Goal: Task Accomplishment & Management: Use online tool/utility

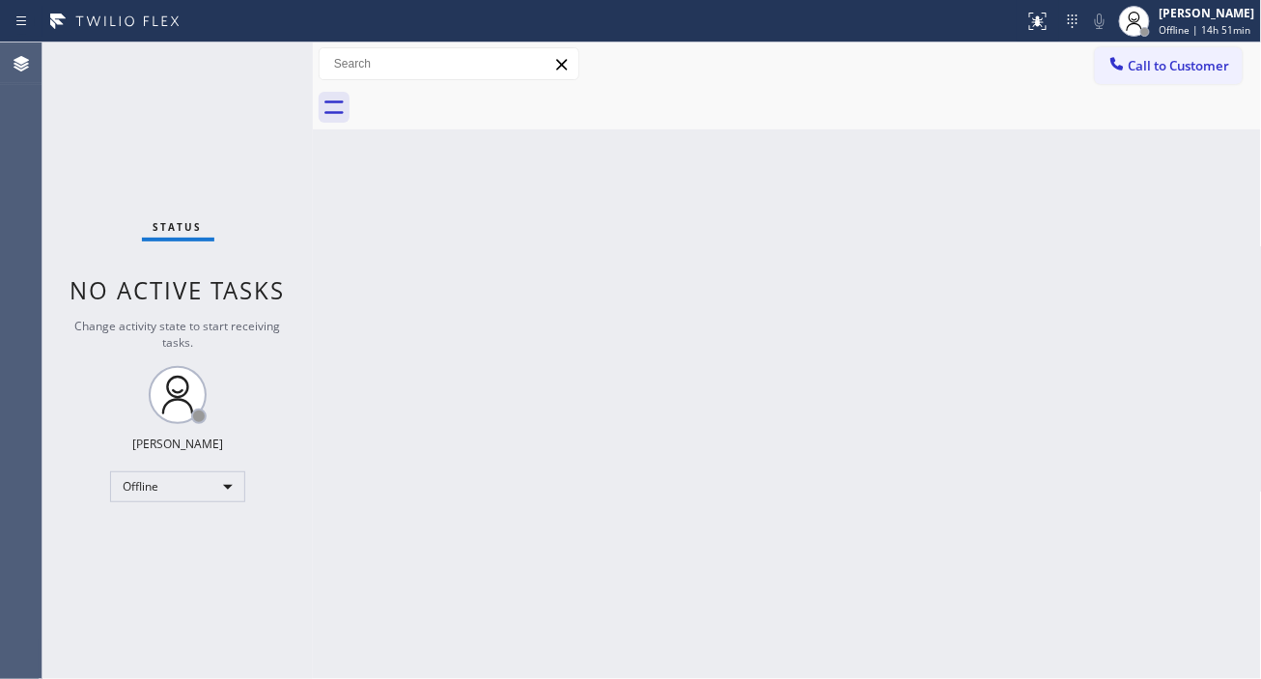
click at [1209, 203] on div "Back to Dashboard Change Sender ID Customers Technicians Select a contact Outbo…" at bounding box center [787, 360] width 949 height 636
click at [1199, 204] on div "Back to Dashboard Change Sender ID Customers Technicians Select a contact Outbo…" at bounding box center [787, 360] width 949 height 636
click at [1154, 40] on div at bounding box center [1134, 21] width 42 height 42
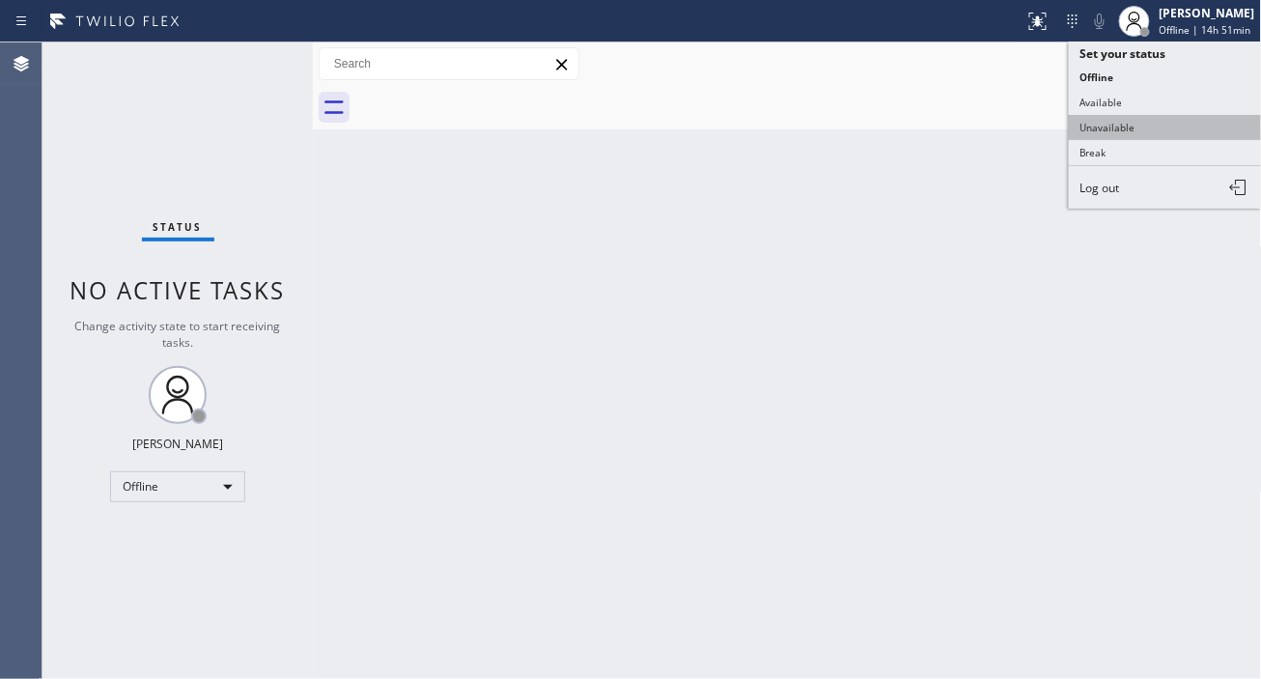
click at [1111, 120] on button "Unavailable" at bounding box center [1165, 127] width 193 height 25
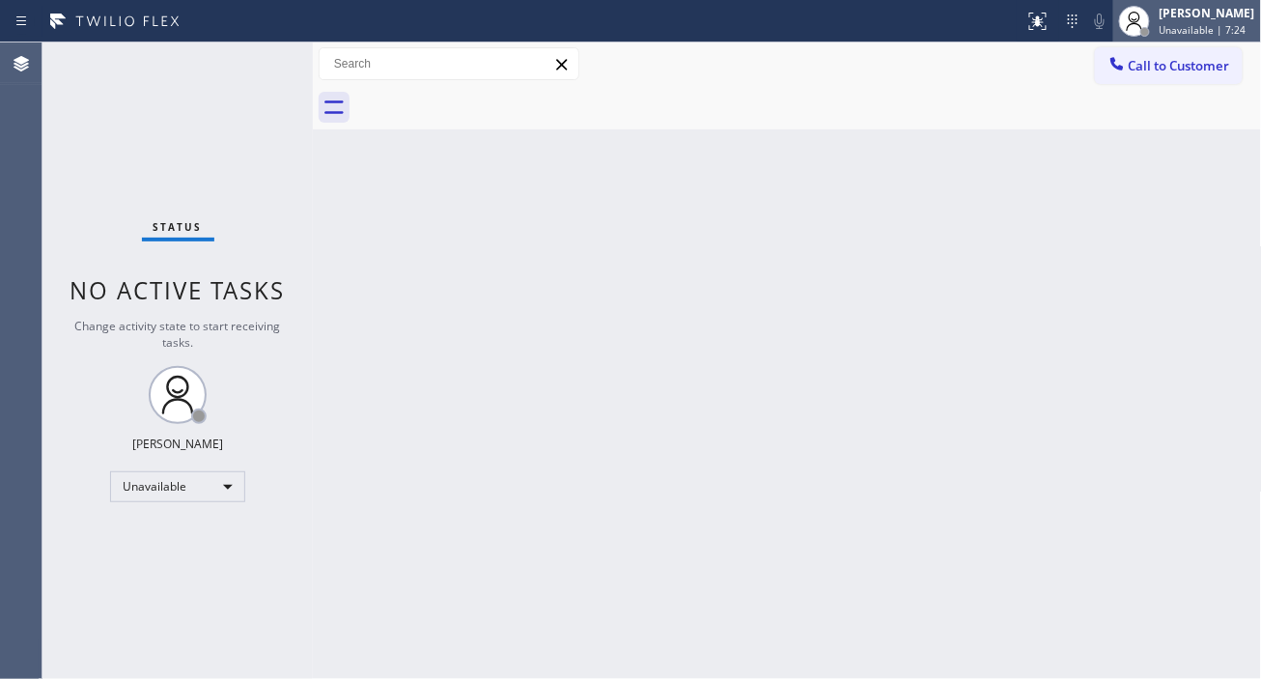
click at [1194, 21] on div "[PERSON_NAME] Unavailable | 7:24" at bounding box center [1208, 21] width 105 height 34
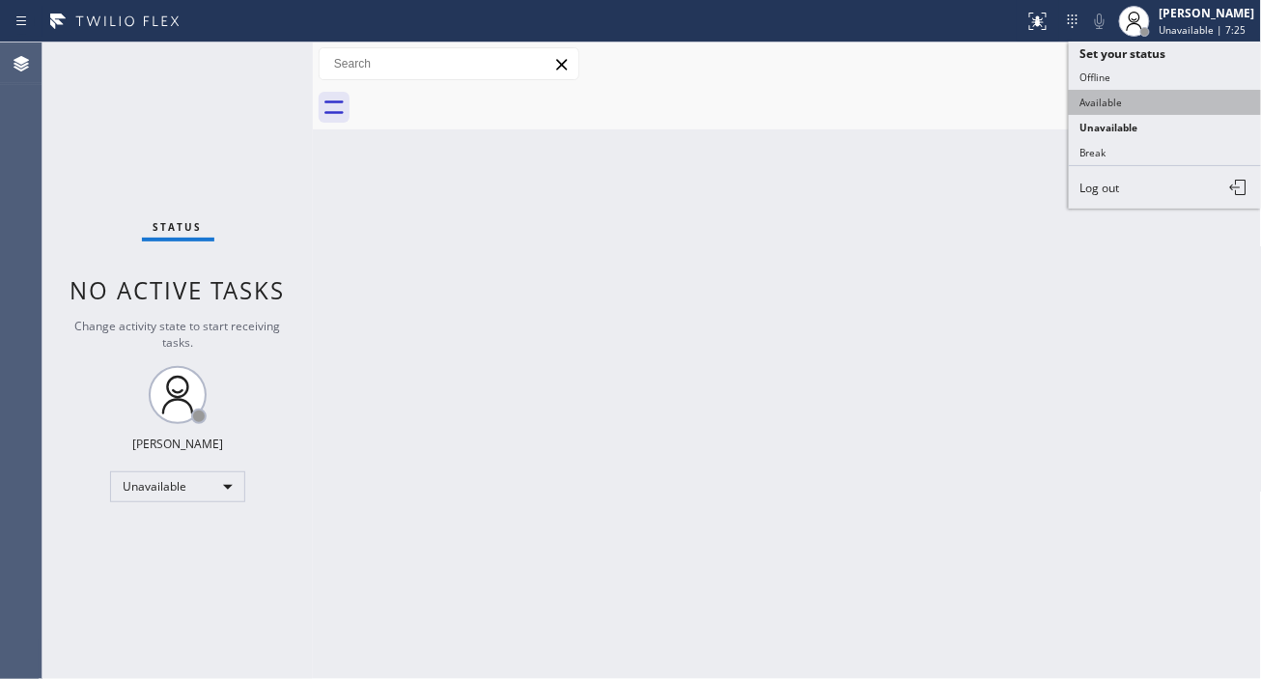
click at [1131, 111] on button "Available" at bounding box center [1165, 102] width 193 height 25
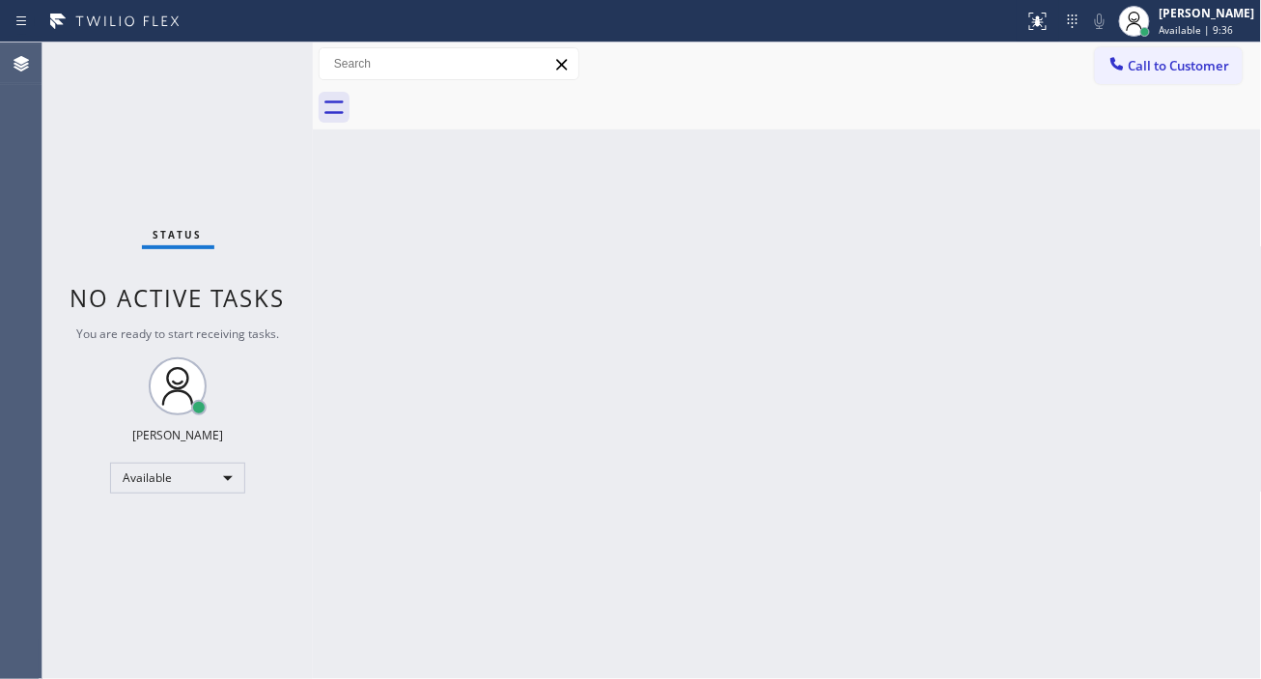
click at [267, 56] on div "Status No active tasks You are ready to start receiving tasks. [PERSON_NAME]" at bounding box center [177, 360] width 270 height 636
click at [1226, 360] on div "Back to Dashboard Change Sender ID Customers Technicians Select a contact Outbo…" at bounding box center [787, 360] width 949 height 636
click at [217, 94] on div "Status No active tasks You are ready to start receiving tasks. [PERSON_NAME]" at bounding box center [177, 360] width 270 height 636
click at [543, 363] on div "Back to Dashboard Change Sender ID Customers Technicians Select a contact Outbo…" at bounding box center [787, 360] width 949 height 636
click at [251, 89] on div "Status No active tasks You are ready to start receiving tasks. [PERSON_NAME]" at bounding box center [177, 360] width 270 height 636
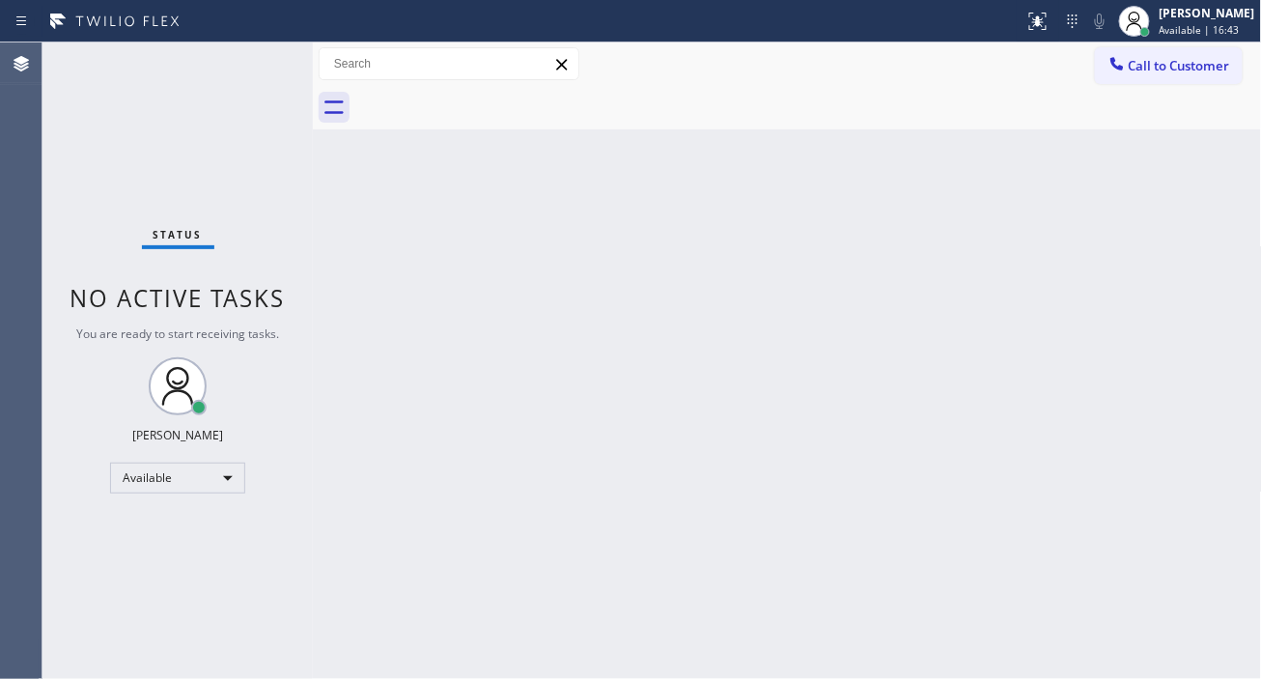
click at [280, 63] on div "Status No active tasks You are ready to start receiving tasks. [PERSON_NAME]" at bounding box center [177, 360] width 270 height 636
click at [274, 56] on div "Status No active tasks You are ready to start receiving tasks. [PERSON_NAME]" at bounding box center [177, 360] width 270 height 636
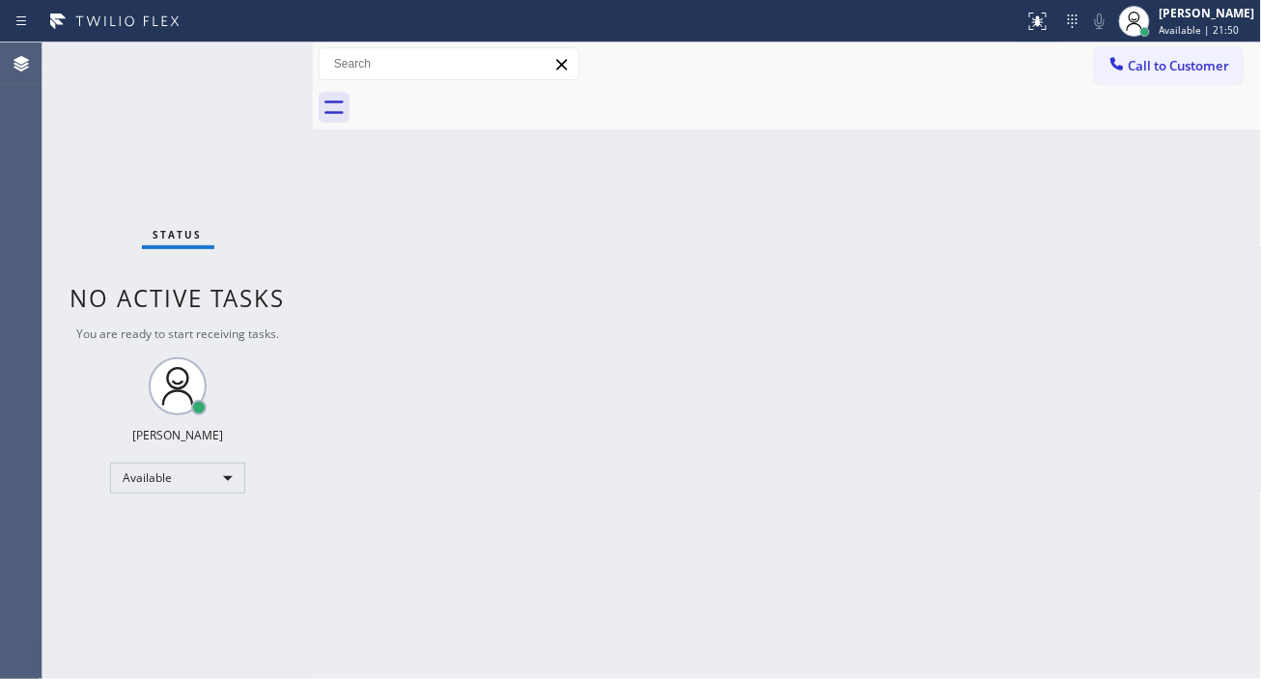
click at [267, 65] on div "Status No active tasks You are ready to start receiving tasks. [PERSON_NAME]" at bounding box center [177, 360] width 270 height 636
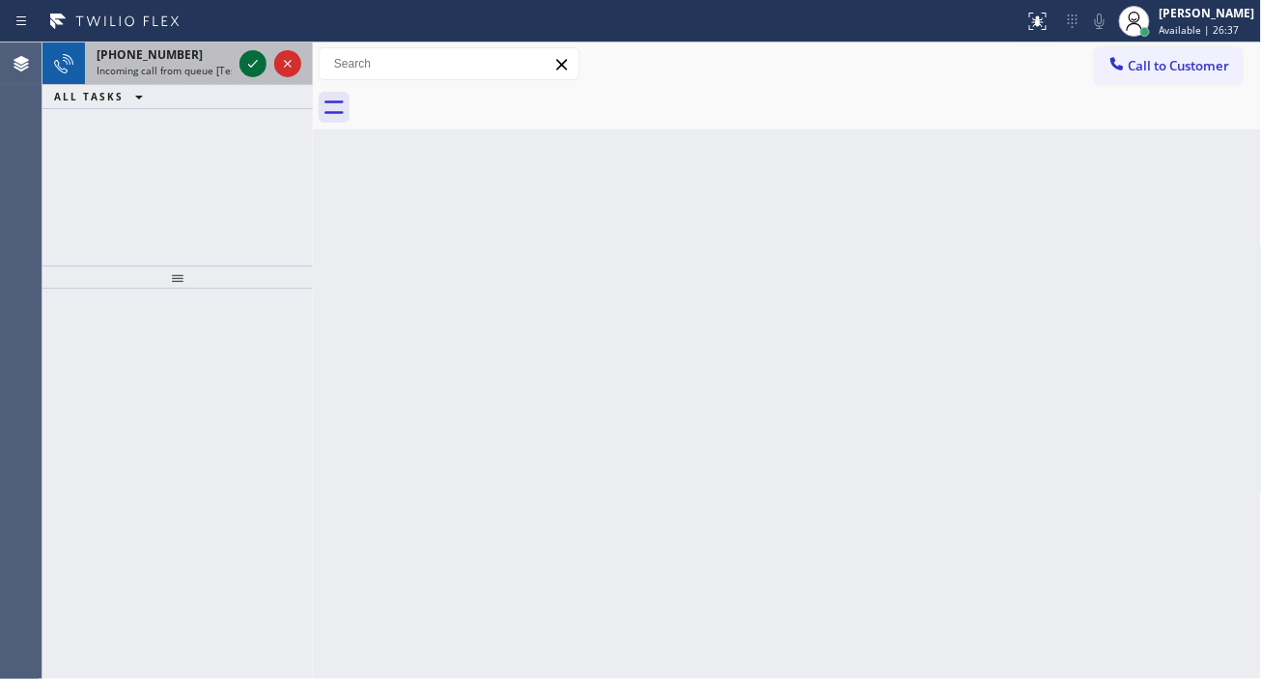
click at [247, 74] on icon at bounding box center [252, 63] width 23 height 23
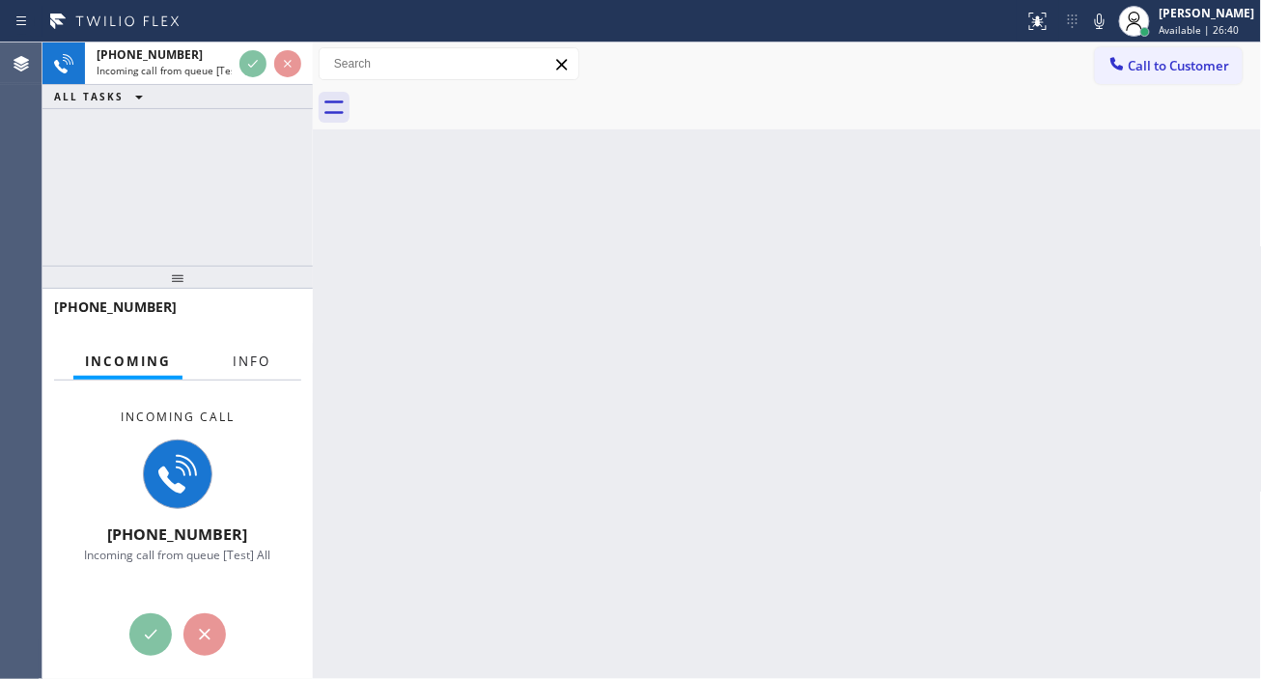
click at [239, 370] on span "Info" at bounding box center [252, 360] width 38 height 17
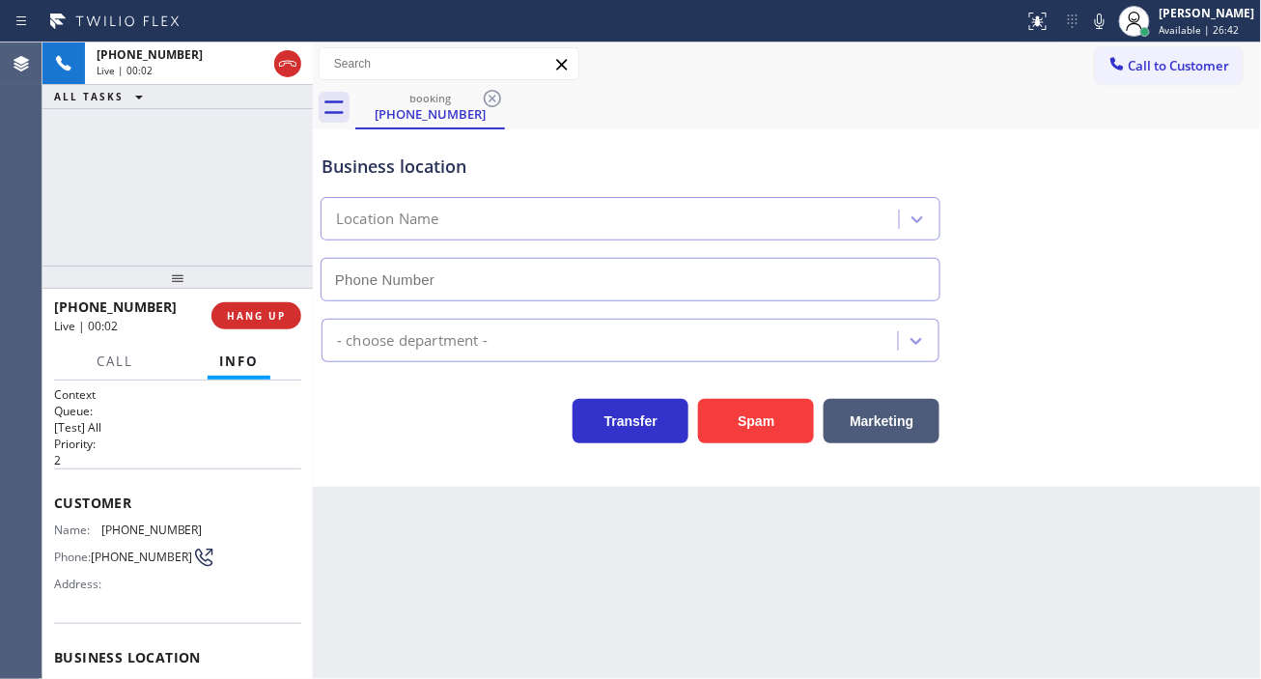
type input "[PHONE_NUMBER]"
click at [167, 526] on span "[PHONE_NUMBER]" at bounding box center [151, 529] width 101 height 14
copy span "[PHONE_NUMBER]"
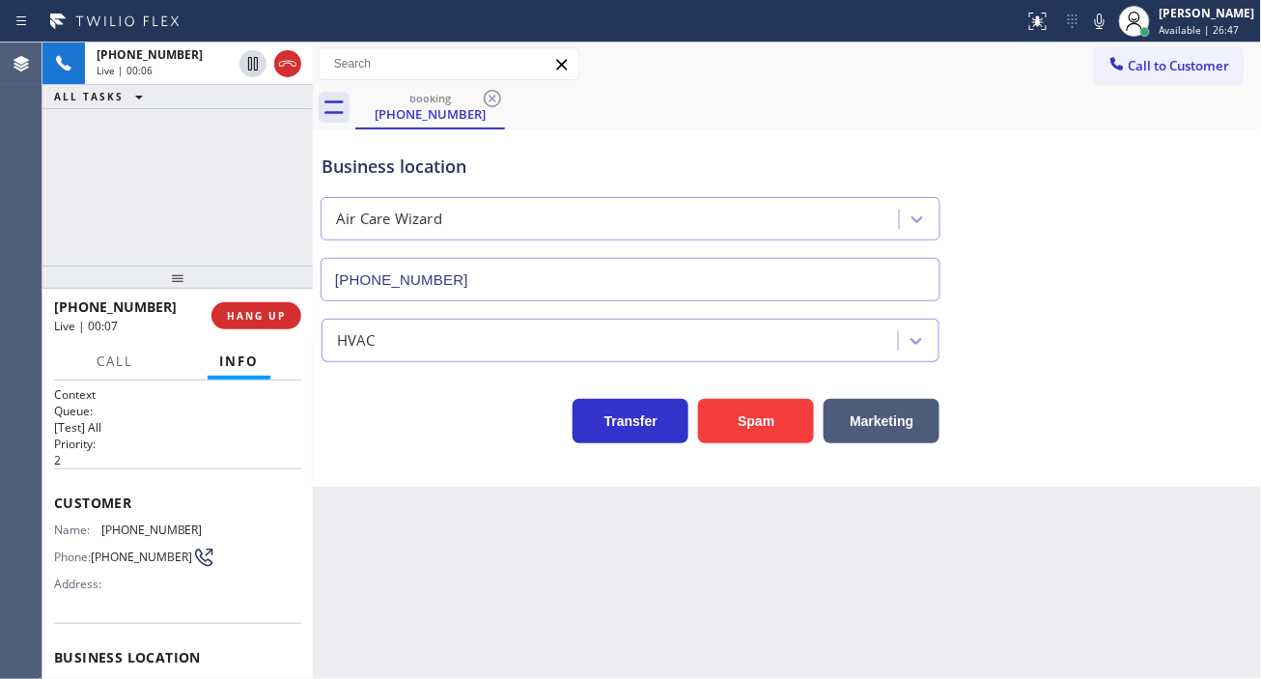
drag, startPoint x: 510, startPoint y: 521, endPoint x: 499, endPoint y: 521, distance: 10.6
click at [510, 521] on div "Back to Dashboard Change Sender ID Customers Technicians Select a contact Outbo…" at bounding box center [787, 360] width 949 height 636
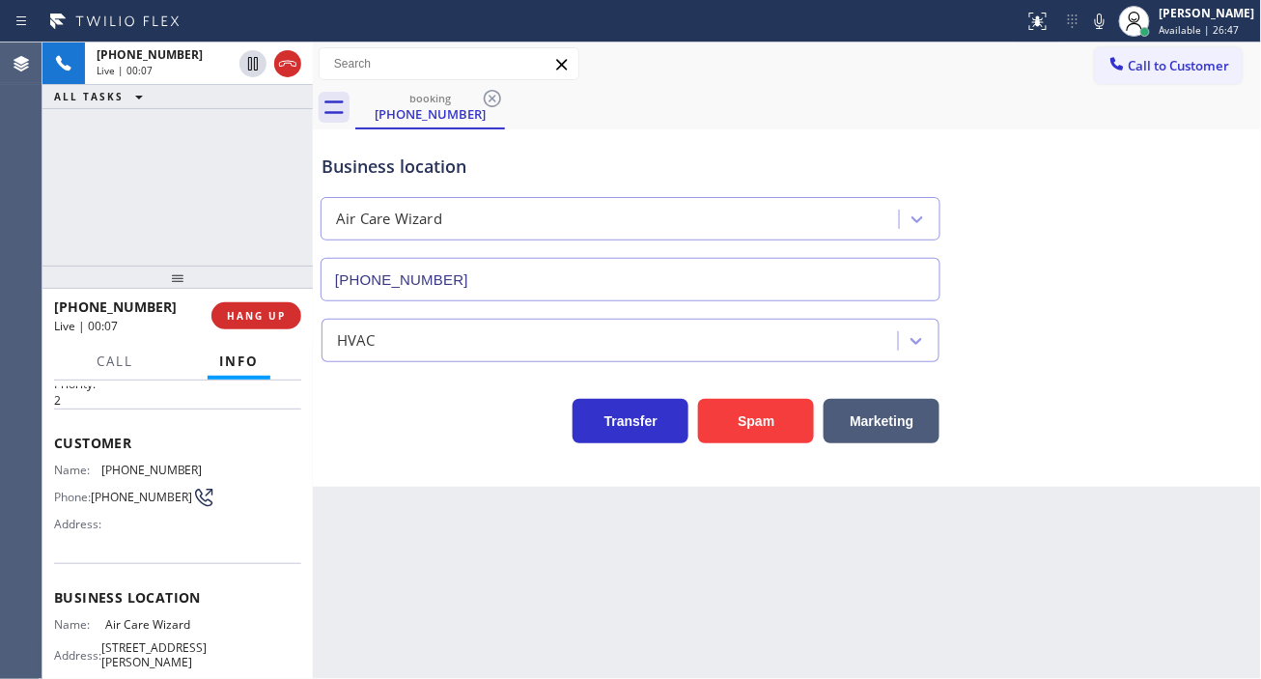
scroll to position [107, 0]
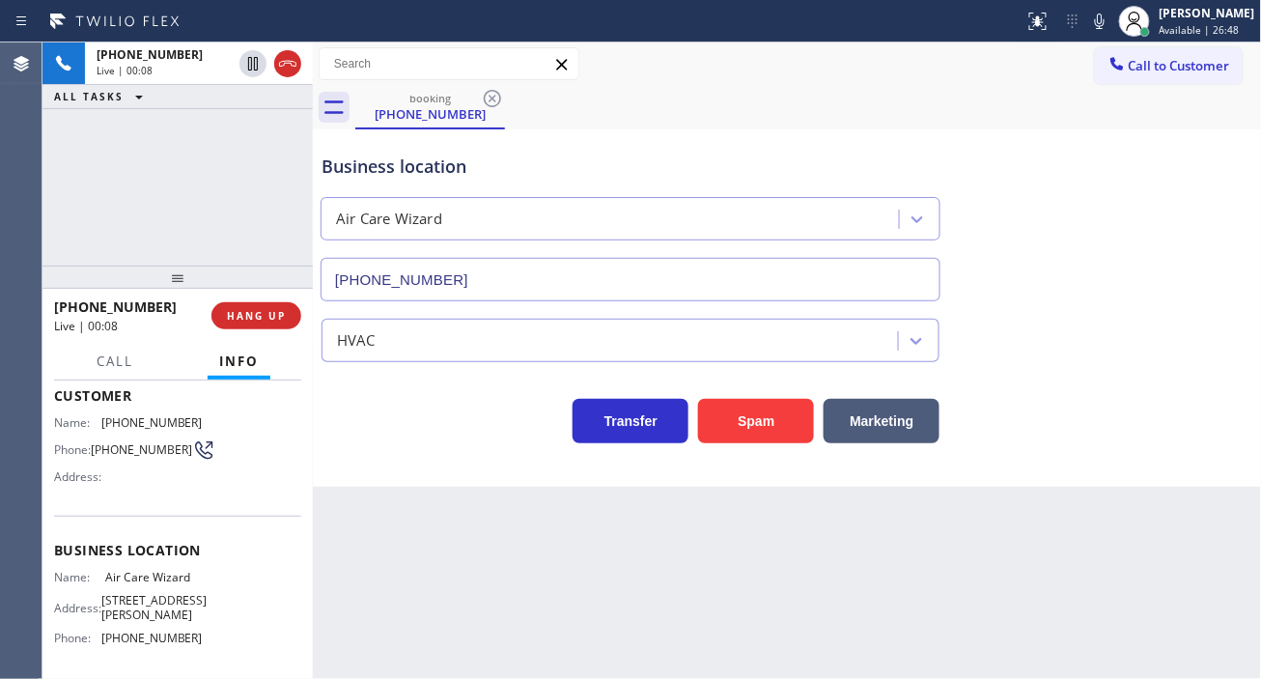
click at [140, 575] on span "Air Care Wizard" at bounding box center [153, 577] width 97 height 14
copy span "Air Care Wizard"
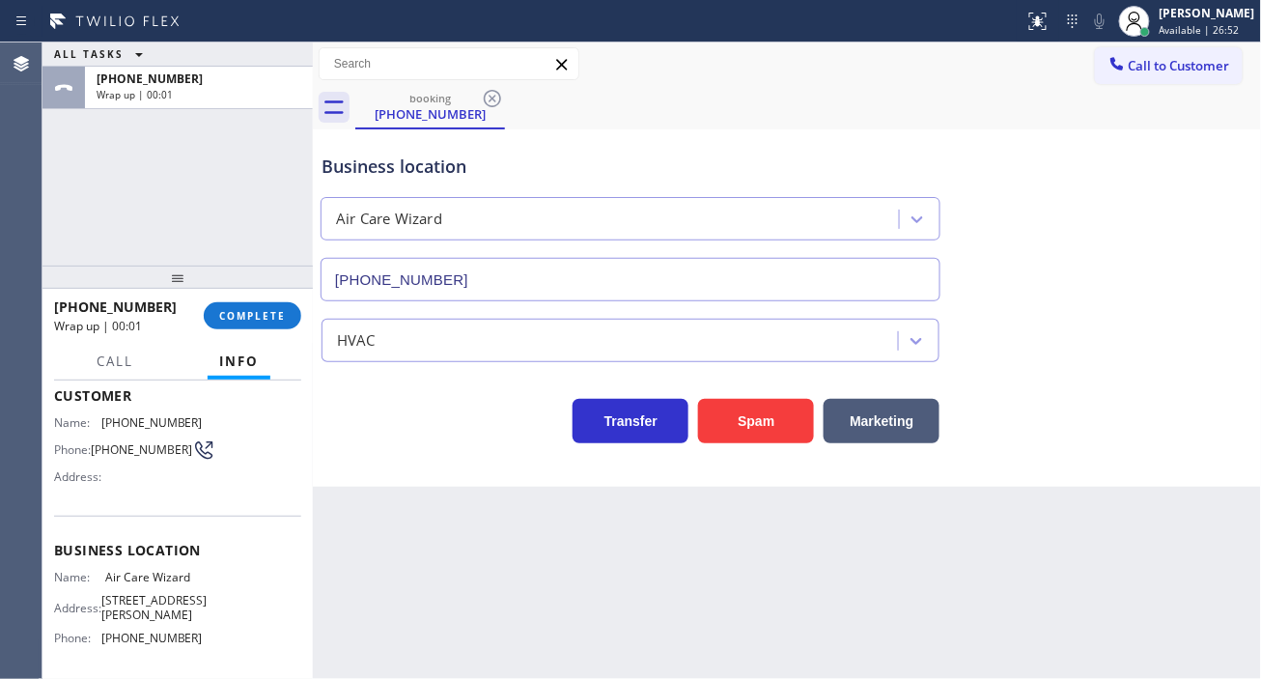
click at [406, 159] on div "Business location" at bounding box center [631, 167] width 618 height 26
click at [278, 321] on span "COMPLETE" at bounding box center [252, 316] width 67 height 14
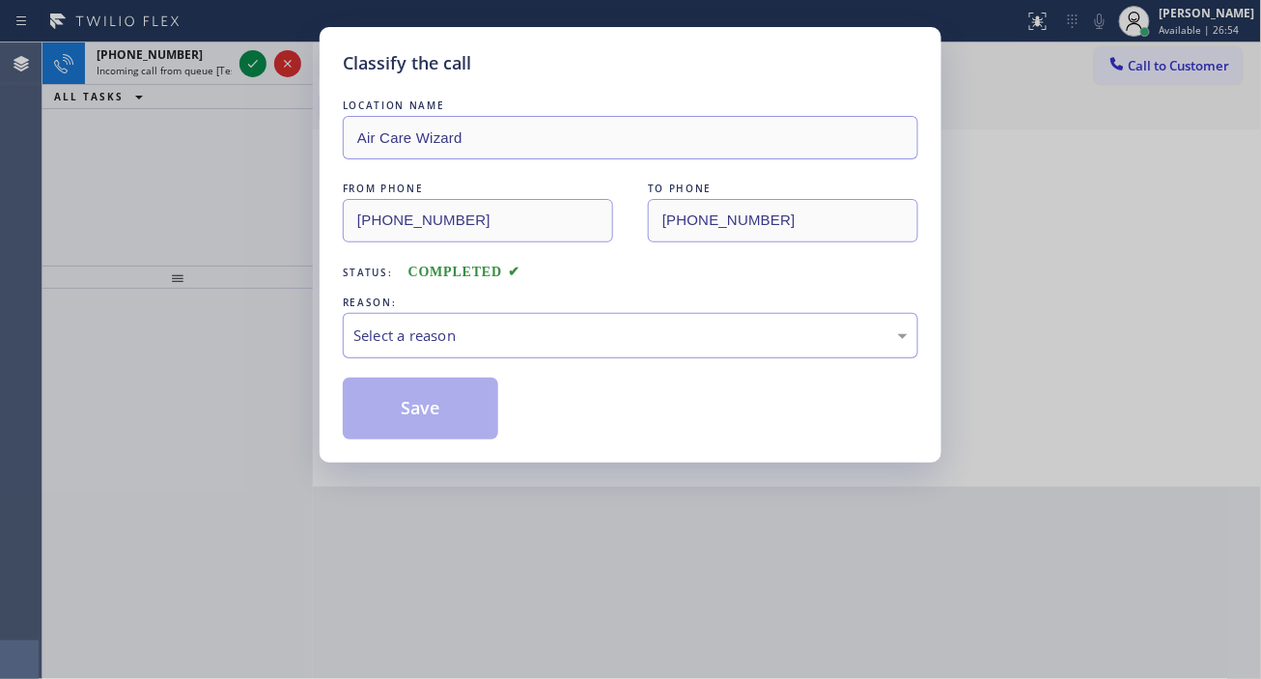
click at [458, 351] on div "Select a reason" at bounding box center [630, 335] width 575 height 45
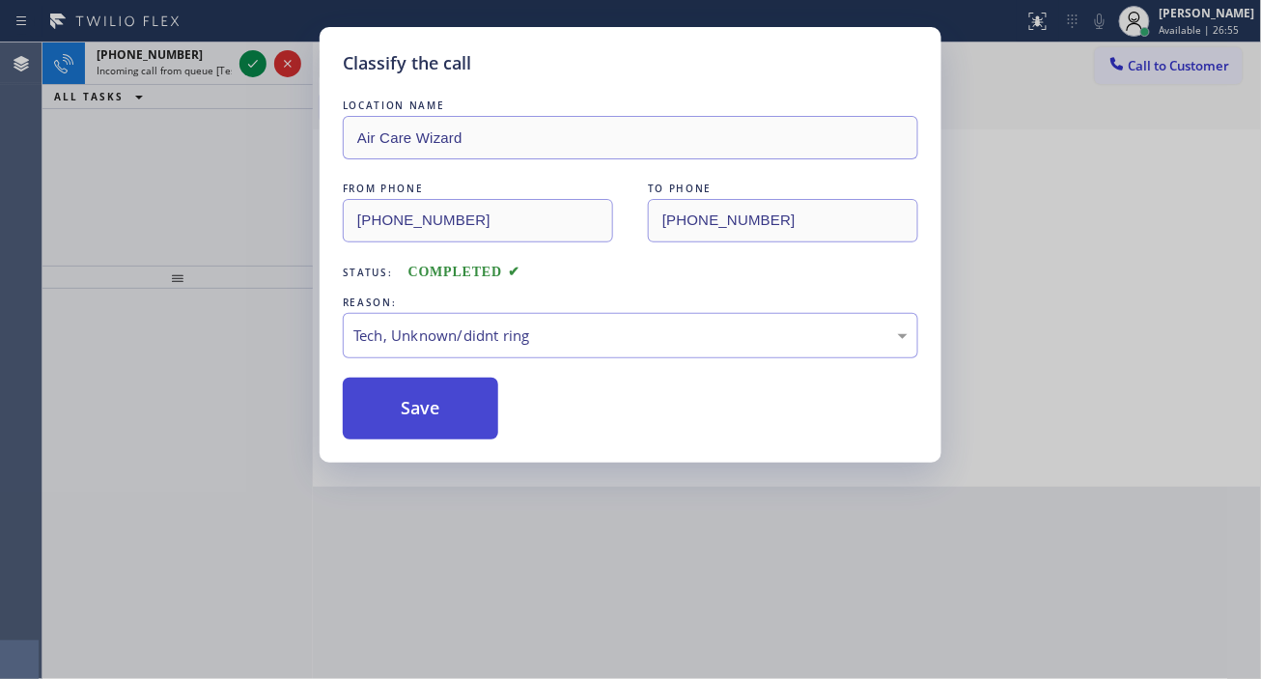
click at [455, 396] on button "Save" at bounding box center [420, 409] width 155 height 62
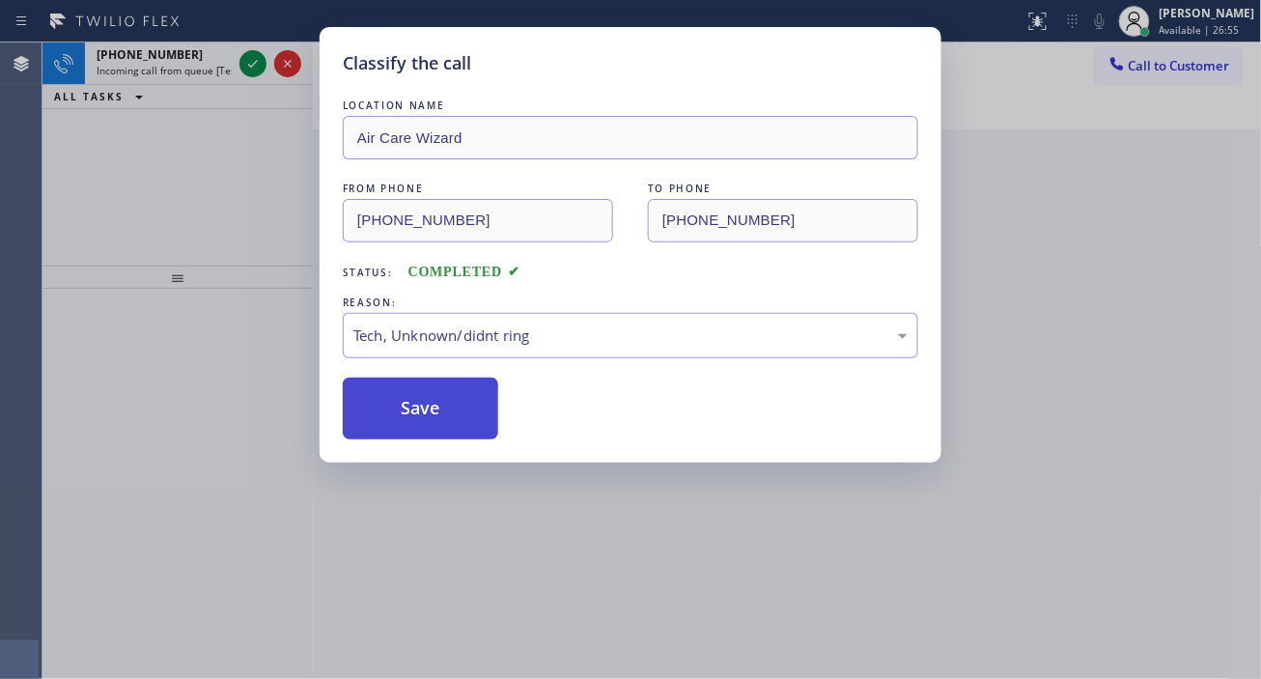
click at [451, 410] on button "Save" at bounding box center [420, 409] width 155 height 62
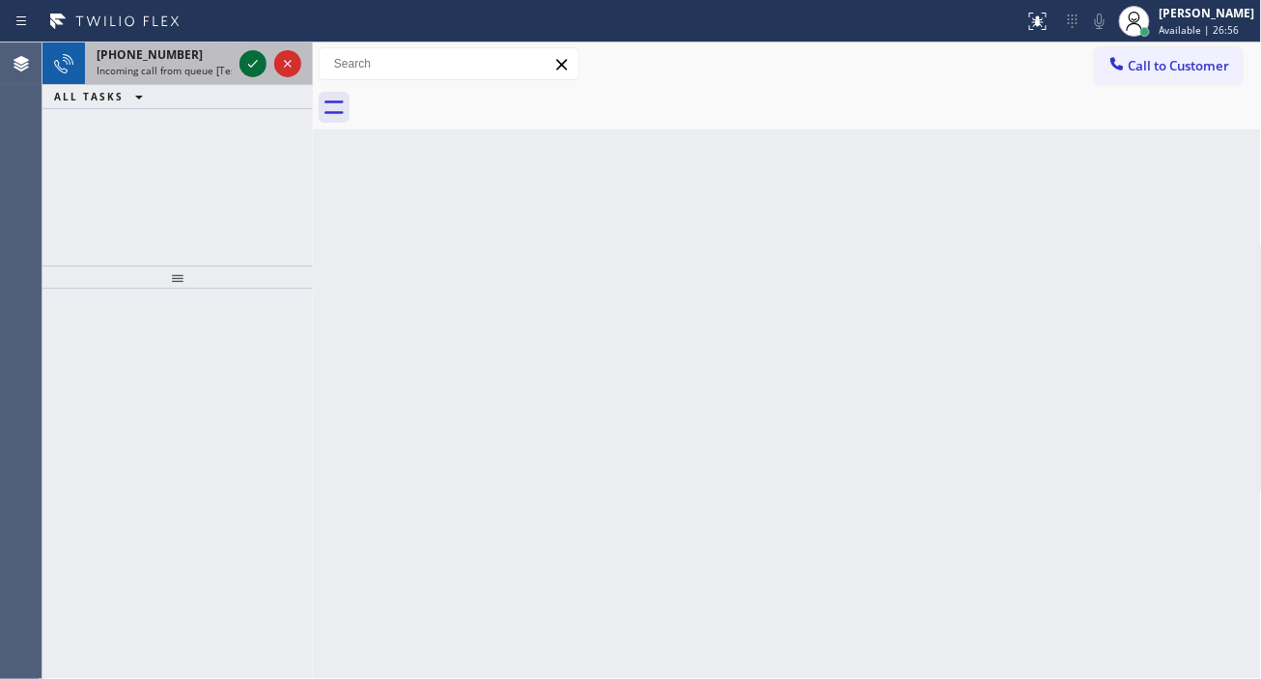
click at [253, 59] on icon at bounding box center [252, 63] width 23 height 23
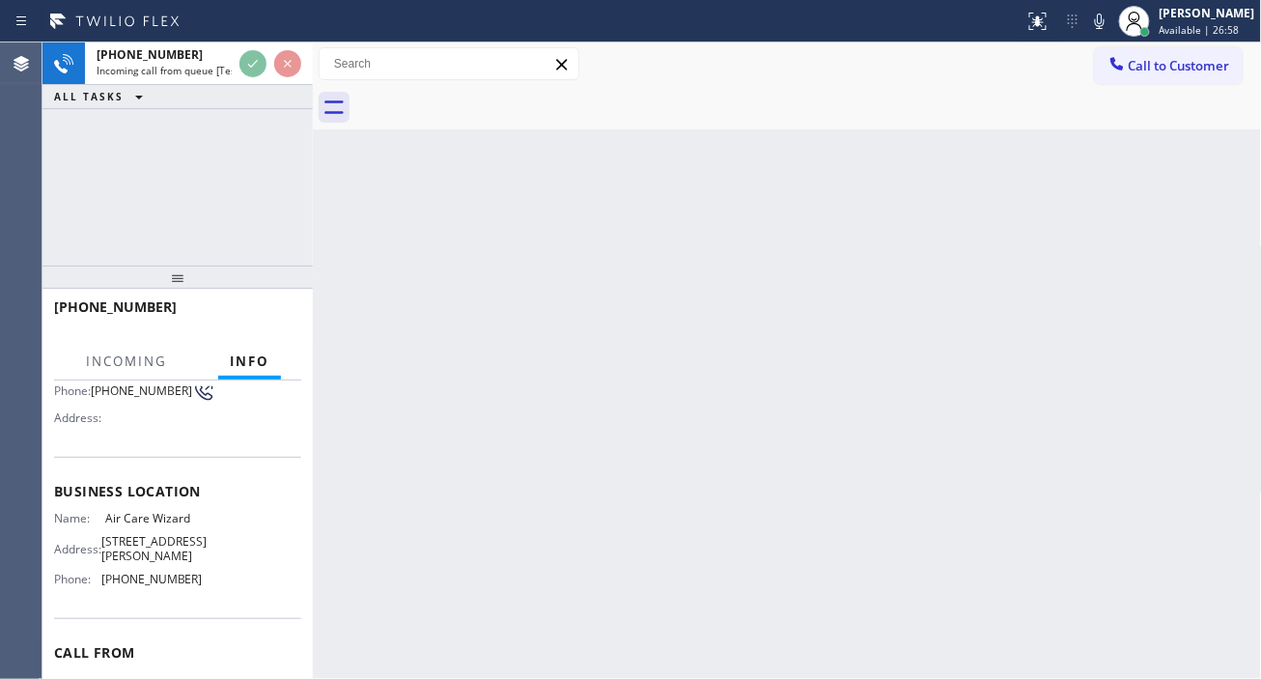
scroll to position [214, 0]
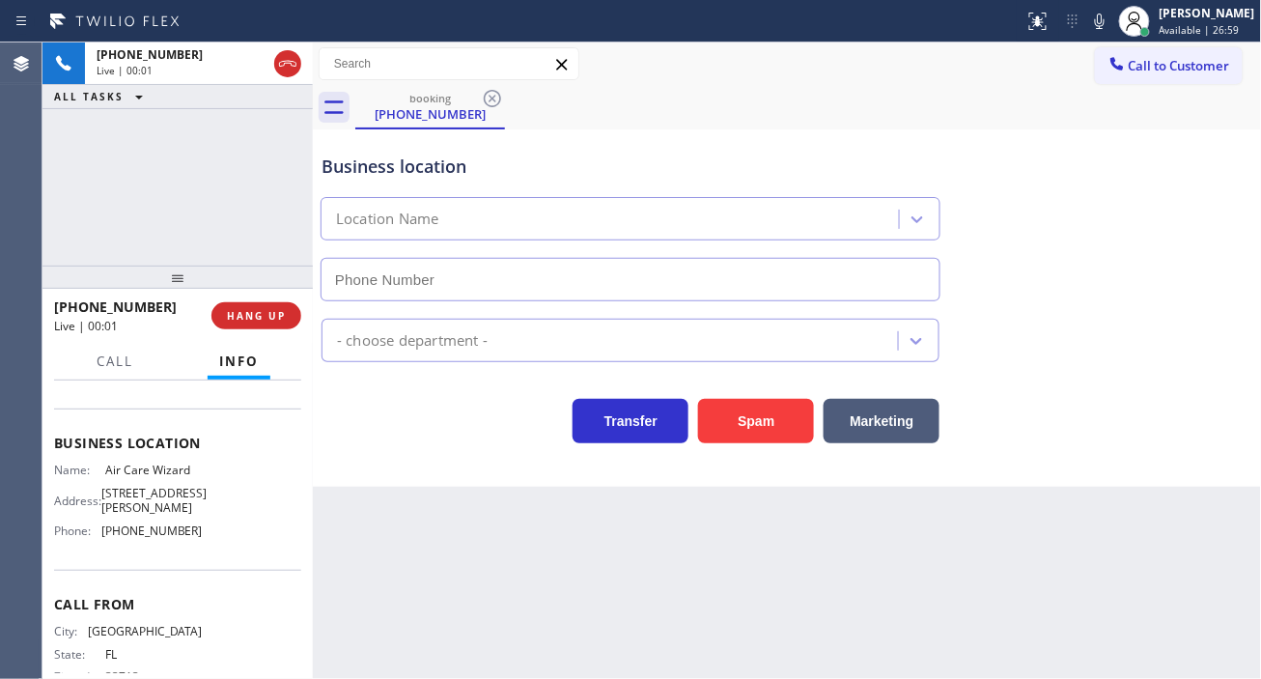
type input "[PHONE_NUMBER]"
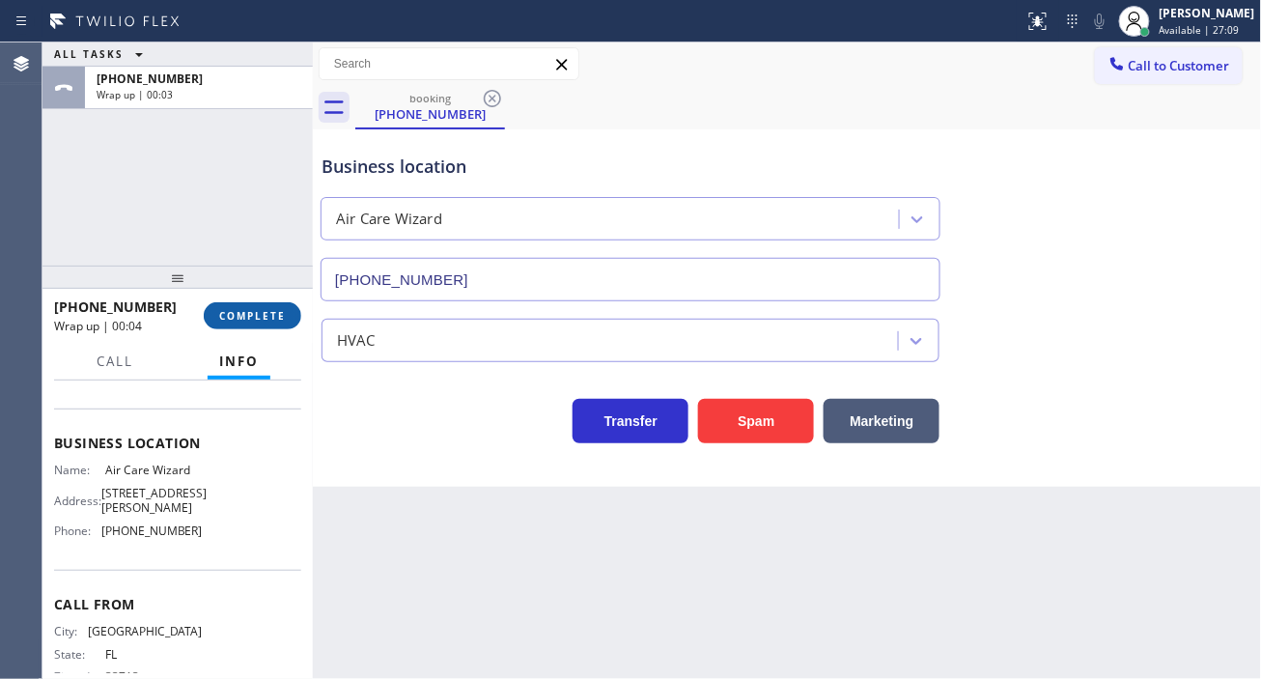
click at [273, 310] on span "COMPLETE" at bounding box center [252, 316] width 67 height 14
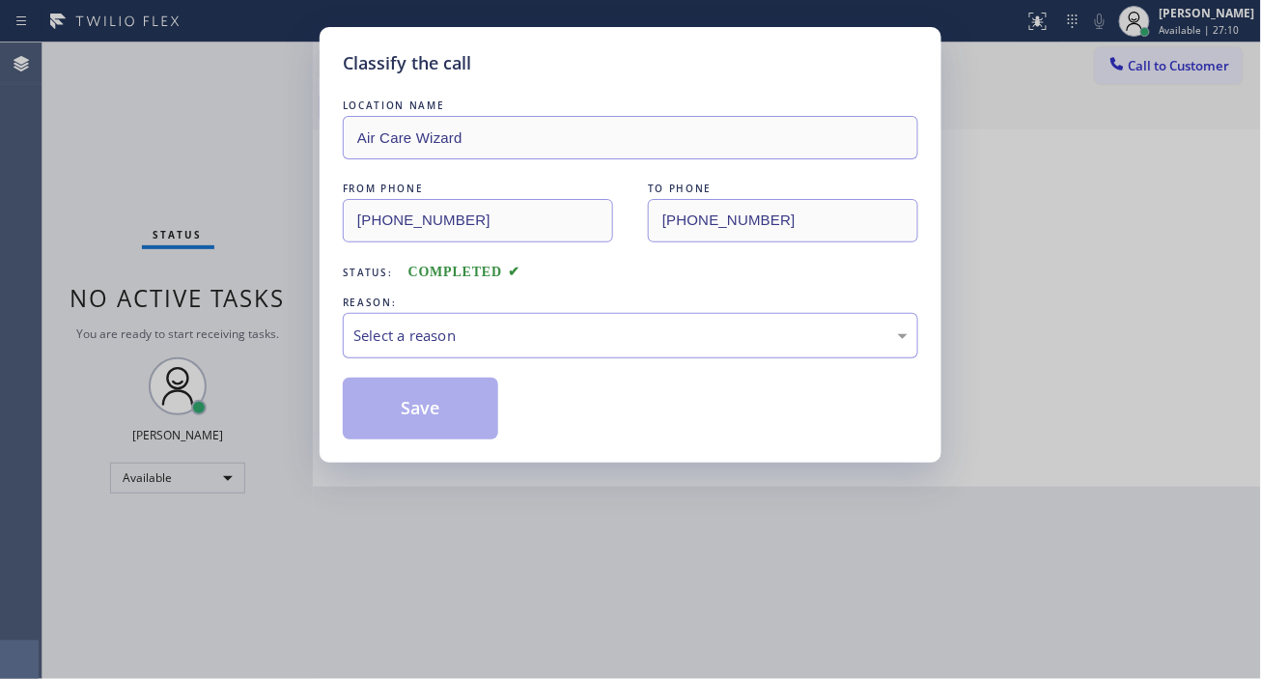
click at [412, 342] on div "Select a reason" at bounding box center [630, 335] width 554 height 22
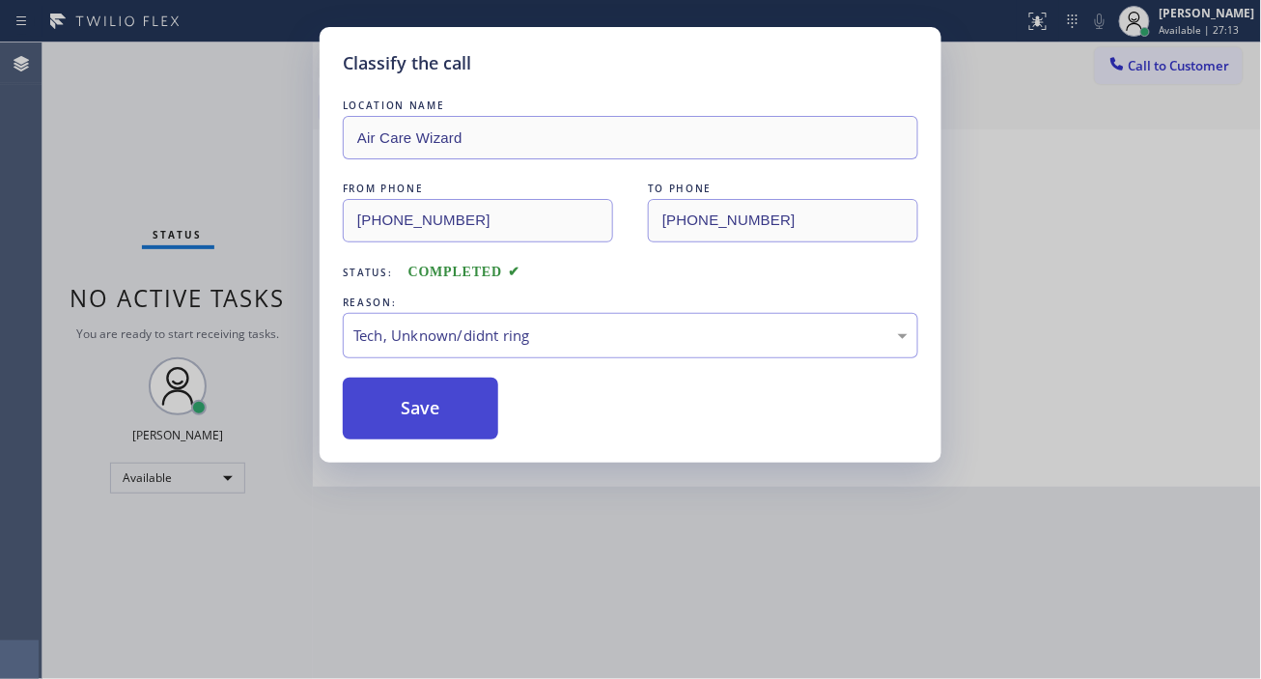
click at [466, 416] on button "Save" at bounding box center [420, 409] width 155 height 62
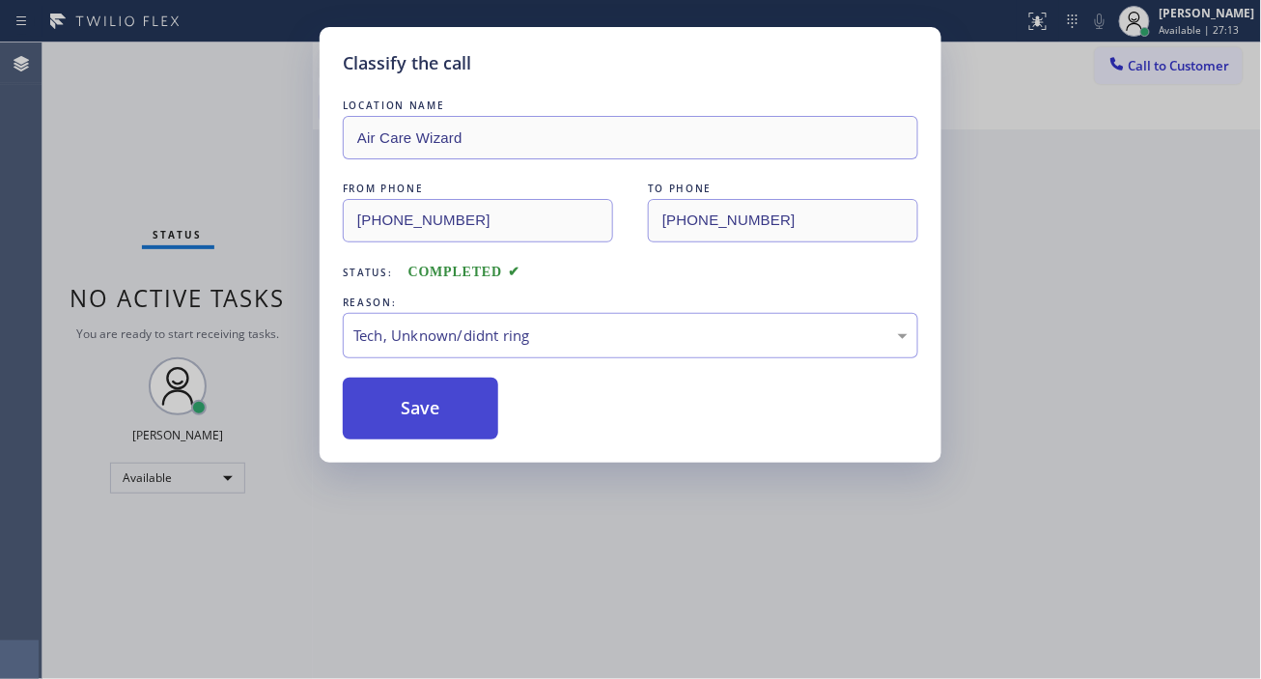
click at [466, 416] on button "Save" at bounding box center [420, 409] width 155 height 62
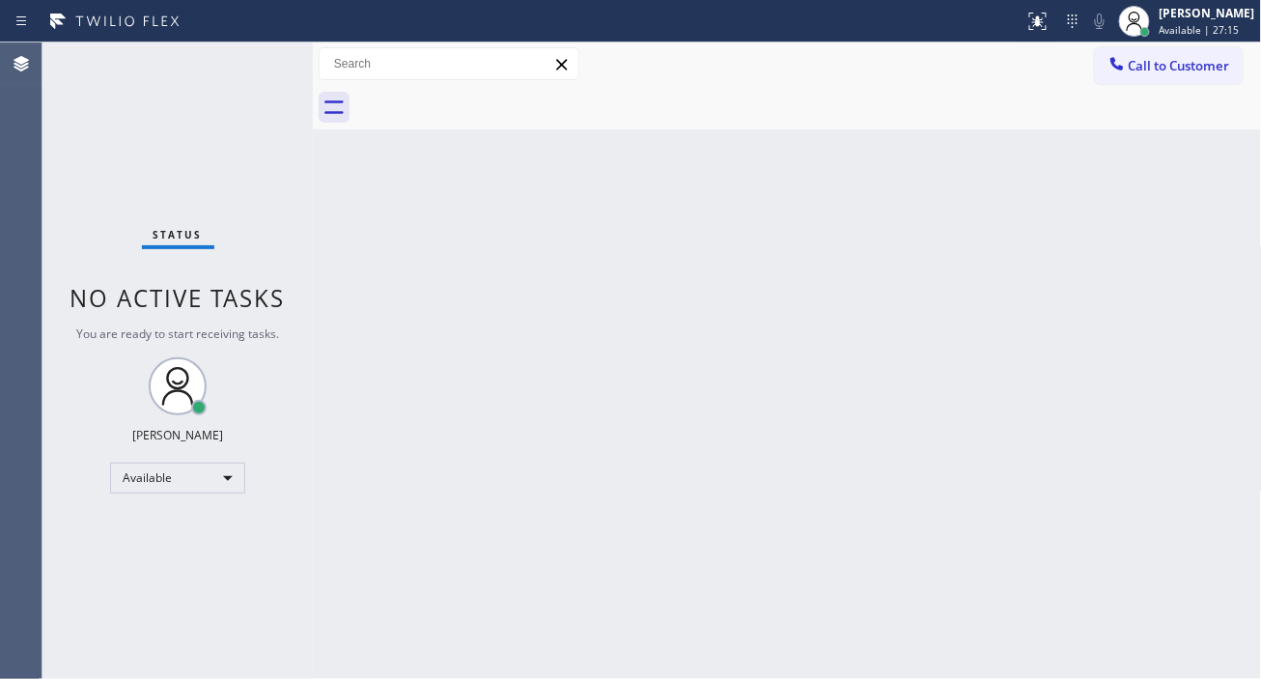
click at [257, 70] on div "Status No active tasks You are ready to start receiving tasks. [PERSON_NAME]" at bounding box center [177, 360] width 270 height 636
click at [254, 59] on div "Status No active tasks You are ready to start receiving tasks. [PERSON_NAME]" at bounding box center [177, 360] width 270 height 636
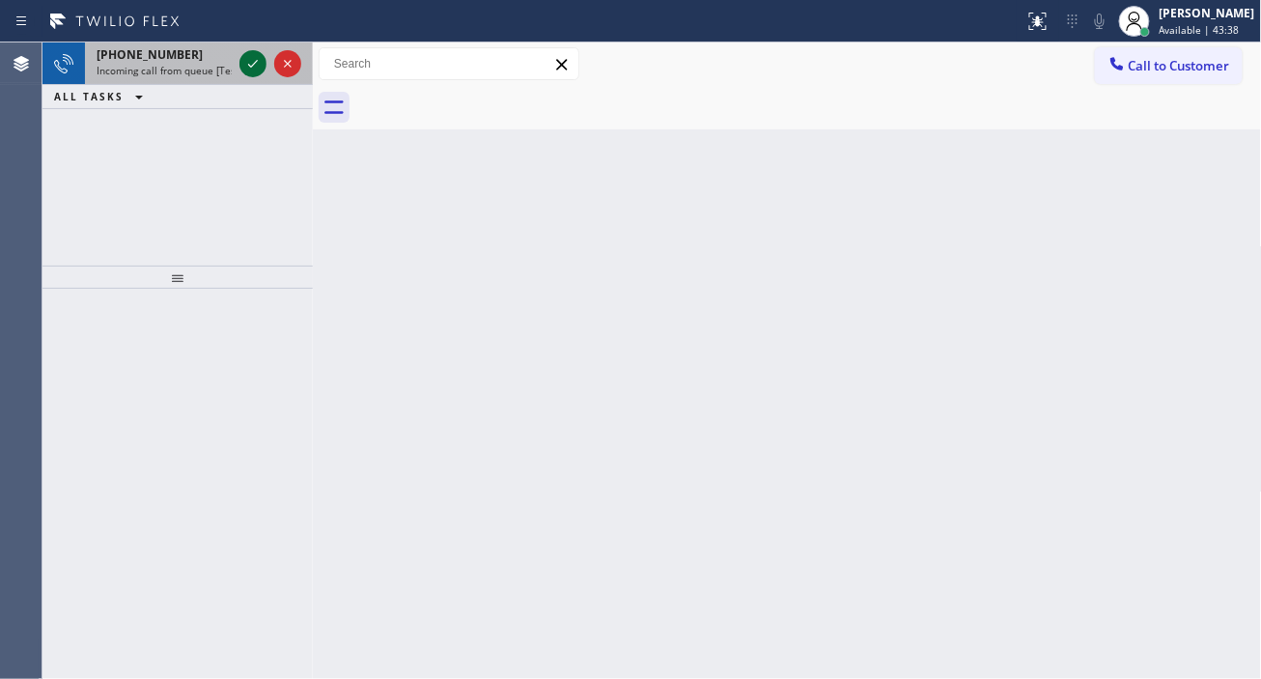
click at [247, 69] on icon at bounding box center [252, 63] width 23 height 23
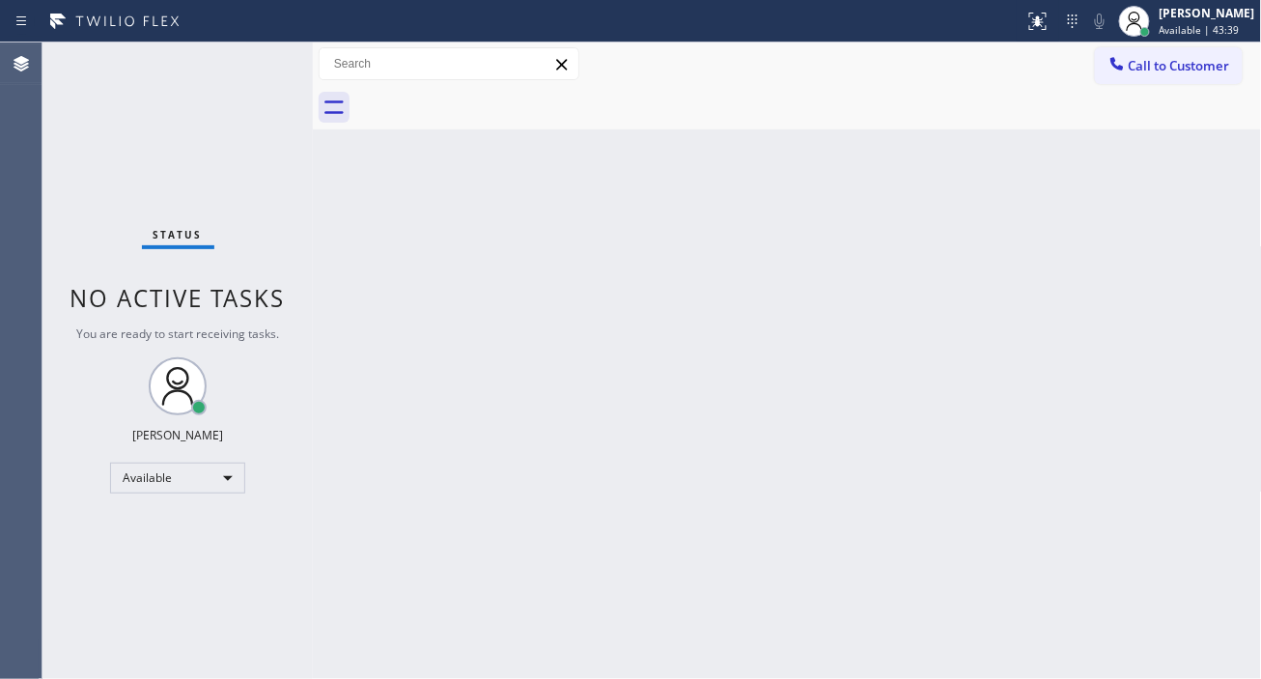
click at [247, 69] on div "Status No active tasks You are ready to start receiving tasks. [PERSON_NAME]" at bounding box center [177, 360] width 270 height 636
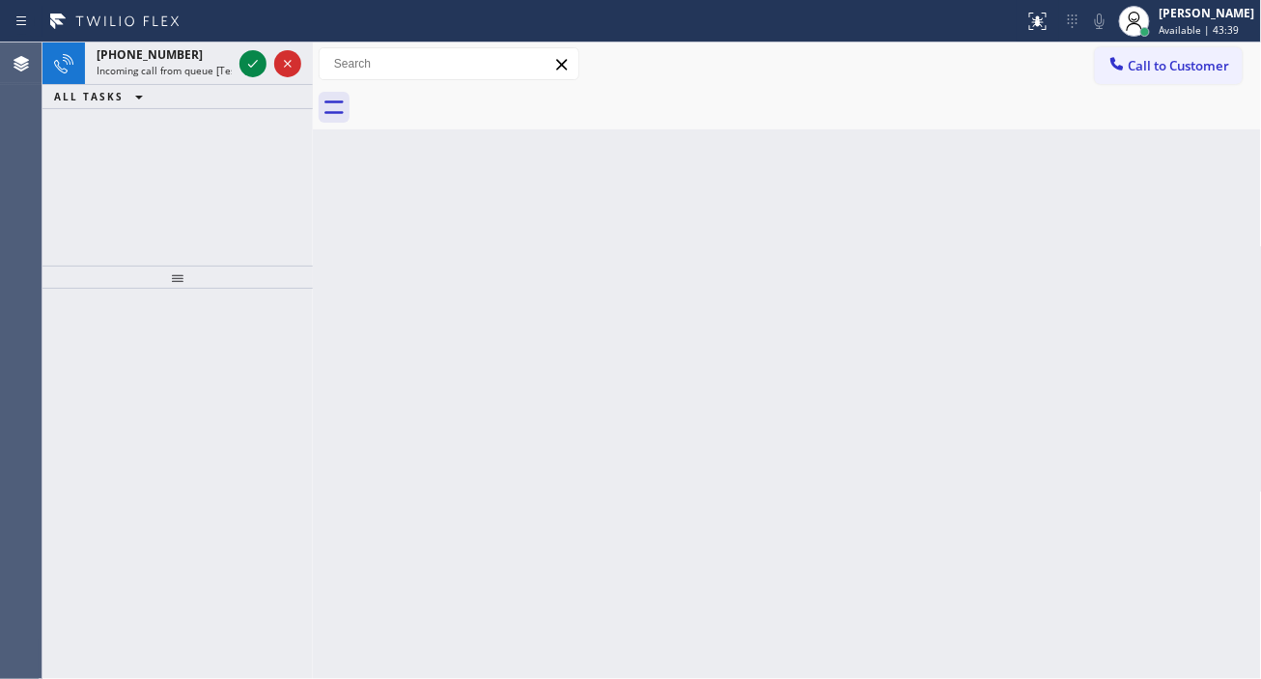
click at [247, 69] on icon at bounding box center [252, 63] width 23 height 23
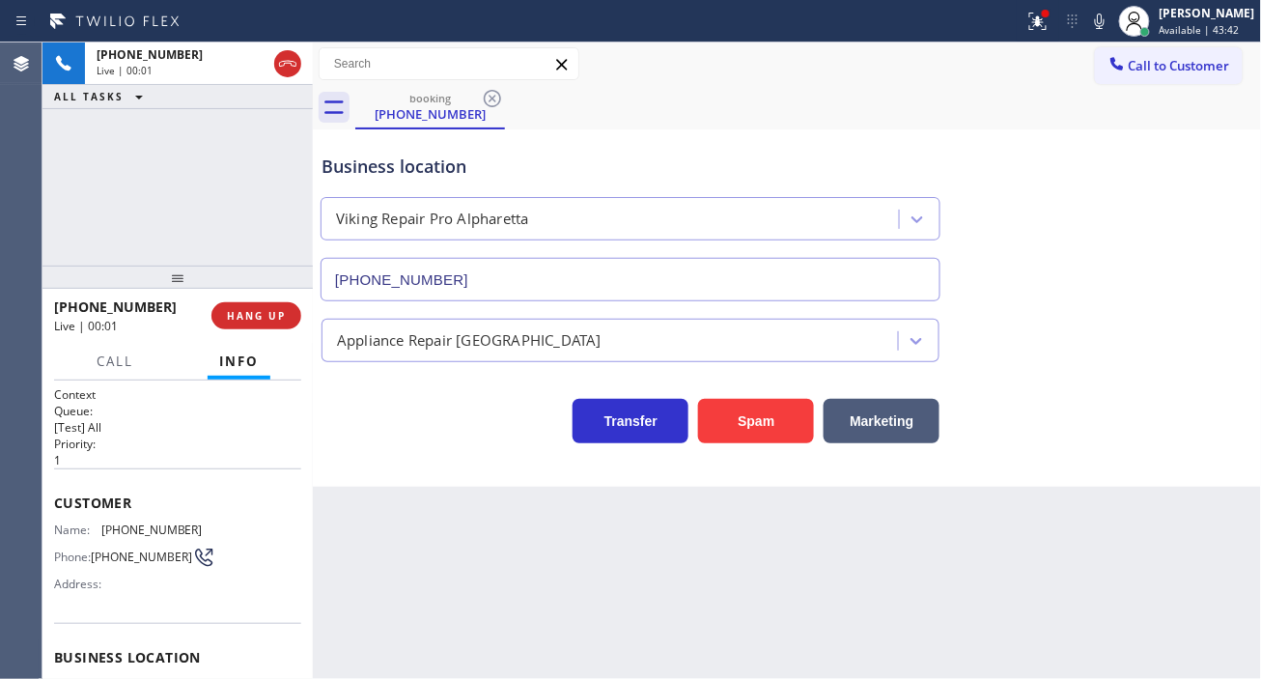
type input "[PHONE_NUMBER]"
click at [117, 537] on div "Name: [PHONE_NUMBER] Phone: [PHONE_NUMBER] Address:" at bounding box center [128, 560] width 149 height 76
copy span "[PHONE_NUMBER]"
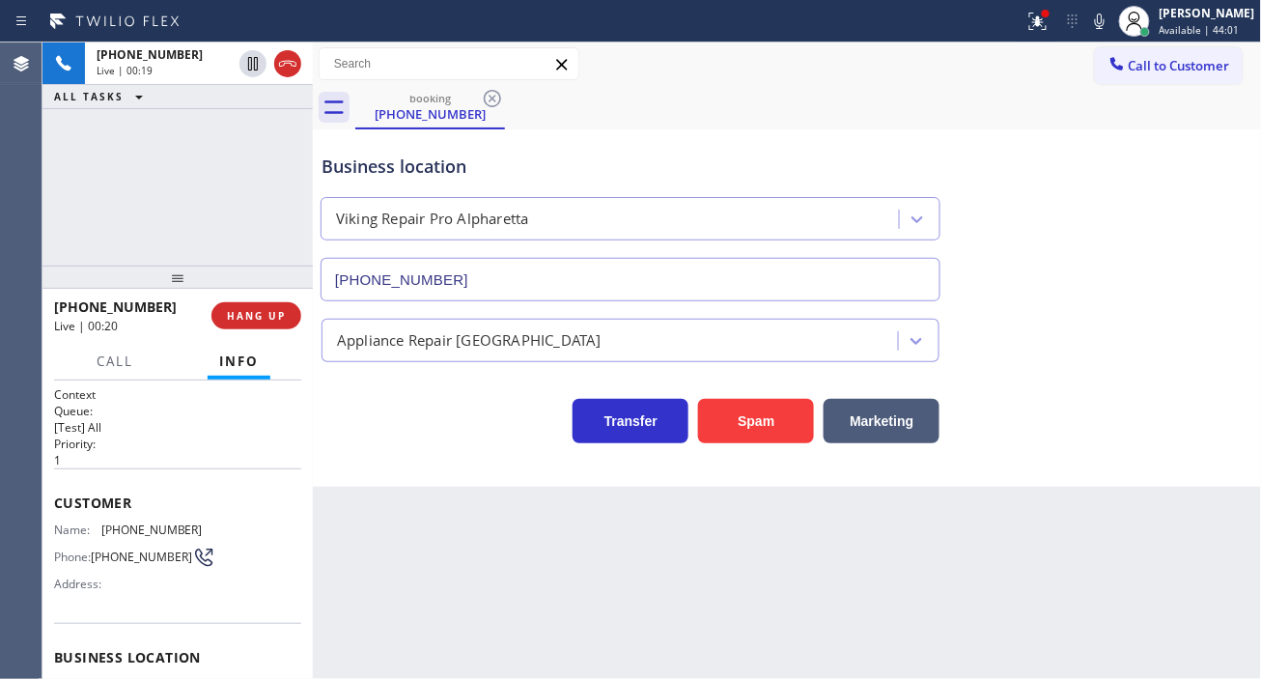
click at [439, 591] on div "Back to Dashboard Change Sender ID Customers Technicians Select a contact Outbo…" at bounding box center [787, 360] width 949 height 636
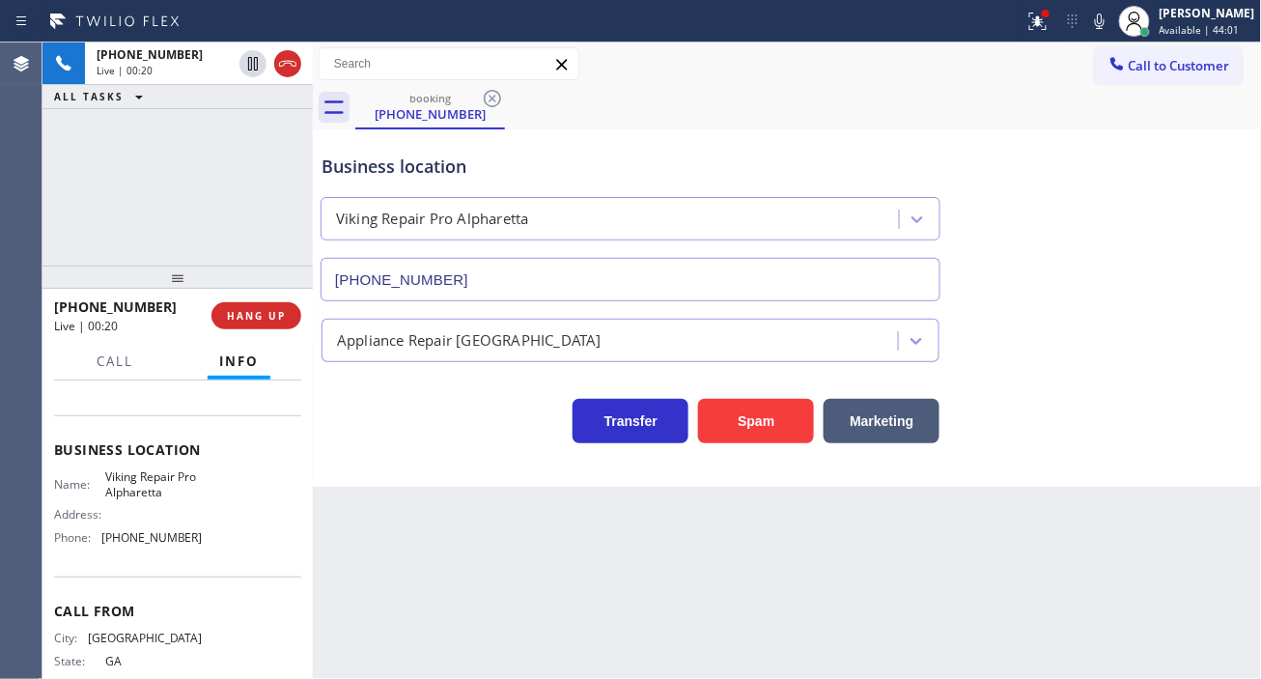
scroll to position [214, 0]
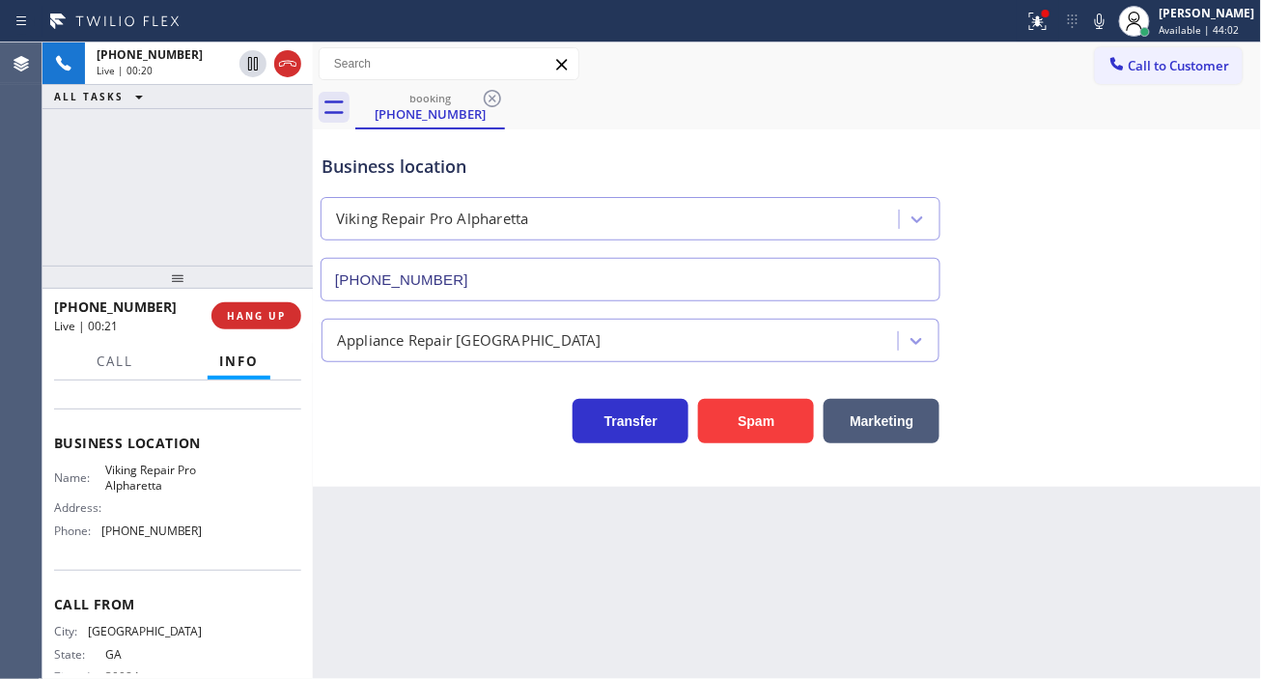
click at [123, 473] on span "Viking Repair Pro Alpharetta" at bounding box center [153, 478] width 97 height 30
copy span "Viking Repair Pro Alpharetta"
click at [429, 485] on div "Business location Viking Repair Pro [GEOGRAPHIC_DATA] [PHONE_NUMBER] Appliance …" at bounding box center [787, 307] width 949 height 357
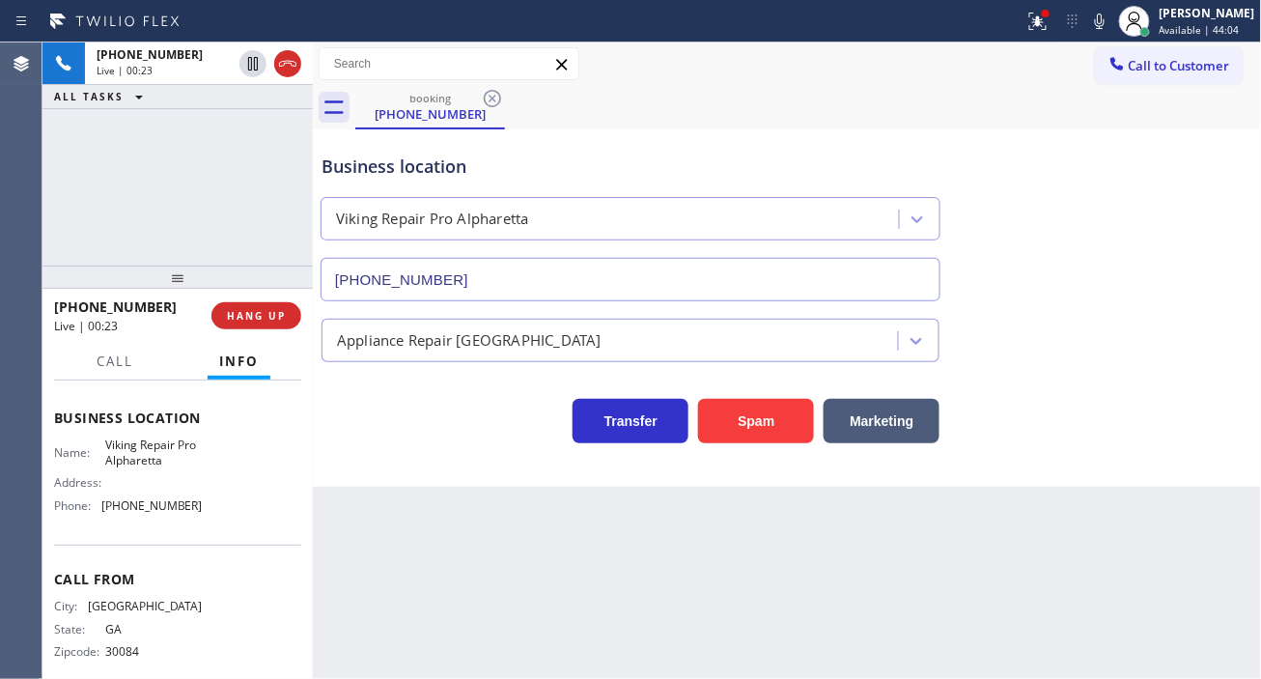
scroll to position [262, 0]
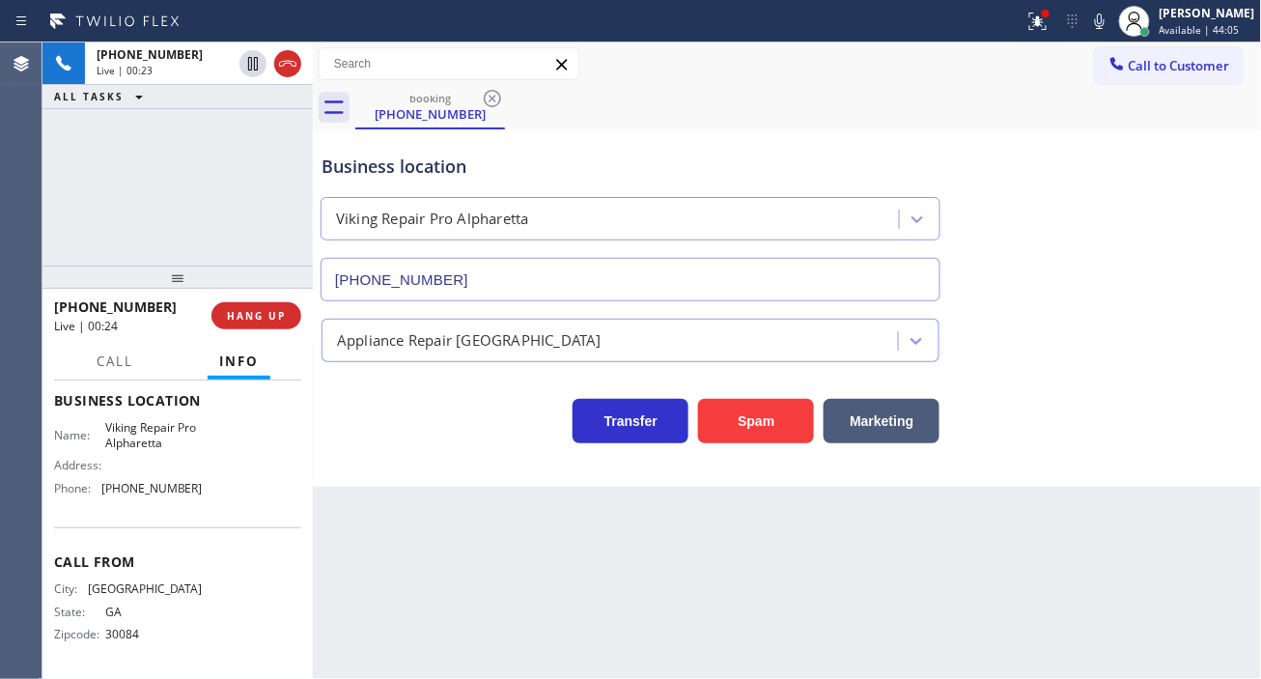
click at [150, 493] on span "[PHONE_NUMBER]" at bounding box center [151, 488] width 101 height 14
copy span "[PHONE_NUMBER]"
click at [1184, 220] on div "Business location Viking Repair Pro [GEOGRAPHIC_DATA] [PHONE_NUMBER]" at bounding box center [788, 213] width 940 height 175
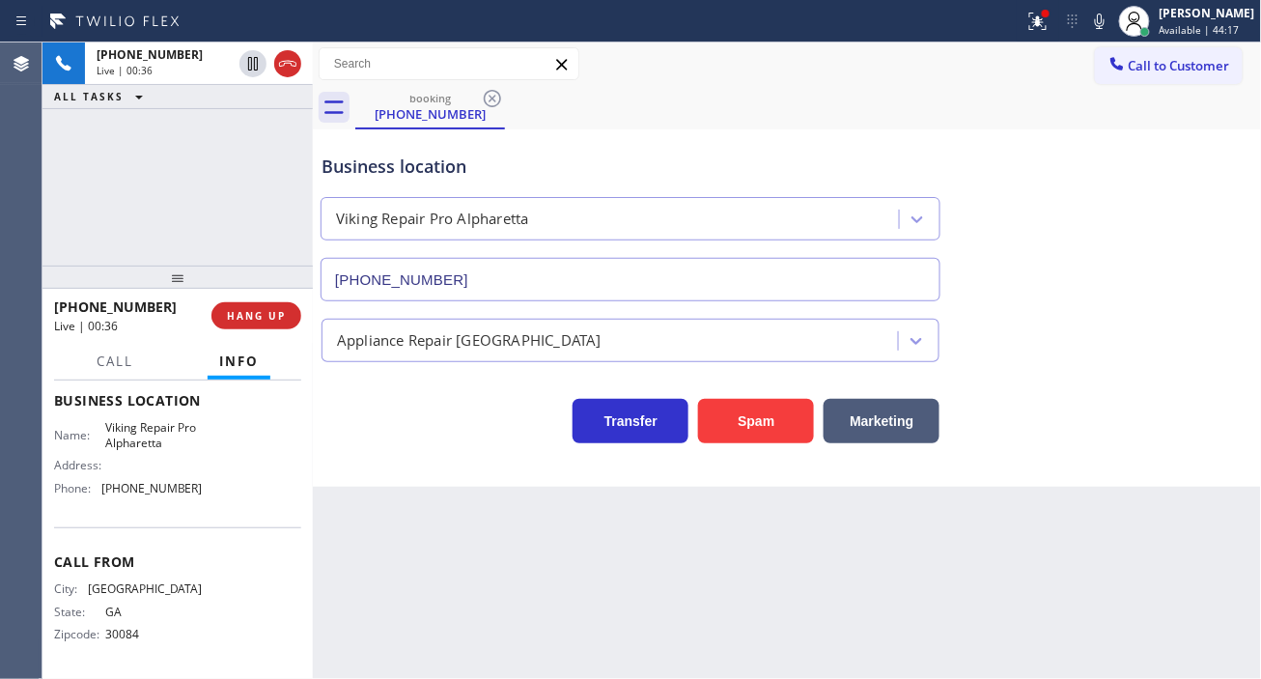
click at [145, 486] on span "[PHONE_NUMBER]" at bounding box center [151, 488] width 101 height 14
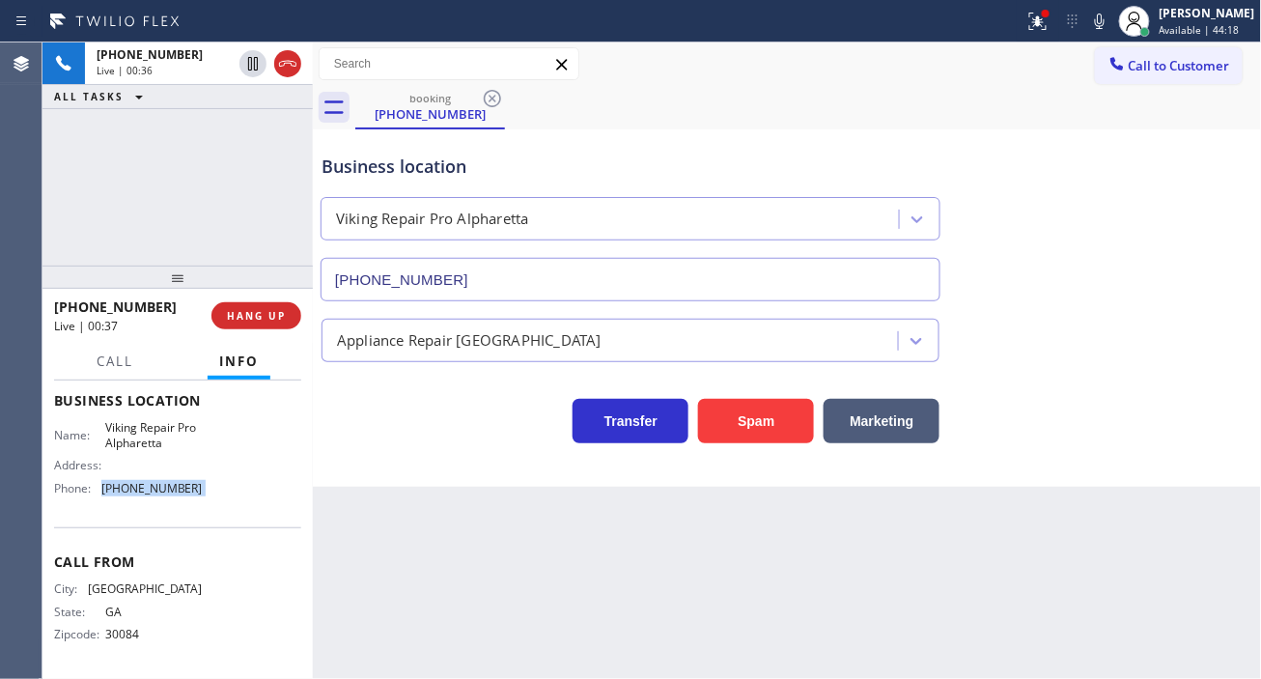
click at [145, 486] on span "[PHONE_NUMBER]" at bounding box center [151, 488] width 101 height 14
click at [1050, 26] on icon at bounding box center [1037, 21] width 23 height 23
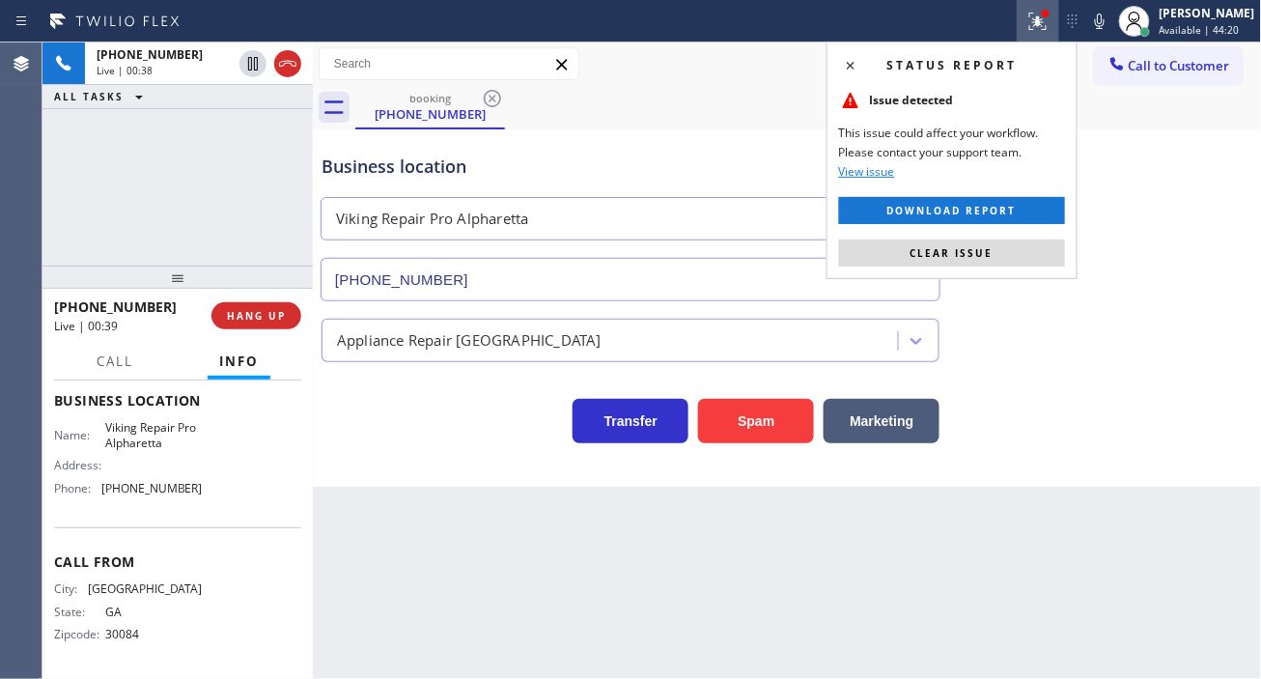
click at [1058, 267] on div "Status report Issue detected This issue could affect your workflow. Please cont…" at bounding box center [952, 161] width 251 height 238
click at [1044, 245] on button "Clear issue" at bounding box center [952, 252] width 226 height 27
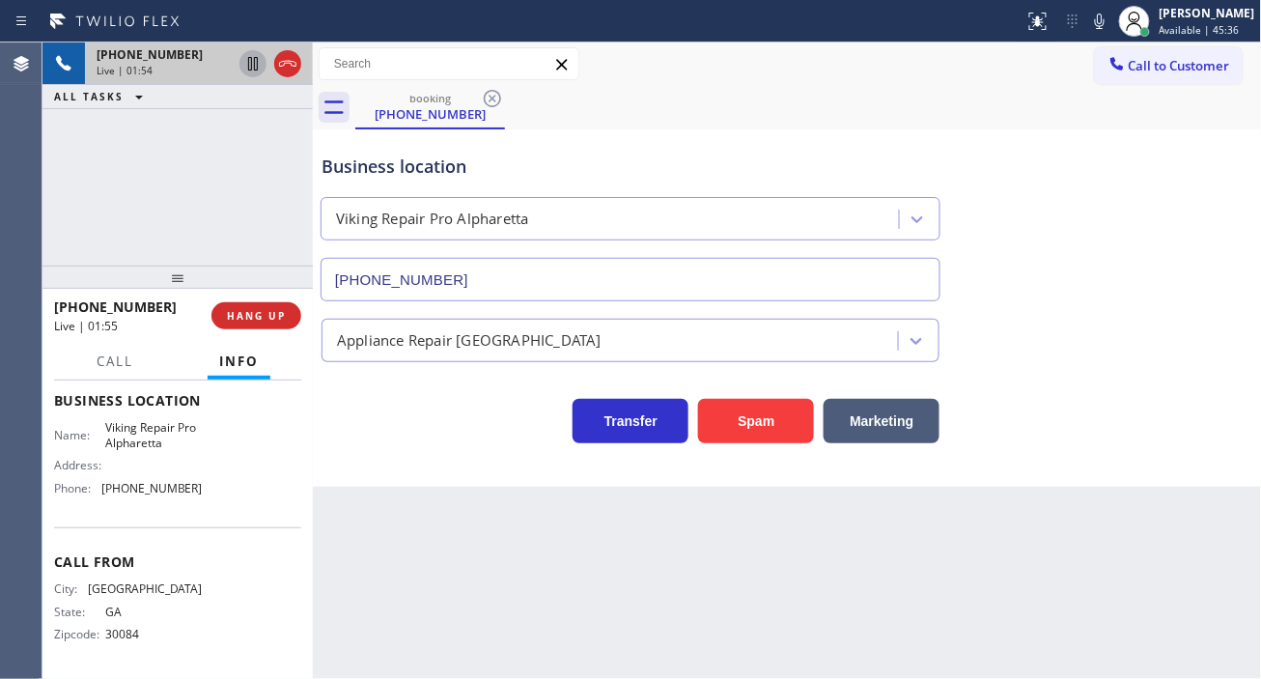
click at [249, 69] on icon at bounding box center [252, 63] width 23 height 23
click at [254, 69] on icon at bounding box center [253, 64] width 14 height 14
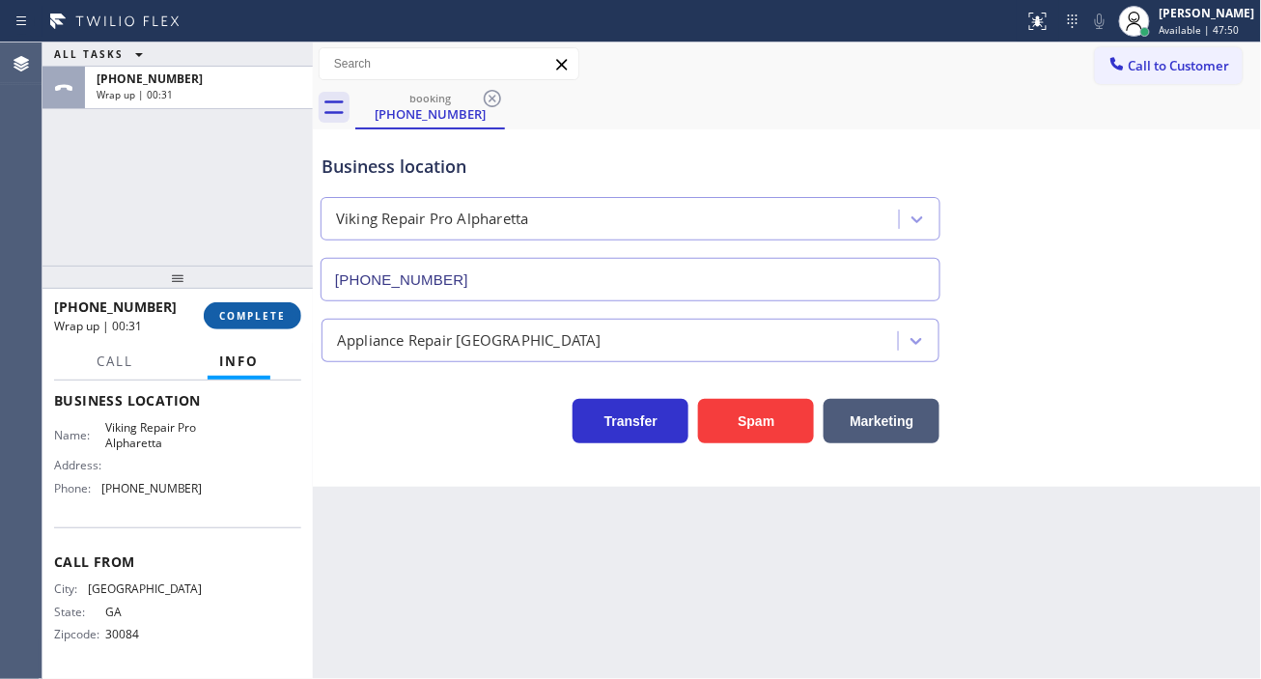
click at [259, 303] on button "COMPLETE" at bounding box center [253, 315] width 98 height 27
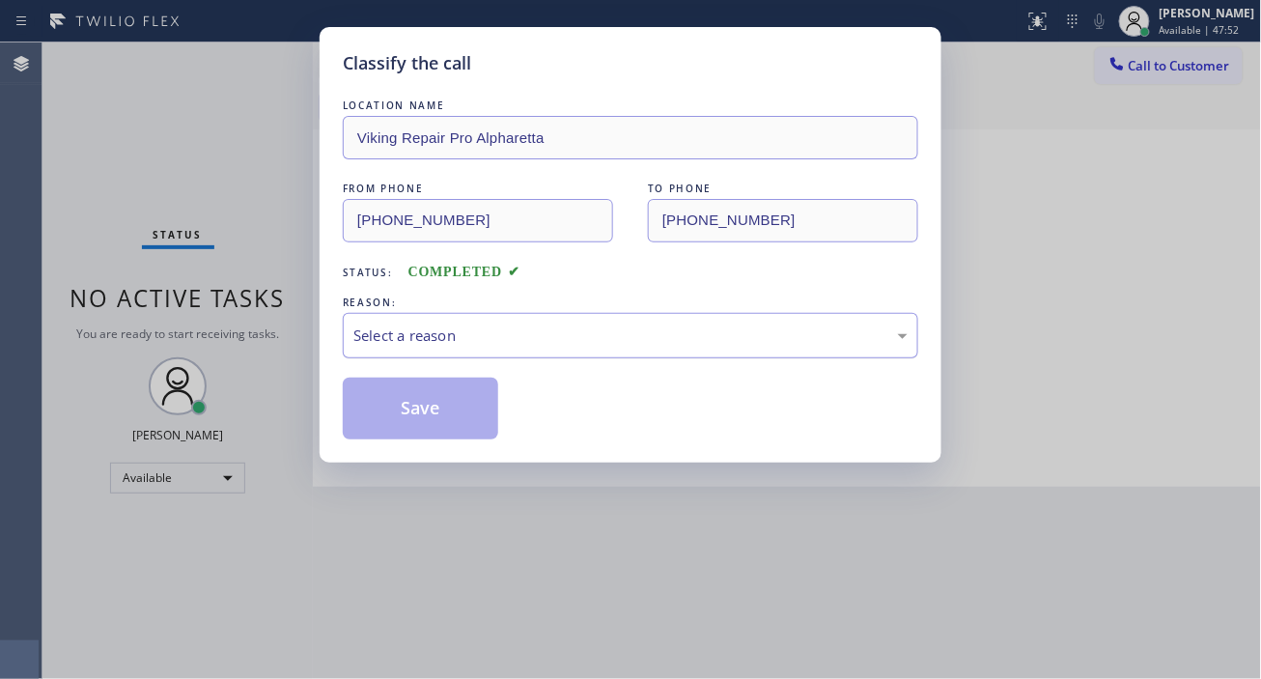
click at [449, 339] on div "Select a reason" at bounding box center [630, 335] width 554 height 22
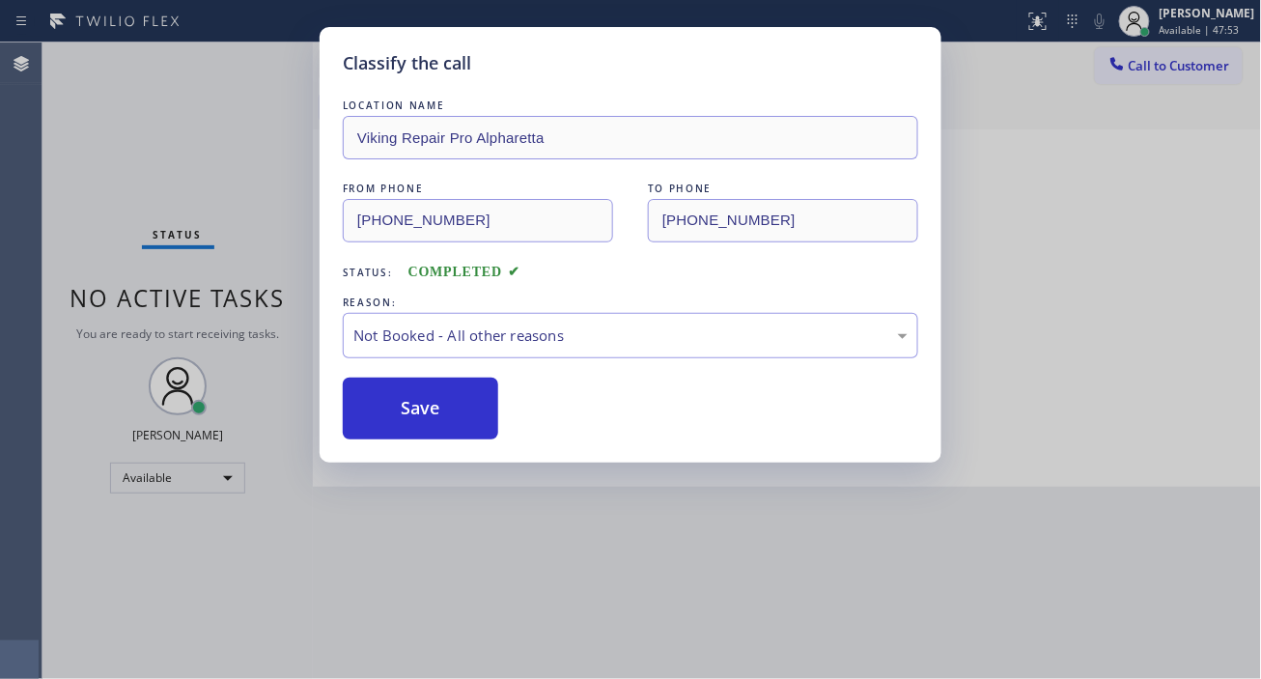
click at [432, 411] on button "Save" at bounding box center [420, 409] width 155 height 62
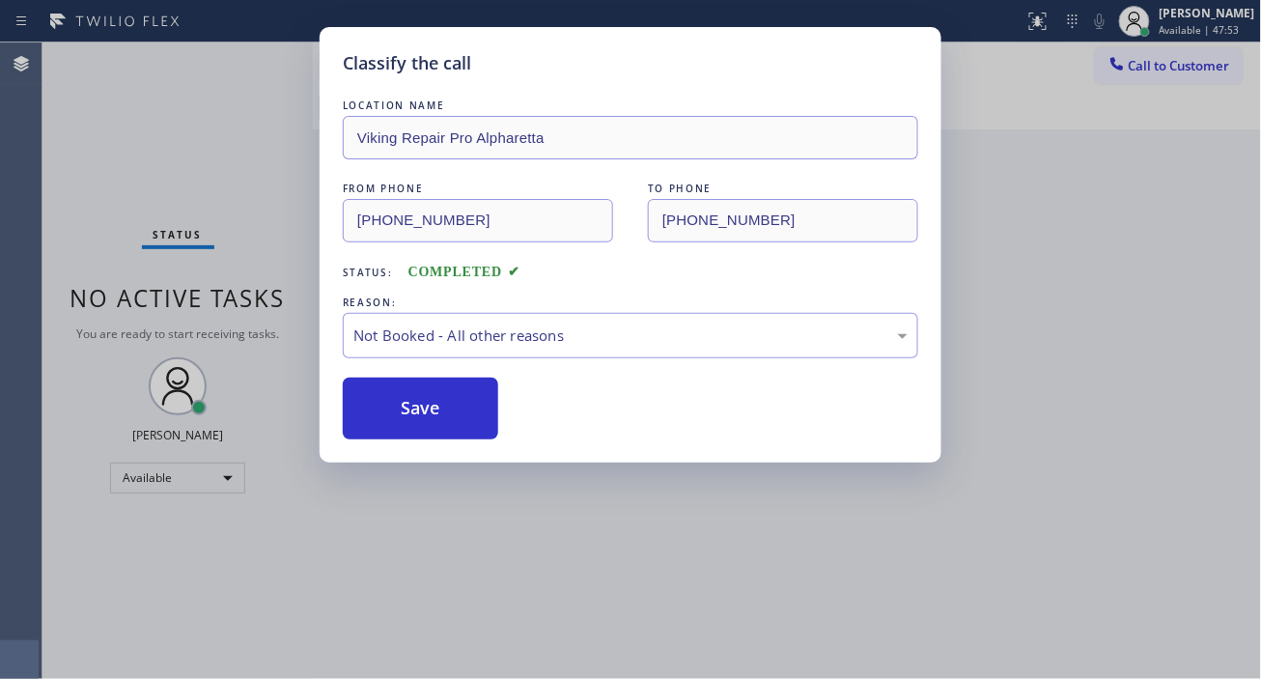
click at [432, 411] on button "Save" at bounding box center [420, 409] width 155 height 62
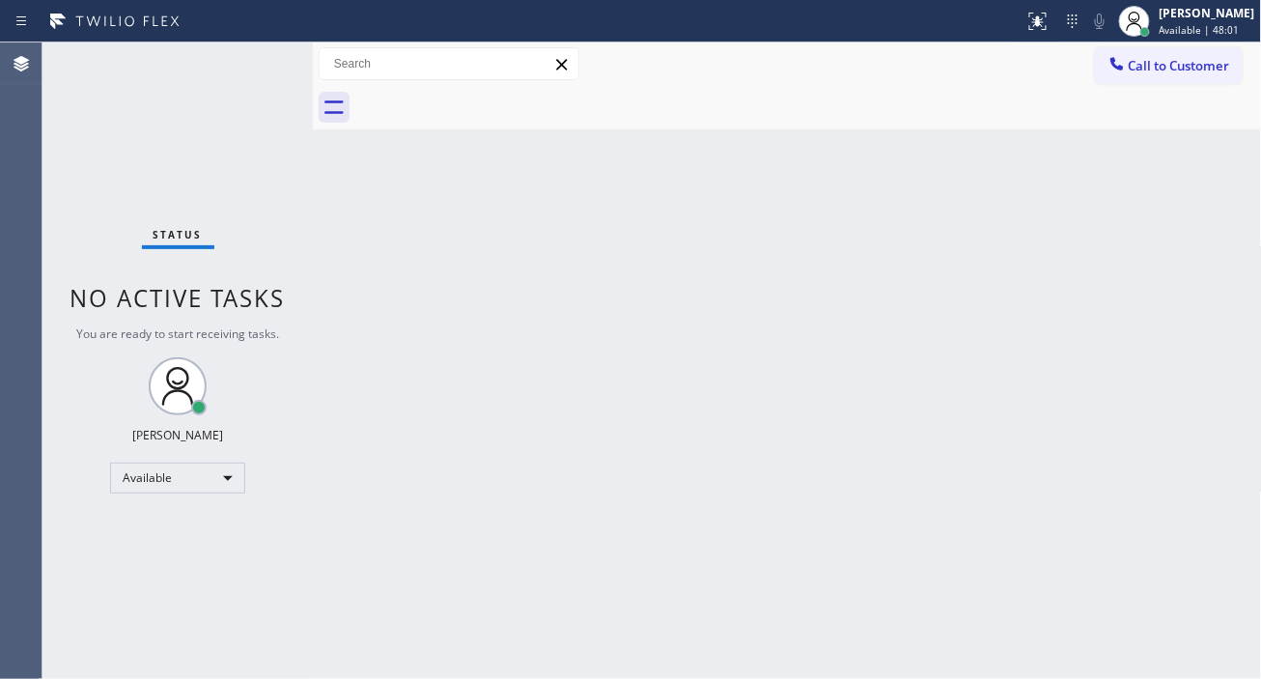
click at [228, 83] on div "Status No active tasks You are ready to start receiving tasks. [PERSON_NAME]" at bounding box center [177, 360] width 270 height 636
click at [1230, 23] on span "Available | 49:21" at bounding box center [1200, 30] width 80 height 14
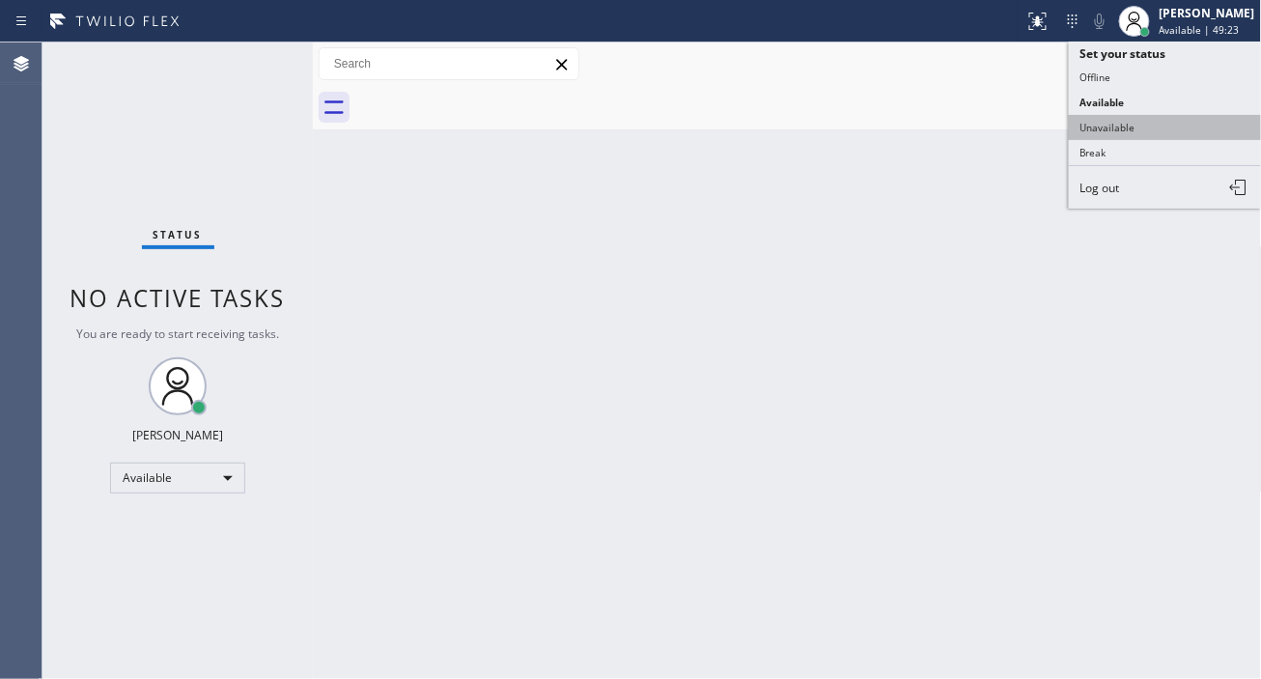
click at [1132, 135] on button "Unavailable" at bounding box center [1165, 127] width 193 height 25
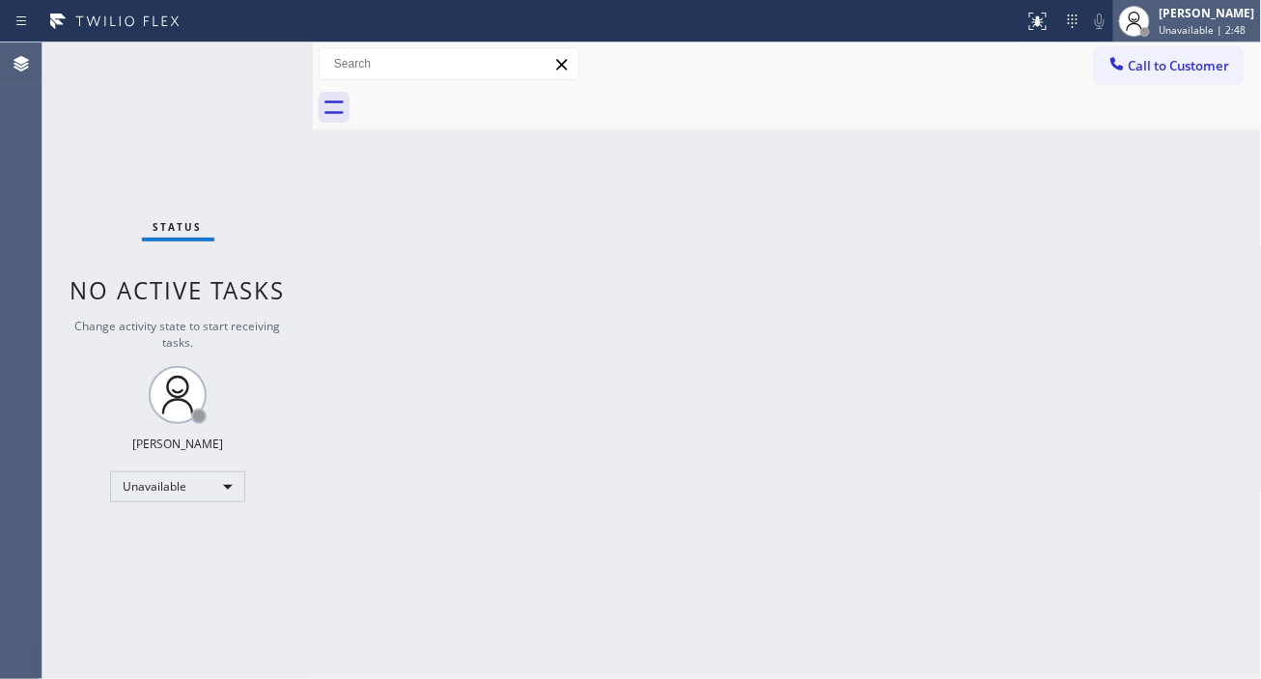
click at [1202, 27] on span "Unavailable | 2:48" at bounding box center [1203, 30] width 87 height 14
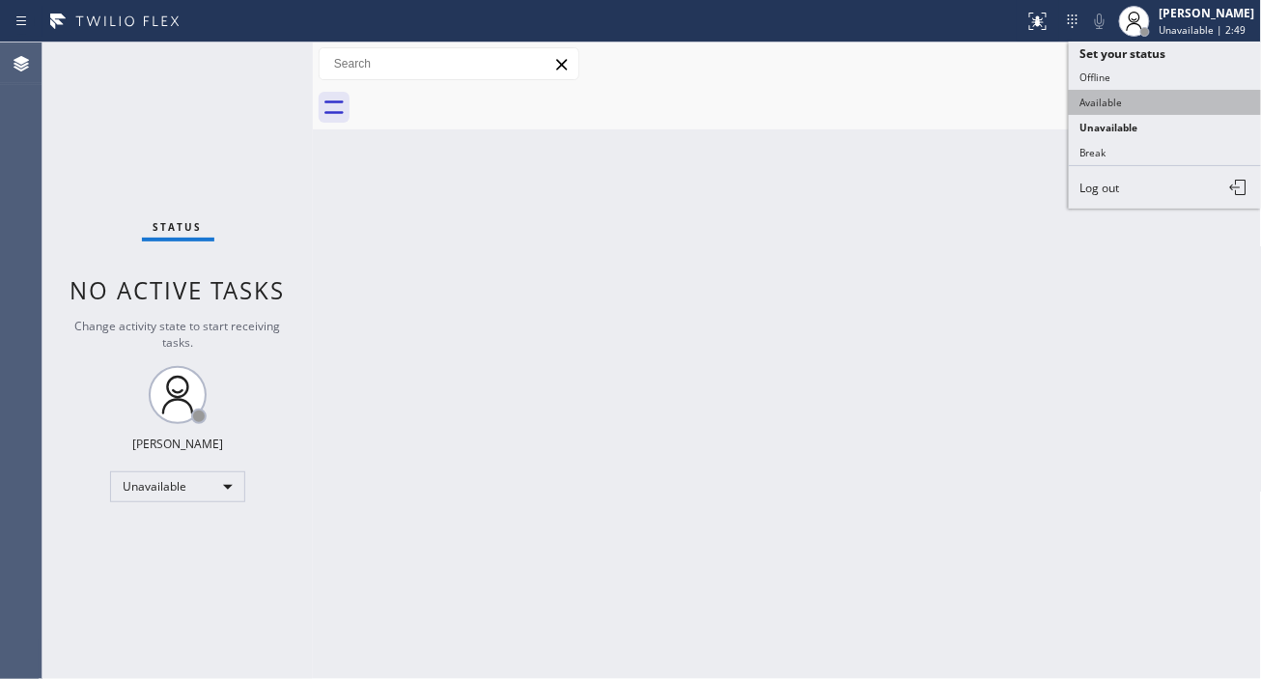
click at [1165, 108] on button "Available" at bounding box center [1165, 102] width 193 height 25
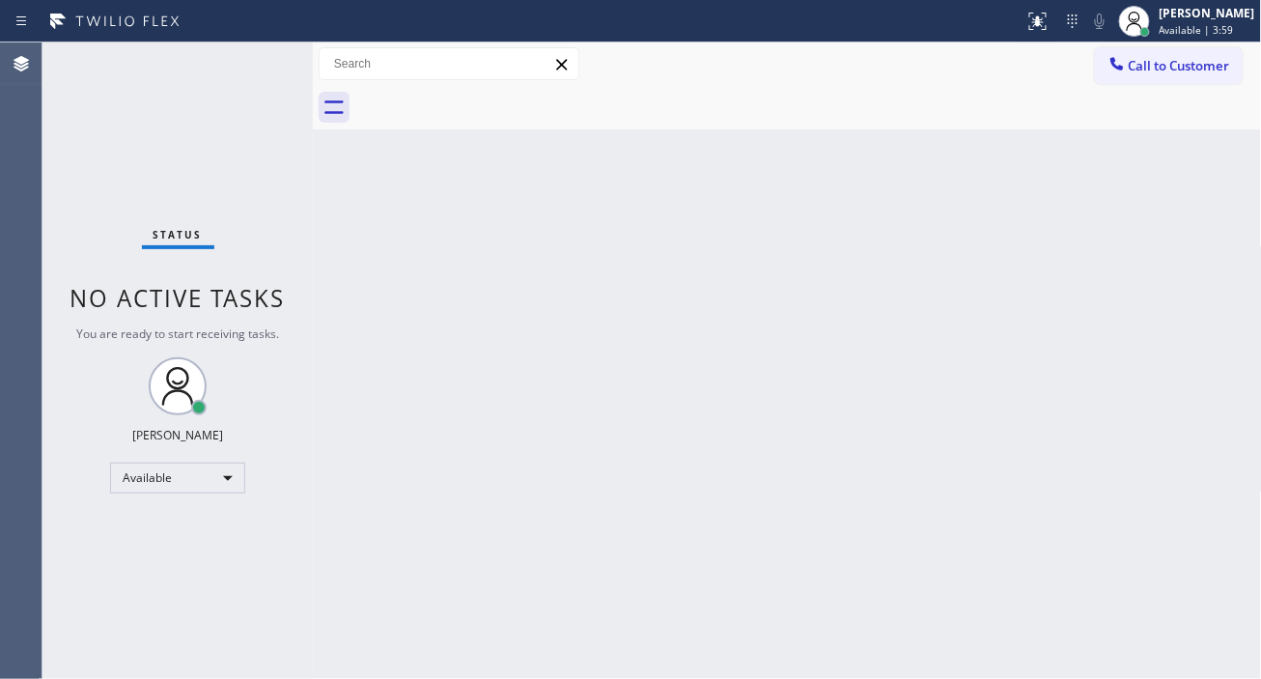
click at [1202, 251] on div "Back to Dashboard Change Sender ID Customers Technicians Select a contact Outbo…" at bounding box center [787, 360] width 949 height 636
click at [255, 62] on div "Status No active tasks You are ready to start receiving tasks. [PERSON_NAME]" at bounding box center [177, 360] width 270 height 636
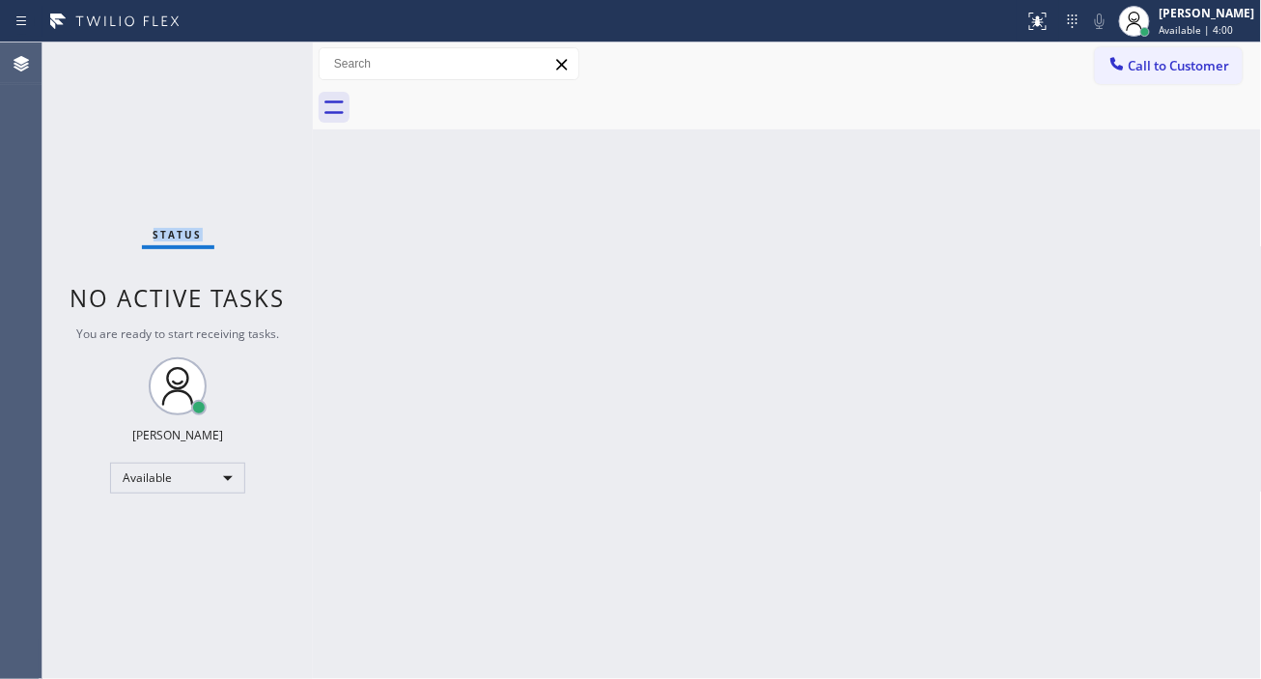
click at [255, 62] on div "Status No active tasks You are ready to start receiving tasks. [PERSON_NAME]" at bounding box center [177, 360] width 270 height 636
click at [1227, 211] on div "Back to Dashboard Change Sender ID Customers Technicians Select a contact Outbo…" at bounding box center [787, 360] width 949 height 636
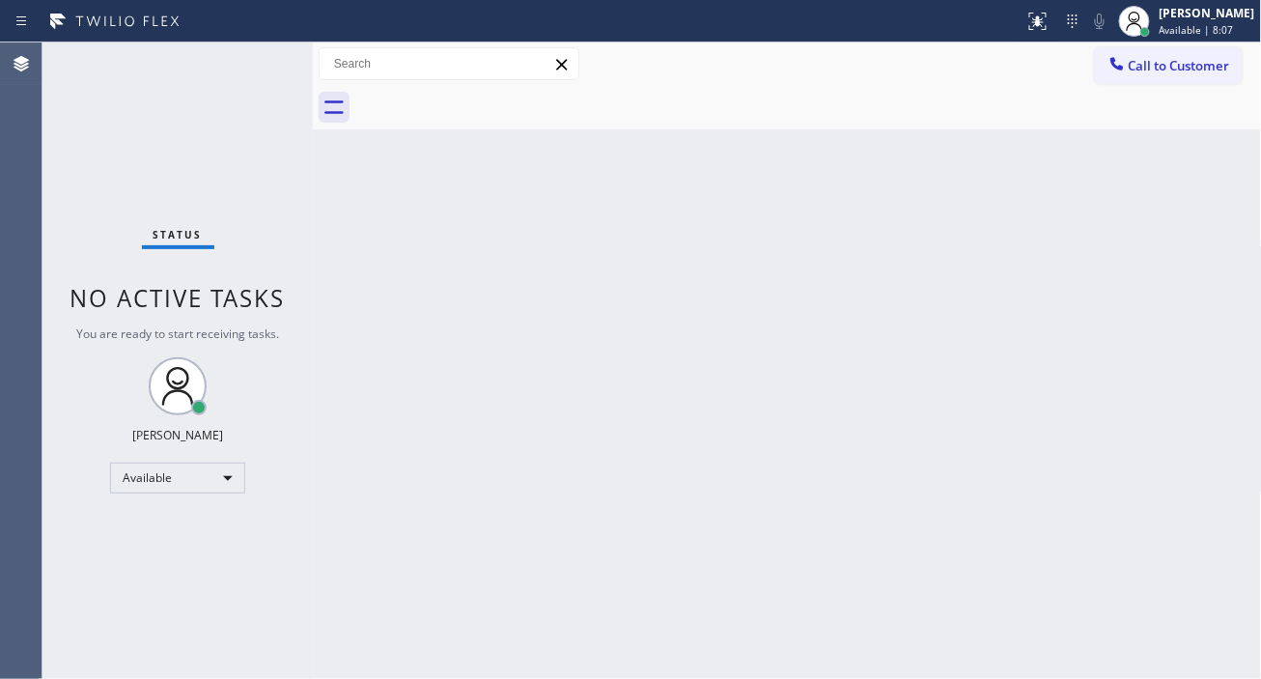
click at [183, 178] on div "Status No active tasks You are ready to start receiving tasks. [PERSON_NAME]" at bounding box center [177, 360] width 270 height 636
click at [225, 93] on div "Status No active tasks You are ready to start receiving tasks. [PERSON_NAME]" at bounding box center [177, 360] width 270 height 636
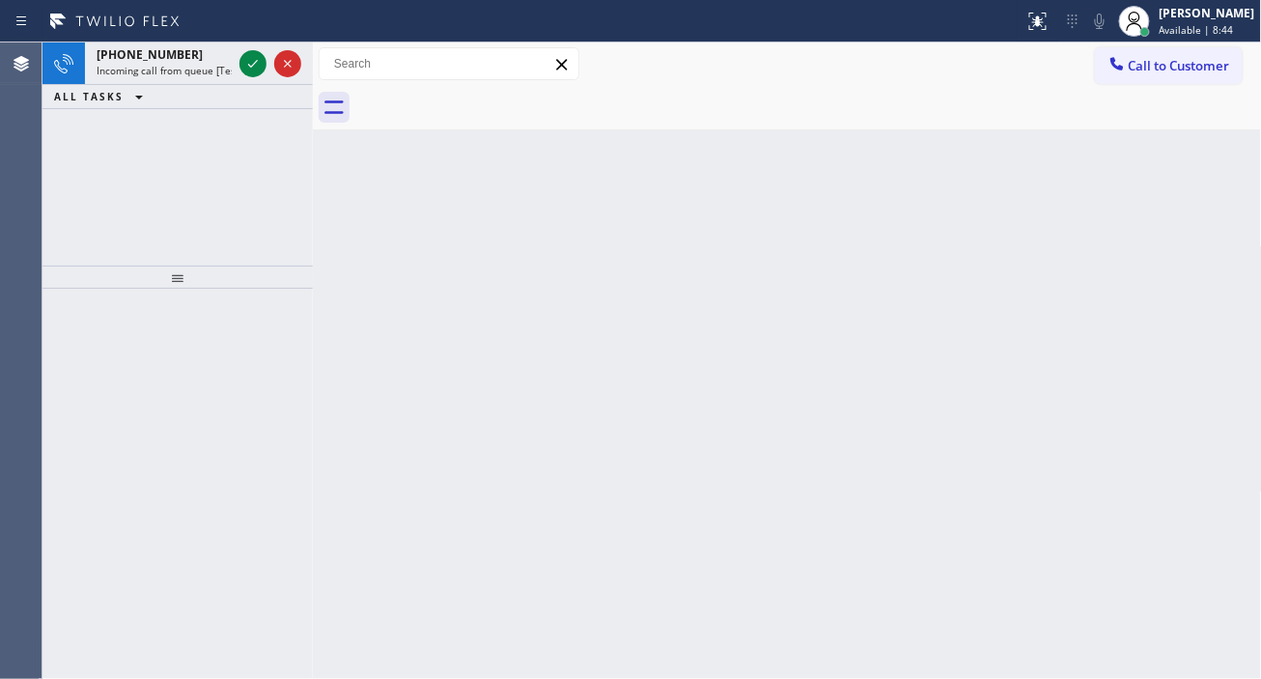
drag, startPoint x: 1232, startPoint y: 195, endPoint x: 1110, endPoint y: 187, distance: 121.9
click at [1232, 195] on div "Back to Dashboard Change Sender ID Customers Technicians Select a contact Outbo…" at bounding box center [787, 360] width 949 height 636
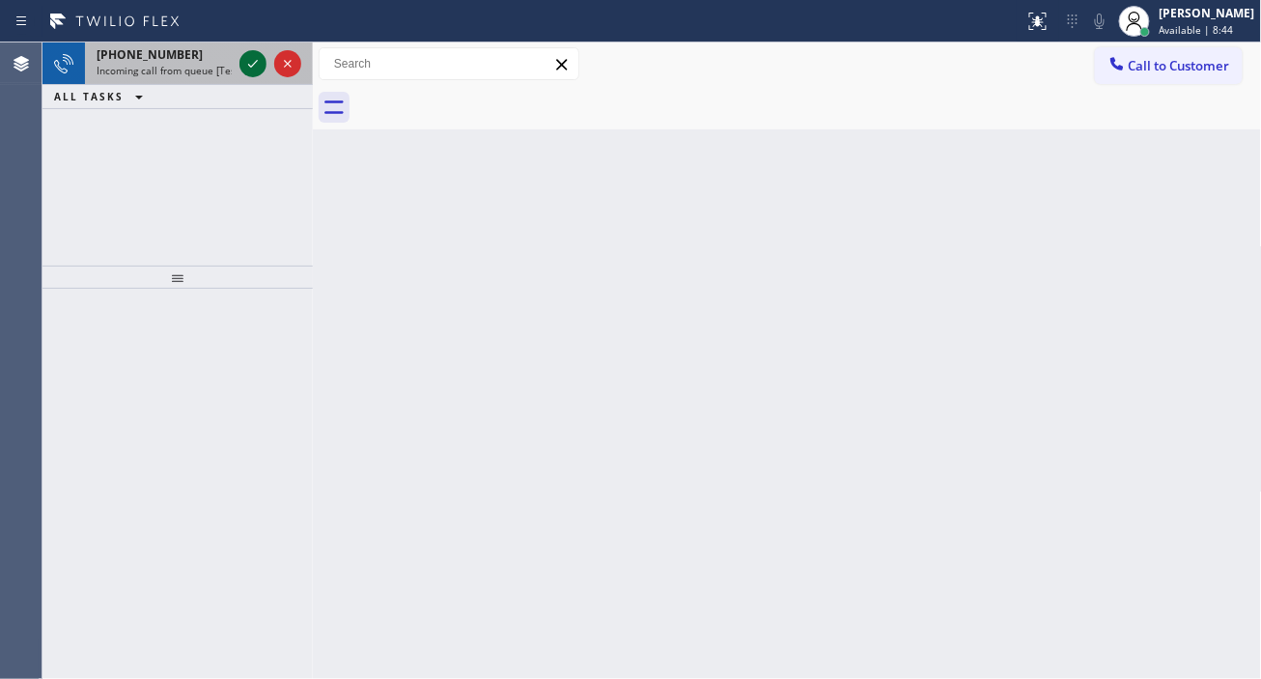
click at [245, 63] on icon at bounding box center [252, 63] width 23 height 23
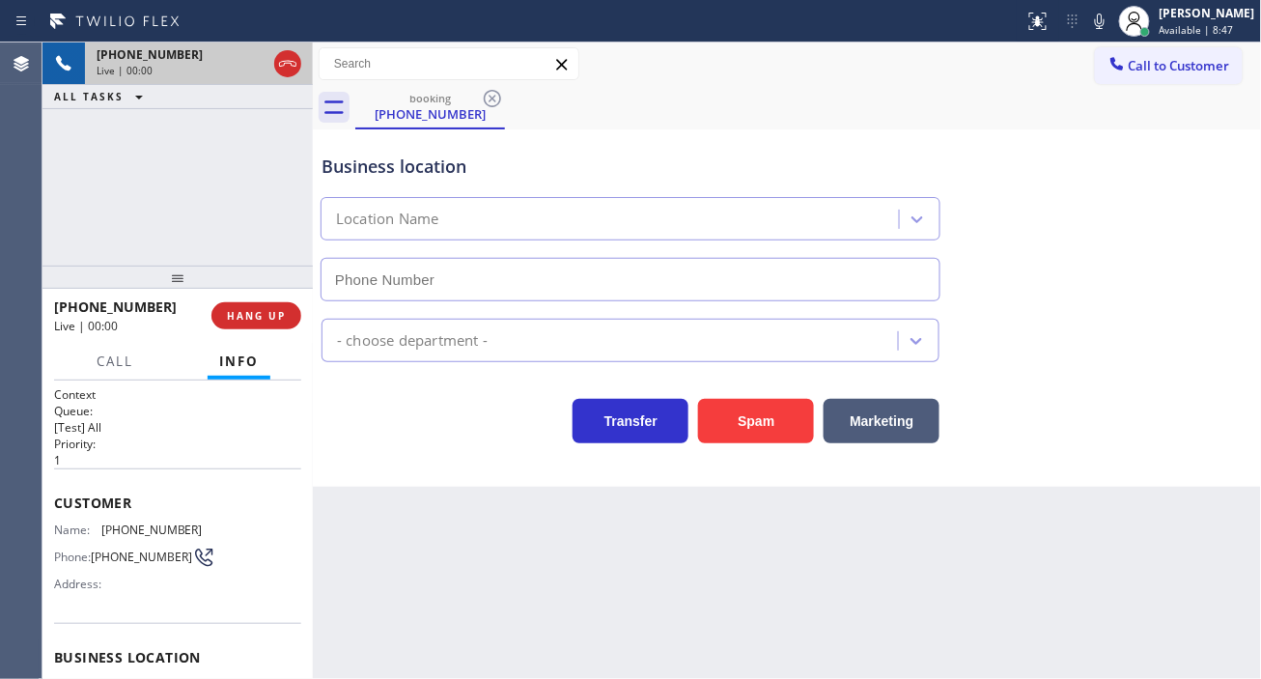
type input "[PHONE_NUMBER]"
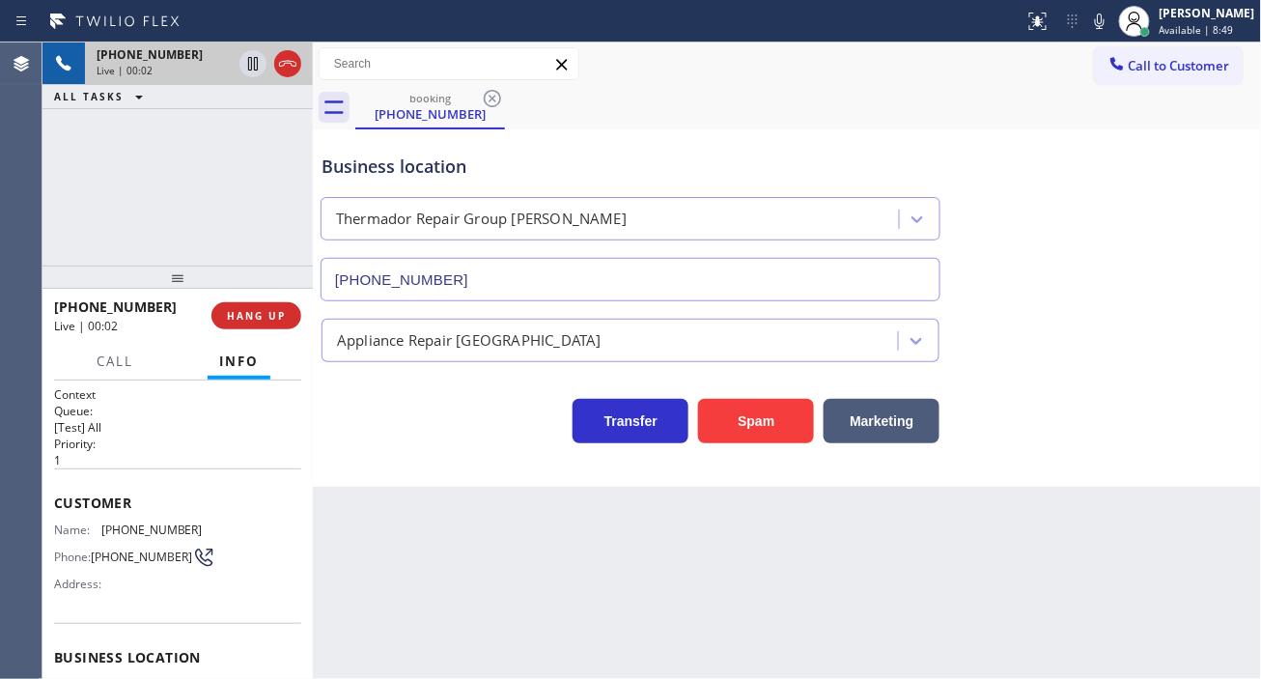
scroll to position [107, 0]
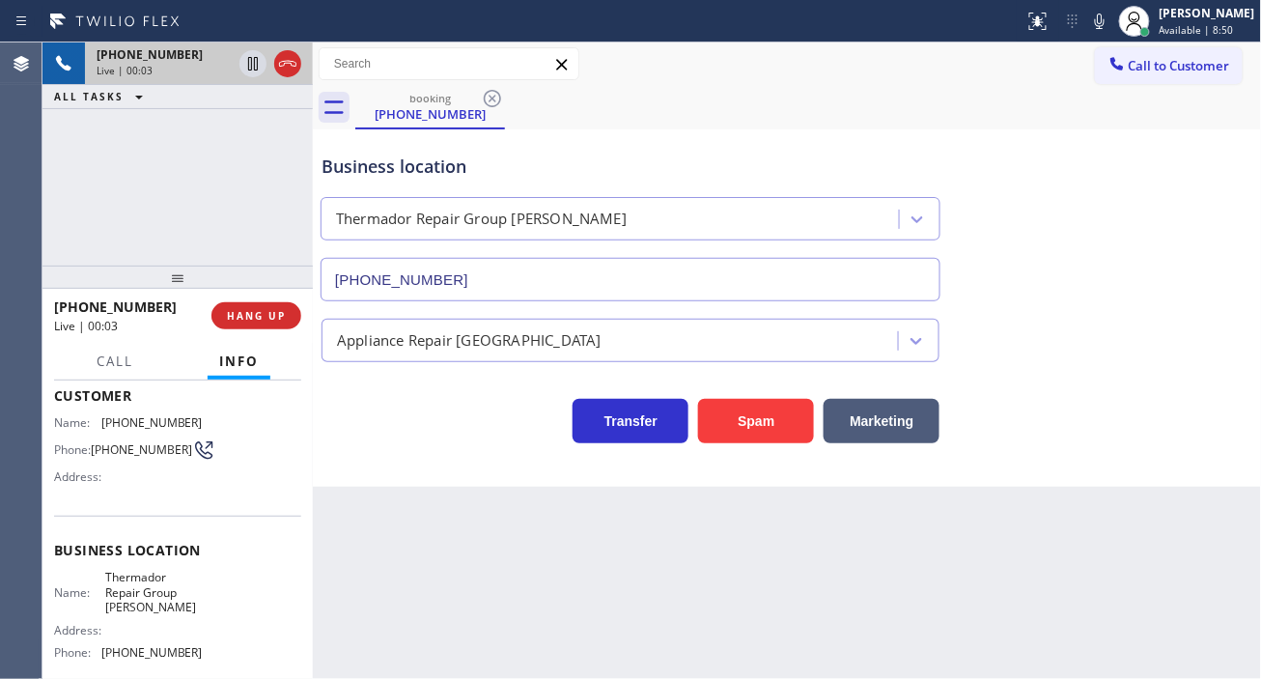
click at [164, 591] on span "Thermador Repair Group [PERSON_NAME]" at bounding box center [153, 592] width 97 height 44
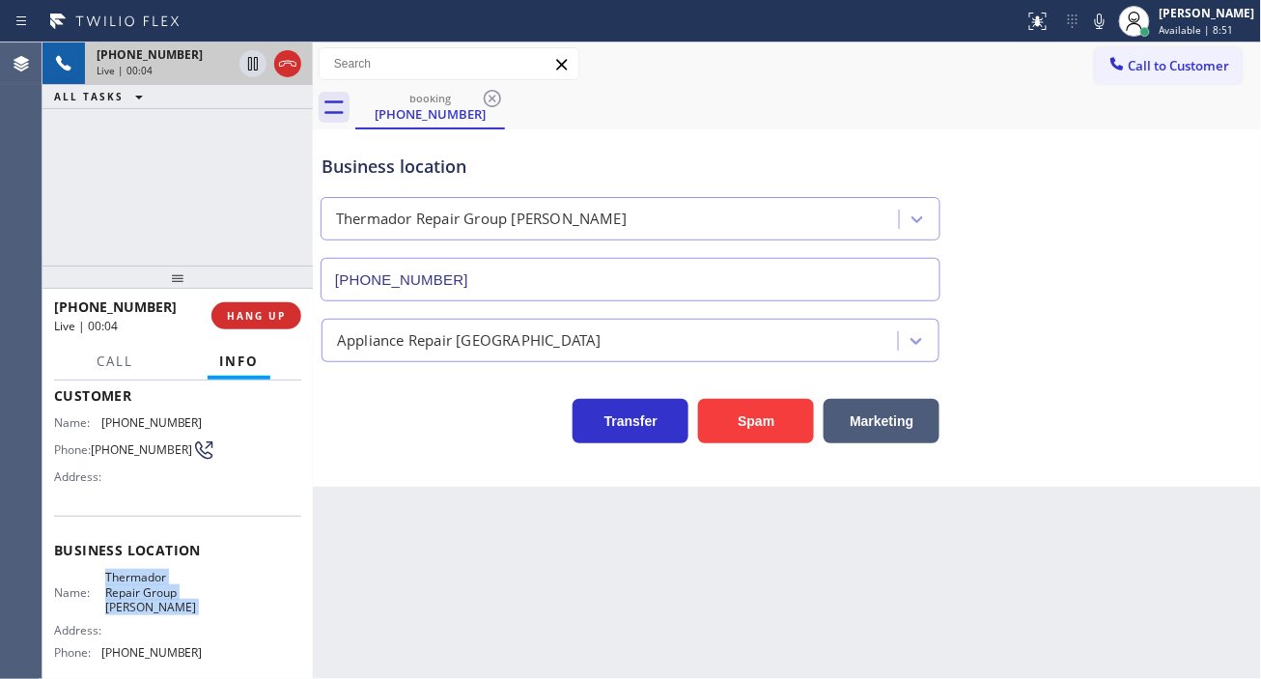
click at [164, 591] on span "Thermador Repair Group [PERSON_NAME]" at bounding box center [153, 592] width 97 height 44
click at [135, 454] on span "[PHONE_NUMBER]" at bounding box center [141, 449] width 101 height 14
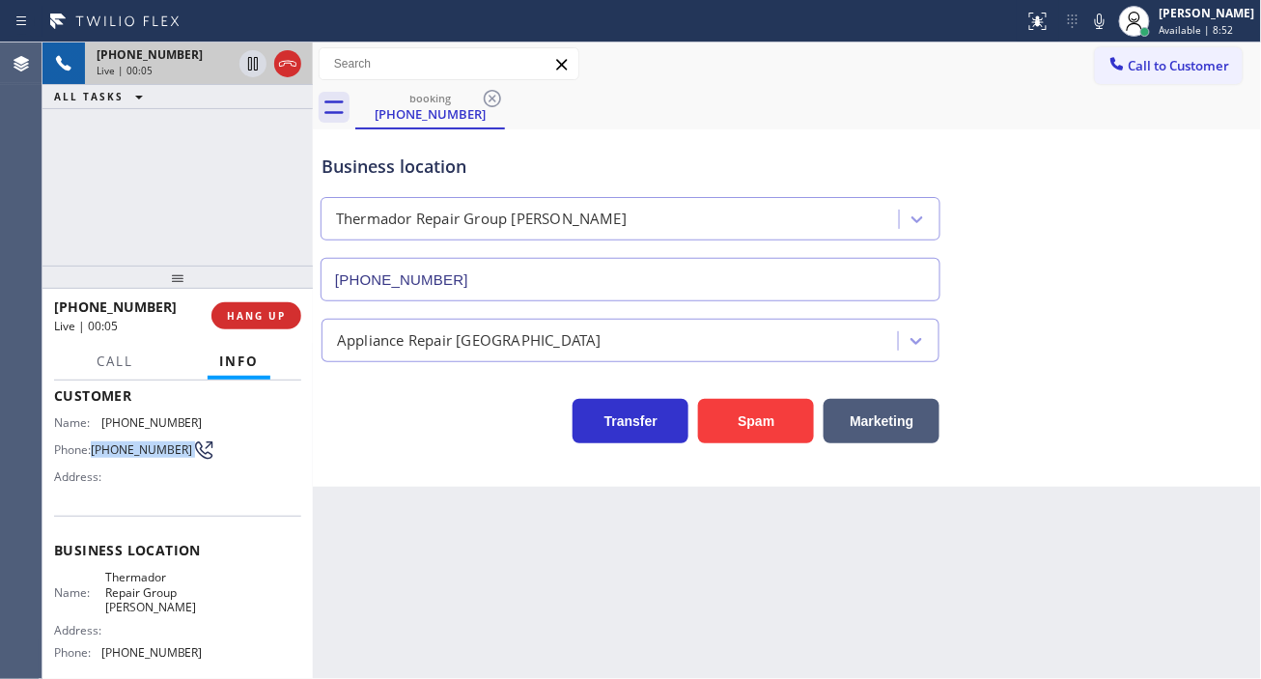
click at [135, 454] on span "[PHONE_NUMBER]" at bounding box center [141, 449] width 101 height 14
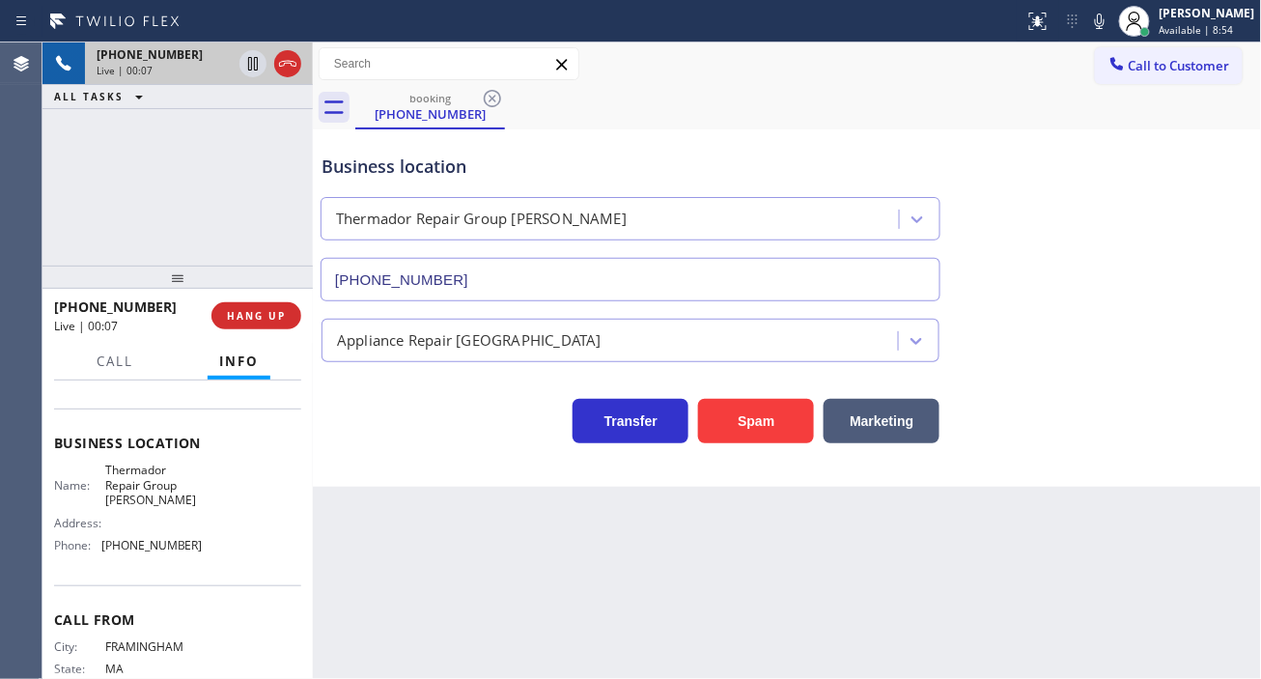
scroll to position [276, 0]
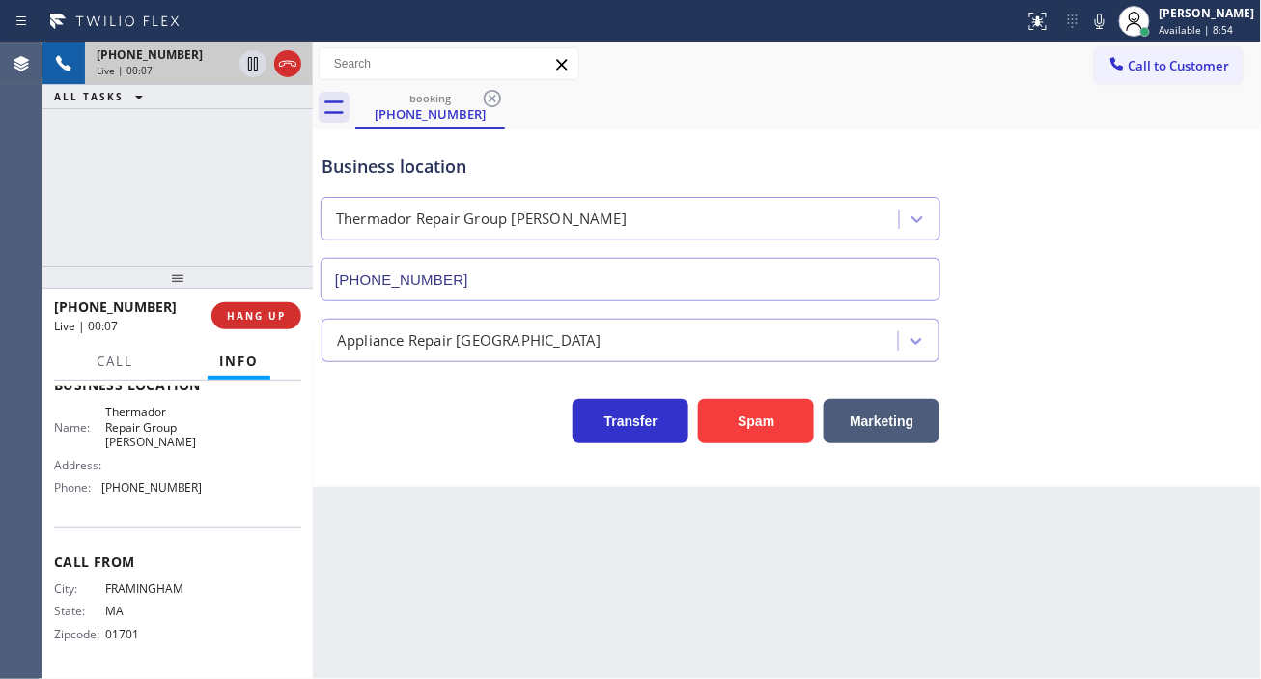
click at [126, 587] on span "FRAMINGHAM" at bounding box center [153, 588] width 97 height 14
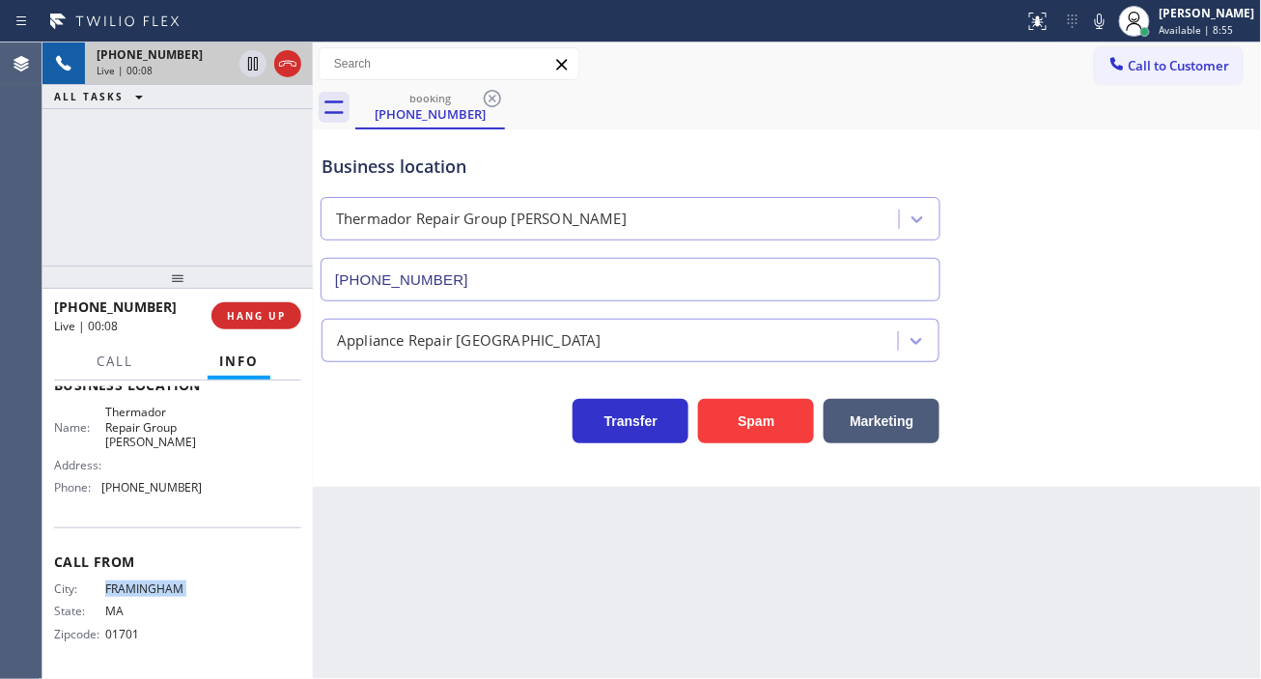
click at [126, 587] on span "FRAMINGHAM" at bounding box center [153, 588] width 97 height 14
click at [359, 174] on div "Business location" at bounding box center [631, 167] width 618 height 26
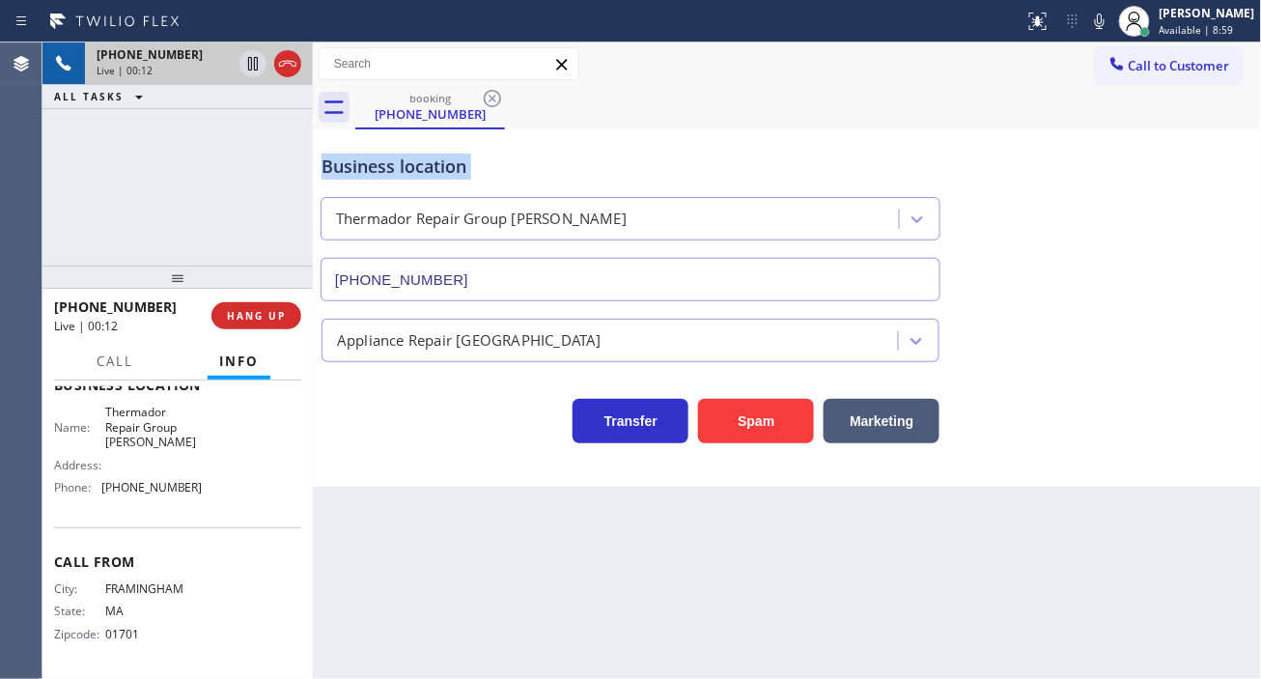
click at [359, 174] on div "Business location" at bounding box center [631, 167] width 618 height 26
click at [197, 219] on div "[PHONE_NUMBER] Live | 00:12 ALL TASKS ALL TASKS ACTIVE TASKS TASKS IN WRAP UP" at bounding box center [177, 153] width 270 height 223
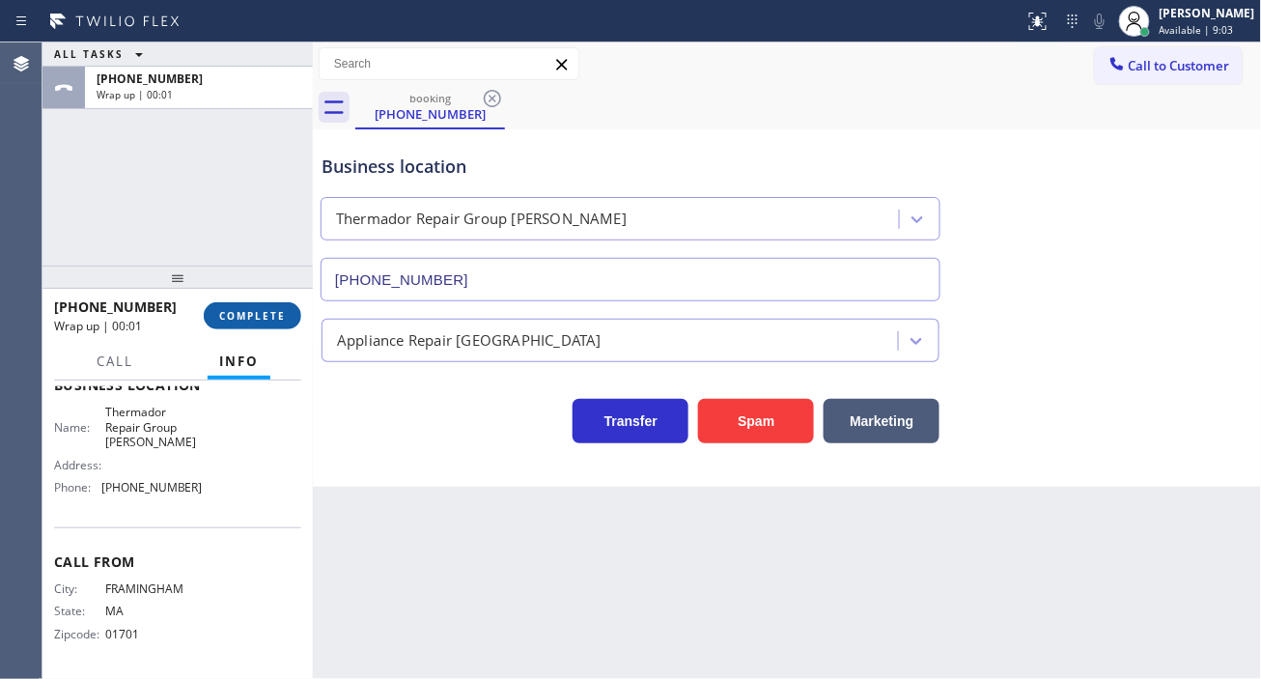
click at [258, 315] on span "COMPLETE" at bounding box center [252, 316] width 67 height 14
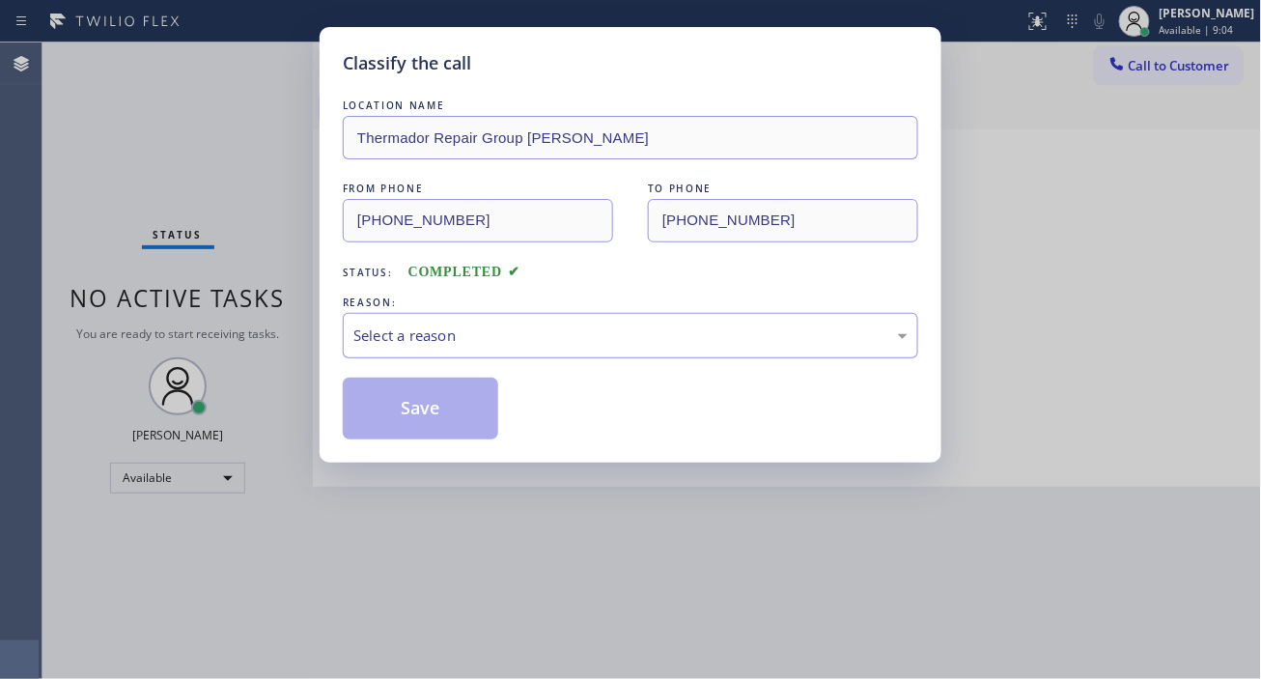
click at [383, 349] on div "Select a reason" at bounding box center [630, 335] width 575 height 45
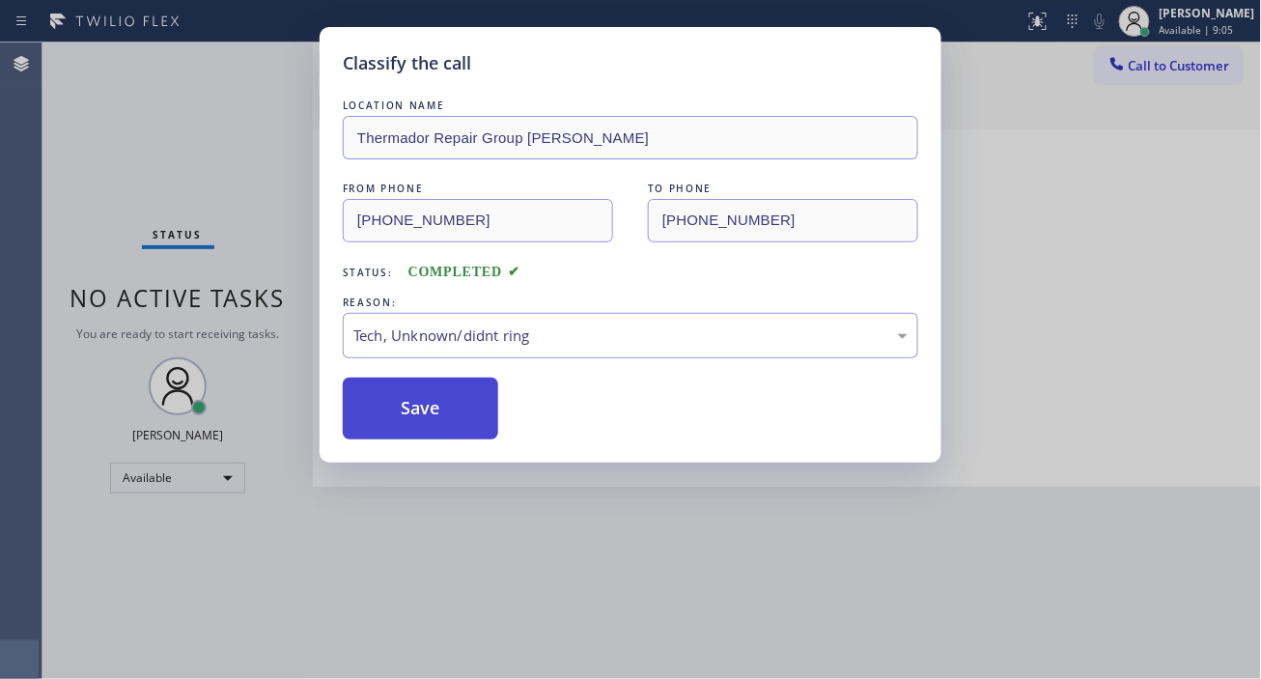
click at [444, 413] on button "Save" at bounding box center [420, 409] width 155 height 62
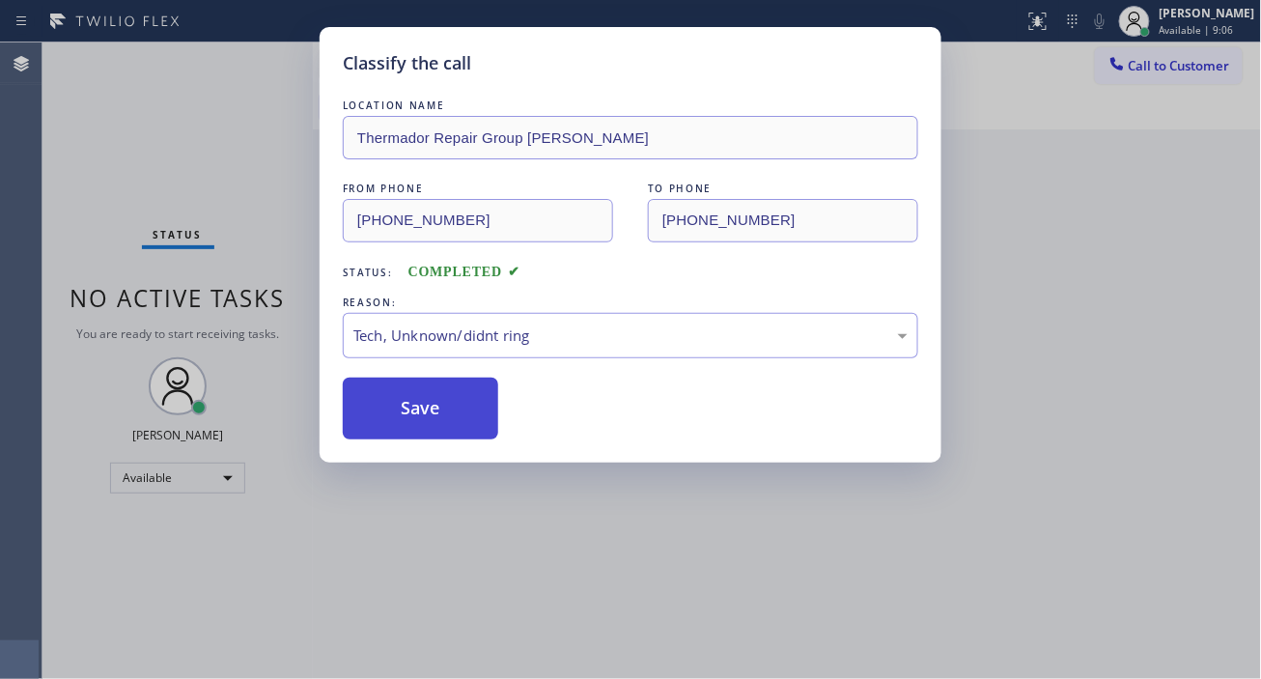
click at [444, 413] on button "Save" at bounding box center [420, 409] width 155 height 62
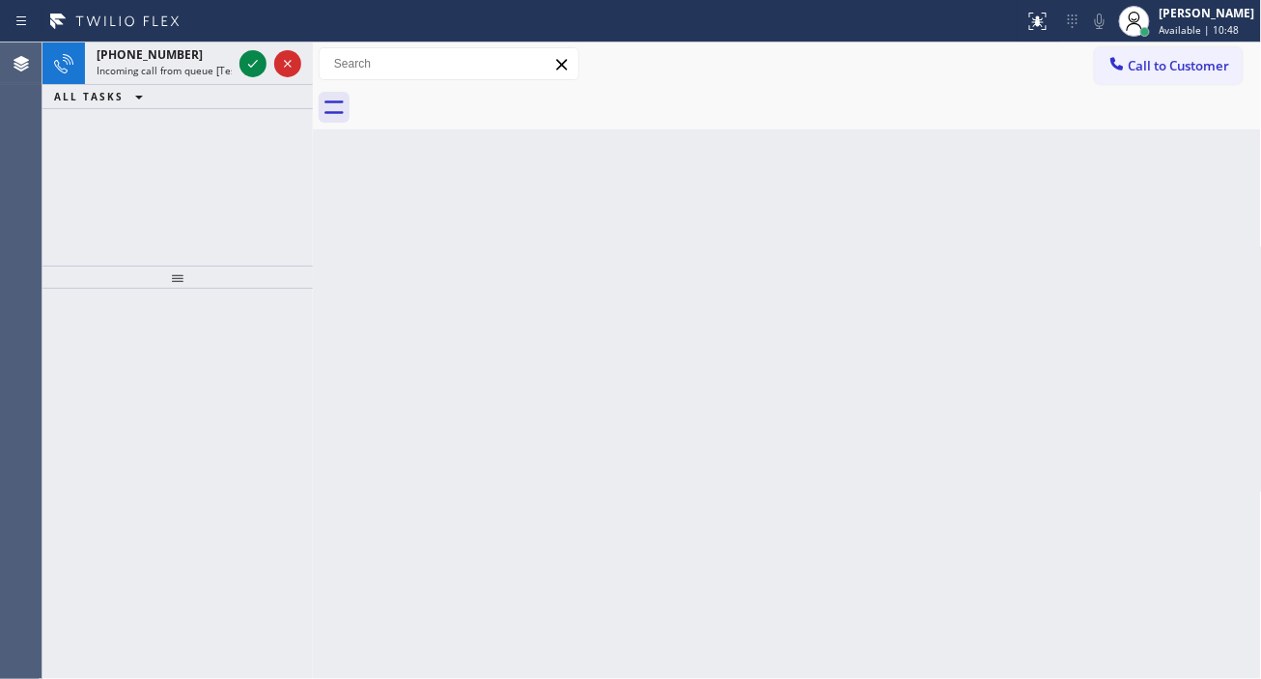
click at [1191, 185] on div "Back to Dashboard Change Sender ID Customers Technicians Select a contact Outbo…" at bounding box center [787, 360] width 949 height 636
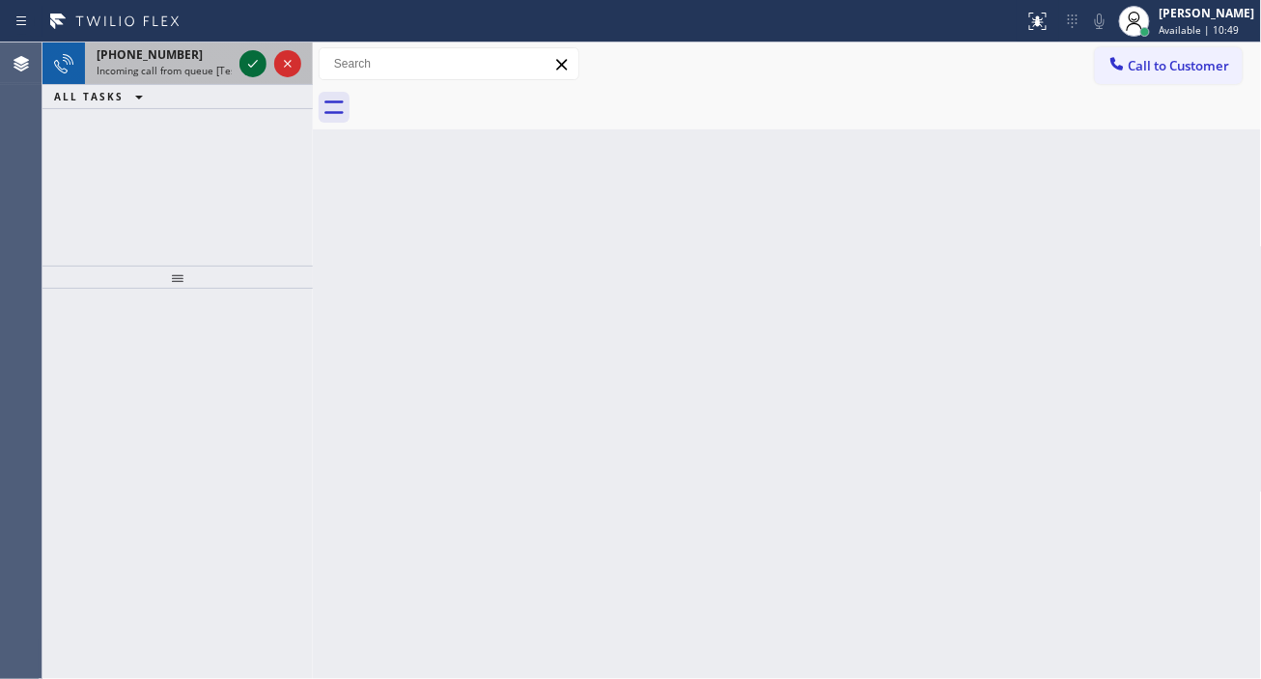
click at [245, 70] on icon at bounding box center [252, 63] width 23 height 23
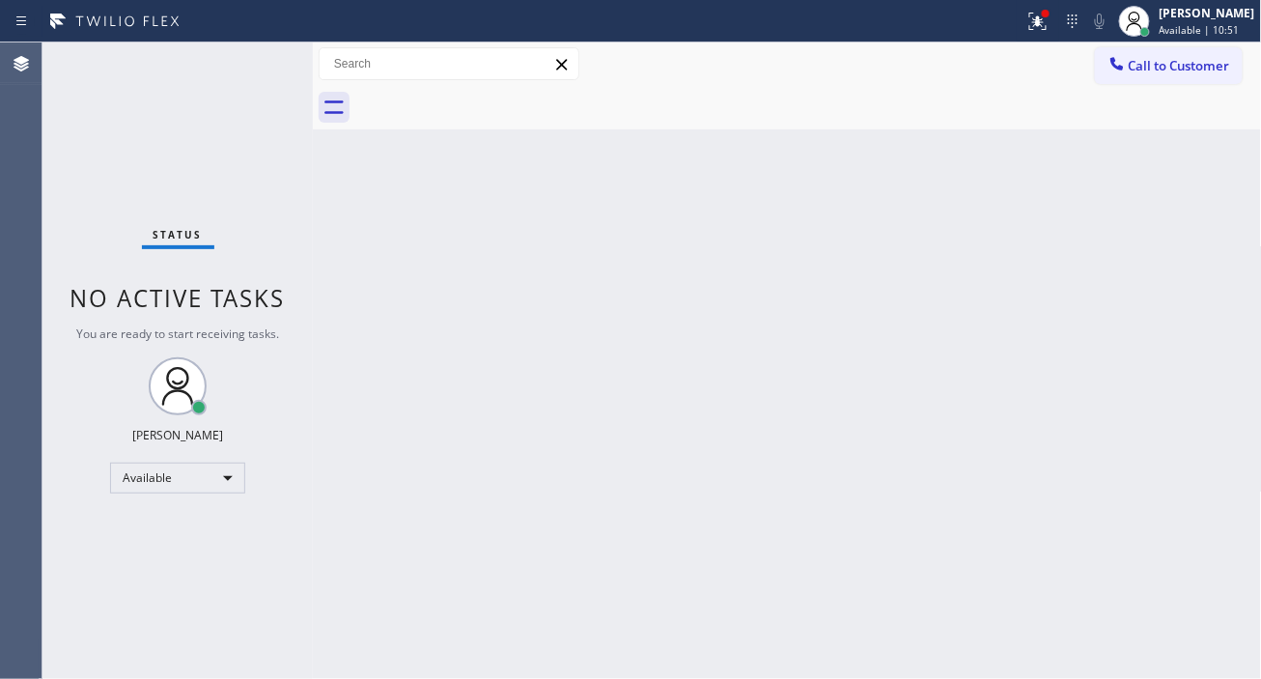
click at [247, 64] on div "Status No active tasks You are ready to start receiving tasks. [PERSON_NAME]" at bounding box center [177, 360] width 270 height 636
click at [1221, 313] on div "Back to Dashboard Change Sender ID Customers Technicians Select a contact Outbo…" at bounding box center [787, 360] width 949 height 636
click at [1047, 33] on button at bounding box center [1038, 21] width 42 height 42
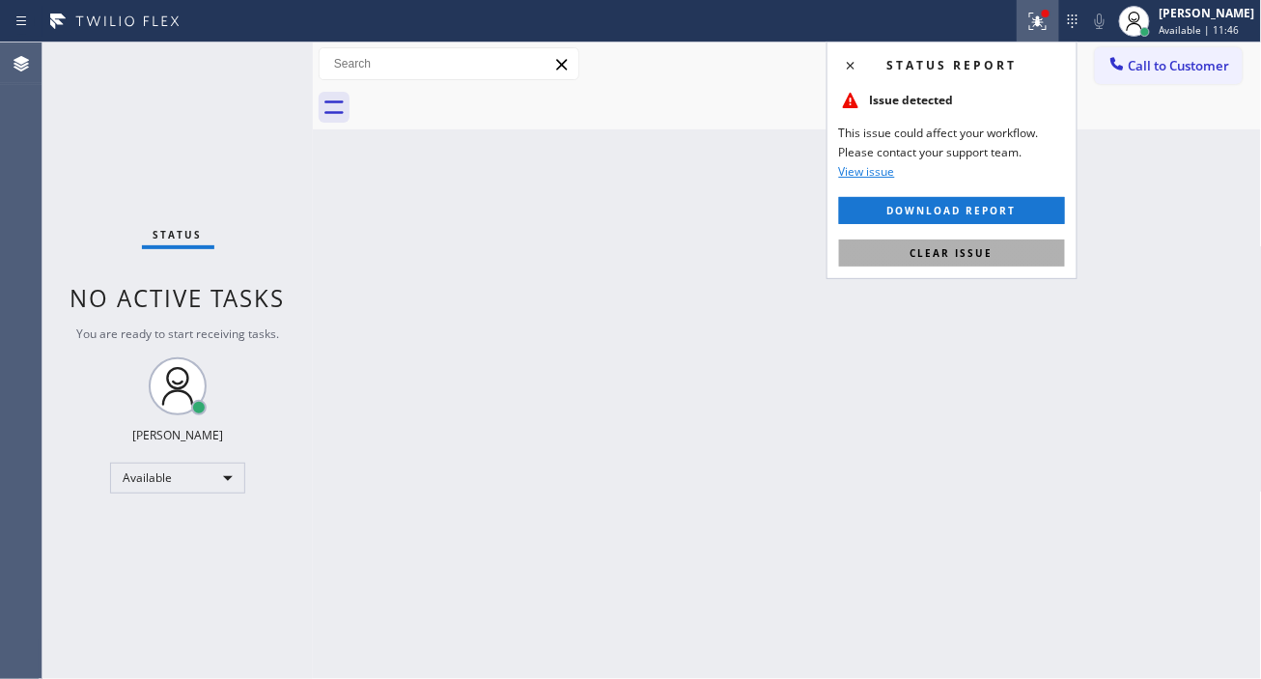
drag, startPoint x: 987, startPoint y: 257, endPoint x: 489, endPoint y: 159, distance: 507.7
click at [985, 259] on span "Clear issue" at bounding box center [952, 253] width 83 height 14
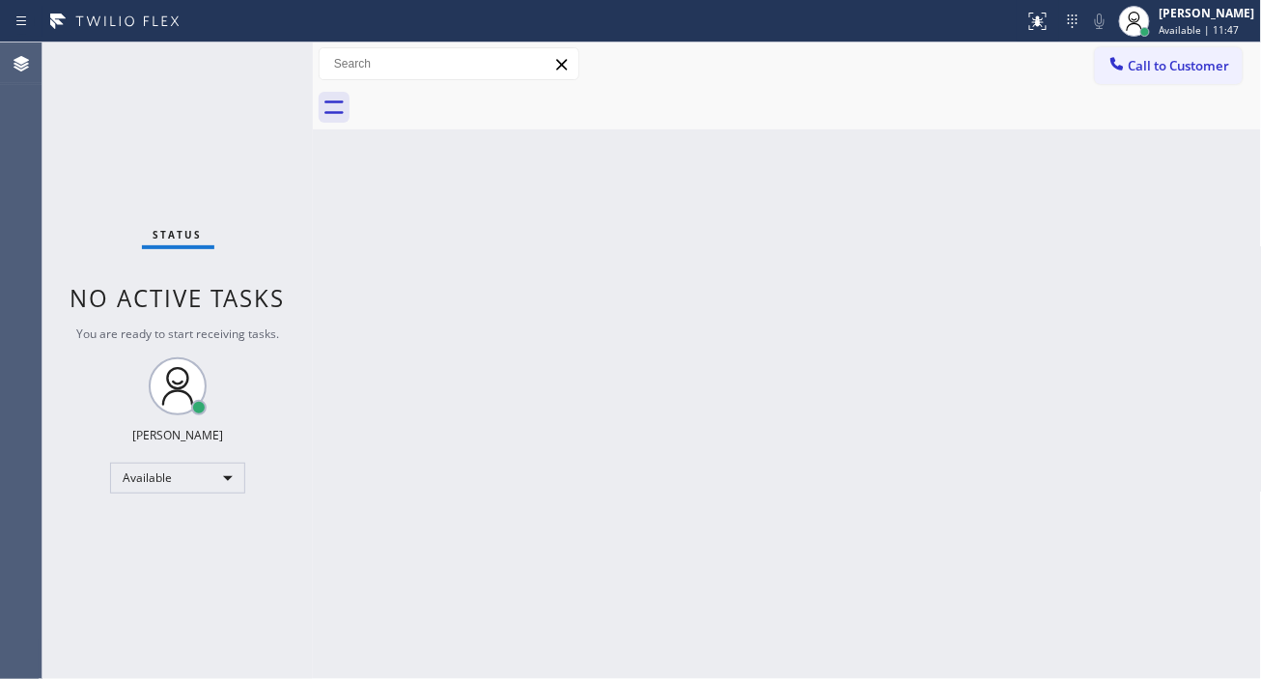
click at [284, 69] on div "Status No active tasks You are ready to start receiving tasks. [PERSON_NAME]" at bounding box center [177, 360] width 270 height 636
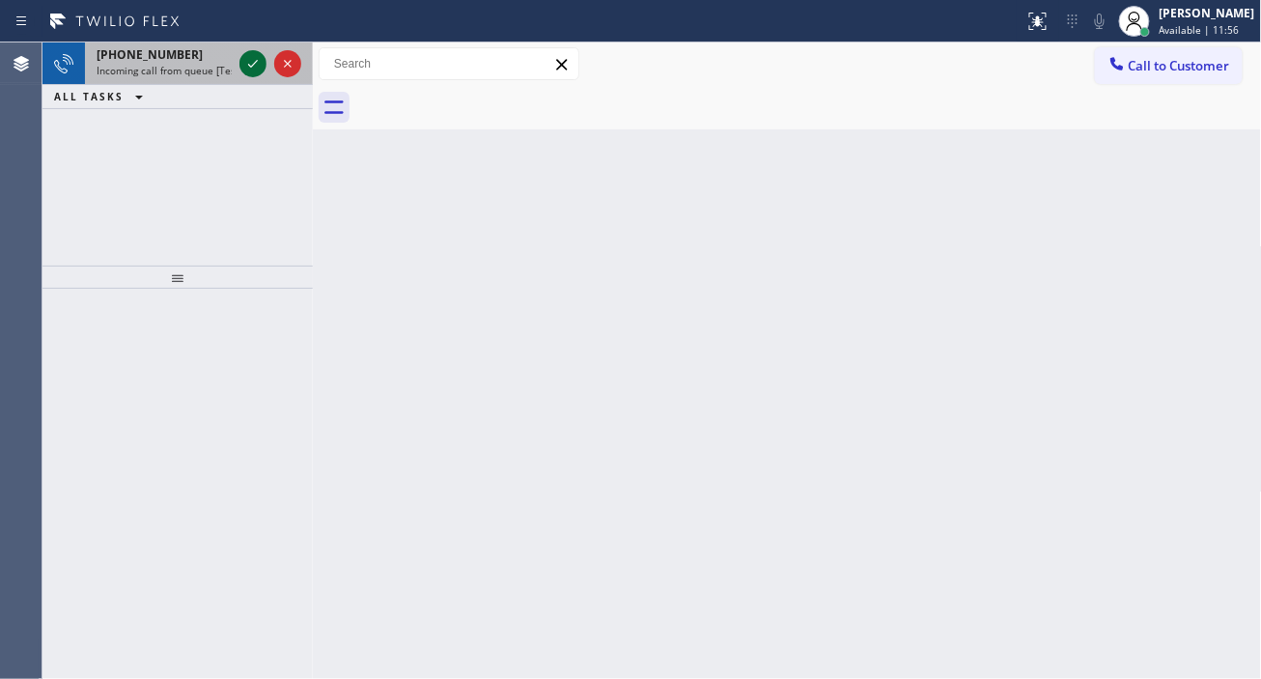
click at [253, 66] on icon at bounding box center [252, 63] width 23 height 23
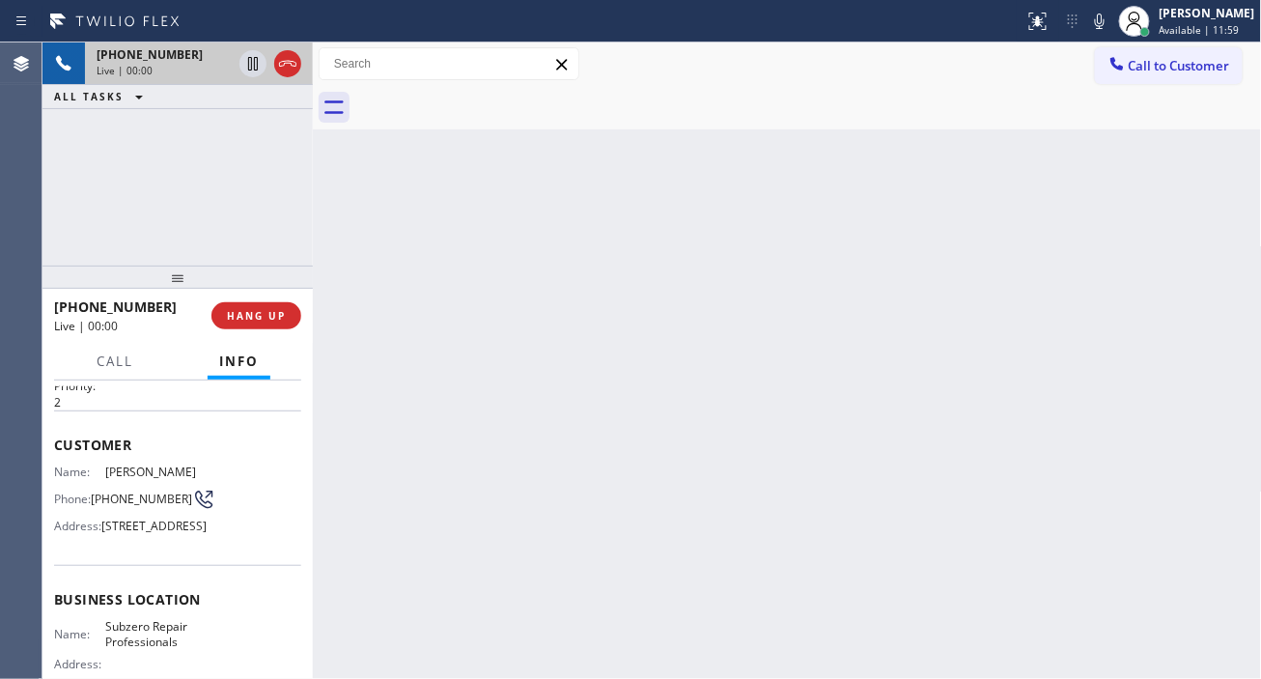
scroll to position [107, 0]
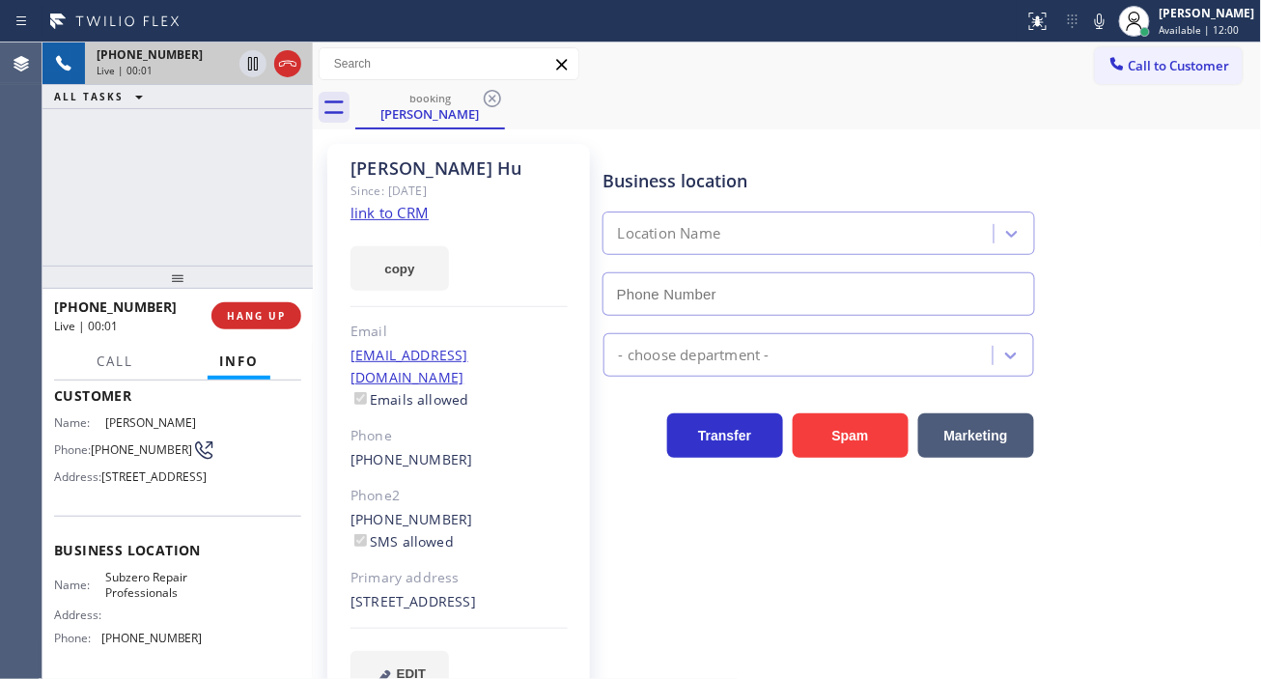
type input "[PHONE_NUMBER]"
click at [418, 216] on link "link to CRM" at bounding box center [390, 212] width 78 height 19
click at [121, 447] on span "[PHONE_NUMBER]" at bounding box center [141, 449] width 101 height 14
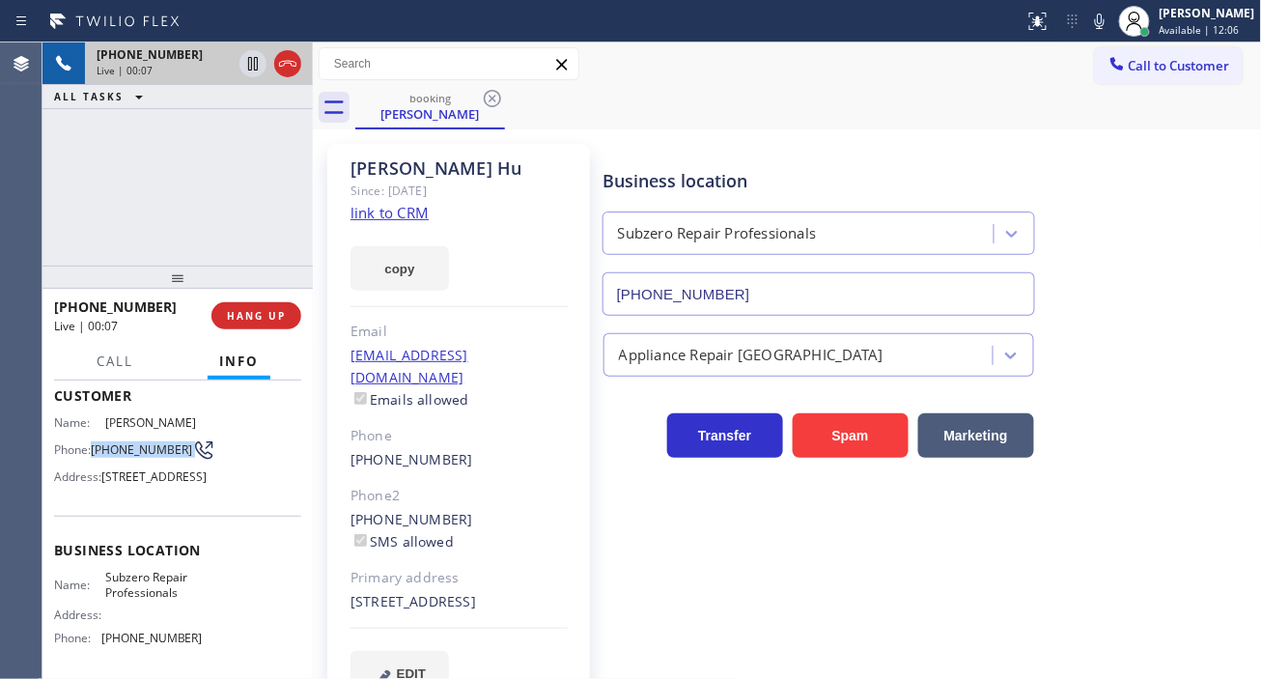
click at [121, 447] on span "[PHONE_NUMBER]" at bounding box center [141, 449] width 101 height 14
copy div "[PHONE_NUMBER]"
click at [589, 151] on div "[PERSON_NAME] Since: [DATE] link to CRM copy Email [EMAIL_ADDRESS][DOMAIN_NAME]…" at bounding box center [459, 431] width 282 height 594
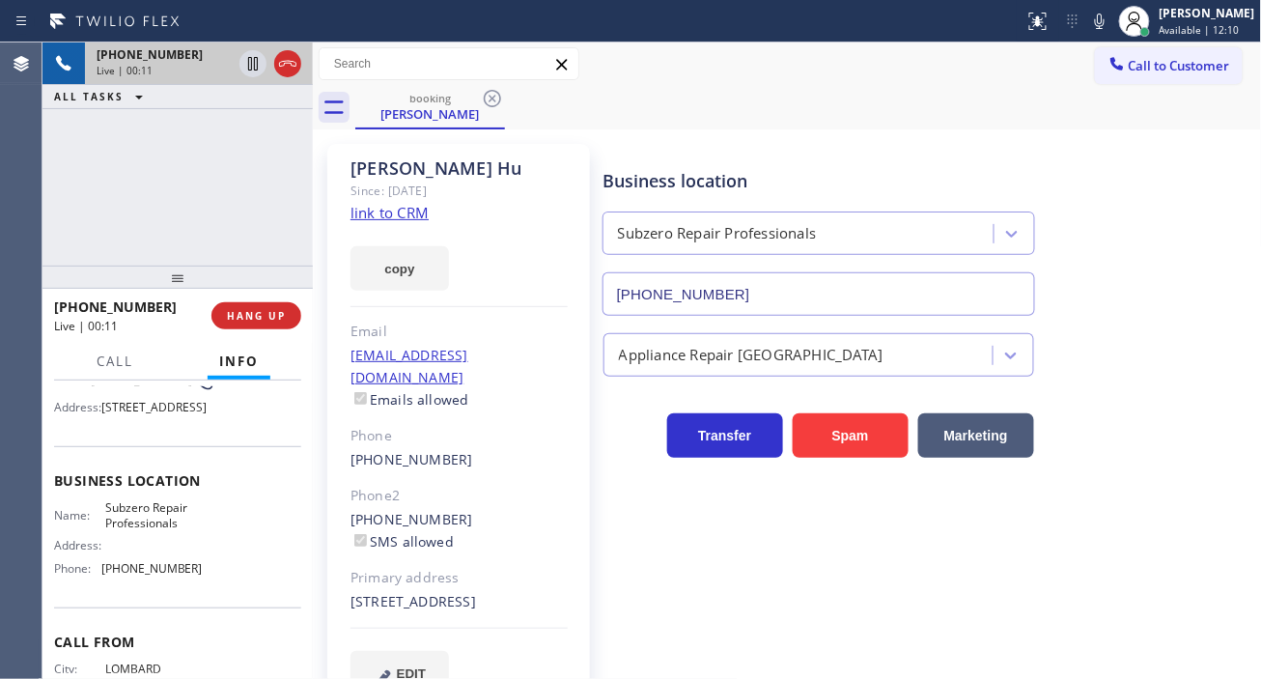
scroll to position [214, 0]
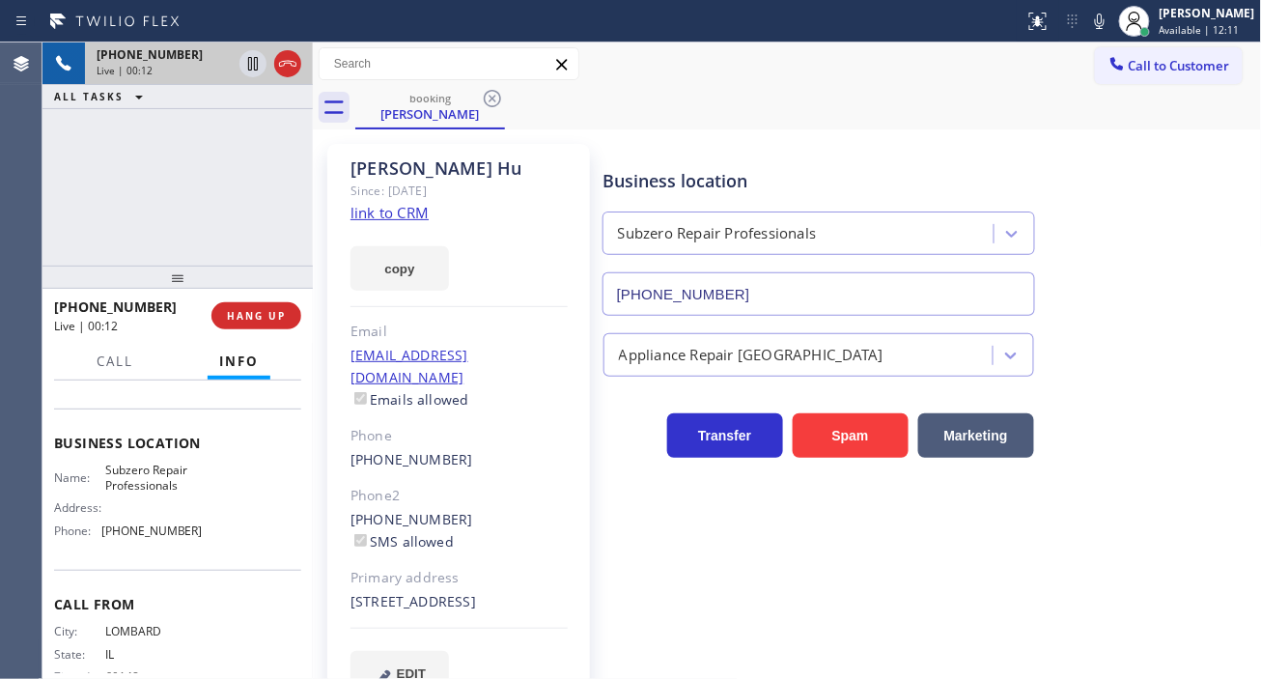
click at [112, 492] on span "Subzero Repair Professionals" at bounding box center [153, 478] width 97 height 30
copy span "Subzero Repair Professionals"
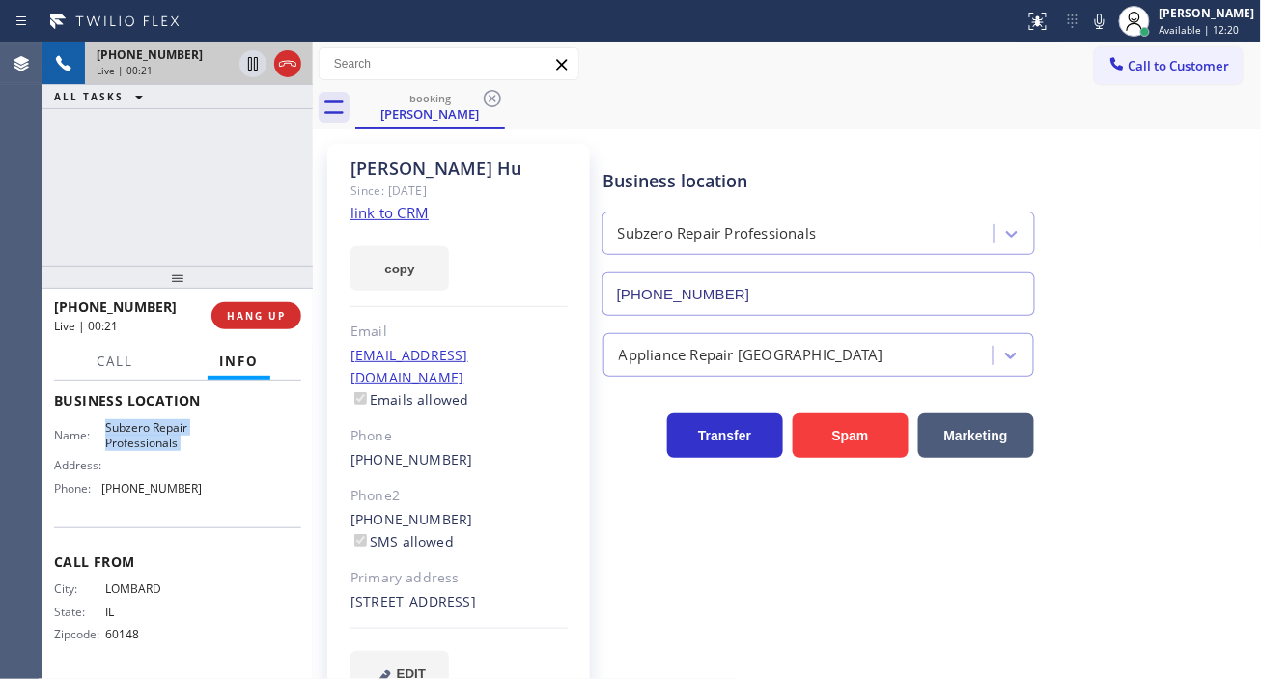
scroll to position [306, 0]
click at [179, 490] on span "[PHONE_NUMBER]" at bounding box center [151, 488] width 101 height 14
copy span "[PHONE_NUMBER]"
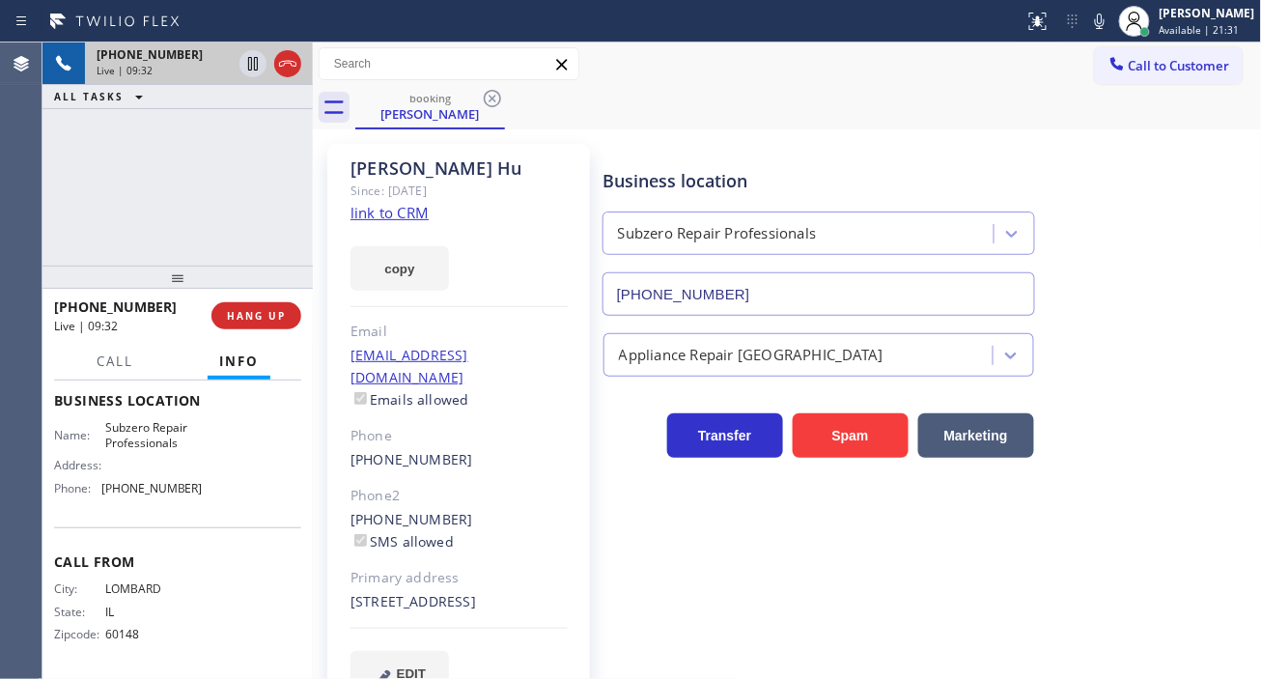
click at [230, 214] on div "[PHONE_NUMBER] Live | 09:32 ALL TASKS ALL TASKS ACTIVE TASKS TASKS IN WRAP UP" at bounding box center [177, 153] width 270 height 223
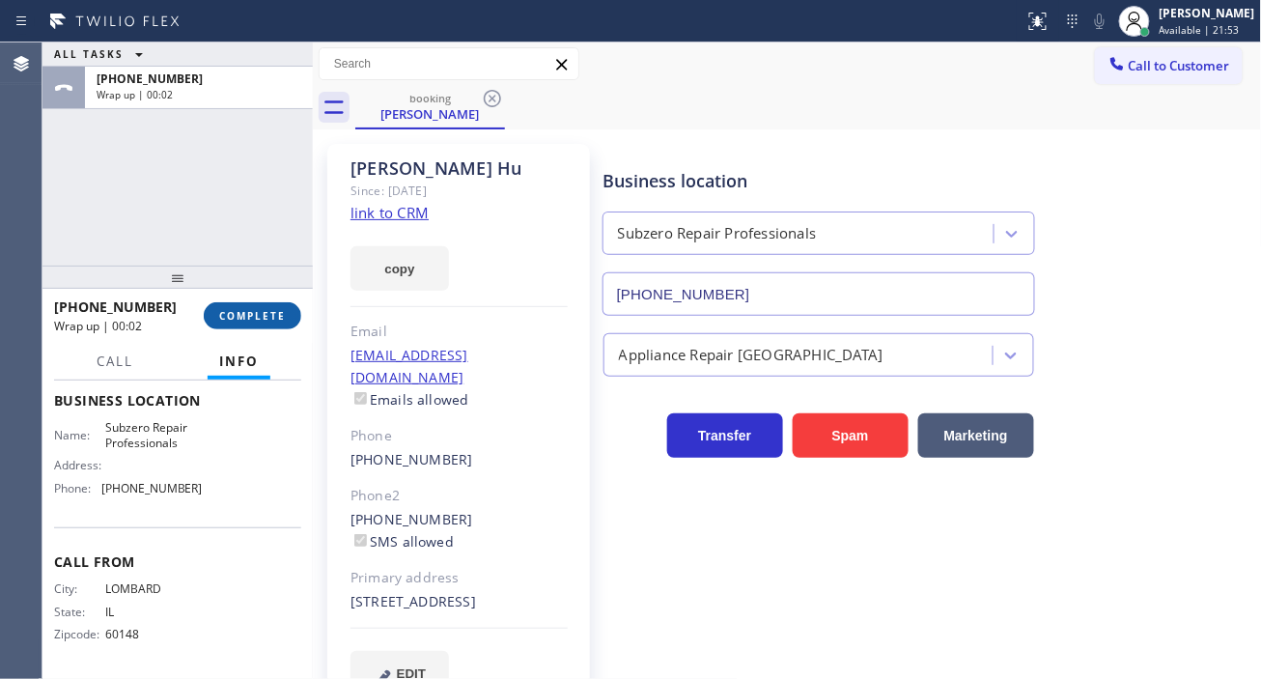
click at [230, 319] on span "COMPLETE" at bounding box center [252, 316] width 67 height 14
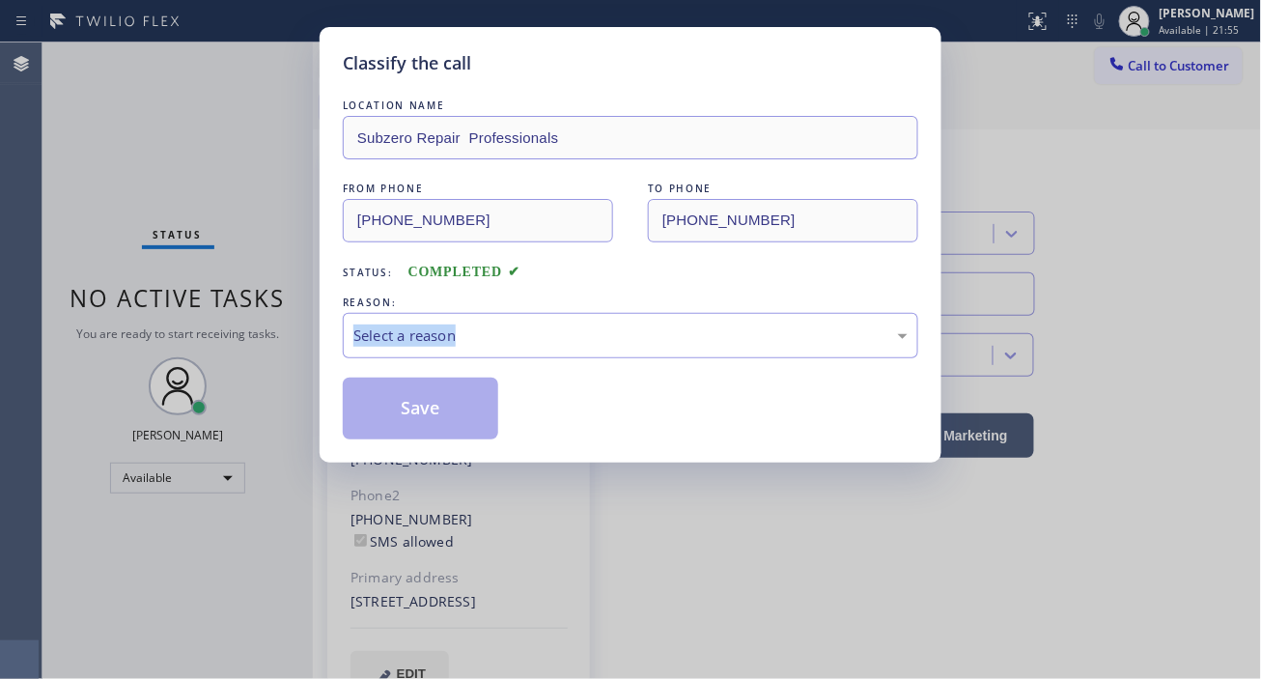
click at [230, 319] on div "Classify the call LOCATION NAME Subzero Repair Professionals FROM PHONE [PHONE_…" at bounding box center [630, 339] width 1261 height 679
click at [400, 331] on div "Select a reason" at bounding box center [630, 335] width 554 height 22
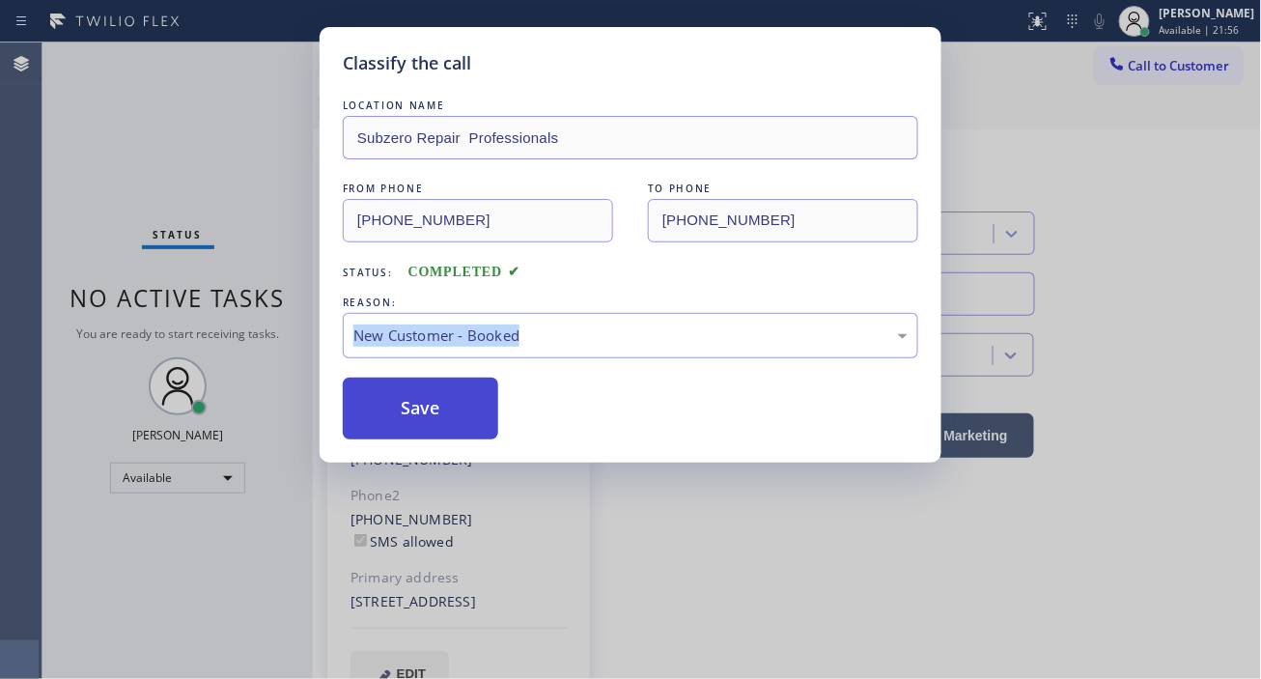
click at [433, 400] on button "Save" at bounding box center [420, 409] width 155 height 62
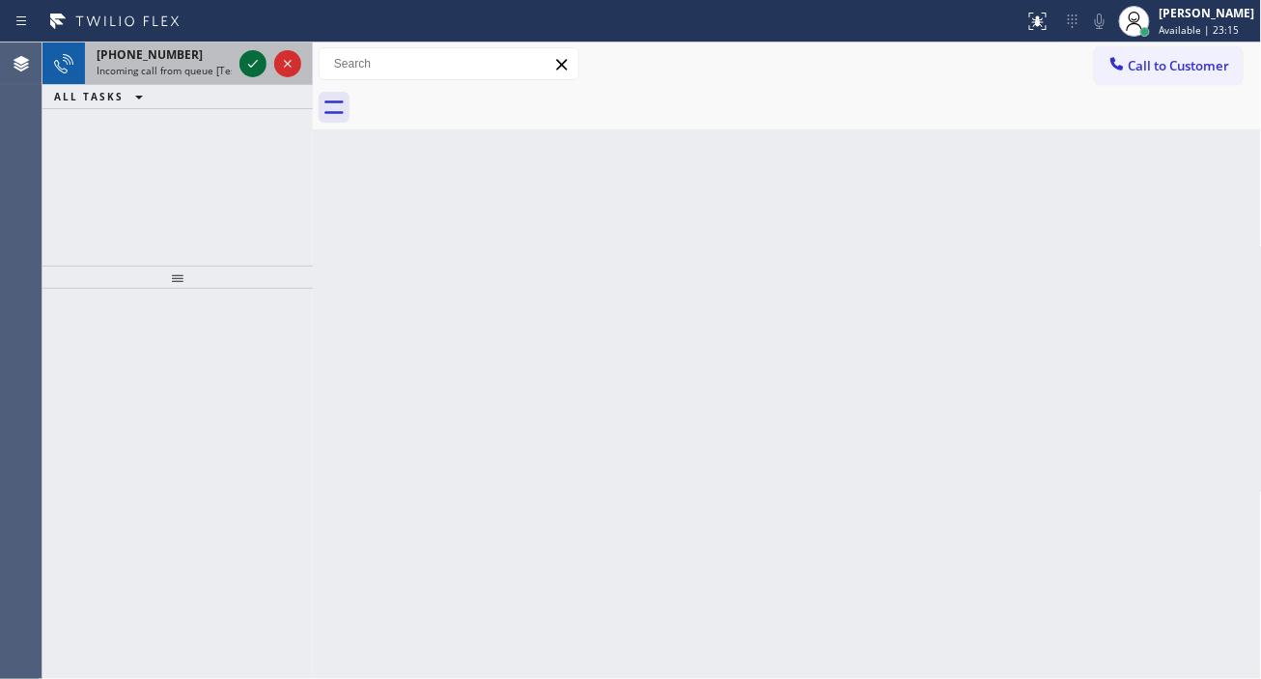
click at [254, 66] on icon at bounding box center [252, 63] width 23 height 23
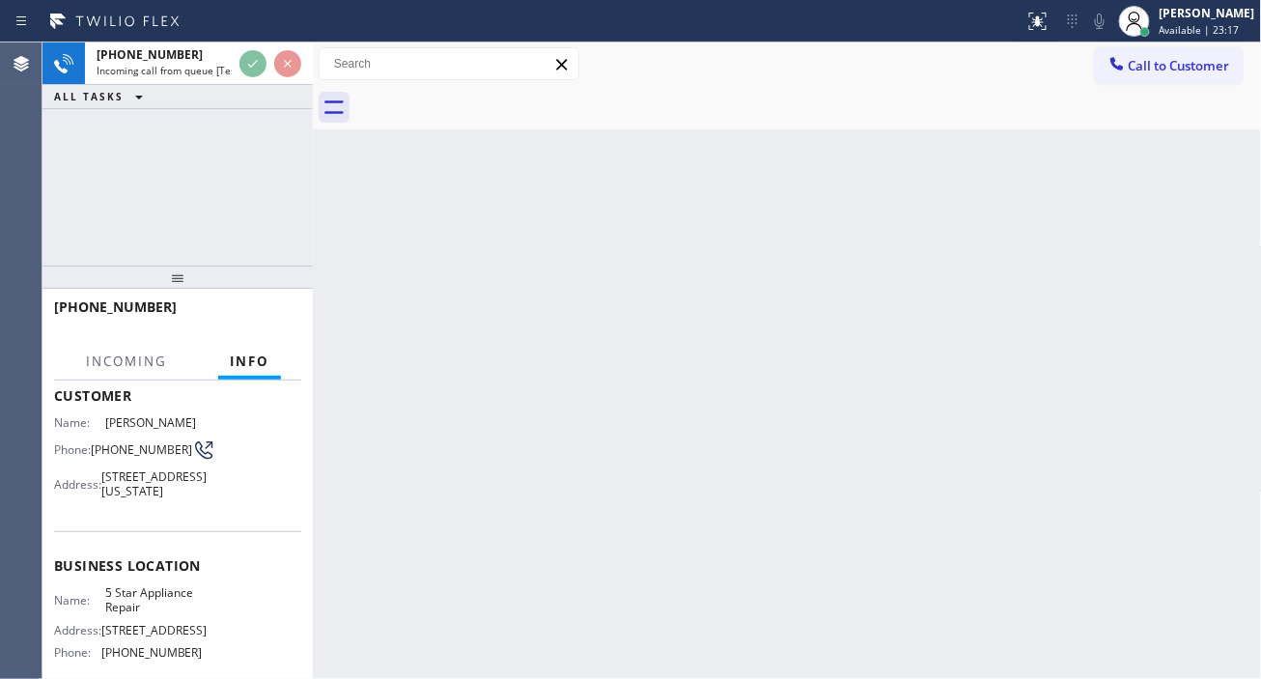
scroll to position [214, 0]
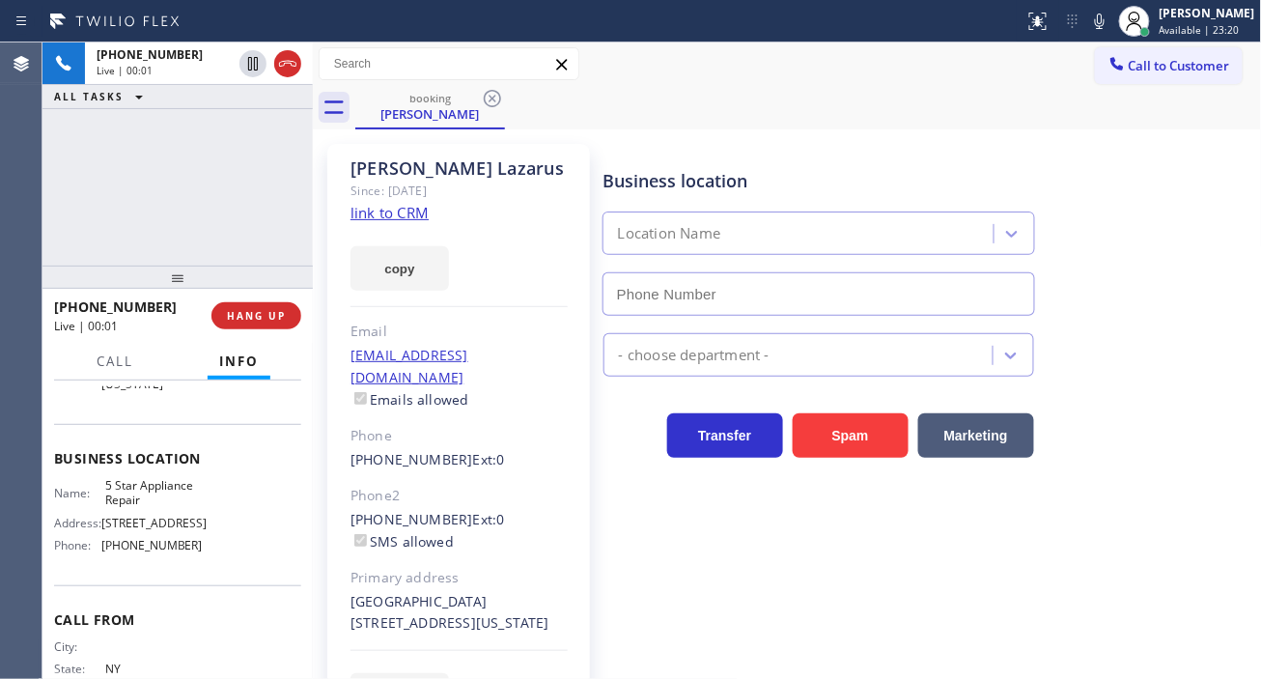
type input "[PHONE_NUMBER]"
click at [1218, 294] on div "Business location 5 Star Appliance Repair [PHONE_NUMBER]" at bounding box center [929, 228] width 658 height 175
click at [408, 211] on link "link to CRM" at bounding box center [390, 212] width 78 height 19
click at [291, 320] on button "HANG UP" at bounding box center [256, 315] width 90 height 27
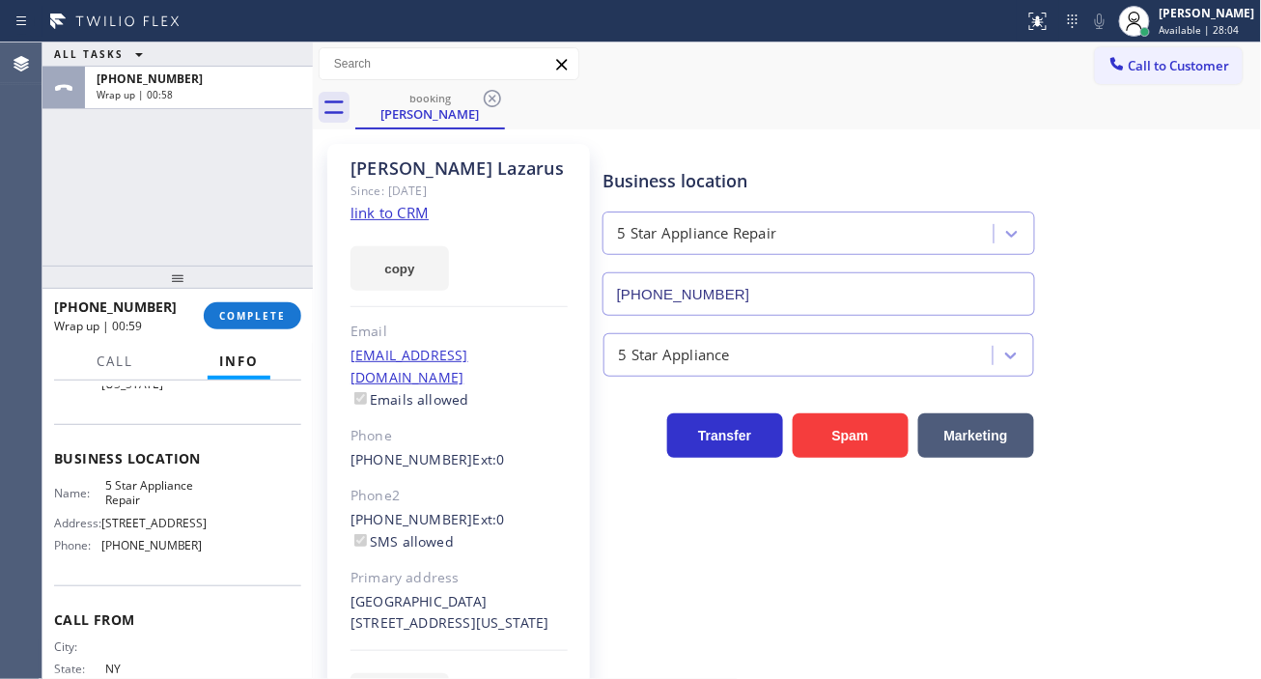
drag, startPoint x: 1232, startPoint y: 239, endPoint x: 1113, endPoint y: 222, distance: 119.9
click at [1232, 239] on div "Business location 5 Star Appliance Repair [PHONE_NUMBER]" at bounding box center [929, 228] width 658 height 175
click at [265, 311] on span "COMPLETE" at bounding box center [252, 316] width 67 height 14
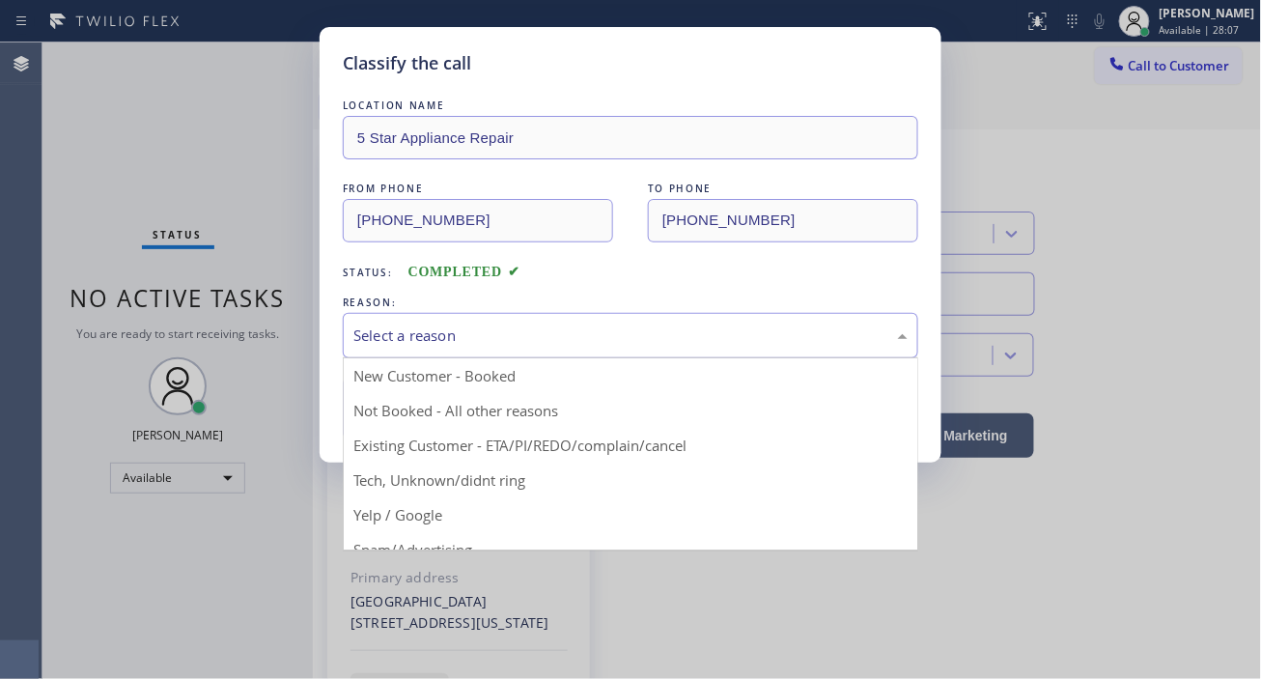
click at [536, 340] on div "Select a reason" at bounding box center [630, 335] width 554 height 22
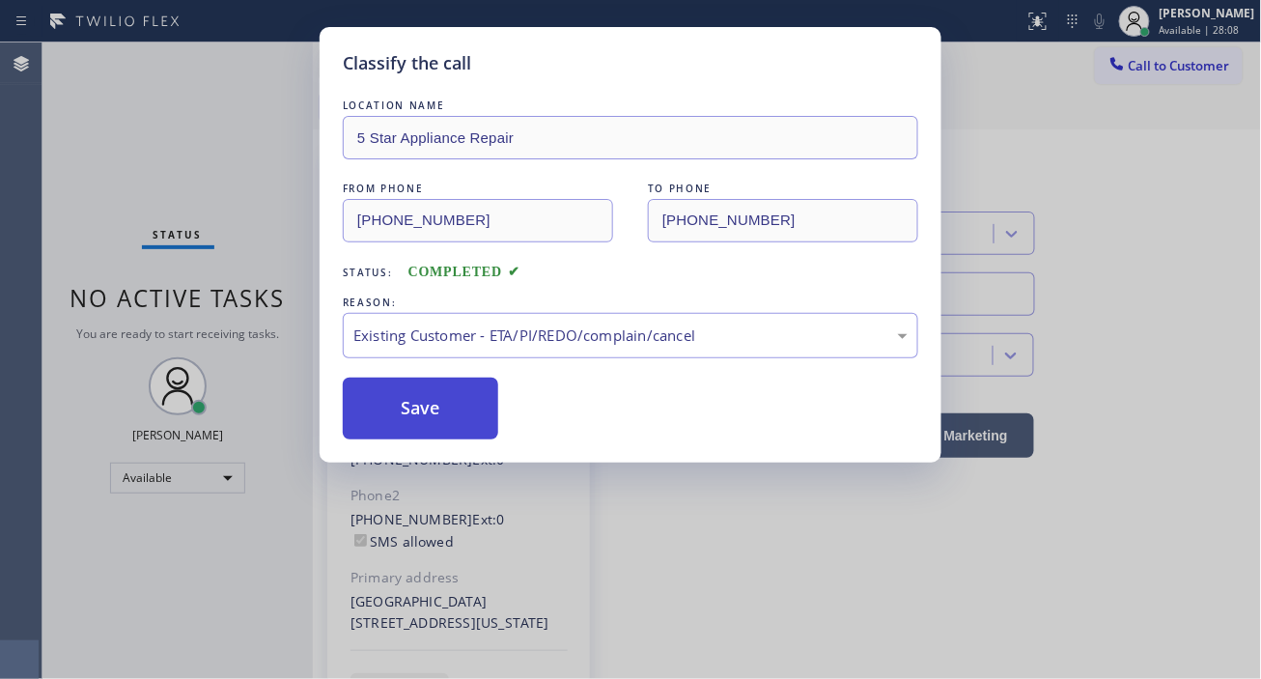
click at [494, 412] on button "Save" at bounding box center [420, 409] width 155 height 62
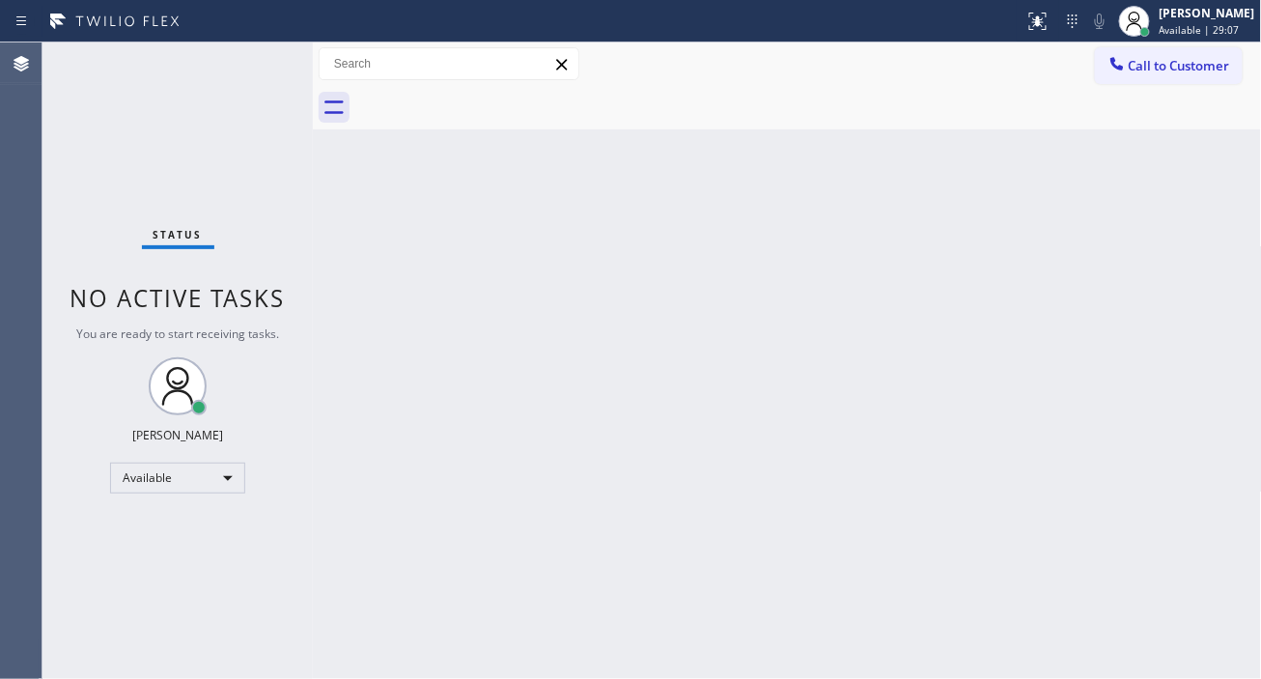
click at [267, 64] on div "Status No active tasks You are ready to start receiving tasks. [PERSON_NAME]" at bounding box center [177, 360] width 270 height 636
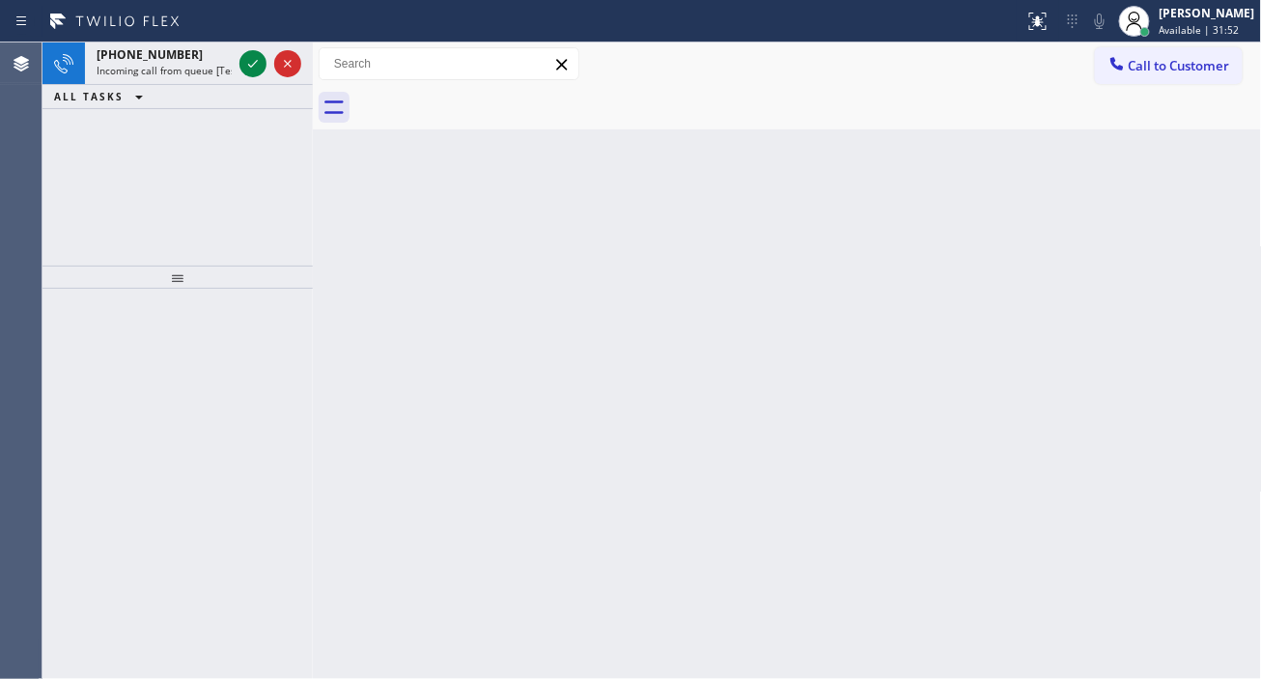
click at [1197, 191] on div "Back to Dashboard Change Sender ID Customers Technicians Select a contact Outbo…" at bounding box center [787, 360] width 949 height 636
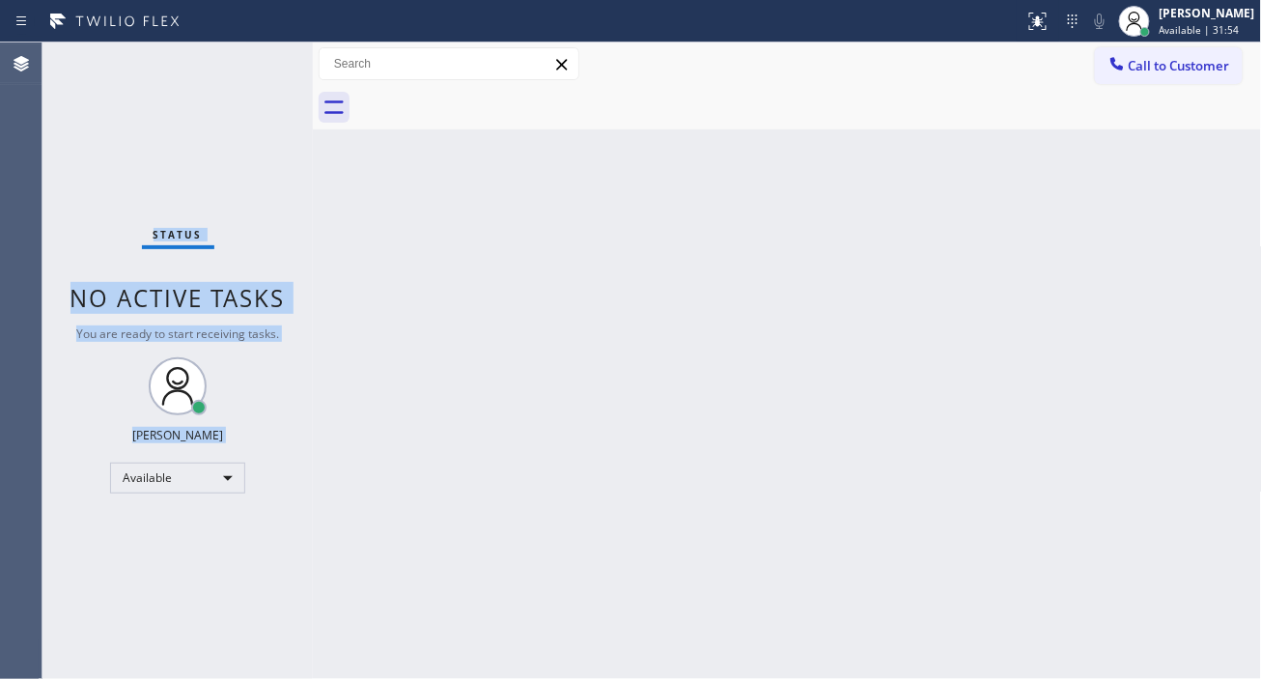
click at [252, 70] on div "Status No active tasks You are ready to start receiving tasks. [PERSON_NAME]" at bounding box center [177, 360] width 270 height 636
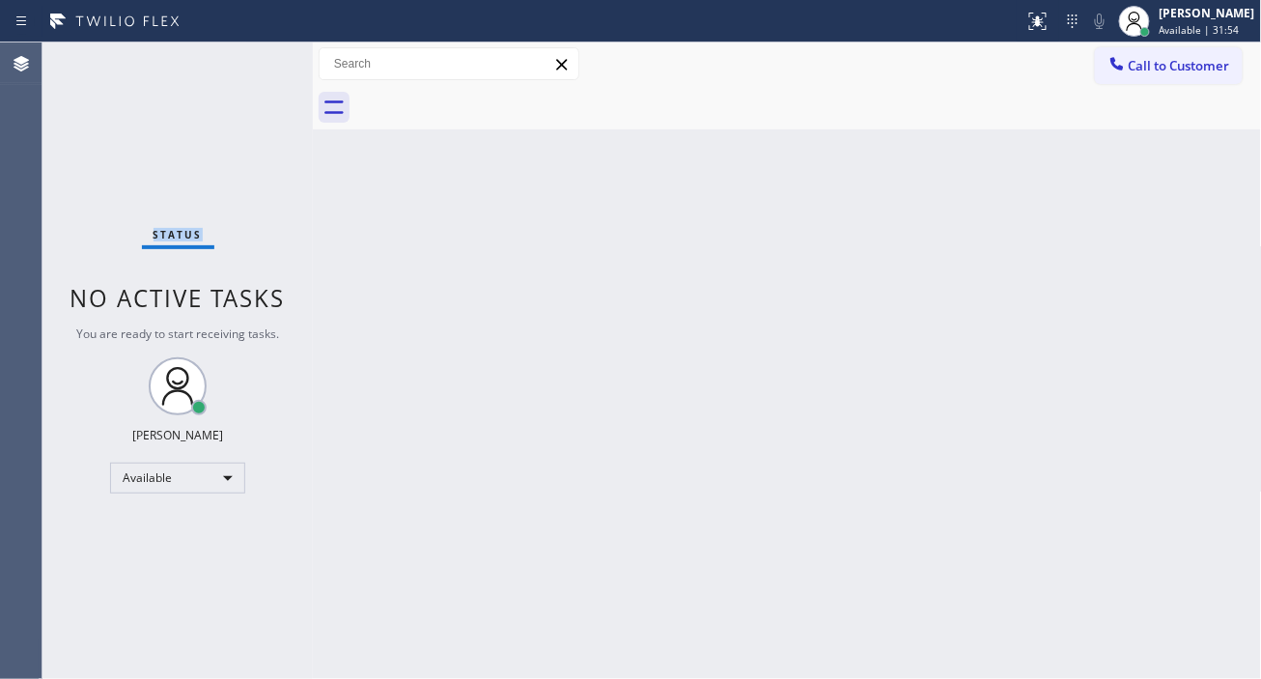
click at [252, 70] on div "Status No active tasks You are ready to start receiving tasks. [PERSON_NAME]" at bounding box center [177, 360] width 270 height 636
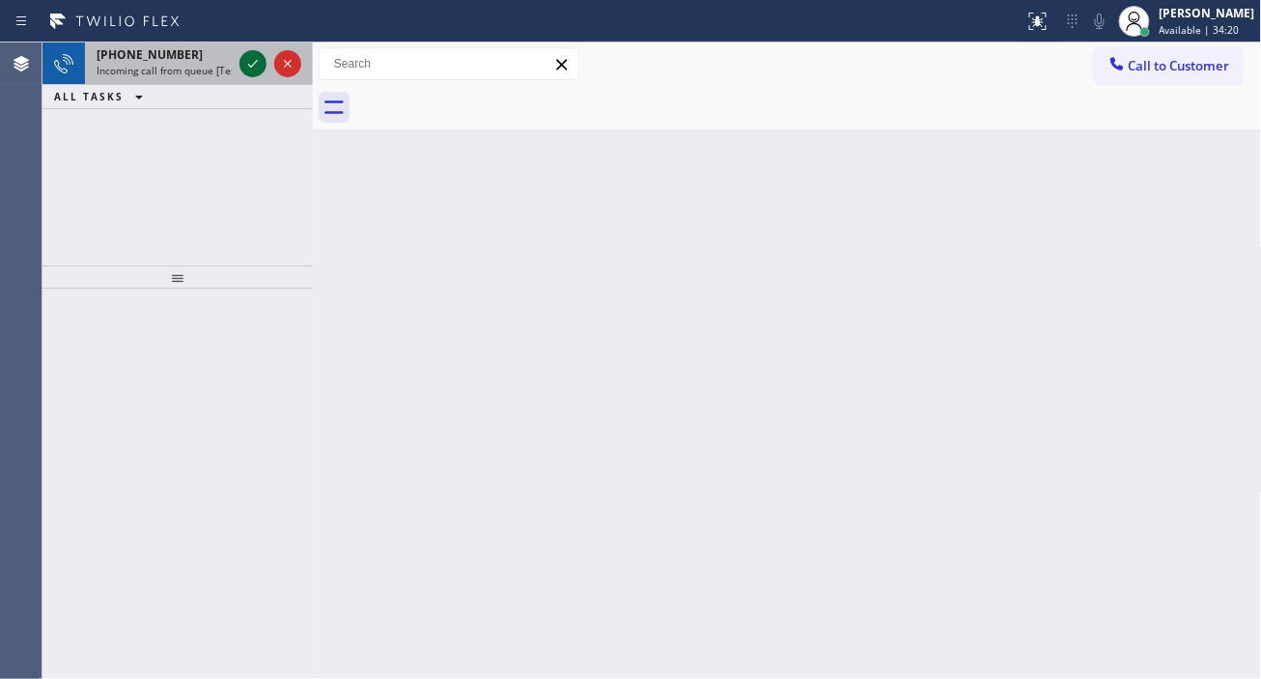
click at [254, 70] on icon at bounding box center [252, 63] width 23 height 23
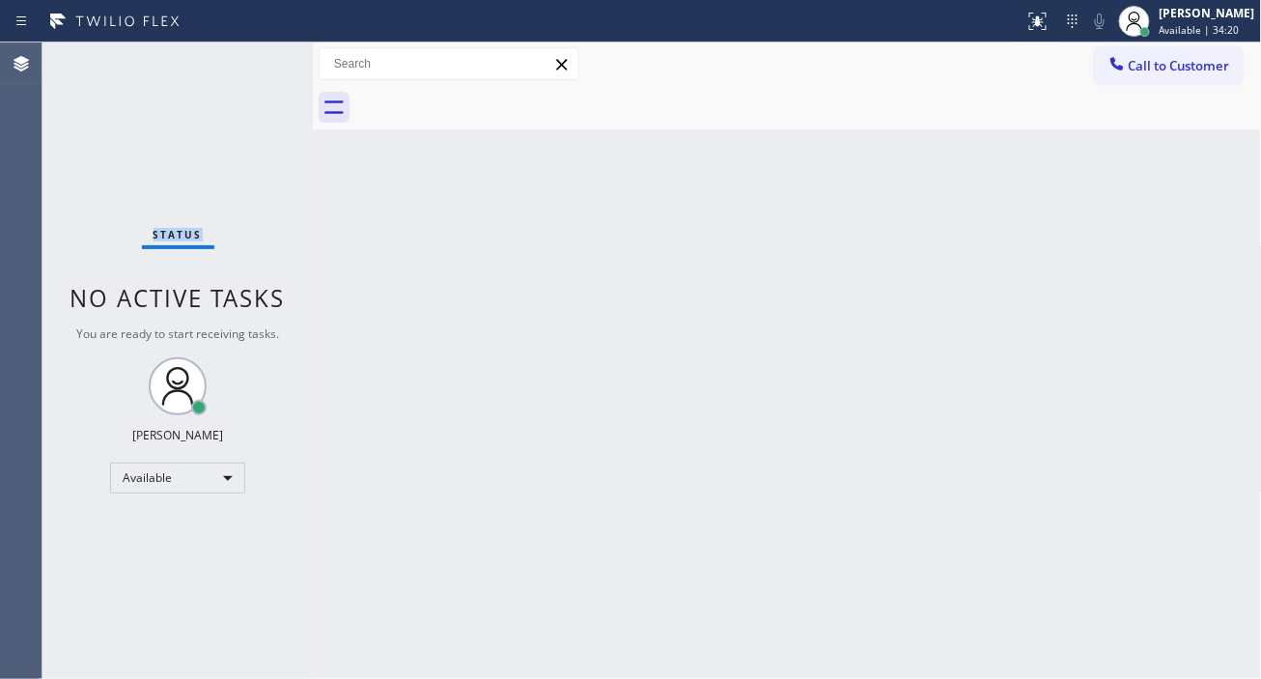
click at [254, 70] on div "Status No active tasks You are ready to start receiving tasks. [PERSON_NAME]" at bounding box center [177, 360] width 270 height 636
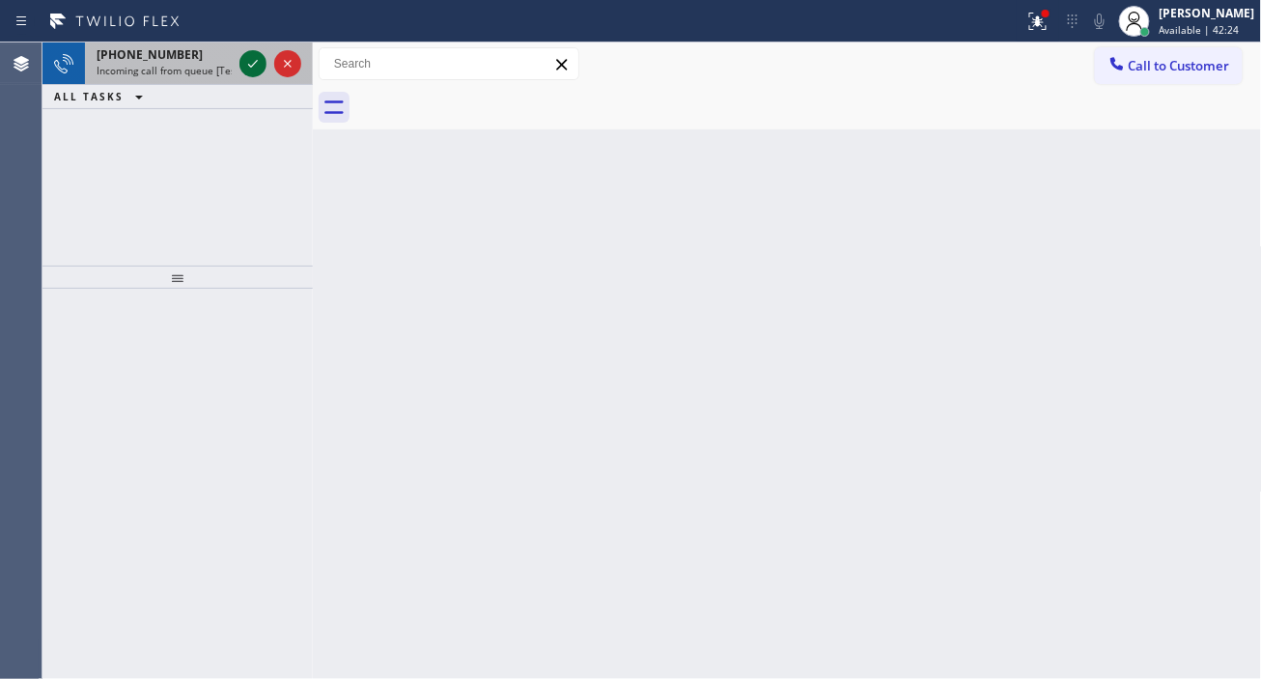
click at [254, 70] on icon at bounding box center [252, 63] width 23 height 23
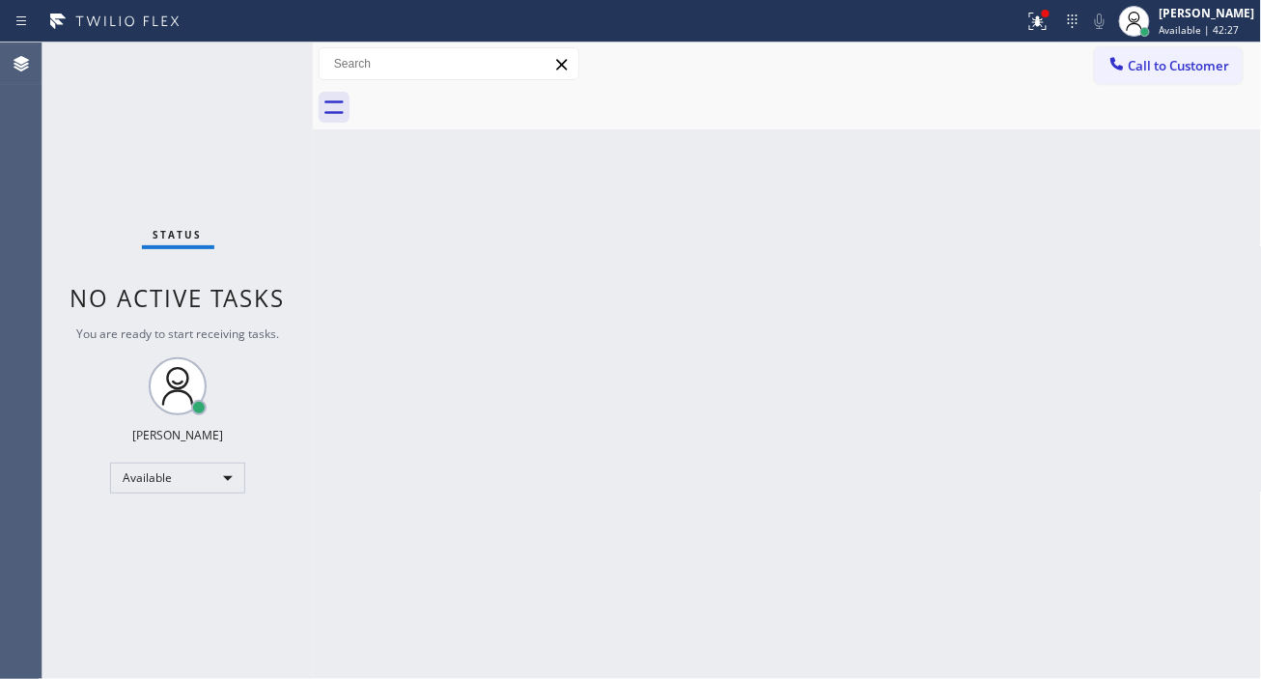
click at [263, 59] on div "Status No active tasks You are ready to start receiving tasks. [PERSON_NAME]" at bounding box center [177, 360] width 270 height 636
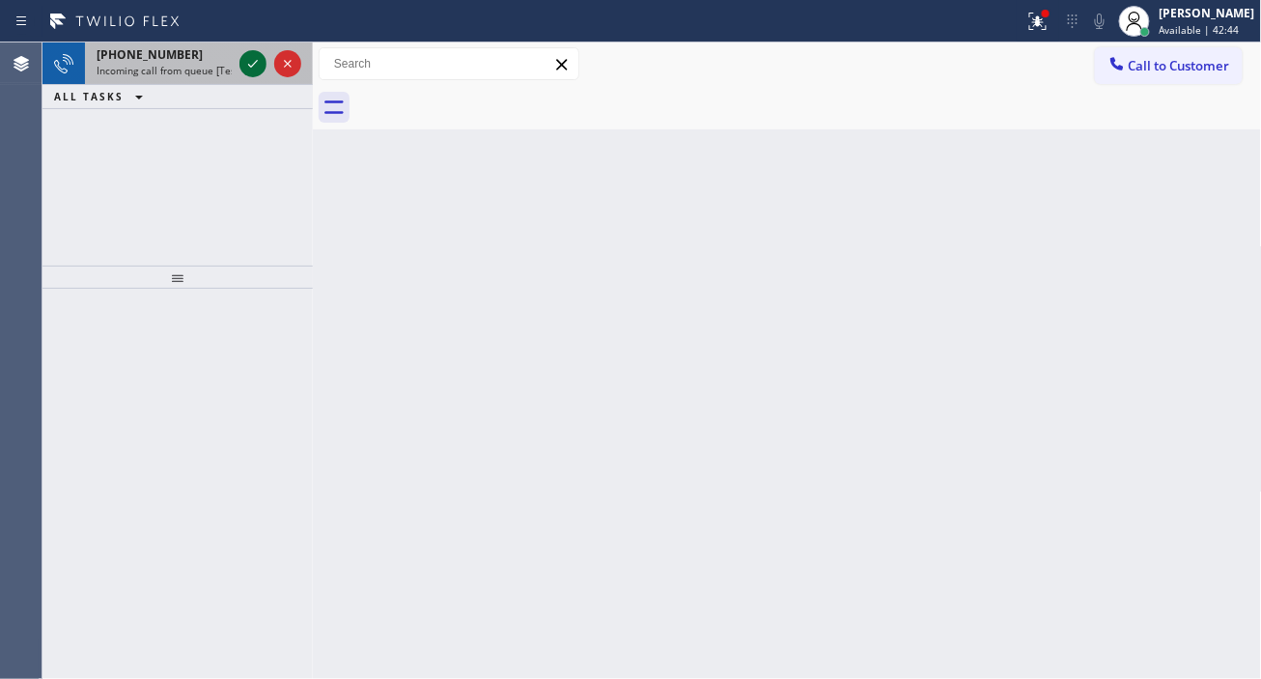
click at [246, 58] on icon at bounding box center [252, 63] width 23 height 23
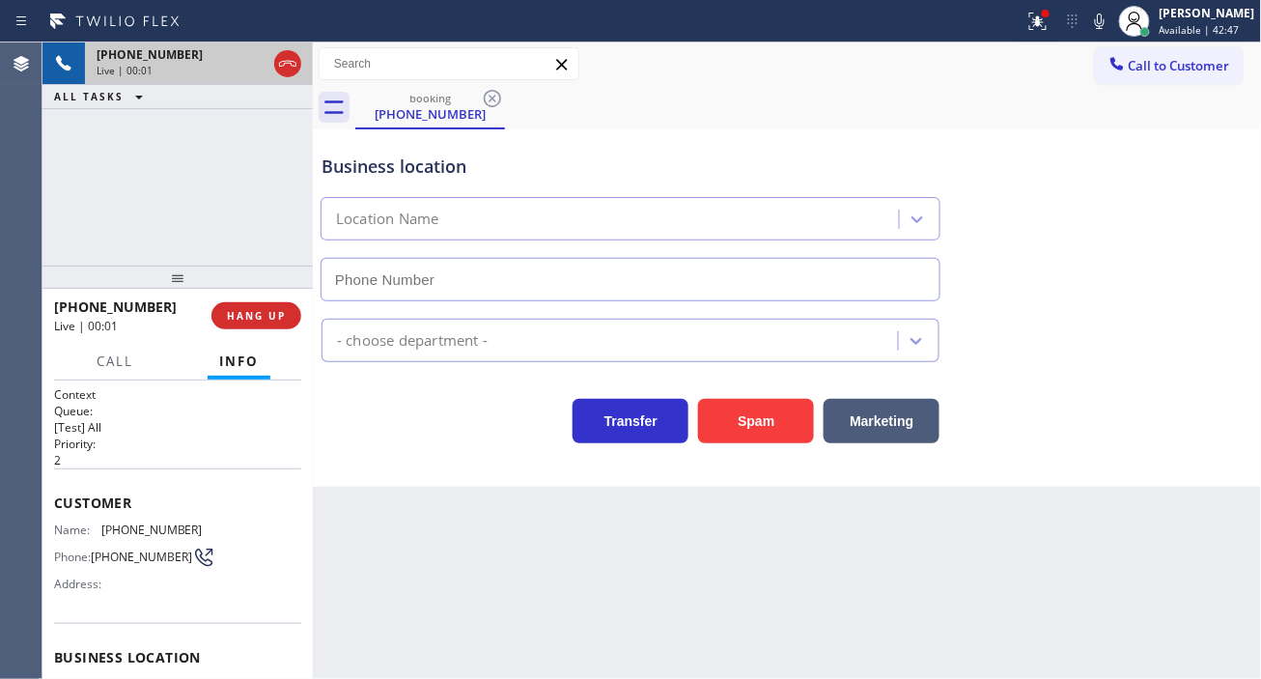
type input "[PHONE_NUMBER]"
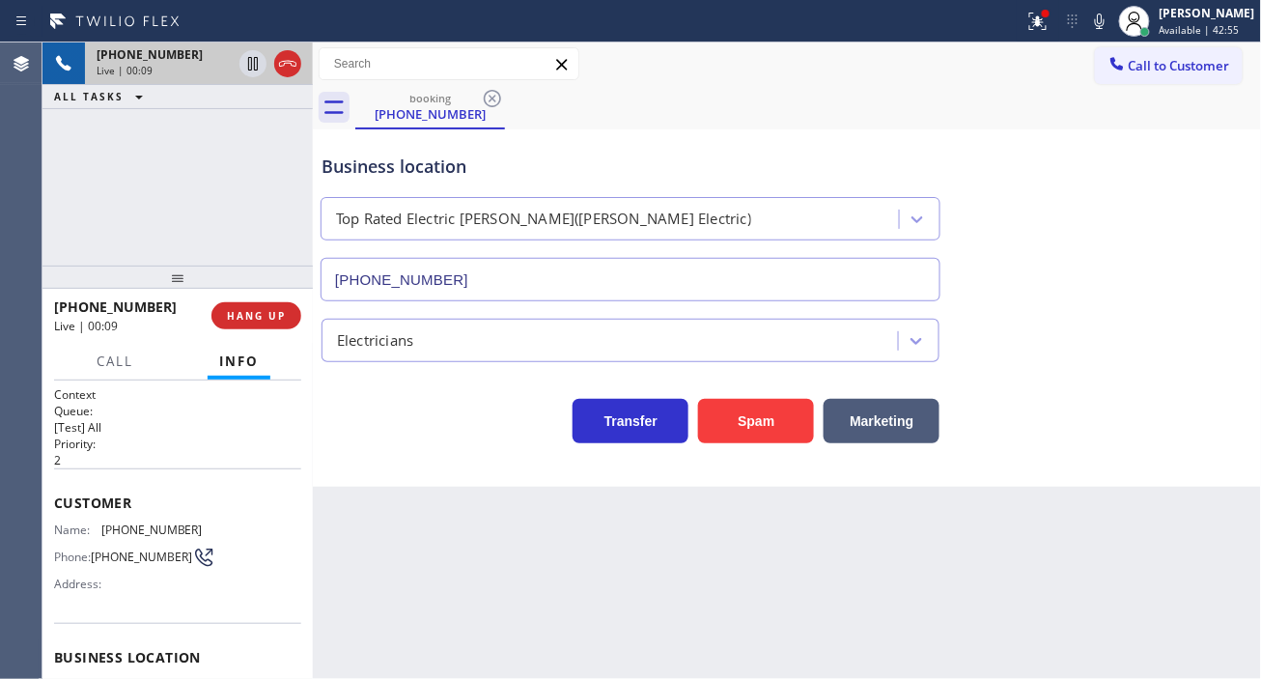
click at [137, 528] on span "[PHONE_NUMBER]" at bounding box center [151, 529] width 101 height 14
copy span "[PHONE_NUMBER]"
click at [339, 575] on div "Back to Dashboard Change Sender ID Customers Technicians Select a contact Outbo…" at bounding box center [787, 360] width 949 height 636
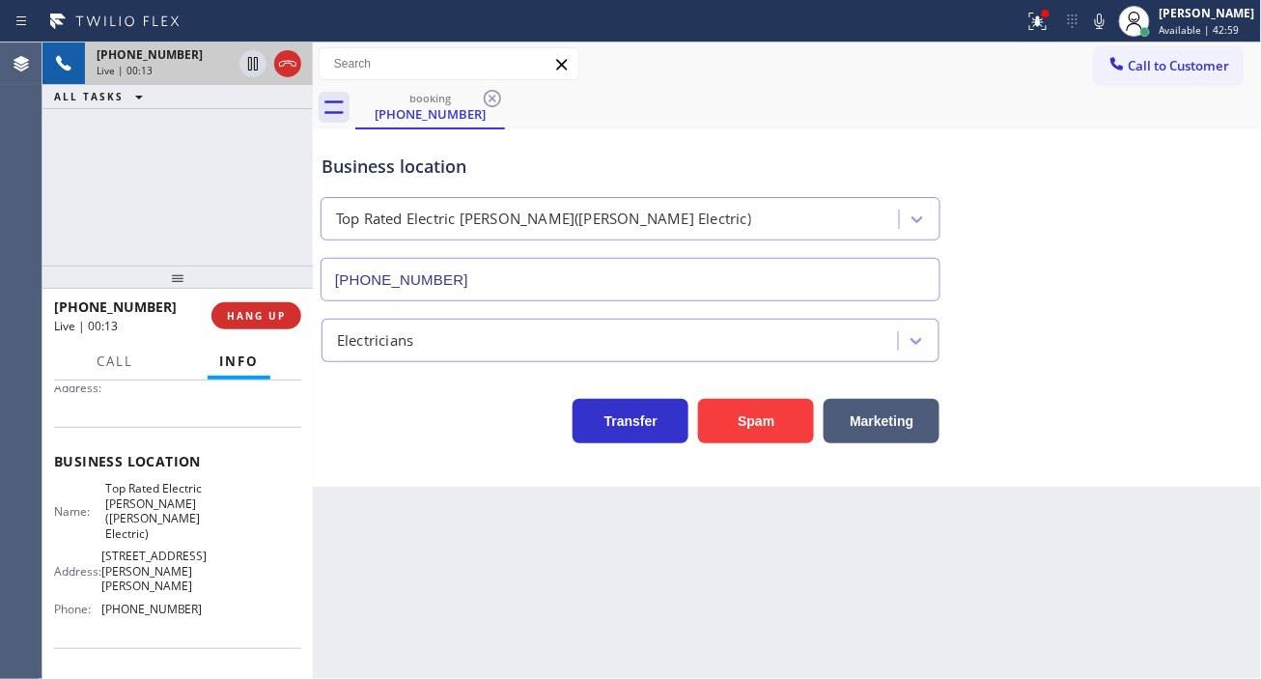
scroll to position [214, 0]
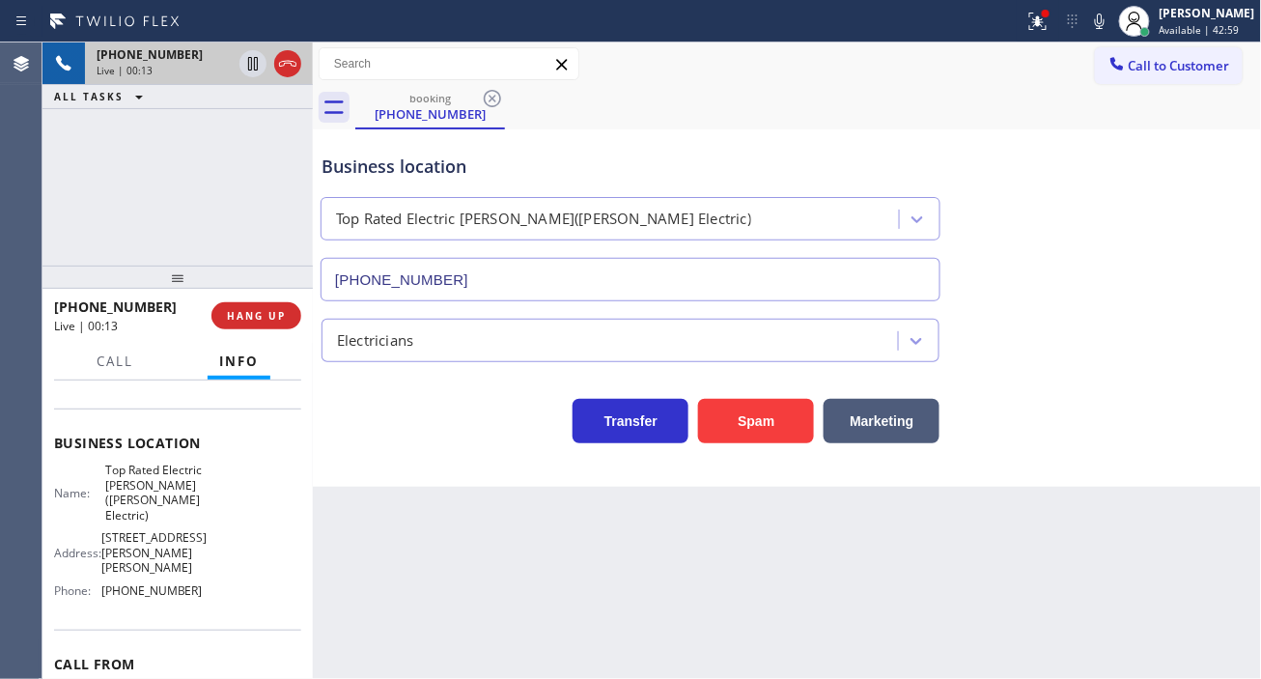
click at [126, 503] on span "Top Rated Electric [PERSON_NAME]([PERSON_NAME] Electric)" at bounding box center [153, 493] width 97 height 60
copy span "Top Rated Electric [PERSON_NAME]([PERSON_NAME] Electric)"
click at [358, 536] on div "Back to Dashboard Change Sender ID Customers Technicians Select a contact Outbo…" at bounding box center [787, 360] width 949 height 636
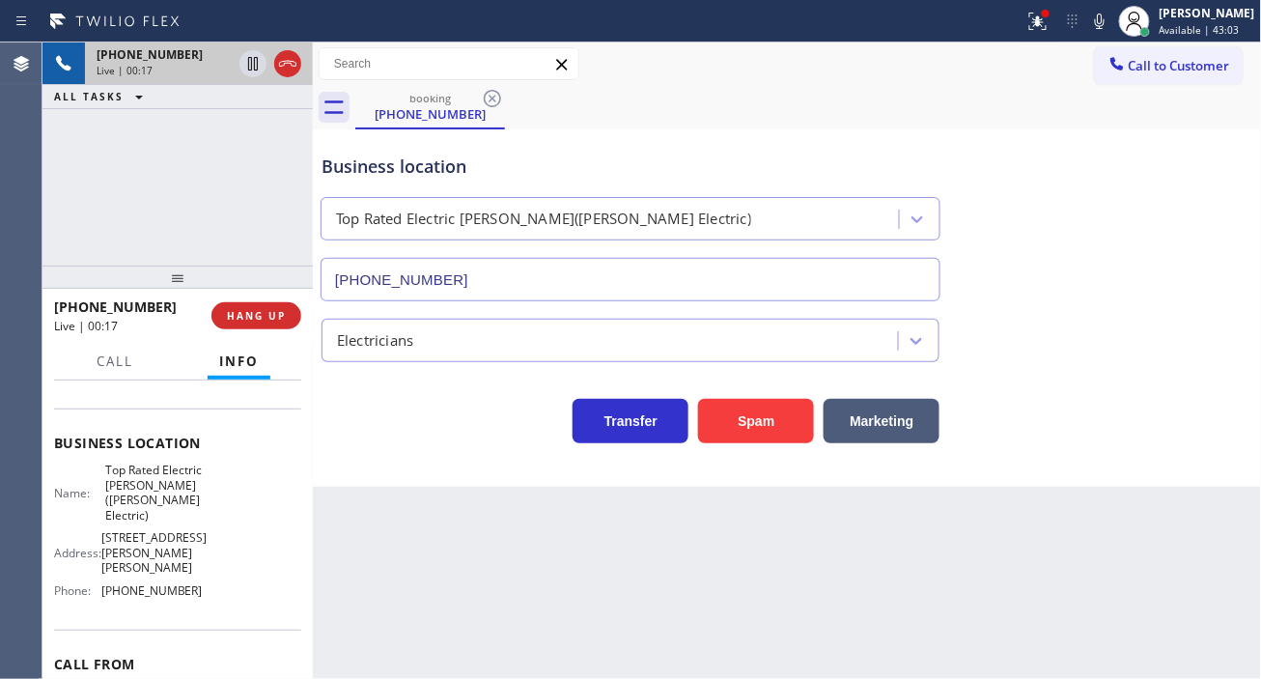
click at [154, 598] on span "[PHONE_NUMBER]" at bounding box center [151, 590] width 101 height 14
click at [369, 519] on div "Back to Dashboard Change Sender ID Customers Technicians Select a contact Outbo…" at bounding box center [787, 360] width 949 height 636
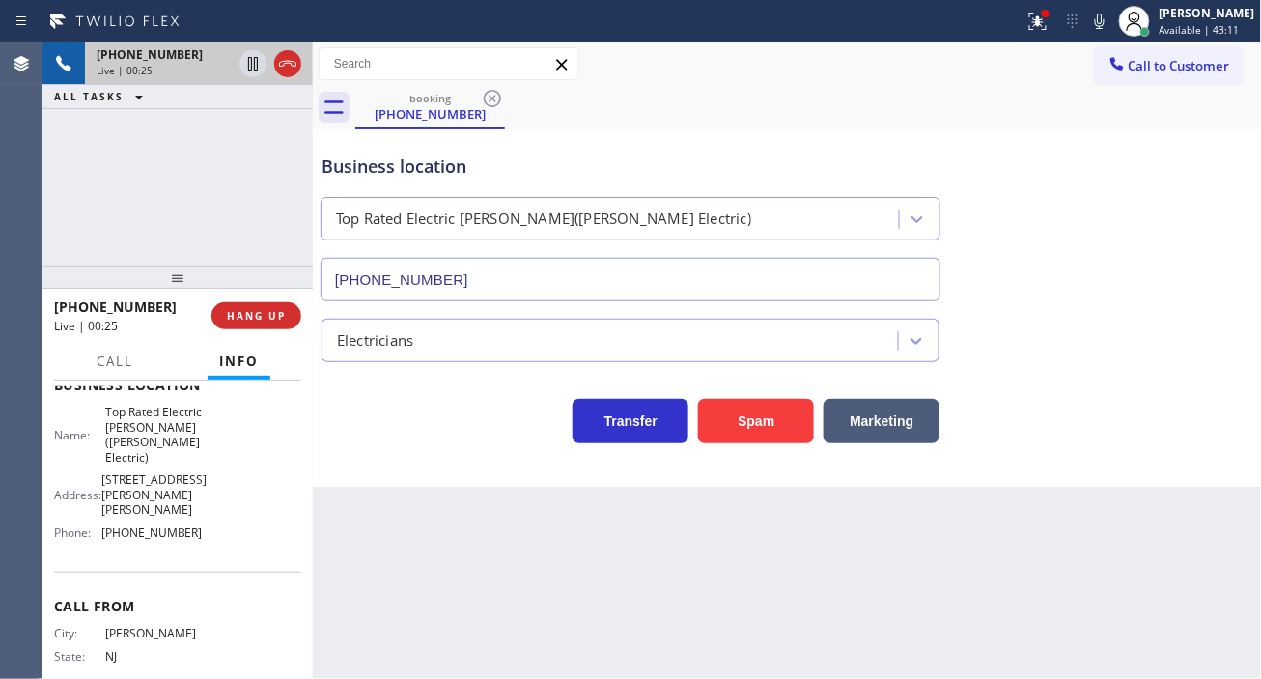
scroll to position [322, 0]
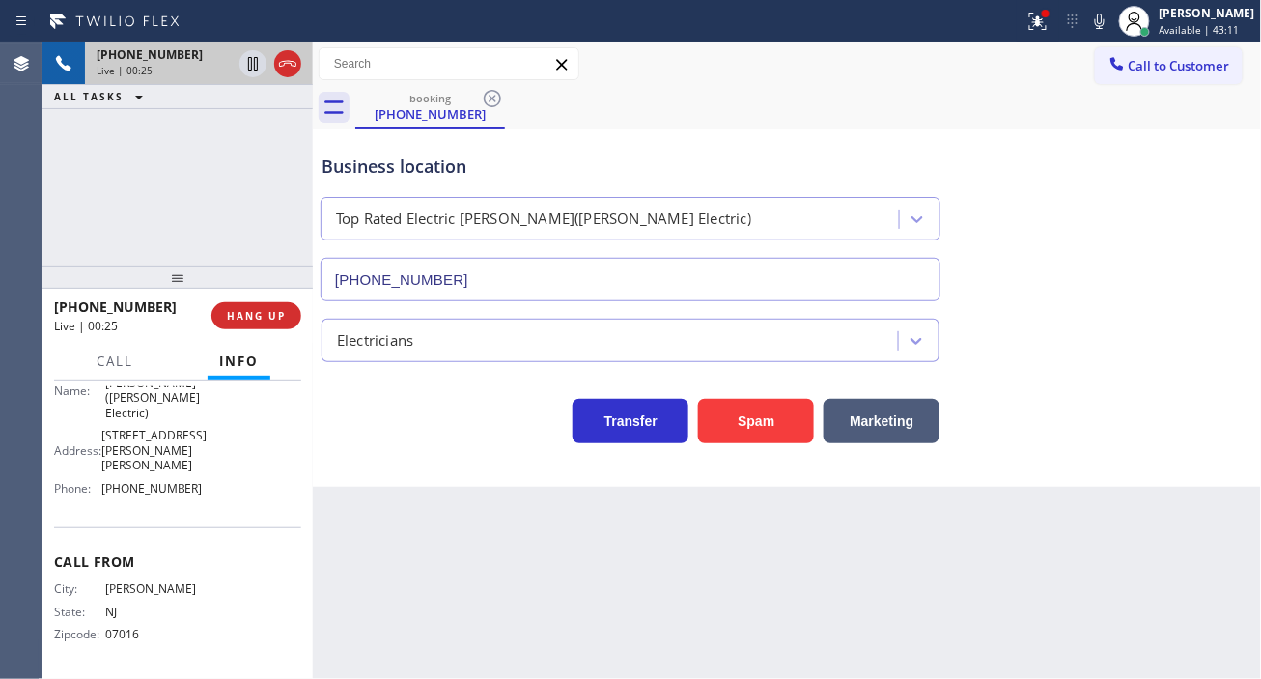
click at [124, 442] on span "[STREET_ADDRESS][PERSON_NAME][PERSON_NAME]" at bounding box center [153, 450] width 105 height 44
click at [127, 447] on span "[STREET_ADDRESS][PERSON_NAME][PERSON_NAME]" at bounding box center [153, 450] width 105 height 44
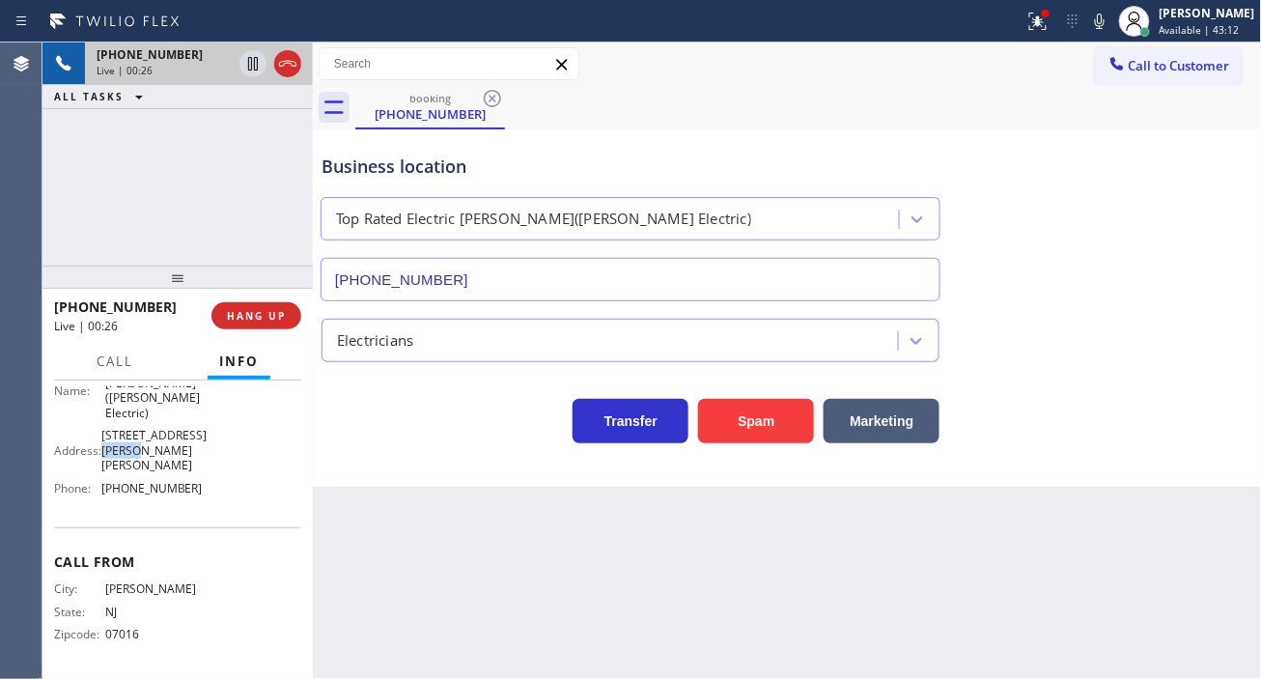
click at [127, 447] on span "[STREET_ADDRESS][PERSON_NAME][PERSON_NAME]" at bounding box center [153, 450] width 105 height 44
click at [1223, 210] on div "Business location Top Rated Electric [PERSON_NAME]([PERSON_NAME] Electric) [PHO…" at bounding box center [788, 213] width 940 height 175
click at [1046, 32] on icon at bounding box center [1037, 21] width 23 height 23
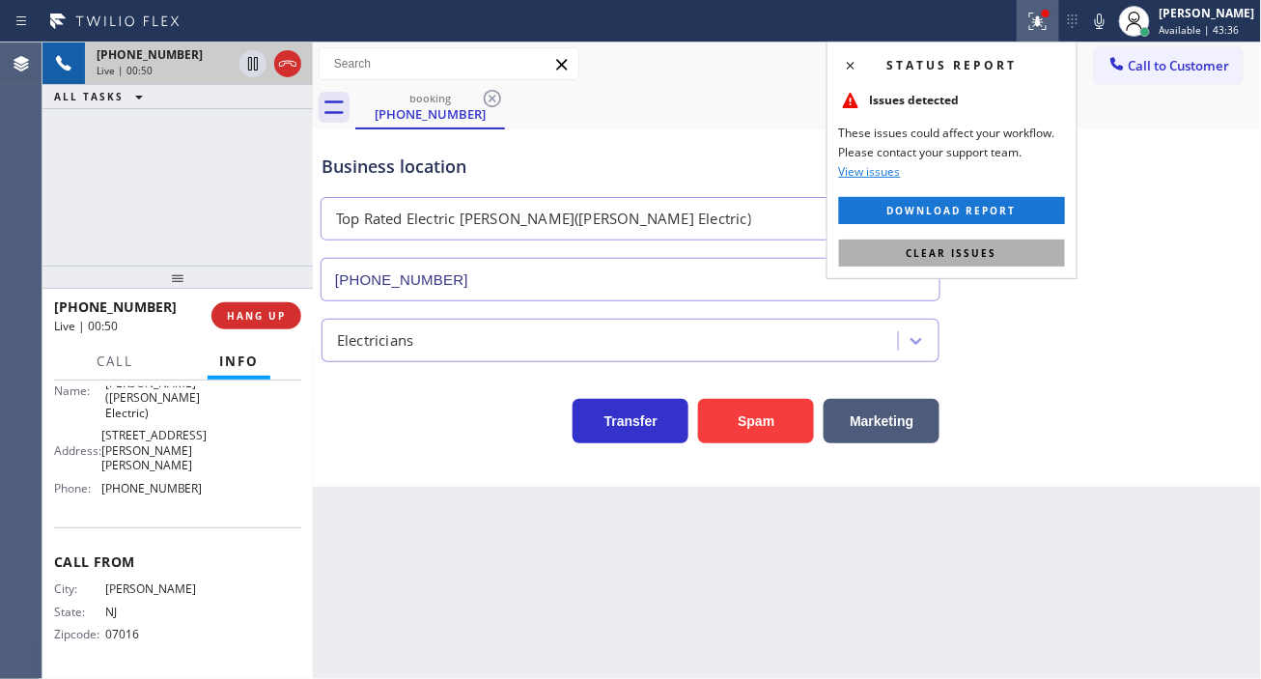
click at [1033, 252] on button "Clear issues" at bounding box center [952, 252] width 226 height 27
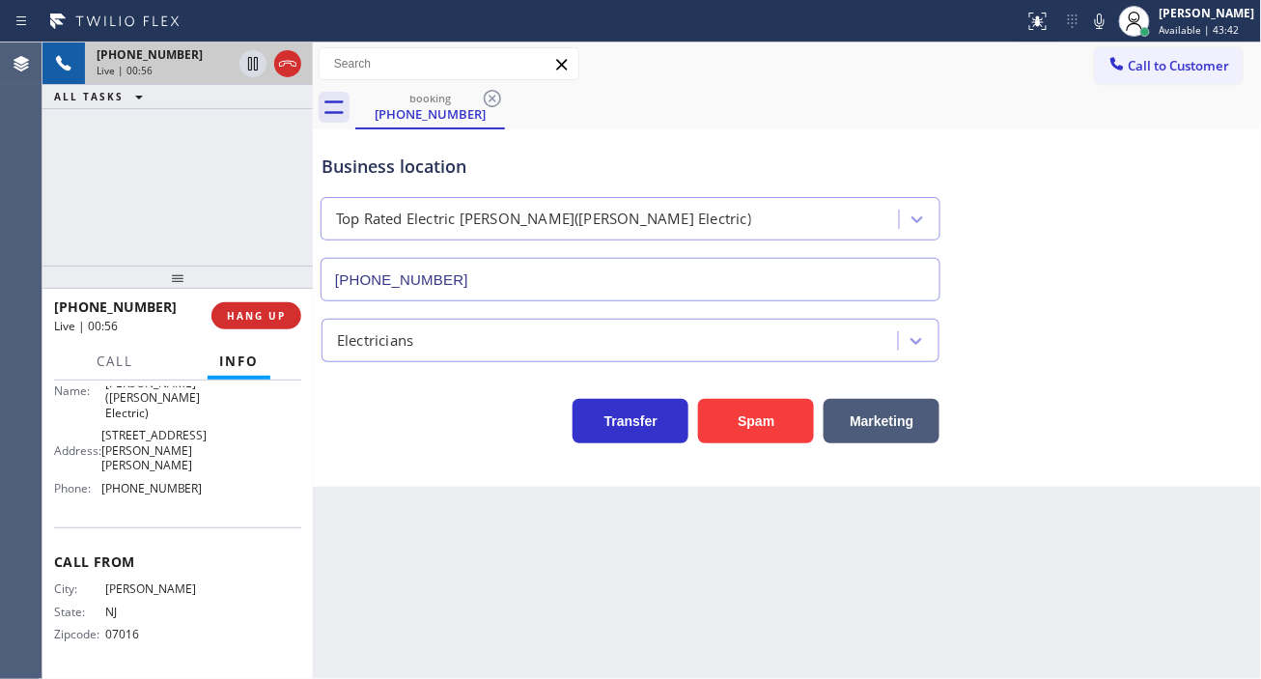
click at [378, 171] on div "Business location" at bounding box center [631, 167] width 618 height 26
click at [247, 317] on span "HANG UP" at bounding box center [256, 316] width 59 height 14
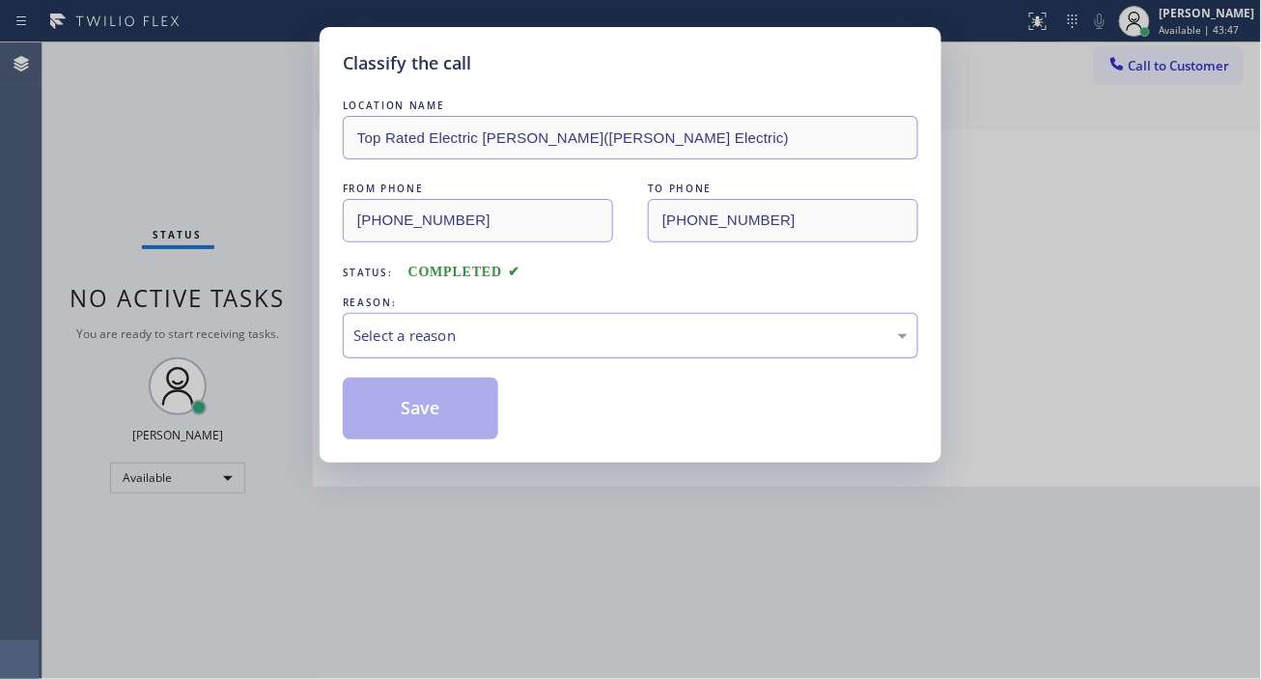
click at [409, 323] on div "Select a reason" at bounding box center [630, 335] width 575 height 45
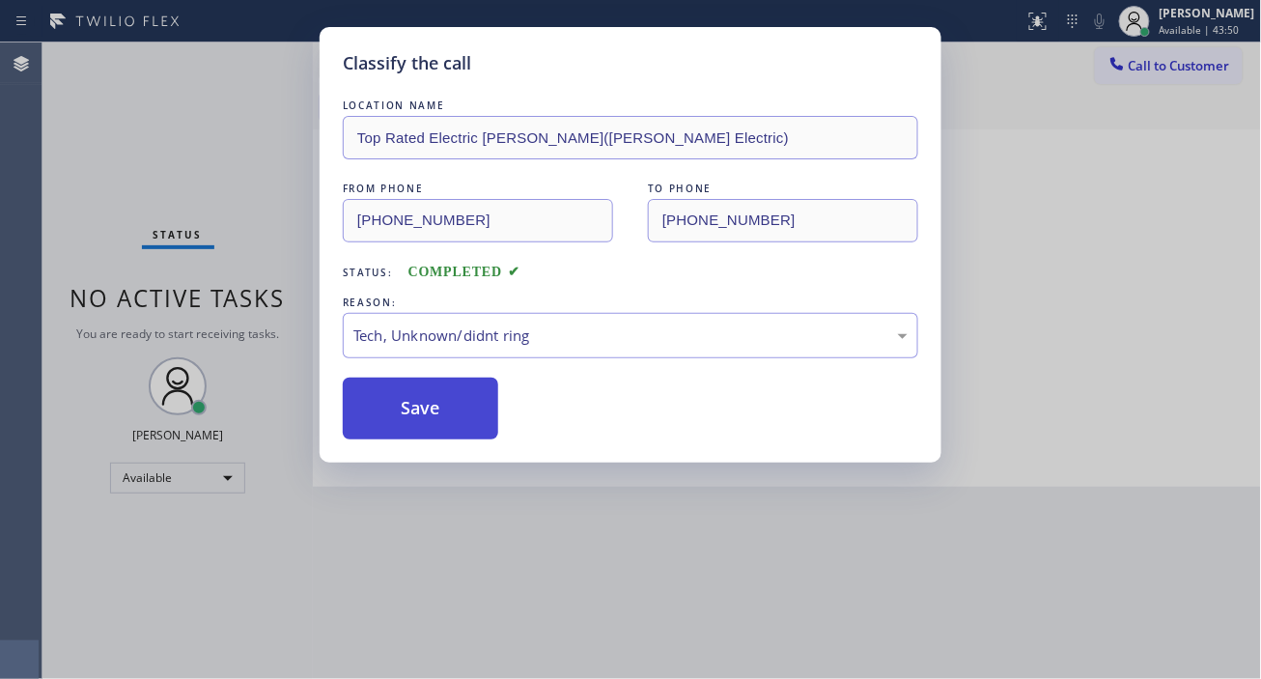
click at [440, 419] on button "Save" at bounding box center [420, 409] width 155 height 62
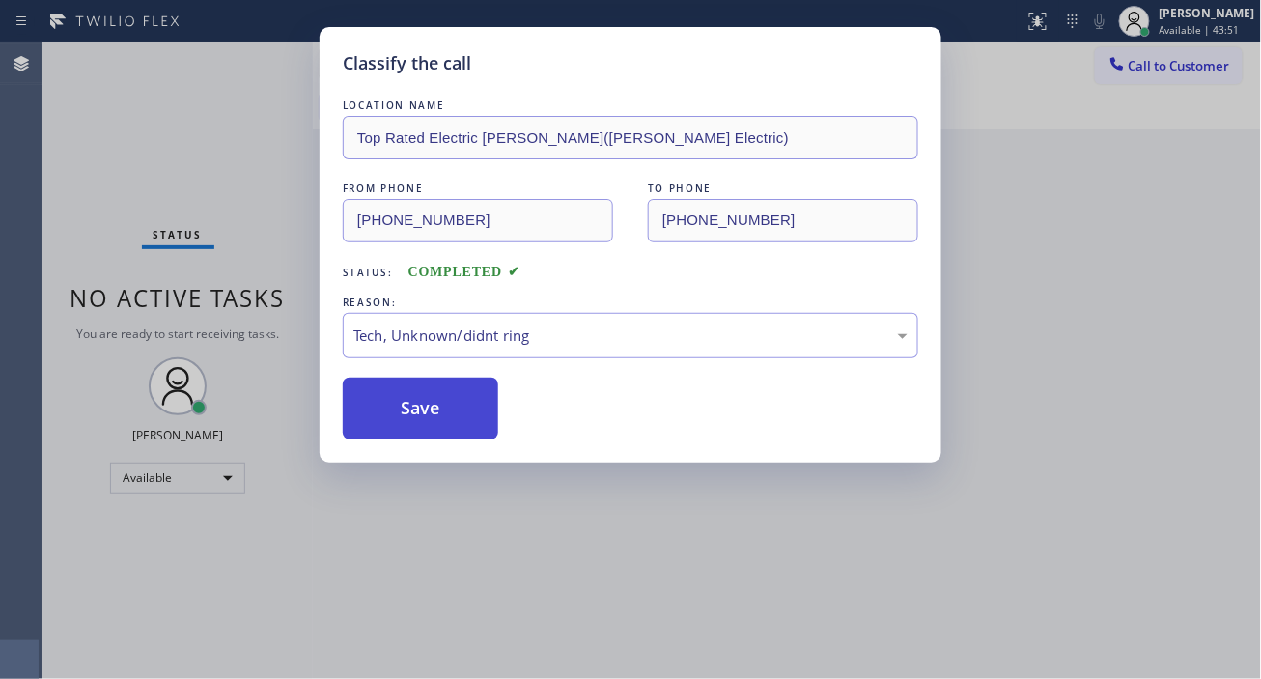
click at [440, 419] on button "Save" at bounding box center [420, 409] width 155 height 62
click at [440, 419] on div "Classify the call LOCATION NAME Air Care Wizard FROM PHONE [PHONE_NUMBER] TO PH…" at bounding box center [651, 360] width 1219 height 636
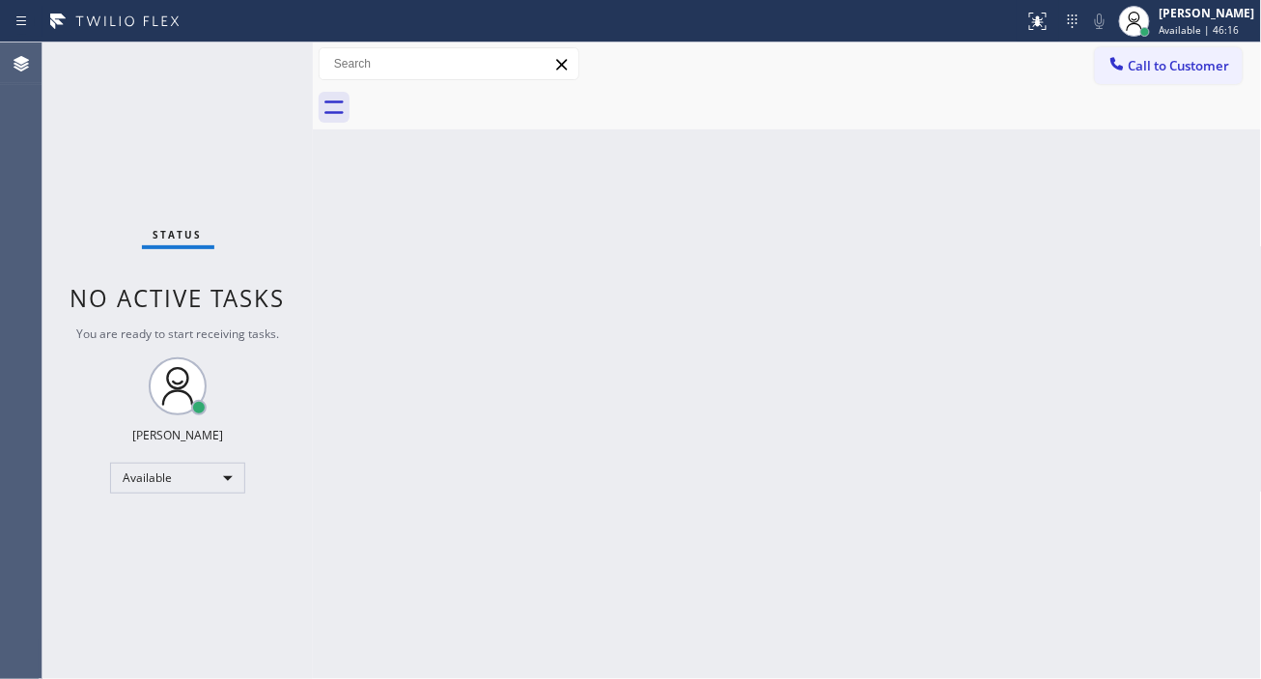
click at [272, 59] on div "Status No active tasks You are ready to start receiving tasks. [PERSON_NAME]" at bounding box center [177, 360] width 270 height 636
click at [254, 61] on div "Status No active tasks You are ready to start receiving tasks. [PERSON_NAME]" at bounding box center [177, 360] width 270 height 636
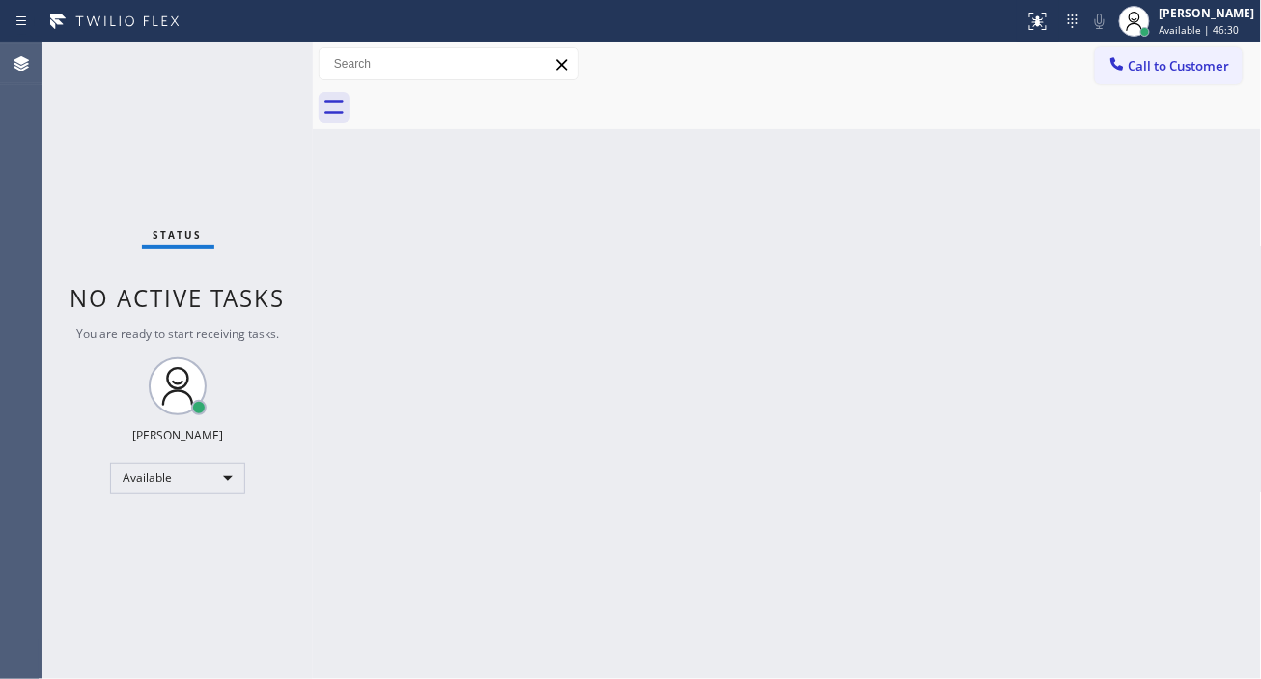
click at [254, 61] on div "Status No active tasks You are ready to start receiving tasks. [PERSON_NAME]" at bounding box center [177, 360] width 270 height 636
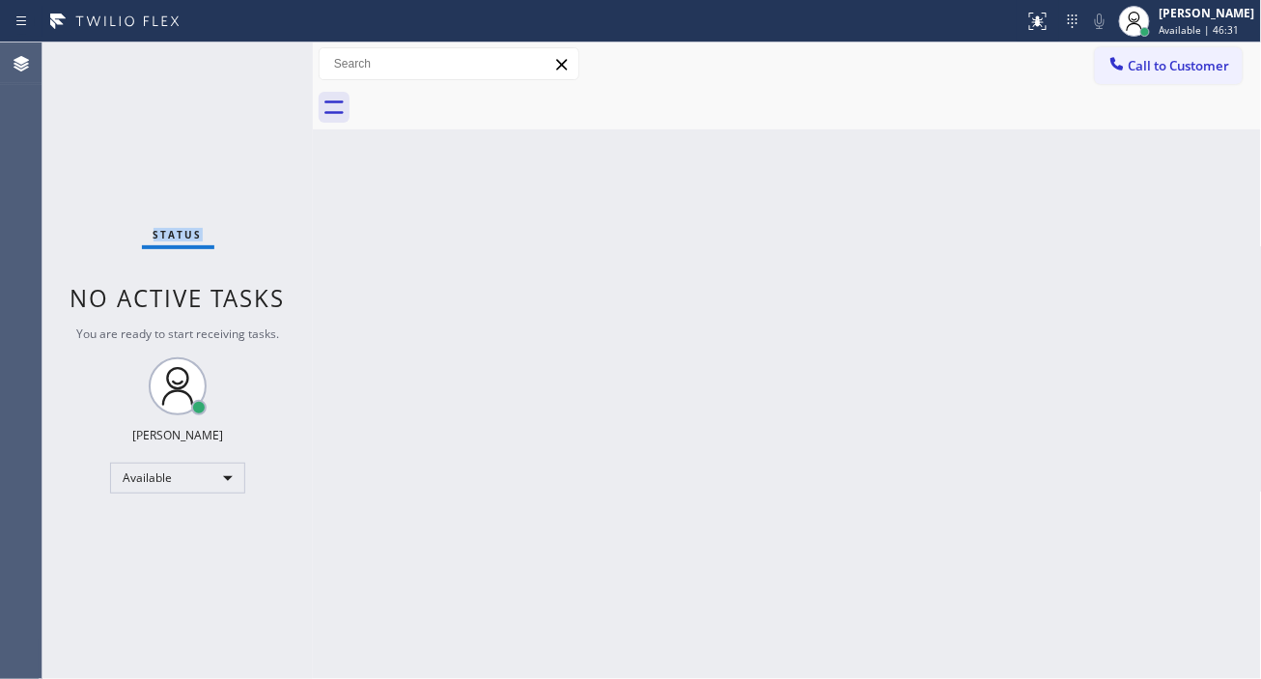
click at [275, 61] on div "Status No active tasks You are ready to start receiving tasks. [PERSON_NAME]" at bounding box center [177, 360] width 270 height 636
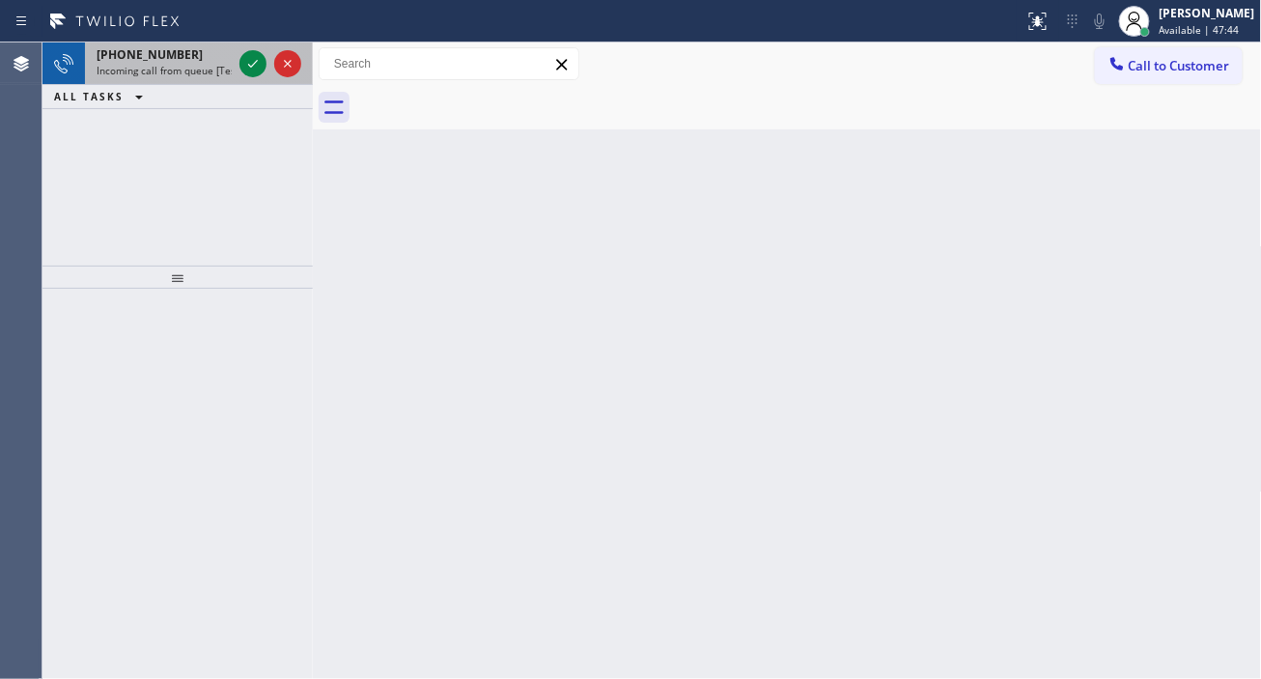
click at [227, 64] on span "Incoming call from queue [Test] All" at bounding box center [177, 71] width 160 height 14
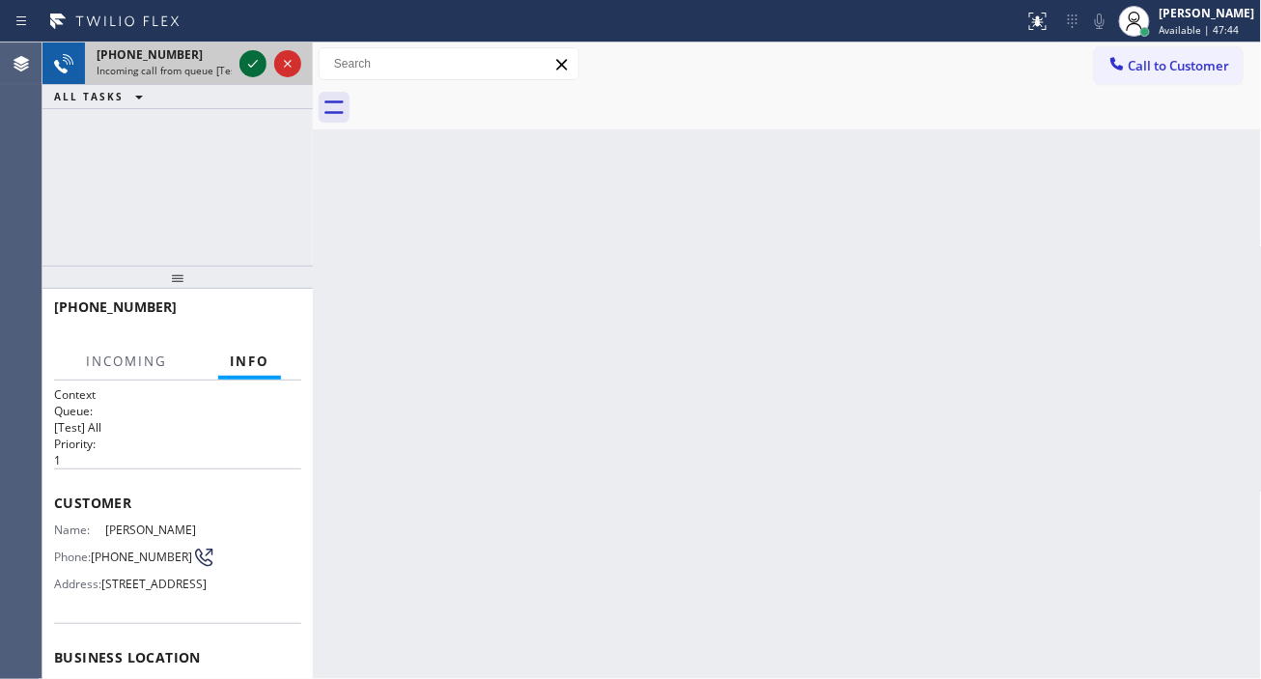
click at [244, 65] on icon at bounding box center [252, 63] width 23 height 23
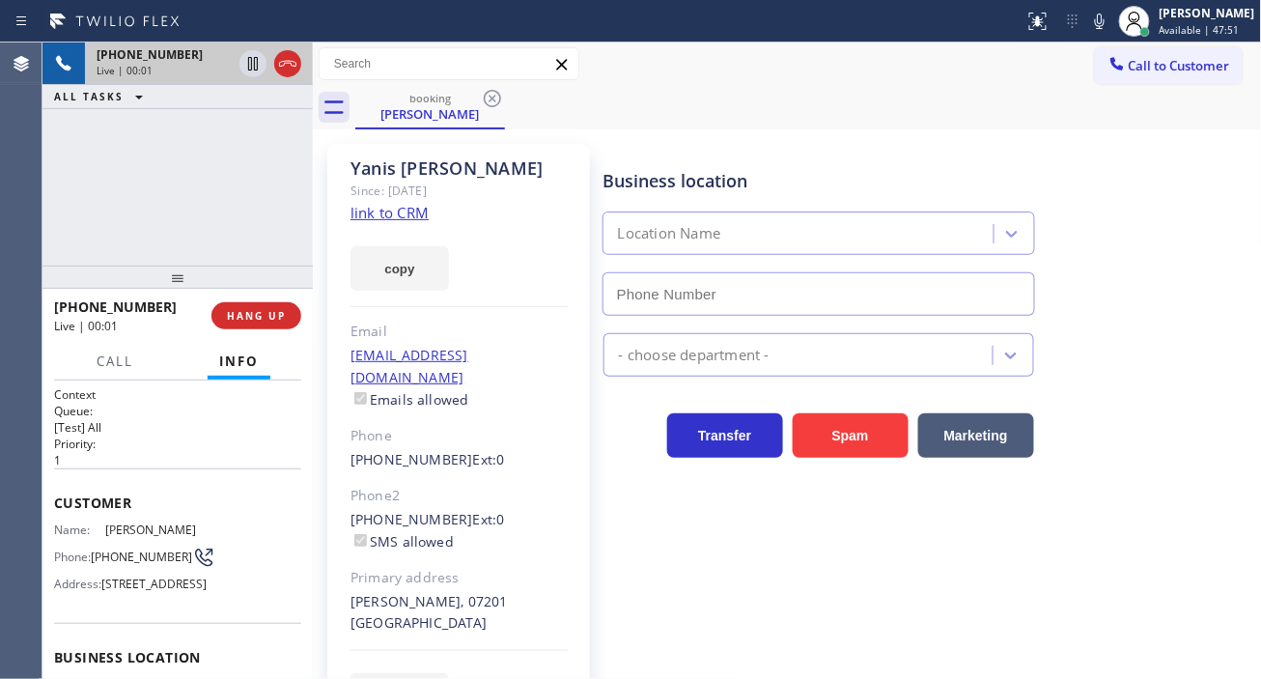
type input "[PHONE_NUMBER]"
click at [407, 210] on link "link to CRM" at bounding box center [390, 212] width 78 height 19
click at [111, 531] on span "[PERSON_NAME]" at bounding box center [153, 529] width 97 height 14
click at [108, 553] on span "[PHONE_NUMBER]" at bounding box center [141, 556] width 101 height 14
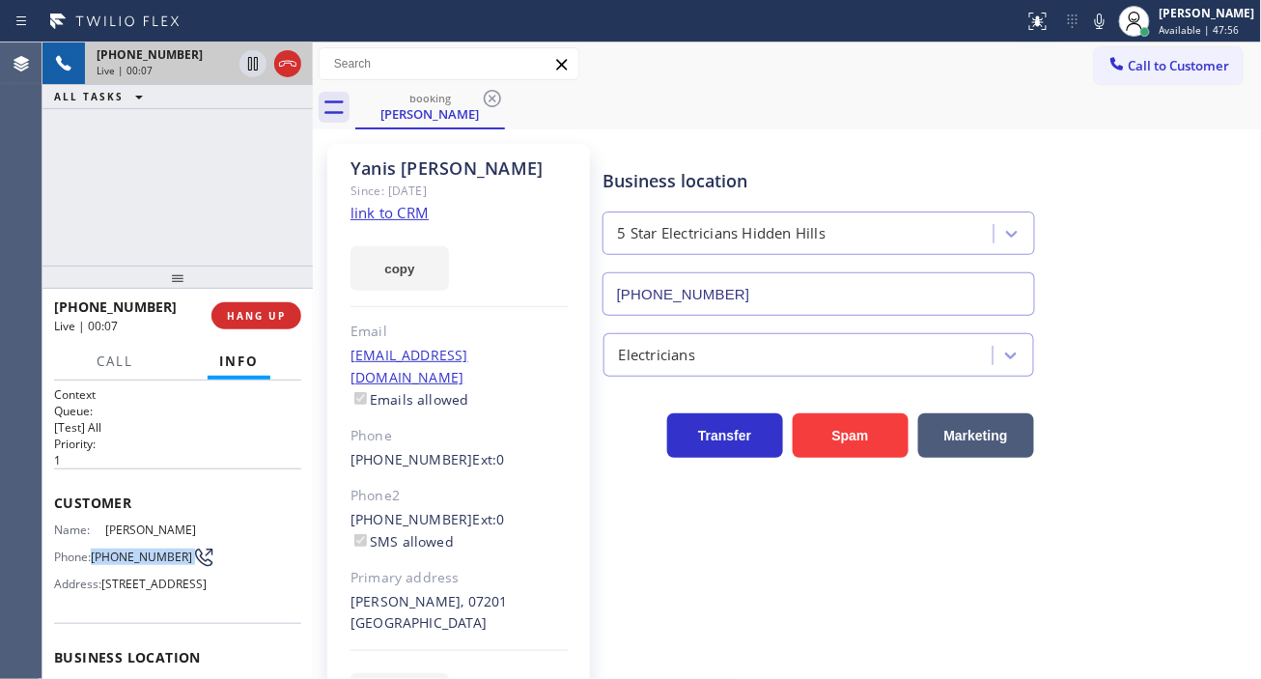
click at [108, 553] on span "[PHONE_NUMBER]" at bounding box center [141, 556] width 101 height 14
drag, startPoint x: 614, startPoint y: 147, endPoint x: 547, endPoint y: 239, distance: 114.2
click at [614, 147] on div "Business location 5 Star Electricians [GEOGRAPHIC_DATA] [PHONE_NUMBER]" at bounding box center [929, 228] width 658 height 175
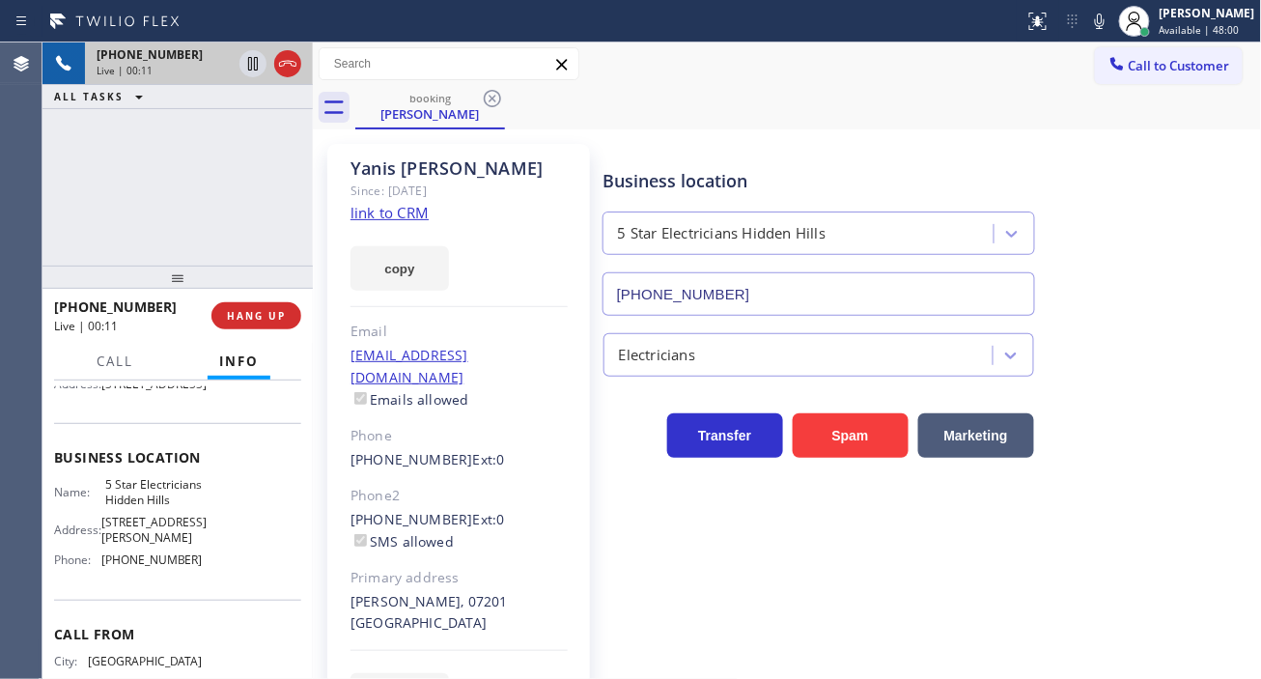
scroll to position [214, 0]
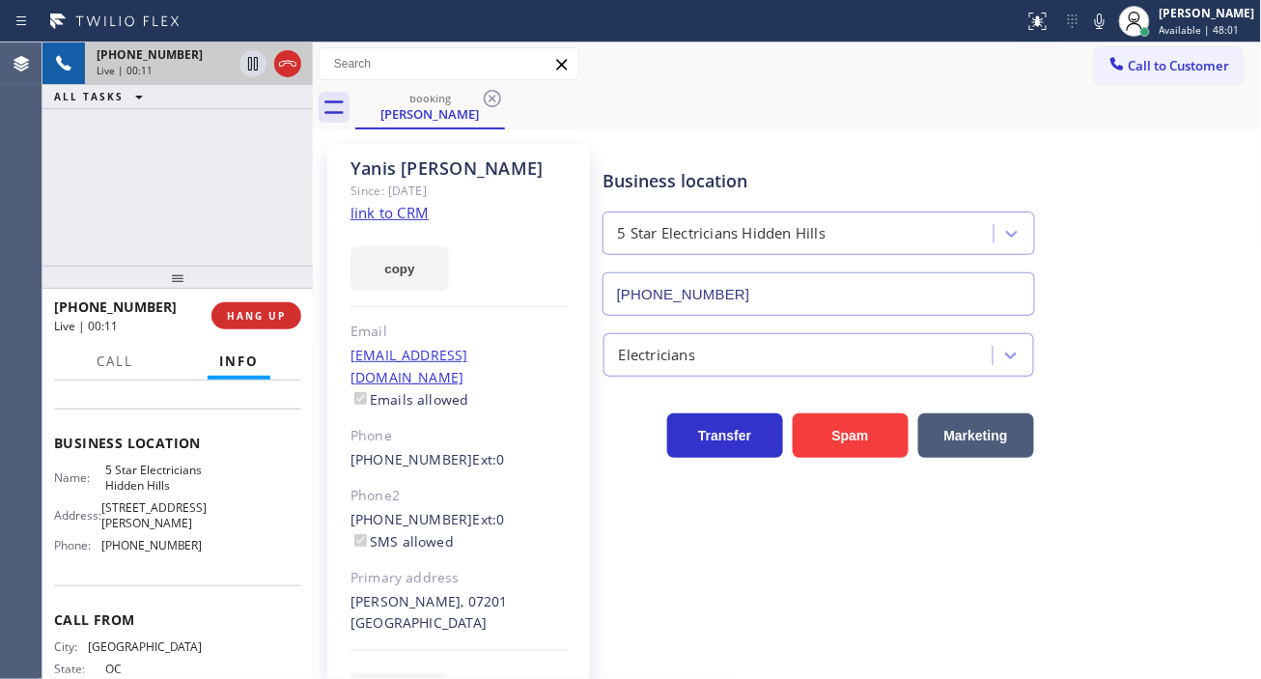
click at [127, 492] on span "5 Star Electricians Hidden Hills" at bounding box center [153, 478] width 97 height 30
click at [167, 129] on div "[PHONE_NUMBER] Live | 00:15 ALL TASKS ALL TASKS ACTIVE TASKS TASKS IN WRAP UP" at bounding box center [177, 153] width 270 height 223
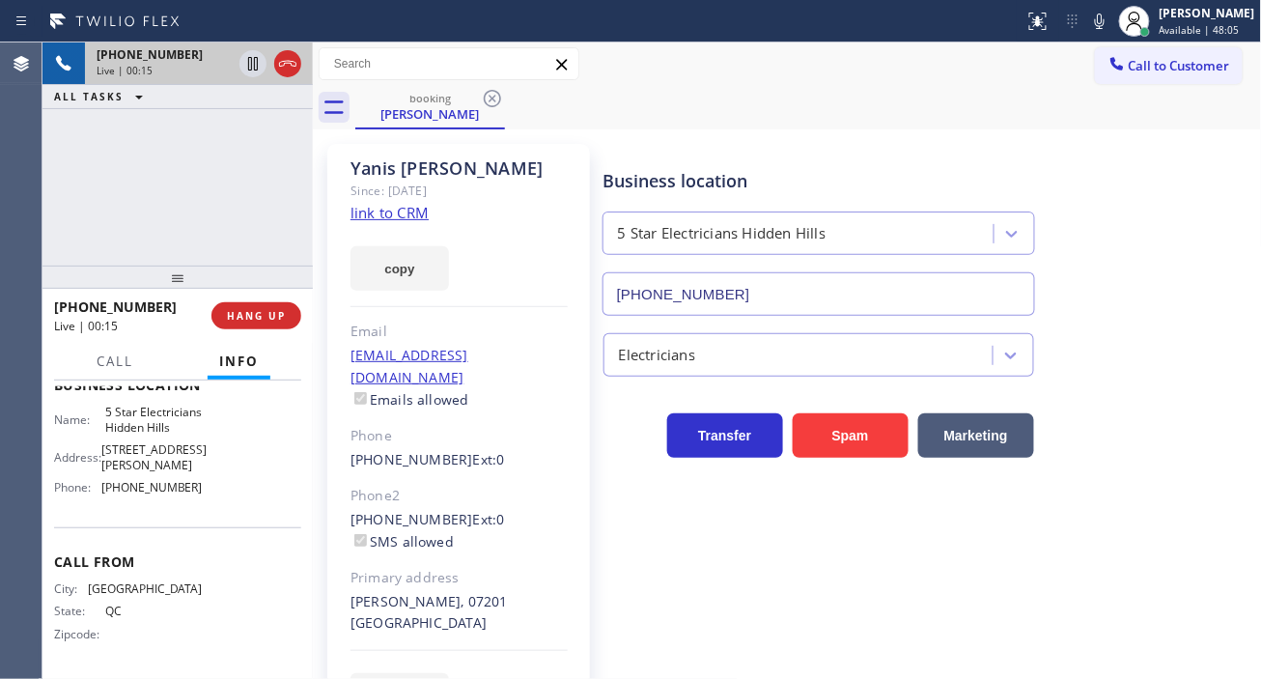
scroll to position [322, 0]
click at [140, 490] on span "[PHONE_NUMBER]" at bounding box center [151, 487] width 101 height 14
click at [251, 70] on icon at bounding box center [253, 64] width 10 height 14
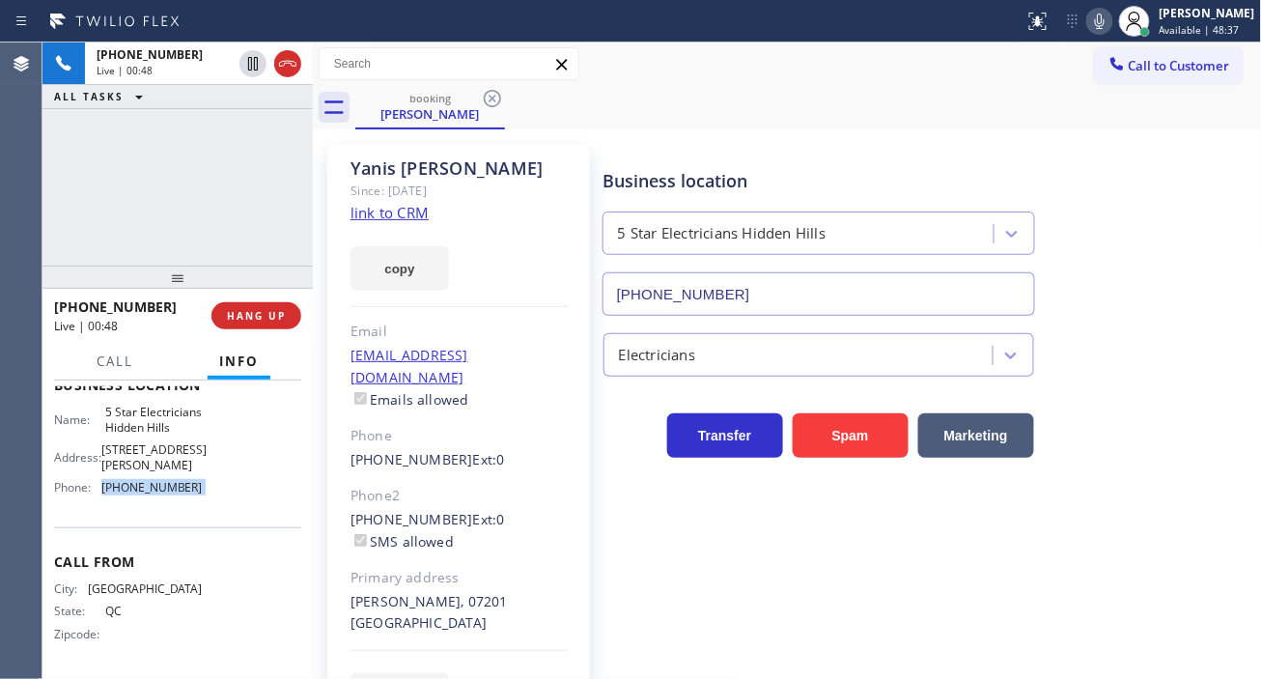
click at [1110, 23] on icon at bounding box center [1099, 21] width 23 height 23
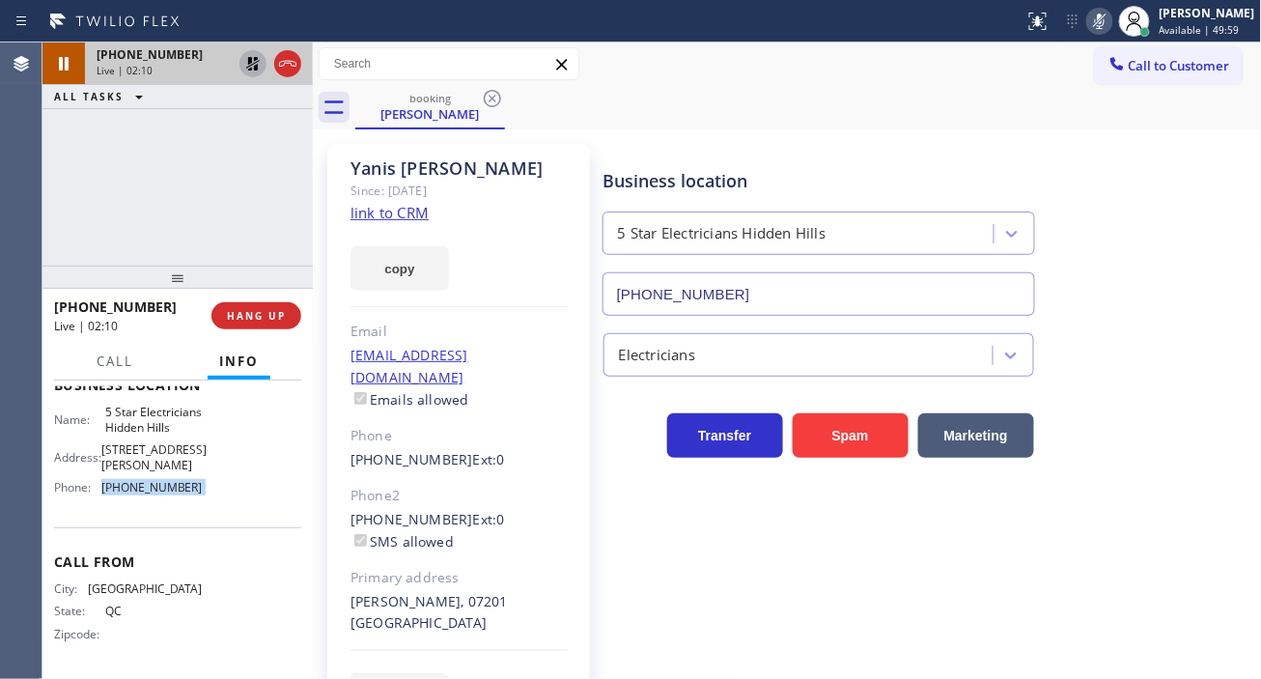
click at [245, 71] on icon at bounding box center [252, 63] width 23 height 23
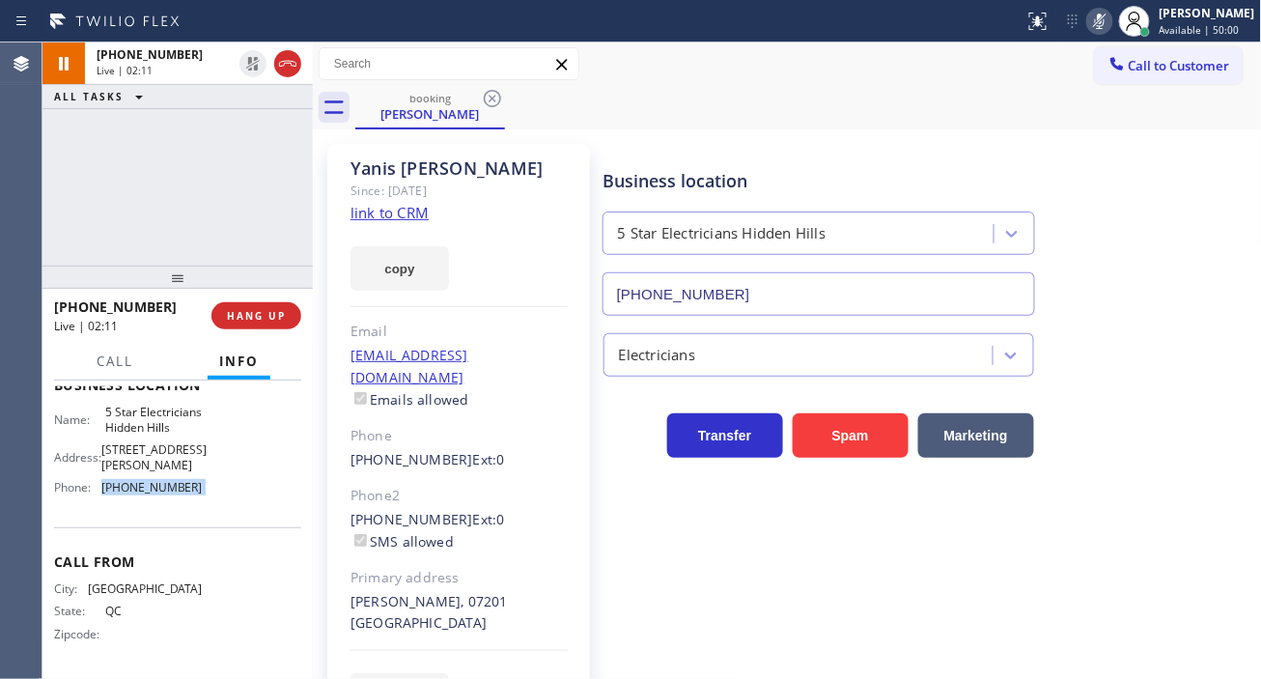
click at [1108, 23] on icon at bounding box center [1099, 21] width 23 height 23
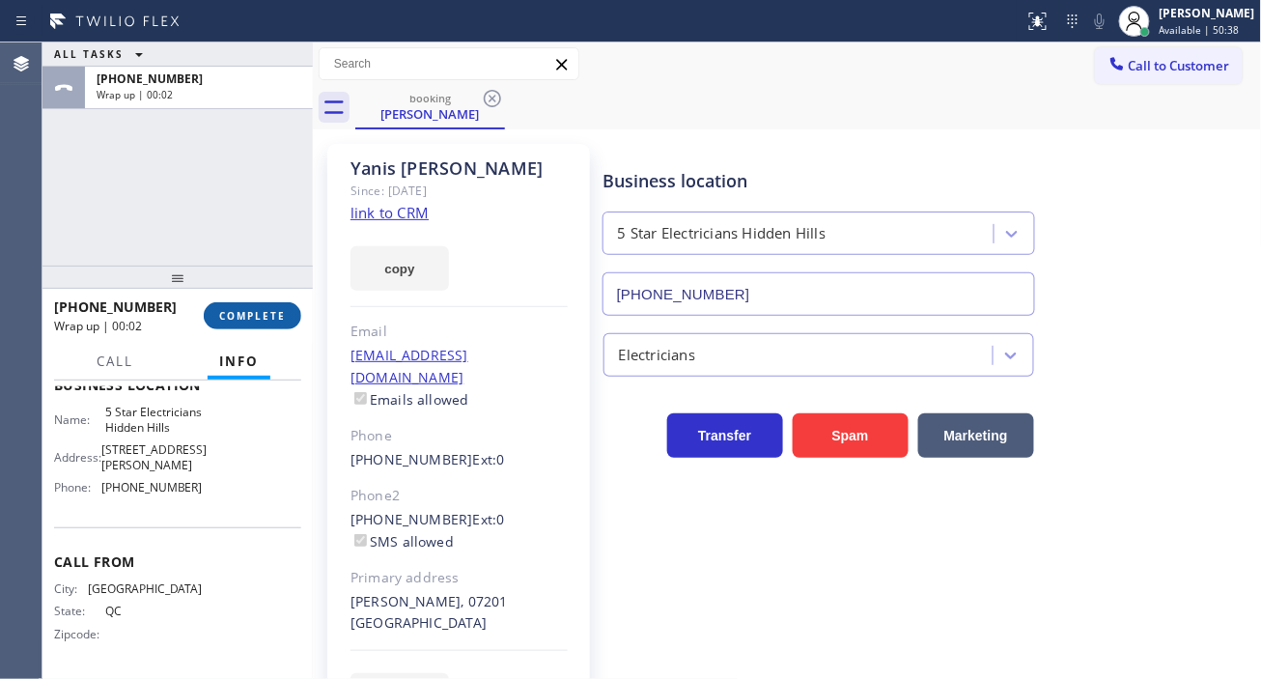
drag, startPoint x: 292, startPoint y: 343, endPoint x: 286, endPoint y: 326, distance: 17.4
click at [292, 343] on div "Call Info" at bounding box center [177, 362] width 247 height 39
click at [286, 326] on button "COMPLETE" at bounding box center [253, 315] width 98 height 27
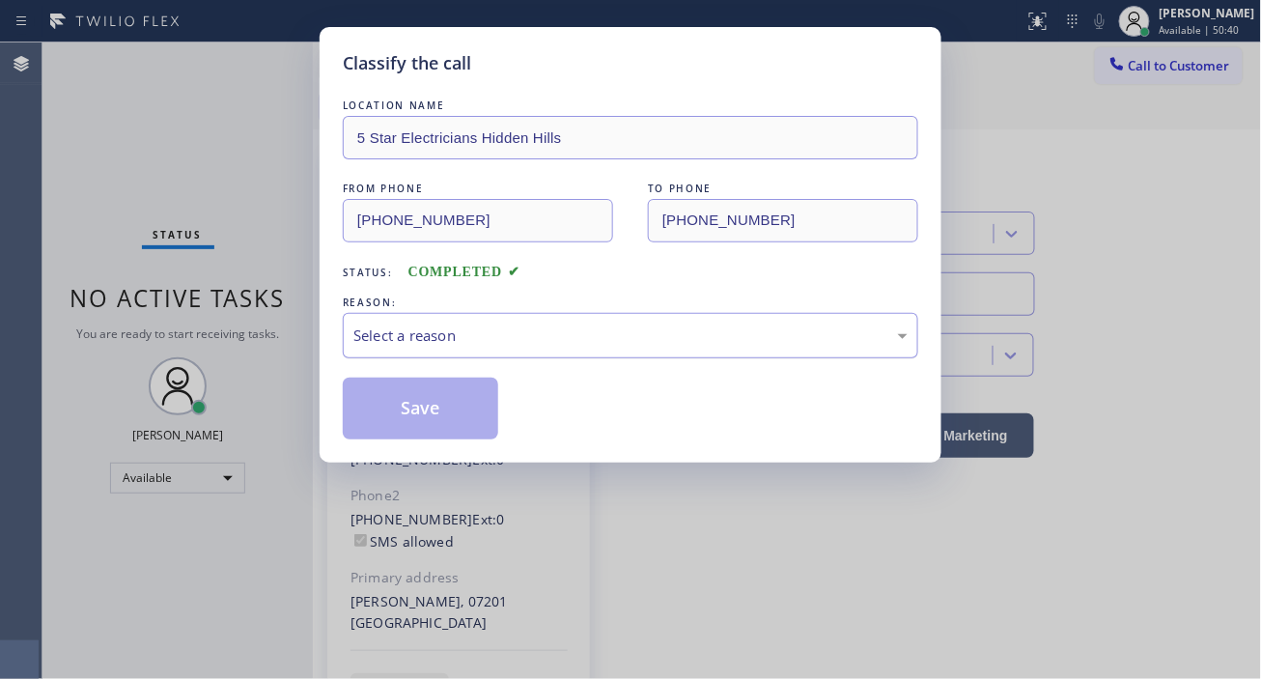
click at [457, 358] on div "Select a reason" at bounding box center [630, 335] width 575 height 45
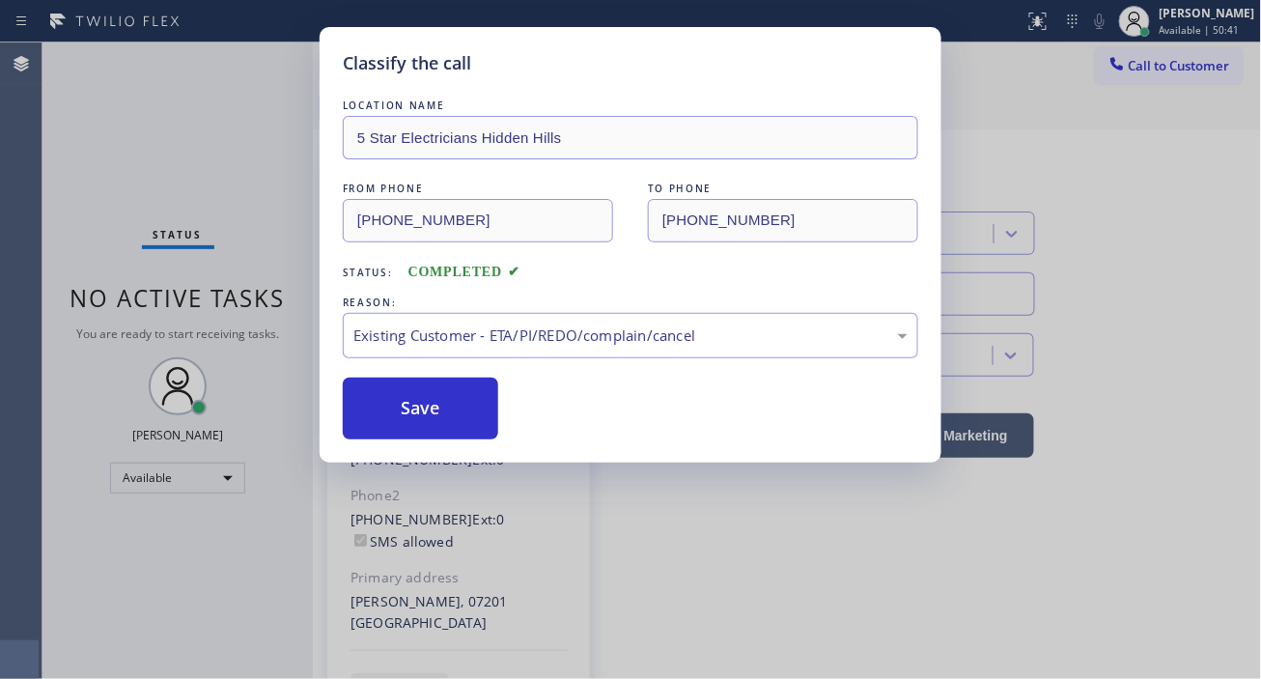
click at [499, 423] on div "Save" at bounding box center [630, 409] width 575 height 62
click at [486, 423] on button "Save" at bounding box center [420, 409] width 155 height 62
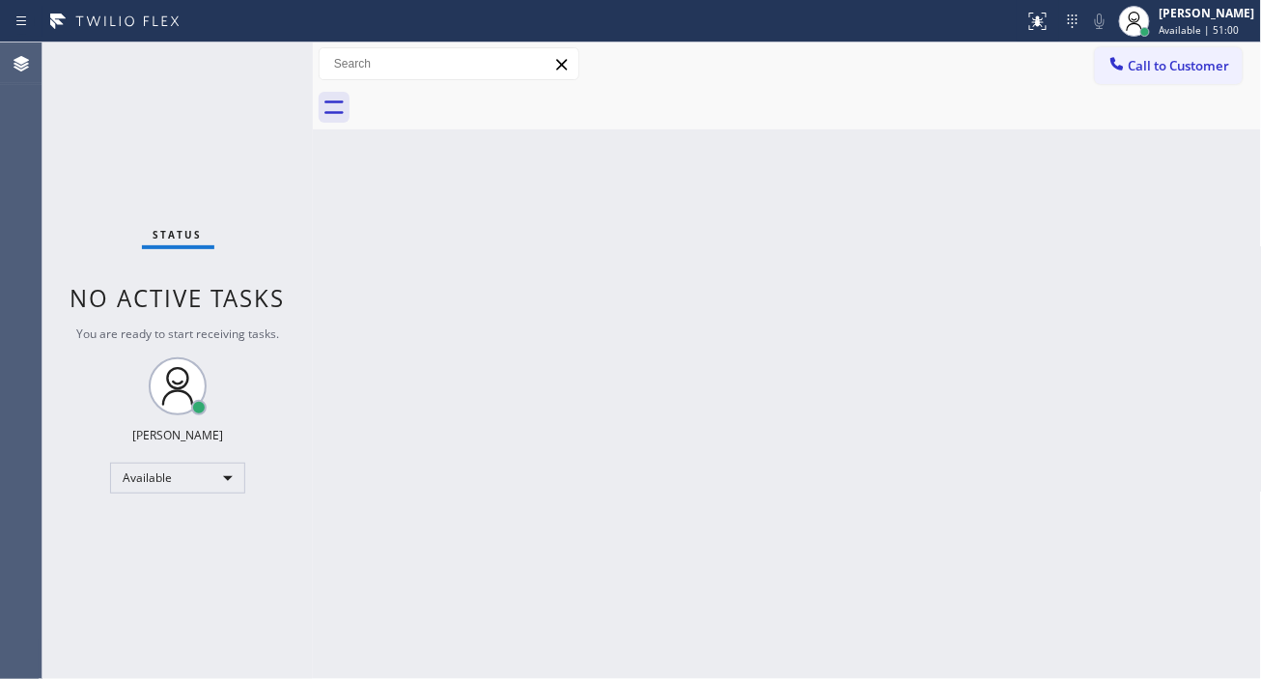
click at [1227, 316] on div "Back to Dashboard Change Sender ID Customers Technicians Select a contact Outbo…" at bounding box center [787, 360] width 949 height 636
click at [255, 75] on div "Status No active tasks You are ready to start receiving tasks. [PERSON_NAME]" at bounding box center [177, 360] width 270 height 636
click at [233, 64] on div "Status No active tasks You are ready to start receiving tasks. [PERSON_NAME]" at bounding box center [177, 360] width 270 height 636
click at [1174, 195] on div "Back to Dashboard Change Sender ID Customers Technicians Select a contact Outbo…" at bounding box center [787, 360] width 949 height 636
click at [270, 53] on div "Status No active tasks You are ready to start receiving tasks. [PERSON_NAME]" at bounding box center [177, 360] width 270 height 636
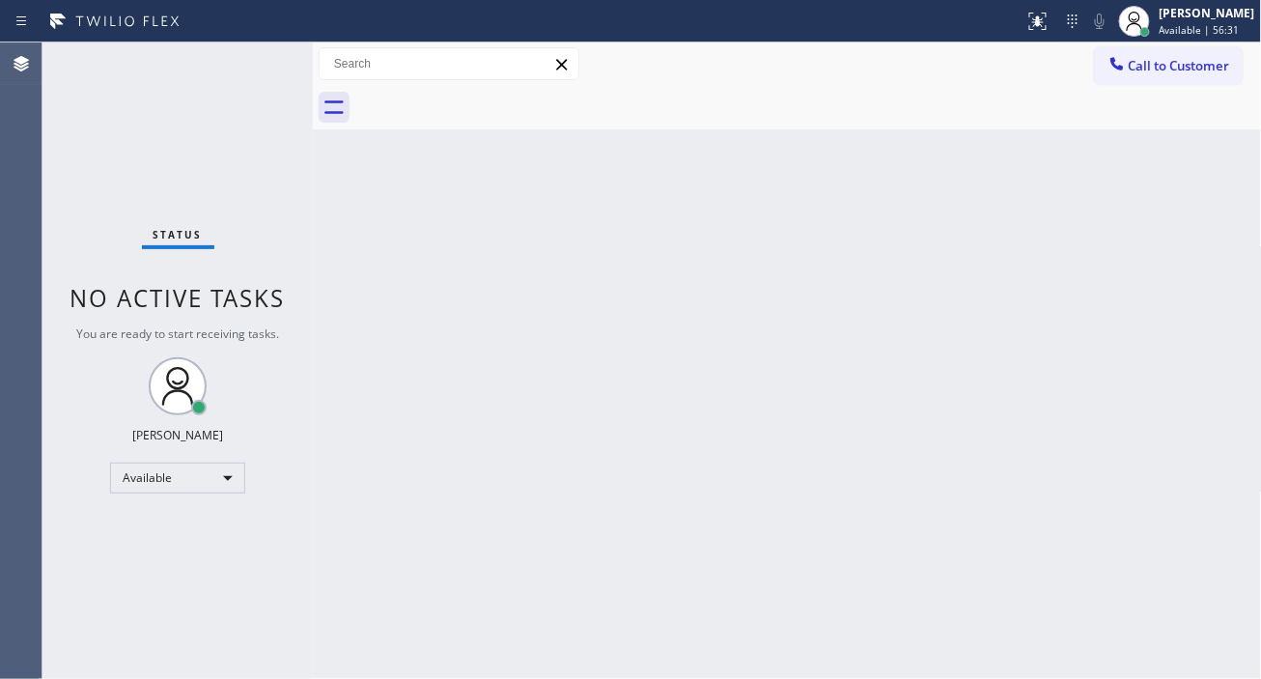
click at [270, 53] on div "Status No active tasks You are ready to start receiving tasks. [PERSON_NAME]" at bounding box center [177, 360] width 270 height 636
click at [262, 56] on div "Status No active tasks You are ready to start receiving tasks. [PERSON_NAME]" at bounding box center [177, 360] width 270 height 636
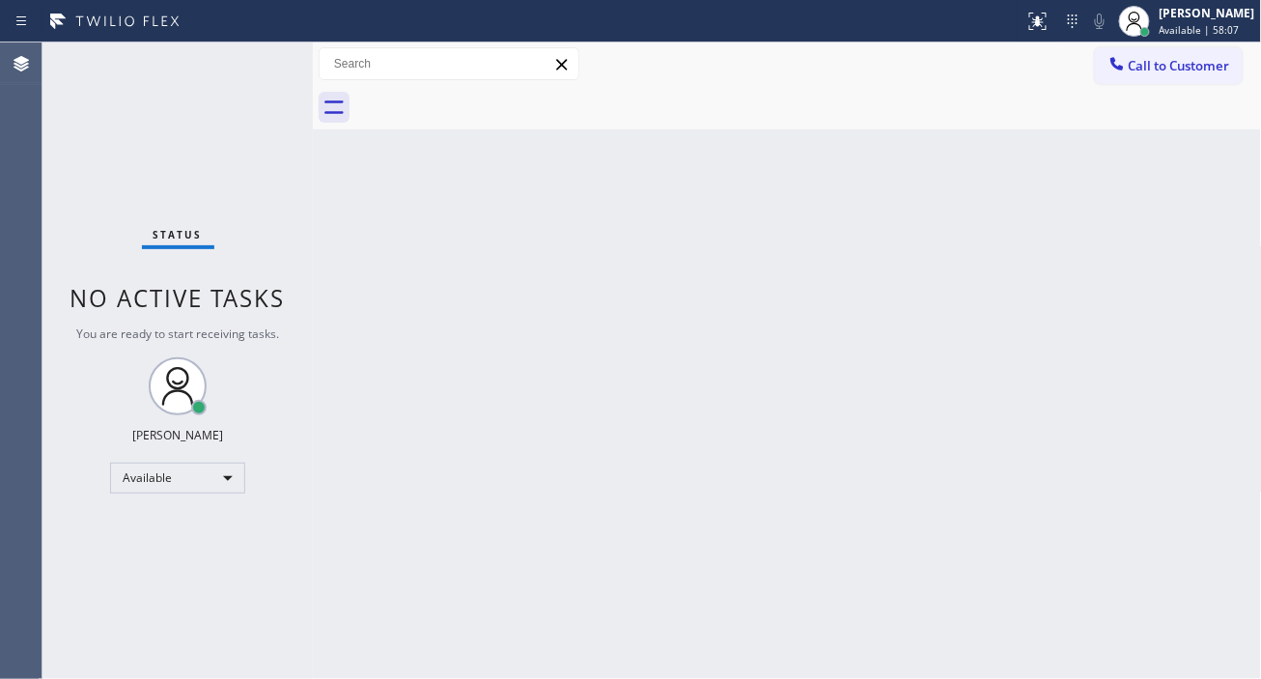
click at [262, 56] on div "Status No active tasks You are ready to start receiving tasks. [PERSON_NAME]" at bounding box center [177, 360] width 270 height 636
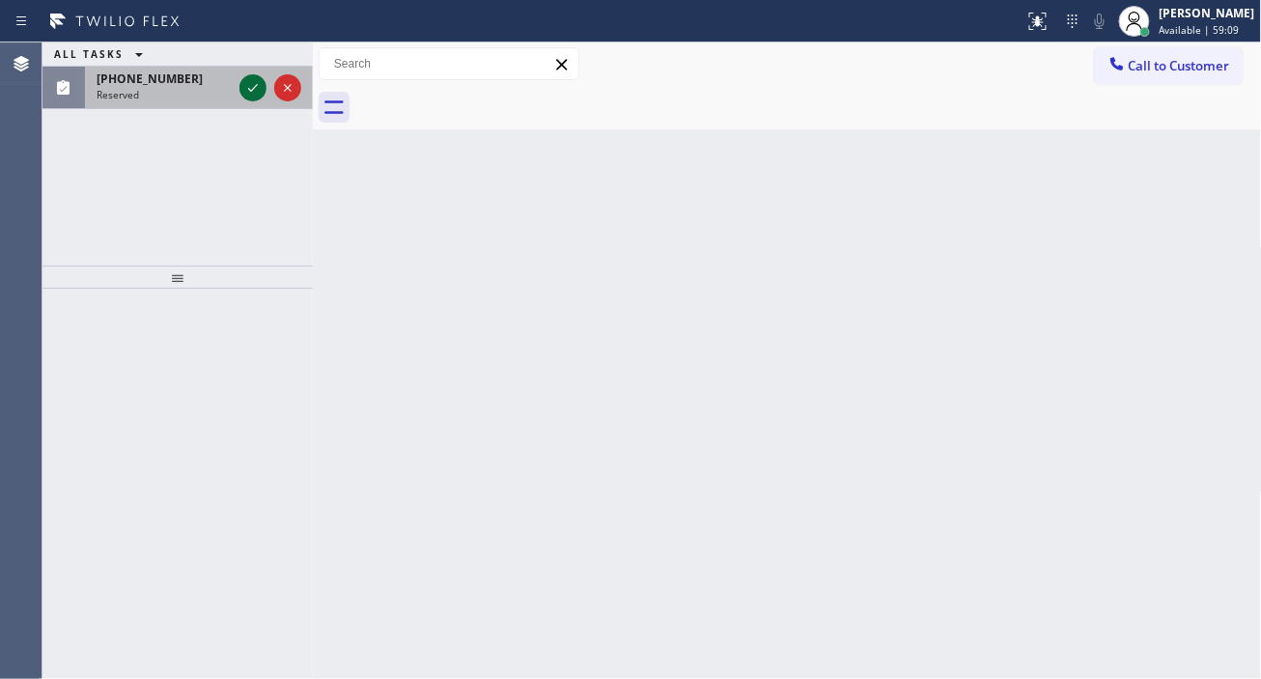
click at [247, 98] on icon at bounding box center [252, 87] width 23 height 23
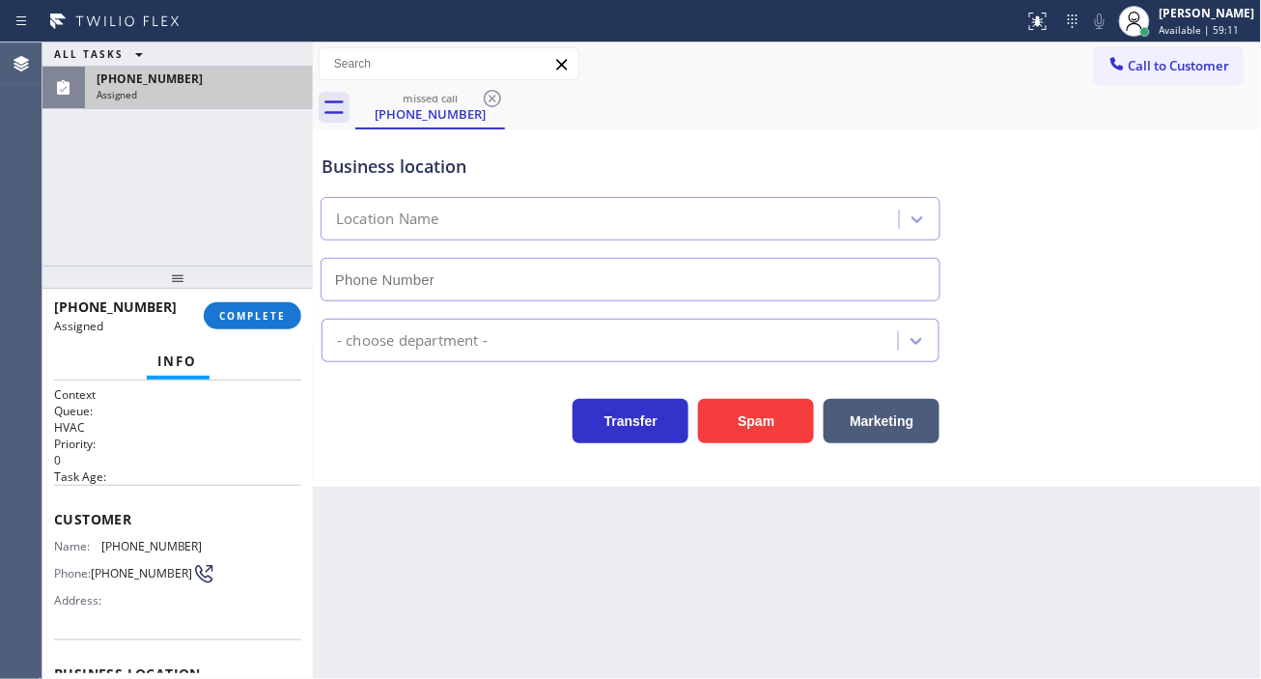
type input "[PHONE_NUMBER]"
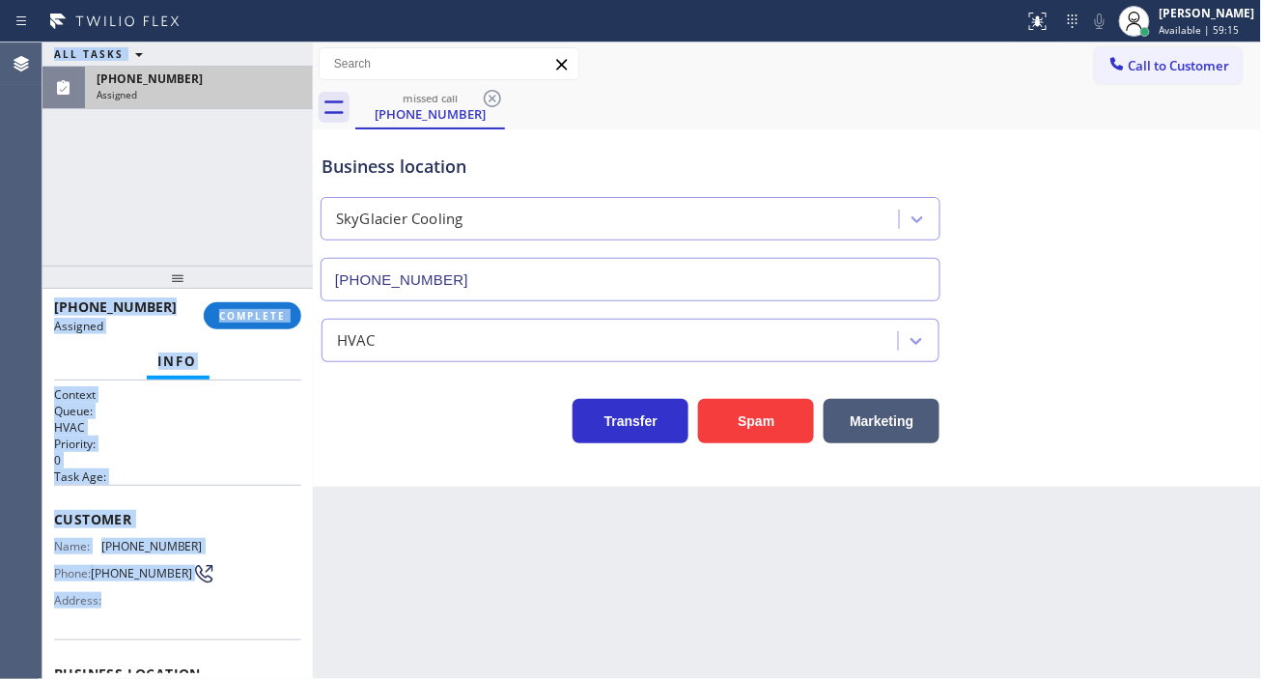
drag, startPoint x: 42, startPoint y: 505, endPoint x: 155, endPoint y: 630, distance: 168.8
click at [155, 630] on div "Agent Desktop Classify the call LOCATION NAME Air Care Wizard FROM PHONE [PHONE…" at bounding box center [630, 360] width 1261 height 636
click at [128, 539] on span "[PHONE_NUMBER]" at bounding box center [151, 546] width 101 height 14
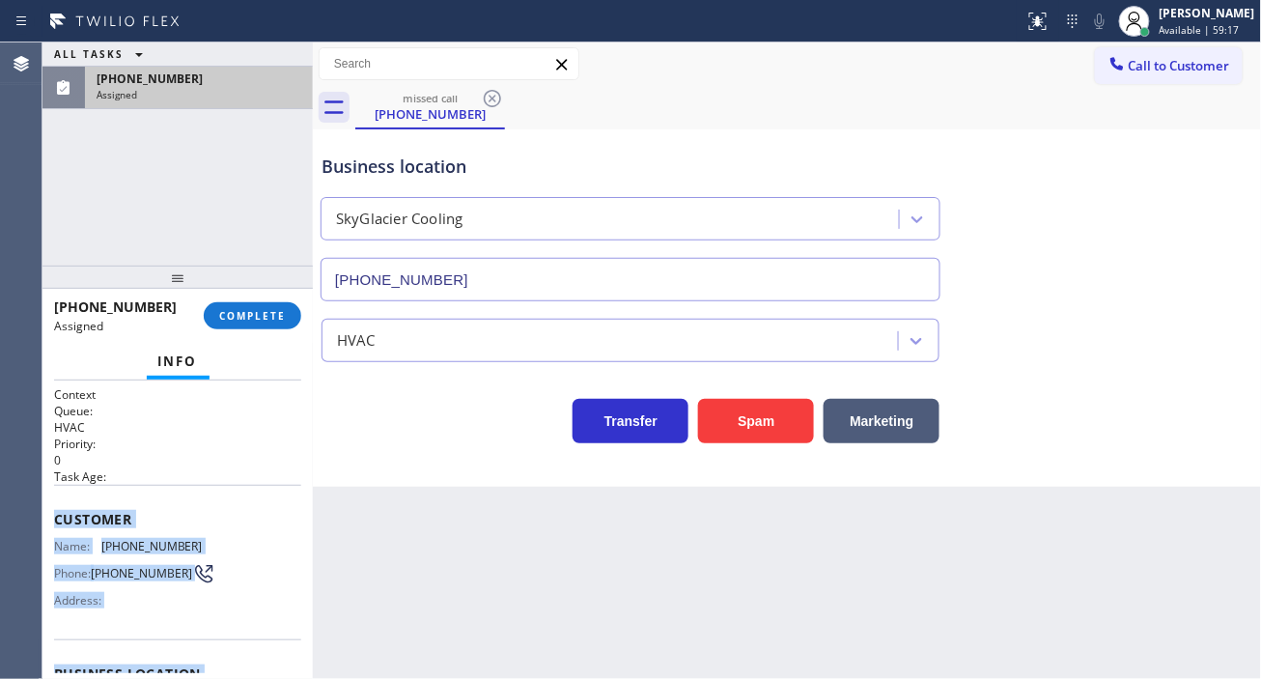
scroll to position [278, 0]
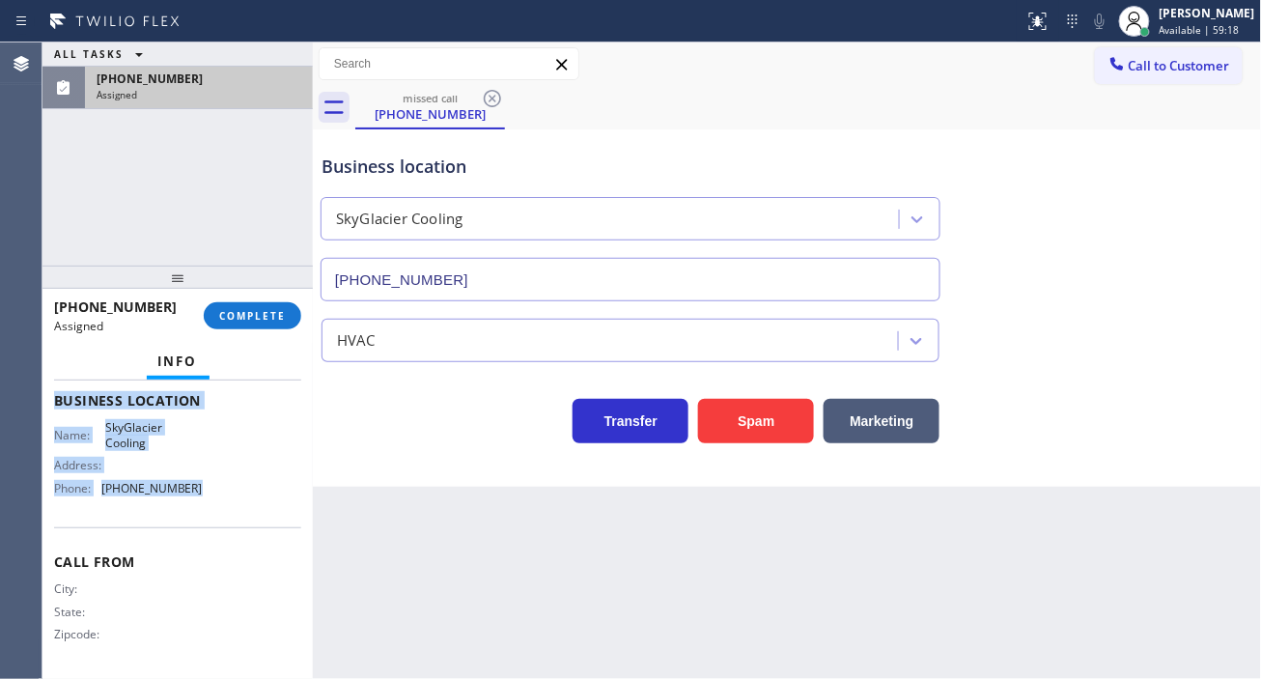
drag, startPoint x: 56, startPoint y: 512, endPoint x: 259, endPoint y: 514, distance: 202.8
click at [259, 514] on div "Context Queue: HVAC Priority: 0 Task Age: Customer Name: [PHONE_NUMBER] Phone: …" at bounding box center [177, 393] width 247 height 560
click at [248, 302] on button "COMPLETE" at bounding box center [253, 315] width 98 height 27
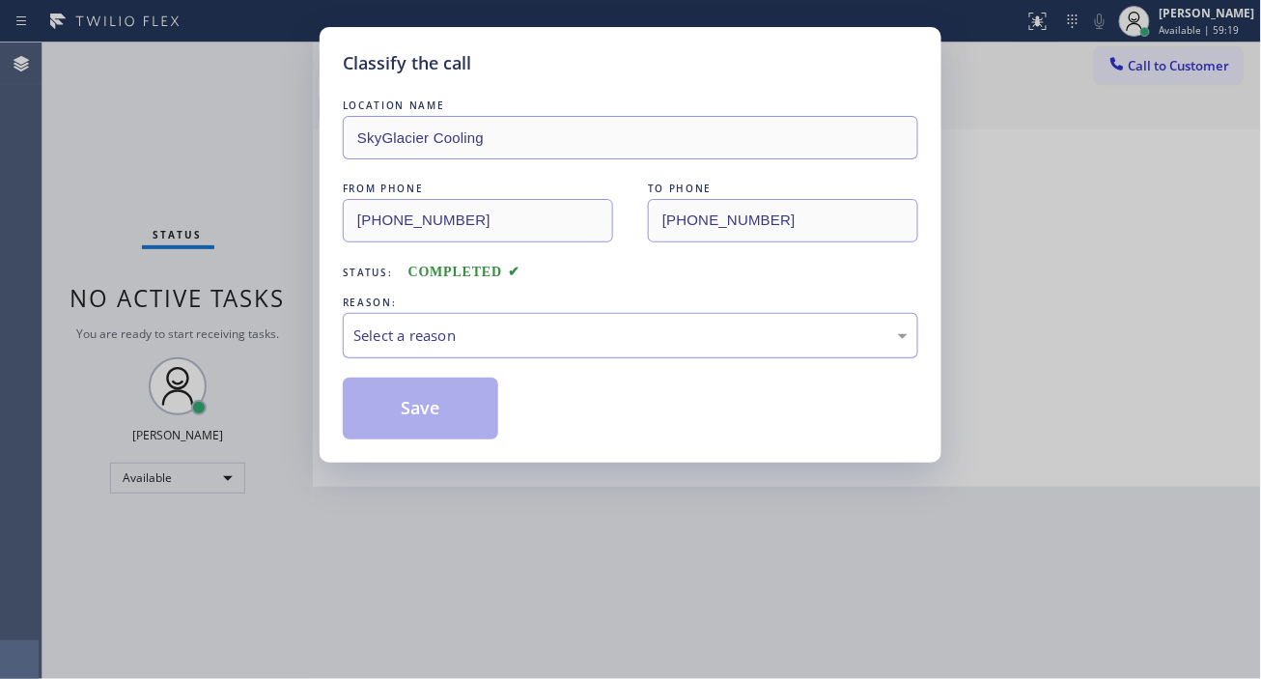
click at [579, 341] on div "Select a reason" at bounding box center [630, 335] width 554 height 22
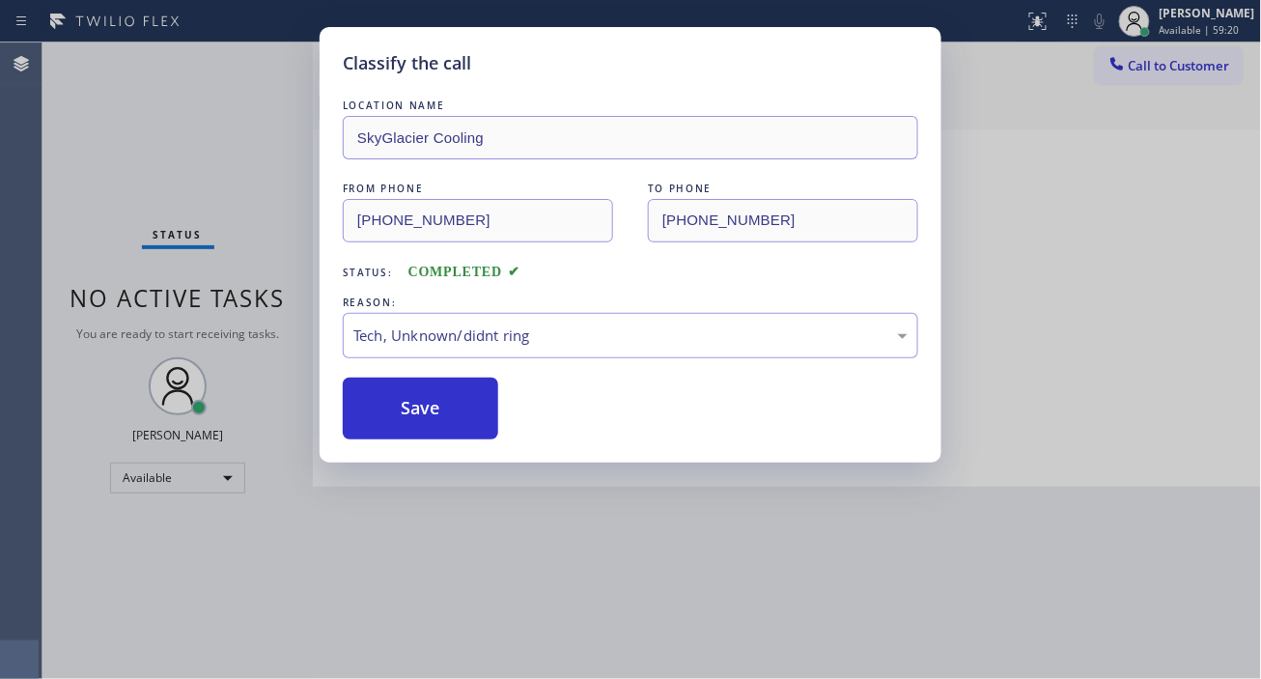
click at [468, 442] on div "Classify the call LOCATION NAME SkyGlacier Cooling FROM PHONE [PHONE_NUMBER] TO…" at bounding box center [631, 244] width 622 height 435
click at [469, 422] on button "Save" at bounding box center [420, 409] width 155 height 62
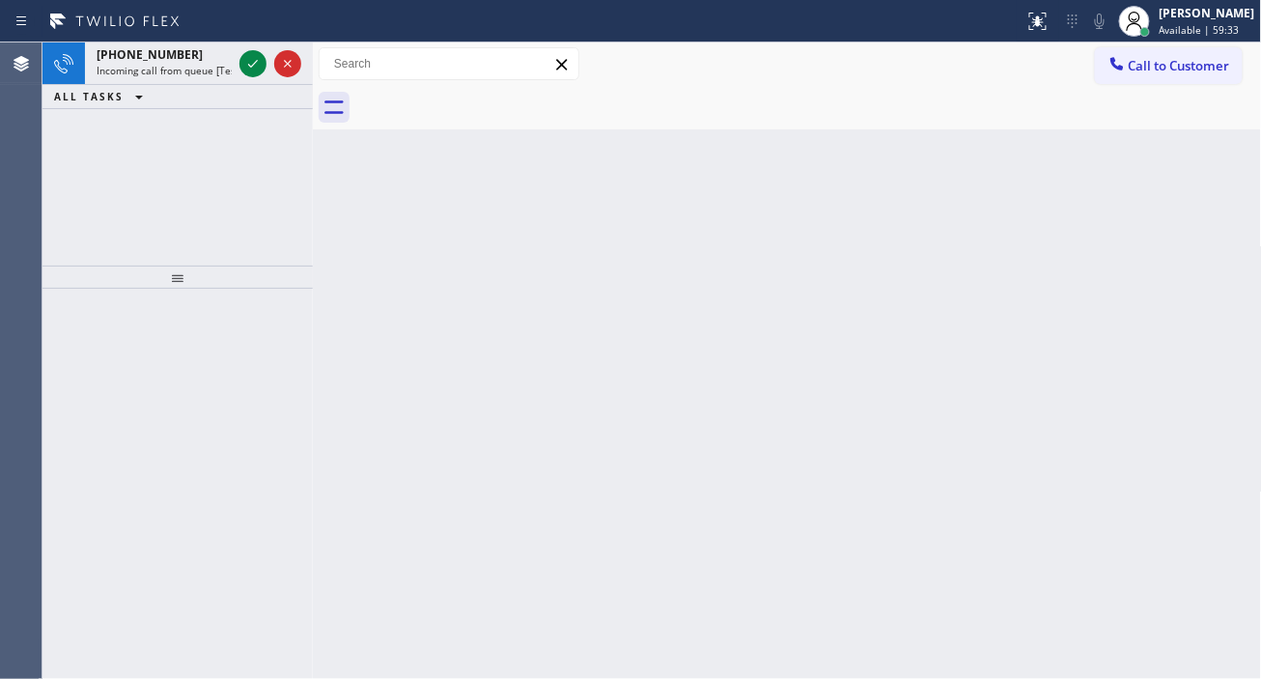
click at [1199, 251] on div "Back to Dashboard Change Sender ID Customers Technicians Select a contact Outbo…" at bounding box center [787, 360] width 949 height 636
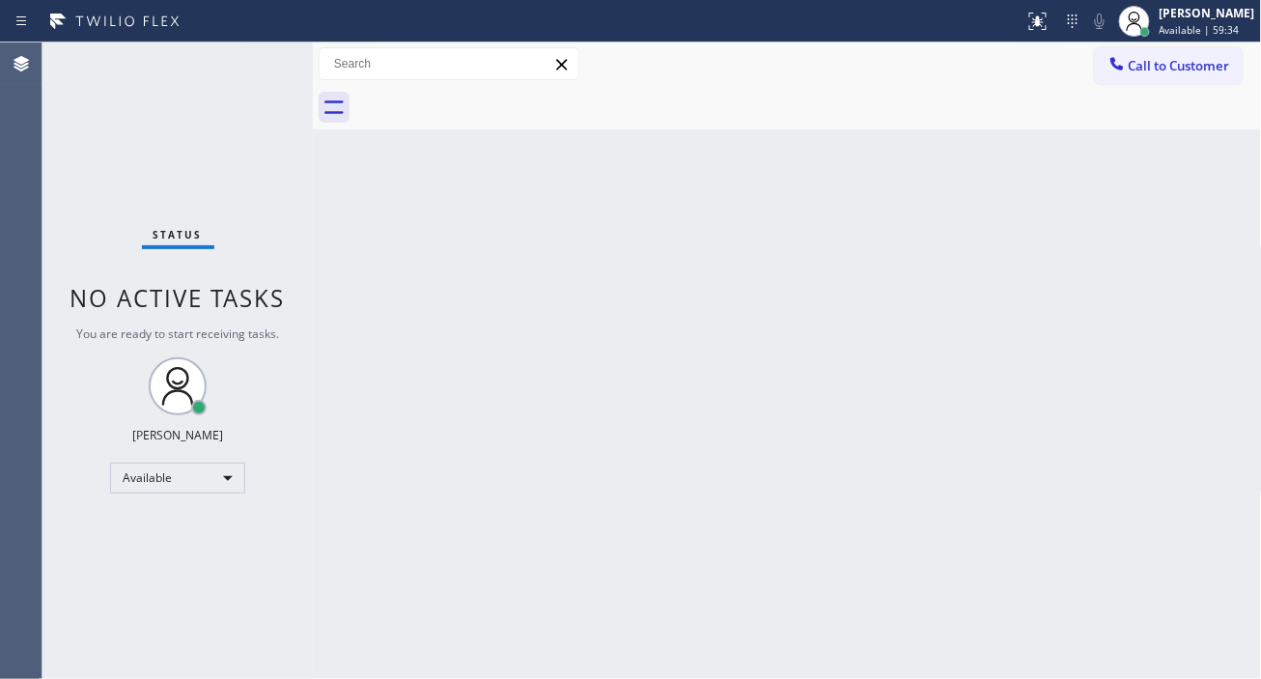
click at [255, 72] on div "Status No active tasks You are ready to start receiving tasks. [PERSON_NAME]" at bounding box center [177, 360] width 270 height 636
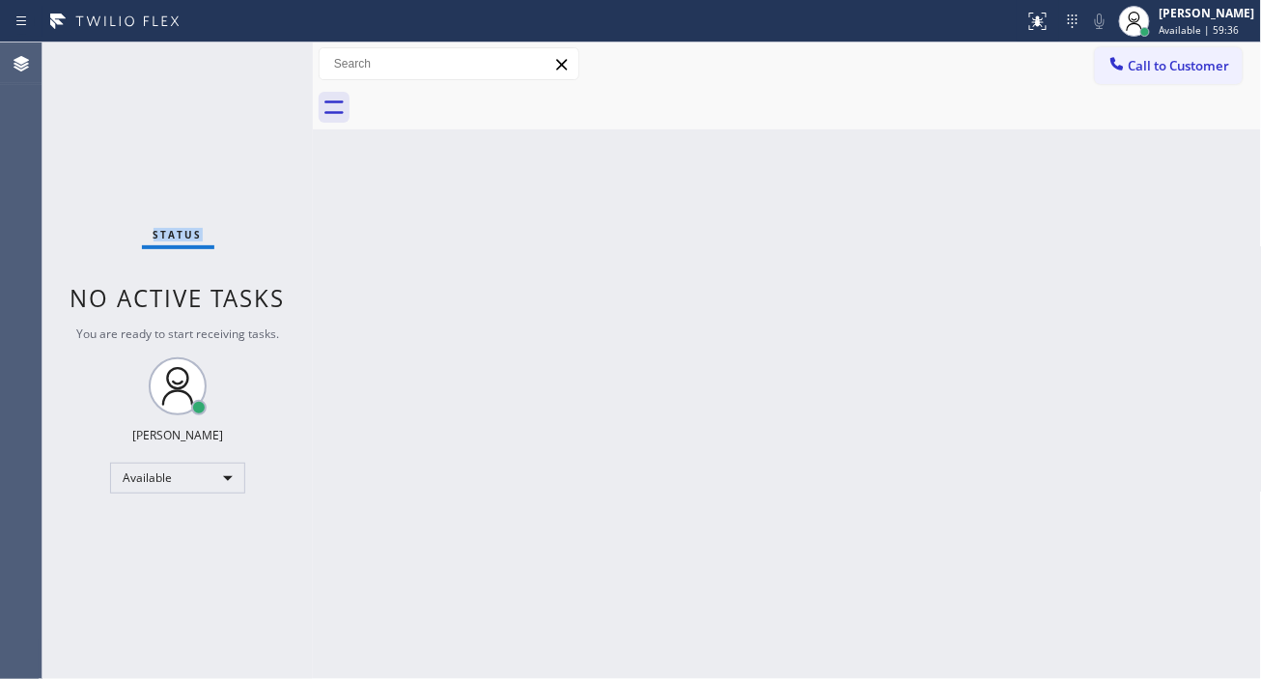
click at [259, 61] on div "Status No active tasks You are ready to start receiving tasks. [PERSON_NAME]" at bounding box center [177, 360] width 270 height 636
click at [254, 66] on div "Status No active tasks You are ready to start receiving tasks. [PERSON_NAME]" at bounding box center [177, 360] width 270 height 636
click at [253, 66] on div "Status No active tasks You are ready to start receiving tasks. [PERSON_NAME]" at bounding box center [177, 360] width 270 height 636
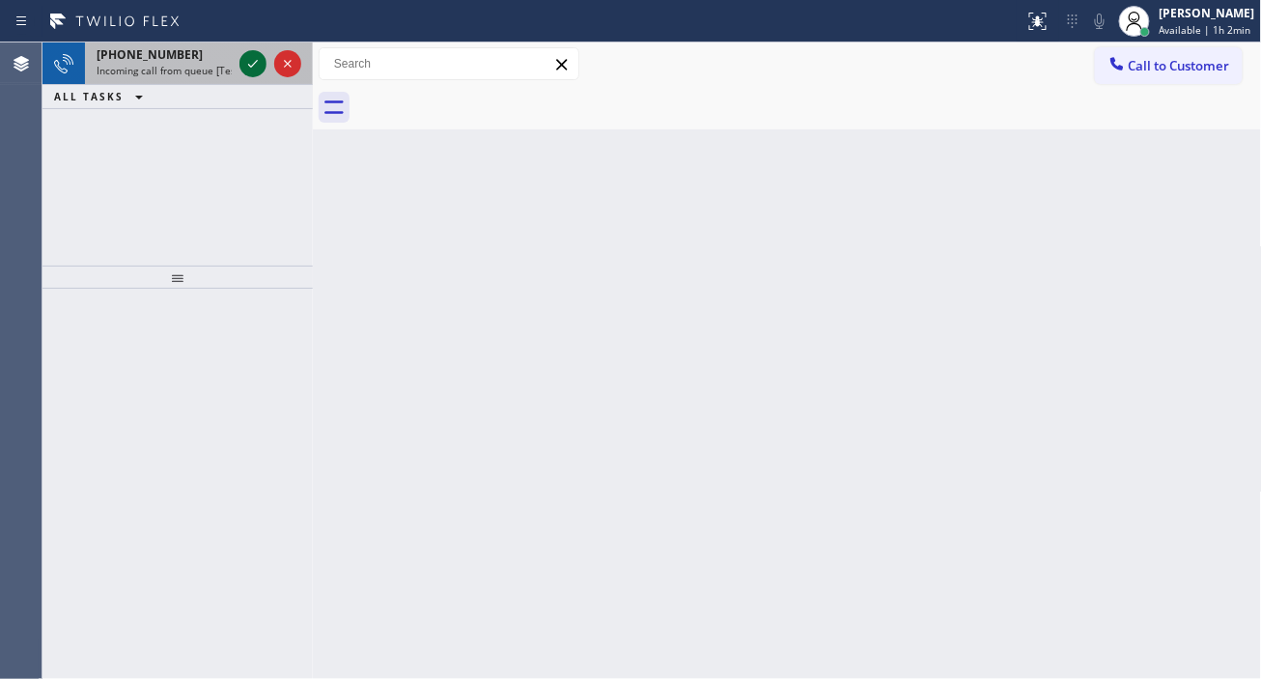
click at [253, 66] on icon at bounding box center [252, 63] width 23 height 23
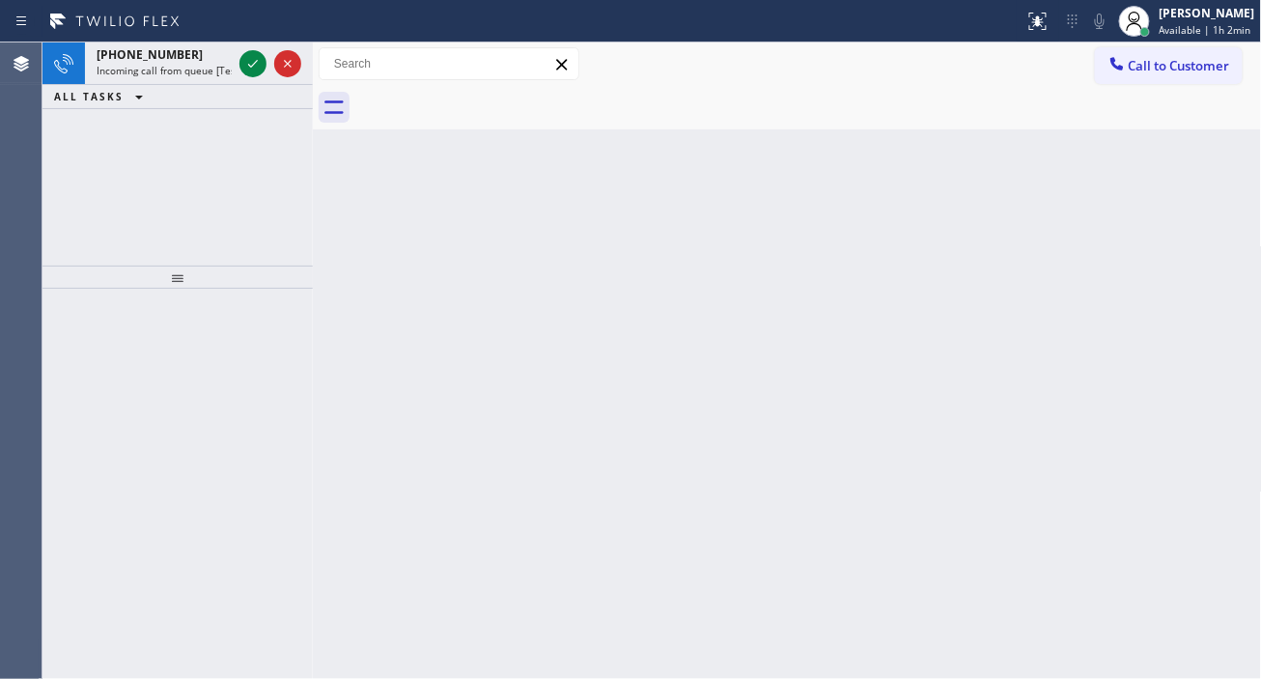
click at [253, 66] on icon at bounding box center [252, 63] width 23 height 23
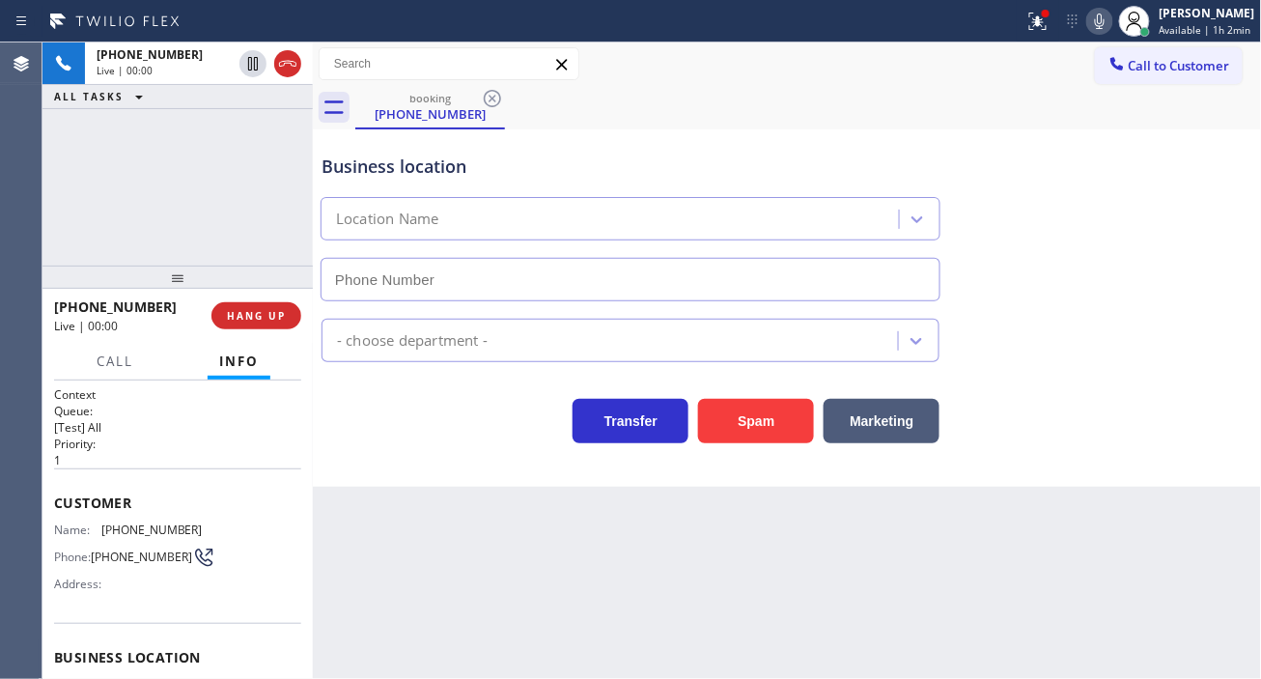
type input "[PHONE_NUMBER]"
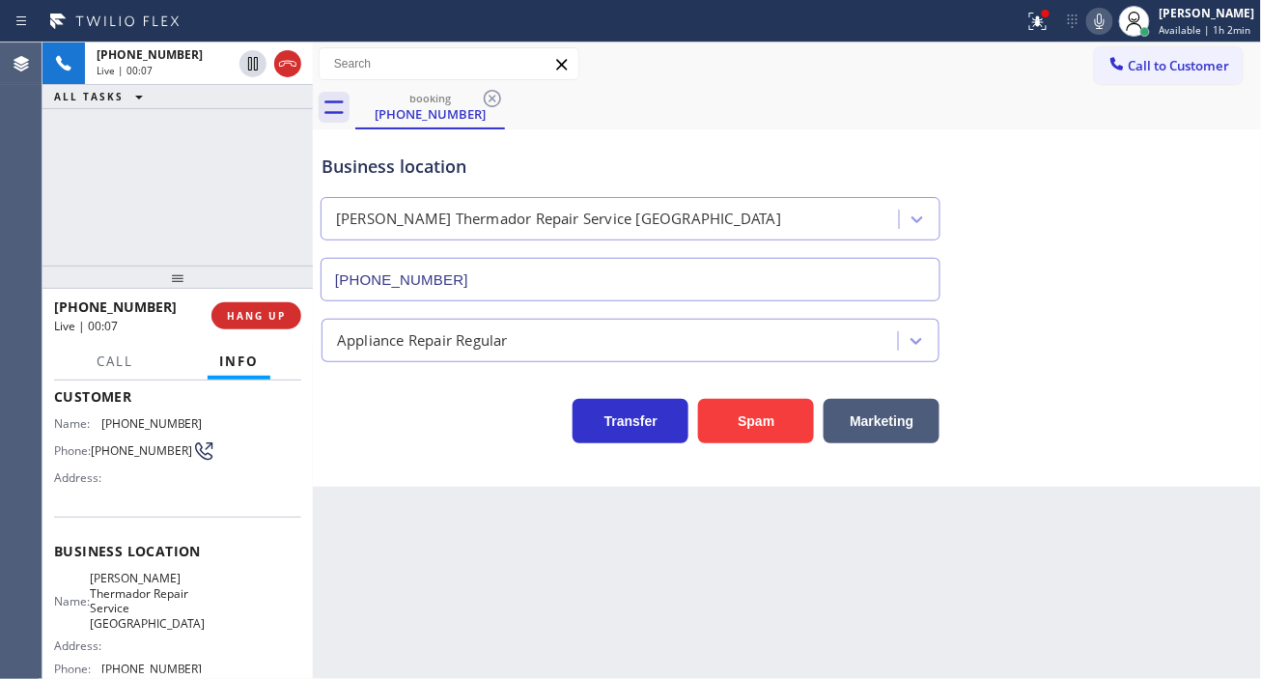
scroll to position [77, 0]
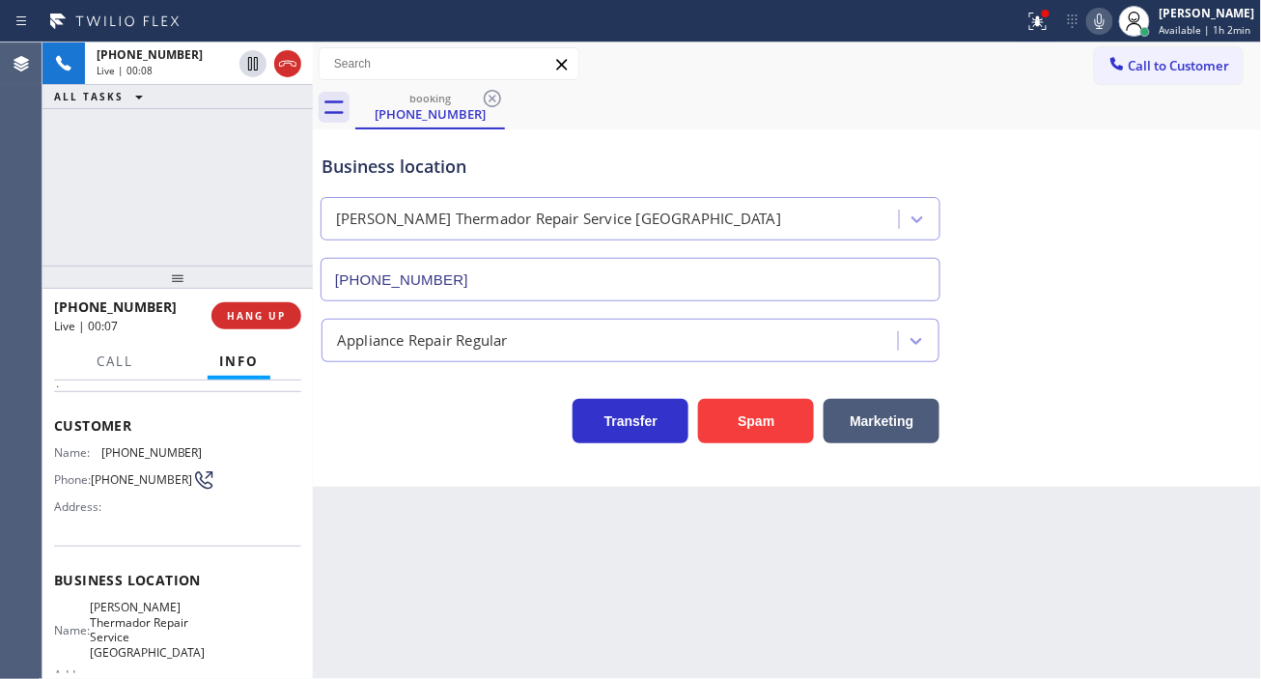
click at [114, 472] on span "[PHONE_NUMBER]" at bounding box center [141, 479] width 101 height 14
click at [446, 538] on div "Back to Dashboard Change Sender ID Customers Technicians Select a contact Outbo…" at bounding box center [787, 360] width 949 height 636
click at [137, 624] on span "[PERSON_NAME] Thermador Repair Service [GEOGRAPHIC_DATA]" at bounding box center [147, 630] width 115 height 60
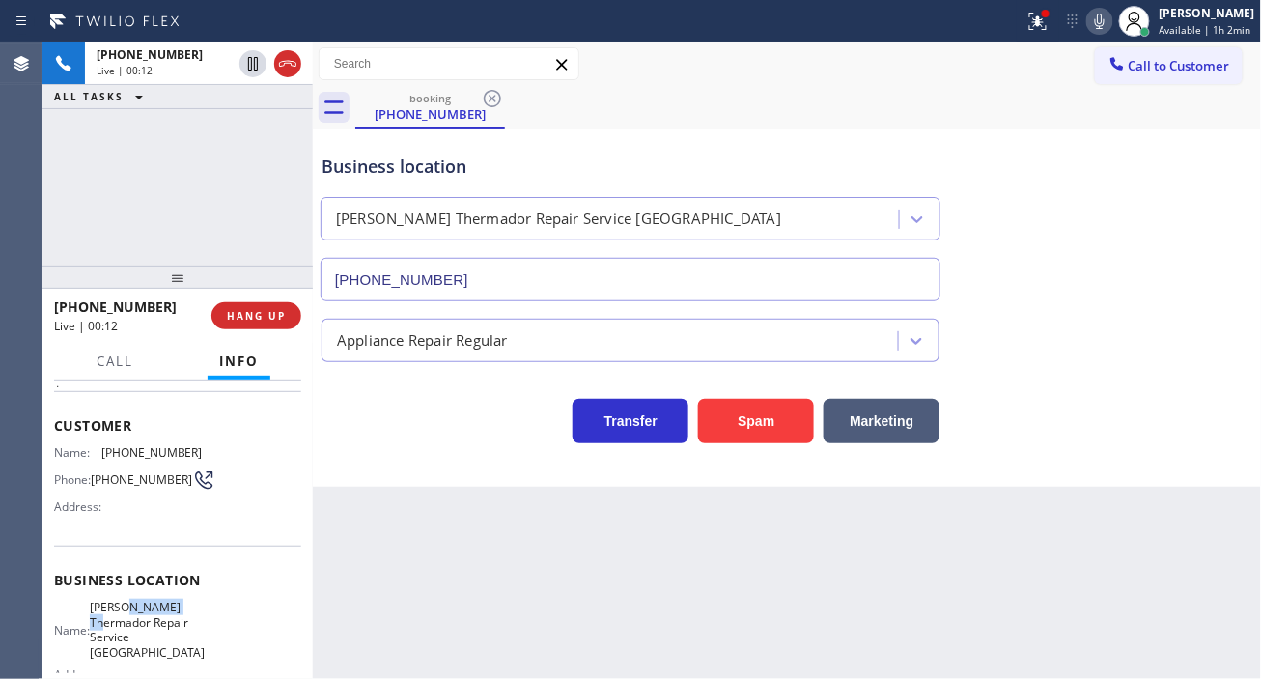
click at [137, 624] on span "[PERSON_NAME] Thermador Repair Service [GEOGRAPHIC_DATA]" at bounding box center [147, 630] width 115 height 60
click at [339, 560] on div "Back to Dashboard Change Sender ID Customers Technicians Select a contact Outbo…" at bounding box center [787, 360] width 949 height 636
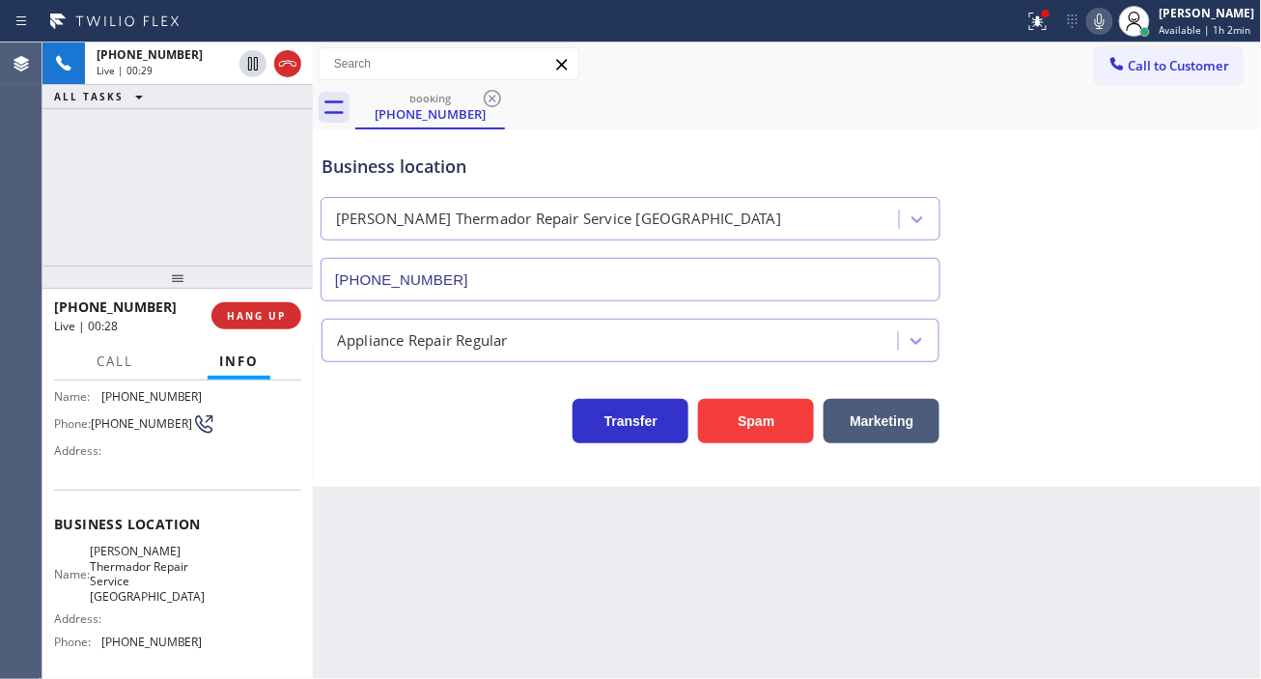
scroll to position [292, 0]
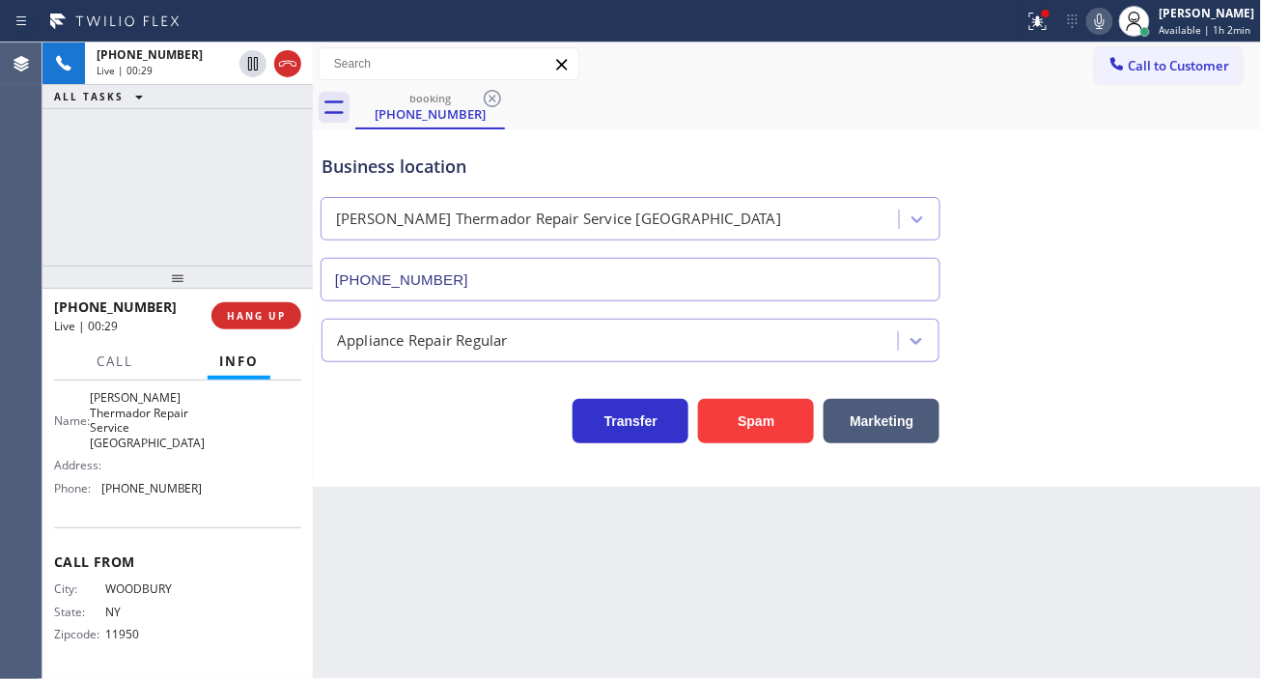
click at [149, 490] on span "[PHONE_NUMBER]" at bounding box center [151, 488] width 101 height 14
click at [1040, 24] on icon at bounding box center [1037, 21] width 23 height 23
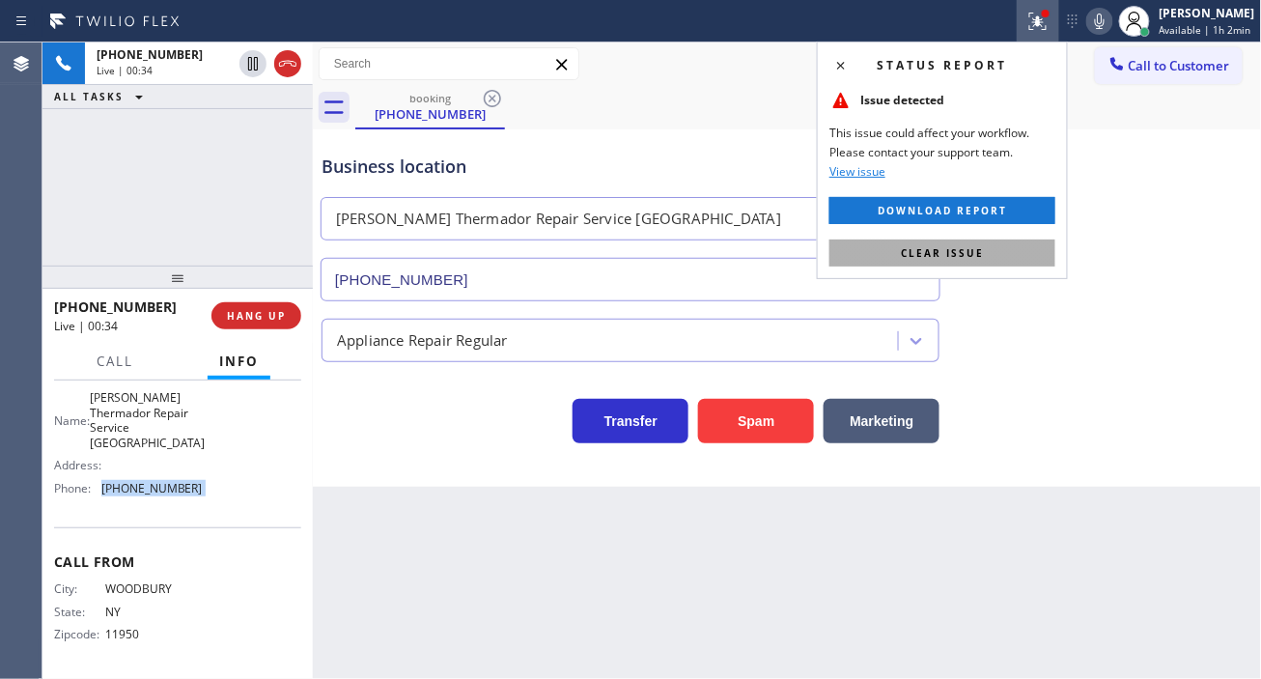
click at [1028, 251] on button "Clear issue" at bounding box center [942, 252] width 226 height 27
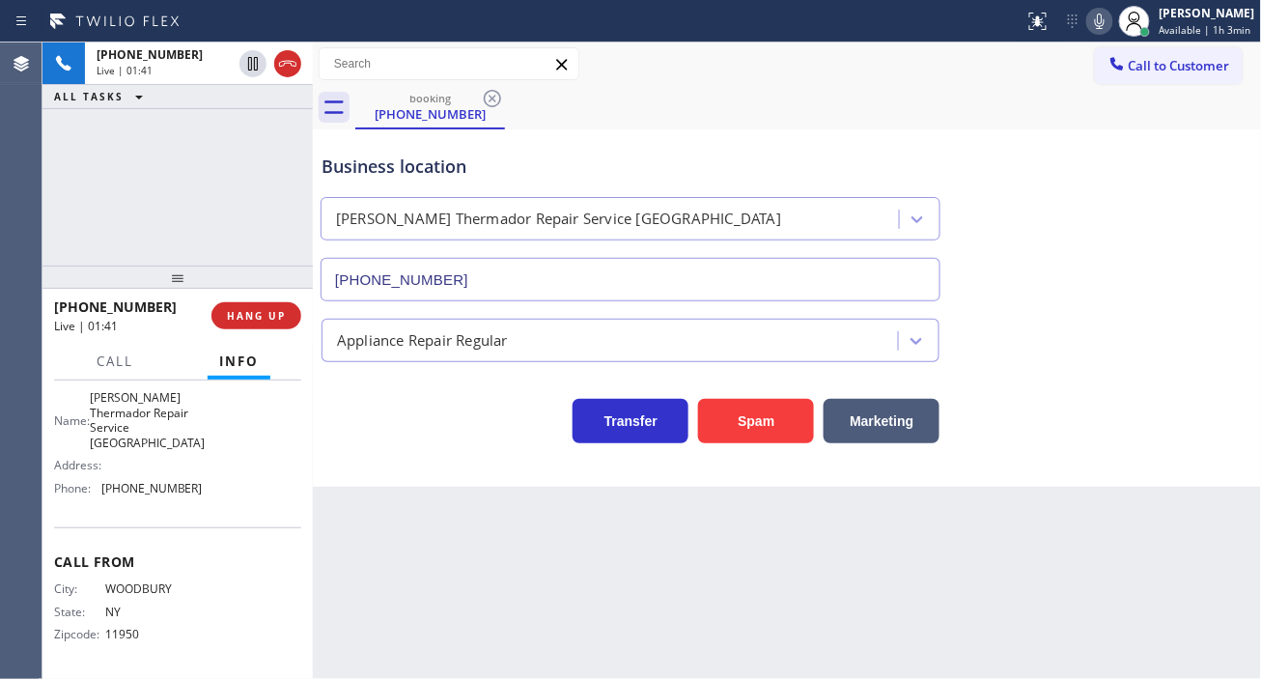
click at [389, 170] on div "Business location" at bounding box center [631, 167] width 618 height 26
click at [476, 169] on div "Business location" at bounding box center [631, 167] width 618 height 26
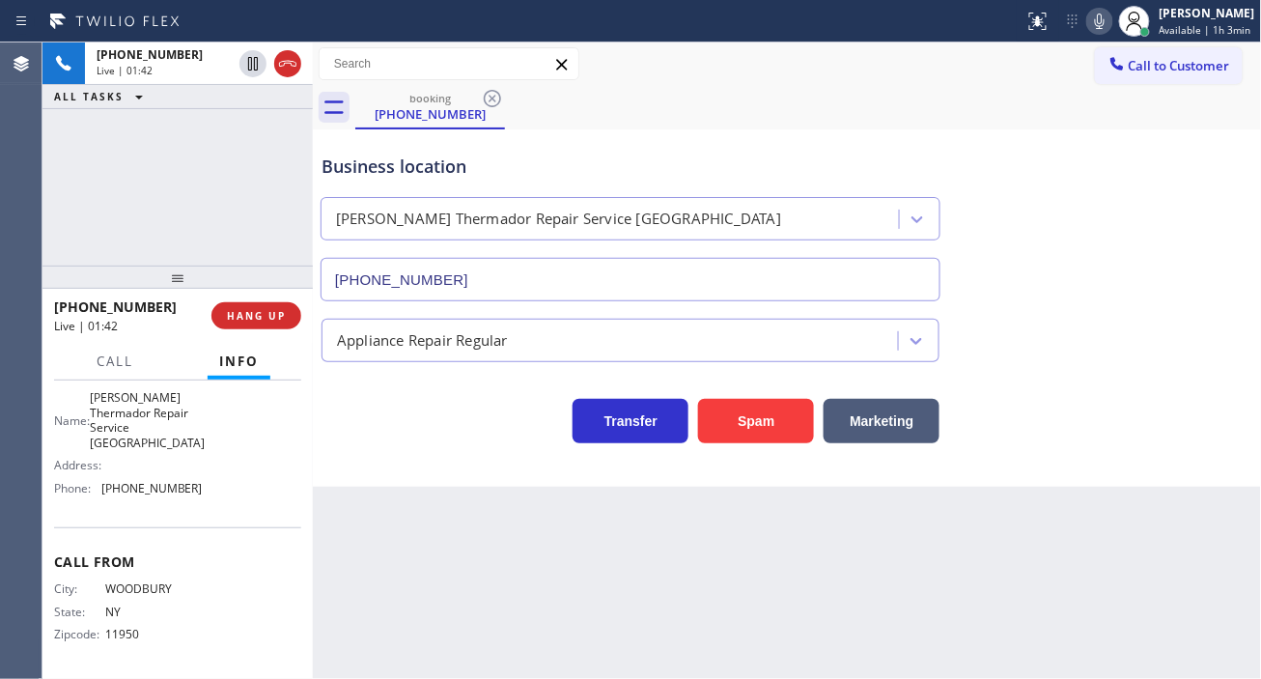
click at [476, 169] on div "Business location" at bounding box center [631, 167] width 618 height 26
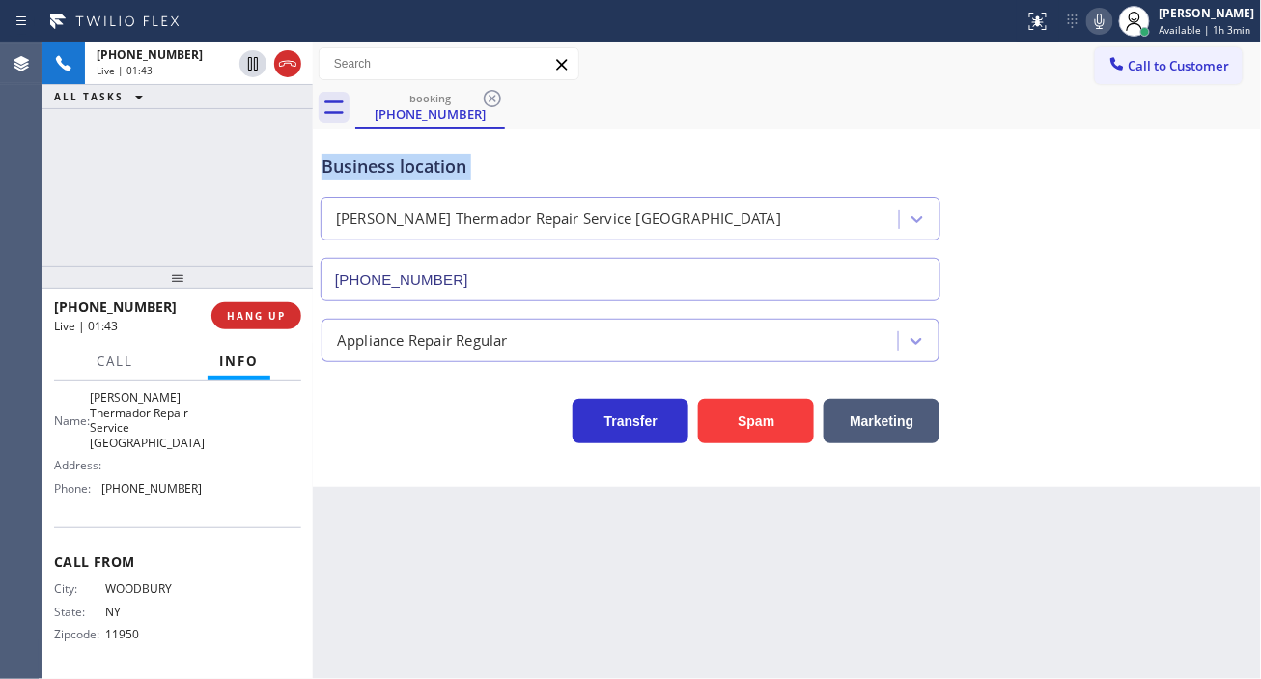
click at [476, 169] on div "Business location" at bounding box center [631, 167] width 618 height 26
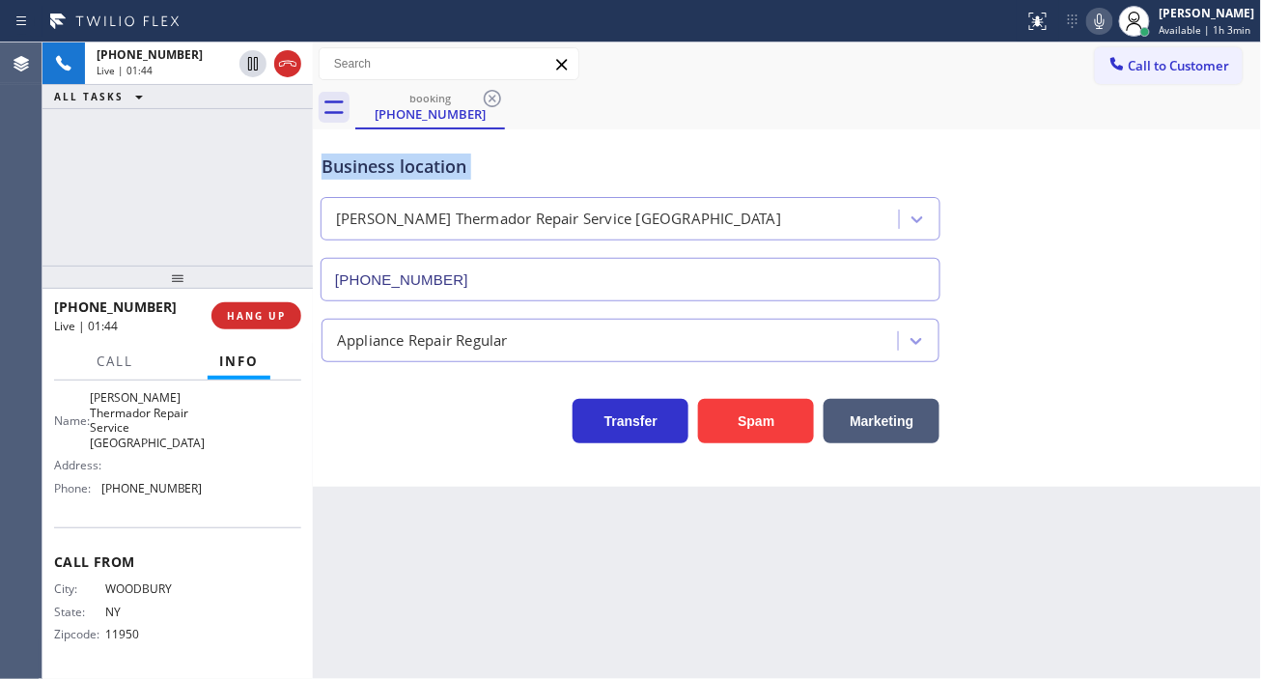
click at [476, 169] on div "Business location" at bounding box center [631, 167] width 618 height 26
click at [408, 182] on div "Business location [PERSON_NAME] Repair Service [GEOGRAPHIC_DATA] [PHONE_NUMBER]" at bounding box center [631, 217] width 626 height 167
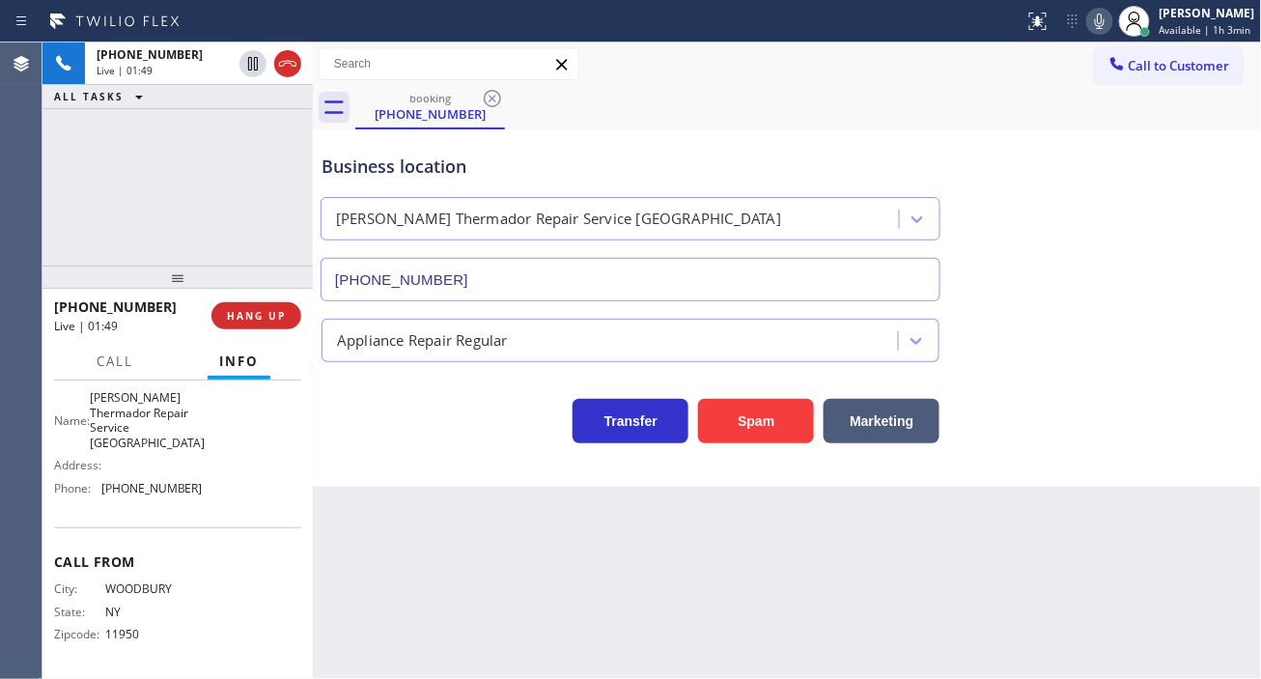
click at [408, 182] on div "Business location [PERSON_NAME] Repair Service [GEOGRAPHIC_DATA] [PHONE_NUMBER]" at bounding box center [631, 217] width 626 height 167
click at [393, 162] on div "Business location" at bounding box center [631, 167] width 618 height 26
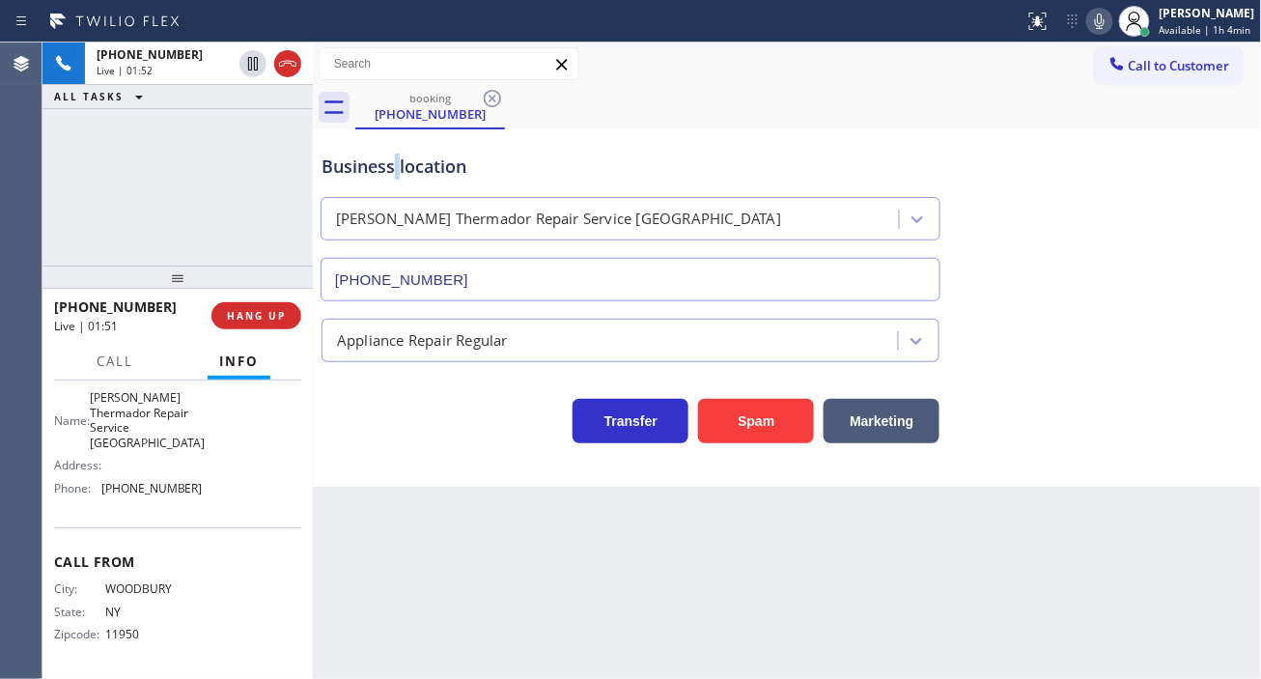
click at [393, 162] on div "Business location" at bounding box center [631, 167] width 618 height 26
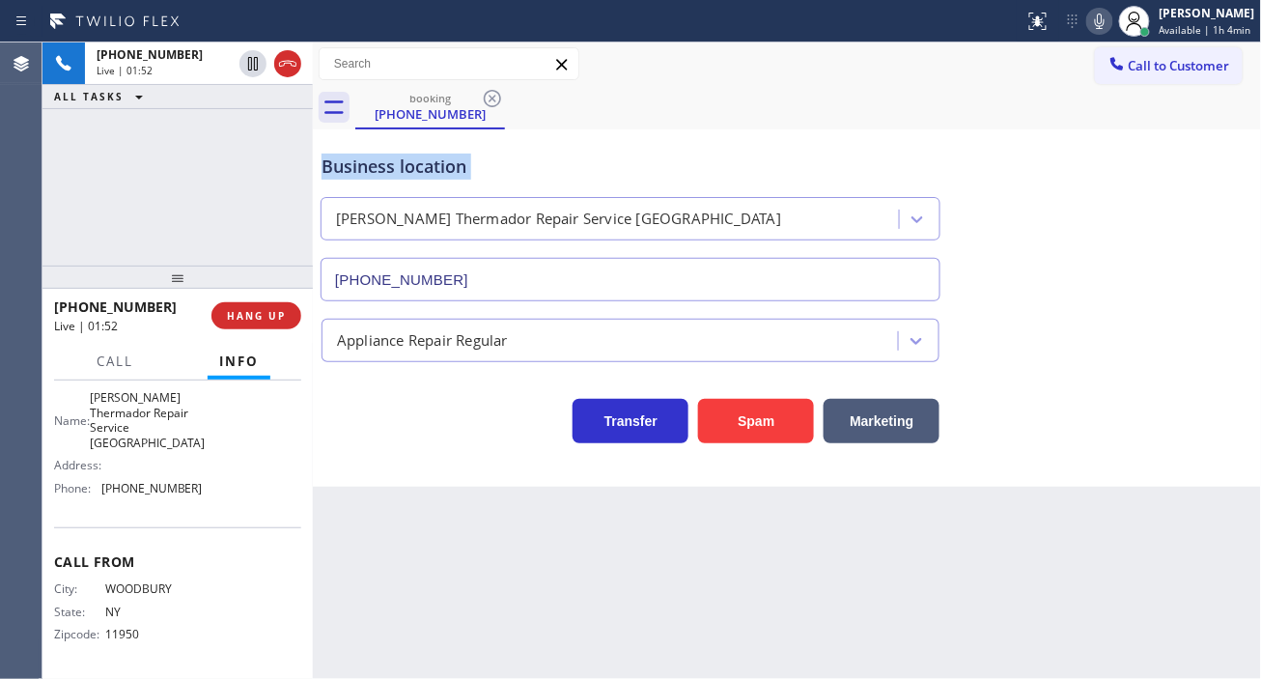
click at [393, 162] on div "Business location" at bounding box center [631, 167] width 618 height 26
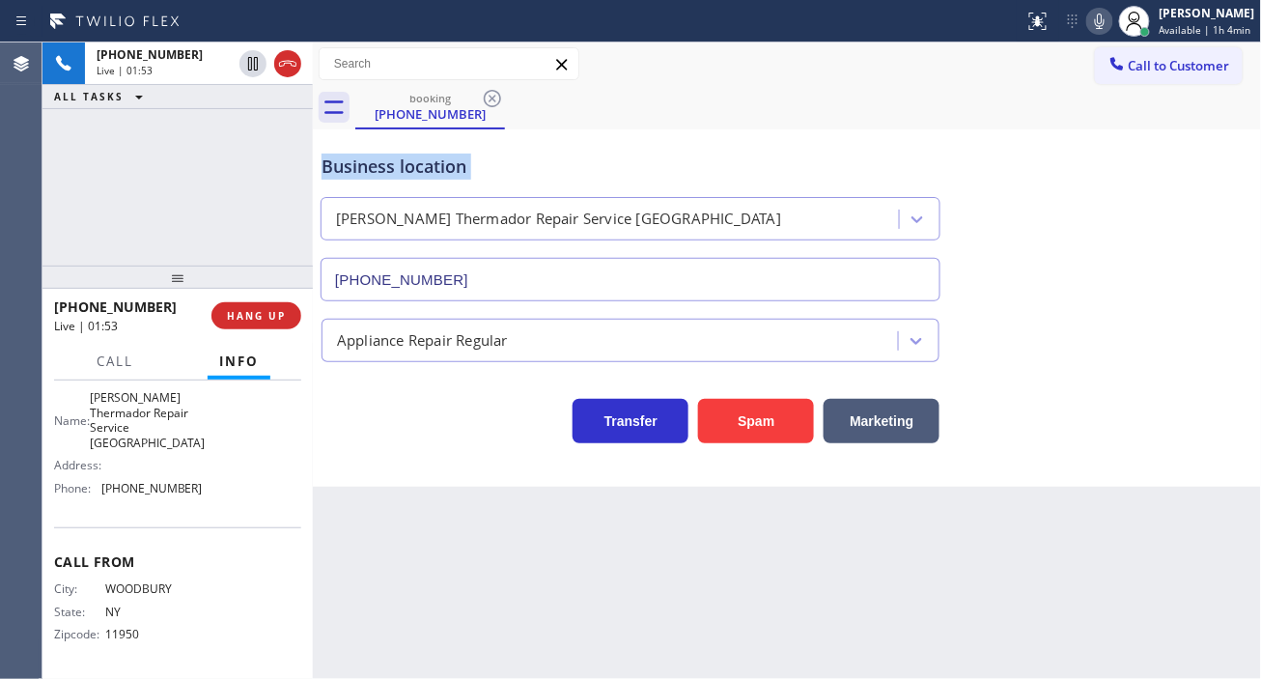
click at [393, 162] on div "Business location" at bounding box center [631, 167] width 618 height 26
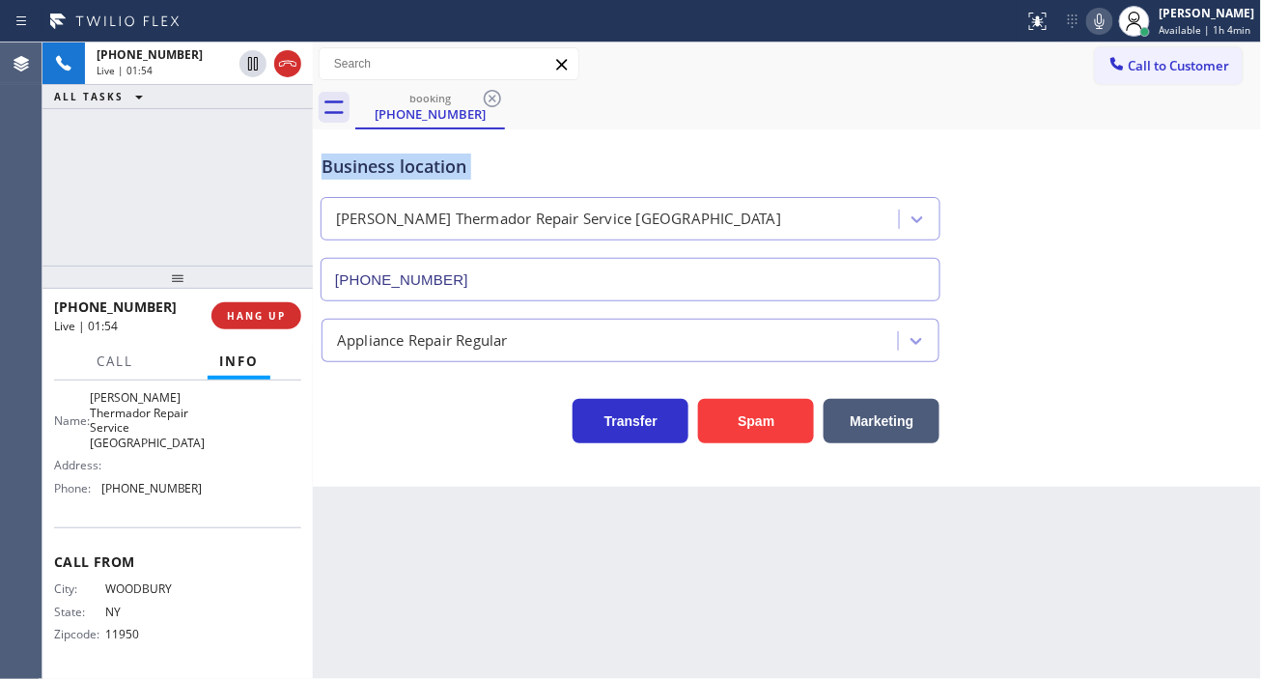
click at [393, 162] on div "Business location" at bounding box center [631, 167] width 618 height 26
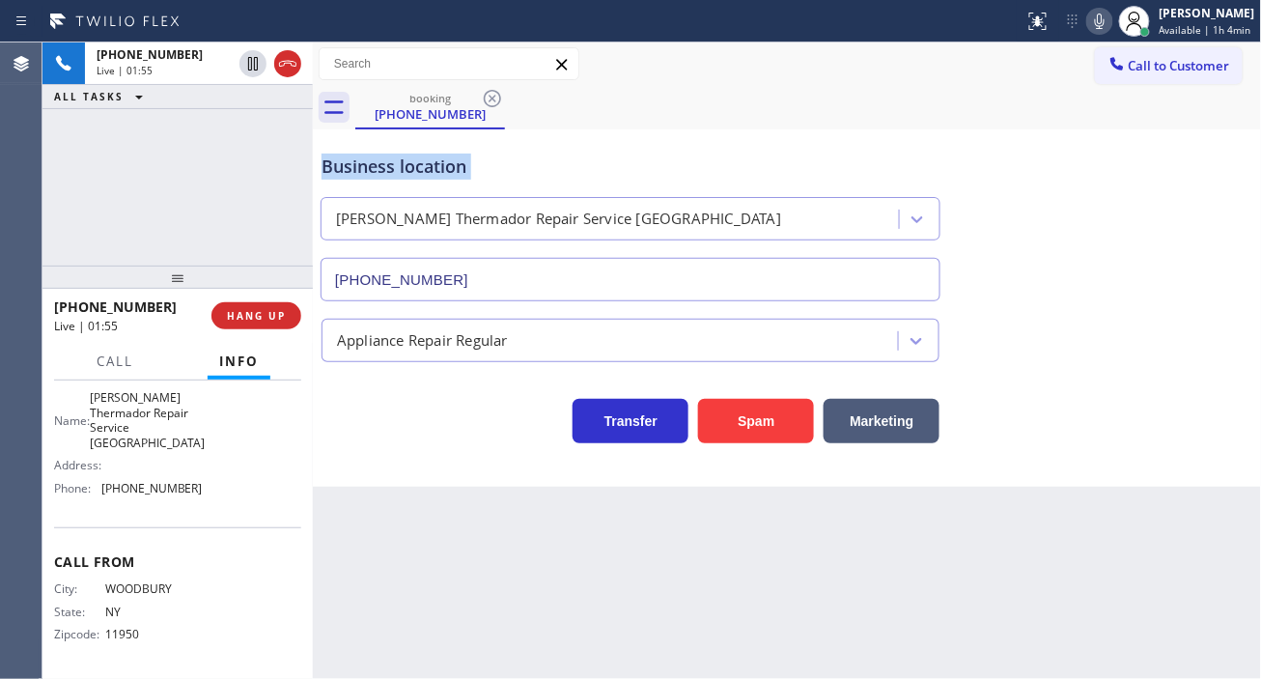
click at [393, 162] on div "Business location" at bounding box center [631, 167] width 618 height 26
click at [516, 175] on div "Business location" at bounding box center [631, 167] width 618 height 26
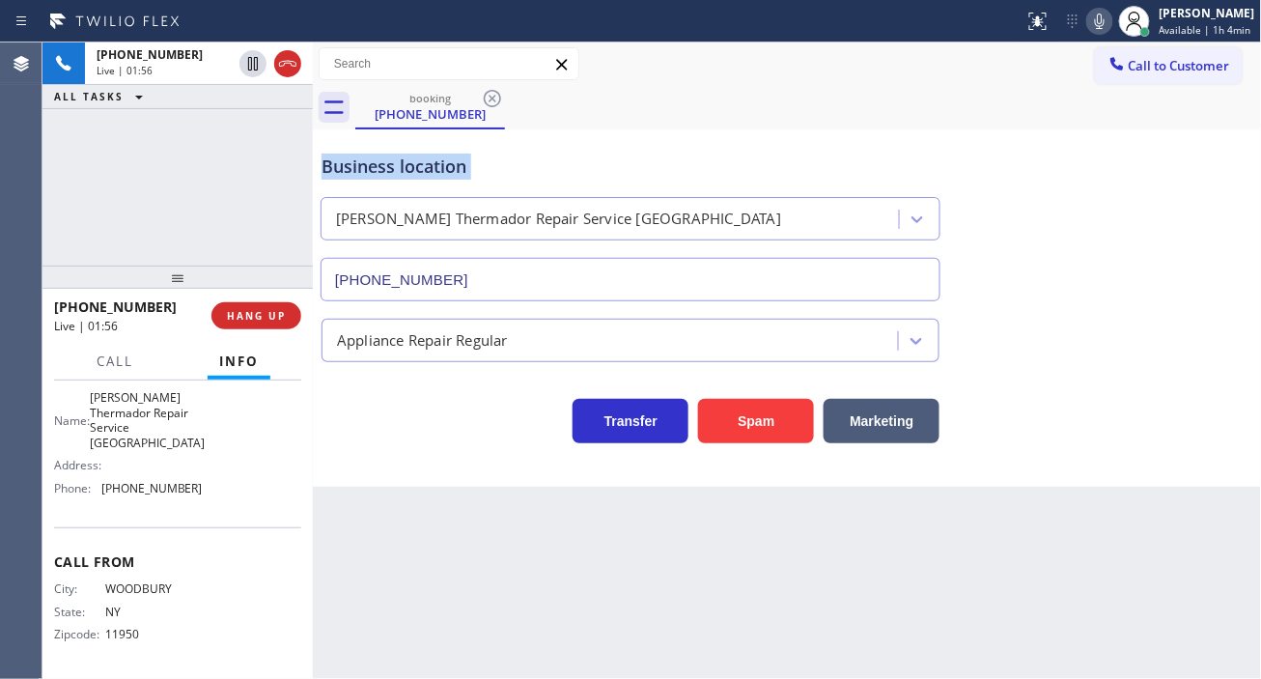
click at [516, 175] on div "Business location" at bounding box center [631, 167] width 618 height 26
click at [515, 166] on div "Business location" at bounding box center [631, 167] width 618 height 26
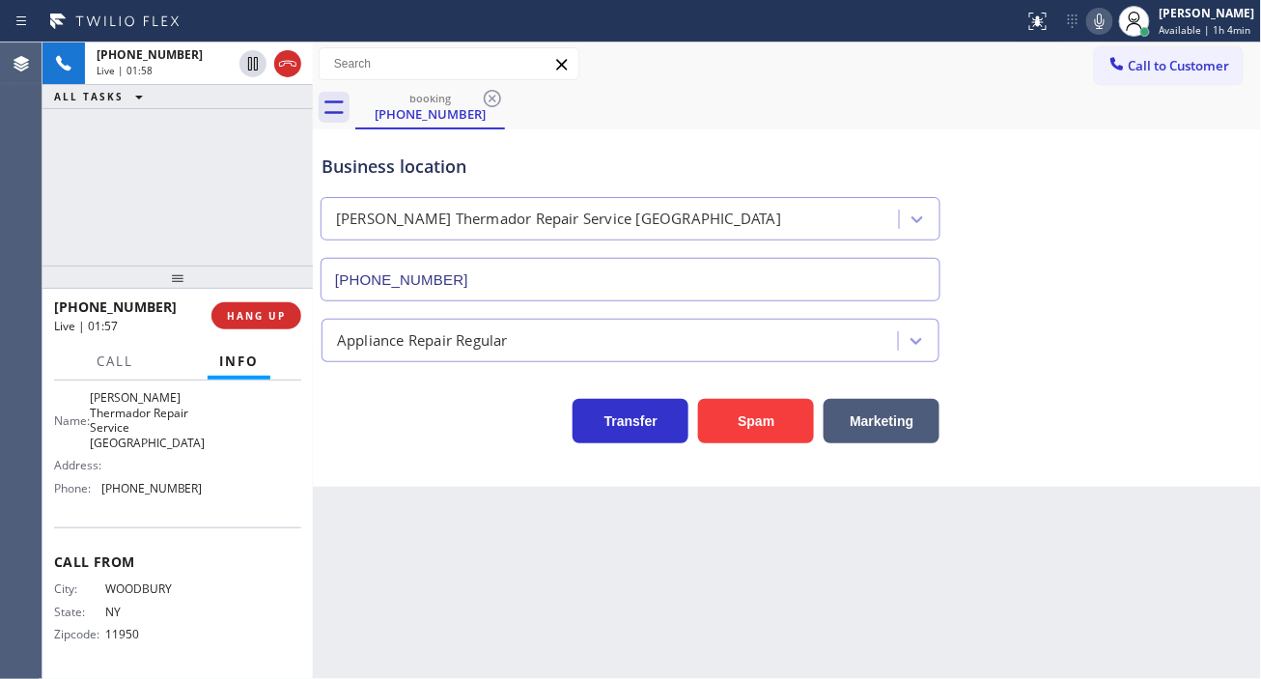
click at [515, 166] on div "Business location" at bounding box center [631, 167] width 618 height 26
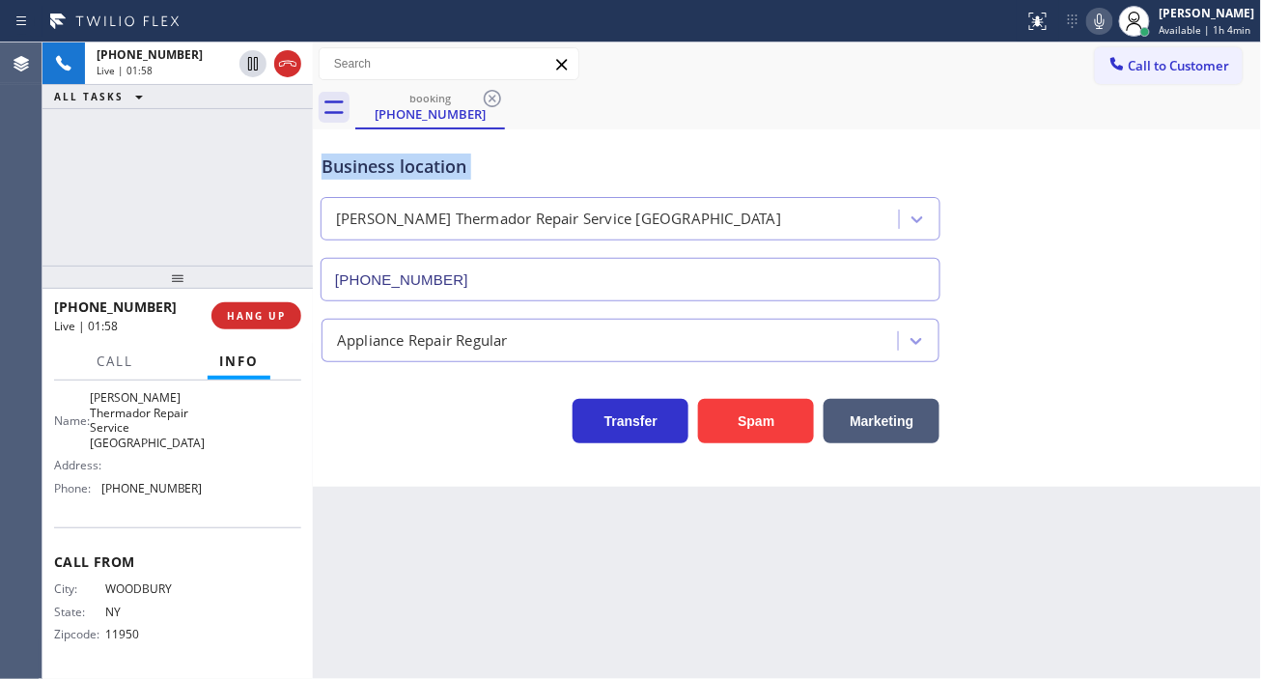
click at [515, 166] on div "Business location" at bounding box center [631, 167] width 618 height 26
click at [489, 167] on div "Business location" at bounding box center [631, 167] width 618 height 26
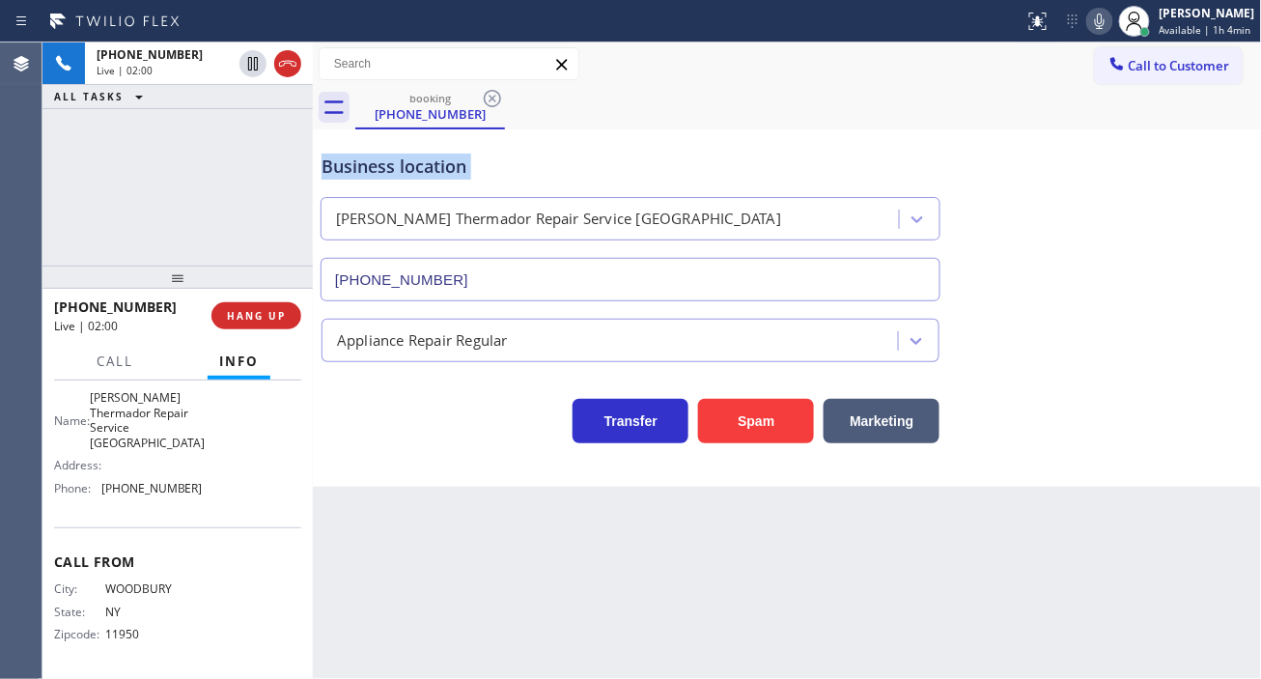
click at [489, 167] on div "Business location" at bounding box center [631, 167] width 618 height 26
click at [1192, 247] on div "Business location [PERSON_NAME] Repair Service [GEOGRAPHIC_DATA] [PHONE_NUMBER]" at bounding box center [788, 213] width 940 height 175
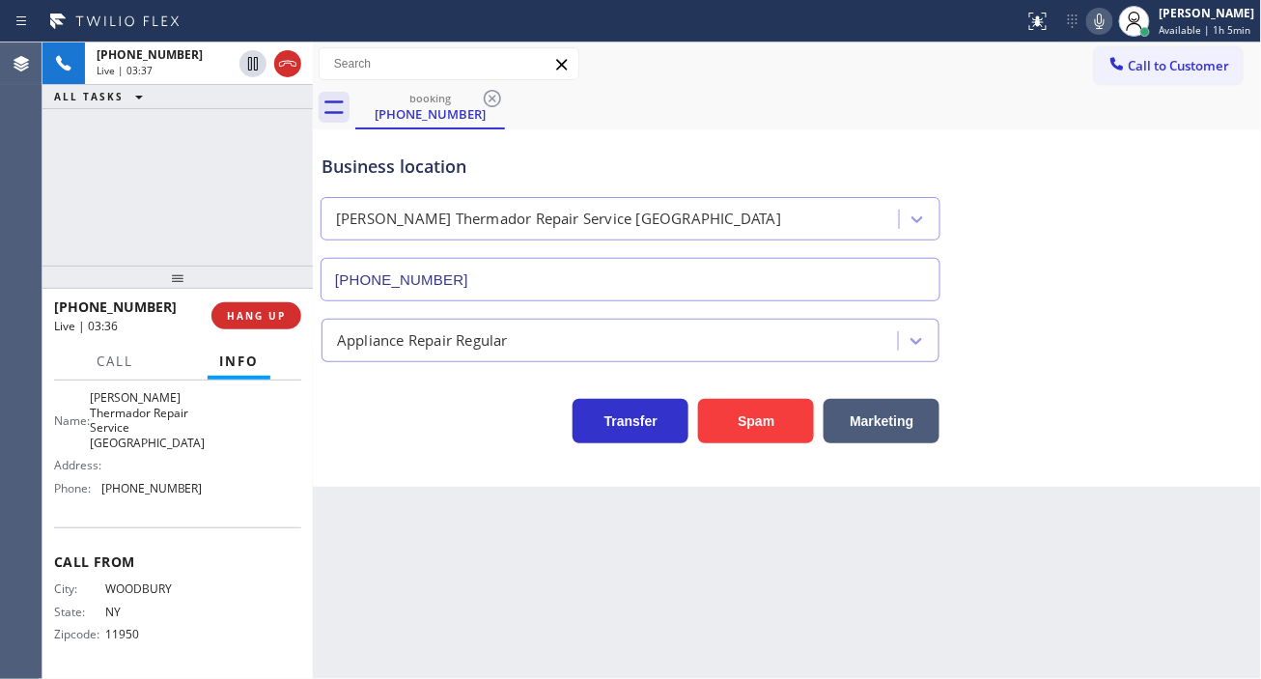
click at [378, 167] on div "Business location" at bounding box center [631, 167] width 618 height 26
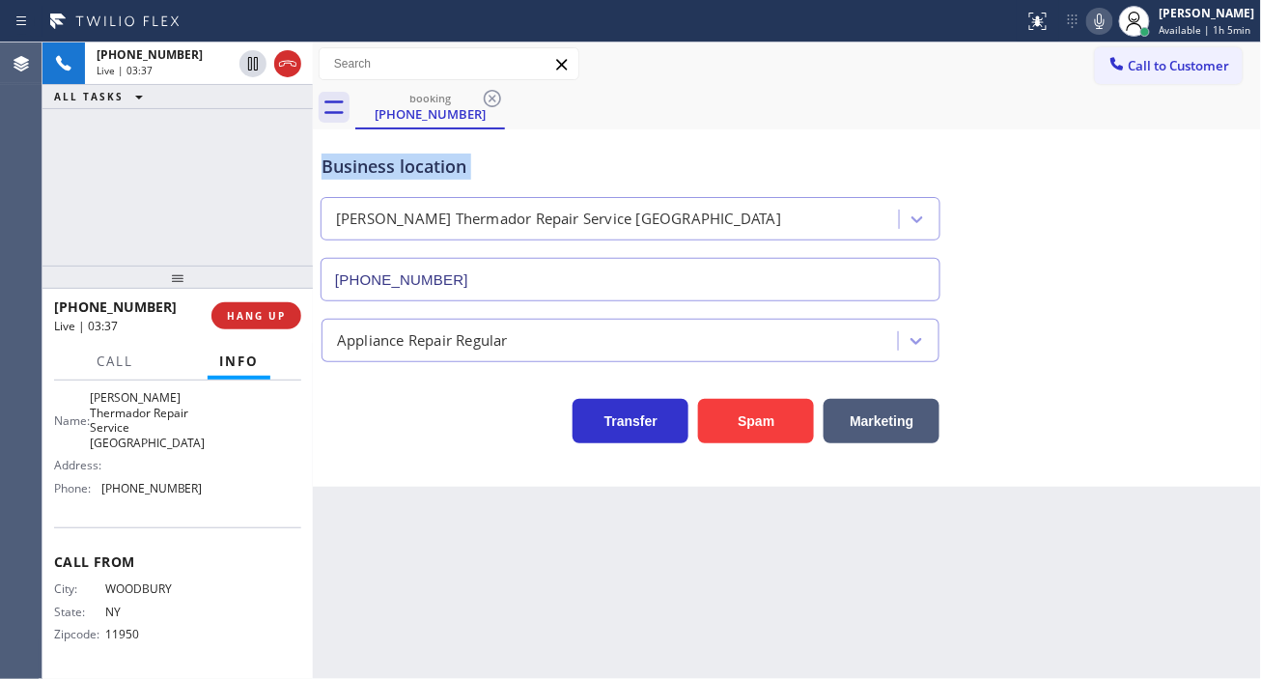
click at [378, 167] on div "Business location" at bounding box center [631, 167] width 618 height 26
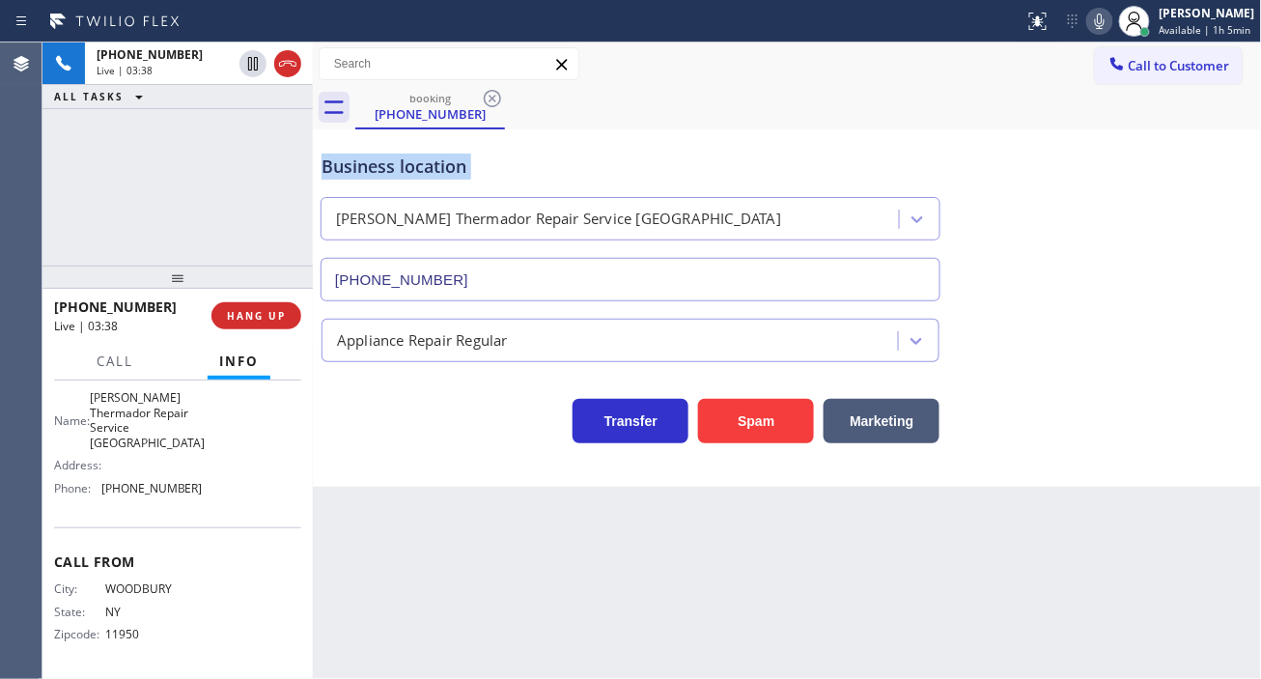
click at [378, 167] on div "Business location" at bounding box center [631, 167] width 618 height 26
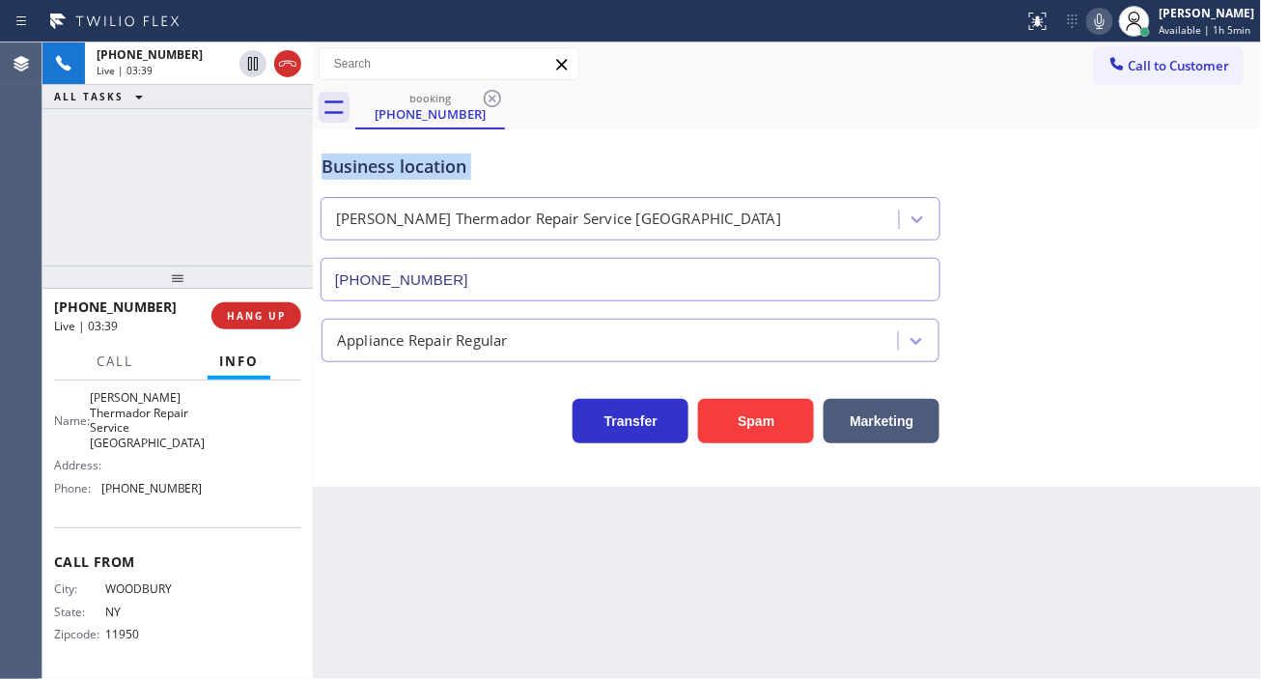
click at [378, 167] on div "Business location" at bounding box center [631, 167] width 618 height 26
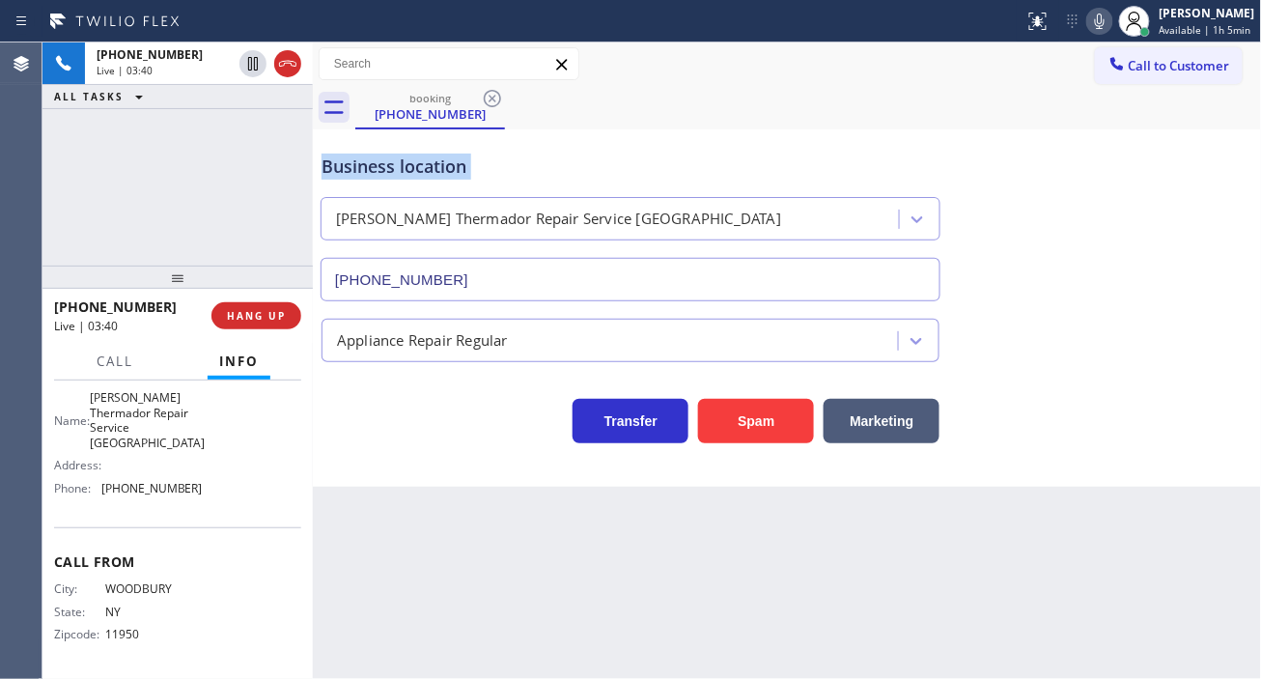
click at [378, 167] on div "Business location" at bounding box center [631, 167] width 618 height 26
click at [406, 169] on div "Business location" at bounding box center [631, 167] width 618 height 26
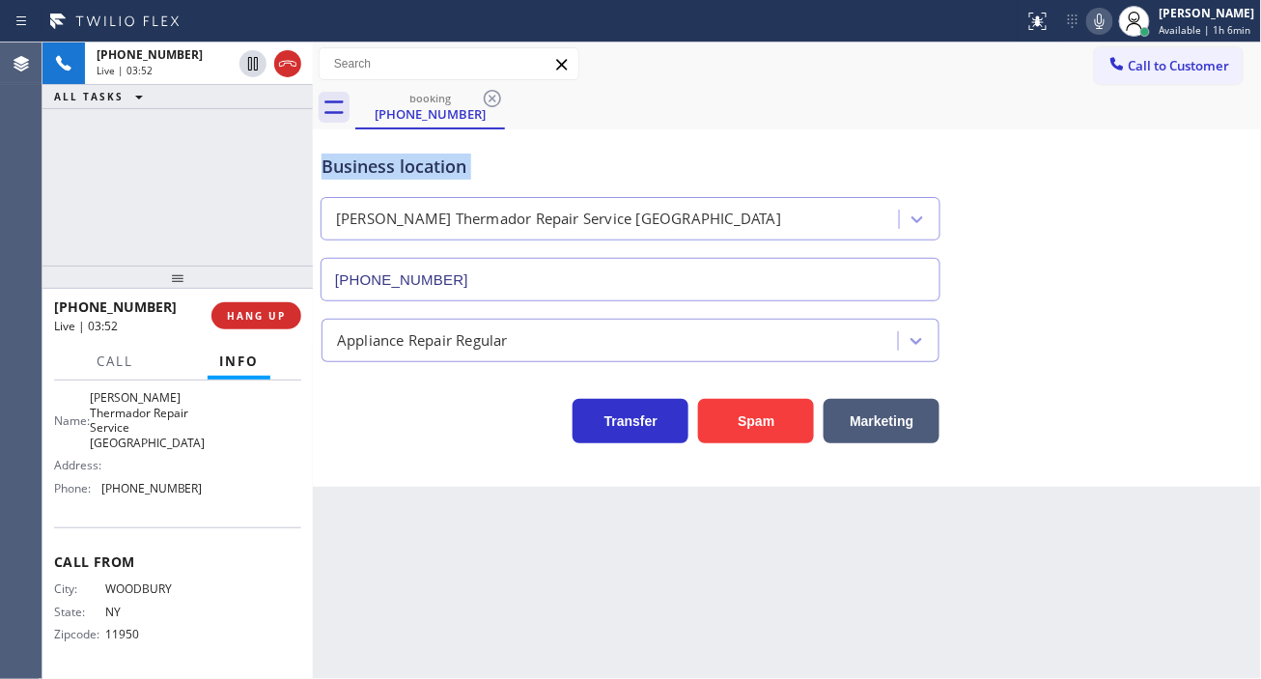
click at [406, 169] on div "Business location" at bounding box center [631, 167] width 618 height 26
click at [351, 165] on div "Business location" at bounding box center [631, 167] width 618 height 26
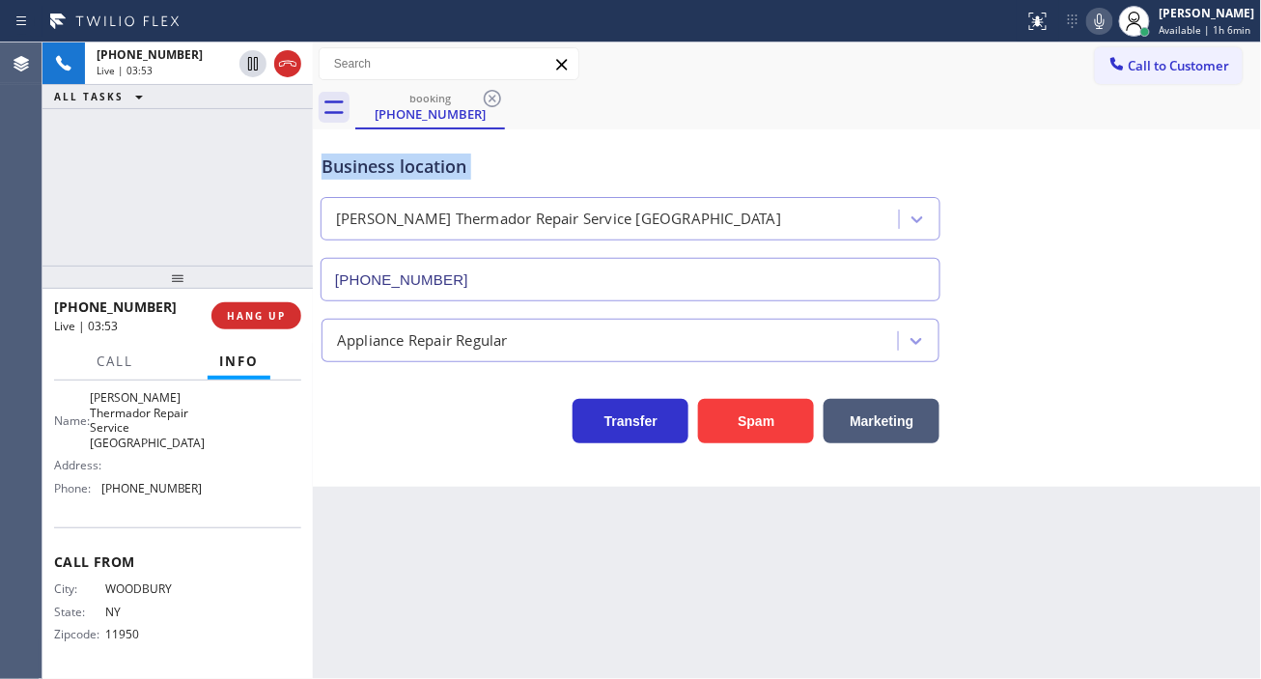
click at [351, 165] on div "Business location" at bounding box center [631, 167] width 618 height 26
click at [287, 162] on div "[PHONE_NUMBER] Live | 03:54 ALL TASKS ALL TASKS ACTIVE TASKS TASKS IN WRAP UP" at bounding box center [177, 153] width 270 height 223
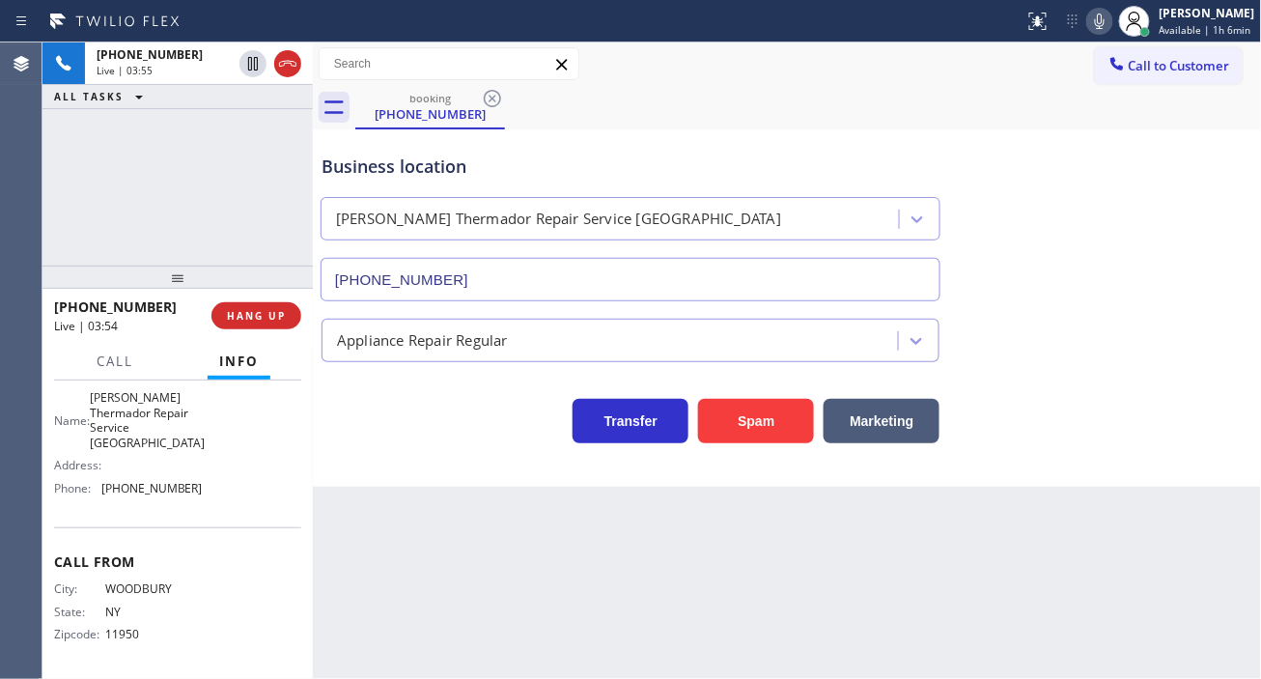
click at [322, 162] on div "Business location" at bounding box center [631, 167] width 618 height 26
click at [245, 162] on div "[PHONE_NUMBER] Live | 03:55 ALL TASKS ALL TASKS ACTIVE TASKS TASKS IN WRAP UP" at bounding box center [177, 153] width 270 height 223
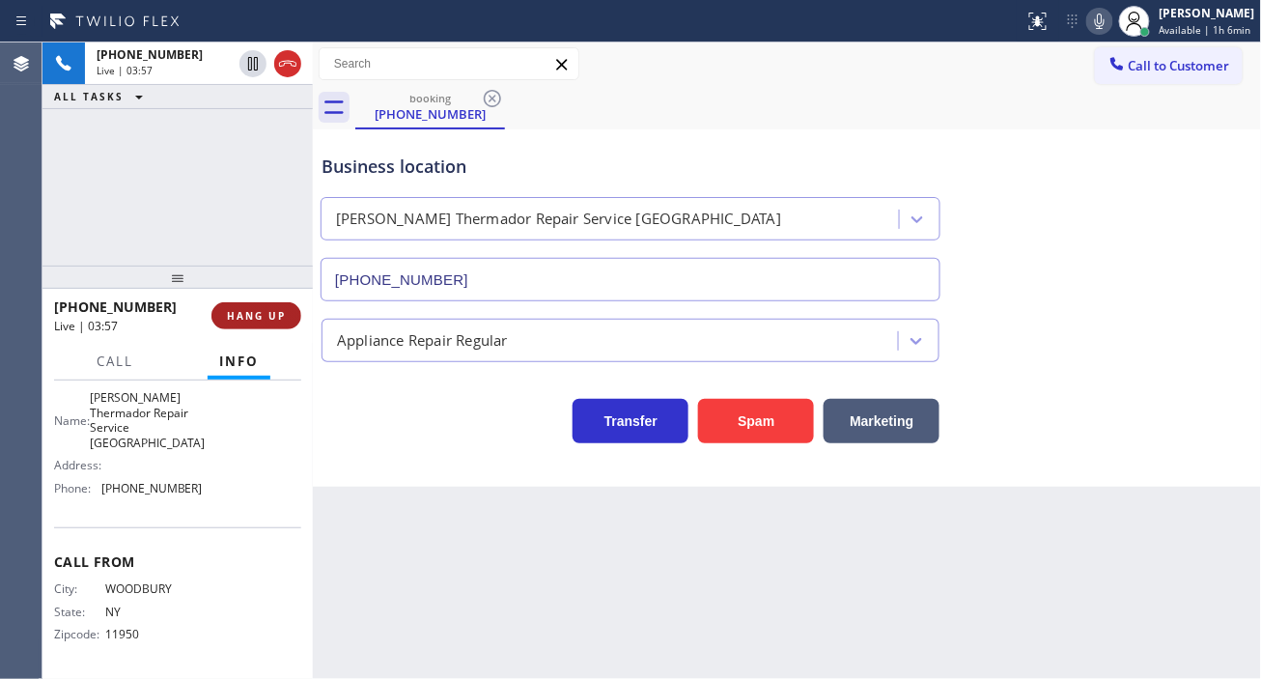
click at [276, 321] on span "HANG UP" at bounding box center [256, 316] width 59 height 14
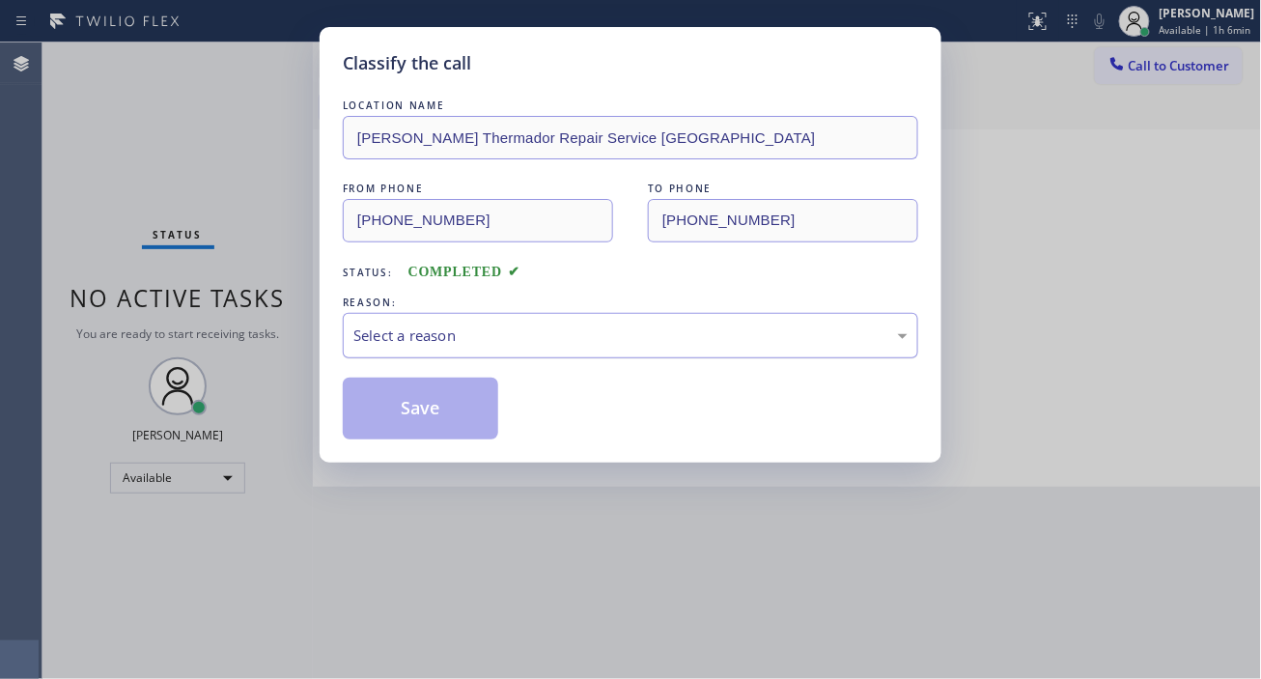
click at [384, 323] on div "Select a reason" at bounding box center [630, 335] width 575 height 45
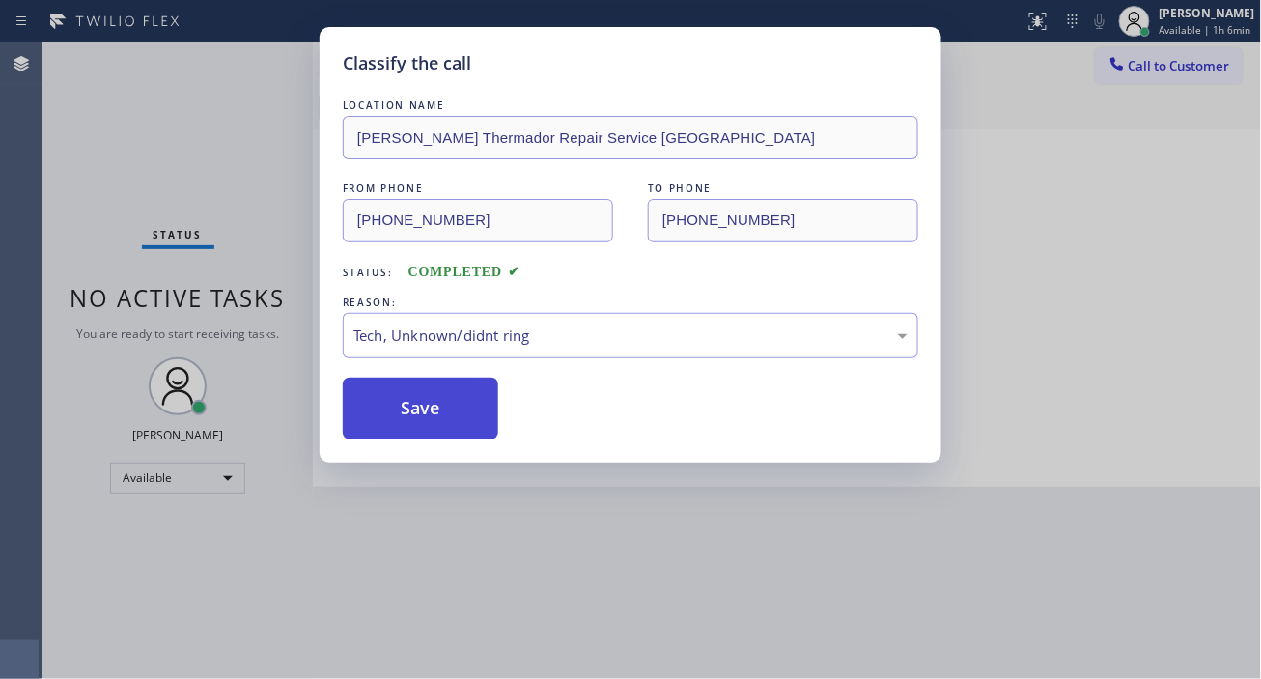
click at [459, 410] on button "Save" at bounding box center [420, 409] width 155 height 62
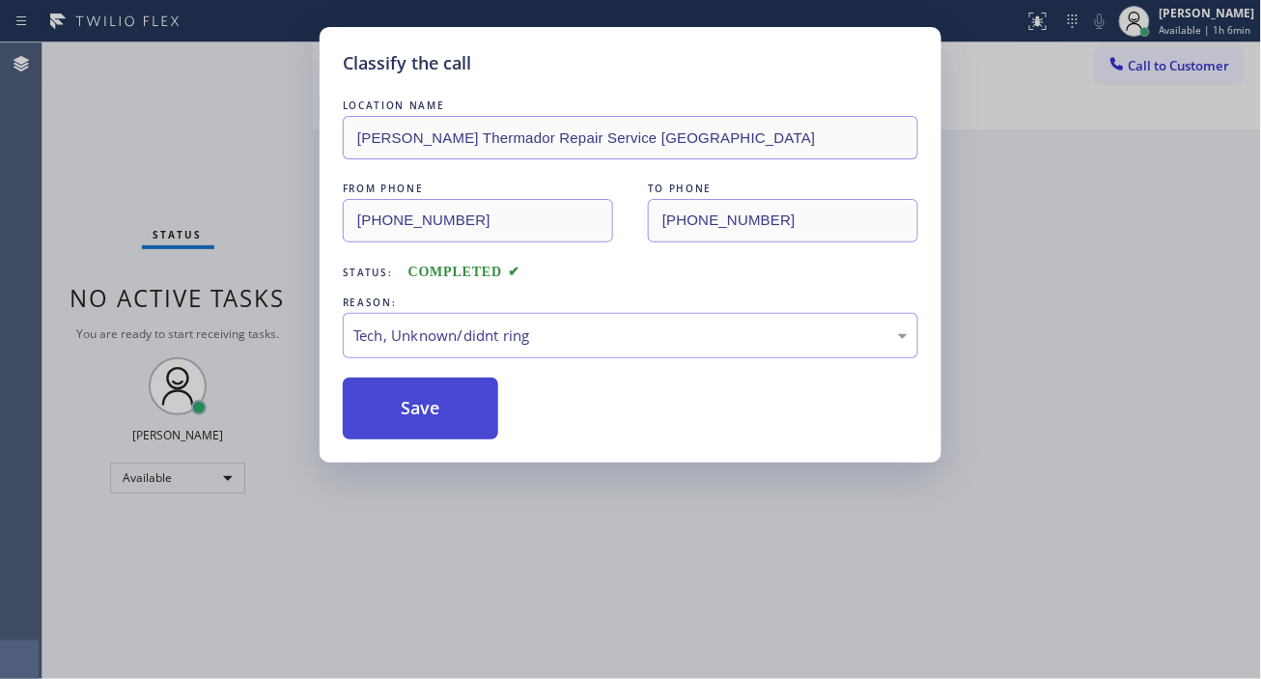
click at [459, 410] on button "Save" at bounding box center [420, 409] width 155 height 62
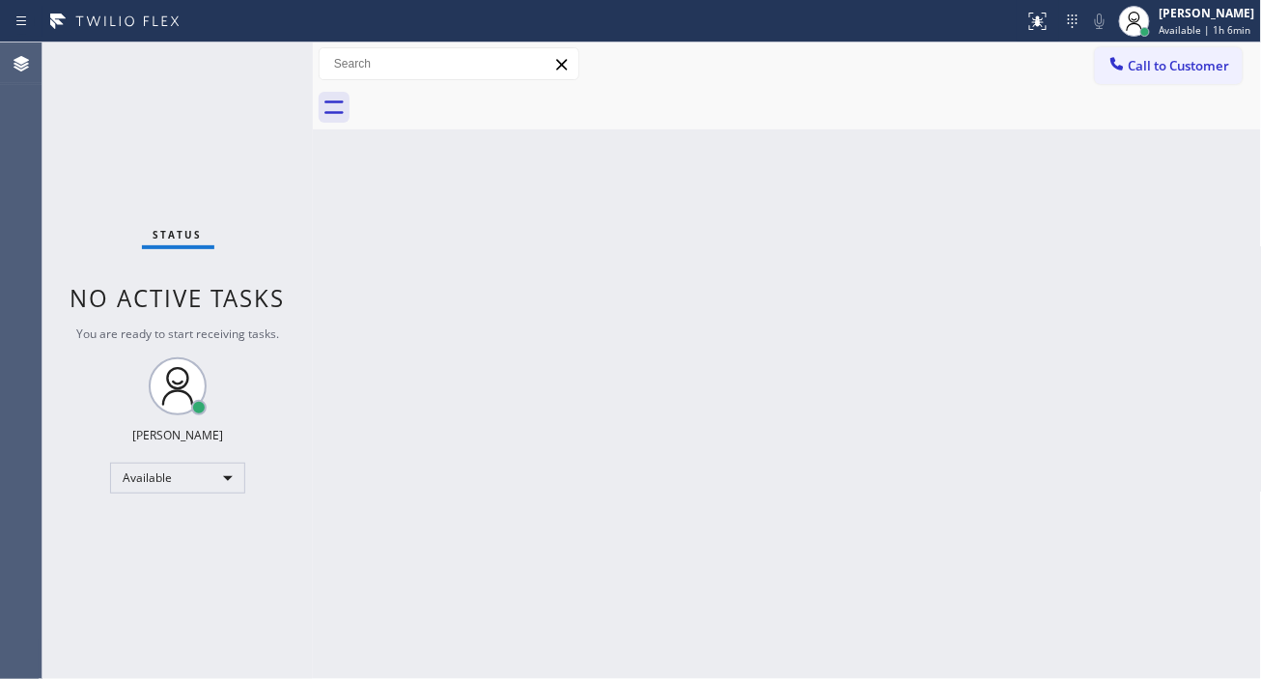
click at [265, 74] on div "Status No active tasks You are ready to start receiving tasks. [PERSON_NAME]" at bounding box center [177, 360] width 270 height 636
click at [1190, 36] on span "Available | 1h 8min" at bounding box center [1206, 30] width 92 height 14
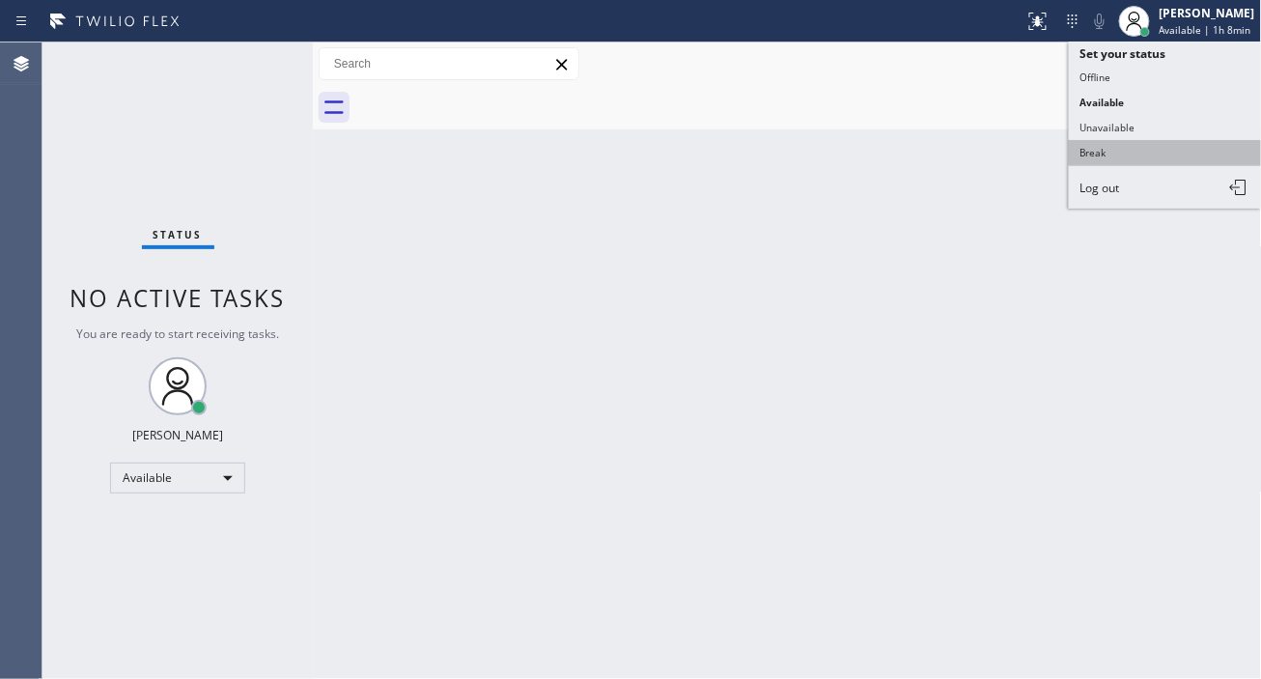
click at [1144, 148] on button "Break" at bounding box center [1165, 152] width 193 height 25
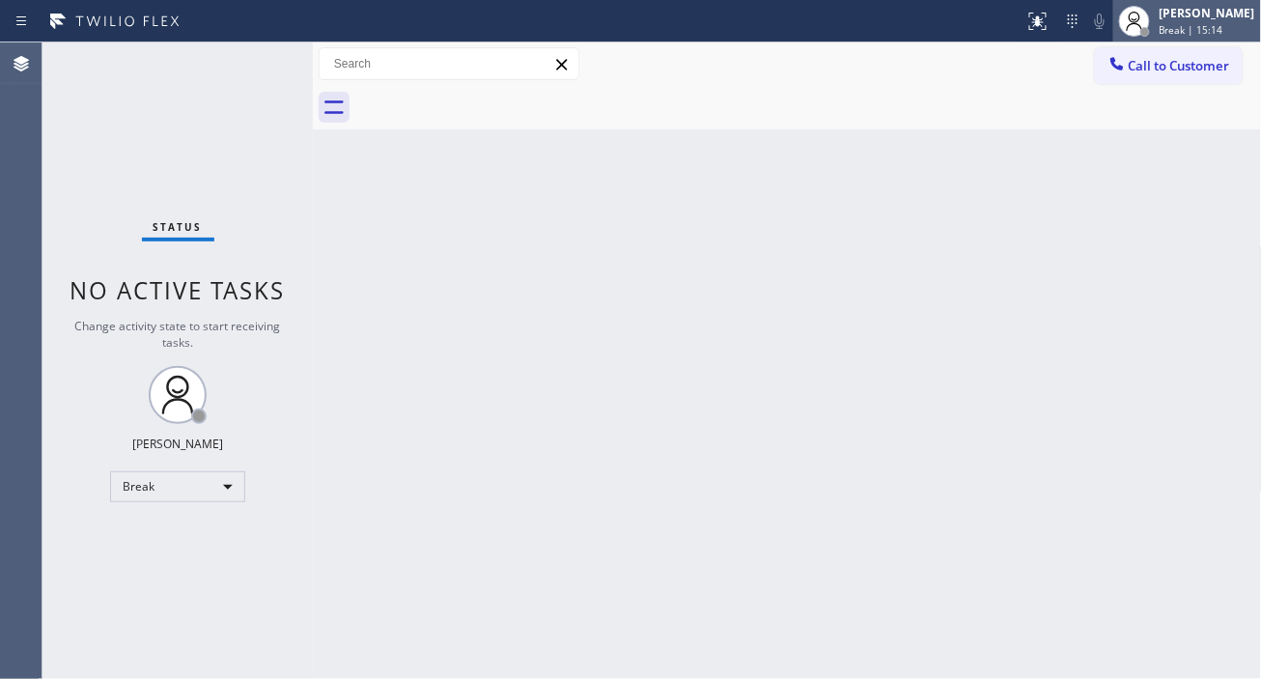
click at [1189, 35] on span "Break | 15:14" at bounding box center [1192, 30] width 64 height 14
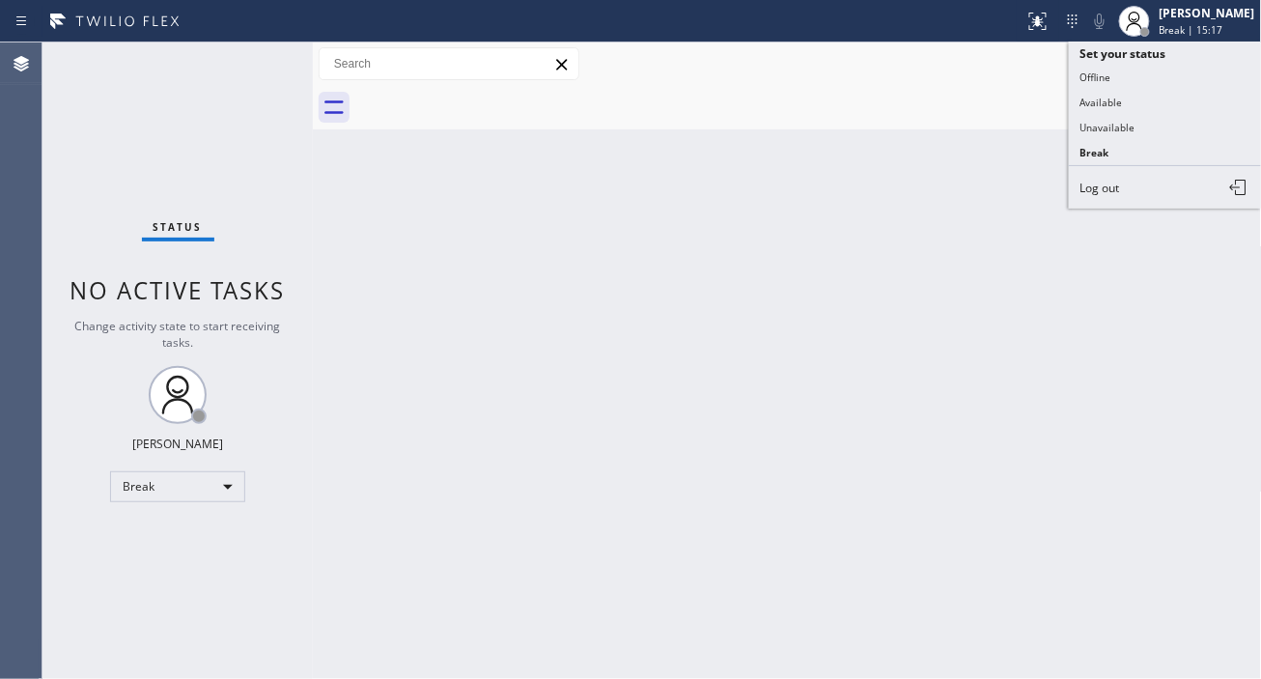
click at [251, 69] on div "Status No active tasks Change activity state to start receiving tasks. [PERSON_…" at bounding box center [177, 360] width 270 height 636
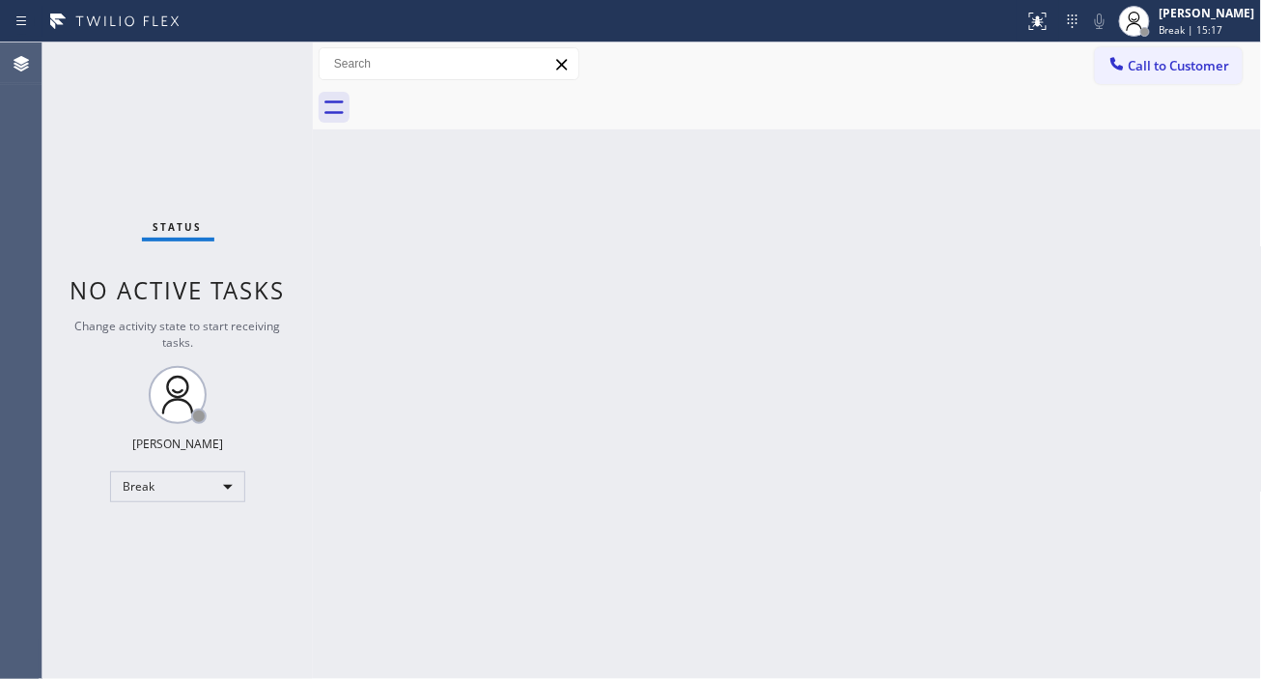
click at [251, 69] on div "Status No active tasks Change activity state to start receiving tasks. [PERSON_…" at bounding box center [177, 360] width 270 height 636
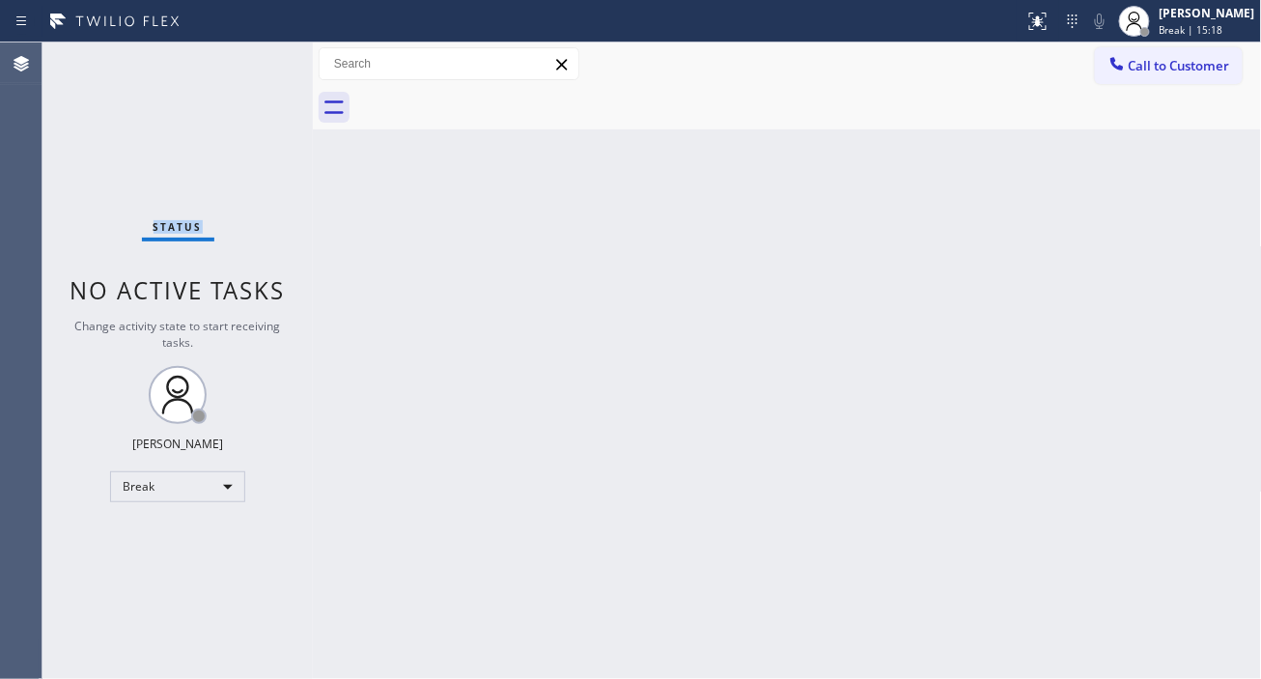
click at [251, 69] on div "Status No active tasks Change activity state to start receiving tasks. [PERSON_…" at bounding box center [177, 360] width 270 height 636
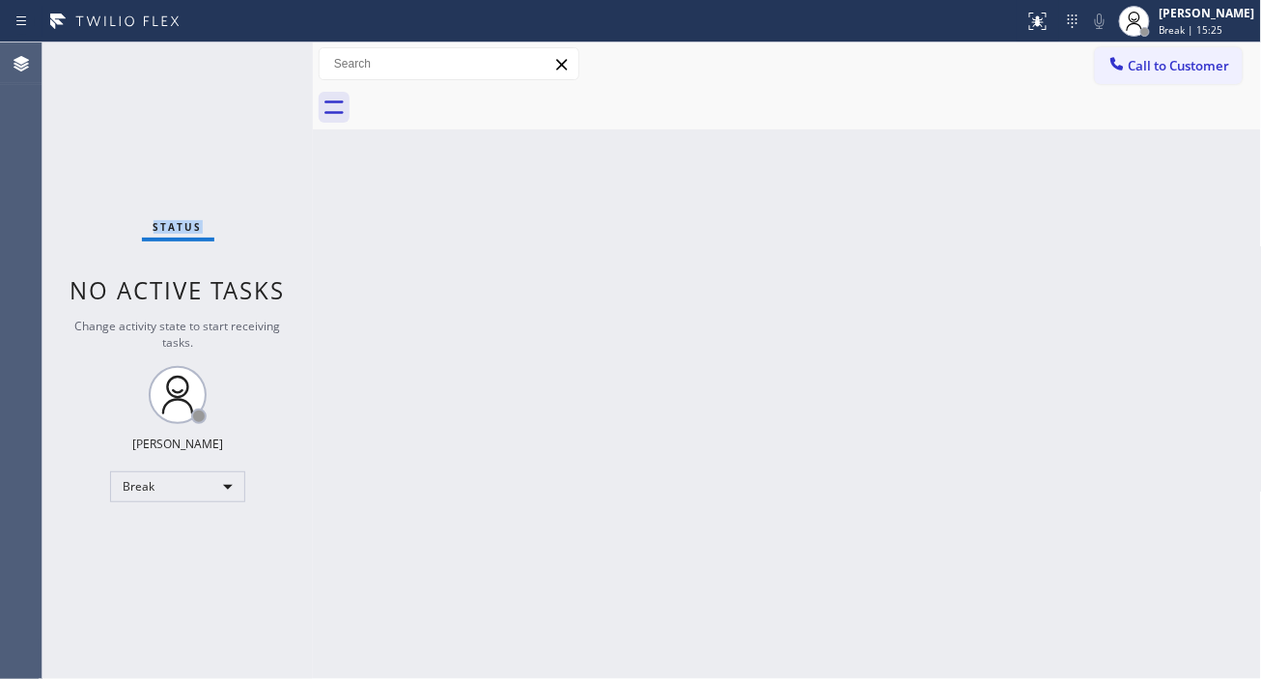
click at [251, 69] on div "Status No active tasks Change activity state to start receiving tasks. [PERSON_…" at bounding box center [177, 360] width 270 height 636
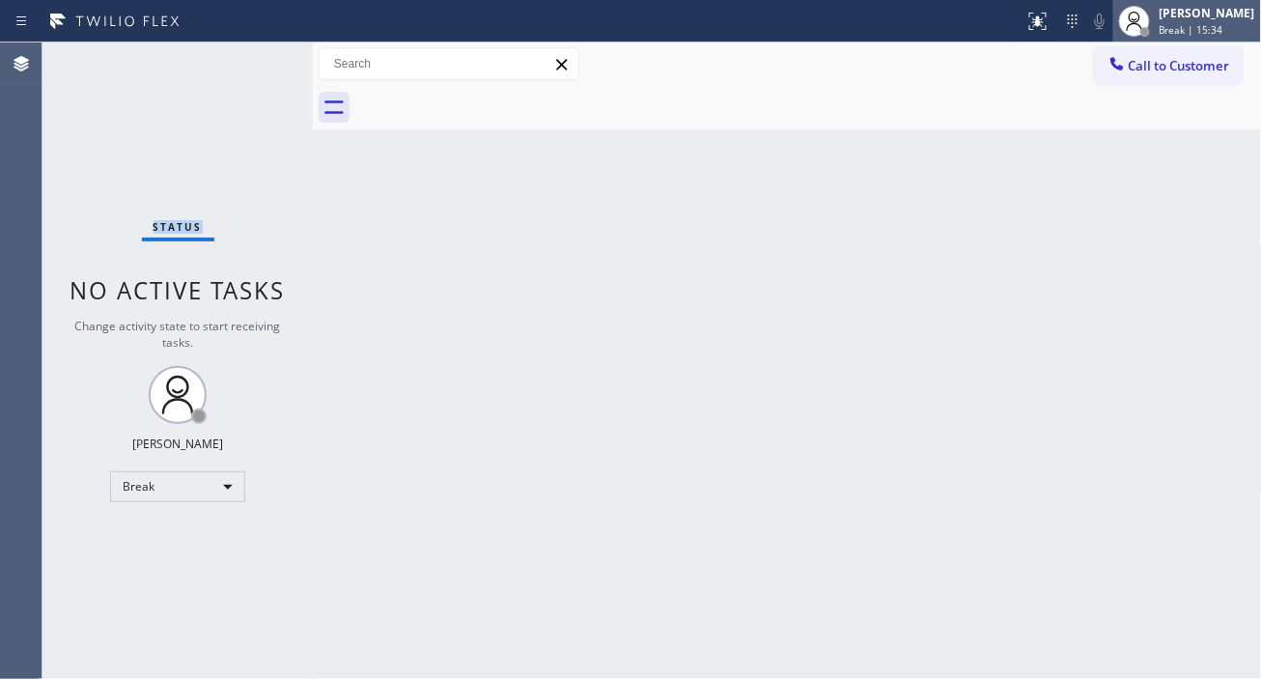
click at [1156, 22] on div at bounding box center [1134, 21] width 42 height 42
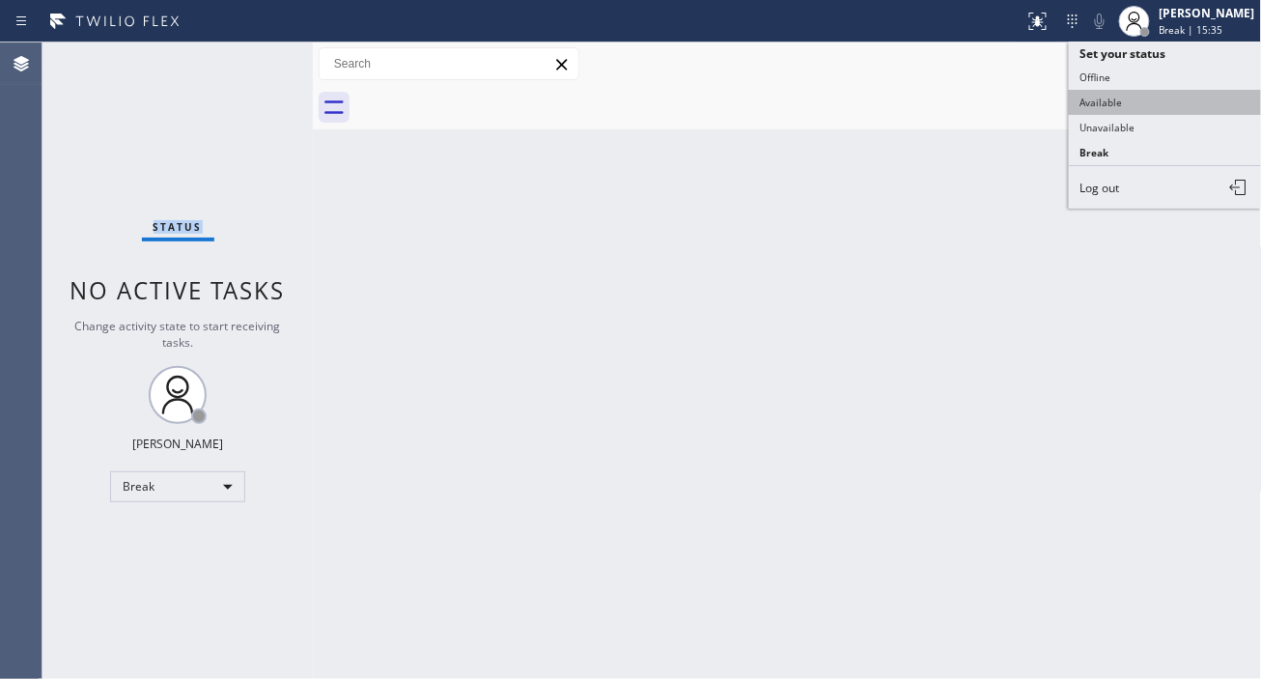
click at [1147, 103] on button "Available" at bounding box center [1165, 102] width 193 height 25
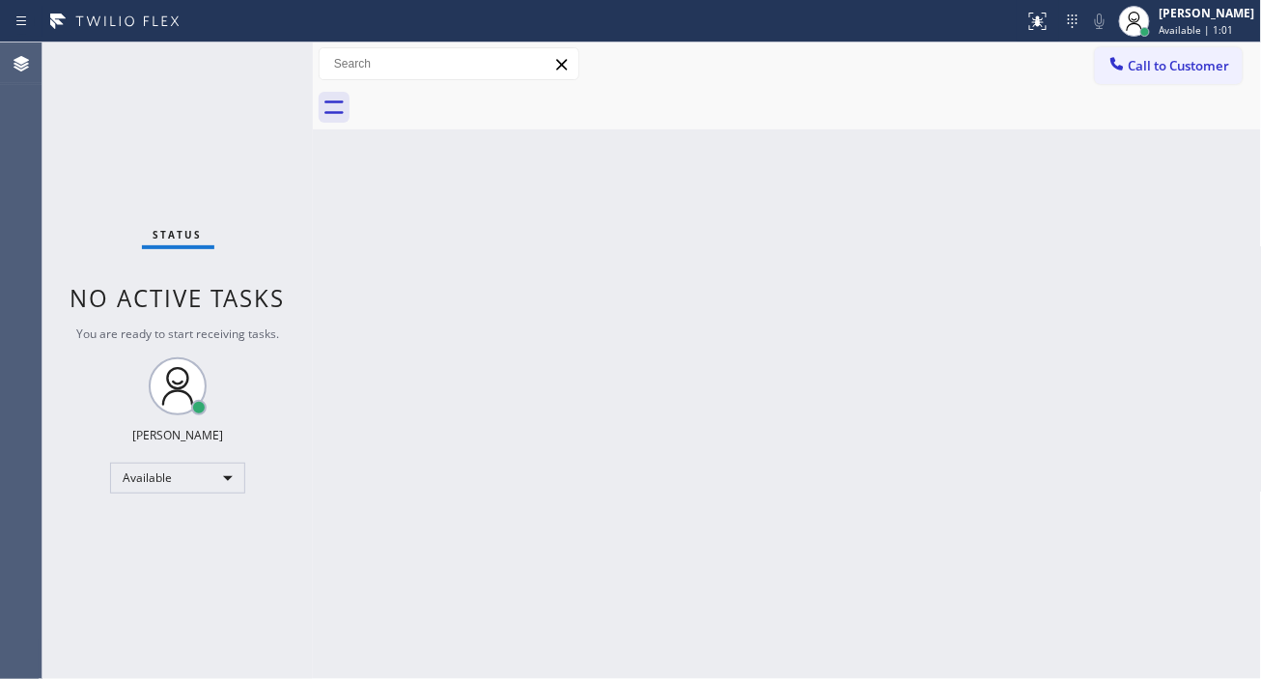
click at [1210, 306] on div "Back to Dashboard Change Sender ID Customers Technicians Select a contact Outbo…" at bounding box center [787, 360] width 949 height 636
click at [263, 61] on div "Status No active tasks You are ready to start receiving tasks. [PERSON_NAME]" at bounding box center [177, 360] width 270 height 636
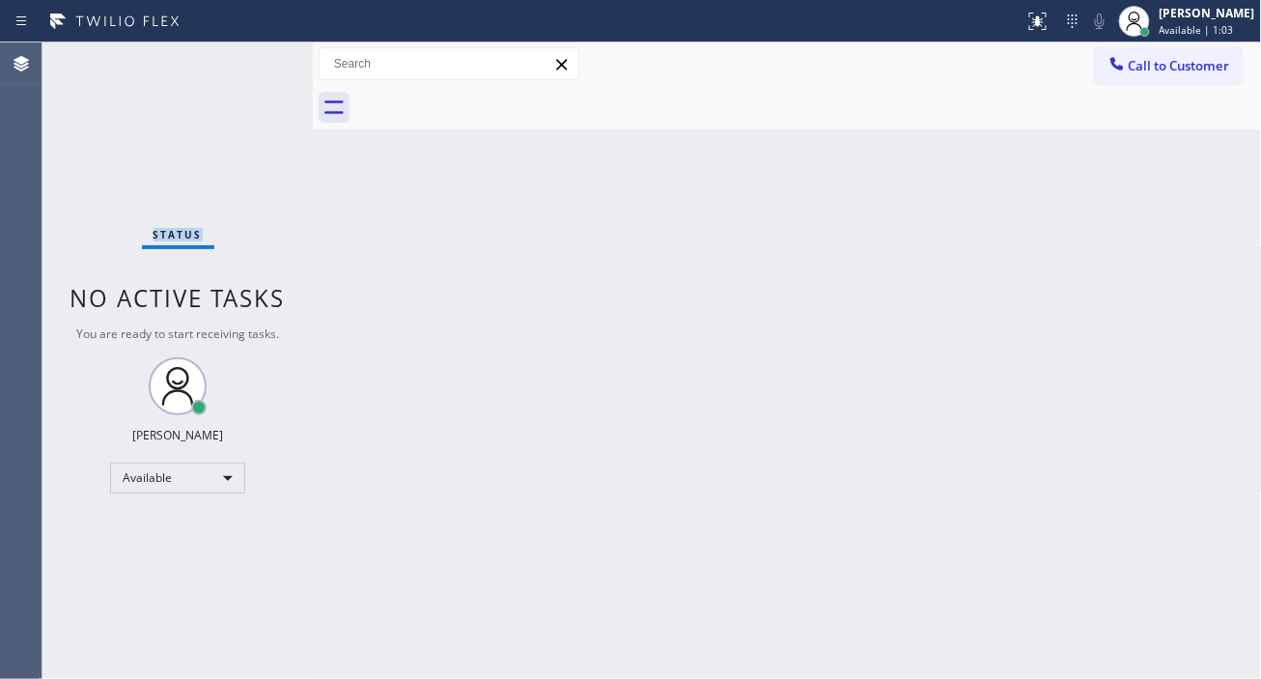
click at [263, 61] on div "Status No active tasks You are ready to start receiving tasks. [PERSON_NAME]" at bounding box center [177, 360] width 270 height 636
click at [256, 63] on div "Status No active tasks You are ready to start receiving tasks. [PERSON_NAME]" at bounding box center [177, 360] width 270 height 636
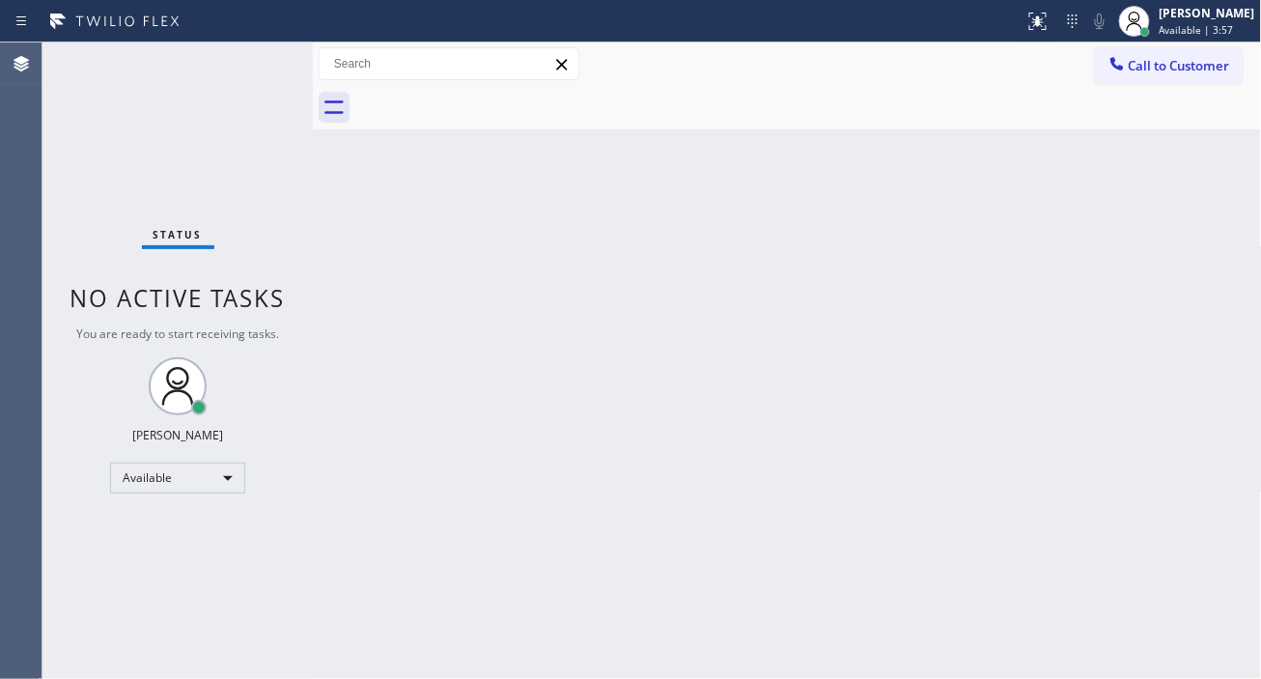
click at [268, 64] on div "Status No active tasks You are ready to start receiving tasks. [PERSON_NAME]" at bounding box center [177, 360] width 270 height 636
click at [266, 59] on div "Status No active tasks You are ready to start receiving tasks. [PERSON_NAME]" at bounding box center [177, 360] width 270 height 636
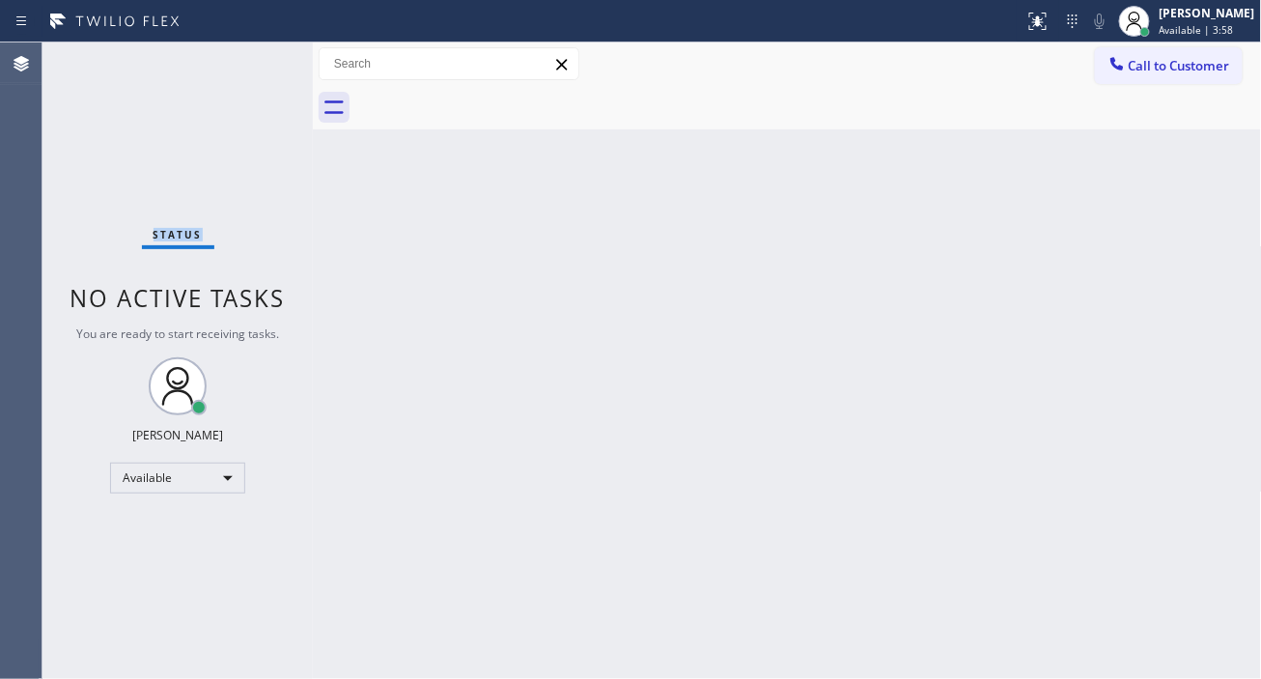
click at [266, 59] on div "Status No active tasks You are ready to start receiving tasks. [PERSON_NAME]" at bounding box center [177, 360] width 270 height 636
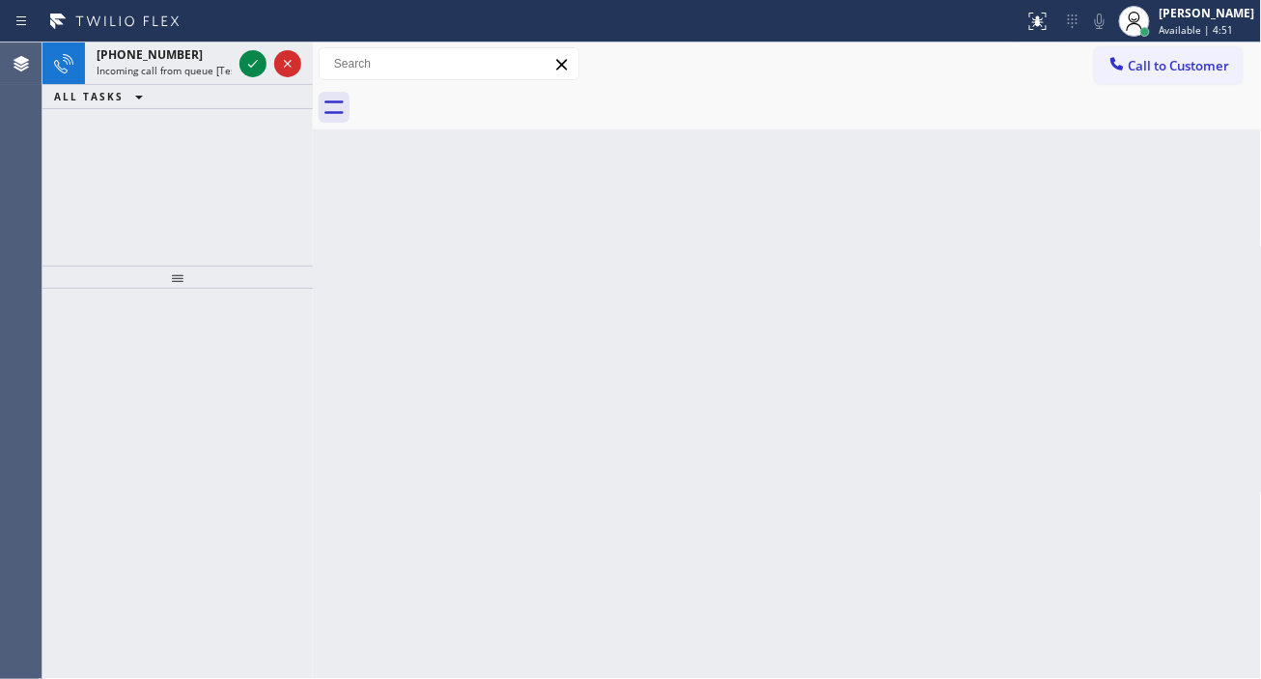
click at [266, 59] on div at bounding box center [252, 63] width 27 height 23
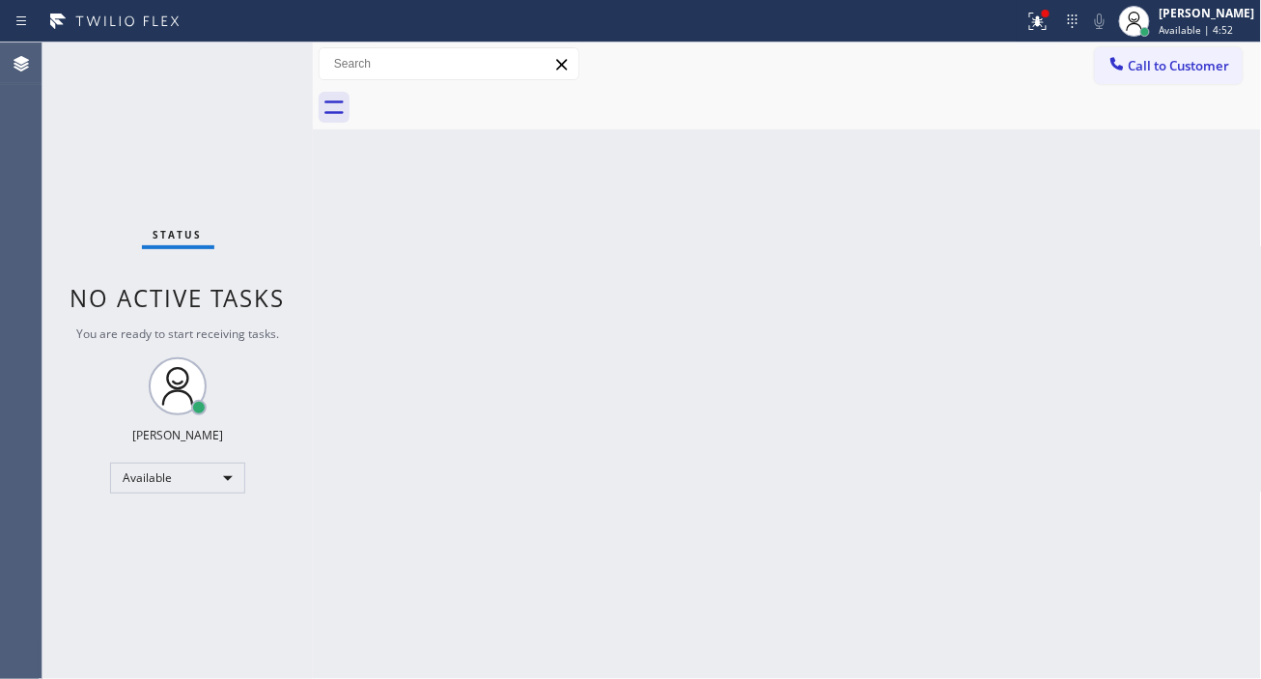
click at [254, 59] on div "Status No active tasks You are ready to start receiving tasks. [PERSON_NAME]" at bounding box center [177, 360] width 270 height 636
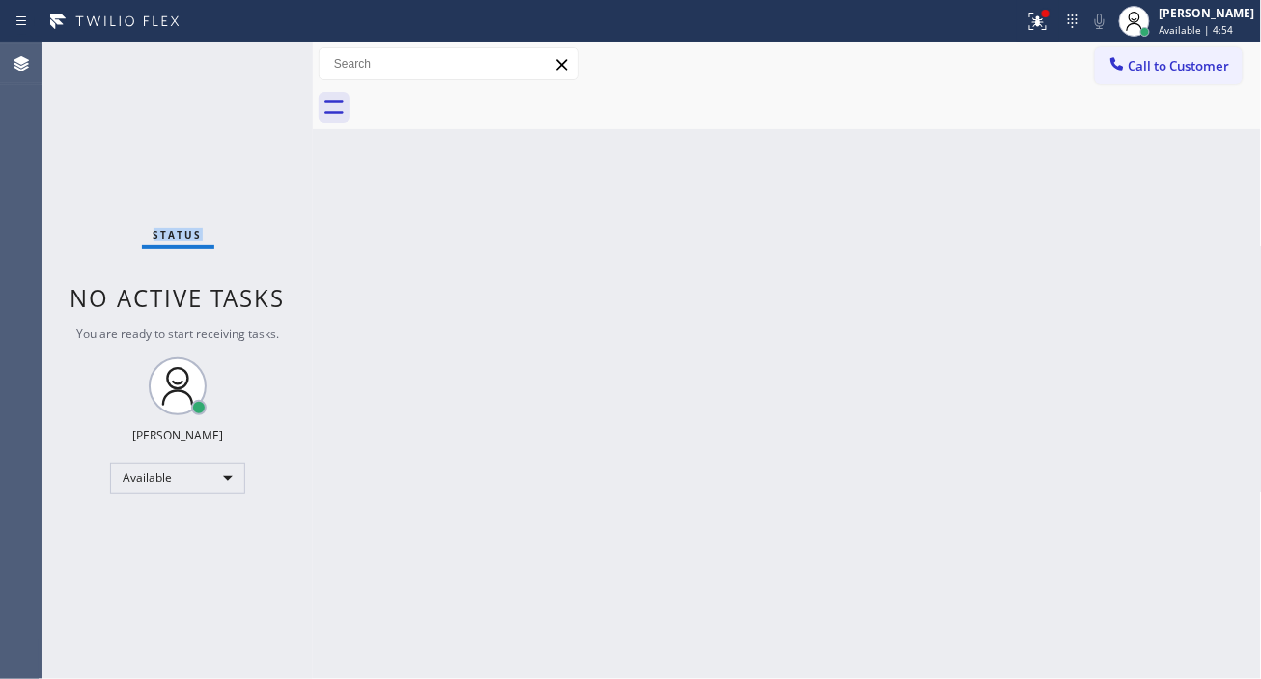
click at [254, 59] on div "Status No active tasks You are ready to start receiving tasks. [PERSON_NAME]" at bounding box center [177, 360] width 270 height 636
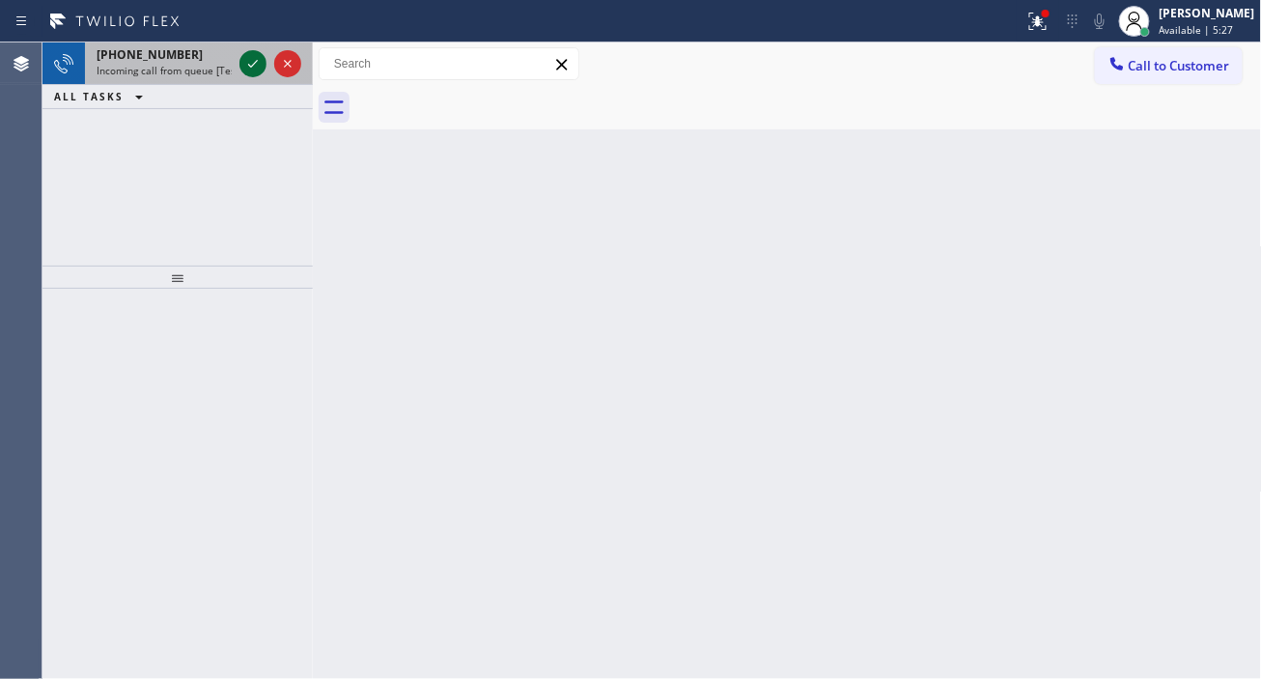
click at [254, 59] on icon at bounding box center [252, 63] width 23 height 23
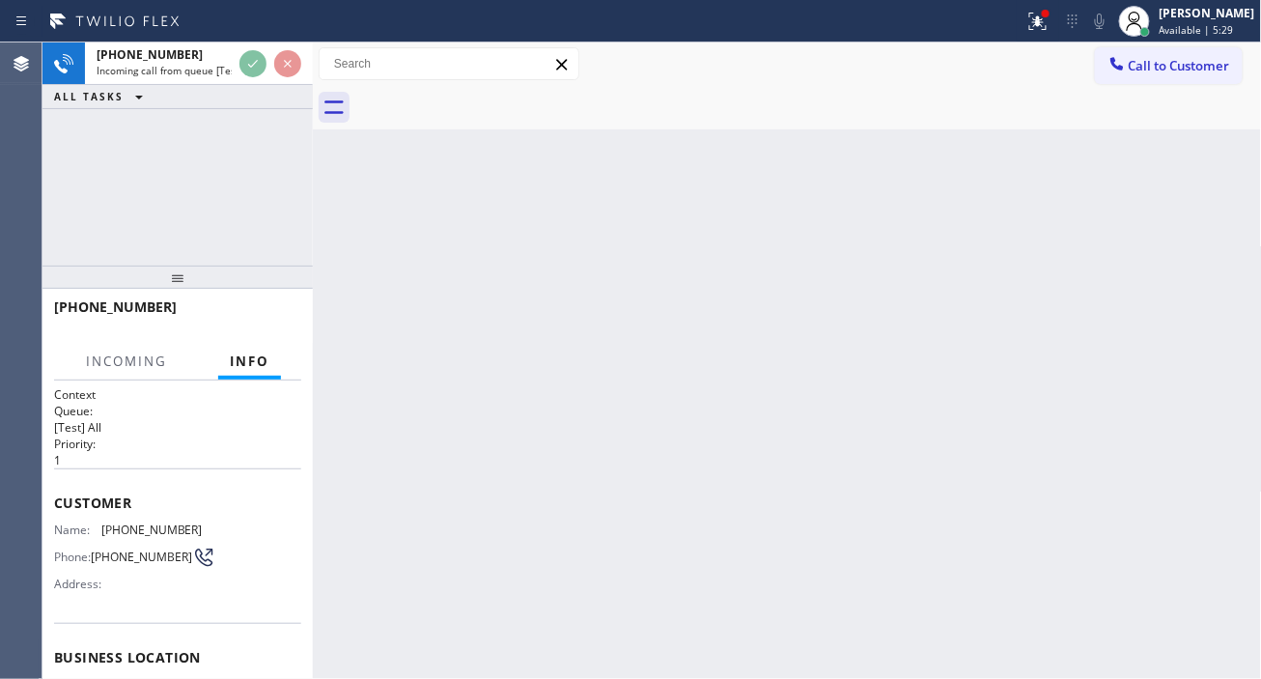
click at [259, 90] on div "[PHONE_NUMBER] Incoming call from queue [Test] All ALL TASKS ALL TASKS ACTIVE T…" at bounding box center [177, 75] width 270 height 67
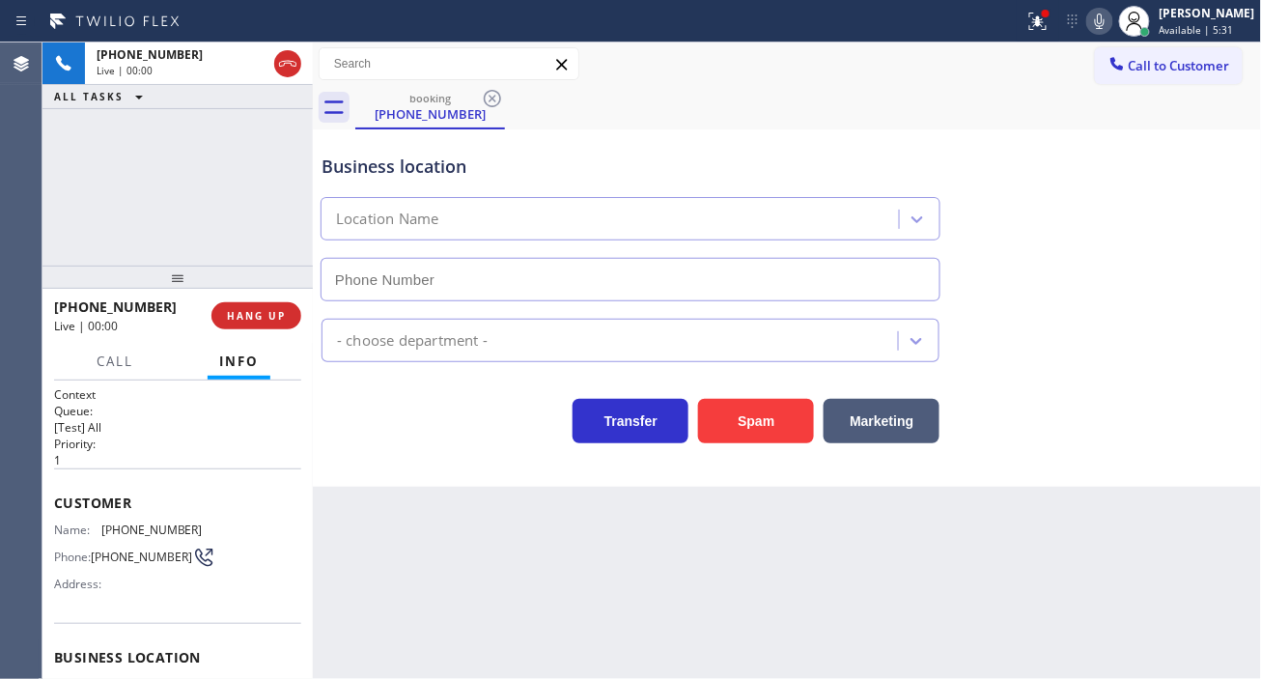
type input "[PHONE_NUMBER]"
click at [157, 531] on span "[PHONE_NUMBER]" at bounding box center [151, 529] width 101 height 14
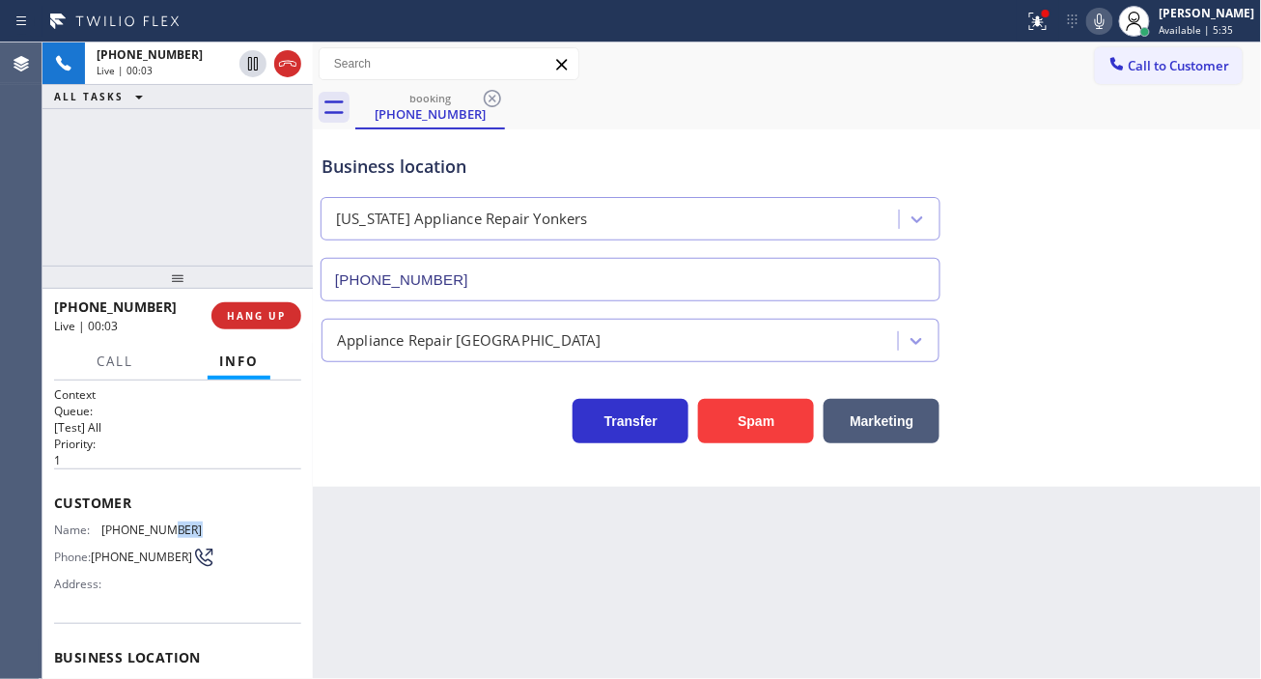
click at [157, 531] on span "[PHONE_NUMBER]" at bounding box center [151, 529] width 101 height 14
click at [614, 581] on div "Back to Dashboard Change Sender ID Customers Technicians Select a contact Outbo…" at bounding box center [787, 360] width 949 height 636
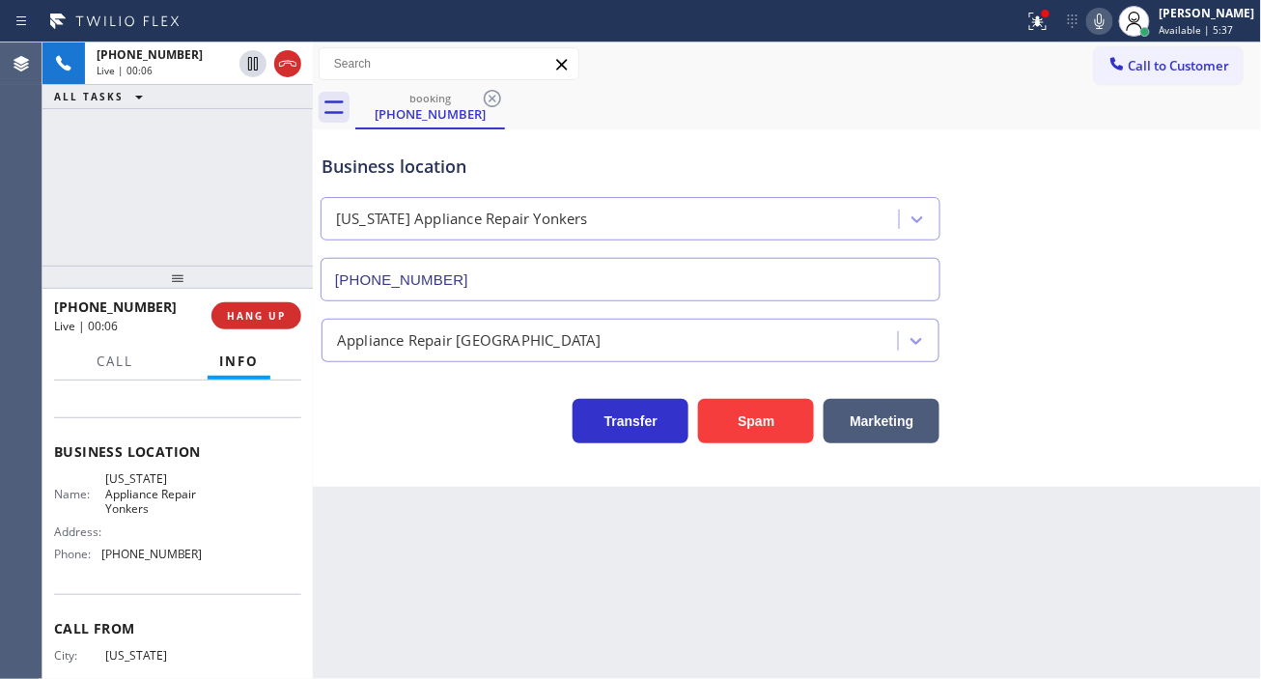
scroll to position [214, 0]
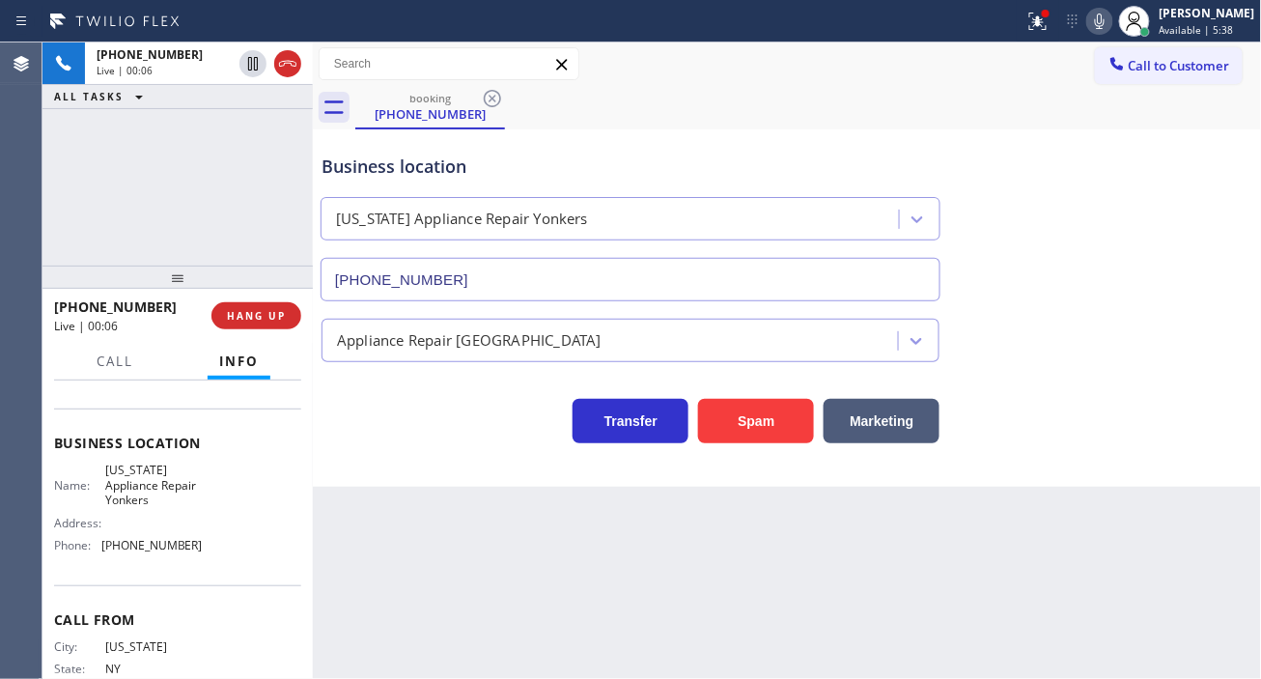
click at [133, 481] on span "[US_STATE] Appliance Repair Yonkers" at bounding box center [153, 485] width 97 height 44
click at [381, 543] on div "Back to Dashboard Change Sender ID Customers Technicians Select a contact Outbo…" at bounding box center [787, 360] width 949 height 636
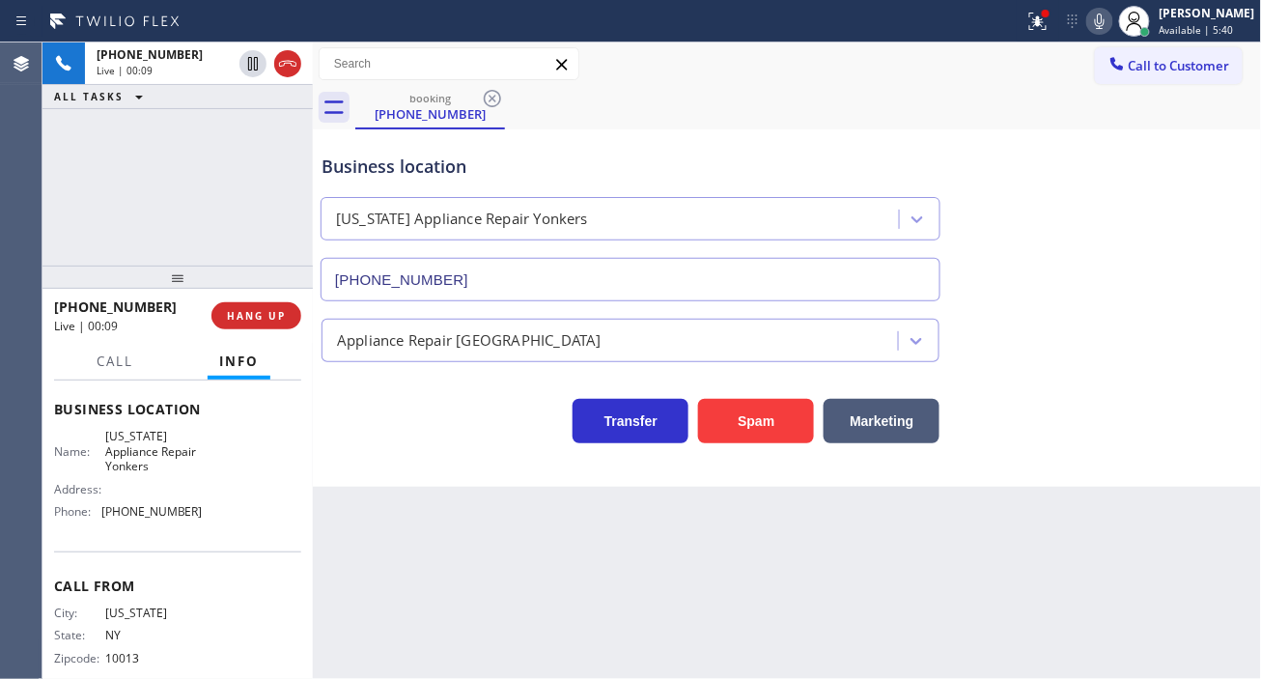
scroll to position [276, 0]
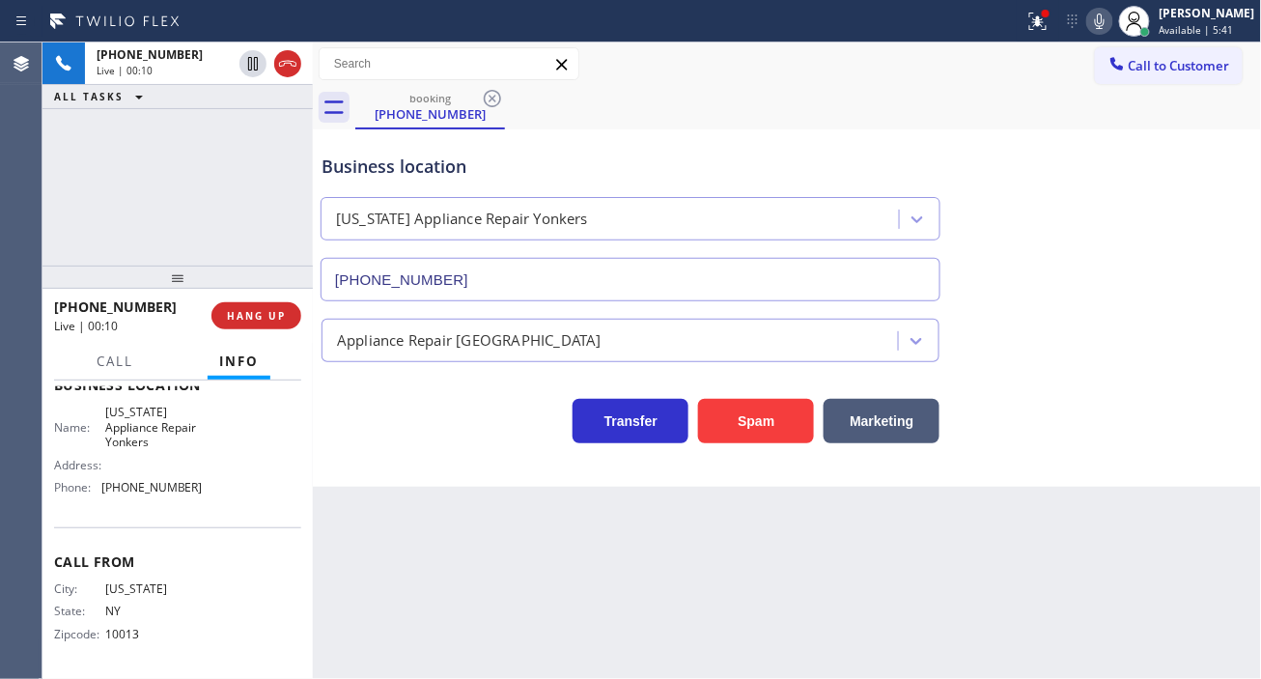
click at [129, 512] on div "Business location Name: [US_STATE] Appliance Repair Yonkers Address: Phone: [PH…" at bounding box center [177, 439] width 247 height 176
click at [1208, 256] on div "Business location [US_STATE] Appliance Repair [GEOGRAPHIC_DATA] [PHONE_NUMBER]" at bounding box center [788, 213] width 940 height 175
click at [1050, 27] on icon at bounding box center [1037, 21] width 23 height 23
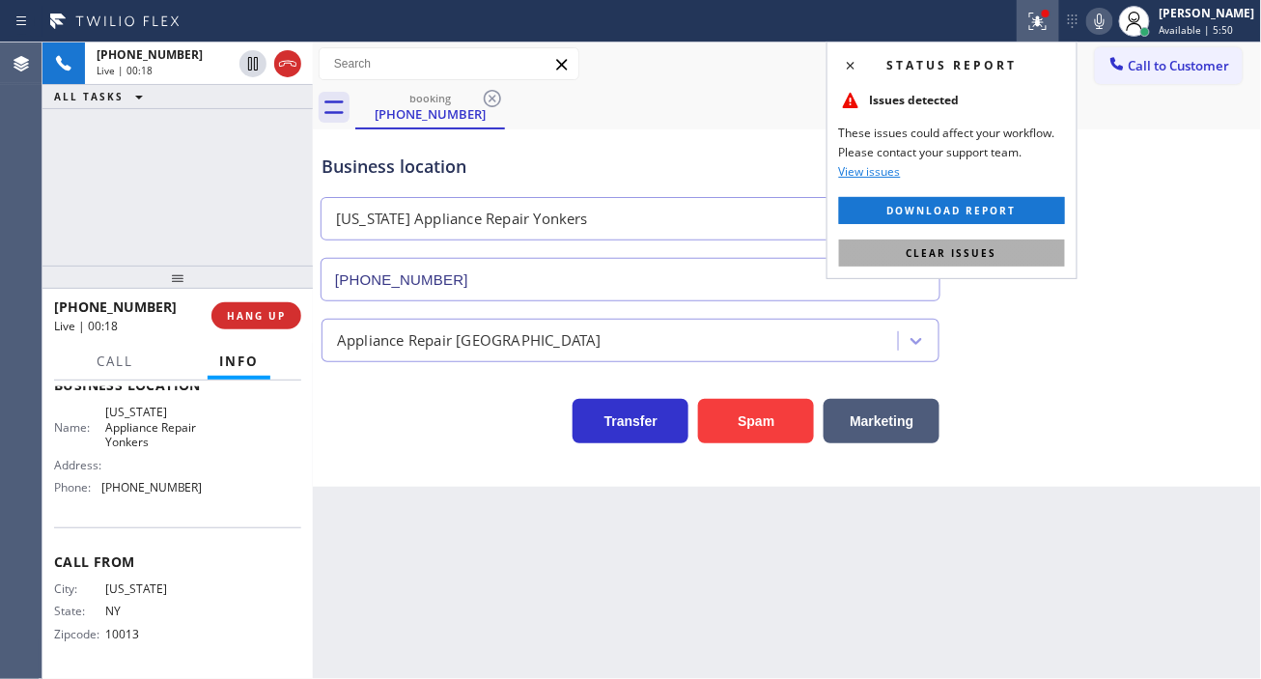
click at [1030, 258] on button "Clear issues" at bounding box center [952, 252] width 226 height 27
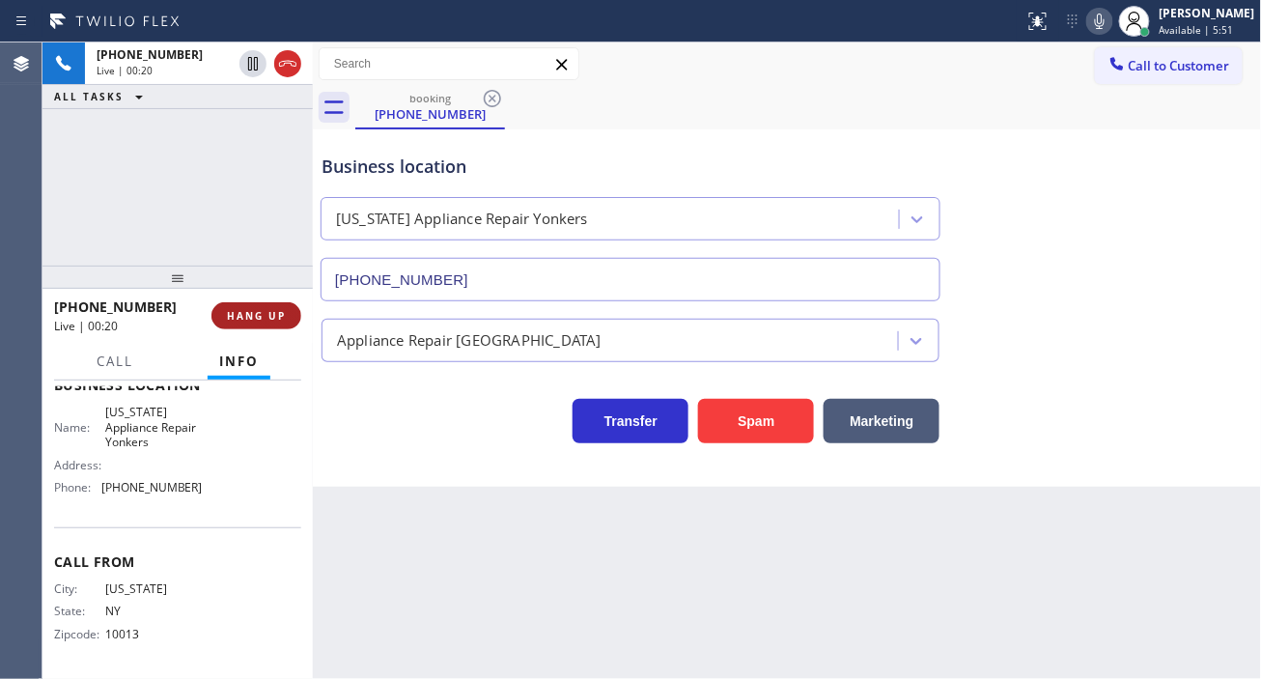
click at [277, 316] on span "HANG UP" at bounding box center [256, 316] width 59 height 14
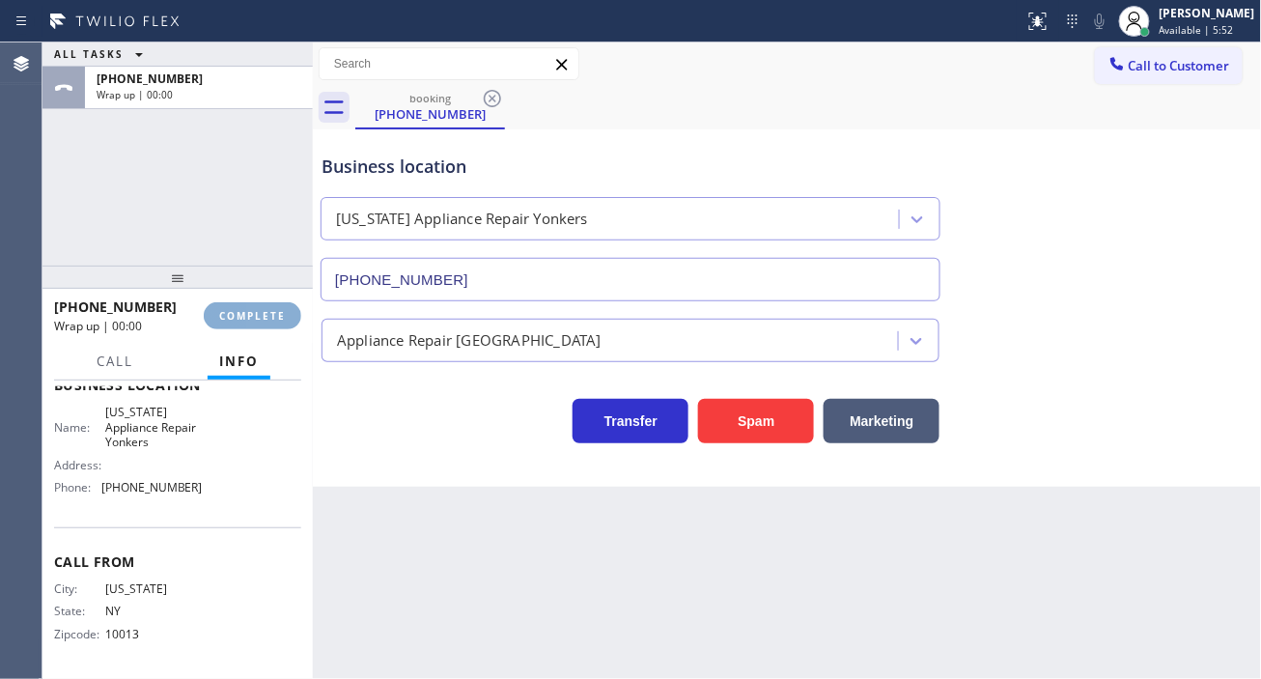
click at [277, 316] on span "COMPLETE" at bounding box center [252, 316] width 67 height 14
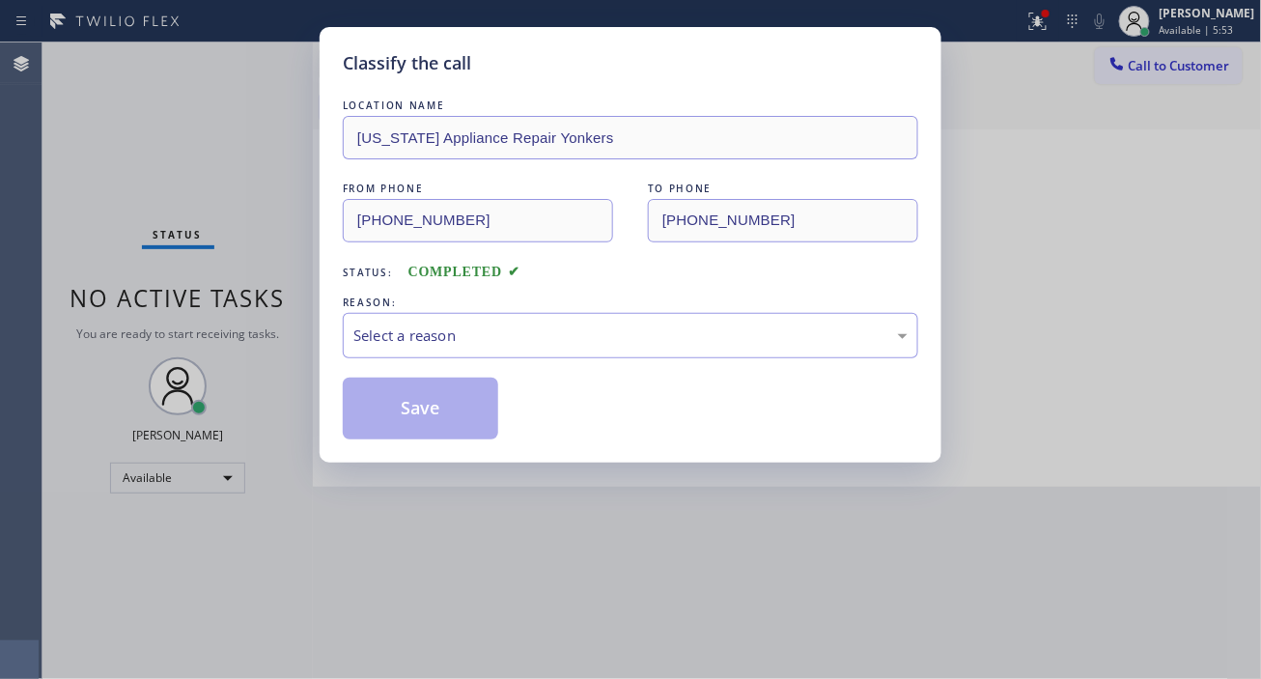
click at [488, 352] on div "Select a reason" at bounding box center [630, 335] width 575 height 45
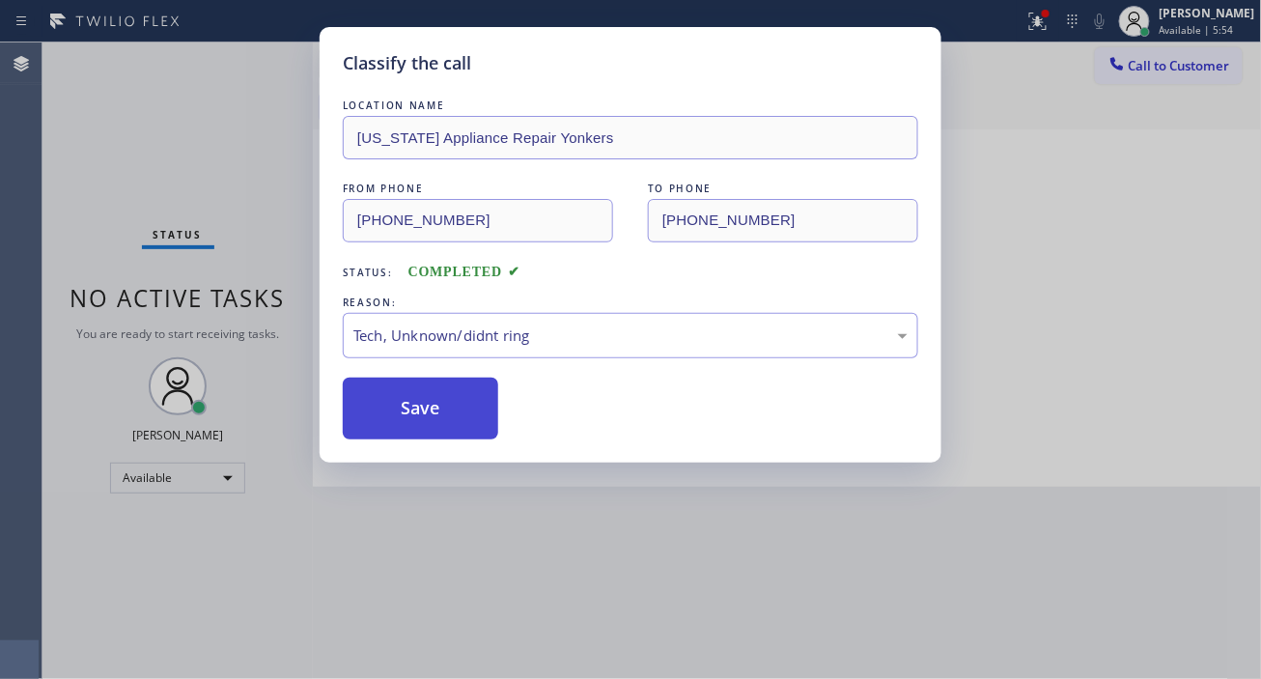
click at [476, 383] on button "Save" at bounding box center [420, 409] width 155 height 62
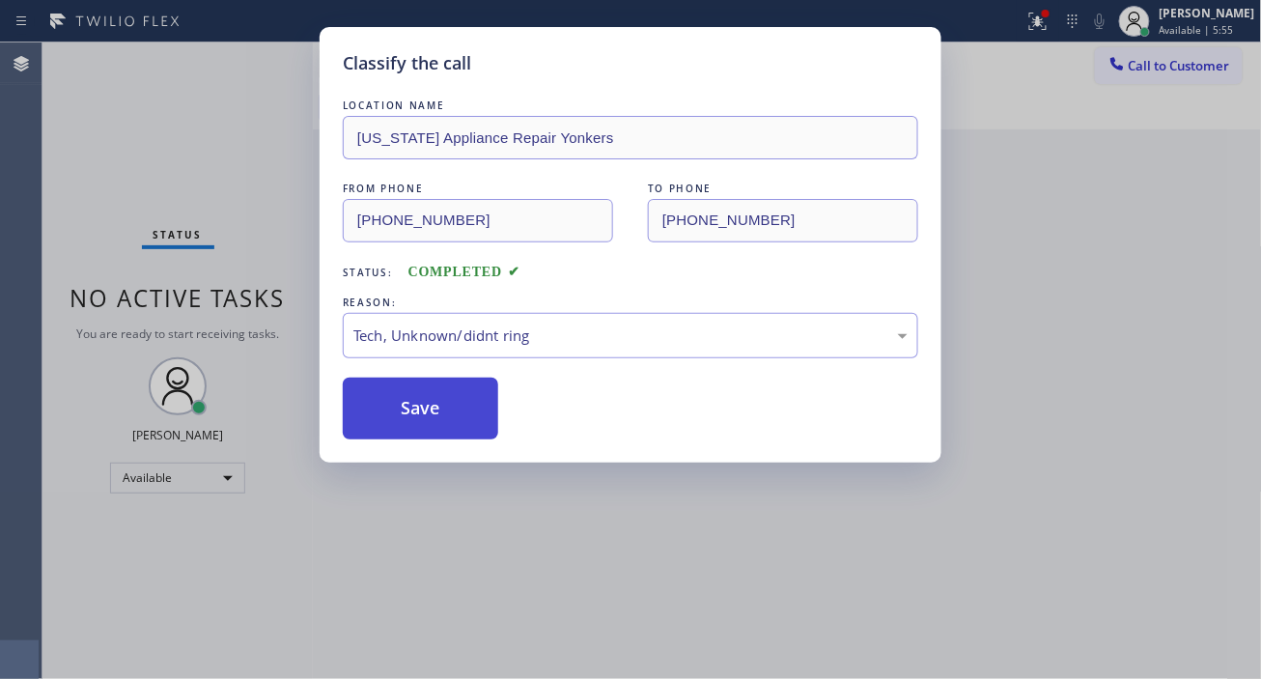
click at [480, 393] on button "Save" at bounding box center [420, 409] width 155 height 62
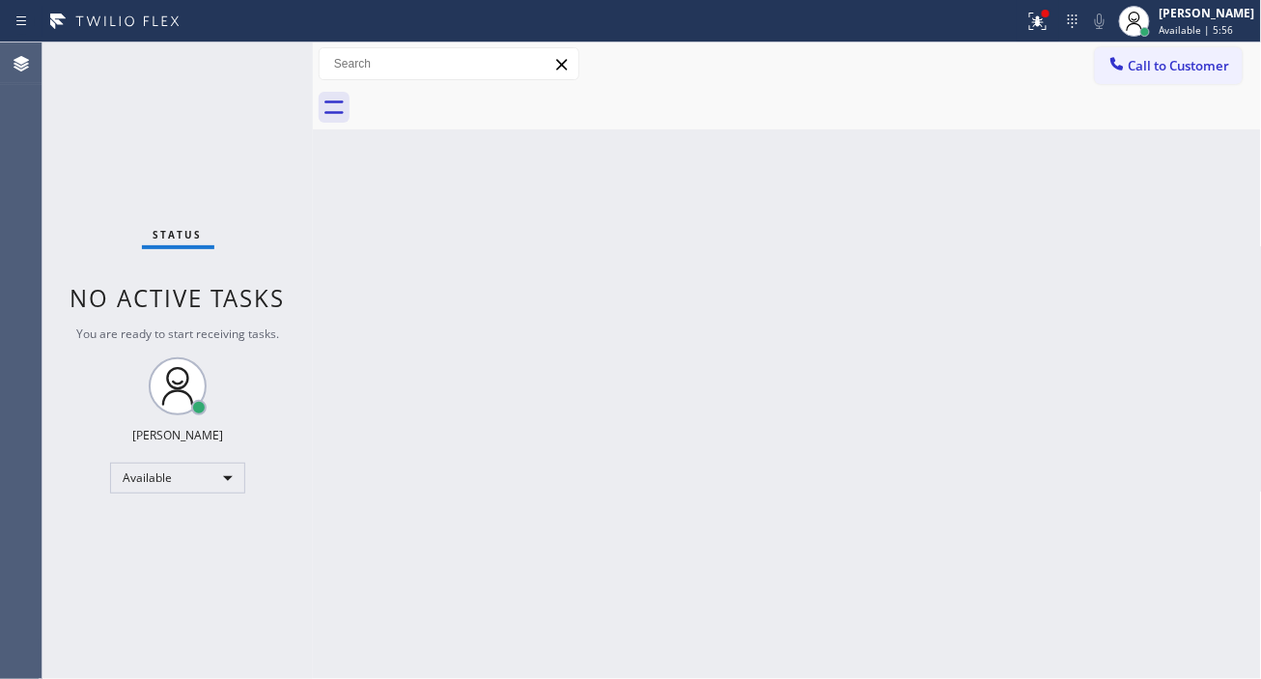
click at [248, 68] on div "Status No active tasks You are ready to start receiving tasks. [PERSON_NAME]" at bounding box center [177, 360] width 270 height 636
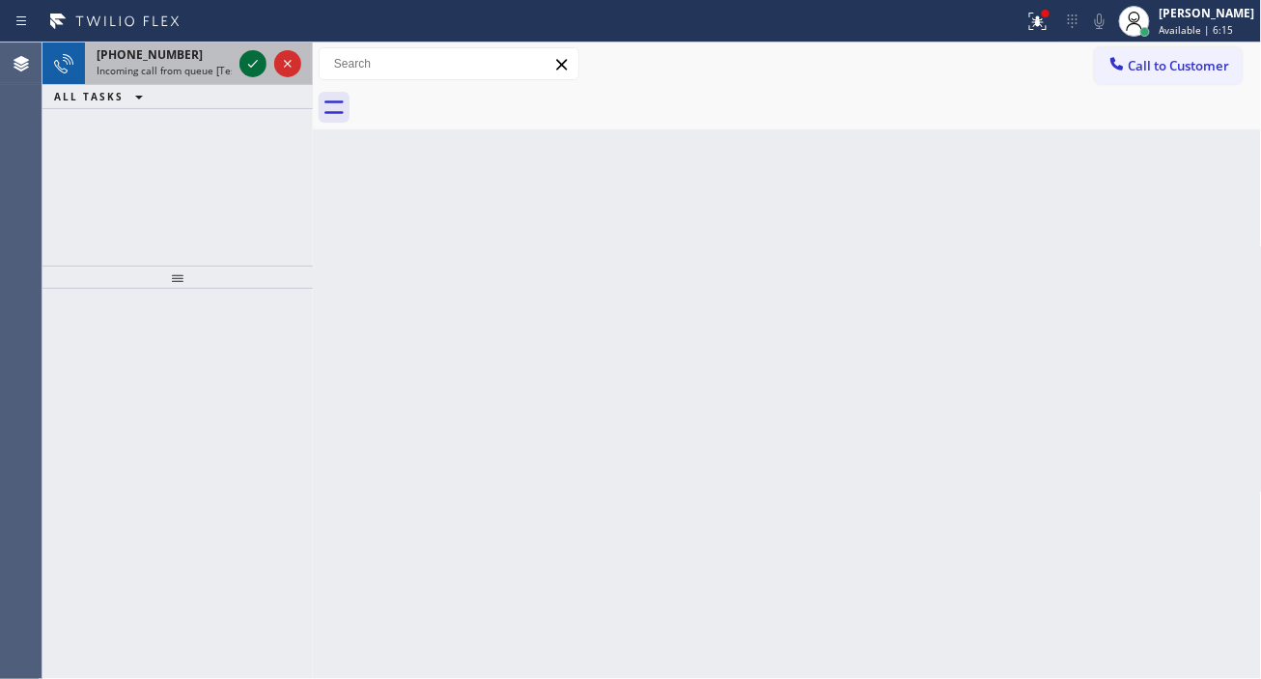
click at [246, 66] on icon at bounding box center [252, 63] width 23 height 23
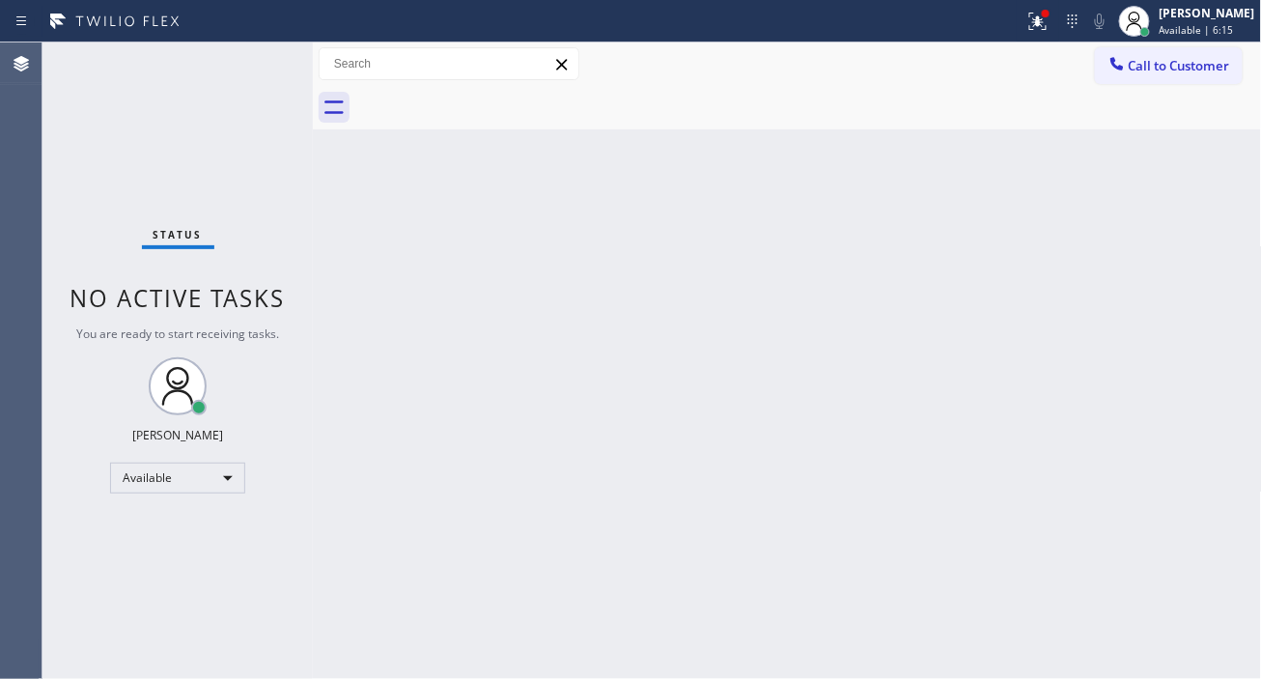
click at [246, 66] on div "Status No active tasks You are ready to start receiving tasks. [PERSON_NAME]" at bounding box center [177, 360] width 270 height 636
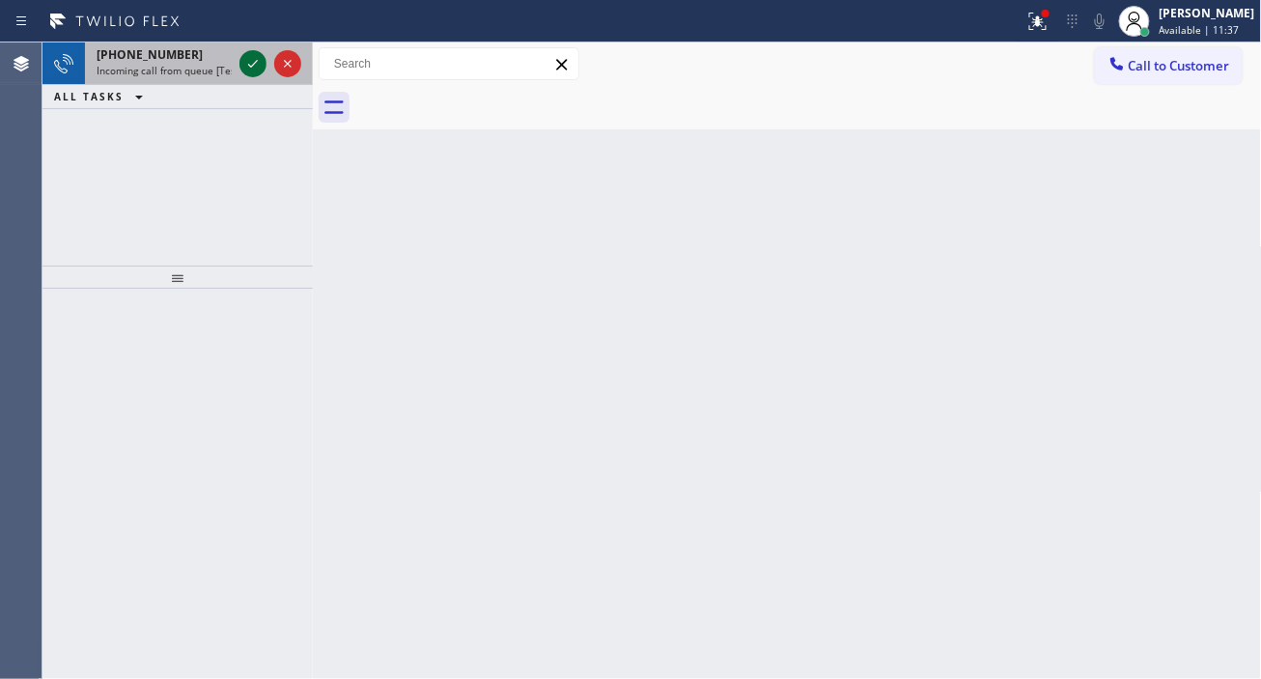
click at [251, 69] on icon at bounding box center [252, 63] width 23 height 23
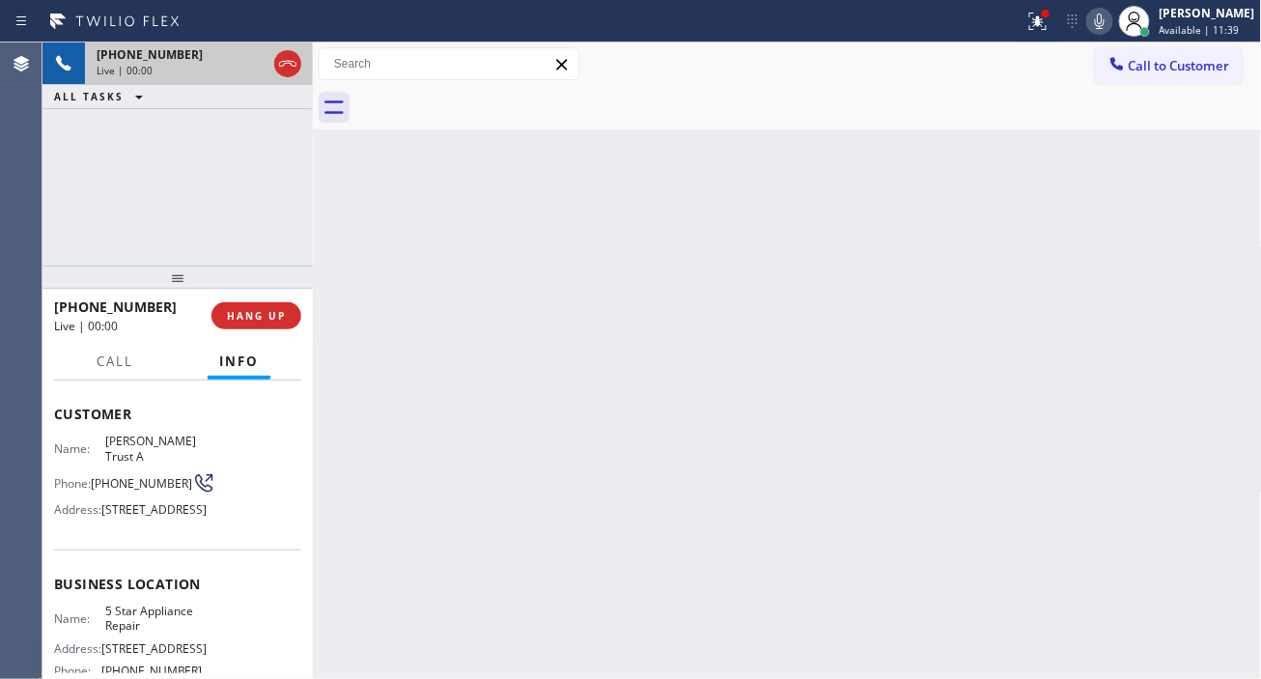
scroll to position [214, 0]
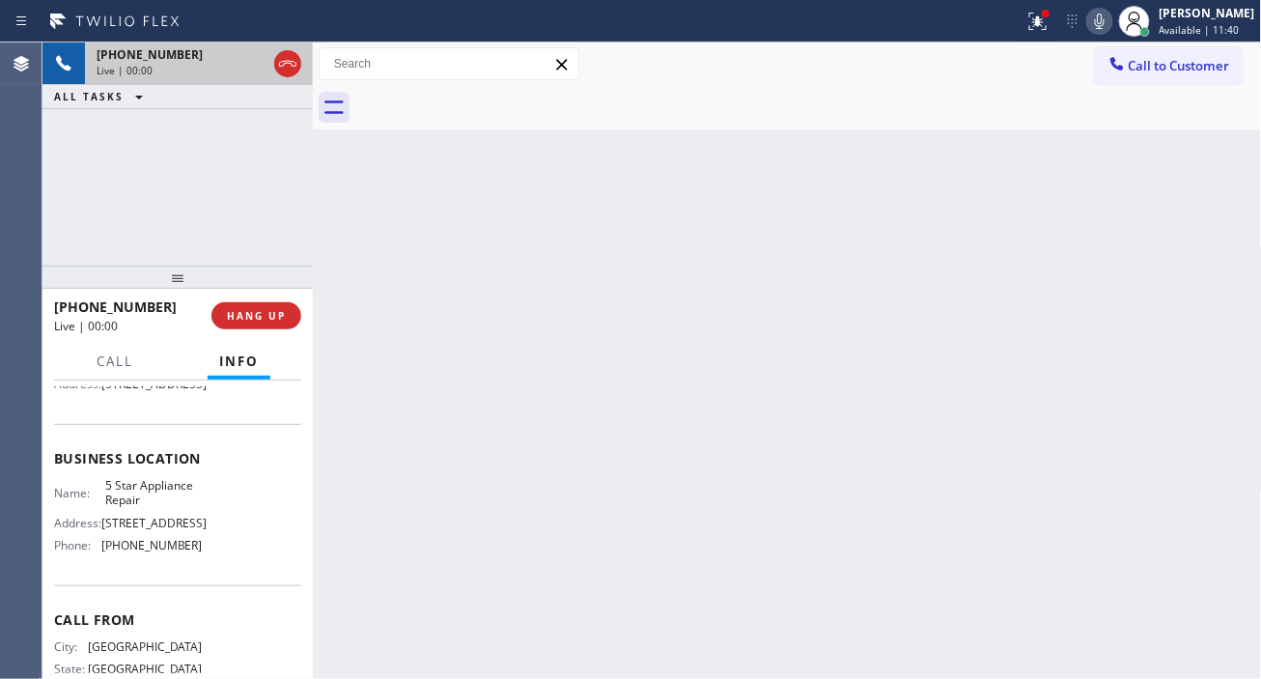
click at [145, 508] on span "5 Star Appliance Repair" at bounding box center [153, 493] width 97 height 30
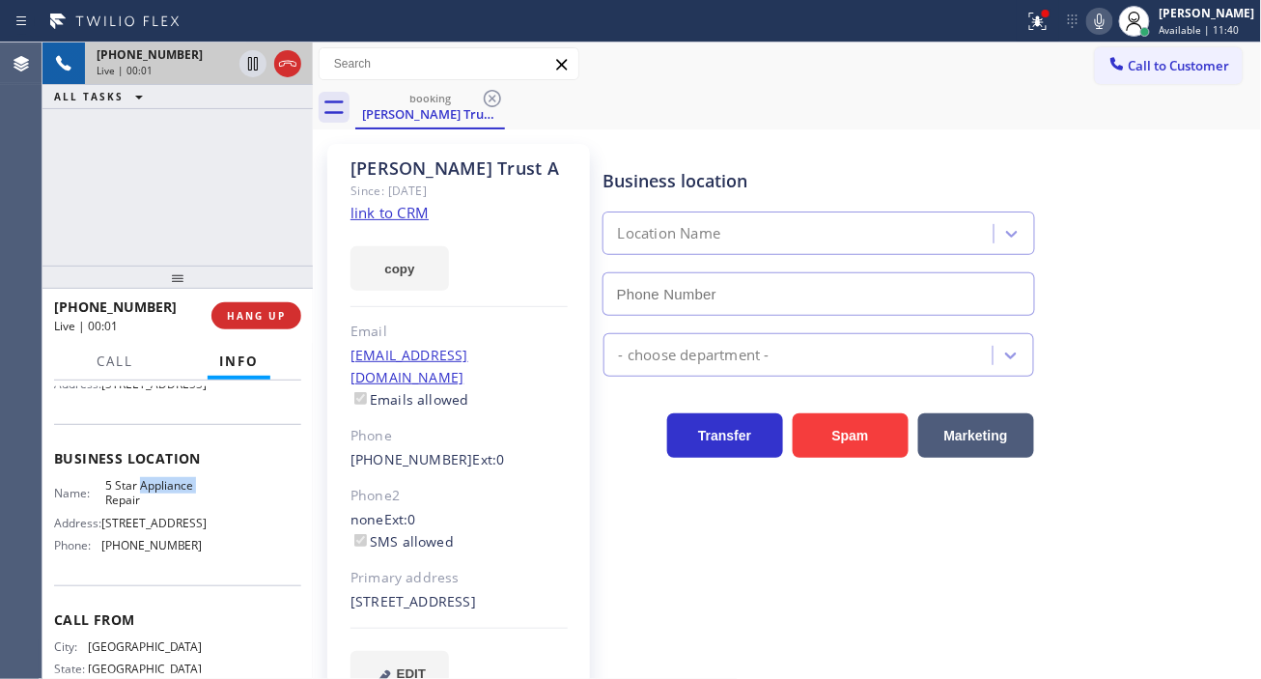
click at [145, 508] on span "5 Star Appliance Repair" at bounding box center [153, 493] width 97 height 30
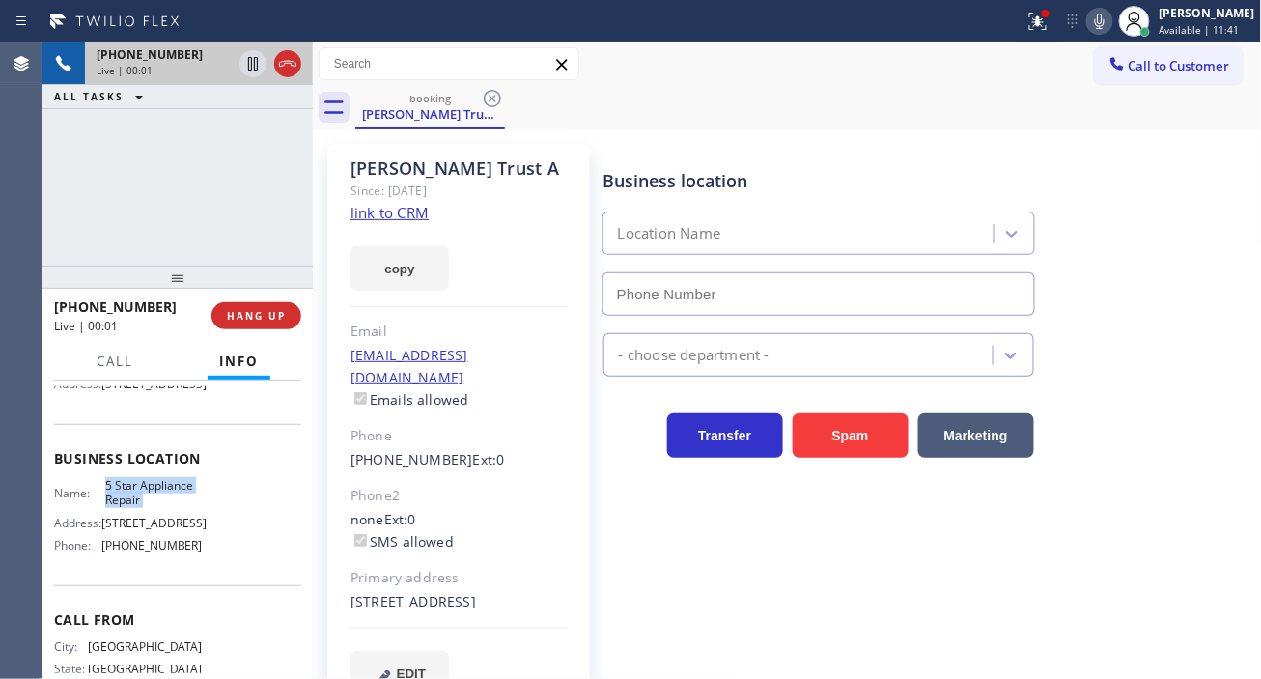
type input "[PHONE_NUMBER]"
click at [145, 508] on span "5 Star Appliance Repair" at bounding box center [153, 493] width 97 height 30
click at [402, 220] on link "link to CRM" at bounding box center [390, 212] width 78 height 19
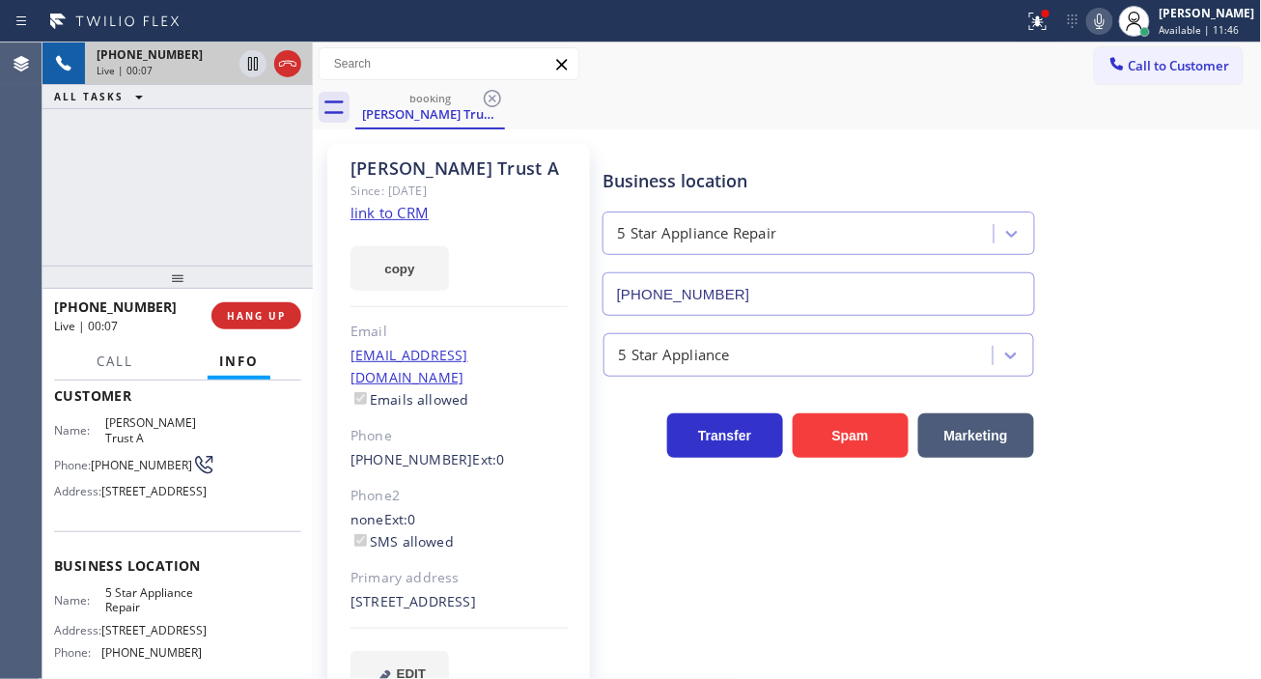
click at [112, 465] on span "[PHONE_NUMBER]" at bounding box center [141, 465] width 101 height 14
drag, startPoint x: 757, startPoint y: 118, endPoint x: 669, endPoint y: 224, distance: 137.9
click at [757, 118] on div "booking [PERSON_NAME] Trust A" at bounding box center [808, 107] width 907 height 43
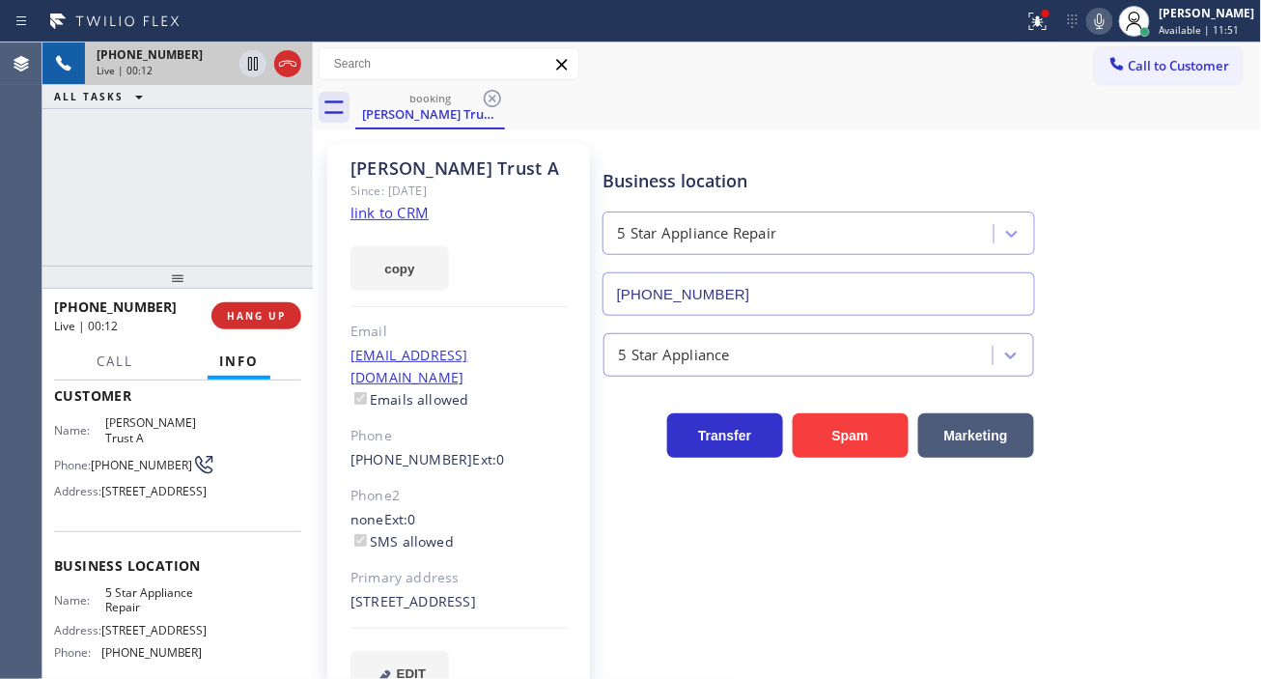
scroll to position [214, 0]
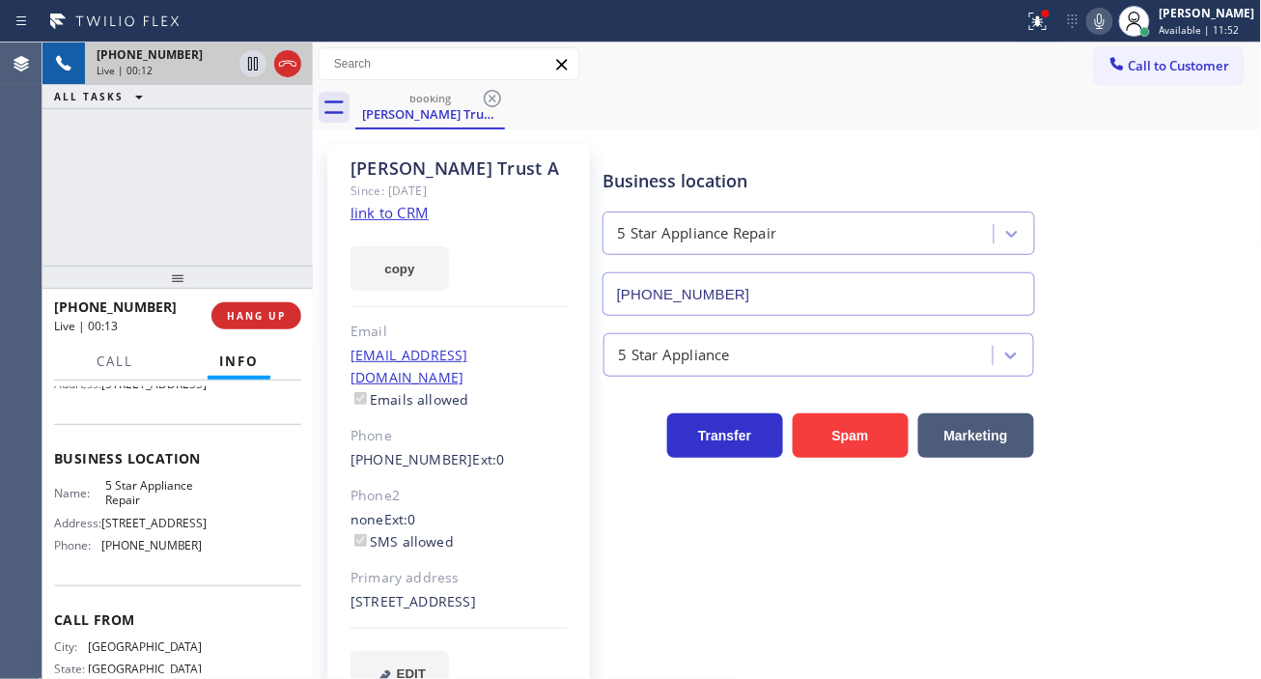
click at [138, 508] on span "5 Star Appliance Repair" at bounding box center [153, 493] width 97 height 30
click at [212, 151] on div "[PHONE_NUMBER] Live | 01:14 ALL TASKS ALL TASKS ACTIVE TASKS TASKS IN WRAP UP" at bounding box center [177, 153] width 270 height 223
click at [255, 63] on icon at bounding box center [252, 63] width 23 height 23
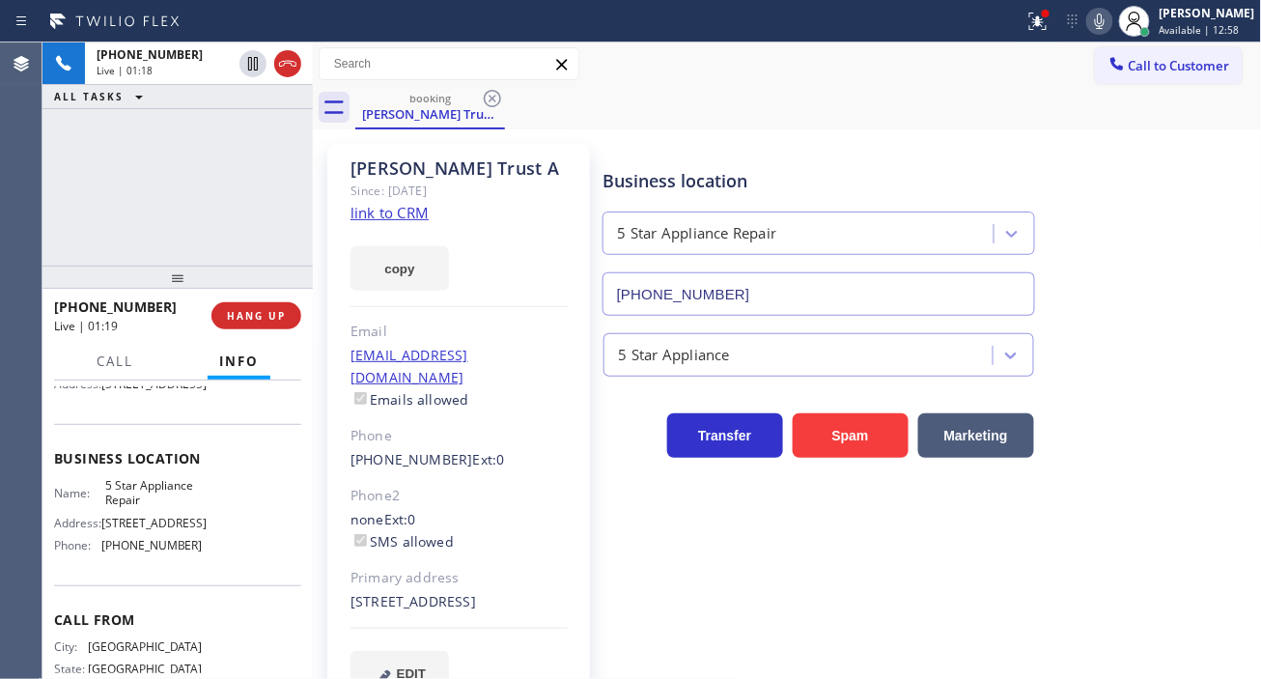
click at [1108, 23] on icon at bounding box center [1099, 21] width 23 height 23
click at [1180, 210] on div "Business location 5 Star Appliance Repair [PHONE_NUMBER]" at bounding box center [929, 228] width 658 height 175
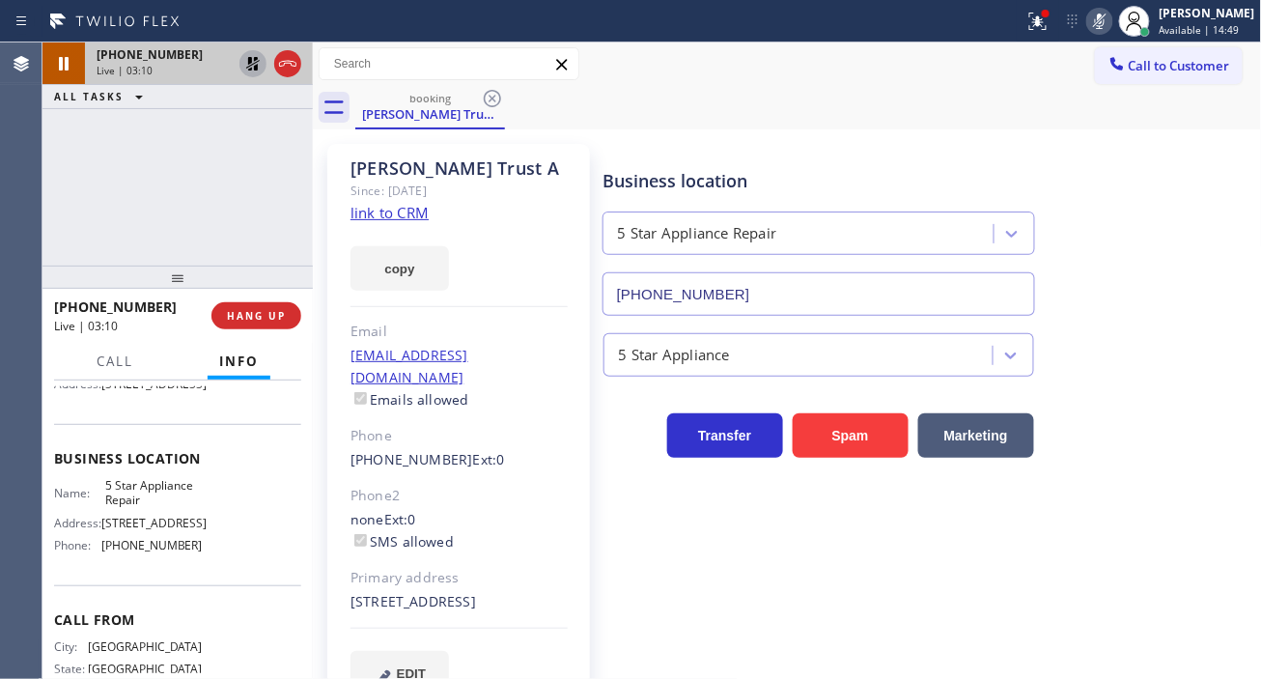
click at [246, 65] on icon at bounding box center [252, 63] width 23 height 23
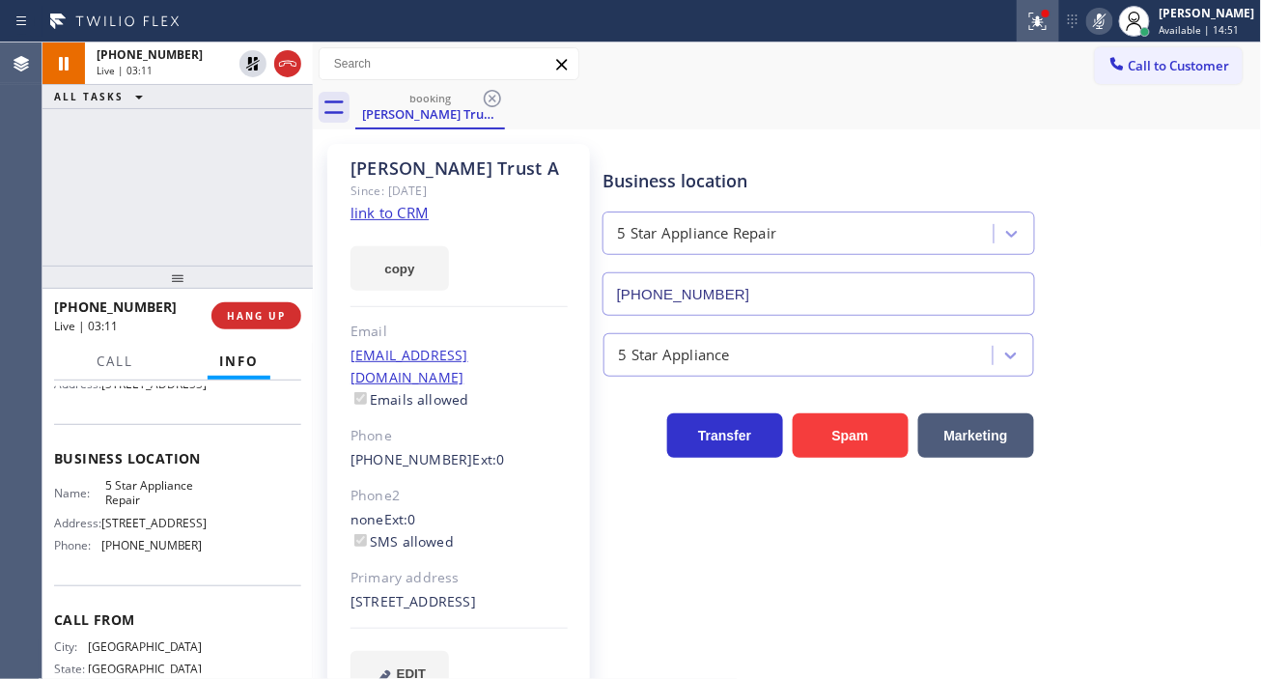
click at [1059, 29] on div at bounding box center [1038, 21] width 42 height 23
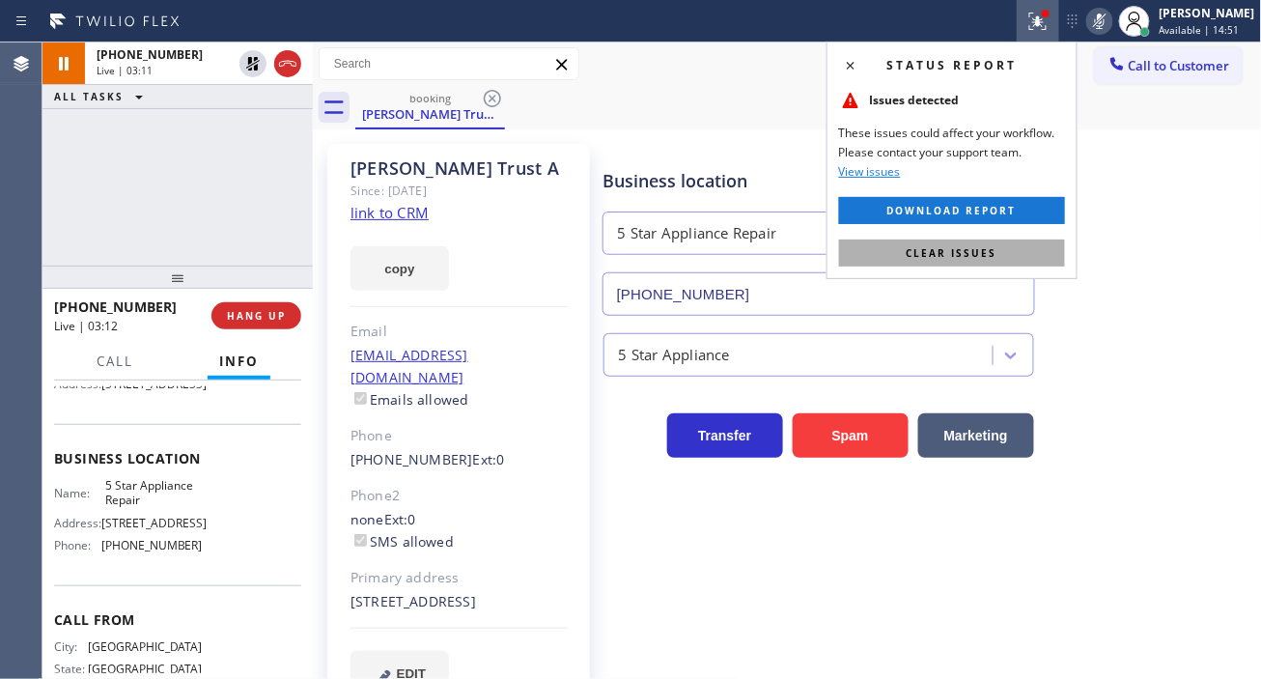
click at [1017, 251] on button "Clear issues" at bounding box center [952, 252] width 226 height 27
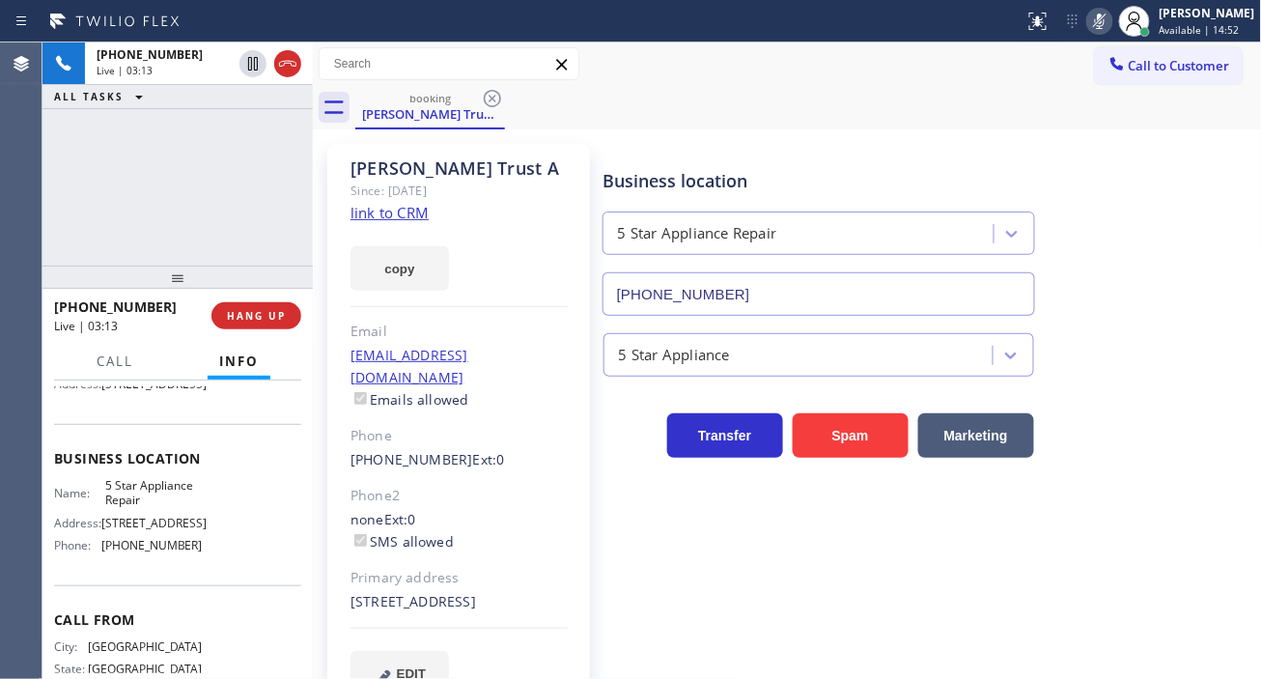
click at [1106, 20] on icon at bounding box center [1099, 21] width 23 height 23
click at [201, 139] on div "[PHONE_NUMBER] Live | 04:09 ALL TASKS ALL TASKS ACTIVE TASKS TASKS IN WRAP UP" at bounding box center [177, 153] width 270 height 223
click at [238, 179] on div "[PHONE_NUMBER] Live | 04:10 ALL TASKS ALL TASKS ACTIVE TASKS TASKS IN WRAP UP" at bounding box center [177, 153] width 270 height 223
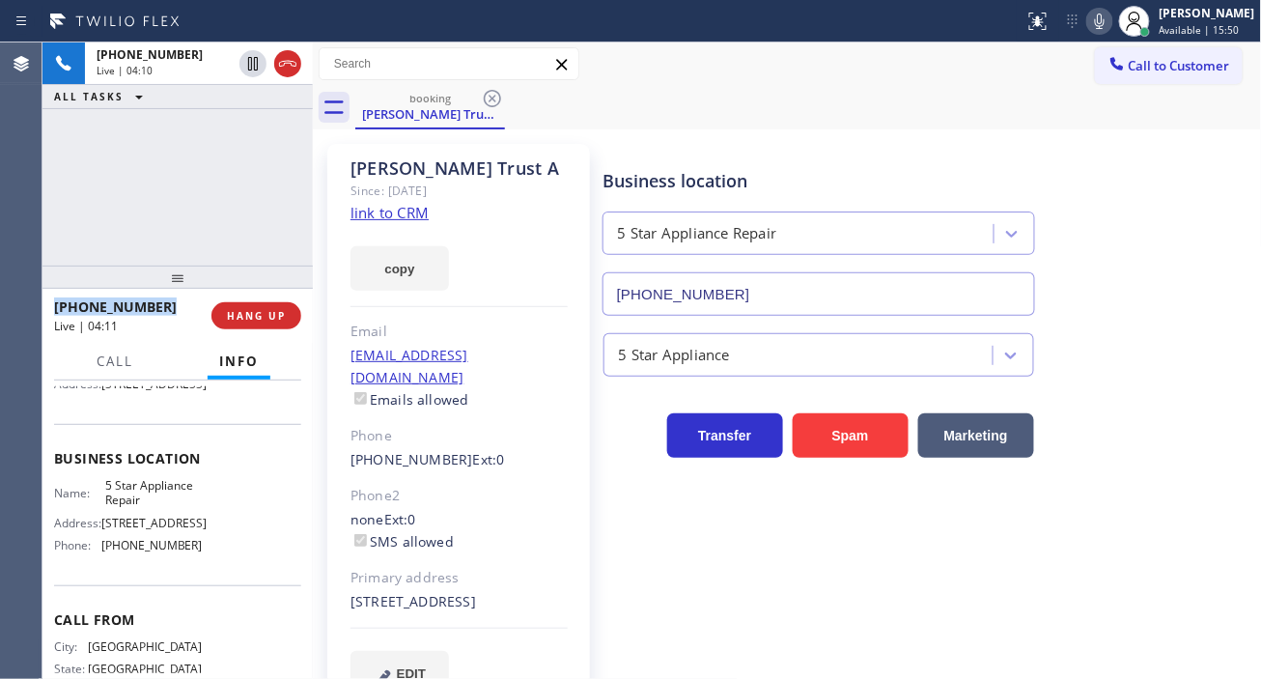
click at [238, 179] on div "[PHONE_NUMBER] Live | 04:10 ALL TASKS ALL TASKS ACTIVE TASKS TASKS IN WRAP UP" at bounding box center [177, 153] width 270 height 223
click at [238, 179] on div "[PHONE_NUMBER] Live | 04:11 ALL TASKS ALL TASKS ACTIVE TASKS TASKS IN WRAP UP" at bounding box center [177, 153] width 270 height 223
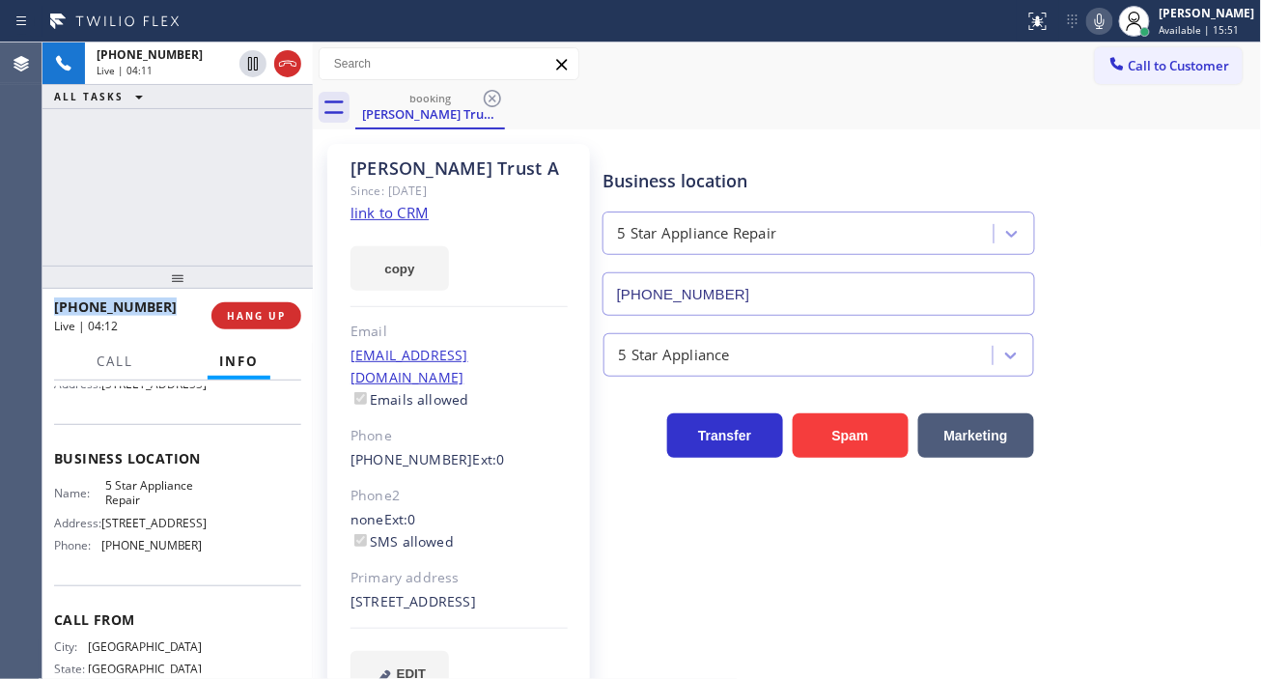
click at [238, 179] on div "[PHONE_NUMBER] Live | 04:11 ALL TASKS ALL TASKS ACTIVE TASKS TASKS IN WRAP UP" at bounding box center [177, 153] width 270 height 223
click at [238, 179] on div "[PHONE_NUMBER] Live | 04:12 ALL TASKS ALL TASKS ACTIVE TASKS TASKS IN WRAP UP" at bounding box center [177, 153] width 270 height 223
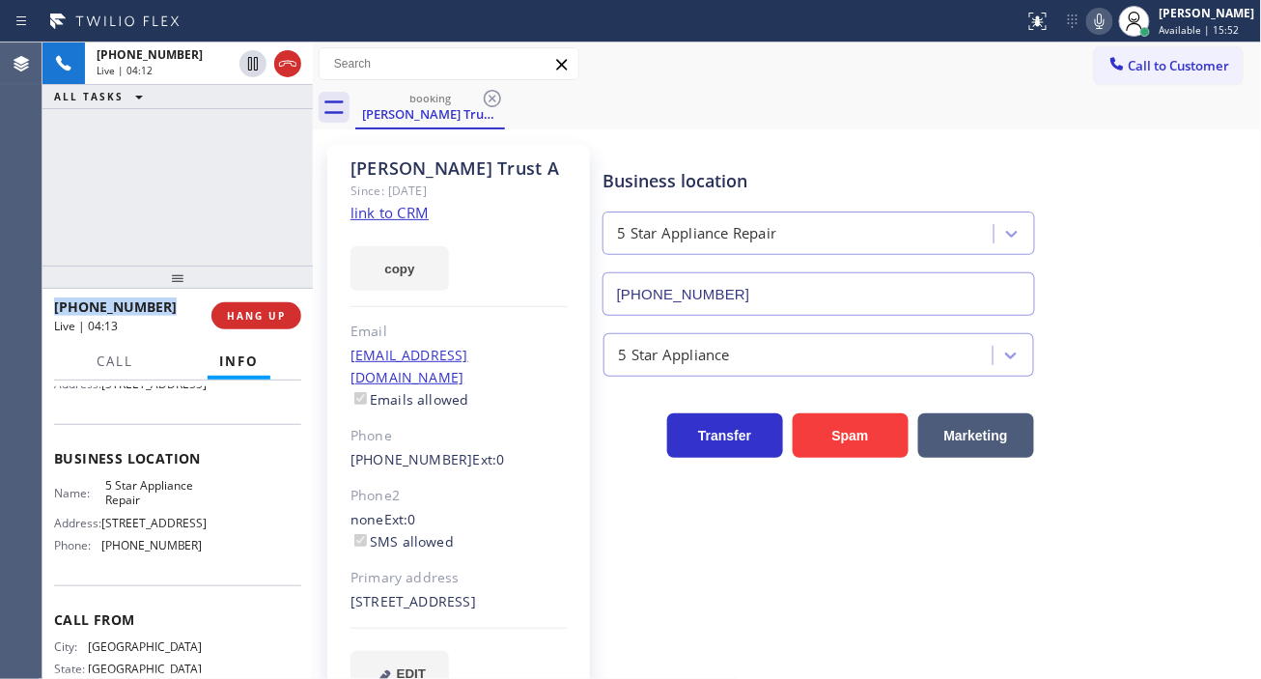
click at [238, 179] on div "[PHONE_NUMBER] Live | 04:12 ALL TASKS ALL TASKS ACTIVE TASKS TASKS IN WRAP UP" at bounding box center [177, 153] width 270 height 223
click at [238, 179] on div "[PHONE_NUMBER] Live | 04:13 ALL TASKS ALL TASKS ACTIVE TASKS TASKS IN WRAP UP" at bounding box center [177, 153] width 270 height 223
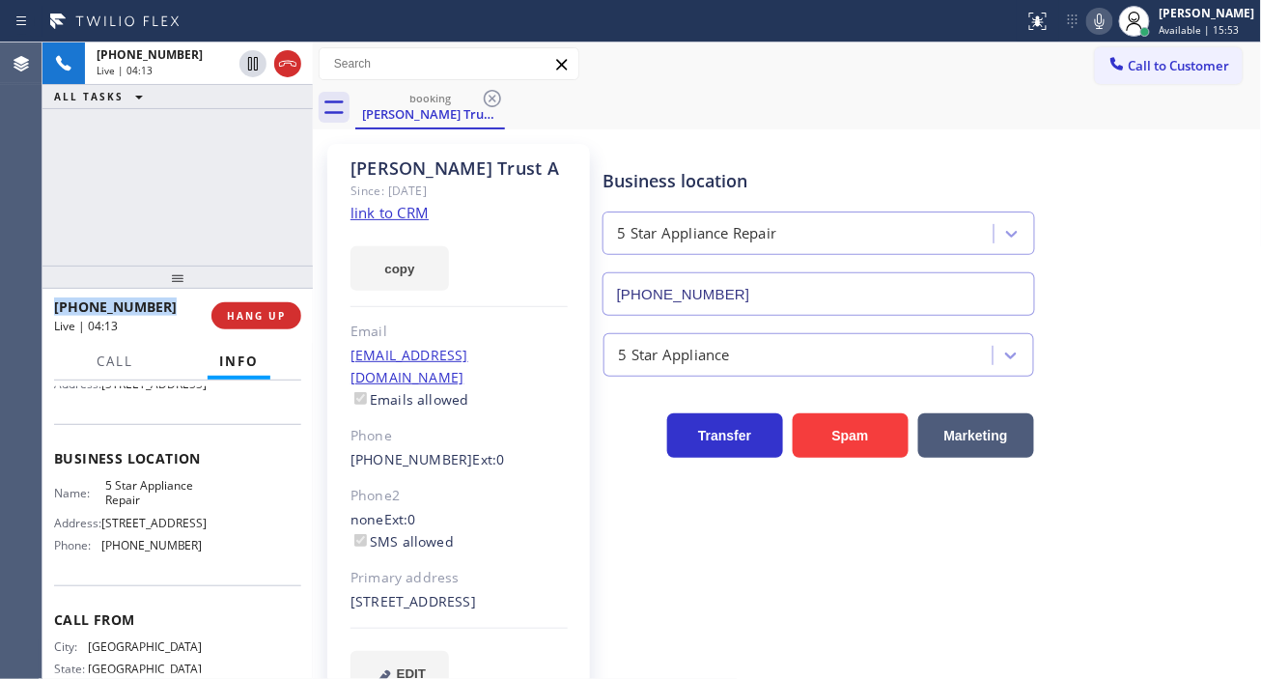
click at [238, 179] on div "[PHONE_NUMBER] Live | 04:13 ALL TASKS ALL TASKS ACTIVE TASKS TASKS IN WRAP UP" at bounding box center [177, 153] width 270 height 223
click at [275, 321] on span "HANG UP" at bounding box center [256, 316] width 59 height 14
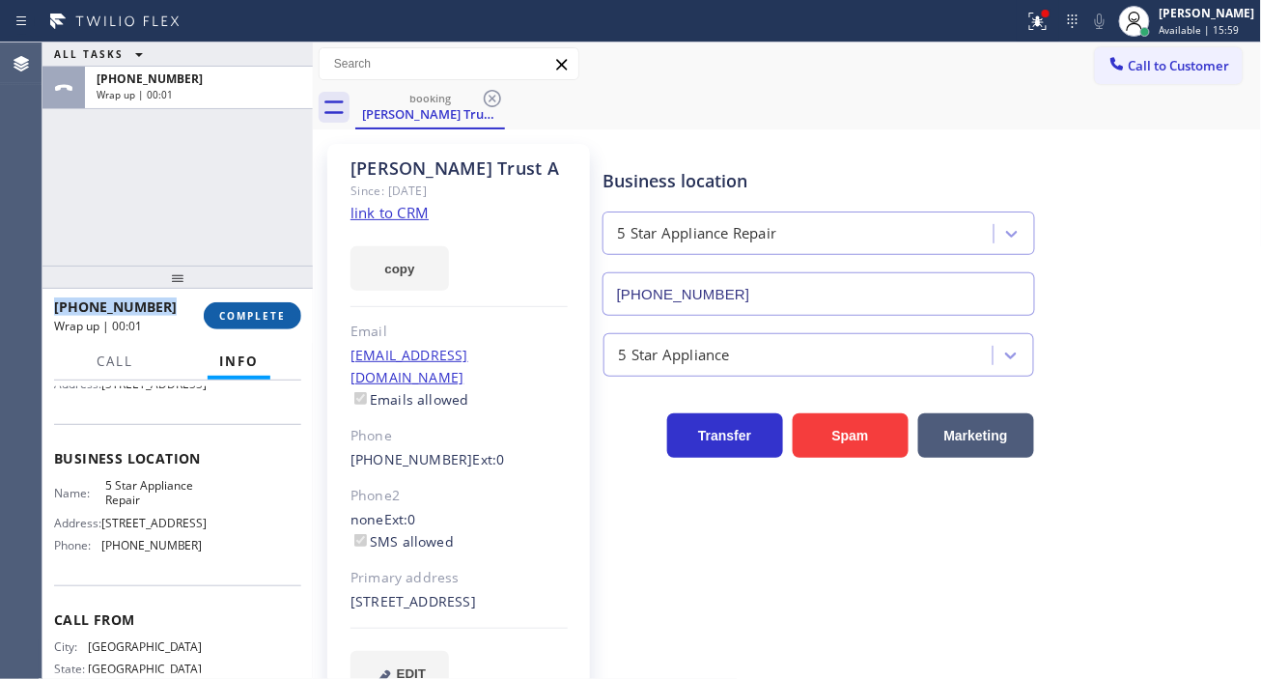
click at [275, 321] on span "COMPLETE" at bounding box center [252, 316] width 67 height 14
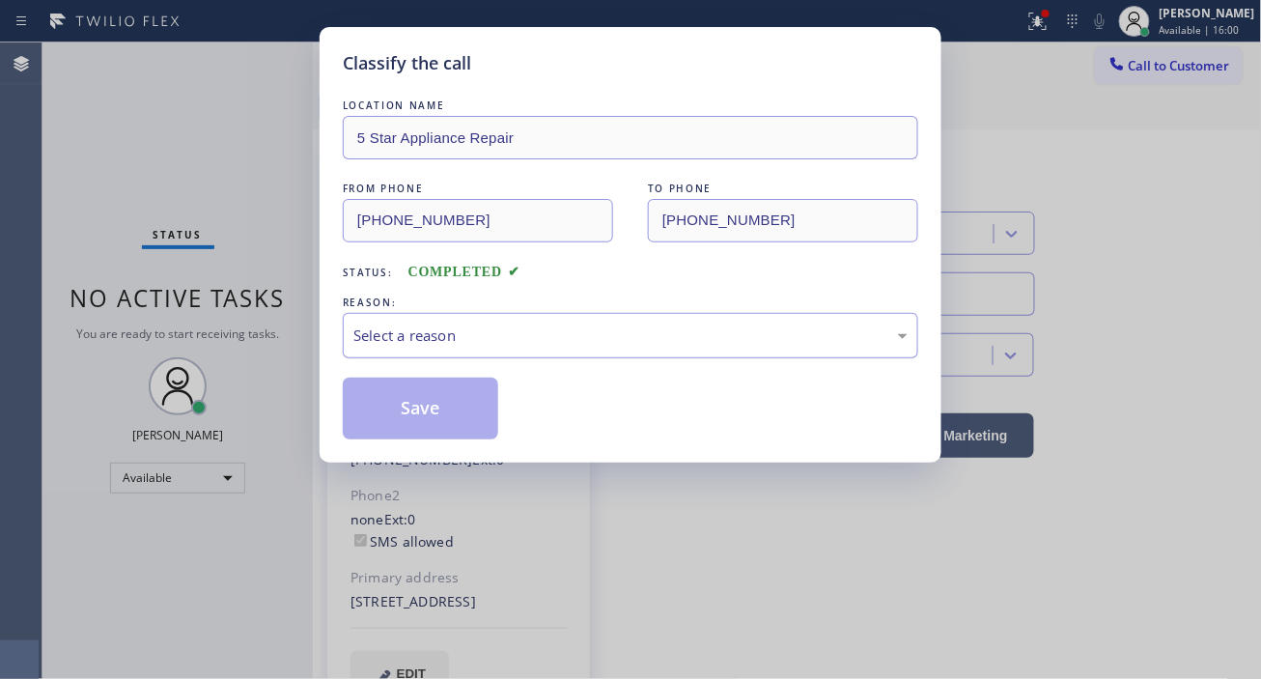
click at [500, 345] on div "Select a reason" at bounding box center [630, 335] width 554 height 22
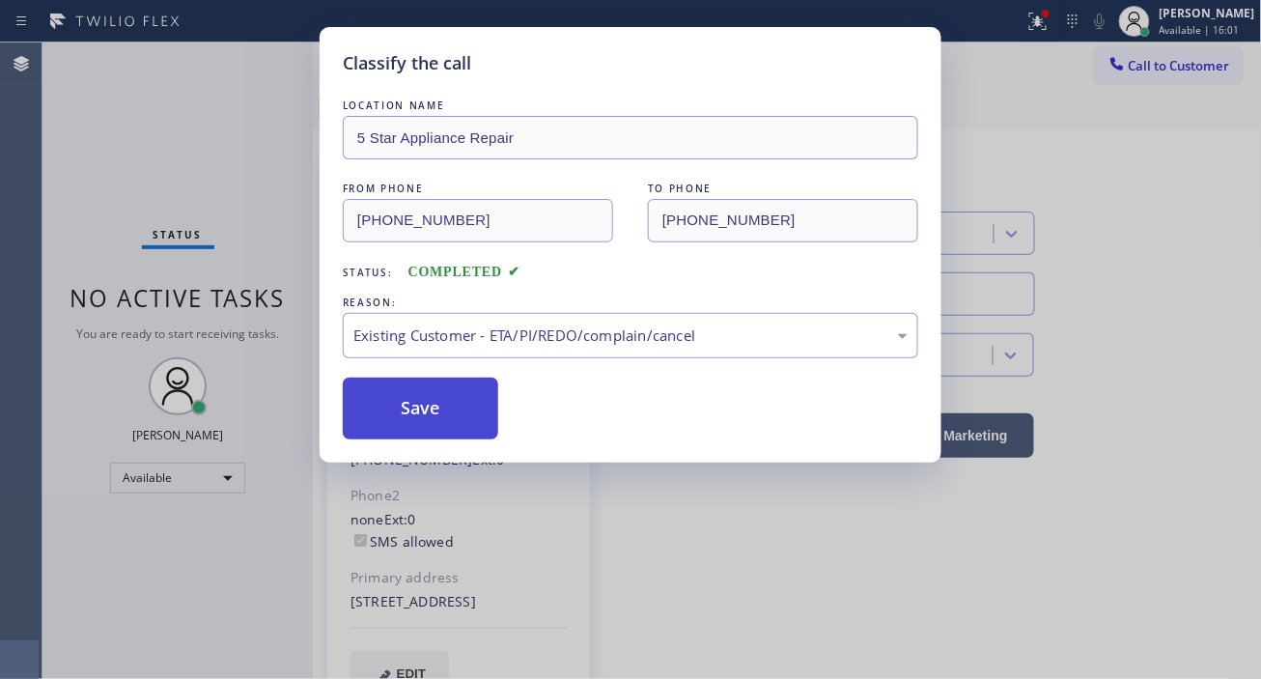
click at [474, 422] on button "Save" at bounding box center [420, 409] width 155 height 62
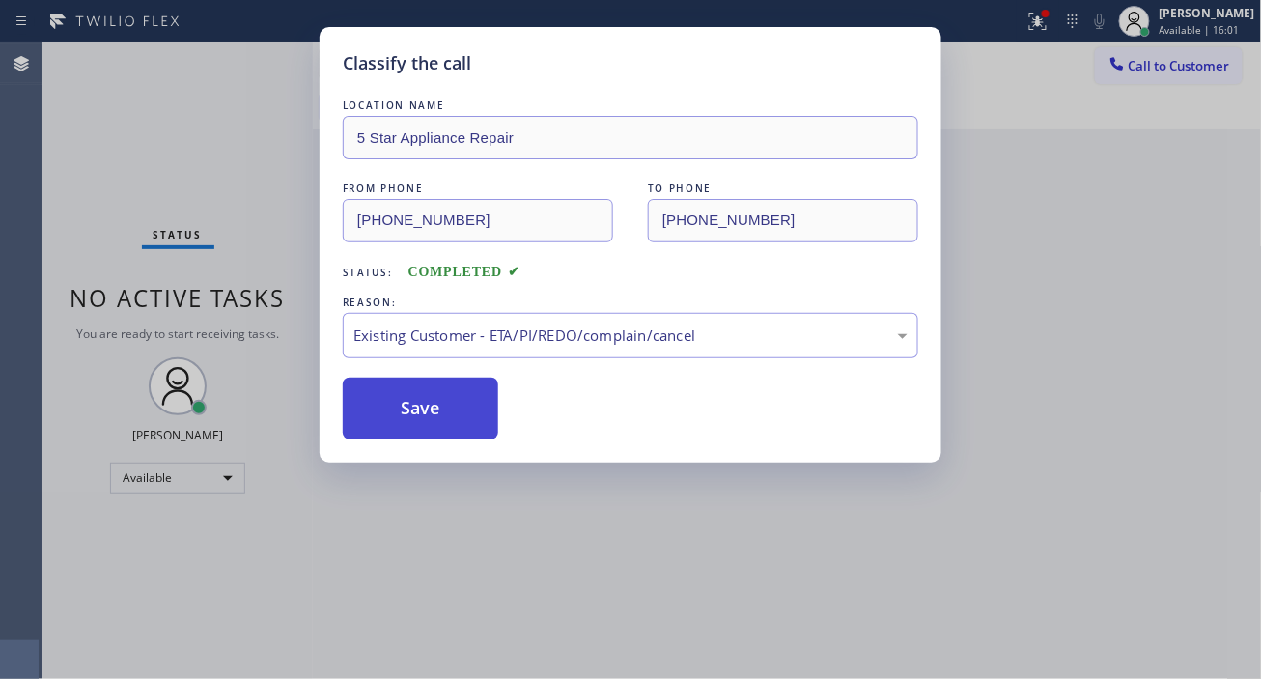
click at [474, 422] on button "Save" at bounding box center [420, 409] width 155 height 62
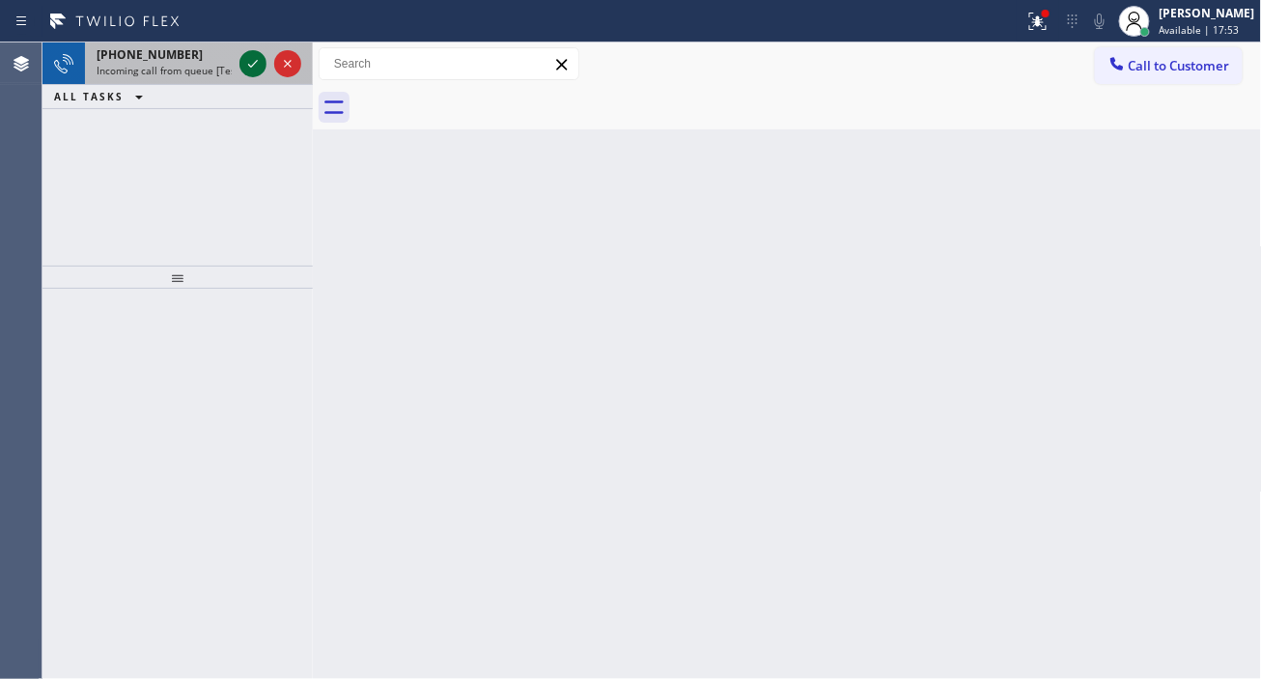
click at [249, 70] on icon at bounding box center [252, 63] width 23 height 23
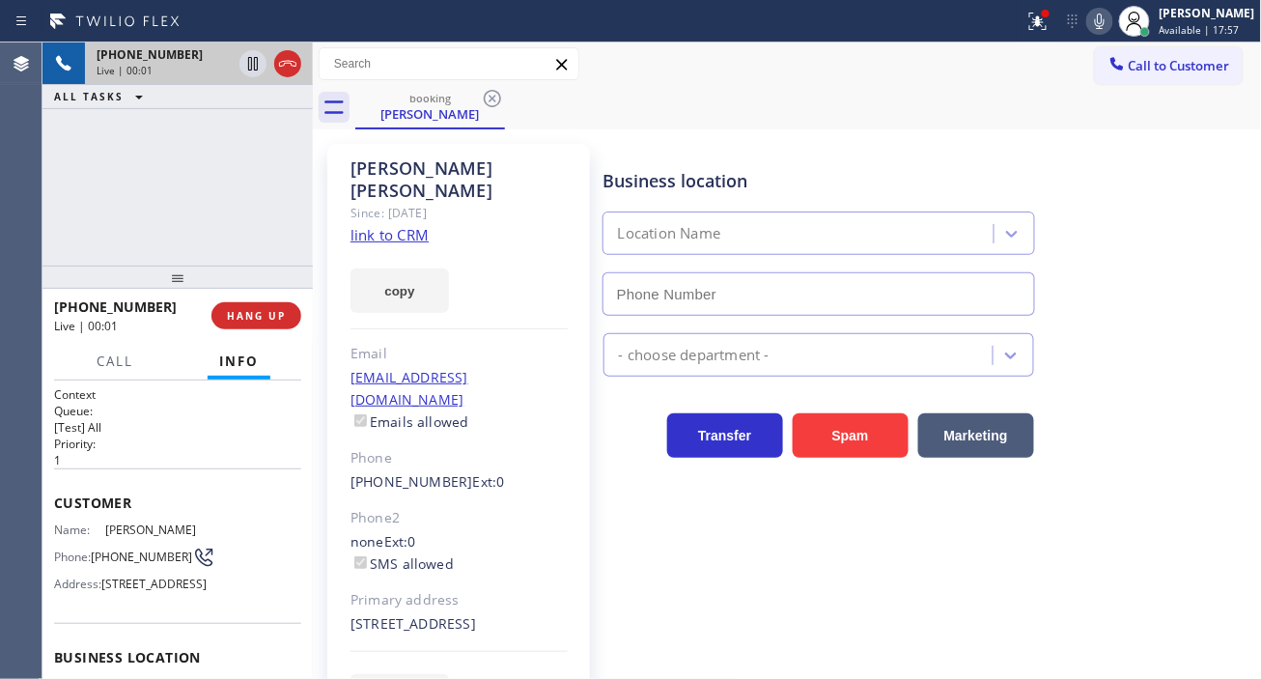
type input "[PHONE_NUMBER]"
click at [407, 225] on link "link to CRM" at bounding box center [390, 234] width 78 height 19
click at [126, 550] on span "[PHONE_NUMBER]" at bounding box center [141, 556] width 101 height 14
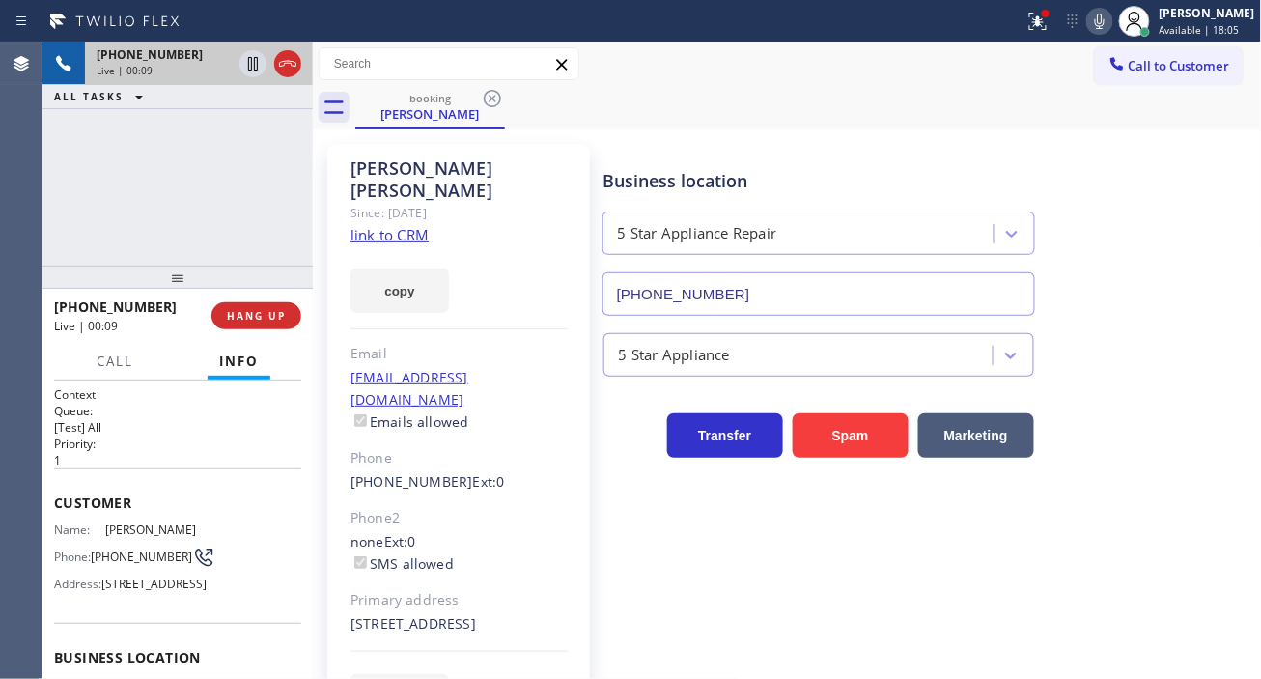
click at [614, 138] on div "[PERSON_NAME] Since: [DATE] link to CRM copy Email [EMAIL_ADDRESS][DOMAIN_NAME]…" at bounding box center [788, 442] width 940 height 617
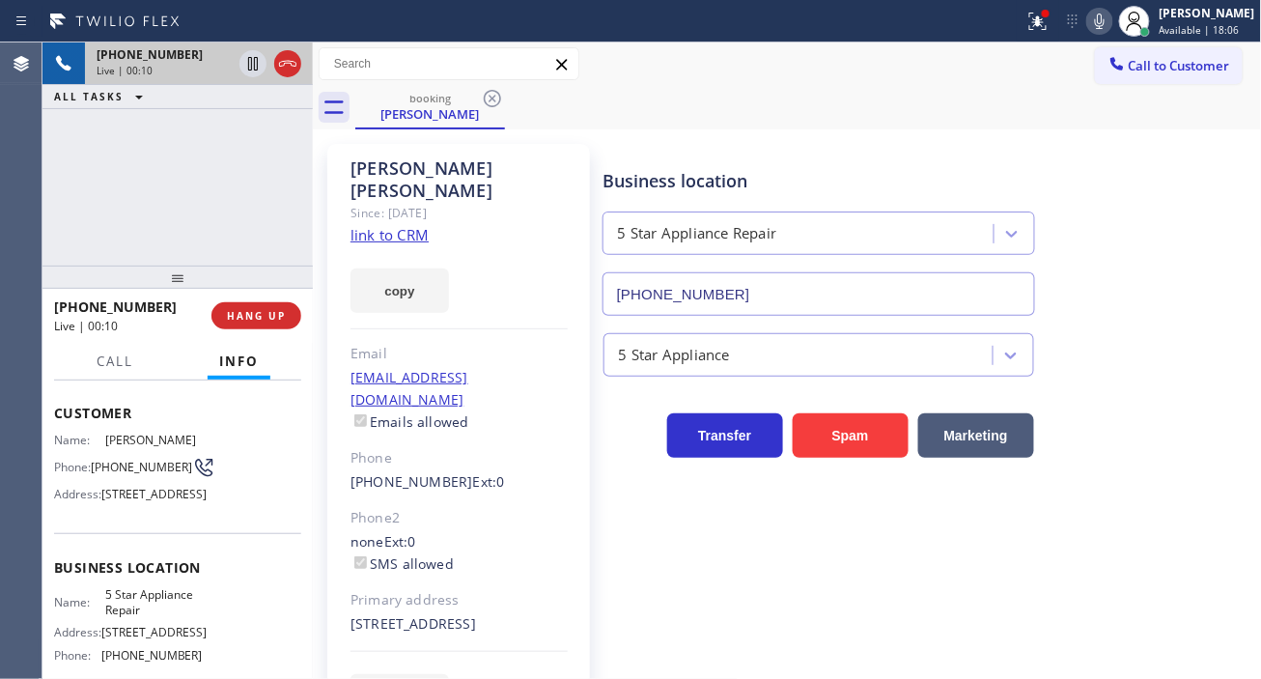
scroll to position [214, 0]
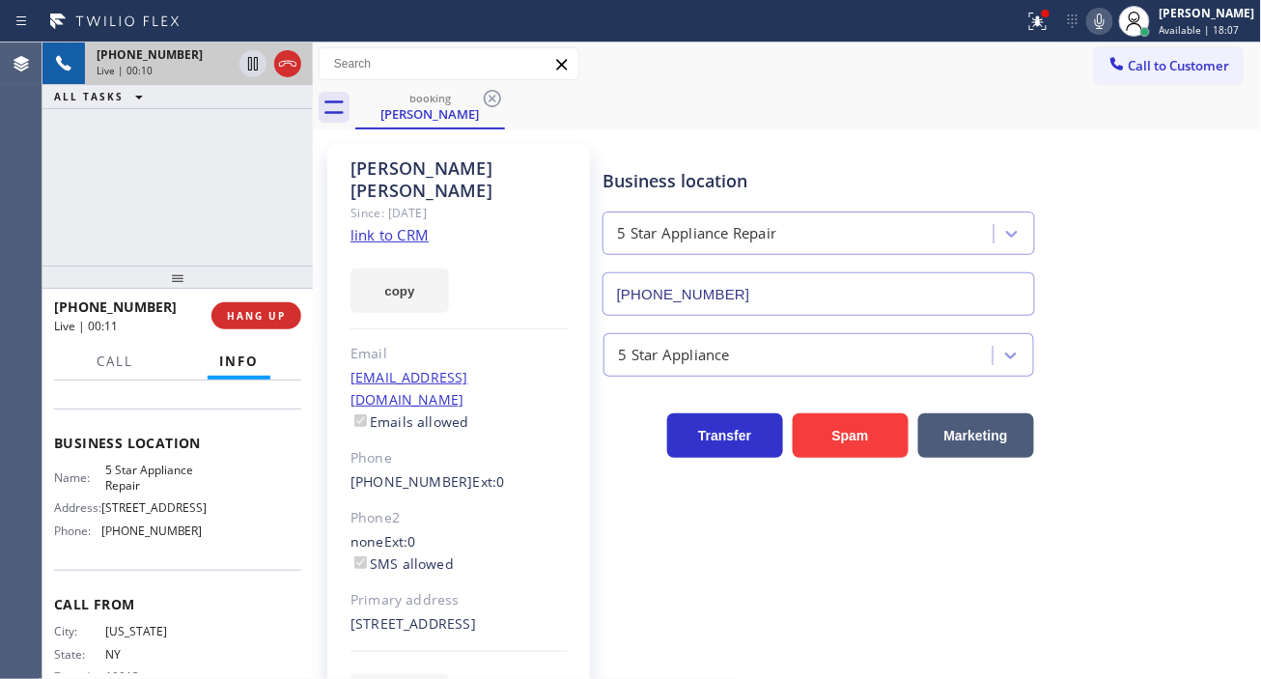
click at [136, 492] on span "5 Star Appliance Repair" at bounding box center [153, 478] width 97 height 30
click at [149, 117] on div "[PHONE_NUMBER] Live | 00:14 ALL TASKS ALL TASKS ACTIVE TASKS TASKS IN WRAP UP" at bounding box center [177, 153] width 270 height 223
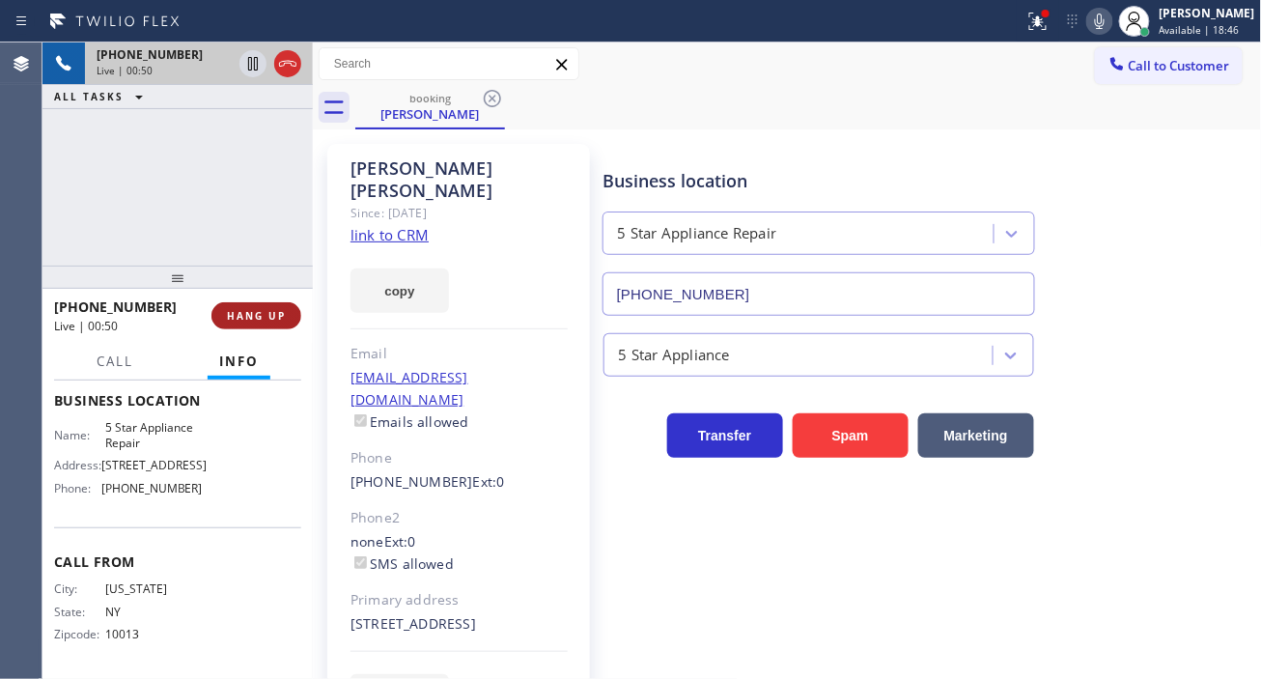
click at [267, 319] on span "HANG UP" at bounding box center [256, 316] width 59 height 14
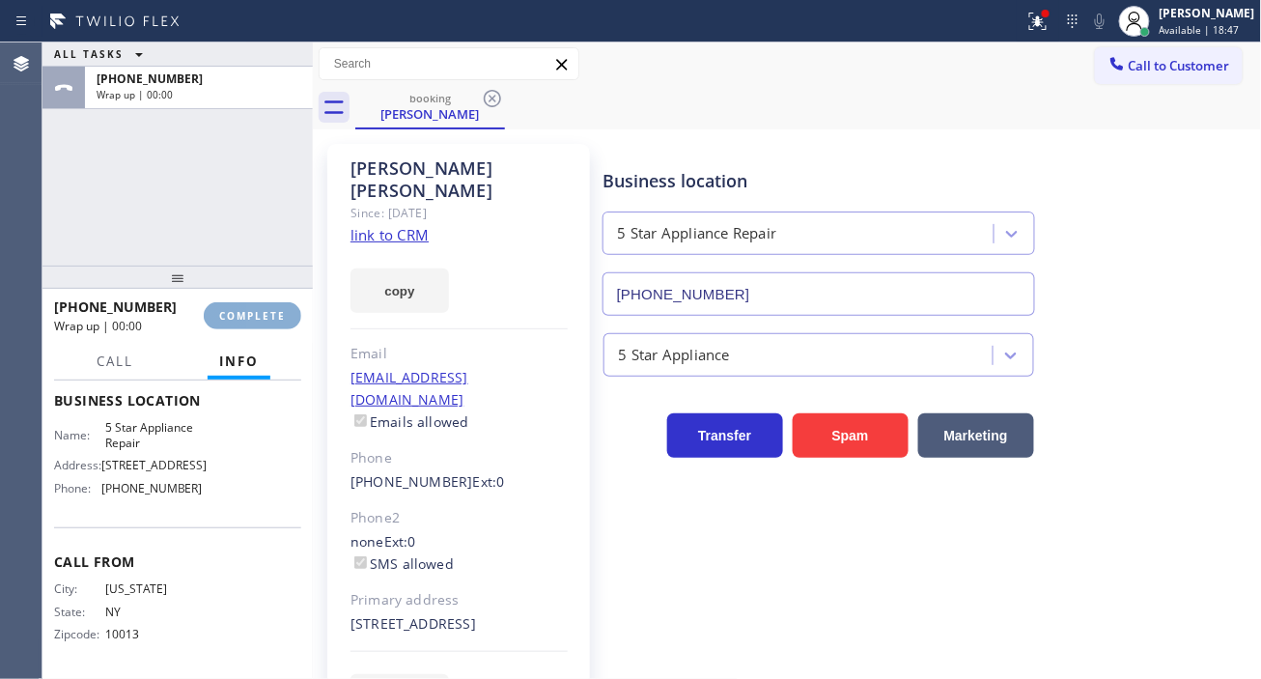
click at [267, 319] on span "COMPLETE" at bounding box center [252, 316] width 67 height 14
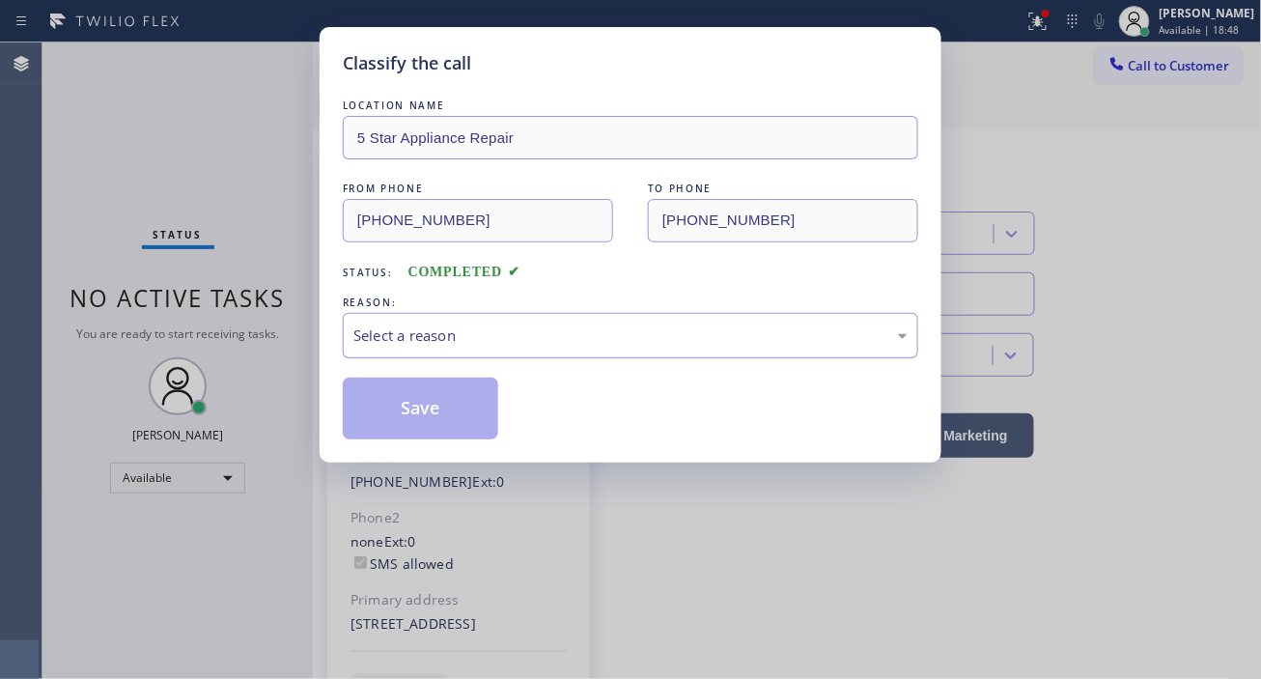
click at [534, 342] on div "Select a reason" at bounding box center [630, 335] width 554 height 22
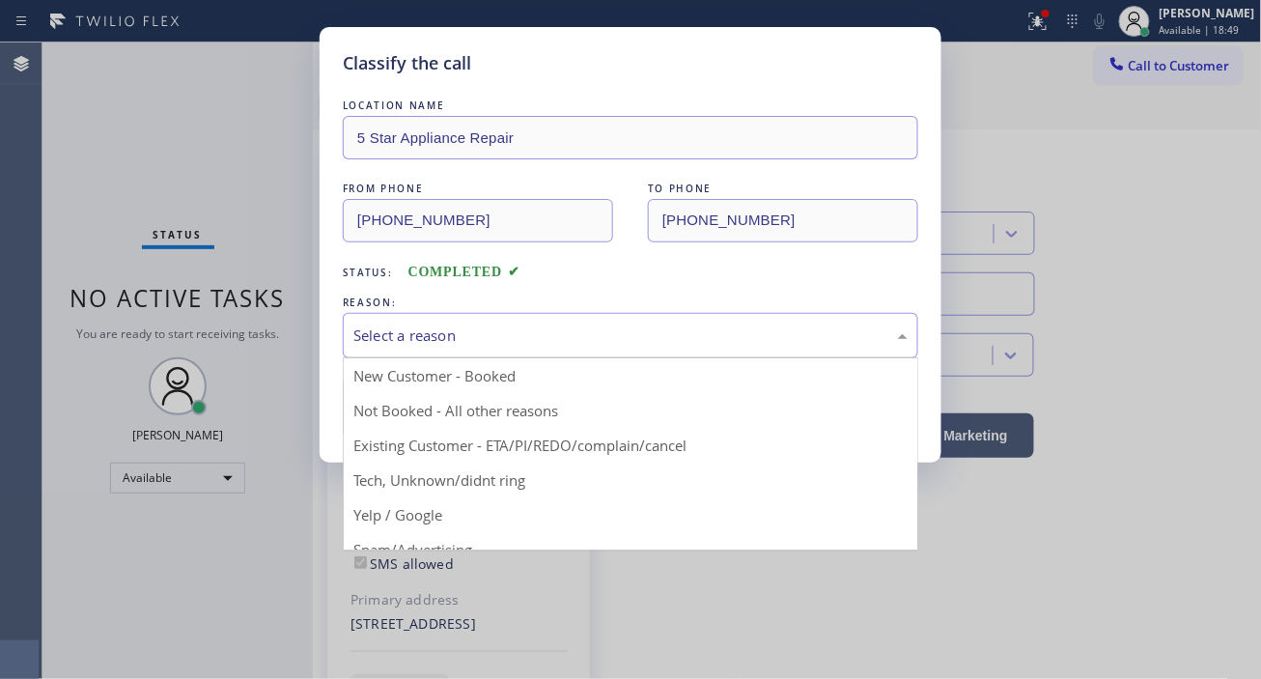
drag, startPoint x: 552, startPoint y: 445, endPoint x: 534, endPoint y: 441, distance: 18.7
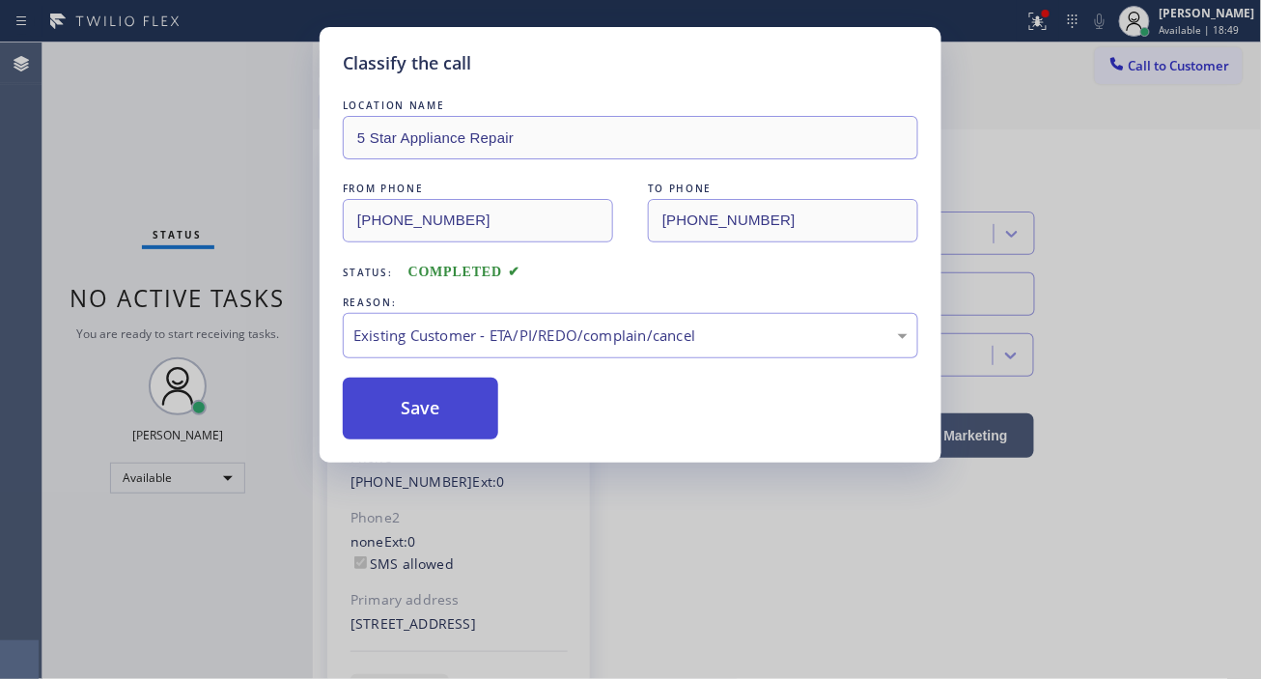
click at [470, 418] on button "Save" at bounding box center [420, 409] width 155 height 62
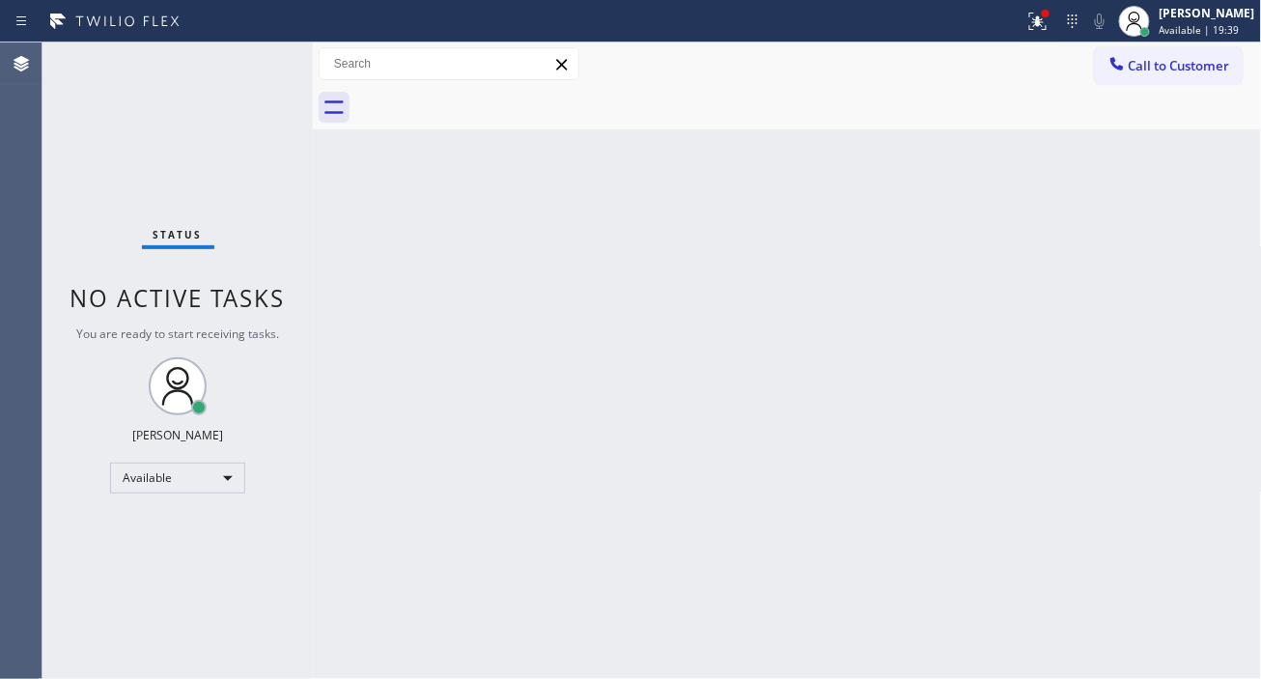
click at [1183, 297] on div "Back to Dashboard Change Sender ID Customers Technicians Select a contact Outbo…" at bounding box center [787, 360] width 949 height 636
click at [263, 56] on div "Status No active tasks You are ready to start receiving tasks. [PERSON_NAME]" at bounding box center [177, 360] width 270 height 636
click at [1188, 278] on div "Back to Dashboard Change Sender ID Customers Technicians Select a contact Outbo…" at bounding box center [787, 360] width 949 height 636
click at [1049, 27] on icon at bounding box center [1037, 21] width 23 height 23
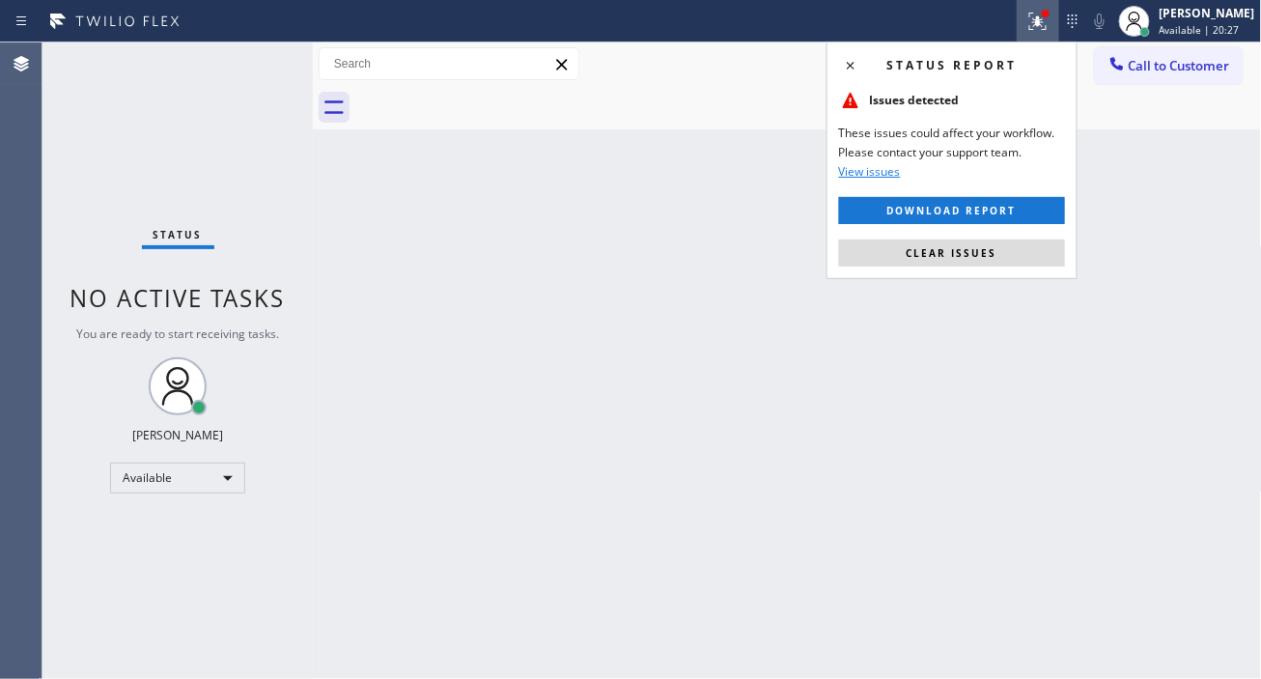
click at [993, 275] on div "Status report Issues detected These issues could affect your workflow. Please c…" at bounding box center [952, 161] width 251 height 238
click at [989, 259] on span "Clear issues" at bounding box center [952, 253] width 91 height 14
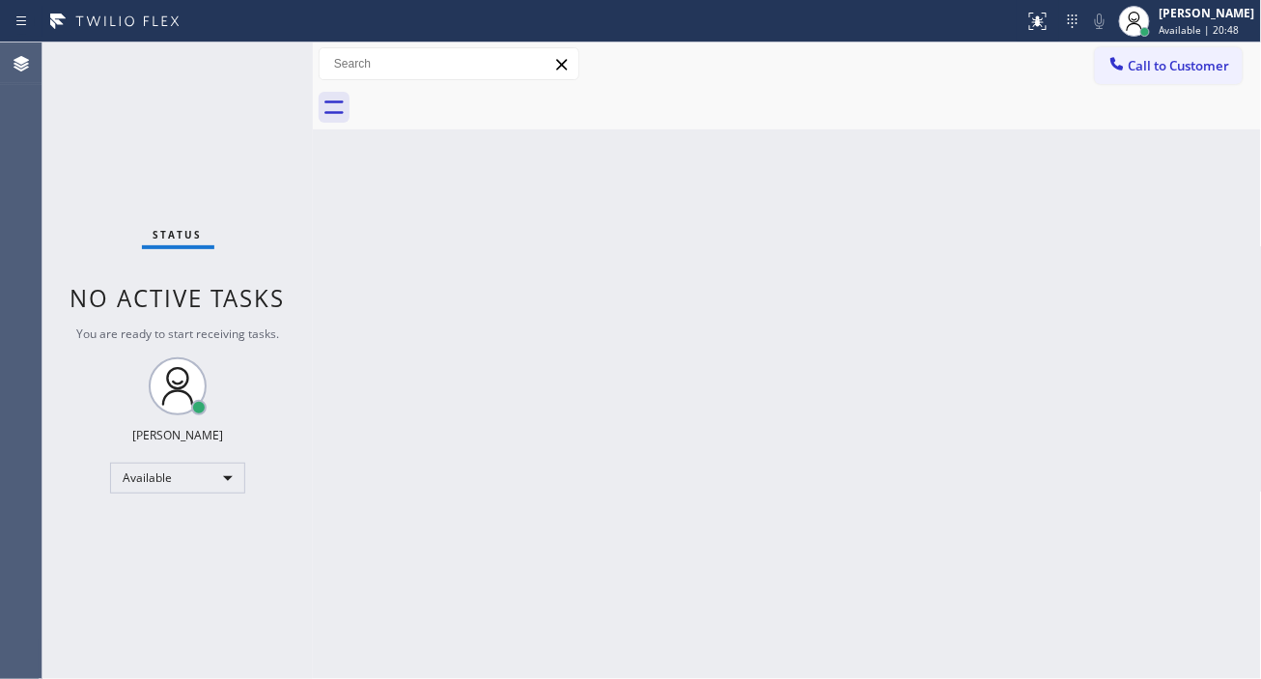
click at [248, 56] on div "Status No active tasks You are ready to start receiving tasks. [PERSON_NAME]" at bounding box center [177, 360] width 270 height 636
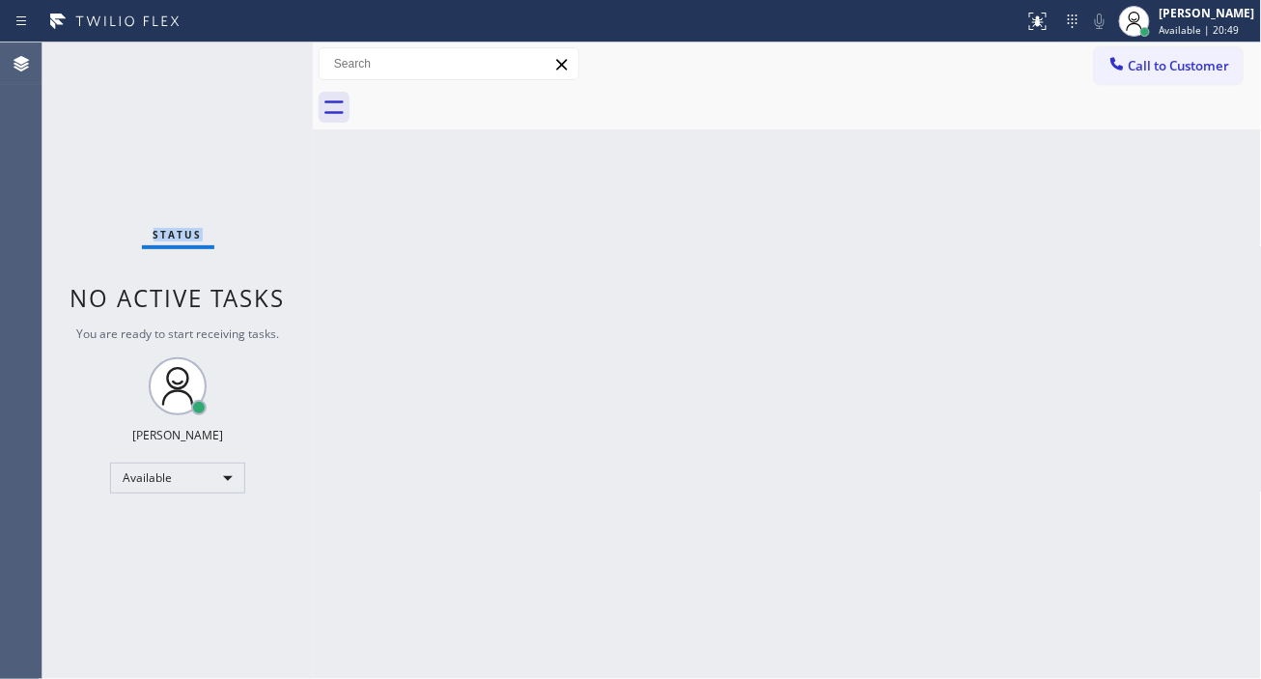
click at [248, 56] on div "Status No active tasks You are ready to start receiving tasks. [PERSON_NAME]" at bounding box center [177, 360] width 270 height 636
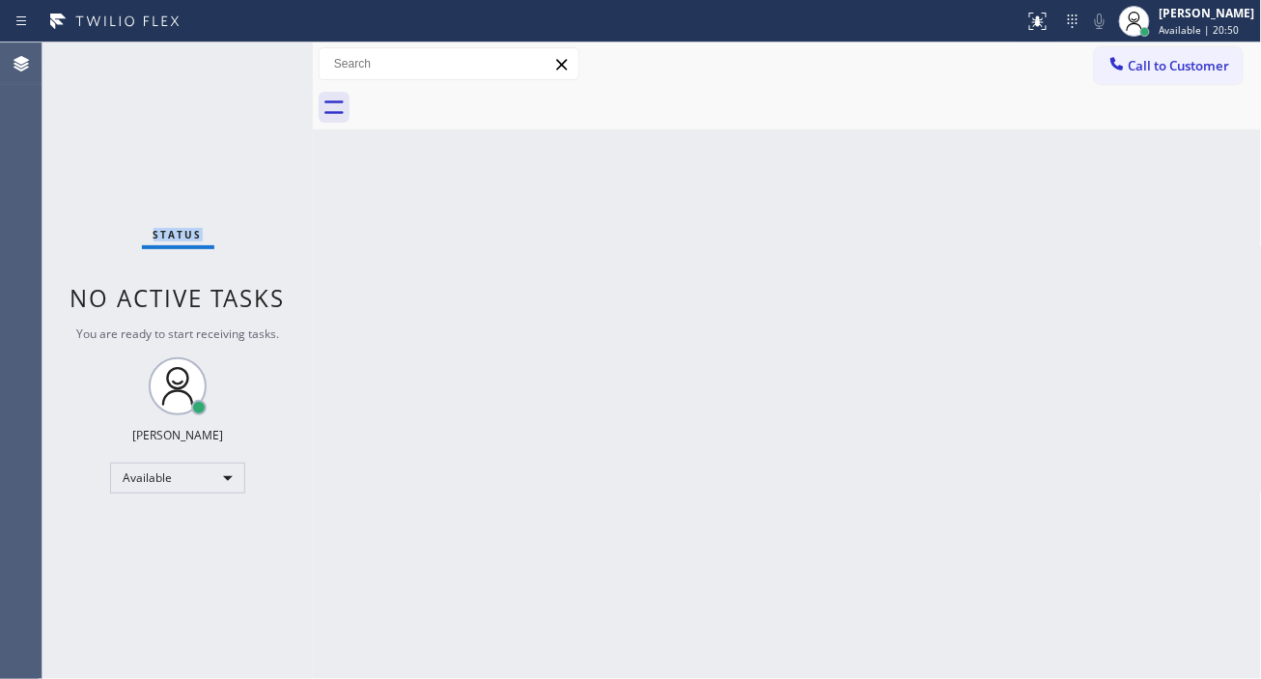
click at [248, 56] on div "Status No active tasks You are ready to start receiving tasks. [PERSON_NAME]" at bounding box center [177, 360] width 270 height 636
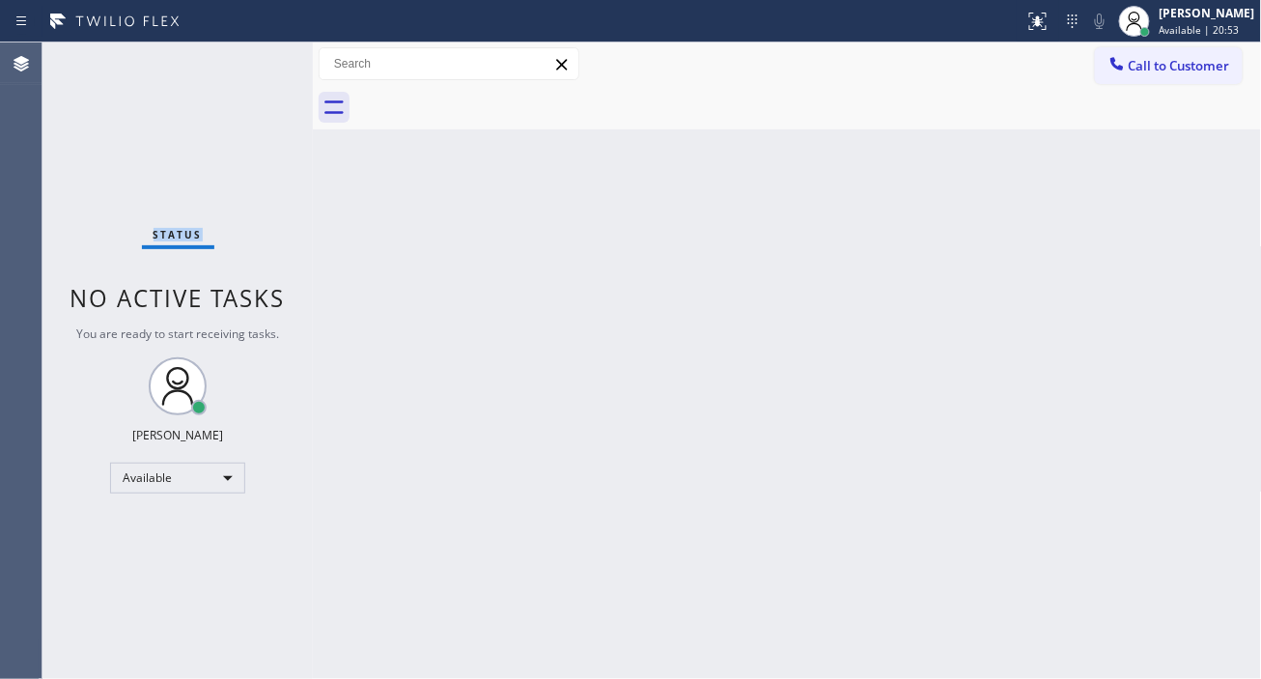
click at [253, 62] on div "Status No active tasks You are ready to start receiving tasks. [PERSON_NAME]" at bounding box center [177, 360] width 270 height 636
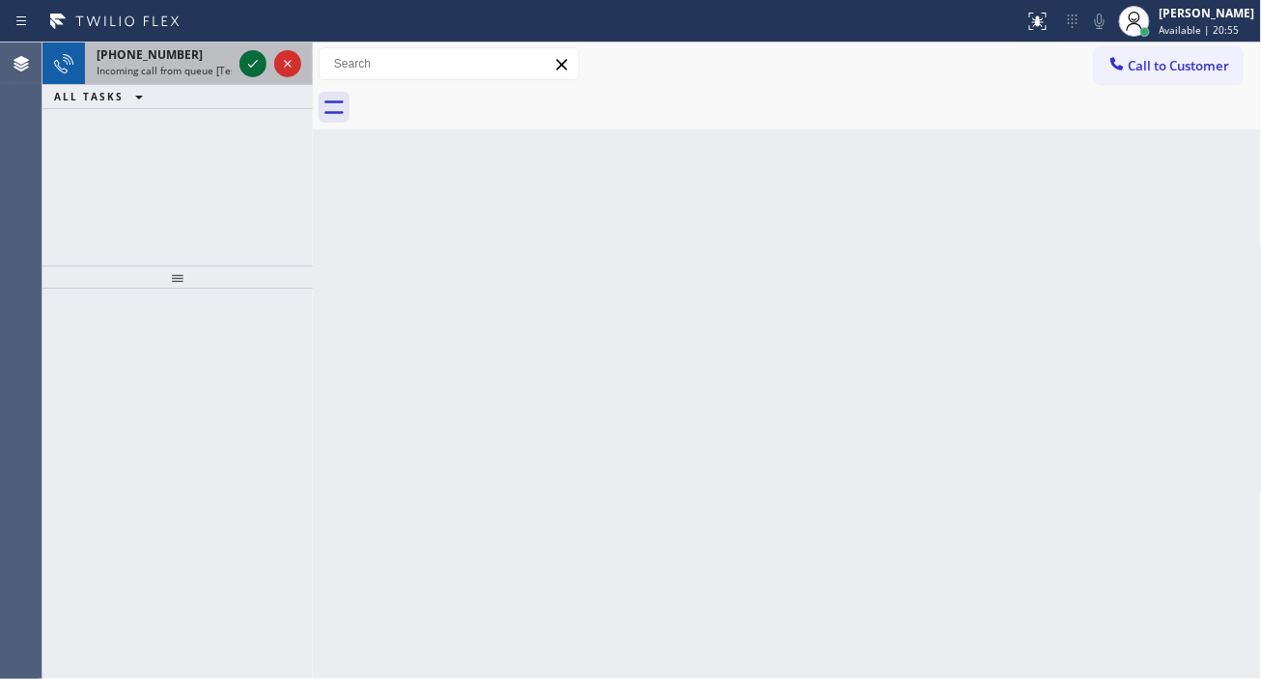
click at [253, 62] on icon at bounding box center [252, 63] width 23 height 23
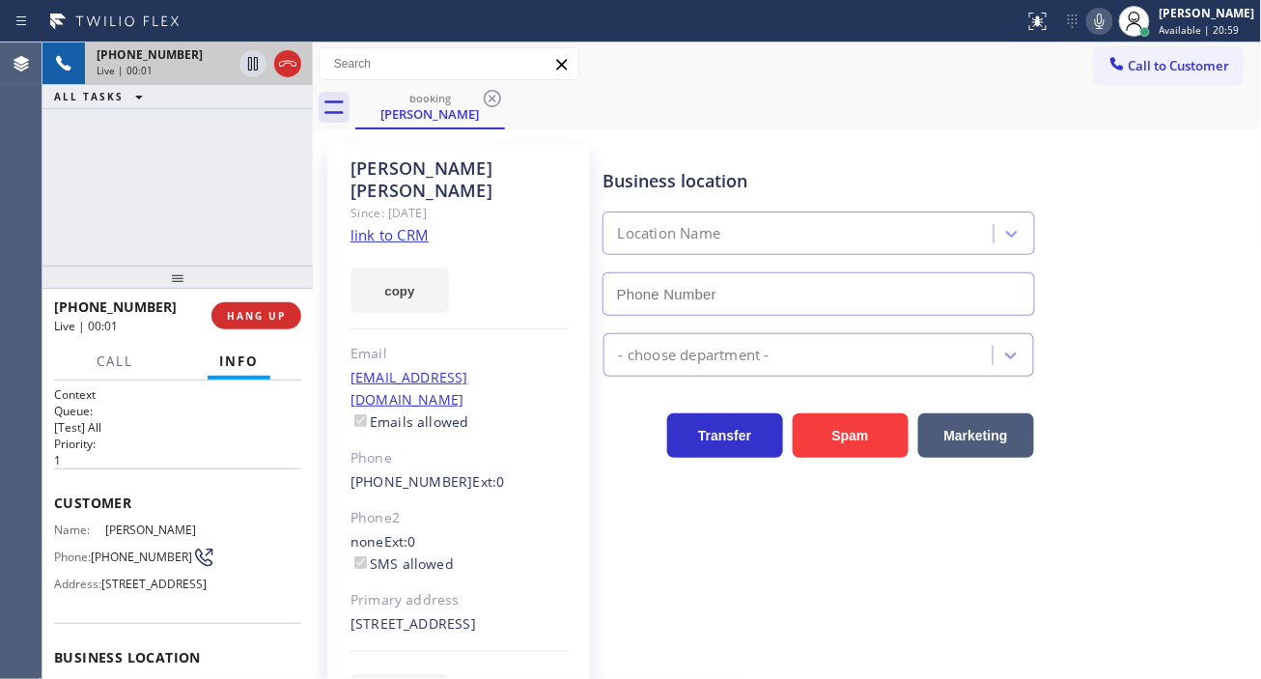
type input "[PHONE_NUMBER]"
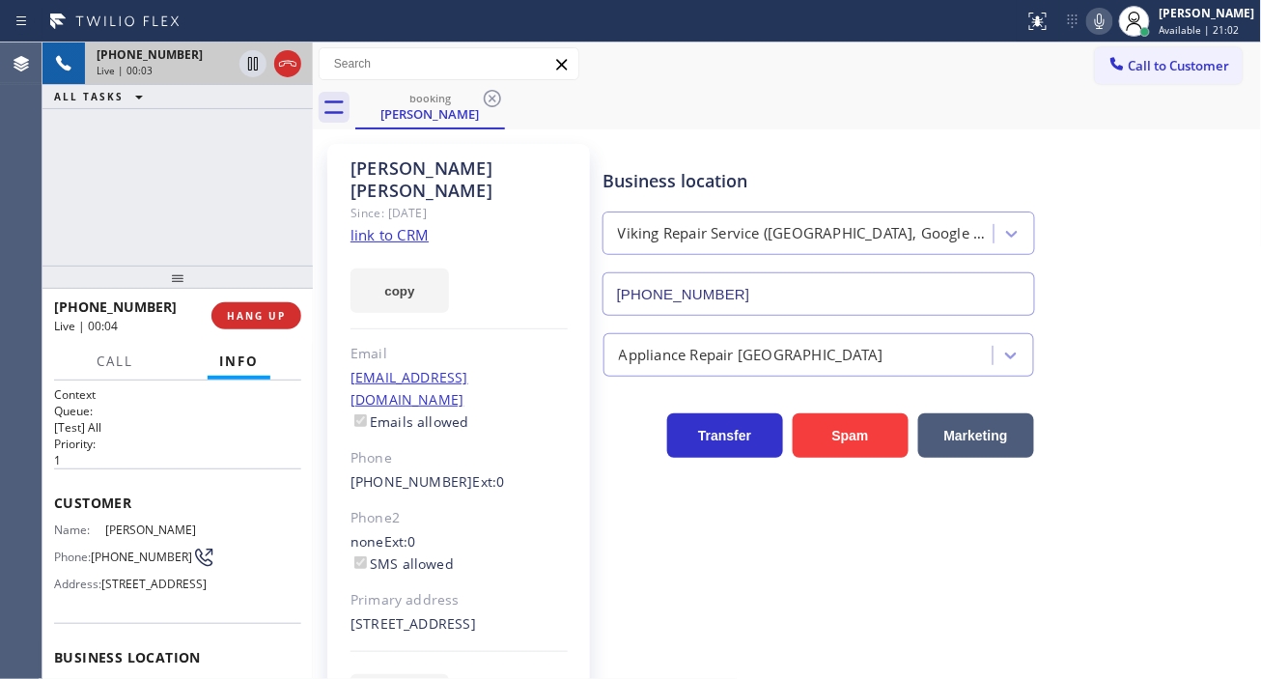
click at [381, 225] on link "link to CRM" at bounding box center [390, 234] width 78 height 19
click at [103, 564] on span "[PHONE_NUMBER]" at bounding box center [141, 556] width 101 height 14
click at [672, 155] on div "Business location Viking Repair Service ([GEOGRAPHIC_DATA], Google Ads) [PHONE_…" at bounding box center [819, 232] width 438 height 167
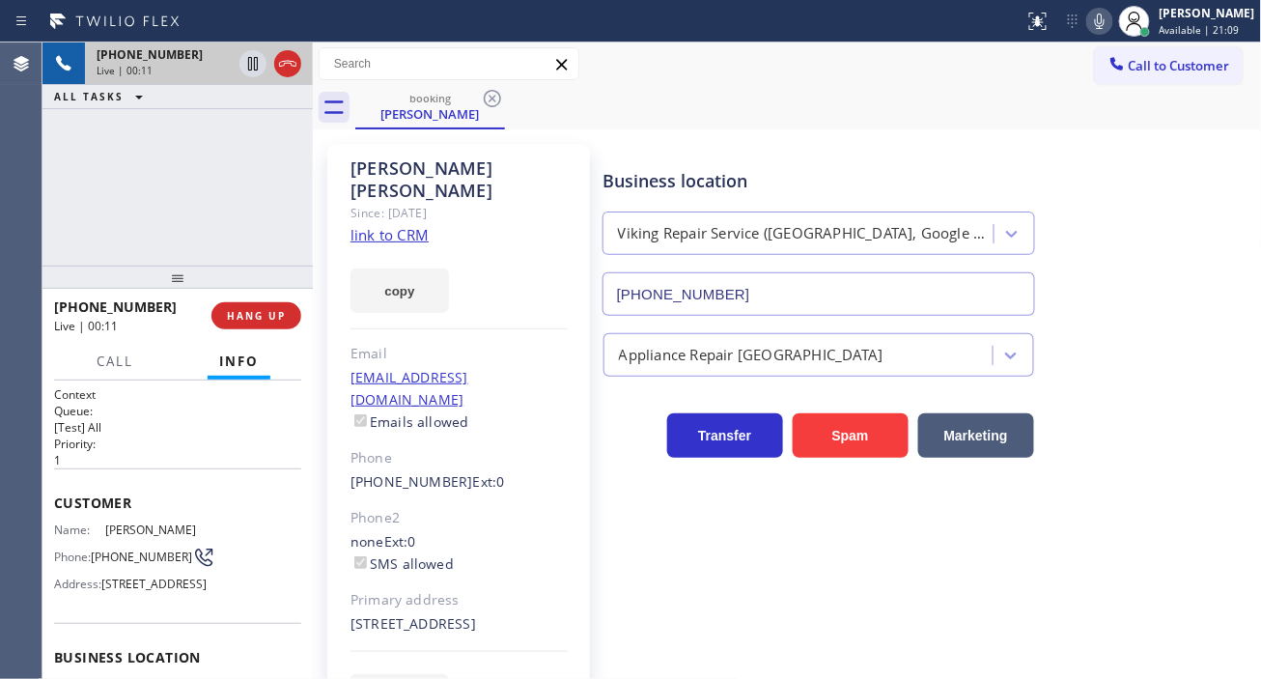
scroll to position [107, 0]
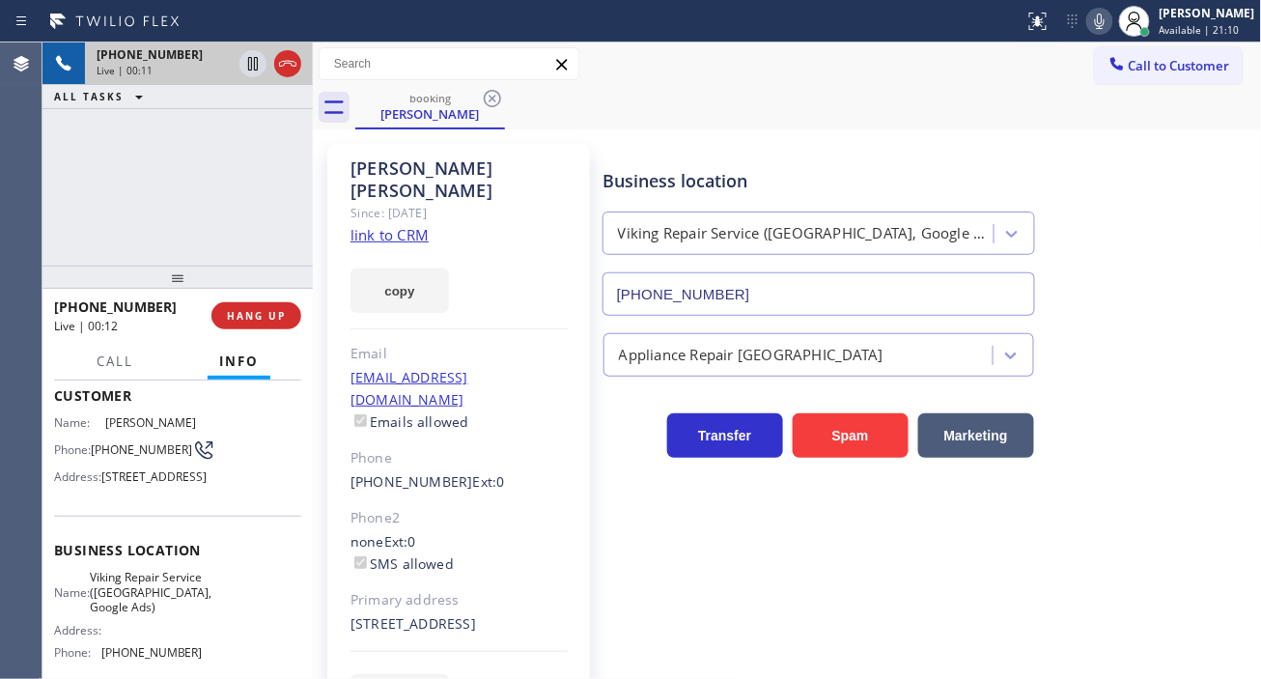
click at [104, 608] on span "Viking Repair Service ([GEOGRAPHIC_DATA], Google Ads)" at bounding box center [151, 592] width 122 height 44
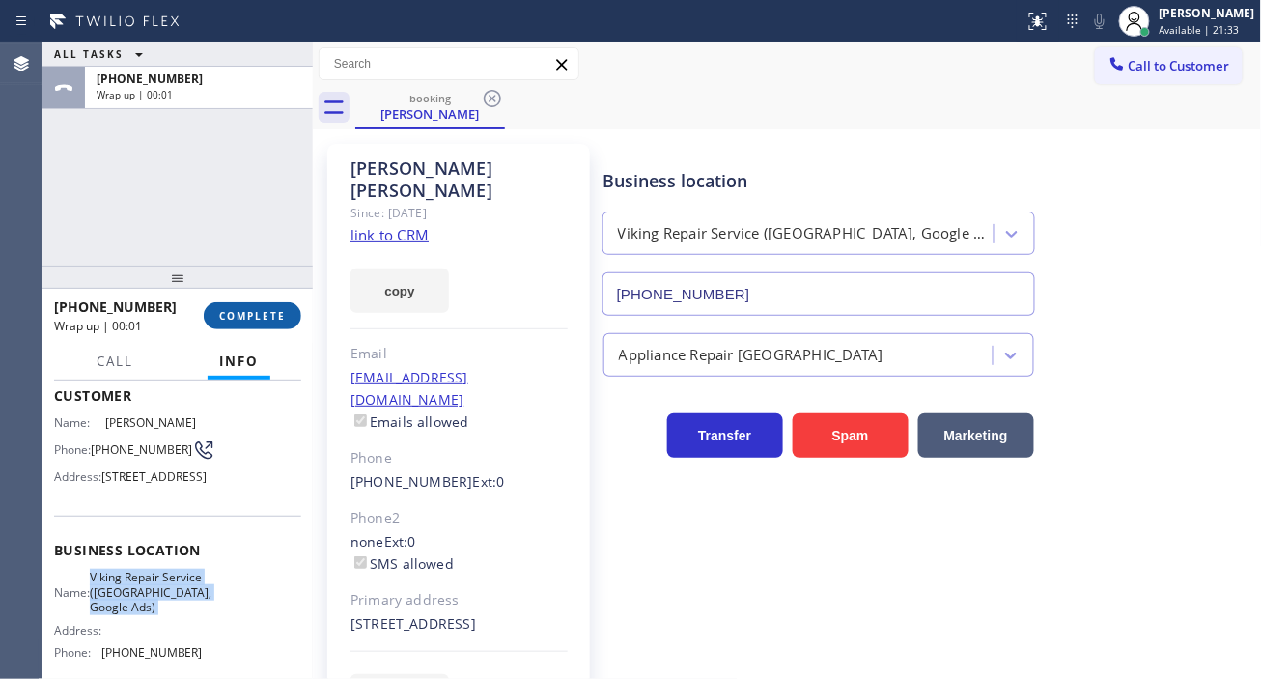
click at [262, 314] on span "COMPLETE" at bounding box center [252, 316] width 67 height 14
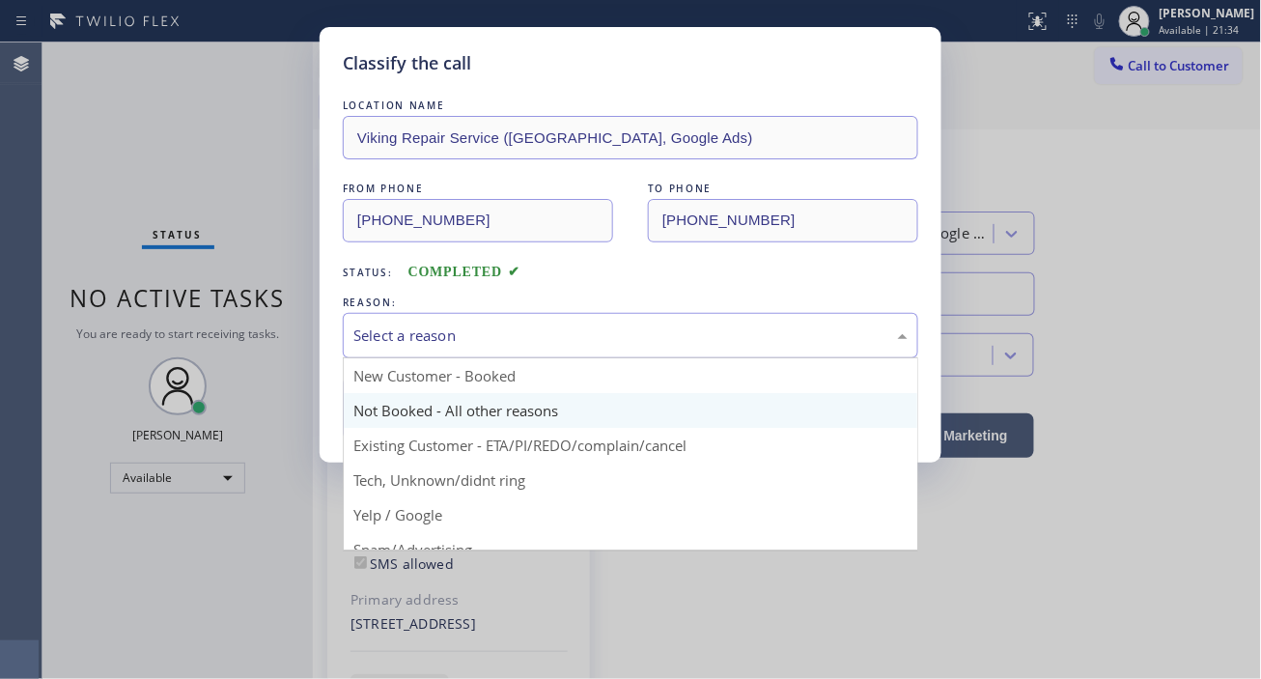
drag, startPoint x: 509, startPoint y: 338, endPoint x: 539, endPoint y: 401, distance: 69.5
click at [509, 338] on div "Select a reason" at bounding box center [630, 335] width 554 height 22
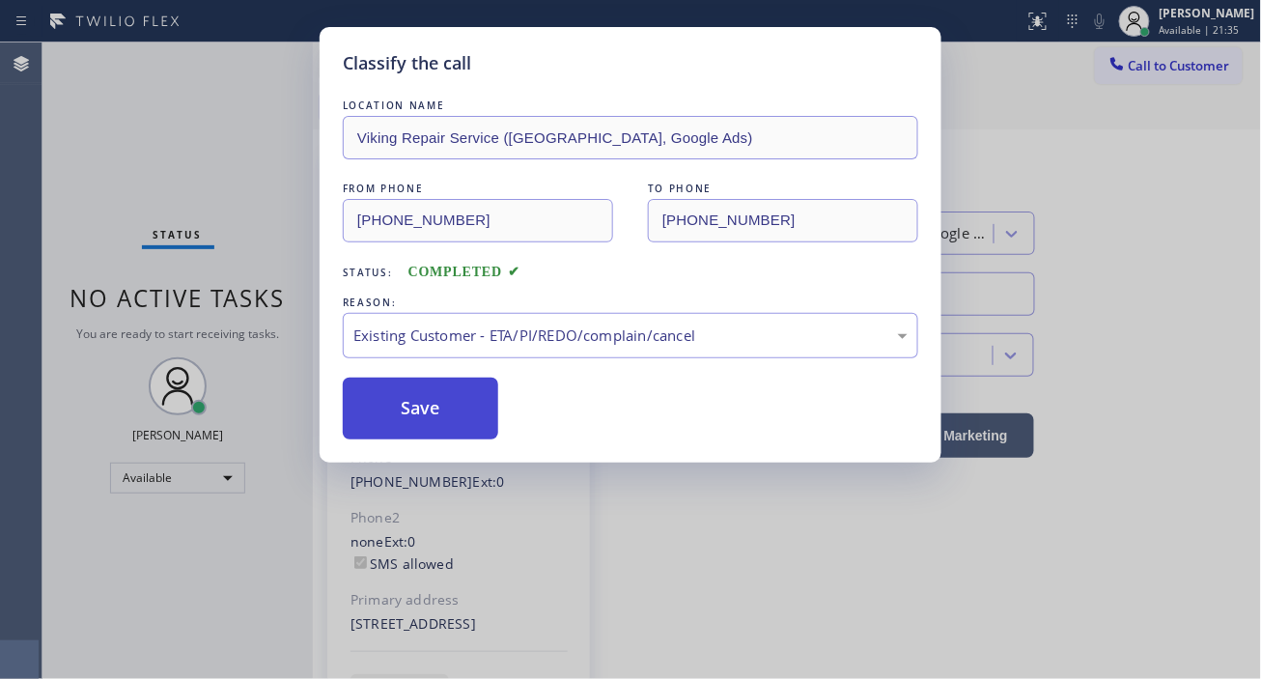
click at [463, 410] on button "Save" at bounding box center [420, 409] width 155 height 62
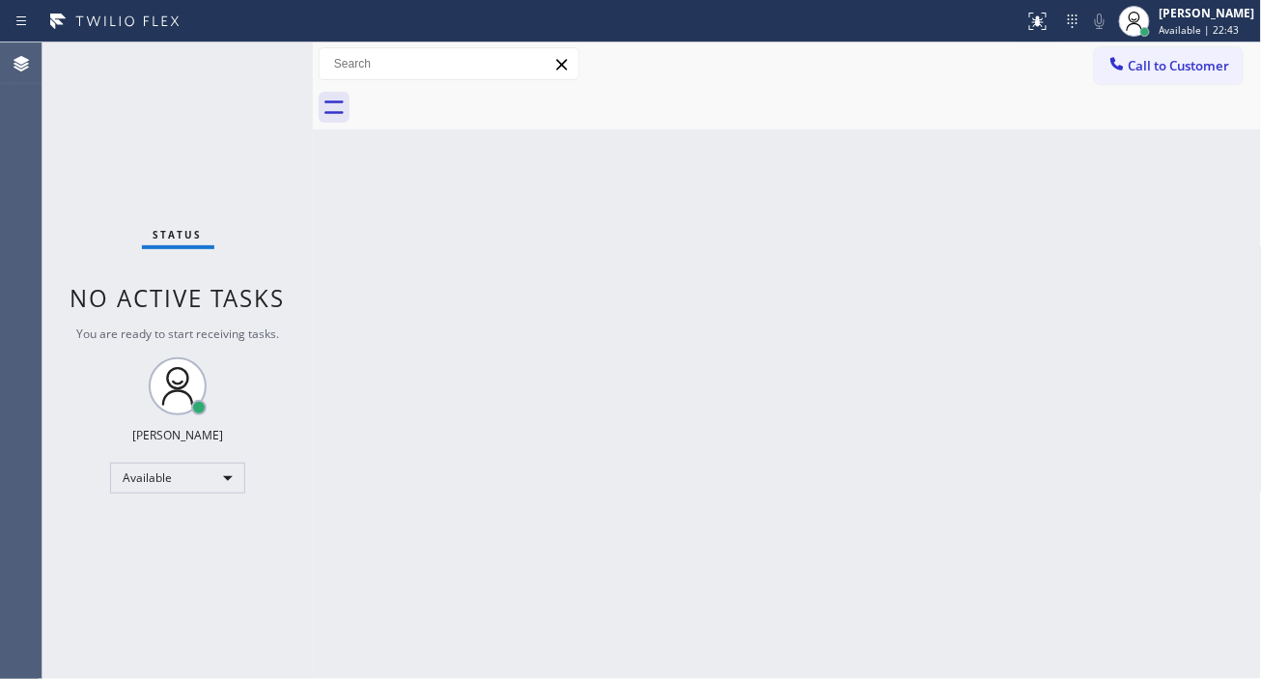
click at [236, 66] on div "Status No active tasks You are ready to start receiving tasks. [PERSON_NAME]" at bounding box center [177, 360] width 270 height 636
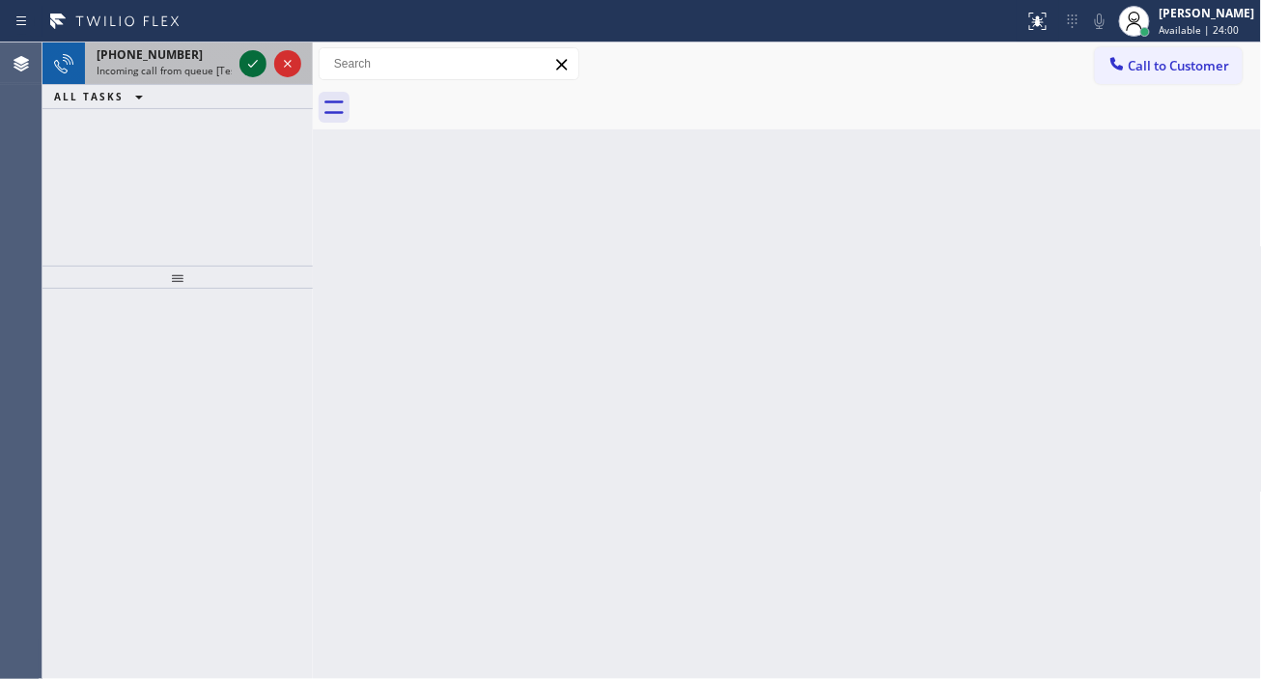
click at [249, 61] on icon at bounding box center [252, 63] width 23 height 23
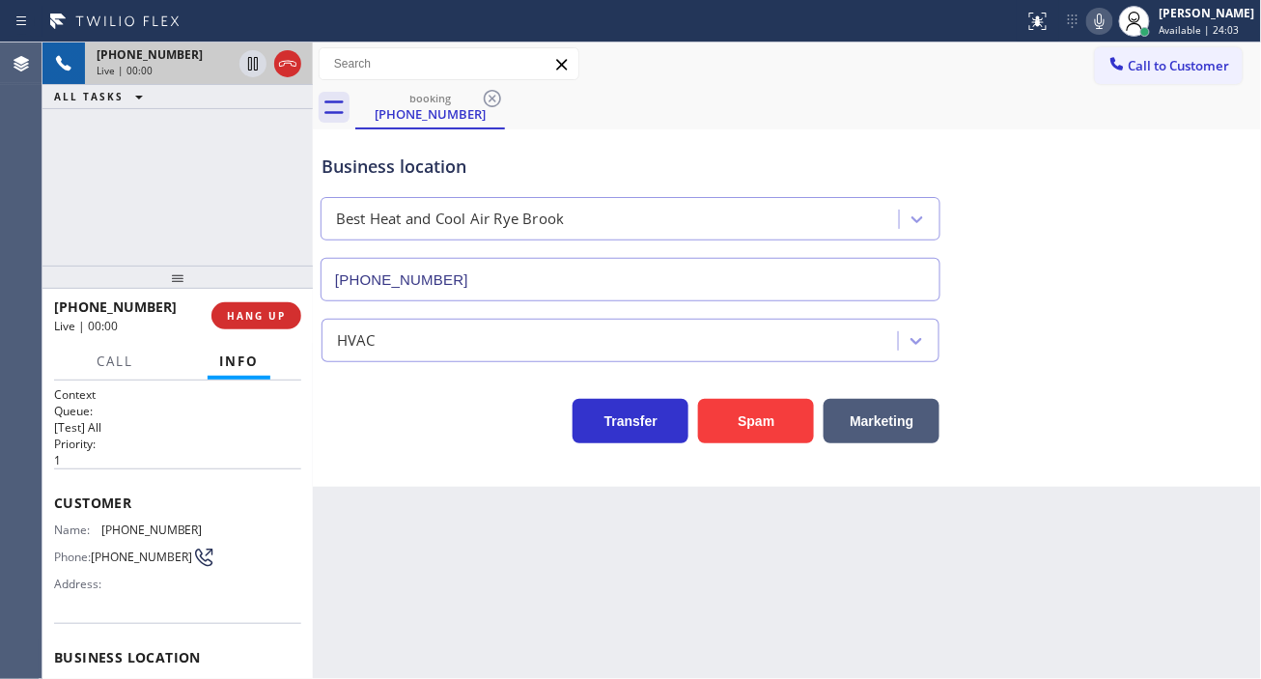
type input "[PHONE_NUMBER]"
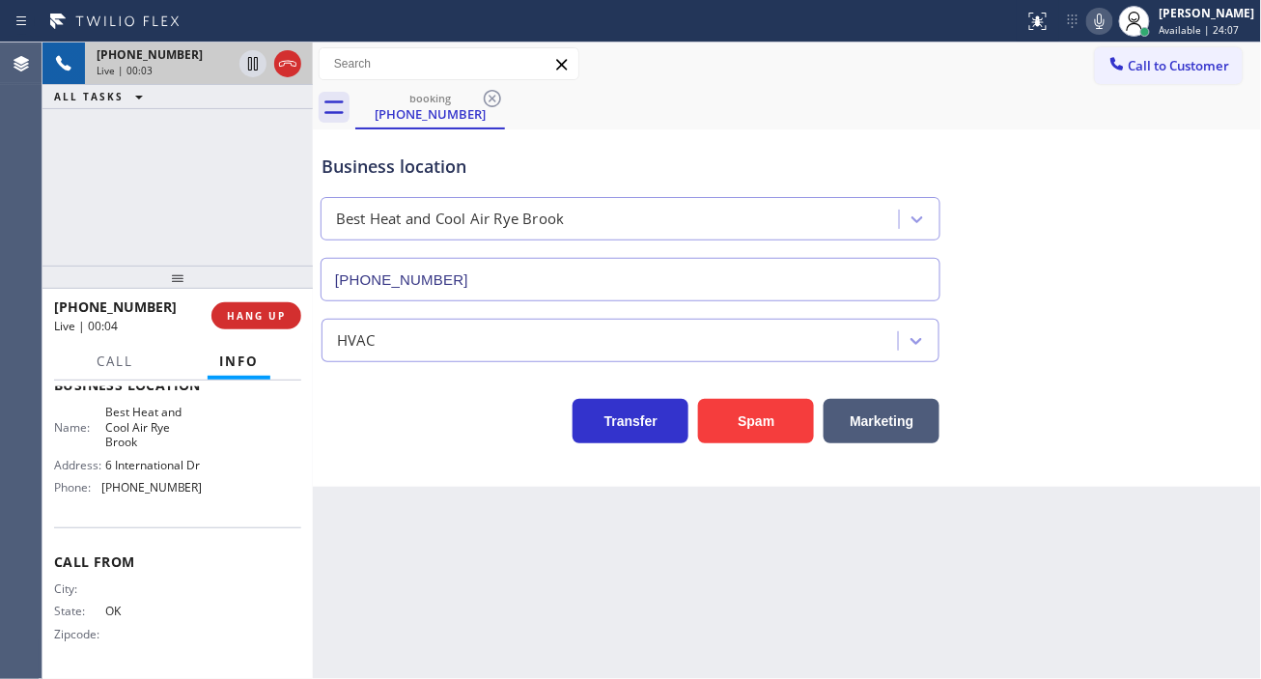
scroll to position [292, 0]
click at [162, 409] on span "Best Heat and Cool Air Rye Brook" at bounding box center [153, 427] width 97 height 44
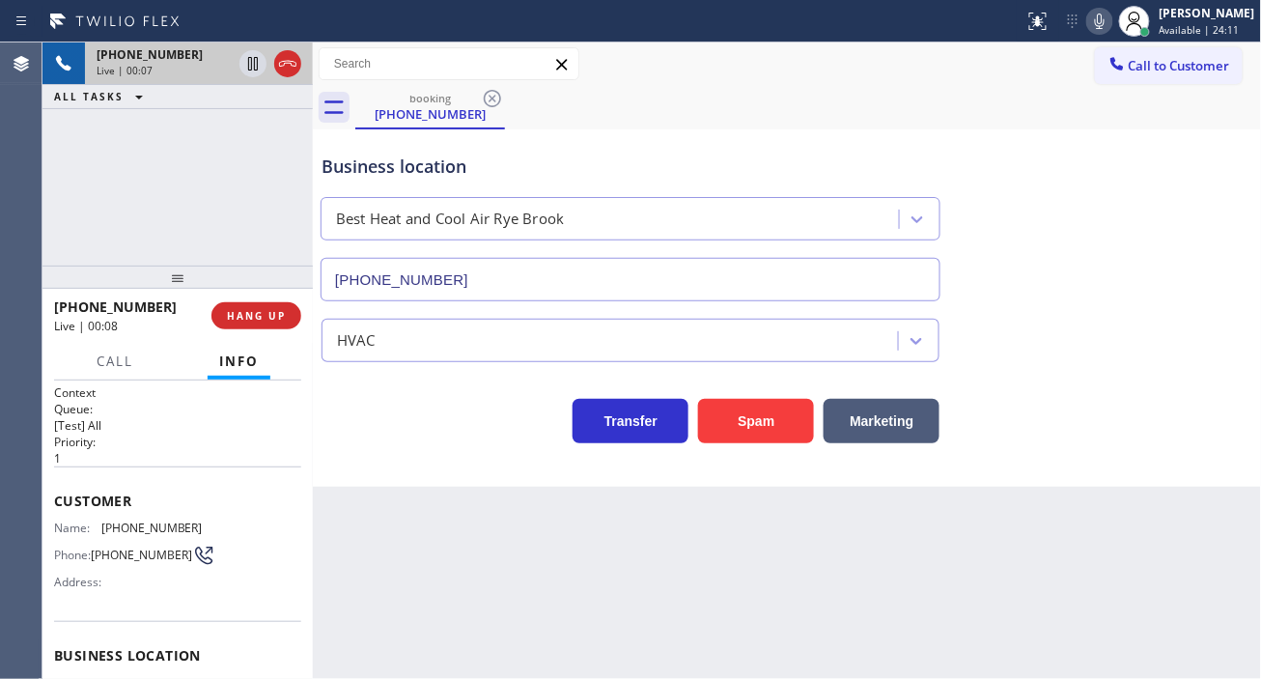
scroll to position [0, 0]
drag, startPoint x: 196, startPoint y: 247, endPoint x: 223, endPoint y: 266, distance: 32.7
click at [196, 247] on div "[PHONE_NUMBER] Live | 00:08 ALL TASKS ALL TASKS ACTIVE TASKS TASKS IN WRAP UP" at bounding box center [177, 153] width 270 height 223
click at [1170, 243] on div "Business location Best Heat and [GEOGRAPHIC_DATA] [PHONE_NUMBER]" at bounding box center [788, 213] width 940 height 175
click at [876, 418] on button "Marketing" at bounding box center [882, 421] width 116 height 44
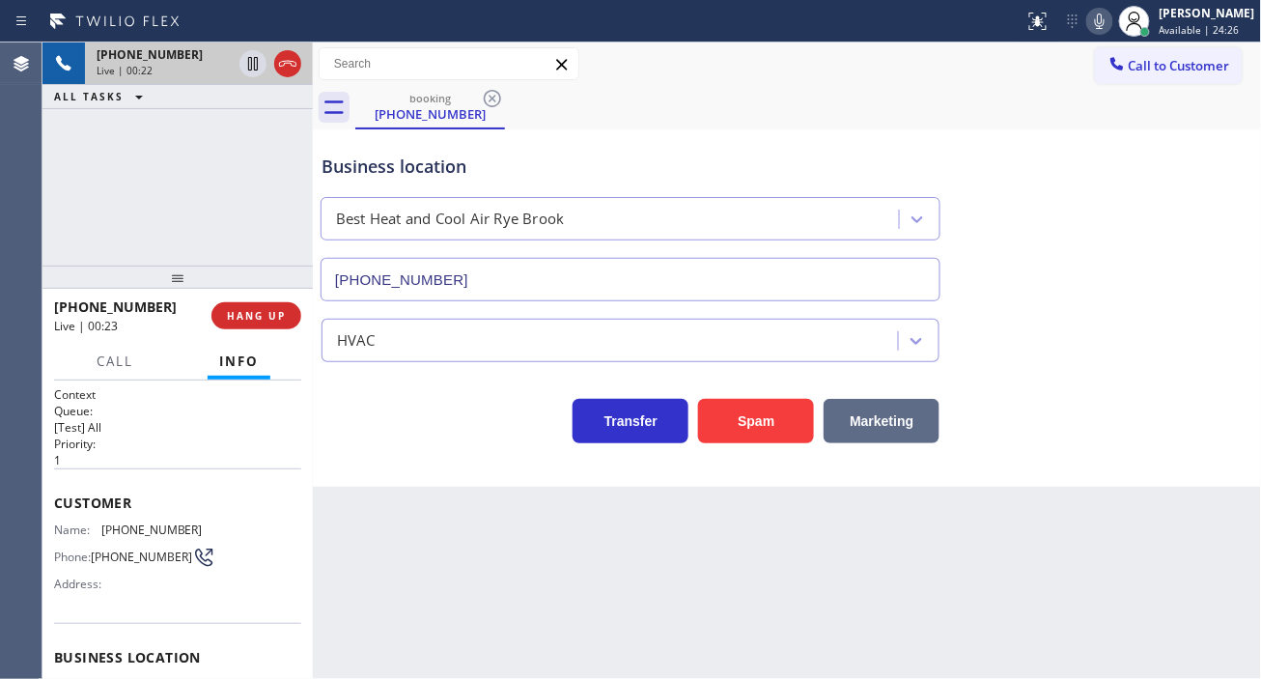
click at [876, 418] on button "Marketing" at bounding box center [882, 421] width 116 height 44
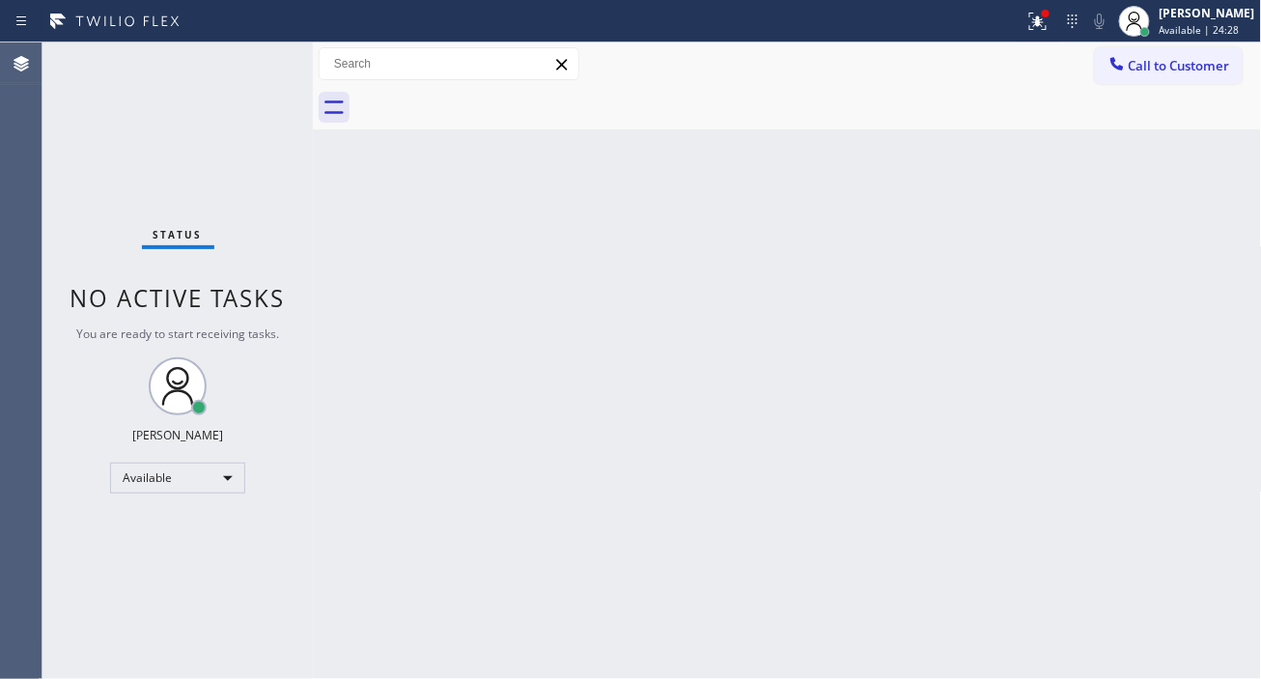
click at [251, 59] on div "Status No active tasks You are ready to start receiving tasks. [PERSON_NAME]" at bounding box center [177, 360] width 270 height 636
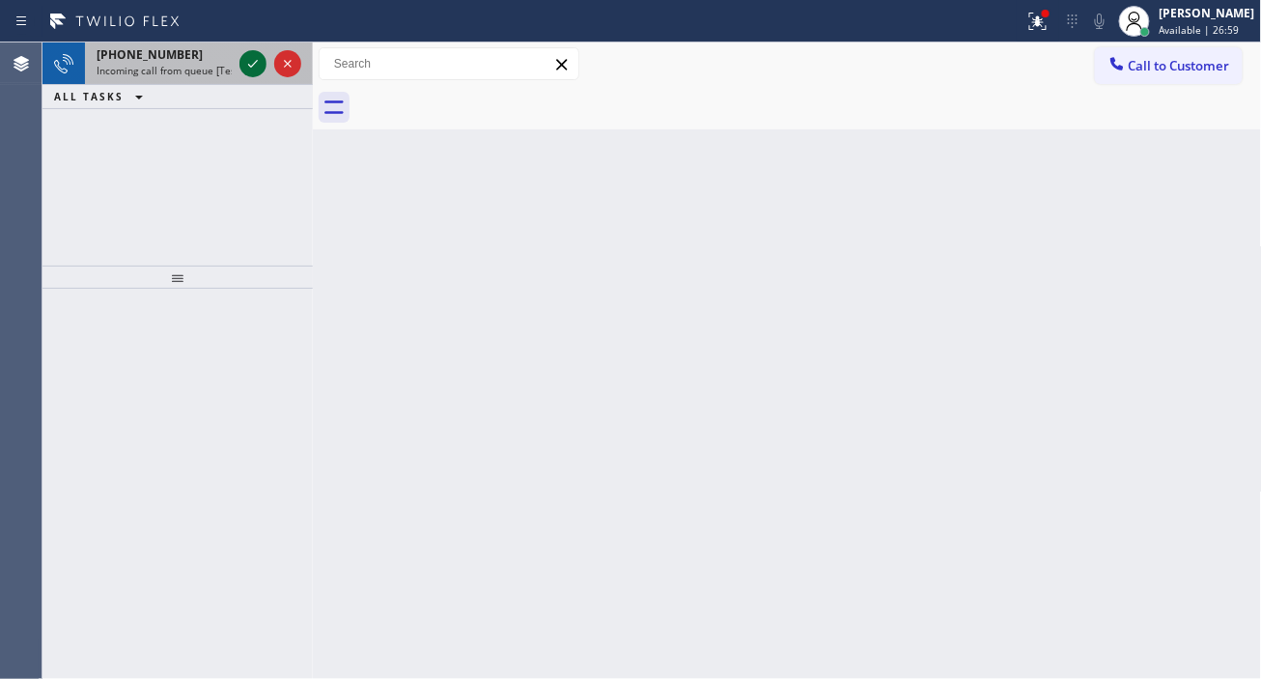
click at [251, 59] on icon at bounding box center [252, 63] width 23 height 23
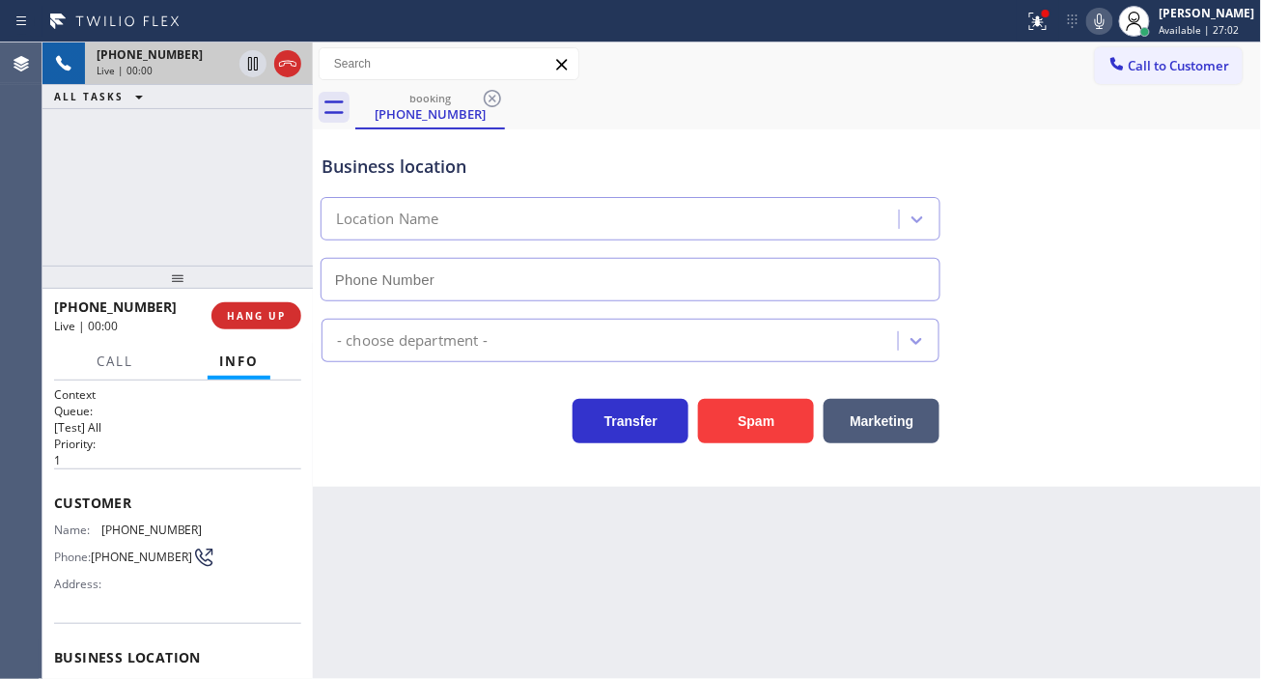
type input "[PHONE_NUMBER]"
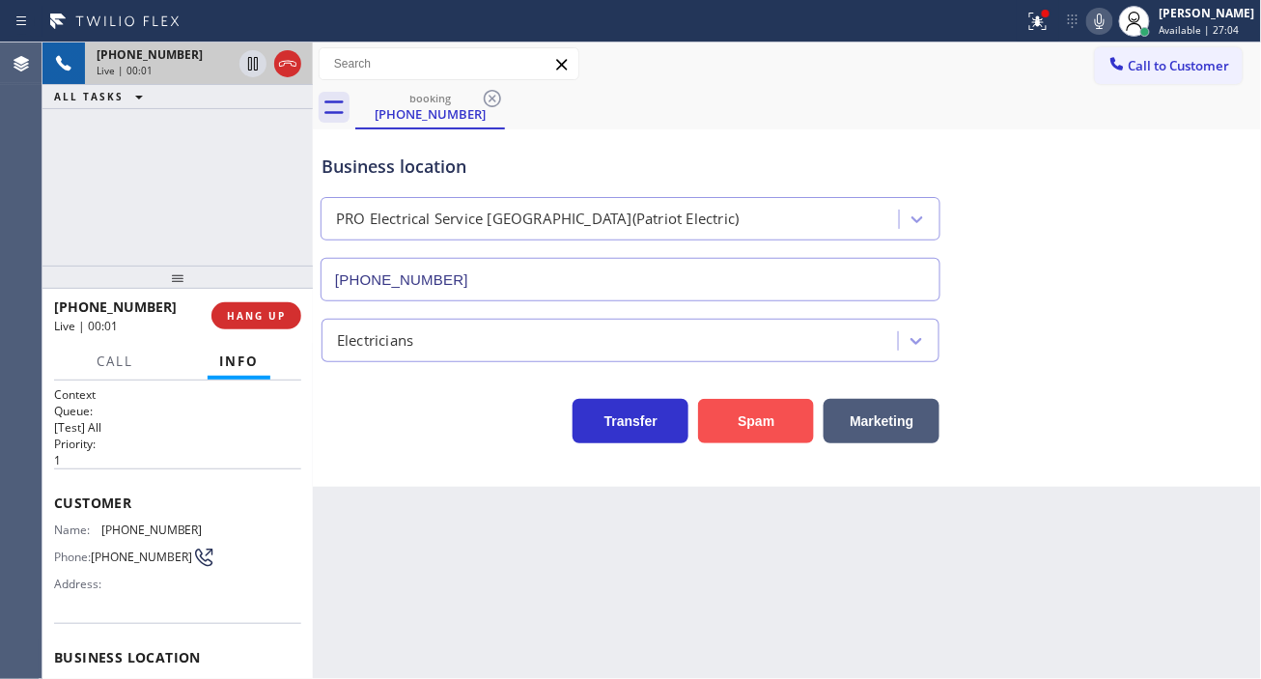
click at [777, 431] on button "Spam" at bounding box center [756, 421] width 116 height 44
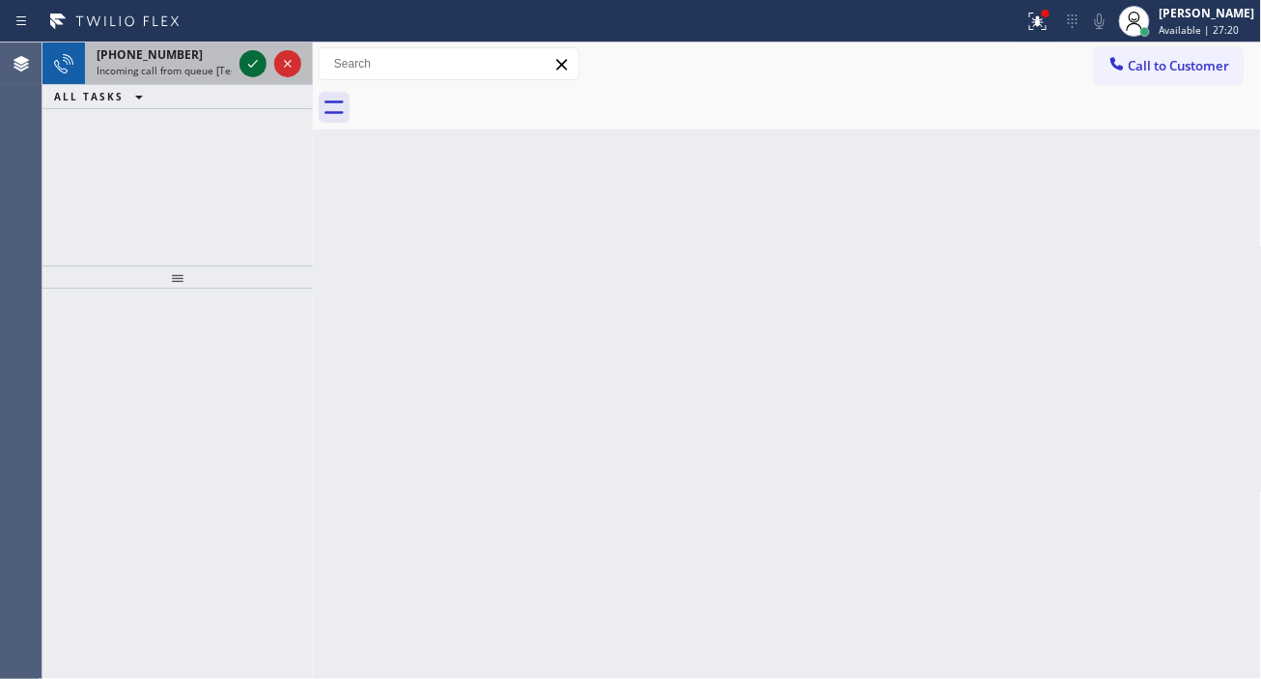
click at [252, 65] on icon at bounding box center [253, 64] width 10 height 8
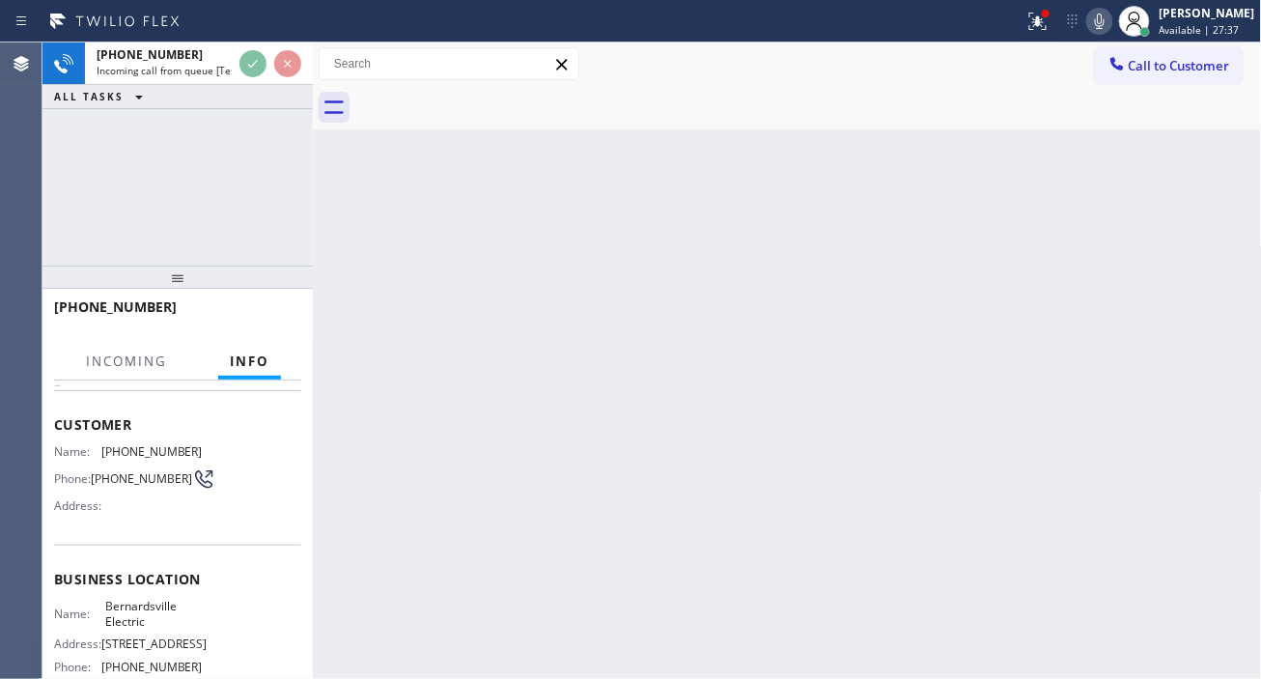
scroll to position [214, 0]
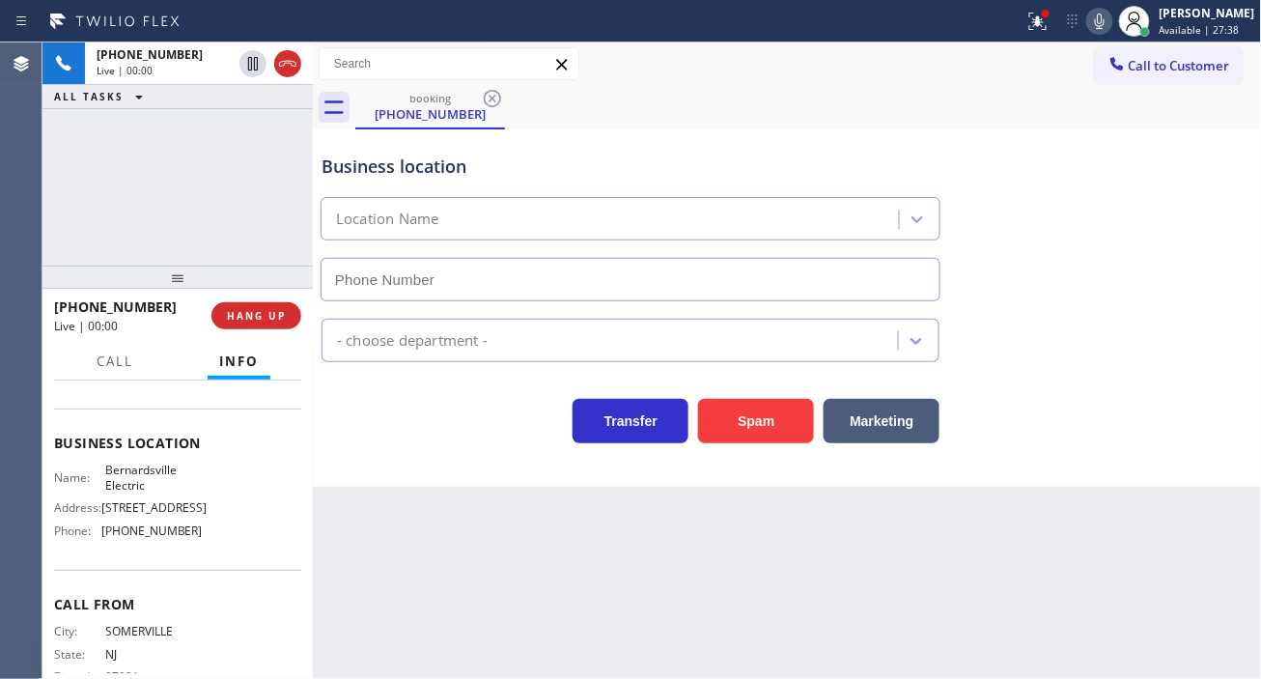
click at [130, 492] on span "Bernardsville Electric" at bounding box center [153, 478] width 97 height 30
type input "[PHONE_NUMBER]"
click at [130, 492] on span "Bernardsville Electric" at bounding box center [153, 478] width 97 height 30
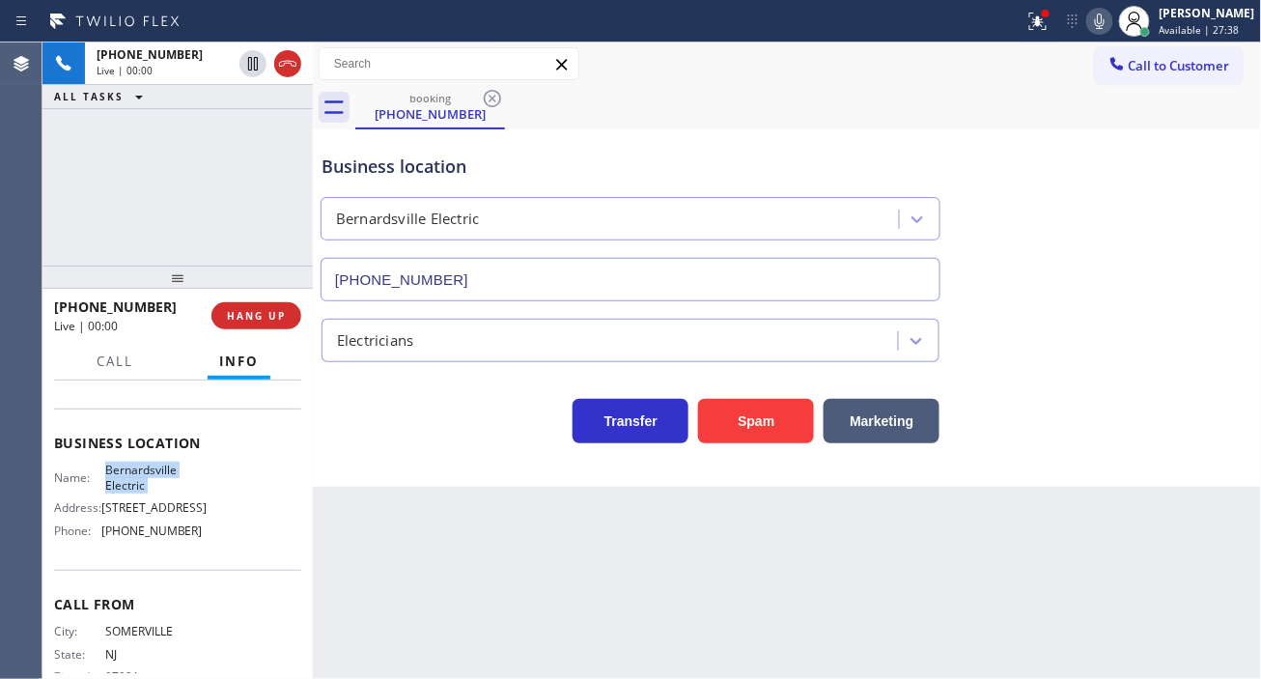
click at [130, 492] on span "Bernardsville Electric" at bounding box center [153, 478] width 97 height 30
click at [155, 480] on span "Bernardsville Electric" at bounding box center [153, 478] width 97 height 30
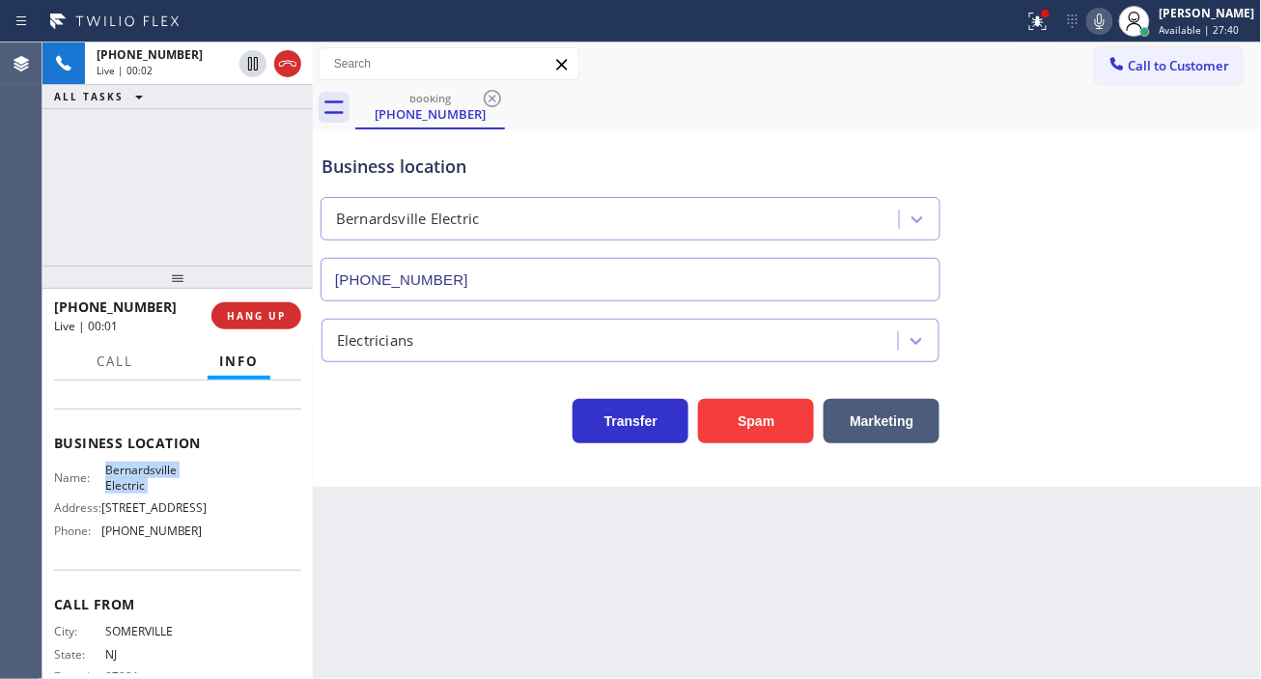
click at [155, 480] on span "Bernardsville Electric" at bounding box center [153, 478] width 97 height 30
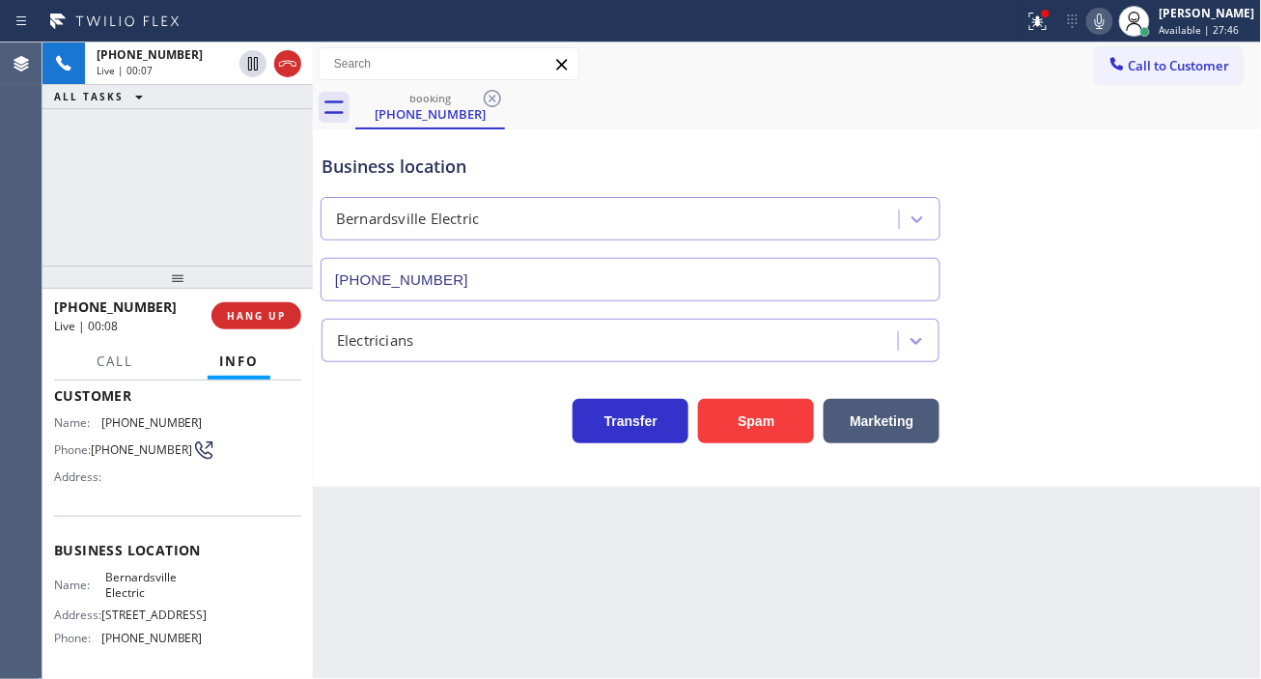
click at [110, 447] on span "[PHONE_NUMBER]" at bounding box center [141, 449] width 101 height 14
click at [473, 554] on div "Back to Dashboard Change Sender ID Customers Technicians Select a contact Outbo…" at bounding box center [787, 360] width 949 height 636
click at [151, 600] on span "Bernardsville Electric" at bounding box center [153, 585] width 97 height 30
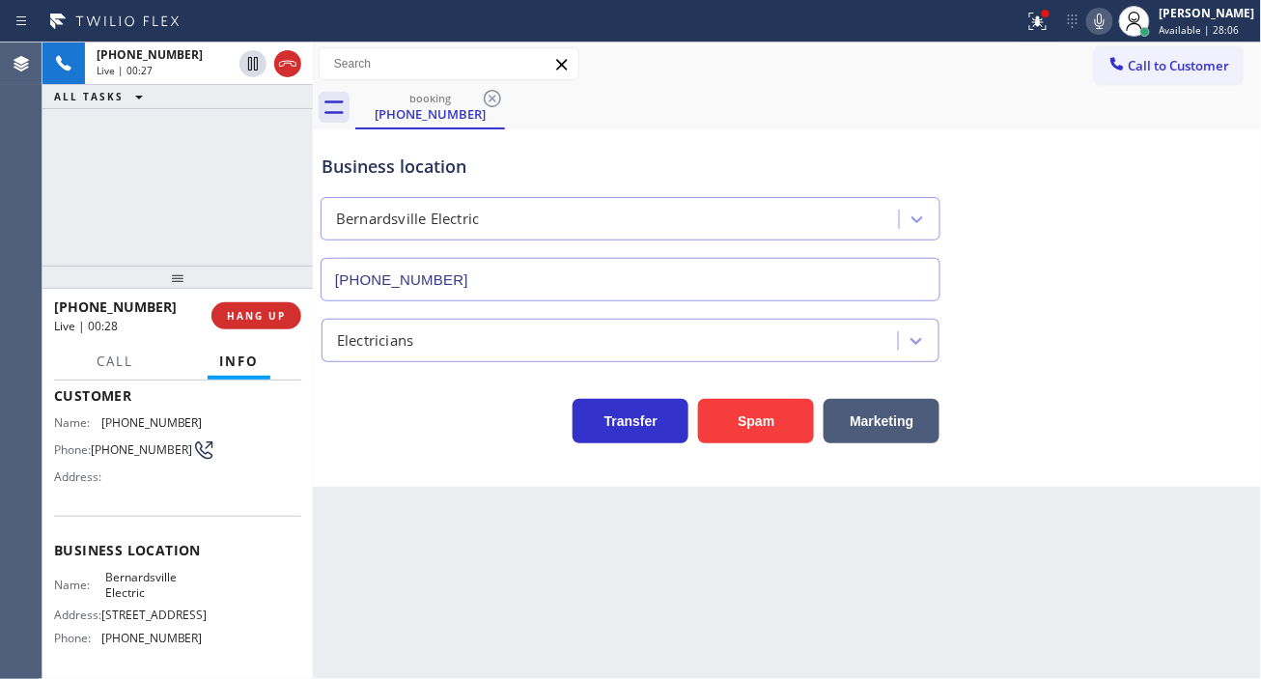
click at [151, 600] on span "Bernardsville Electric" at bounding box center [153, 585] width 97 height 30
click at [461, 558] on div "Back to Dashboard Change Sender ID Customers Technicians Select a contact Outbo…" at bounding box center [787, 360] width 949 height 636
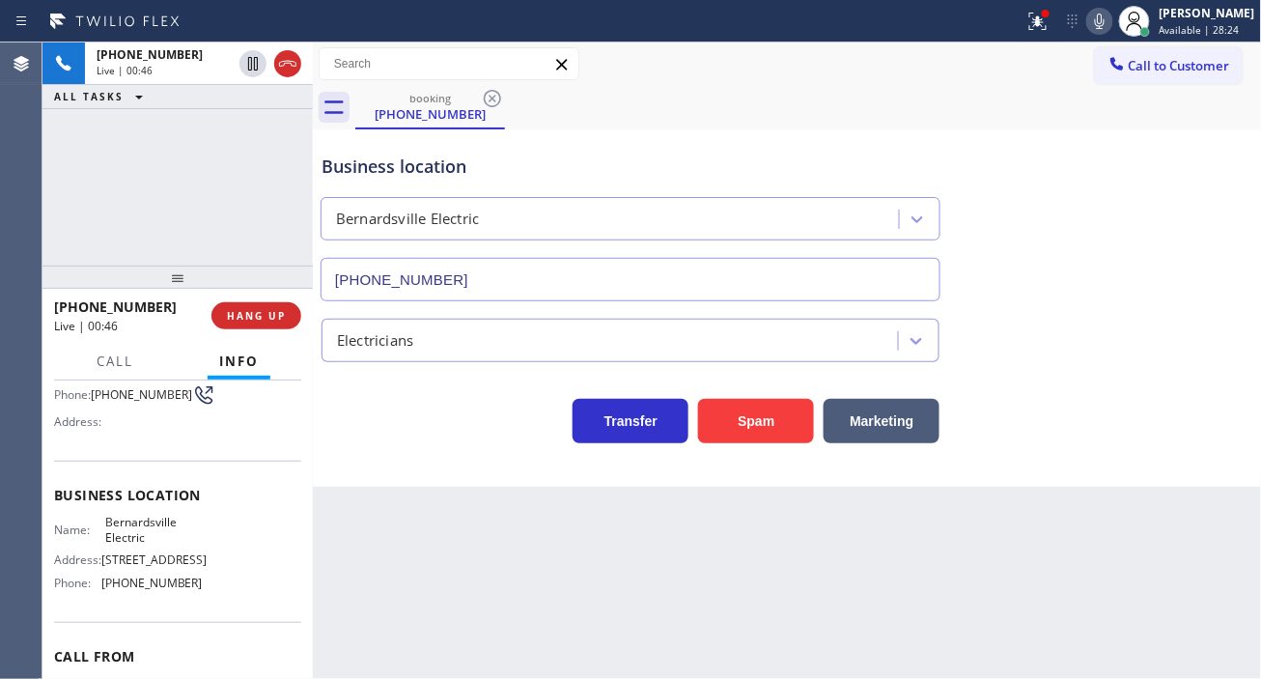
scroll to position [214, 0]
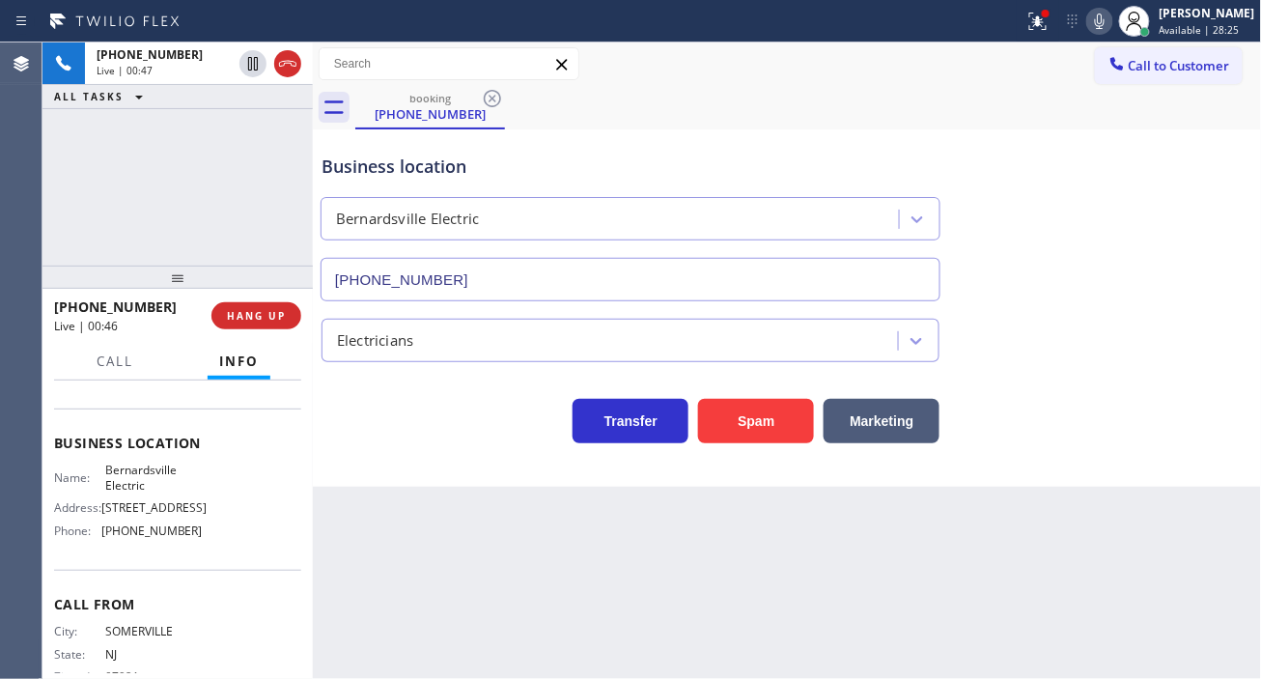
click at [143, 538] on span "[PHONE_NUMBER]" at bounding box center [151, 530] width 101 height 14
click at [375, 164] on div "Business location" at bounding box center [631, 167] width 618 height 26
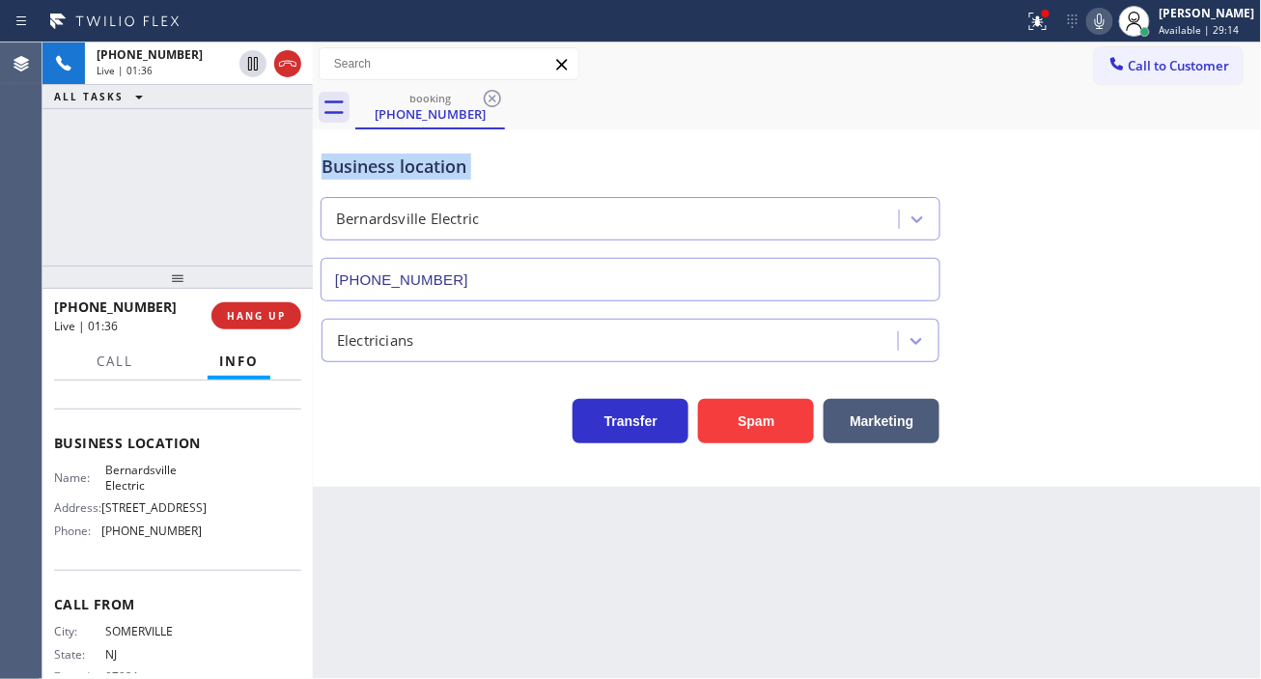
click at [375, 164] on div "Business location" at bounding box center [631, 167] width 618 height 26
click at [390, 166] on div "Business location" at bounding box center [631, 167] width 618 height 26
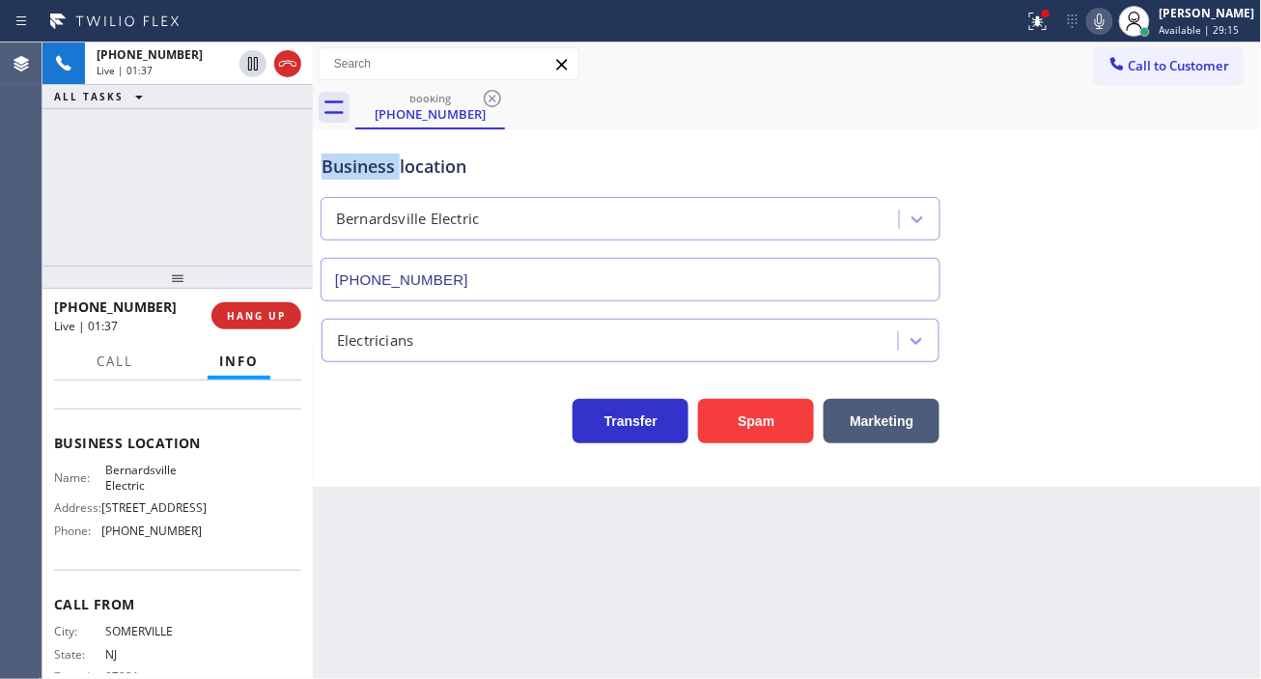
click at [390, 166] on div "Business location" at bounding box center [631, 167] width 618 height 26
click at [222, 161] on div "[PHONE_NUMBER] Live | 01:38 ALL TASKS ALL TASKS ACTIVE TASKS TASKS IN WRAP UP" at bounding box center [177, 153] width 270 height 223
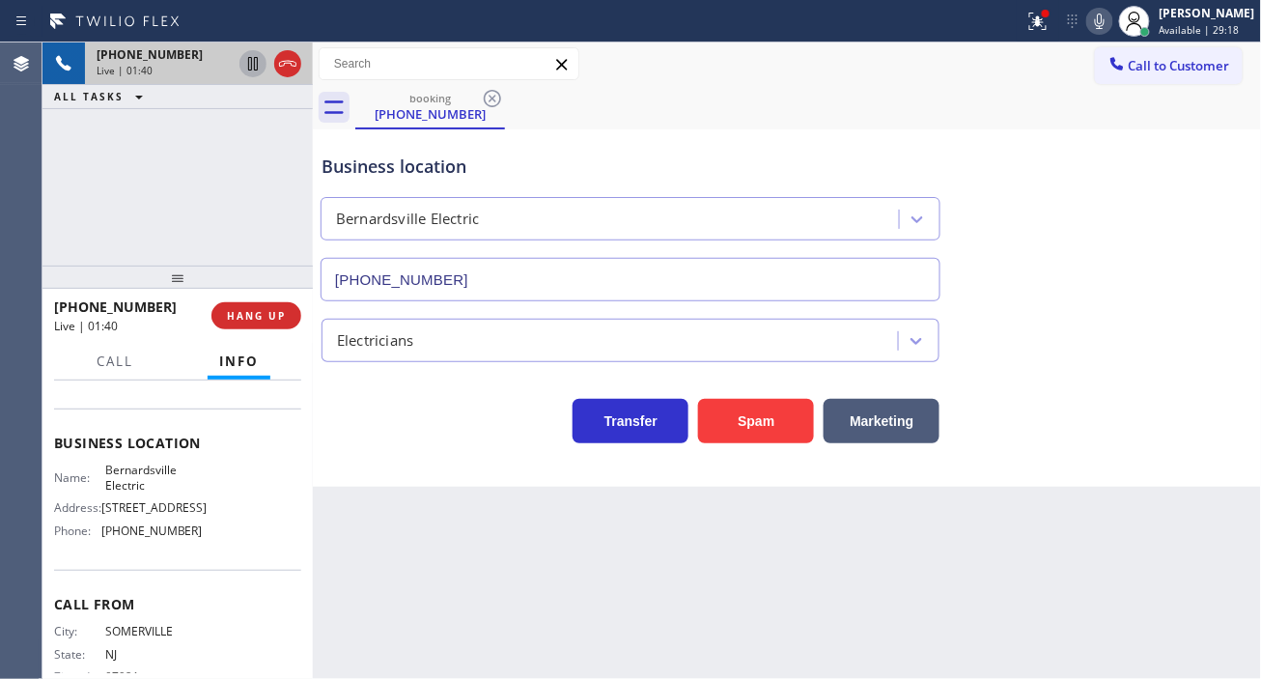
click at [253, 64] on icon at bounding box center [252, 63] width 23 height 23
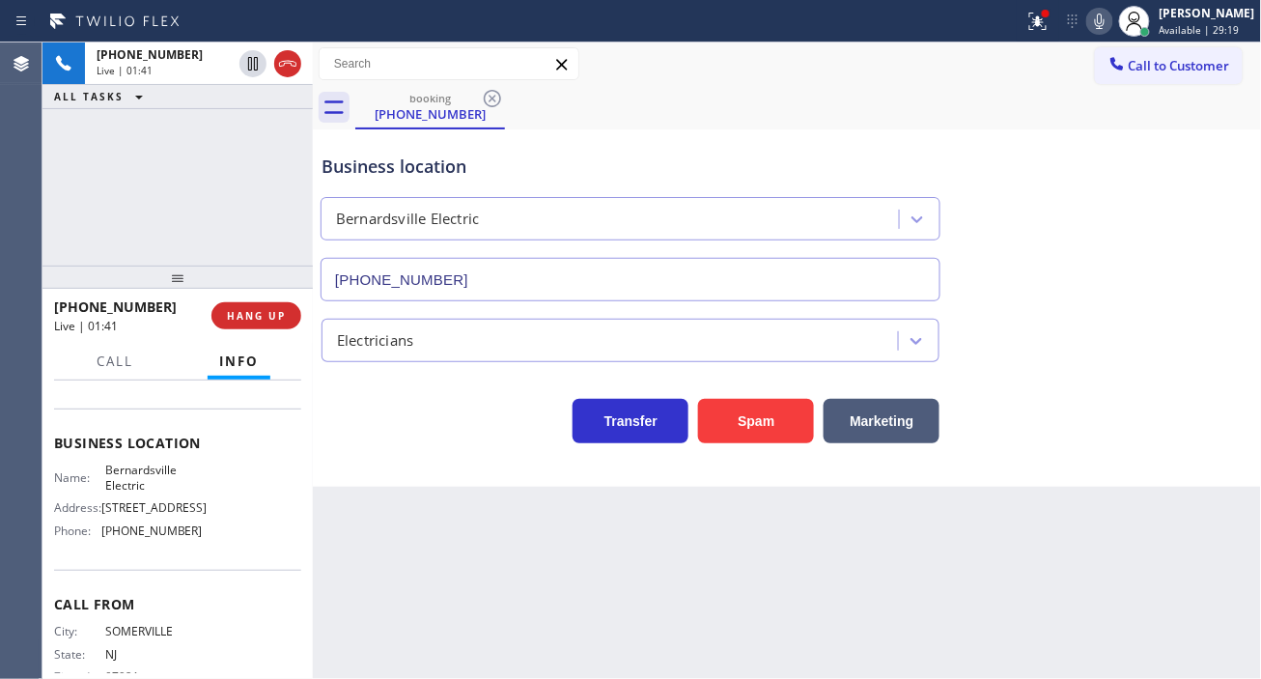
click at [1110, 25] on icon at bounding box center [1099, 21] width 23 height 23
drag, startPoint x: 1208, startPoint y: 190, endPoint x: 1179, endPoint y: 167, distance: 37.1
click at [1208, 190] on div "Business location [GEOGRAPHIC_DATA] Electric [PHONE_NUMBER]" at bounding box center [788, 213] width 940 height 175
click at [226, 195] on div "[PHONE_NUMBER] Live | 04:12 ALL TASKS ALL TASKS ACTIVE TASKS TASKS IN WRAP UP" at bounding box center [177, 153] width 270 height 223
click at [1050, 30] on icon at bounding box center [1037, 21] width 23 height 23
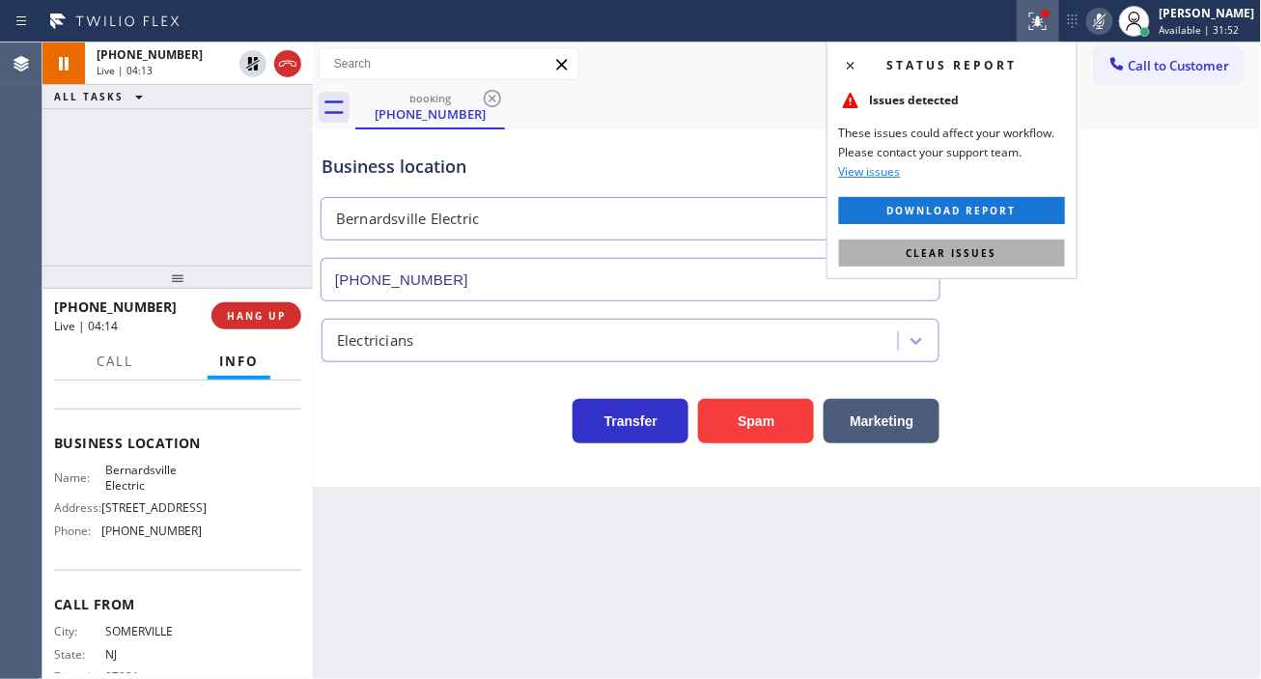
click at [1038, 248] on button "Clear issues" at bounding box center [952, 252] width 226 height 27
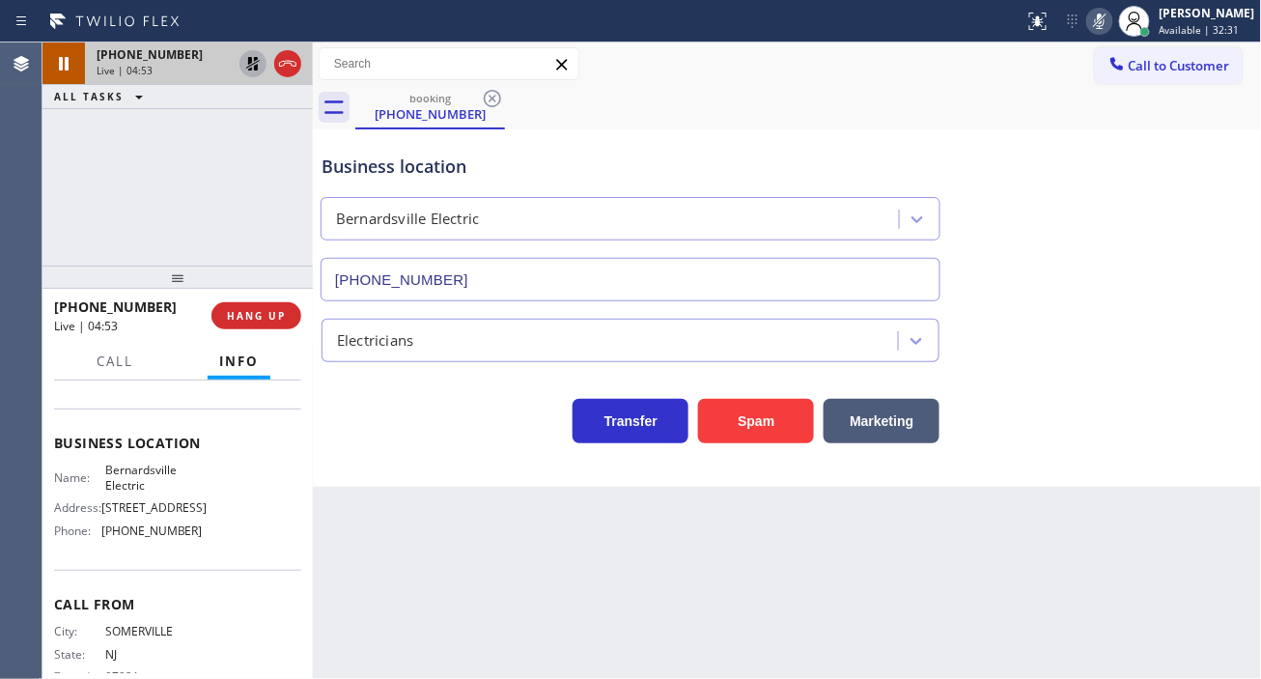
click at [253, 66] on icon at bounding box center [252, 63] width 23 height 23
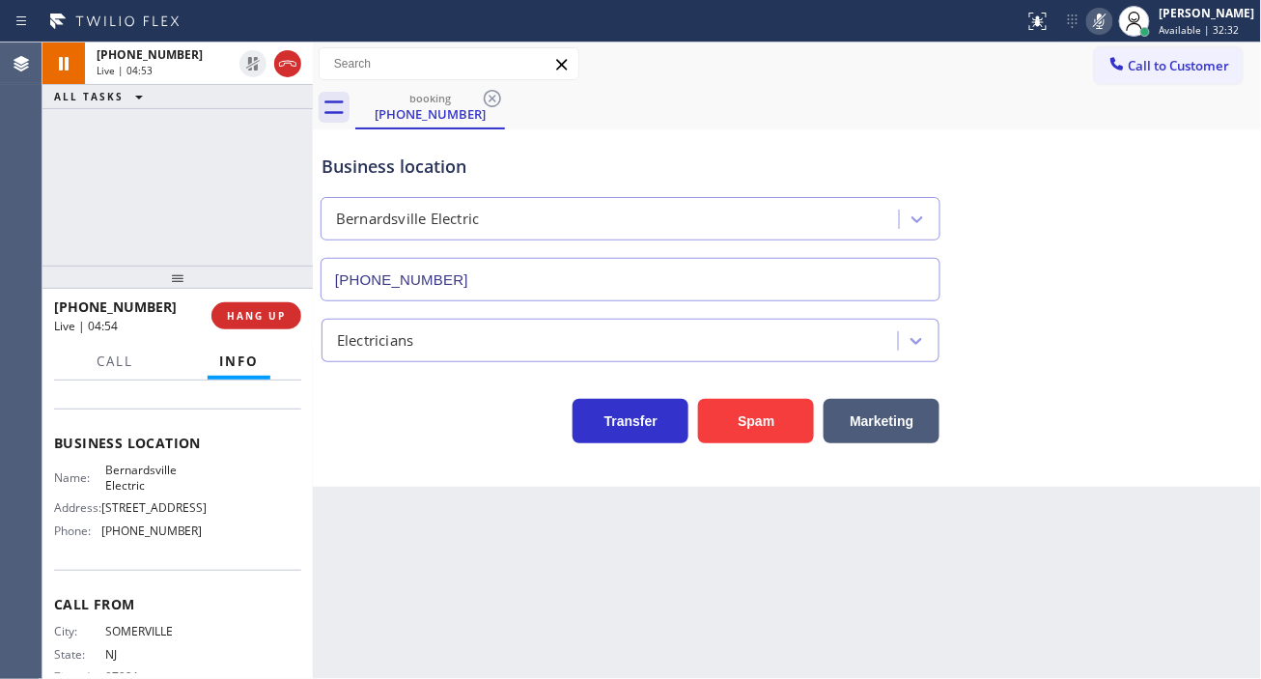
click at [1105, 22] on icon at bounding box center [1100, 21] width 10 height 15
click at [1195, 365] on div "Transfer Spam Marketing" at bounding box center [788, 402] width 940 height 81
click at [456, 175] on div "Business location" at bounding box center [631, 167] width 618 height 26
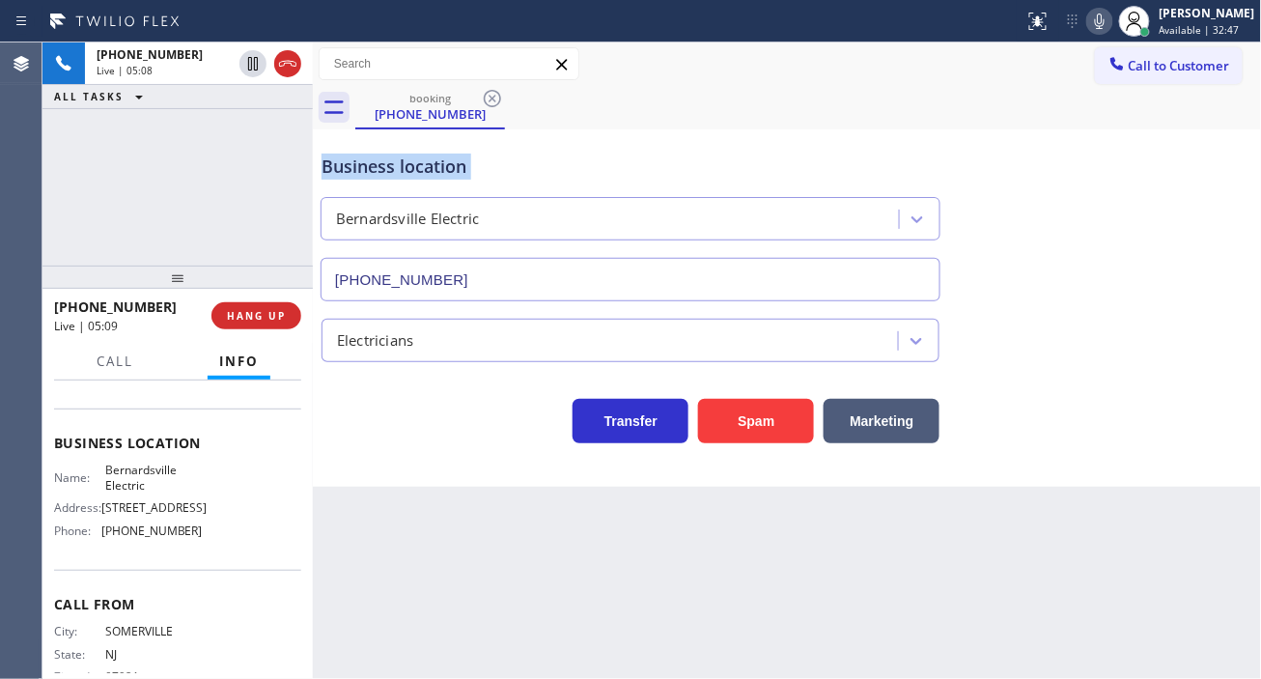
click at [456, 175] on div "Business location" at bounding box center [631, 167] width 618 height 26
click at [561, 175] on div "Business location" at bounding box center [631, 167] width 618 height 26
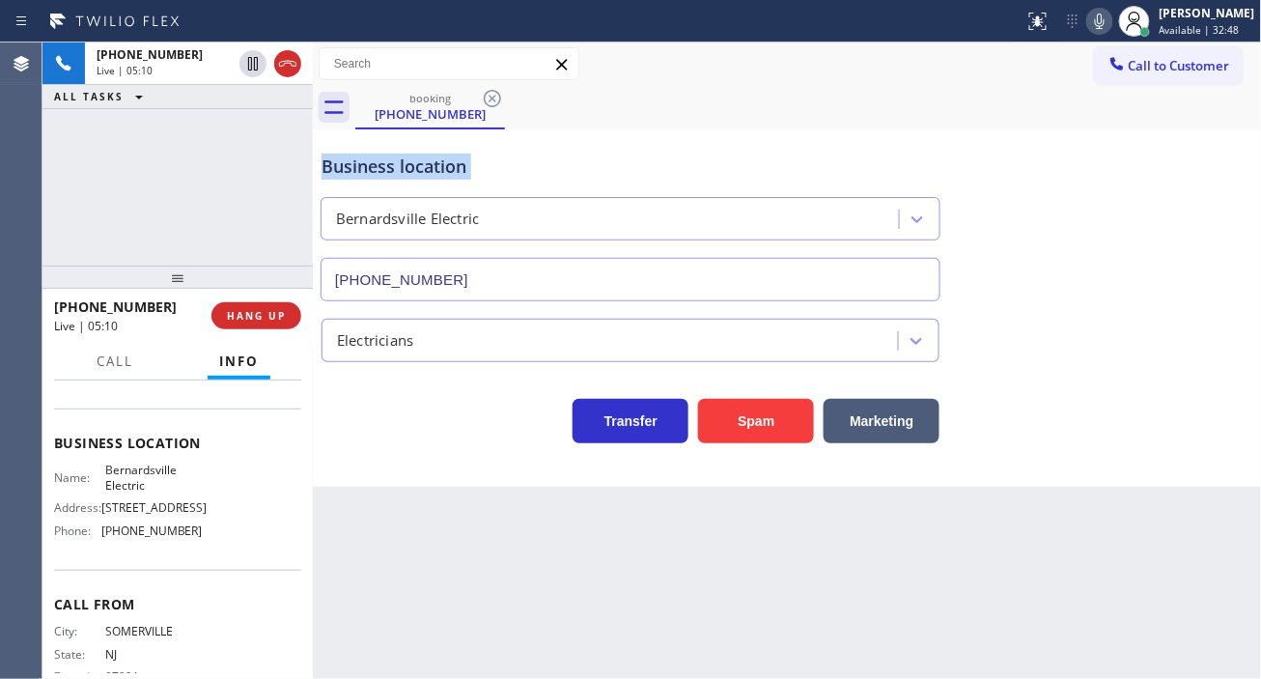
click at [561, 175] on div "Business location" at bounding box center [631, 167] width 618 height 26
click at [519, 176] on div "Business location" at bounding box center [631, 167] width 618 height 26
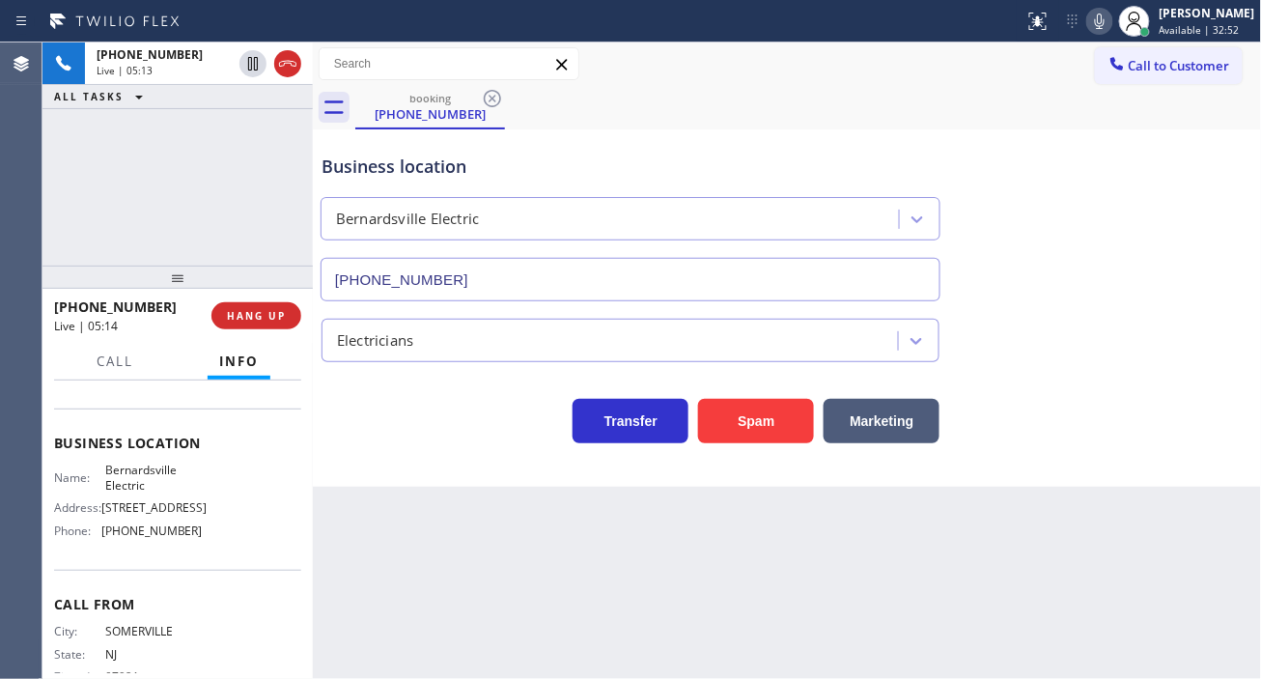
click at [354, 156] on div "Business location" at bounding box center [631, 167] width 618 height 26
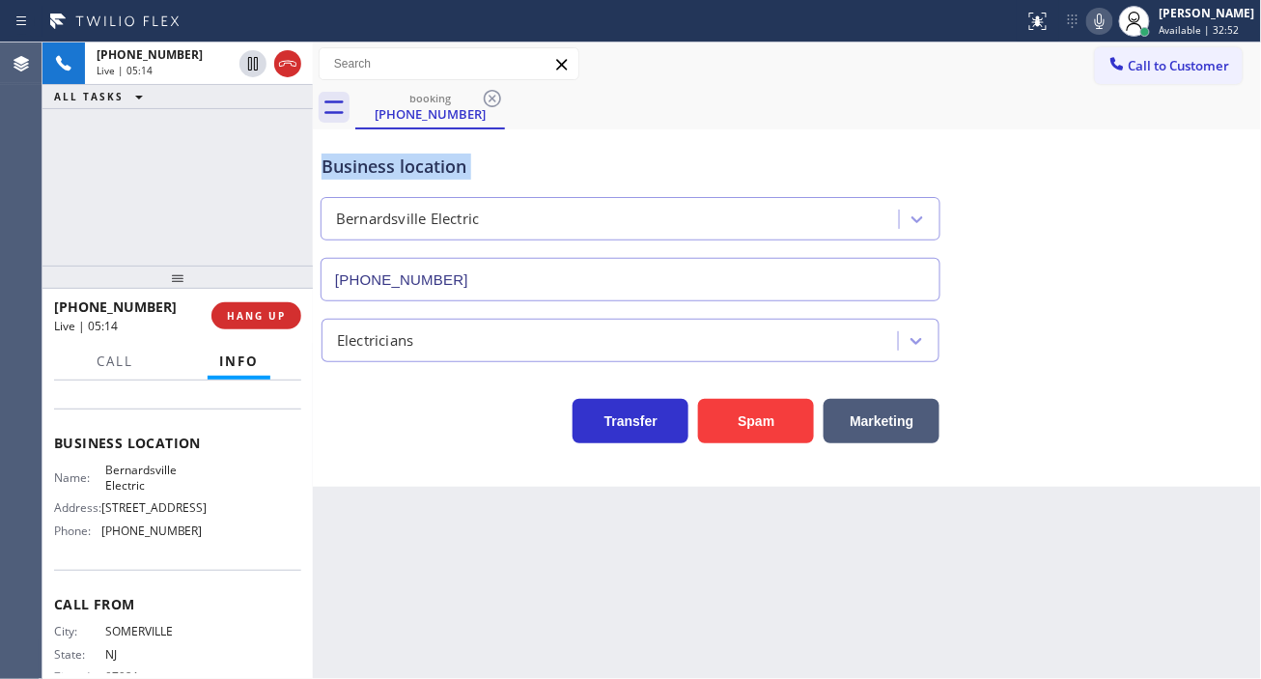
click at [354, 156] on div "Business location" at bounding box center [631, 167] width 618 height 26
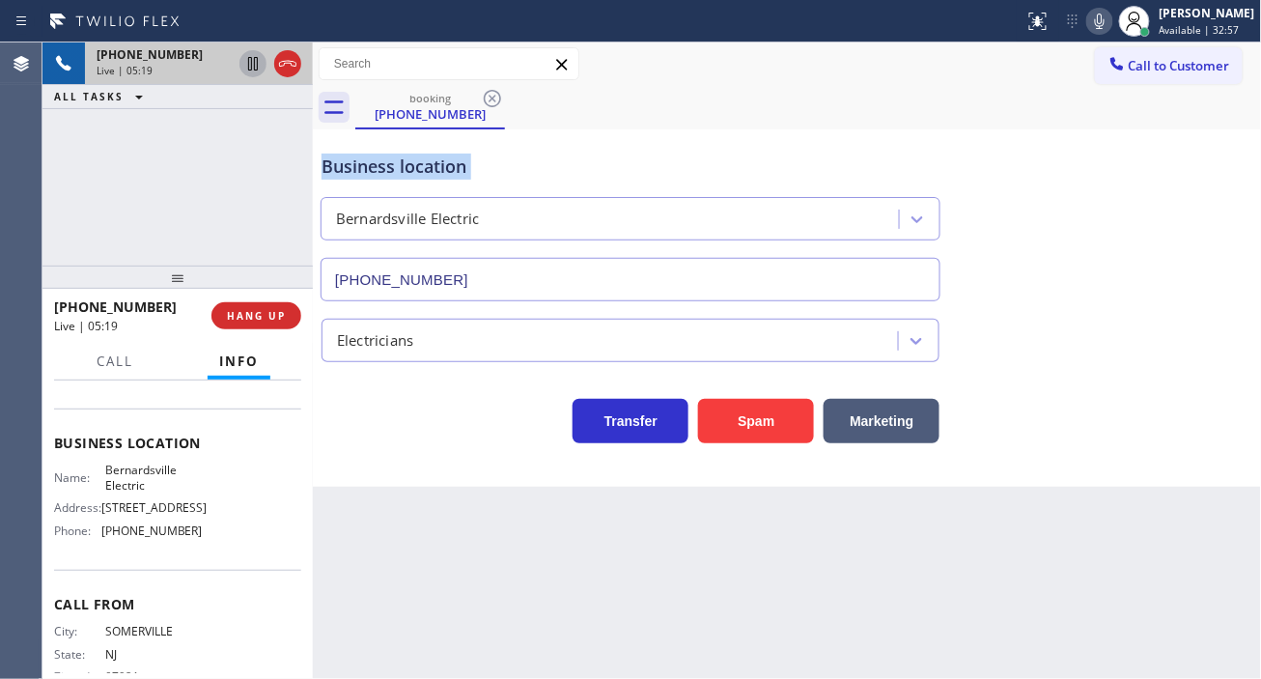
click at [251, 66] on icon at bounding box center [252, 63] width 23 height 23
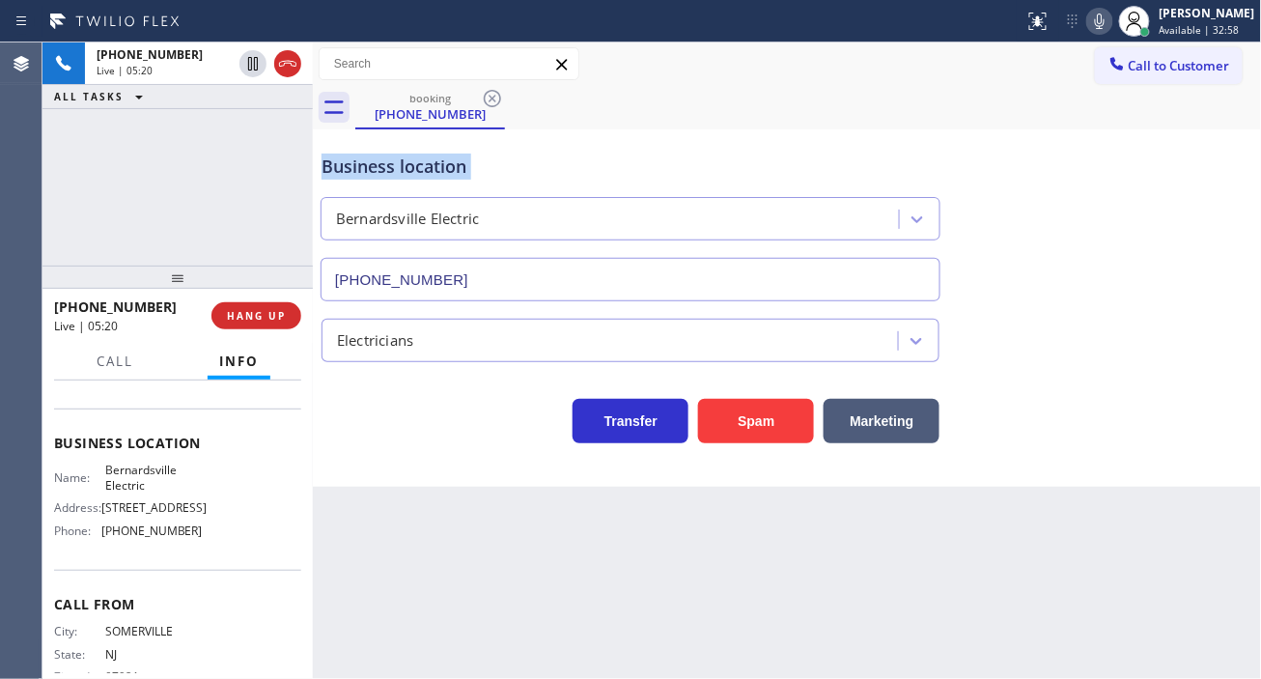
click at [1105, 25] on icon at bounding box center [1100, 21] width 10 height 15
click at [1173, 188] on div "Business location [GEOGRAPHIC_DATA] Electric [PHONE_NUMBER]" at bounding box center [788, 213] width 940 height 175
click at [1108, 24] on icon at bounding box center [1099, 21] width 23 height 23
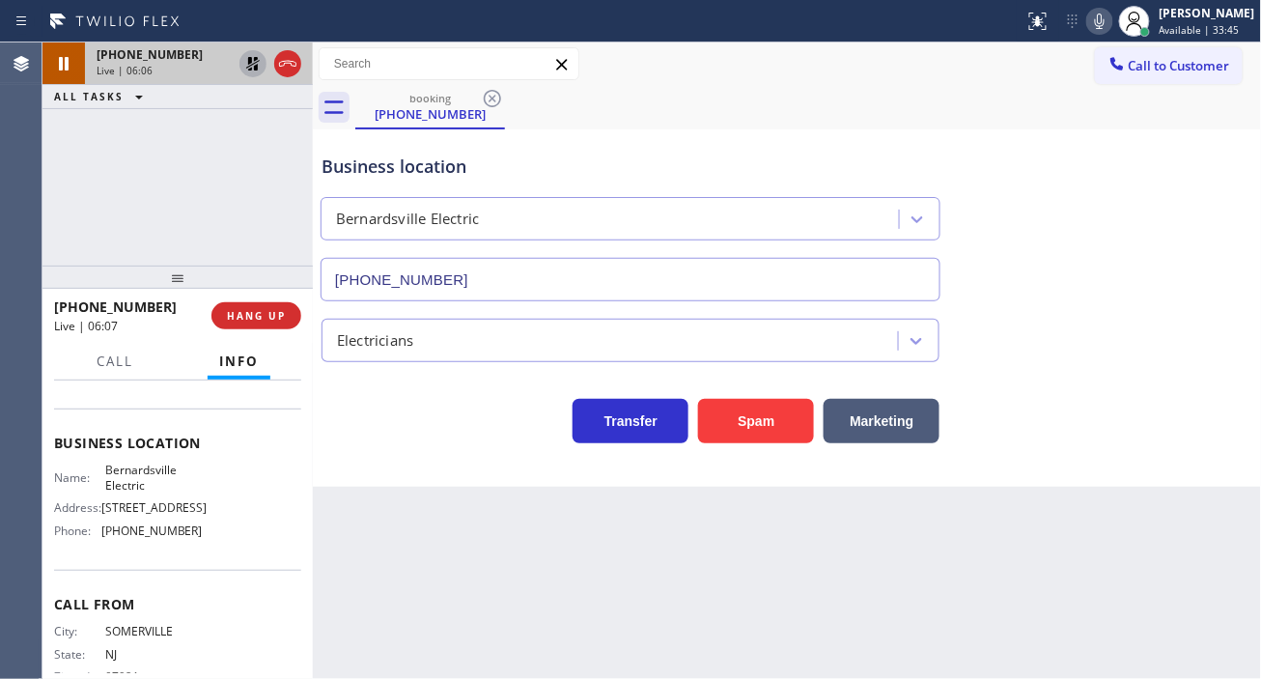
click at [247, 68] on icon at bounding box center [253, 64] width 14 height 14
click at [256, 317] on span "HANG UP" at bounding box center [256, 316] width 59 height 14
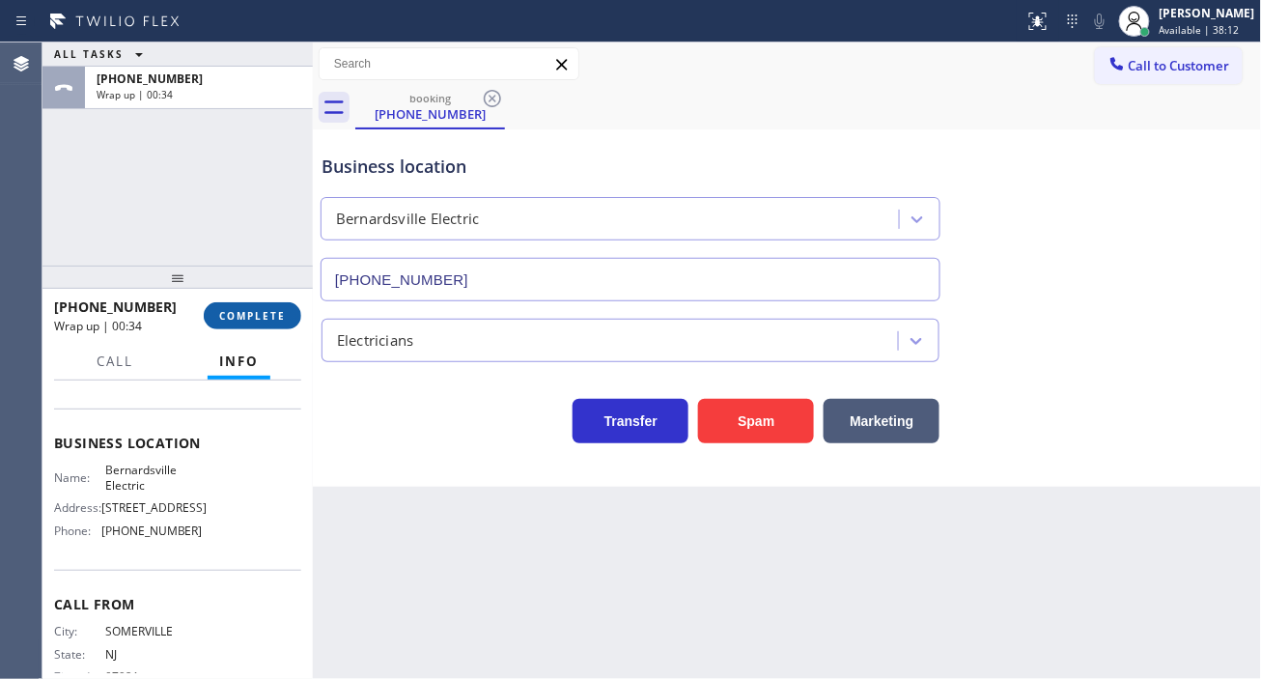
click at [252, 311] on span "COMPLETE" at bounding box center [252, 316] width 67 height 14
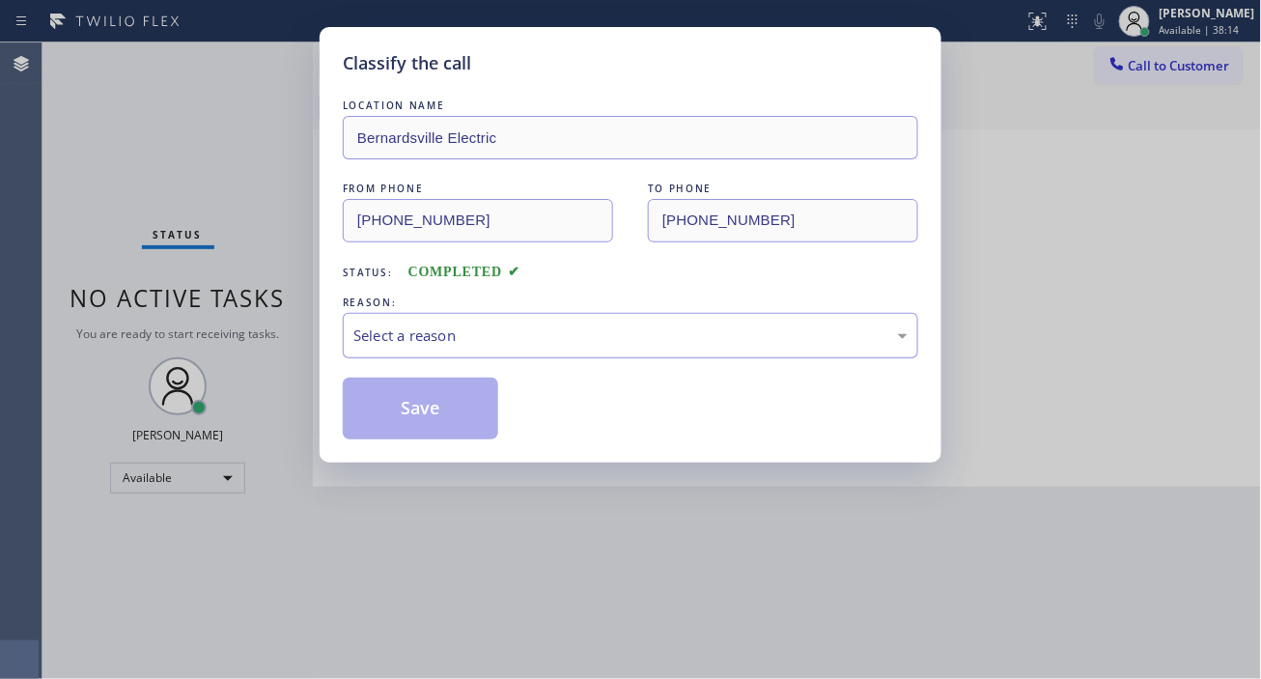
click at [430, 342] on div "Select a reason" at bounding box center [630, 335] width 554 height 22
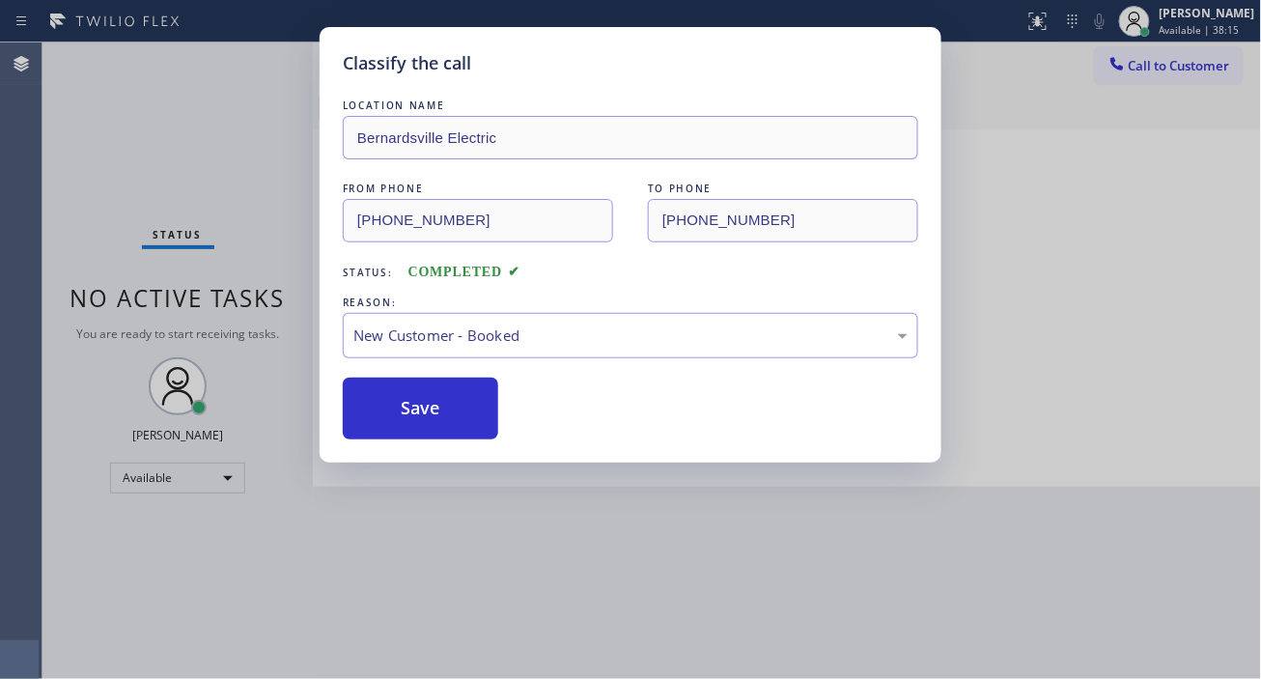
click at [436, 448] on div "Classify the call LOCATION NAME Bernardsville Electric FROM PHONE [PHONE_NUMBER…" at bounding box center [631, 244] width 622 height 435
click at [449, 393] on button "Save" at bounding box center [420, 409] width 155 height 62
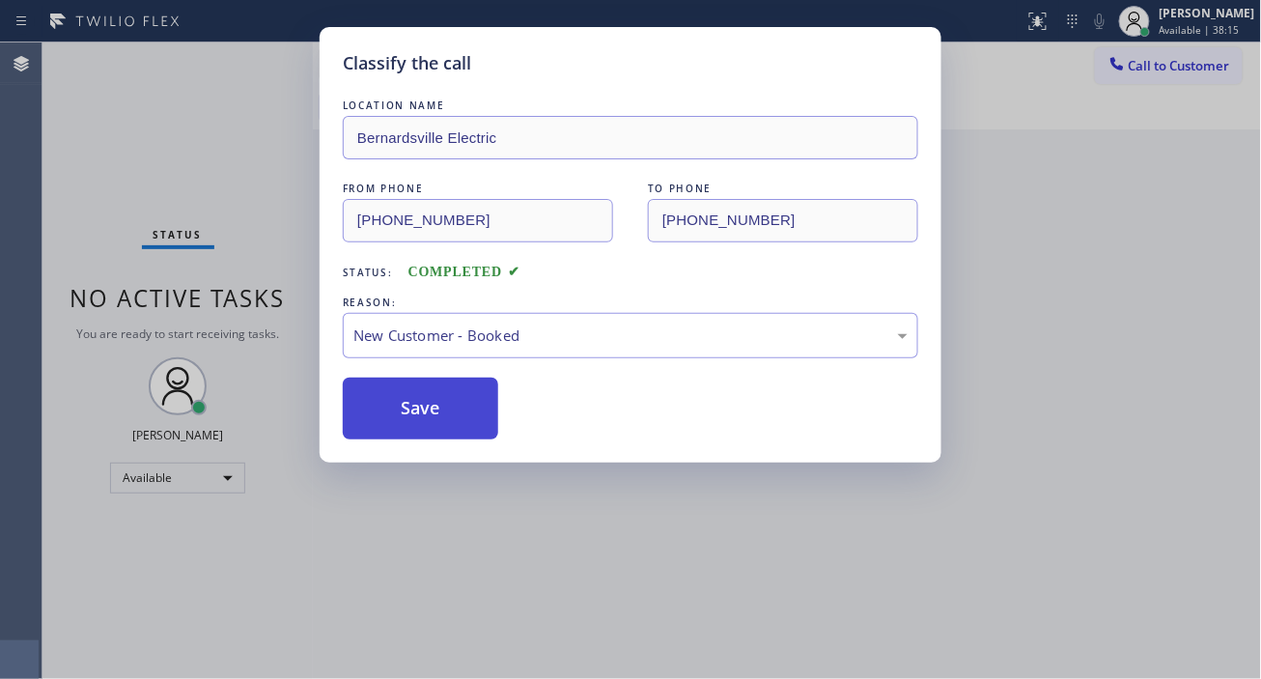
click at [448, 406] on button "Save" at bounding box center [420, 409] width 155 height 62
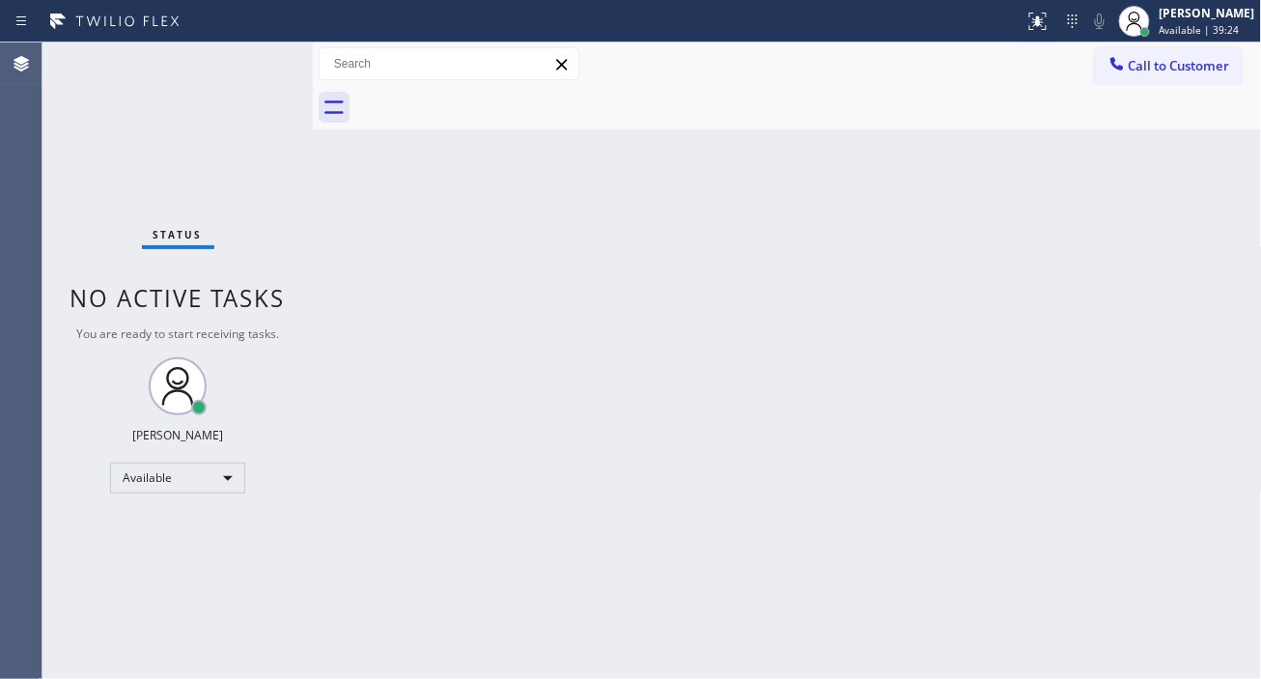
click at [241, 62] on div "Status No active tasks You are ready to start receiving tasks. [PERSON_NAME]" at bounding box center [177, 360] width 270 height 636
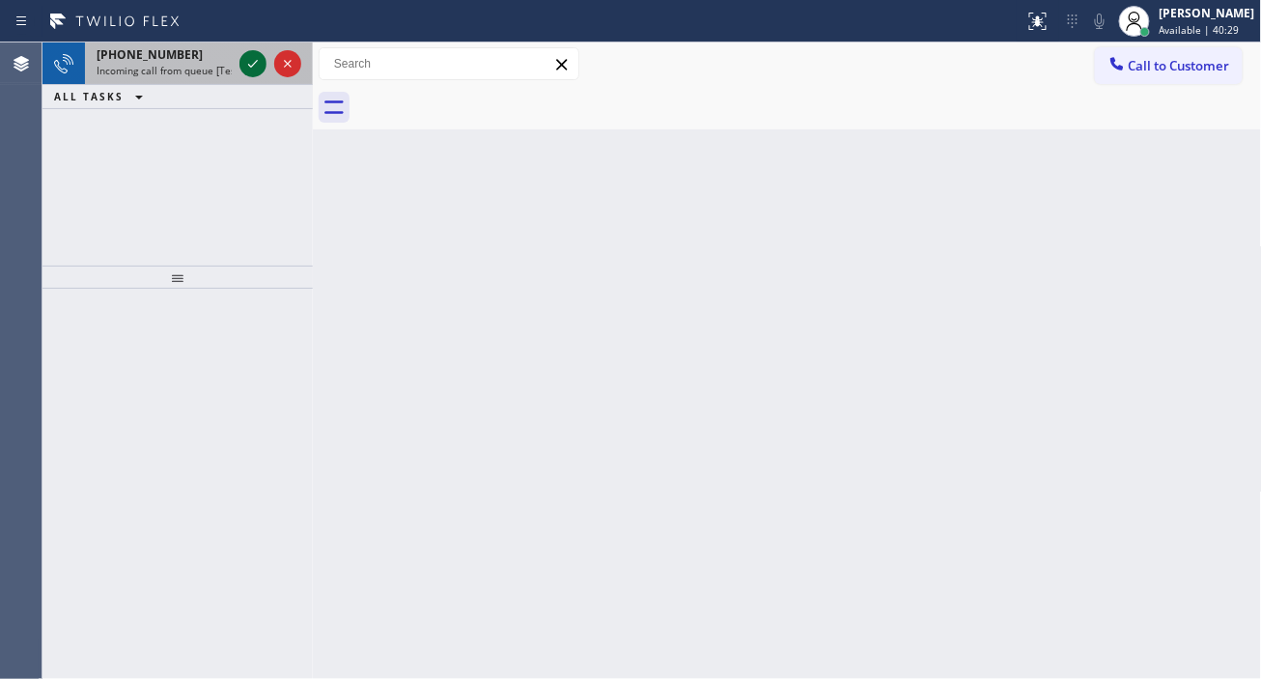
click at [248, 65] on icon at bounding box center [253, 64] width 10 height 8
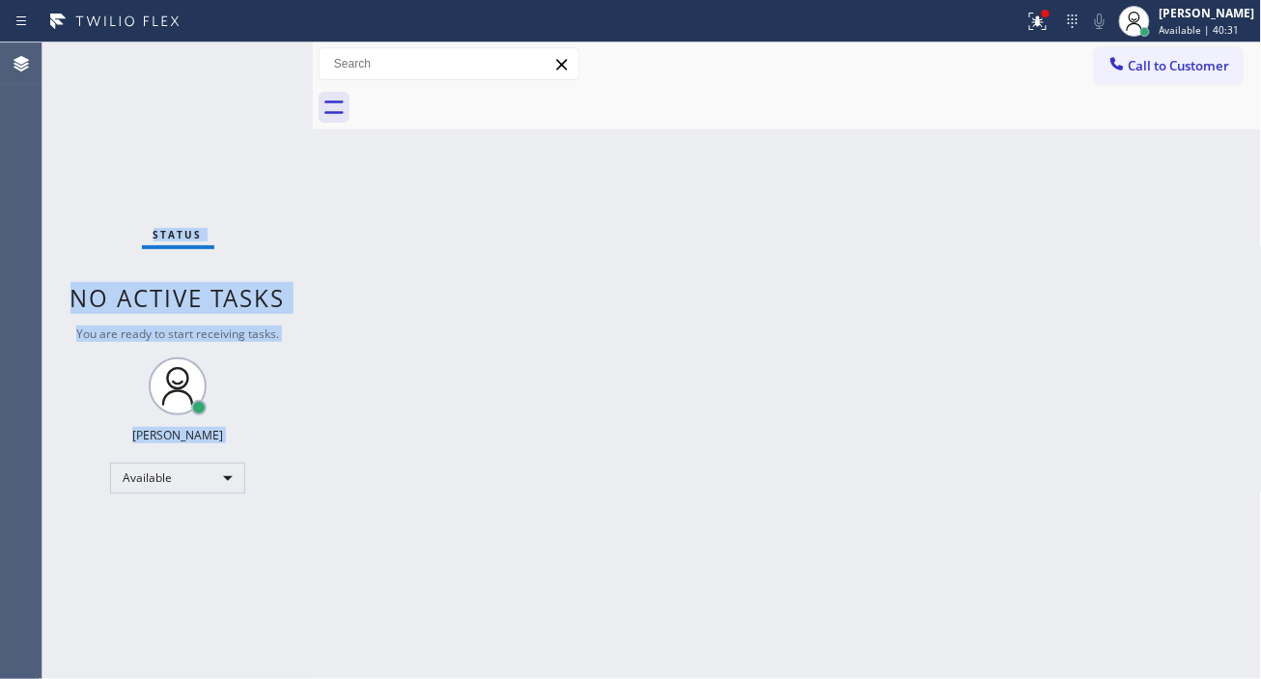
click at [248, 65] on div "Status No active tasks You are ready to start receiving tasks. [PERSON_NAME]" at bounding box center [177, 360] width 270 height 636
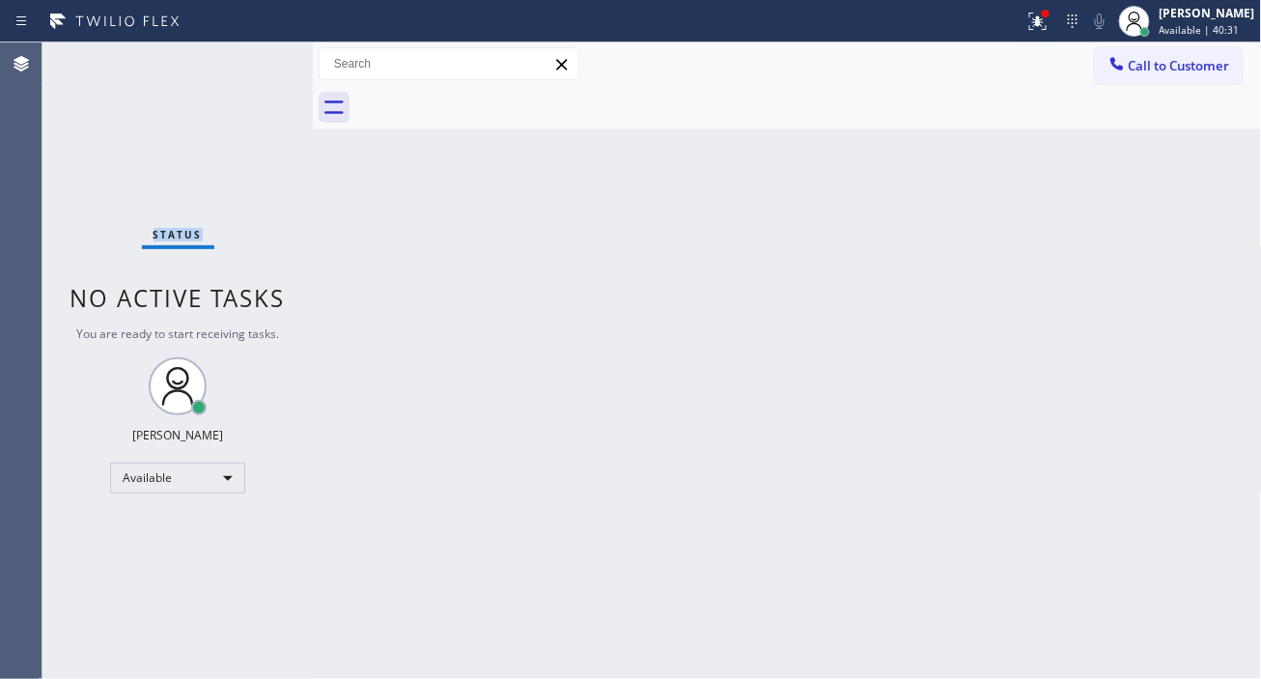
click at [248, 65] on div "Status No active tasks You are ready to start receiving tasks. [PERSON_NAME]" at bounding box center [177, 360] width 270 height 636
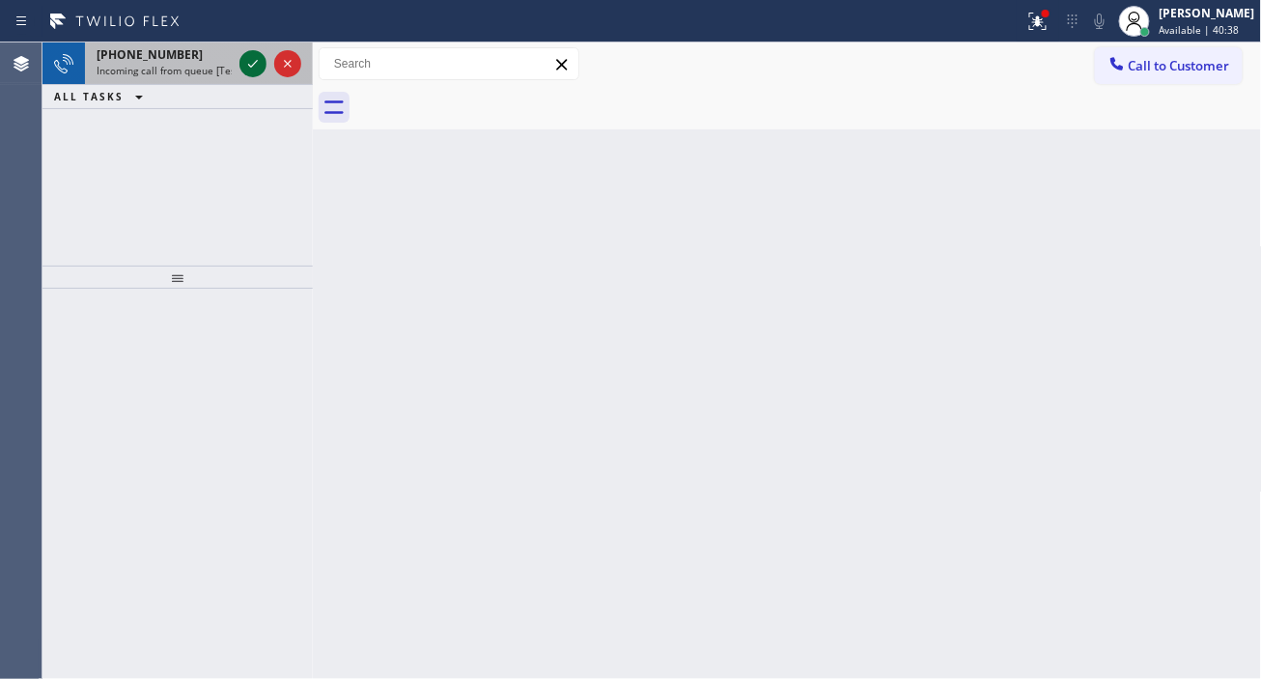
click at [248, 65] on icon at bounding box center [253, 64] width 10 height 8
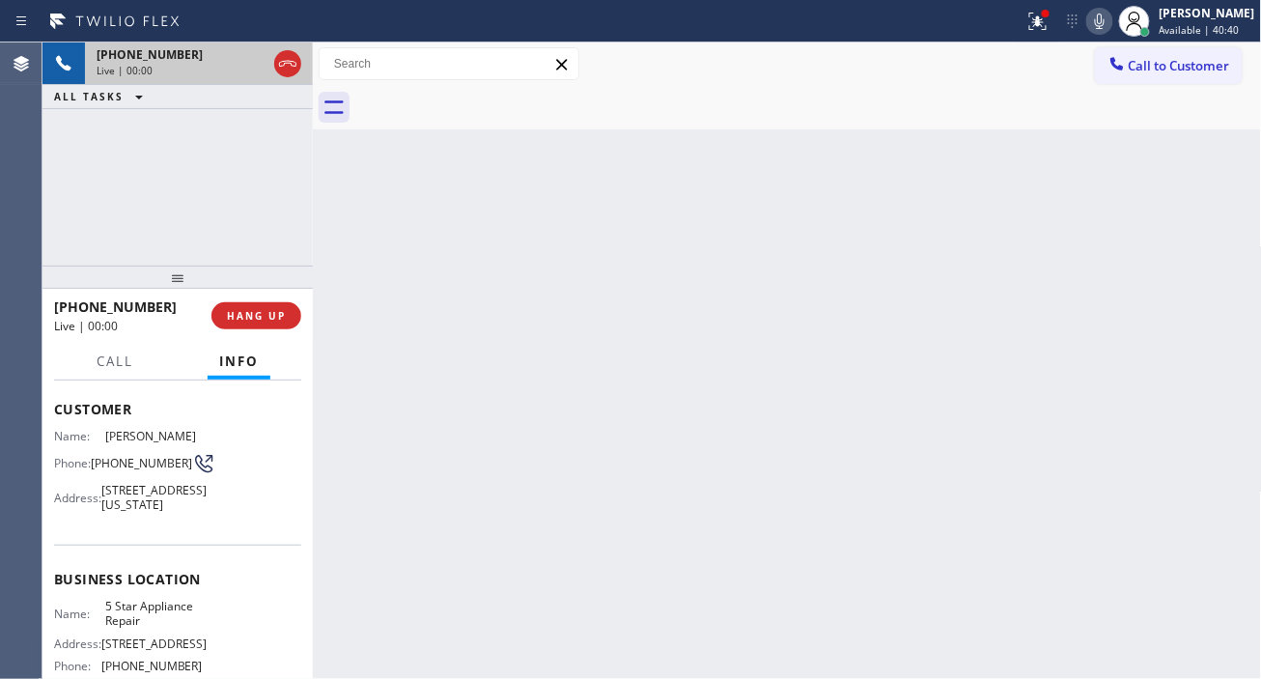
scroll to position [107, 0]
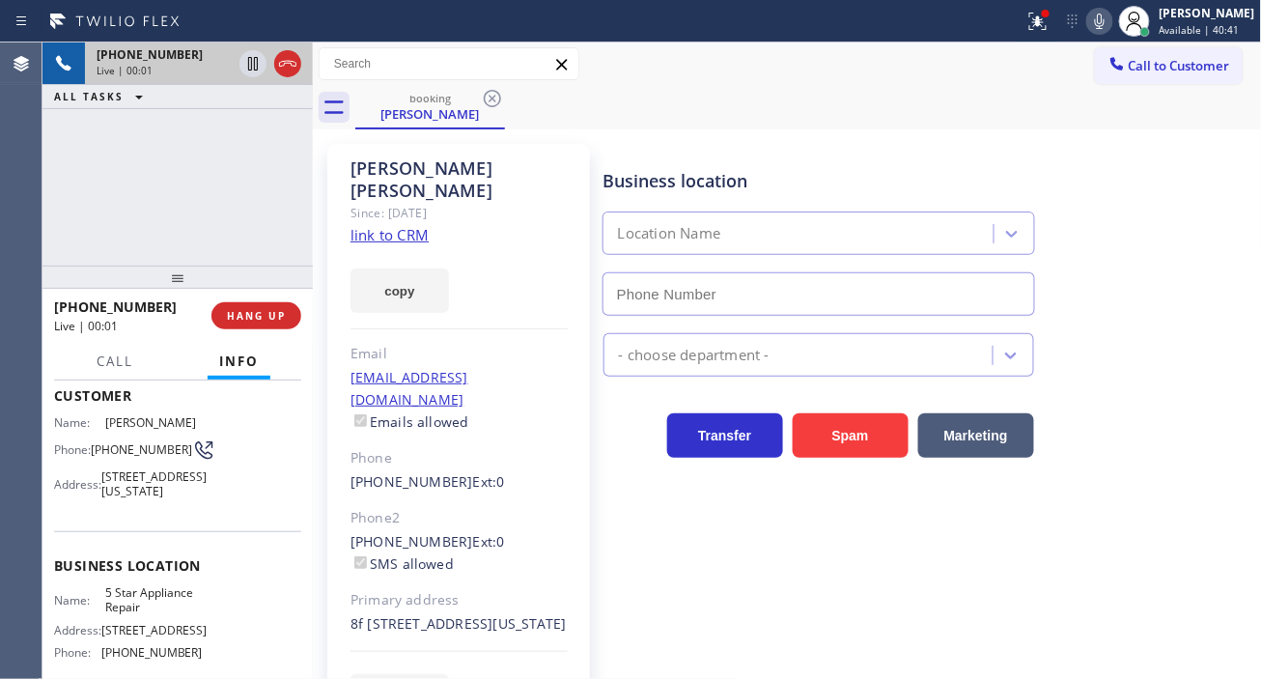
type input "[PHONE_NUMBER]"
click at [411, 246] on div "copy" at bounding box center [459, 279] width 217 height 67
click at [407, 225] on link "link to CRM" at bounding box center [390, 234] width 78 height 19
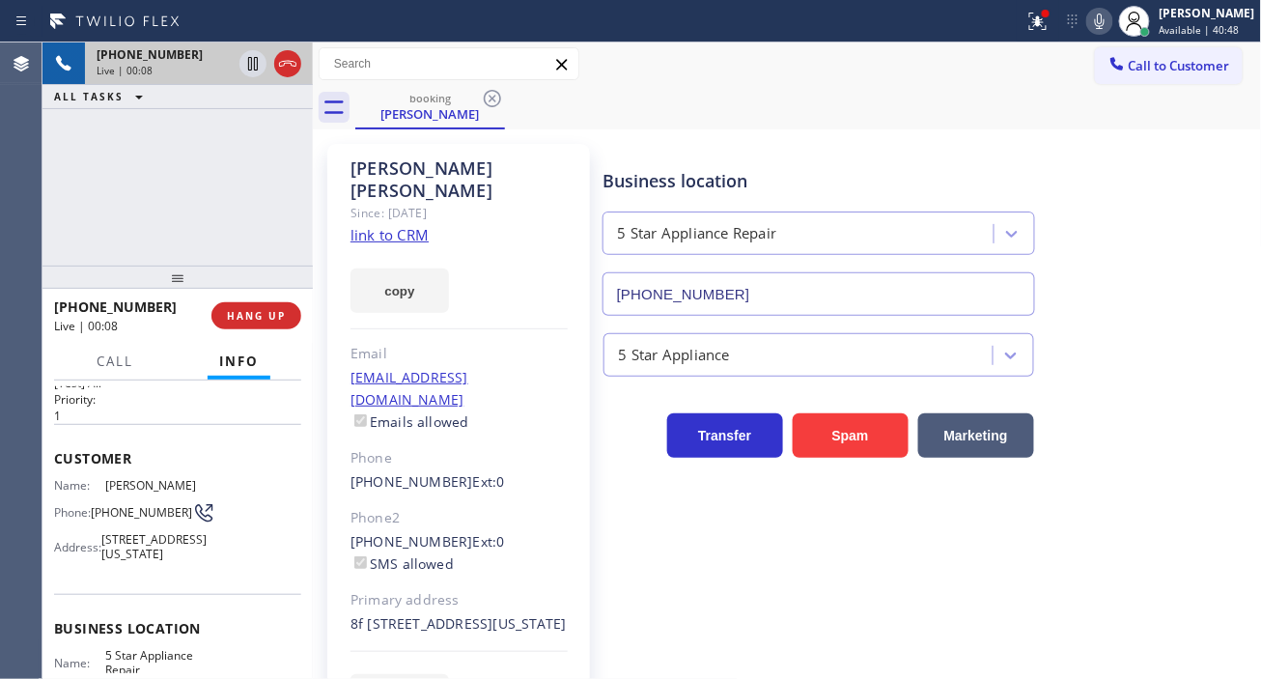
scroll to position [0, 0]
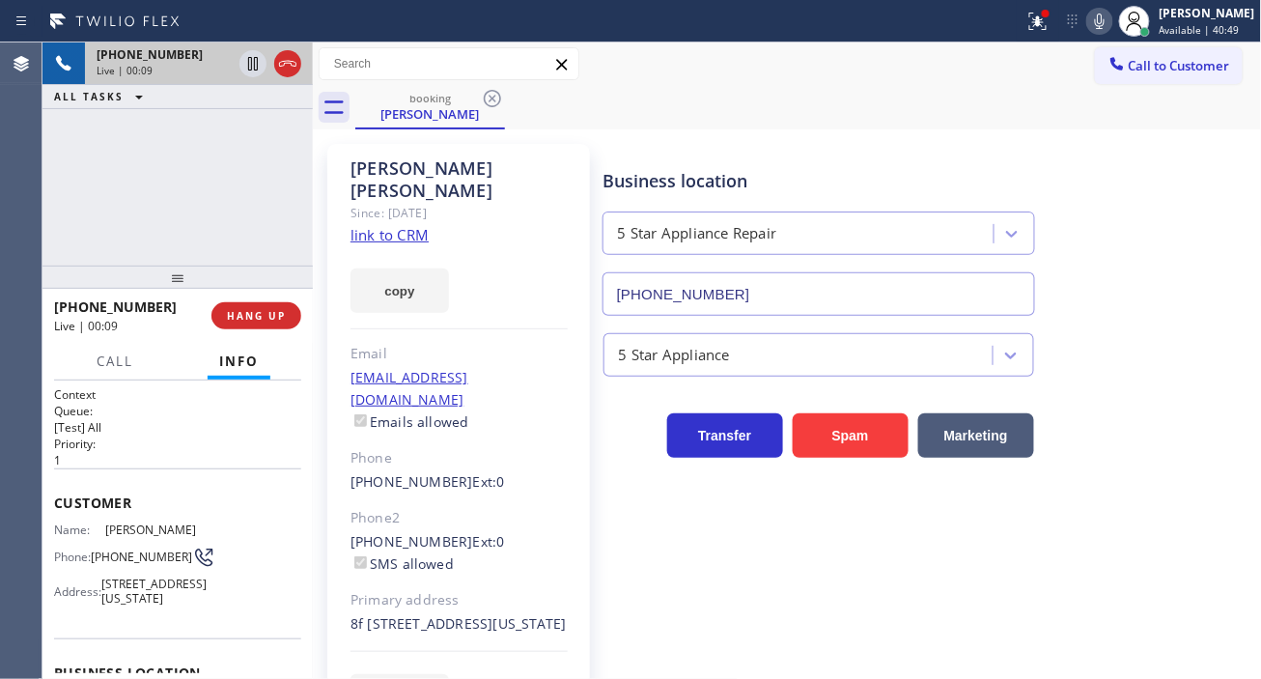
click at [122, 564] on span "[PHONE_NUMBER]" at bounding box center [141, 556] width 101 height 14
drag, startPoint x: 696, startPoint y: 97, endPoint x: 651, endPoint y: 164, distance: 81.4
click at [696, 97] on div "booking [PERSON_NAME]" at bounding box center [808, 107] width 907 height 43
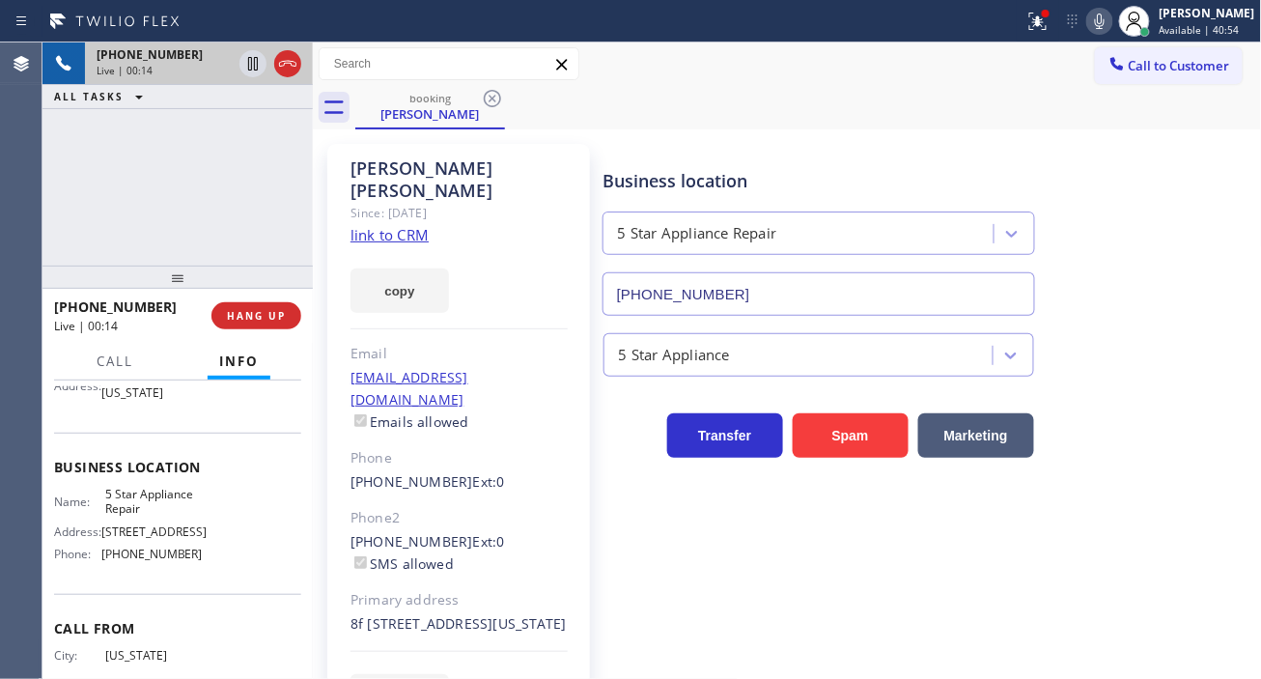
scroll to position [214, 0]
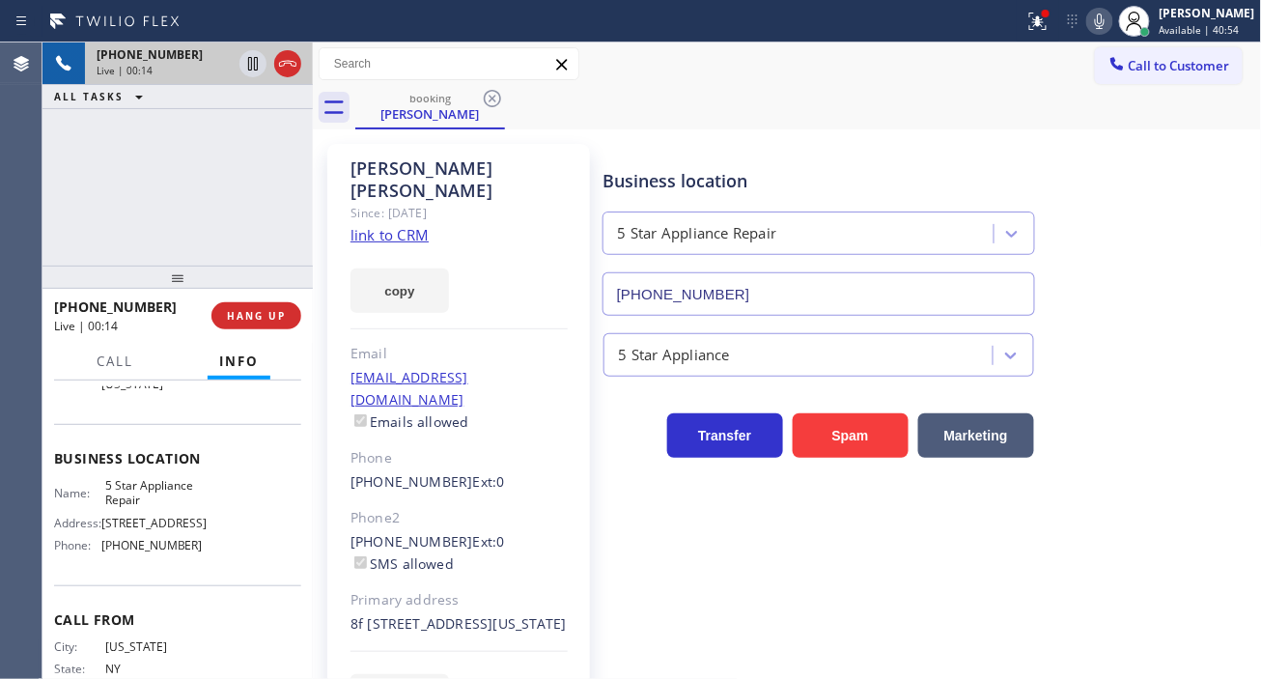
click at [136, 508] on span "5 Star Appliance Repair" at bounding box center [153, 493] width 97 height 30
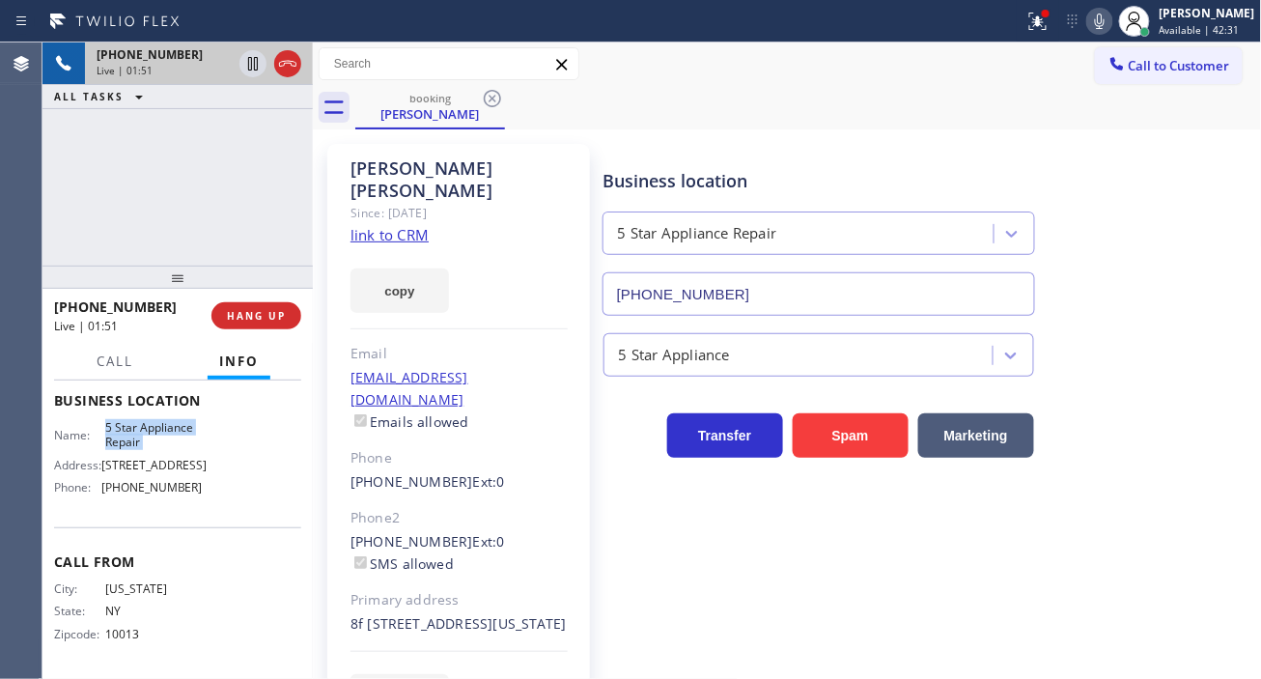
scroll to position [322, 0]
click at [155, 484] on span "[PHONE_NUMBER]" at bounding box center [151, 487] width 101 height 14
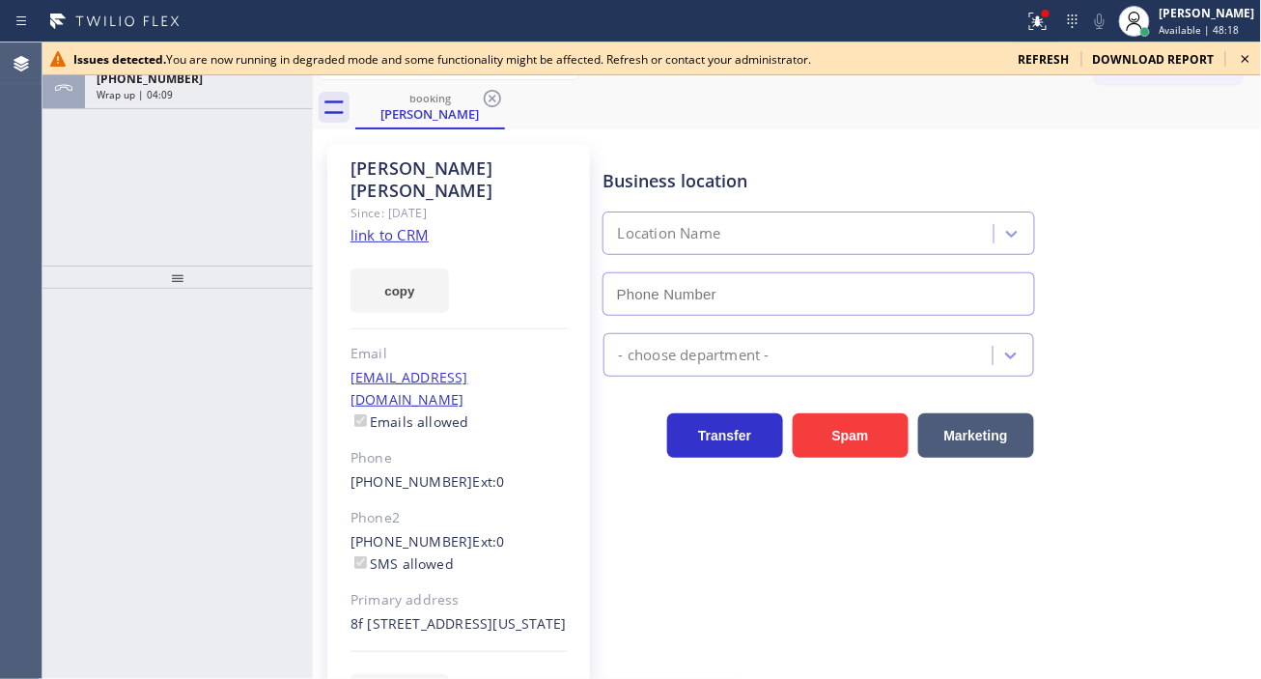
click at [1232, 65] on div "Issues detected. You are now running in degraded mode and some functionality mi…" at bounding box center [651, 58] width 1219 height 33
type input "[PHONE_NUMBER]"
click at [1236, 65] on icon at bounding box center [1245, 58] width 23 height 23
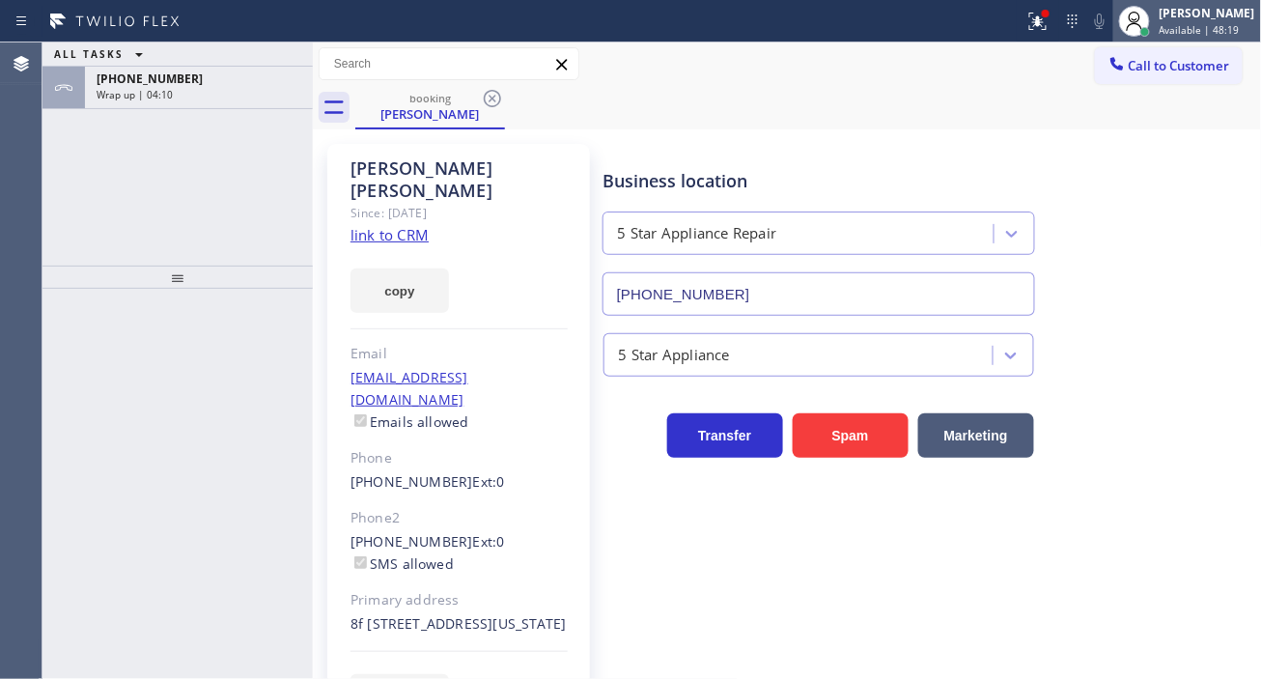
click at [1220, 30] on span "Available | 48:19" at bounding box center [1200, 30] width 80 height 14
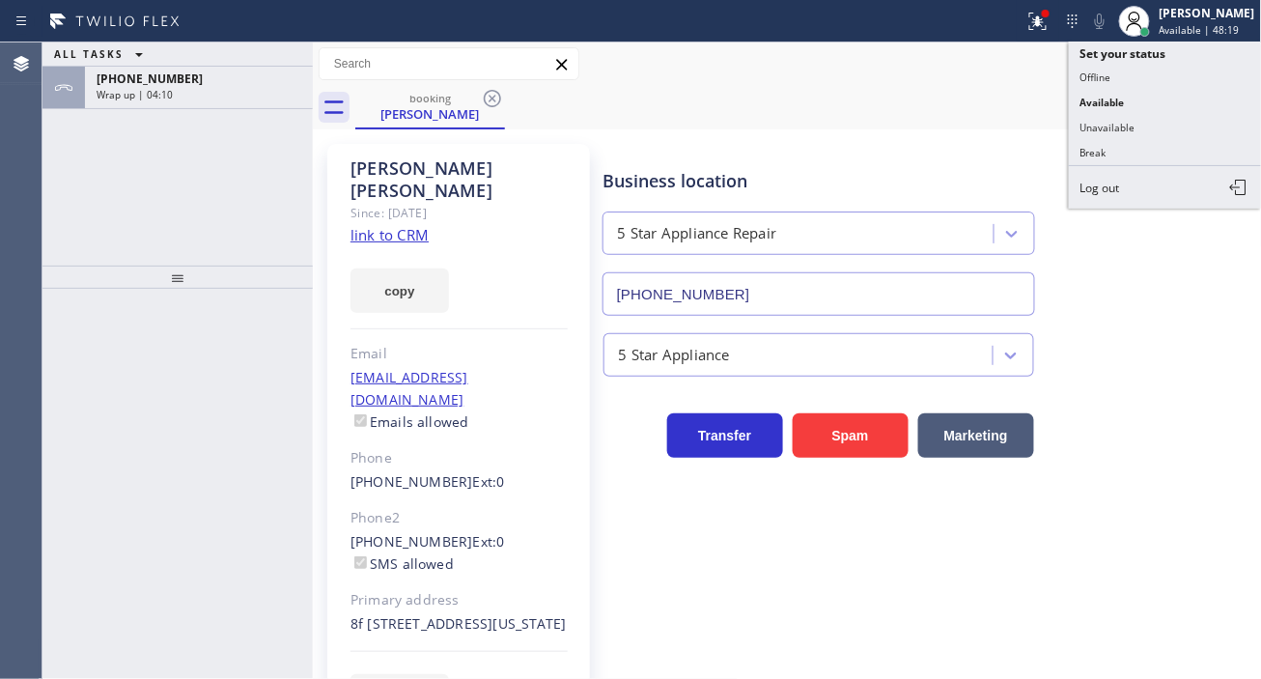
click at [1151, 123] on button "Unavailable" at bounding box center [1165, 127] width 193 height 25
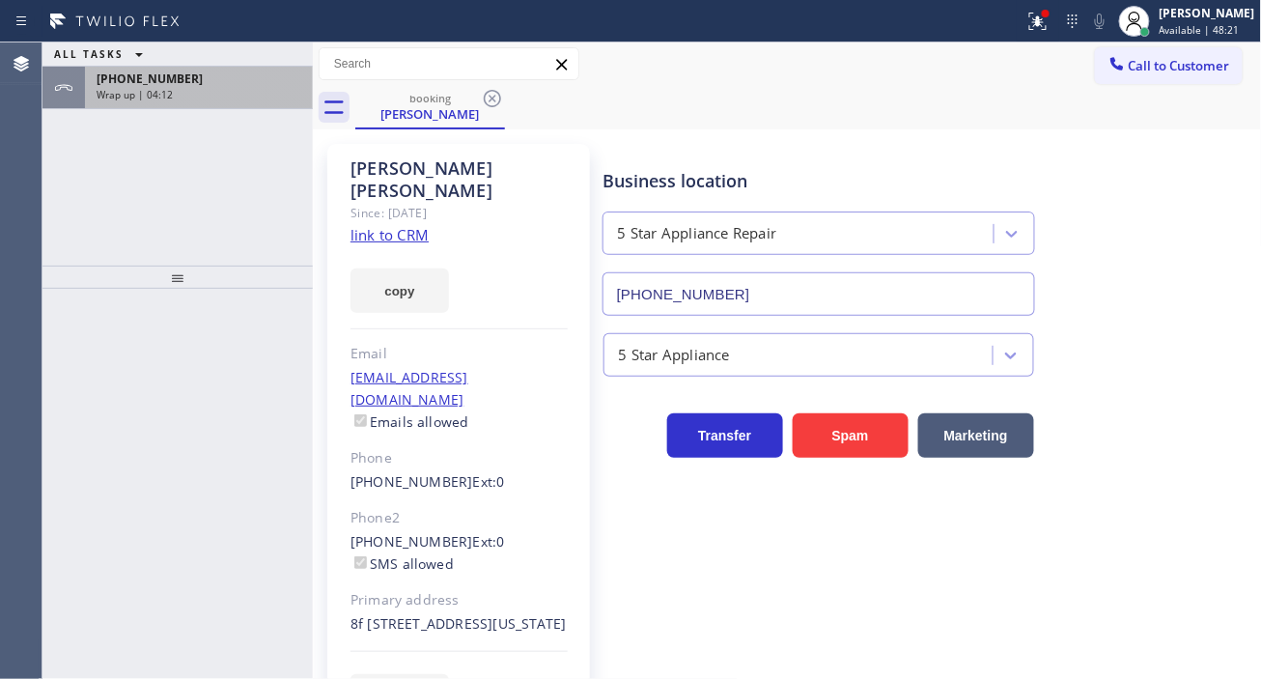
click at [187, 78] on div "[PHONE_NUMBER]" at bounding box center [199, 78] width 205 height 16
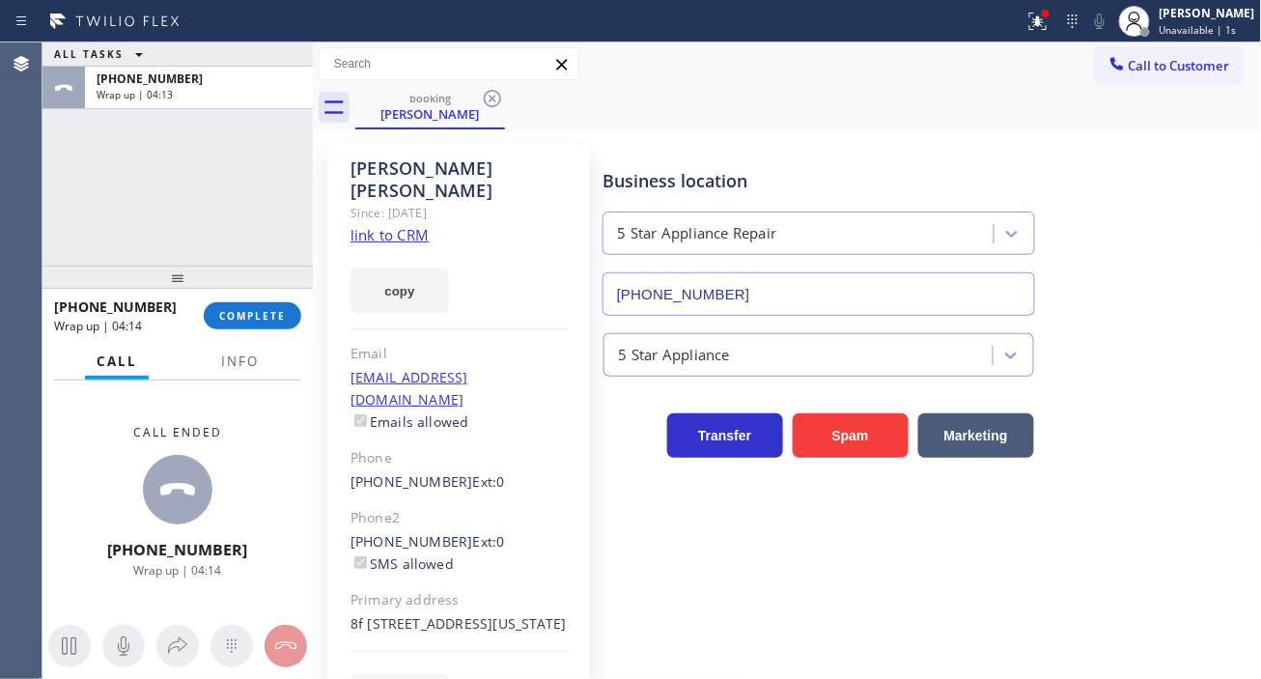
drag, startPoint x: 267, startPoint y: 319, endPoint x: 667, endPoint y: 459, distance: 423.6
click at [267, 319] on span "COMPLETE" at bounding box center [252, 316] width 67 height 14
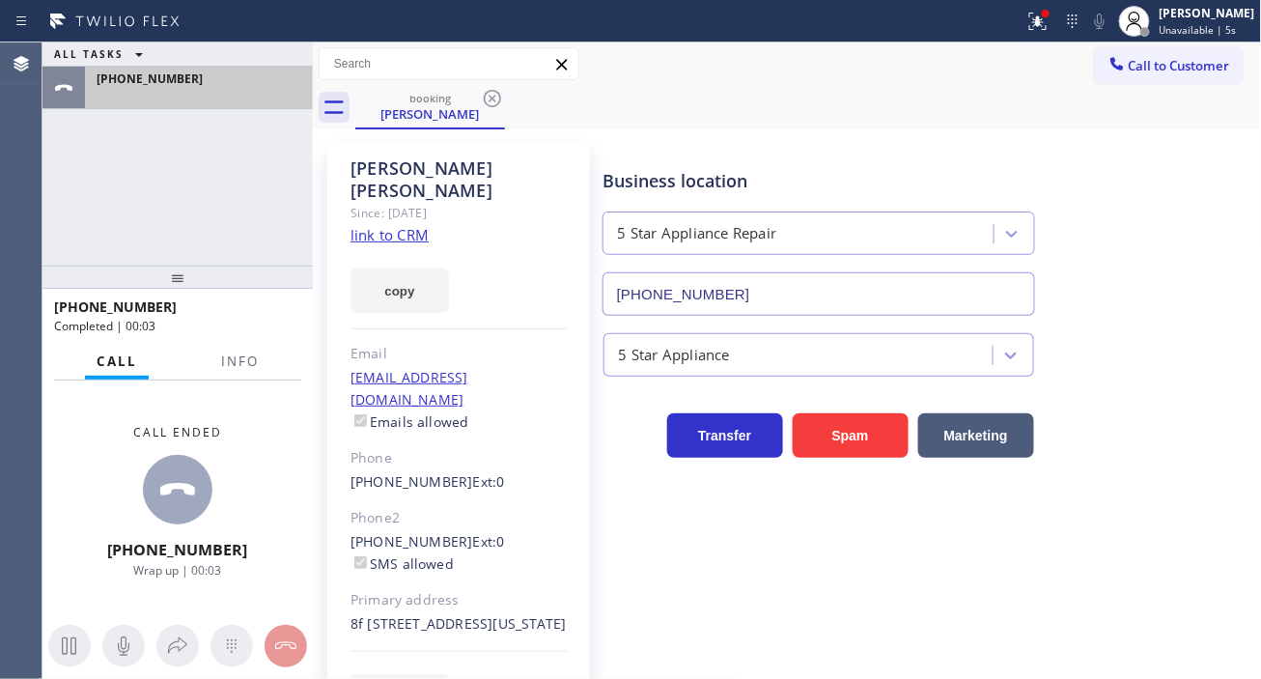
click at [233, 97] on div at bounding box center [199, 95] width 205 height 14
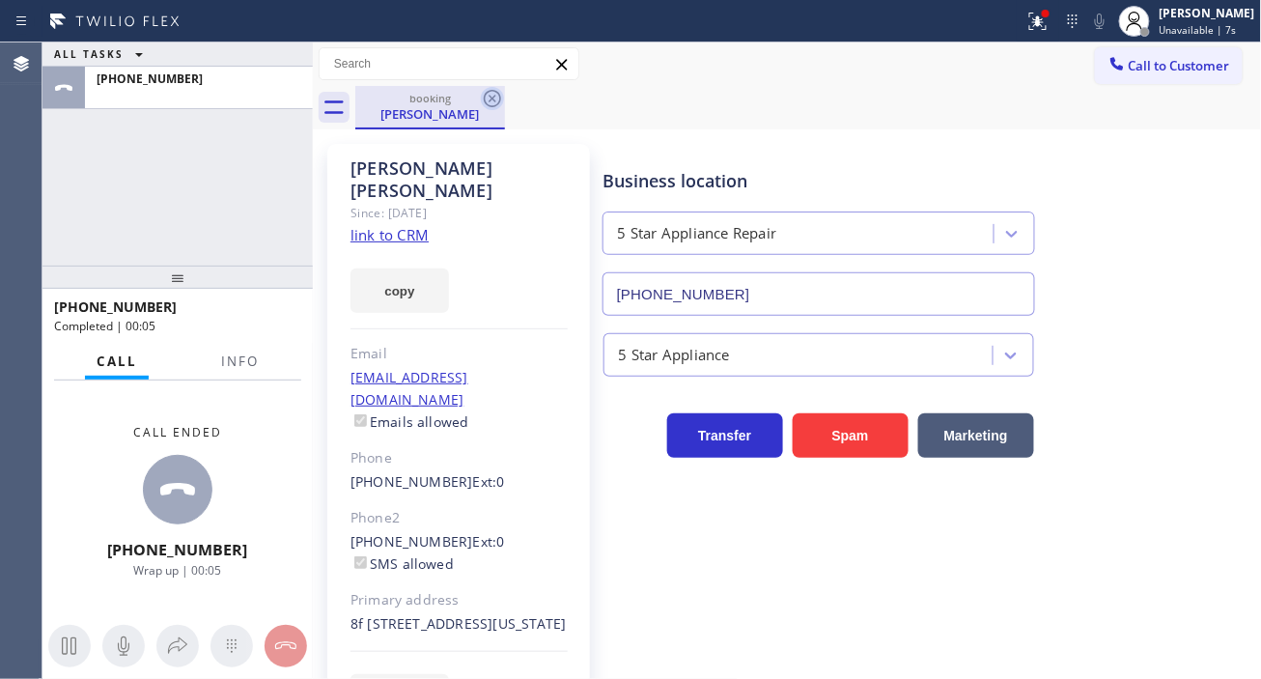
click at [494, 99] on icon at bounding box center [492, 98] width 17 height 17
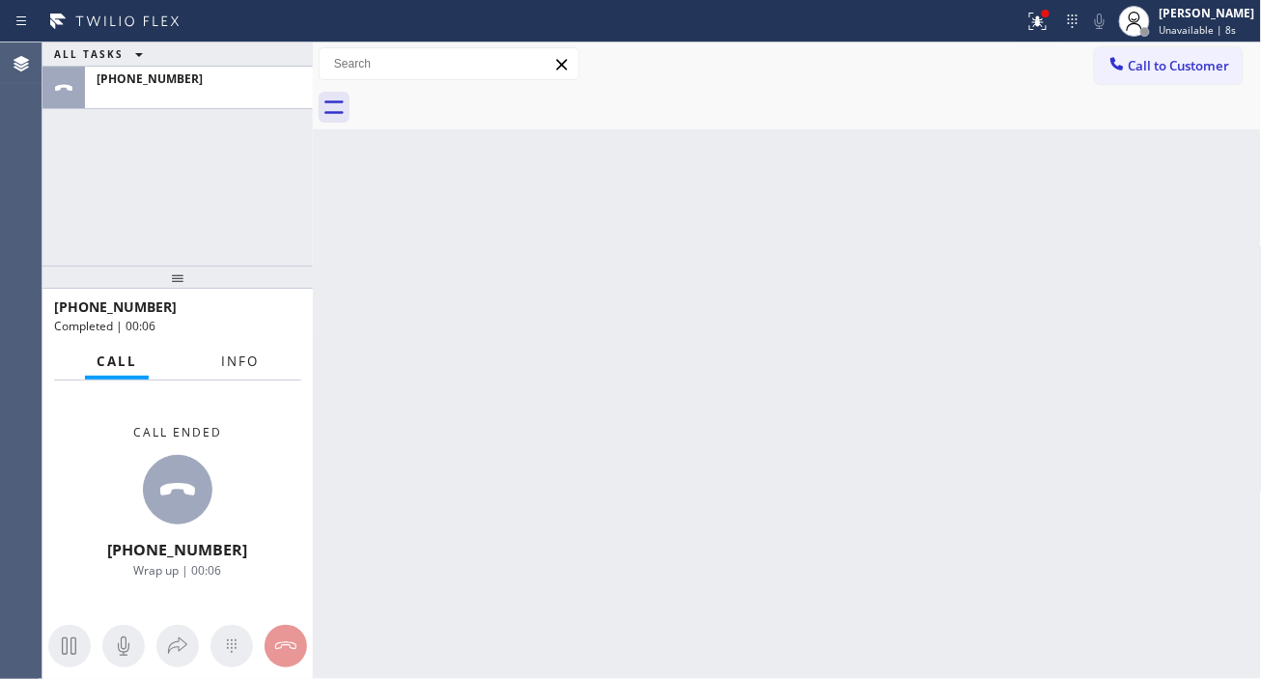
click at [232, 349] on button "Info" at bounding box center [240, 362] width 61 height 38
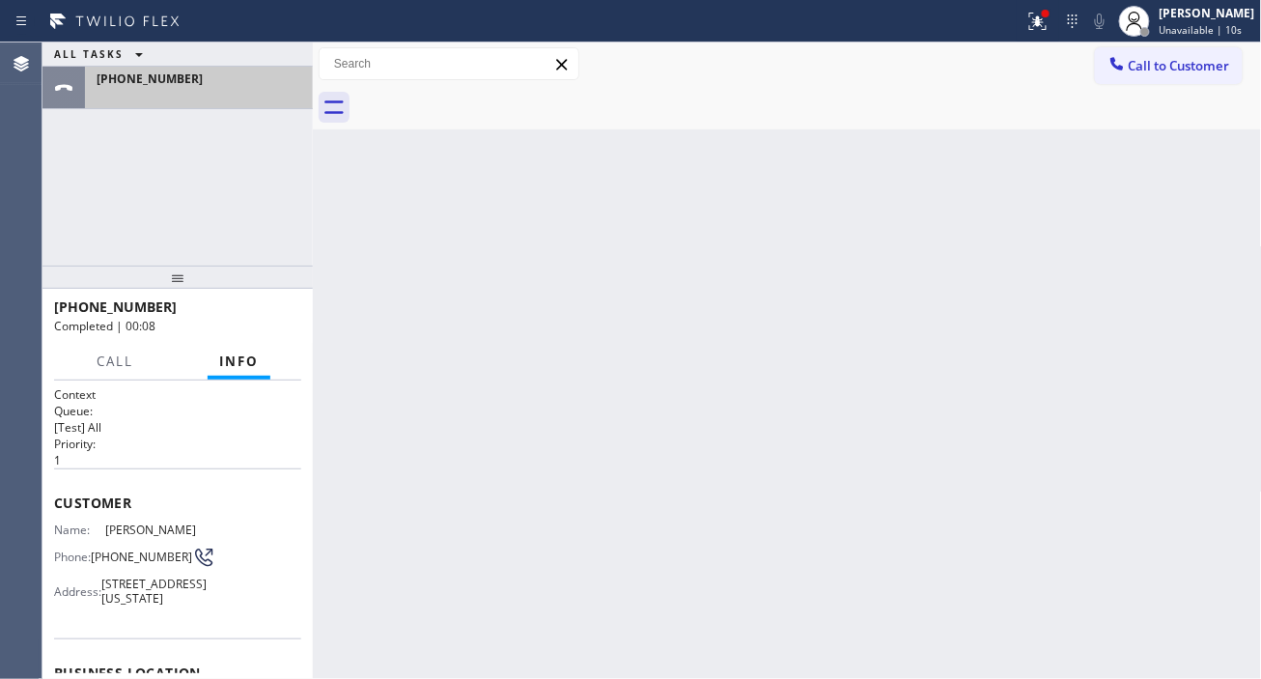
click at [187, 88] on div at bounding box center [199, 95] width 205 height 14
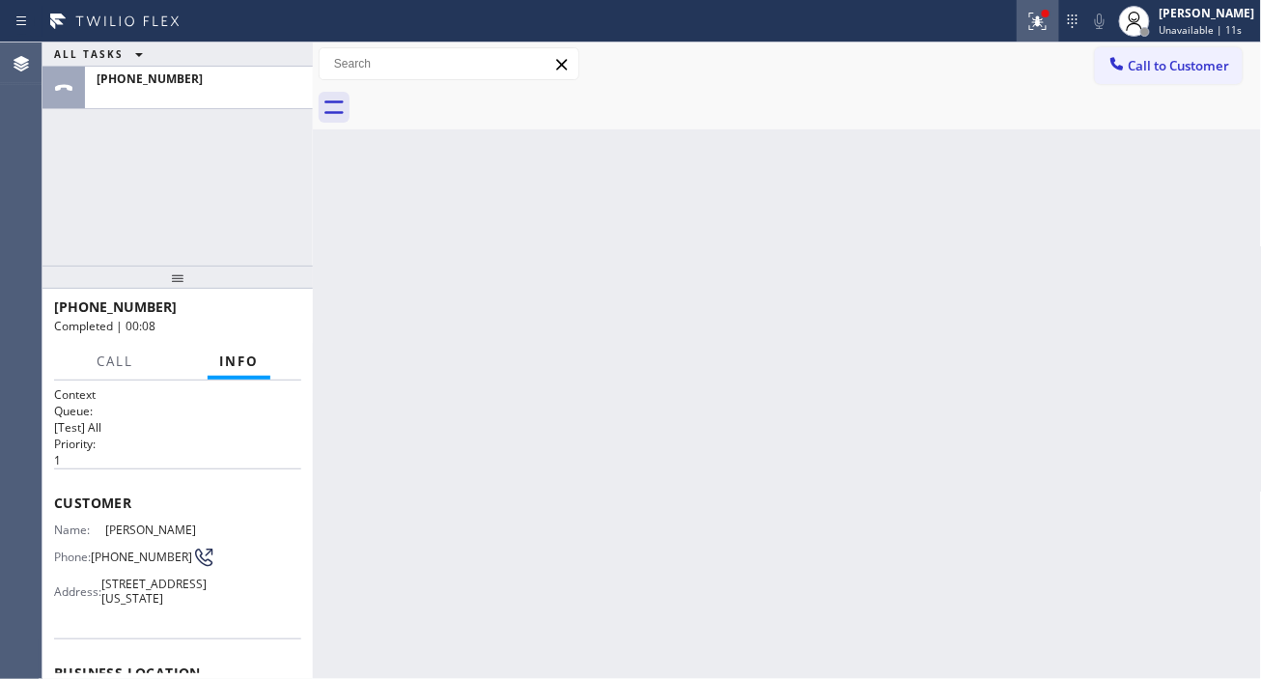
click at [1059, 41] on button at bounding box center [1038, 21] width 42 height 42
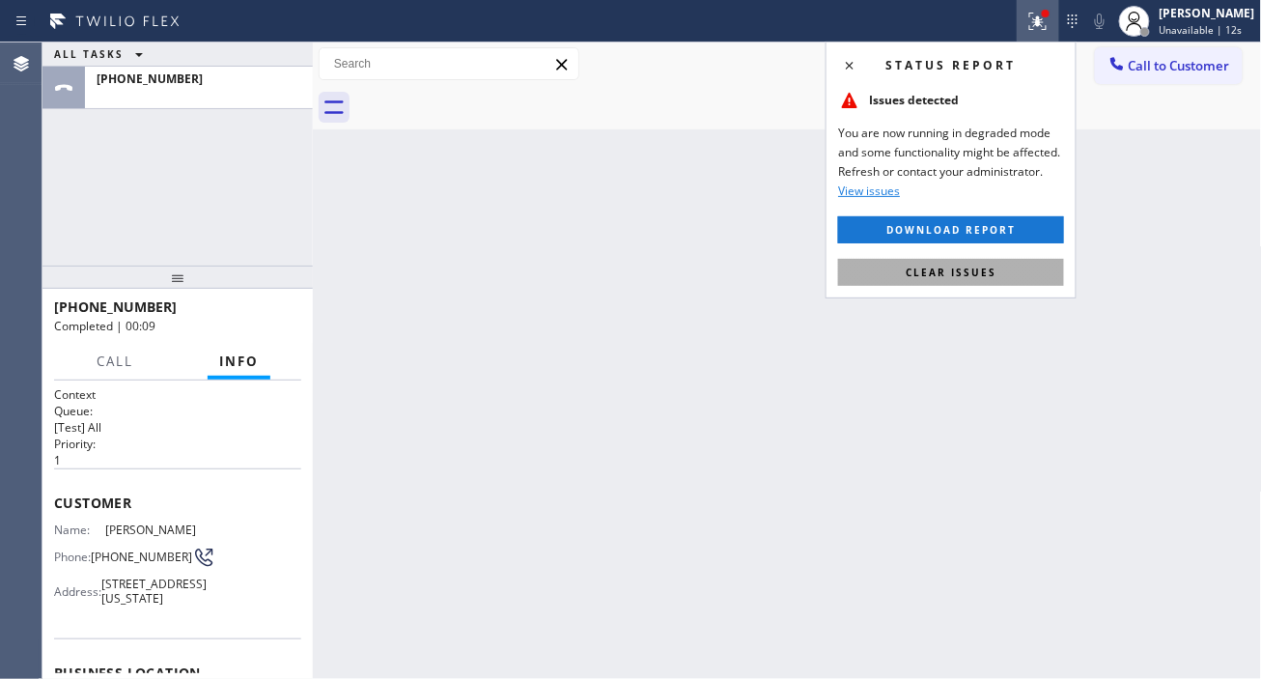
click at [1022, 271] on button "Clear issues" at bounding box center [951, 272] width 226 height 27
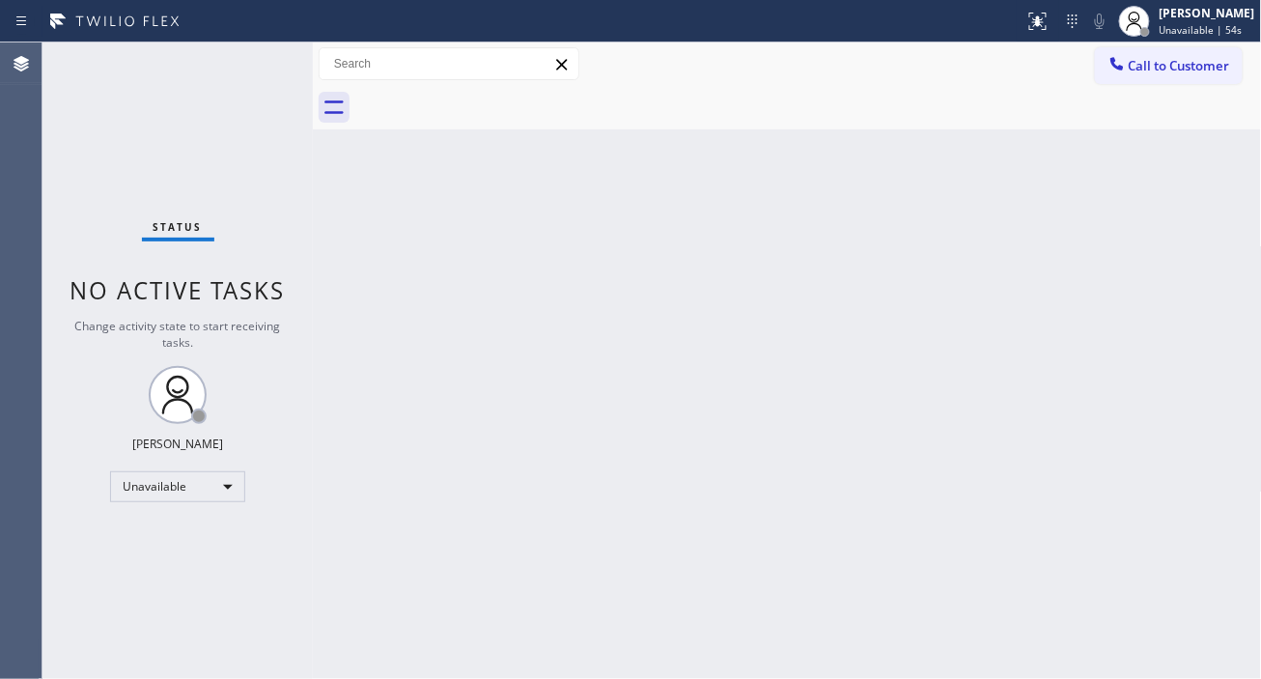
click at [1215, 203] on div "Back to Dashboard Change Sender ID Customers Technicians Select a contact Outbo…" at bounding box center [787, 360] width 949 height 636
click at [1241, 6] on div "[PERSON_NAME]" at bounding box center [1208, 13] width 96 height 16
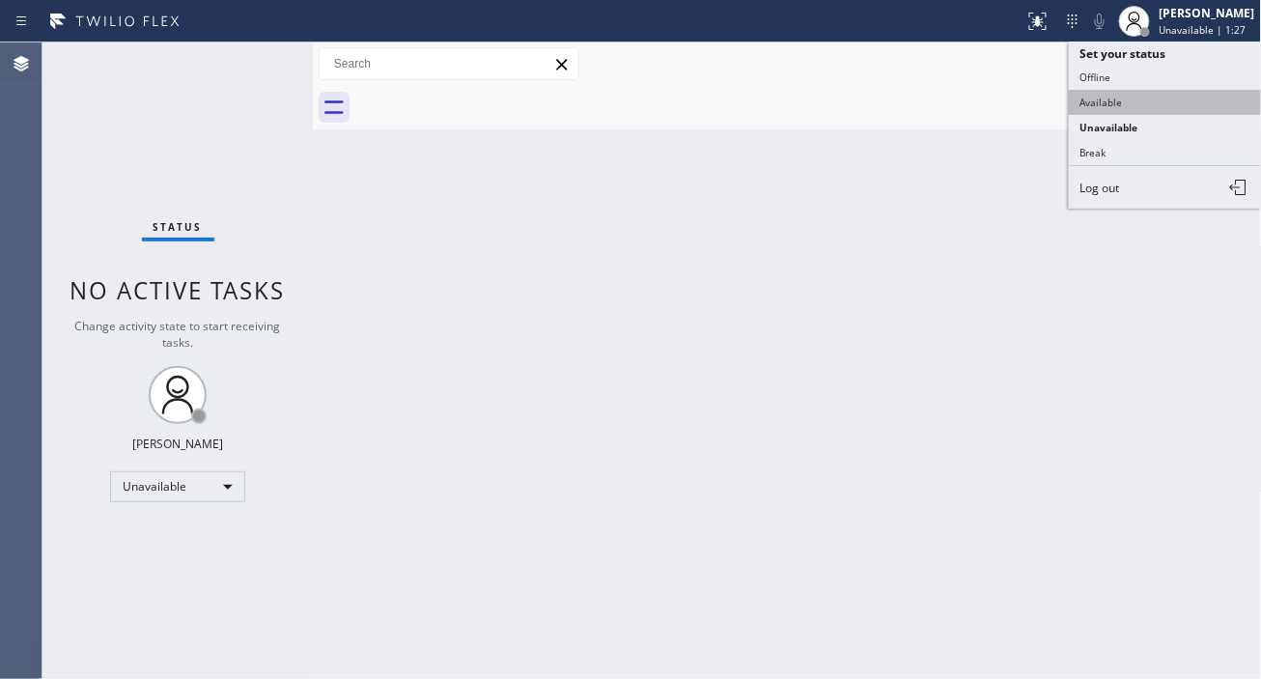
click at [1140, 101] on button "Available" at bounding box center [1165, 102] width 193 height 25
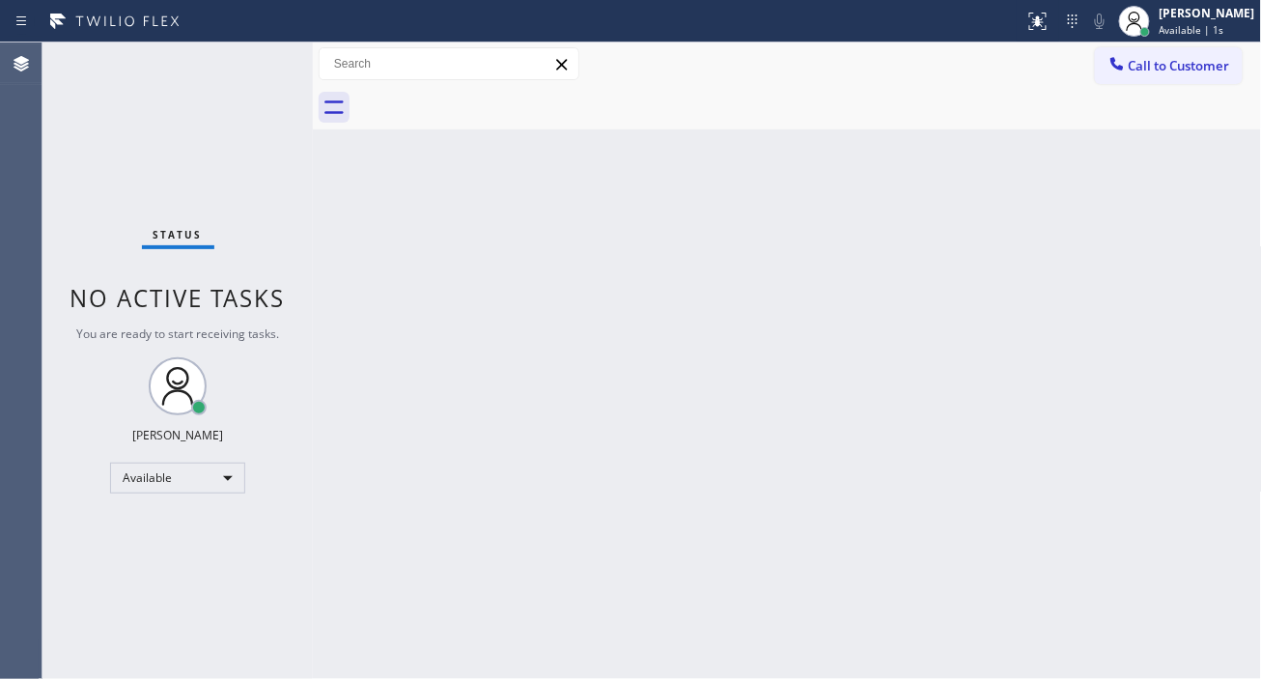
drag, startPoint x: 1233, startPoint y: 150, endPoint x: 1153, endPoint y: 150, distance: 80.1
click at [1233, 150] on div "Back to Dashboard Change Sender ID Customers Technicians Select a contact Outbo…" at bounding box center [787, 360] width 949 height 636
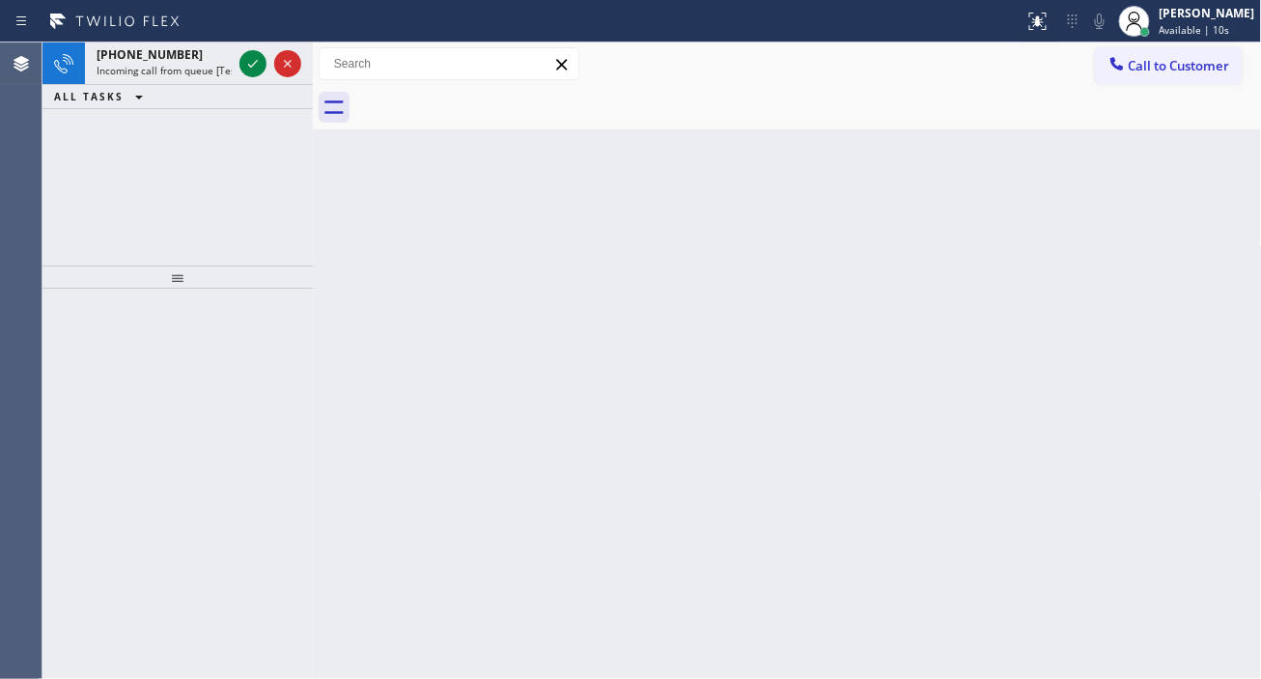
drag, startPoint x: 1237, startPoint y: 155, endPoint x: 1045, endPoint y: 136, distance: 193.1
click at [1237, 155] on div "Back to Dashboard Change Sender ID Customers Technicians Select a contact Outbo…" at bounding box center [787, 360] width 949 height 636
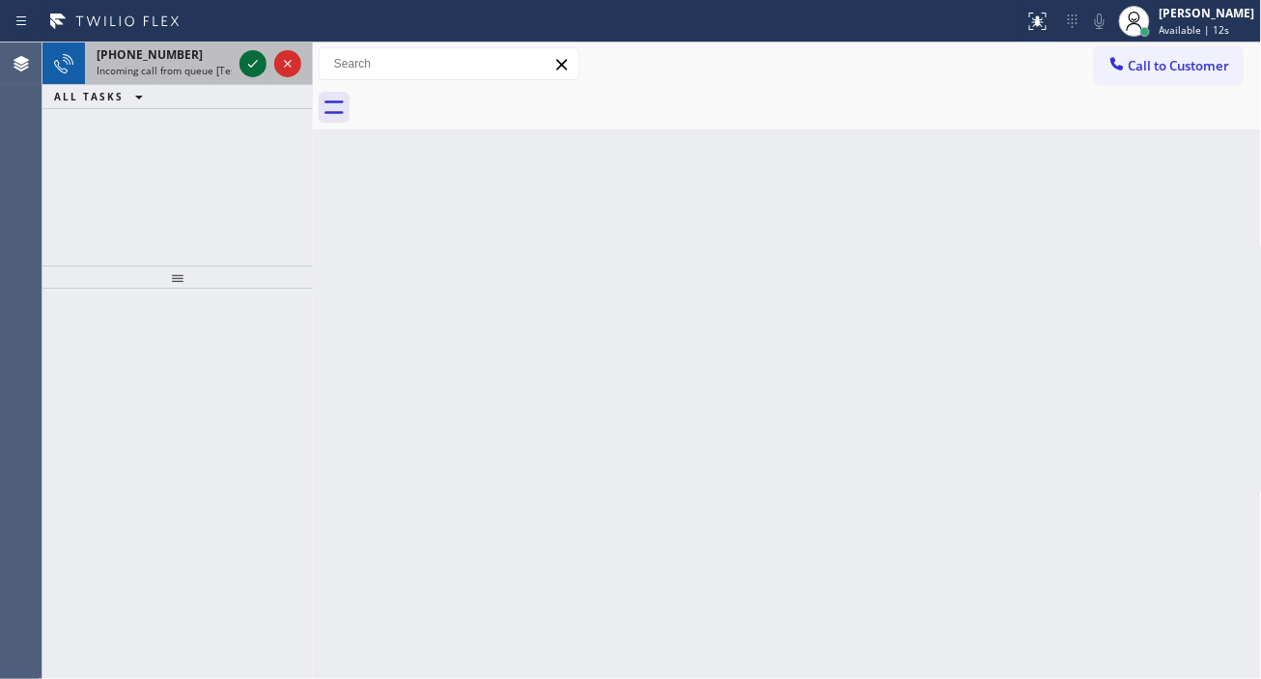
click at [245, 71] on icon at bounding box center [252, 63] width 23 height 23
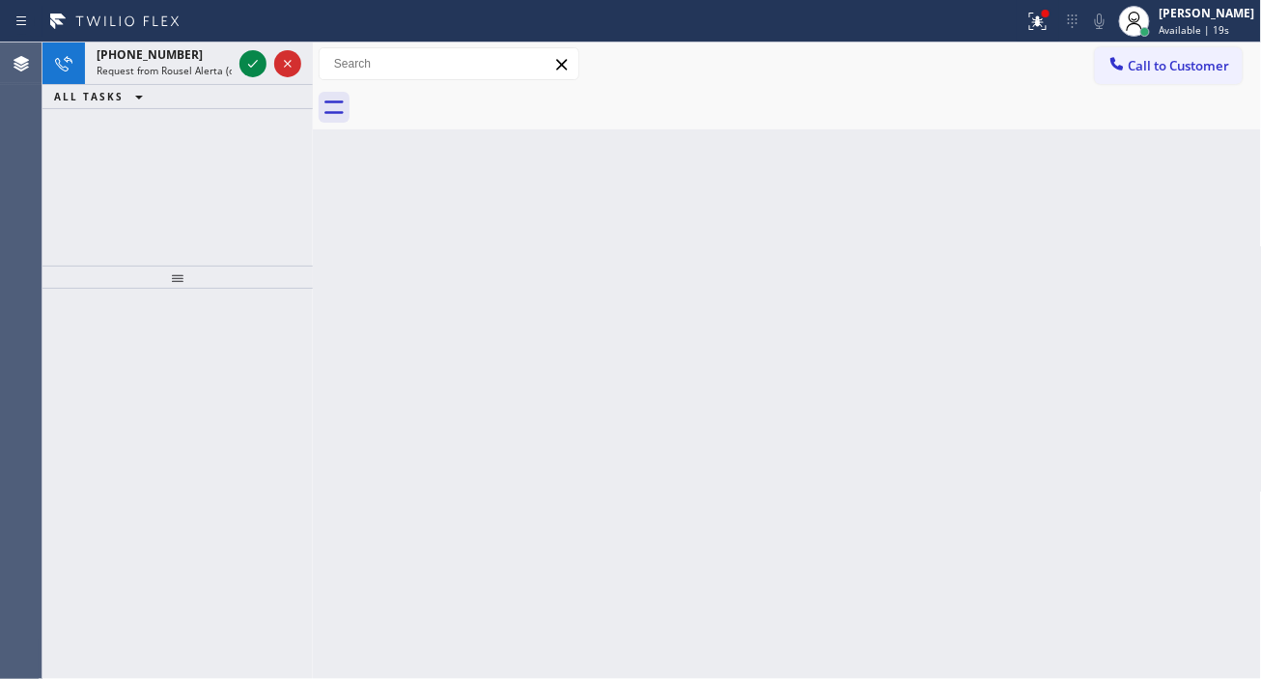
click at [1195, 209] on div "Back to Dashboard Change Sender ID Customers Technicians Select a contact Outbo…" at bounding box center [787, 360] width 949 height 636
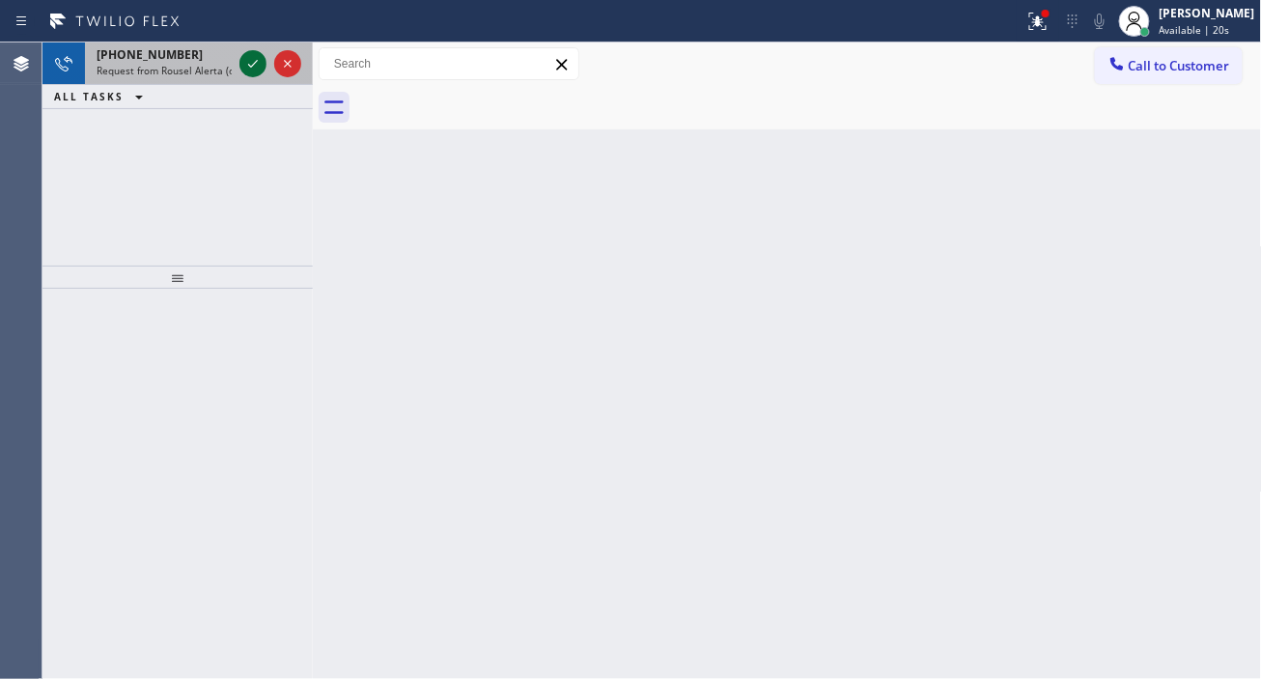
click at [246, 63] on icon at bounding box center [252, 63] width 23 height 23
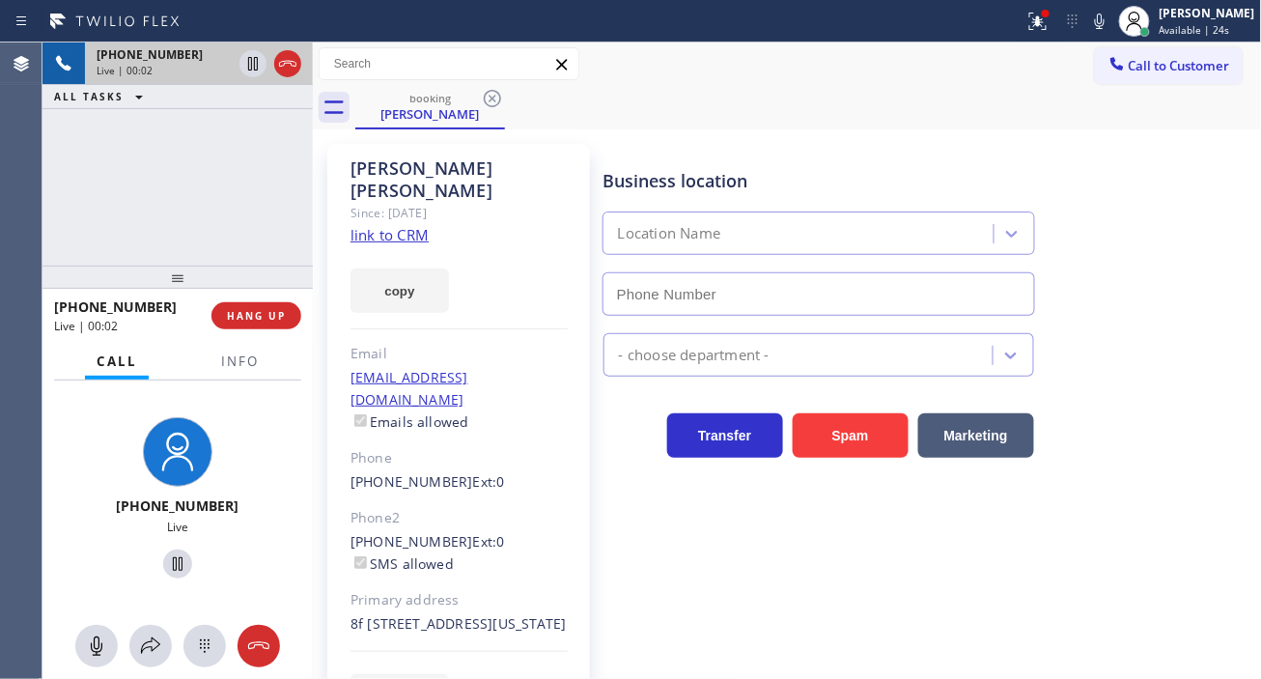
type input "[PHONE_NUMBER]"
click at [1043, 20] on div at bounding box center [1038, 21] width 42 height 23
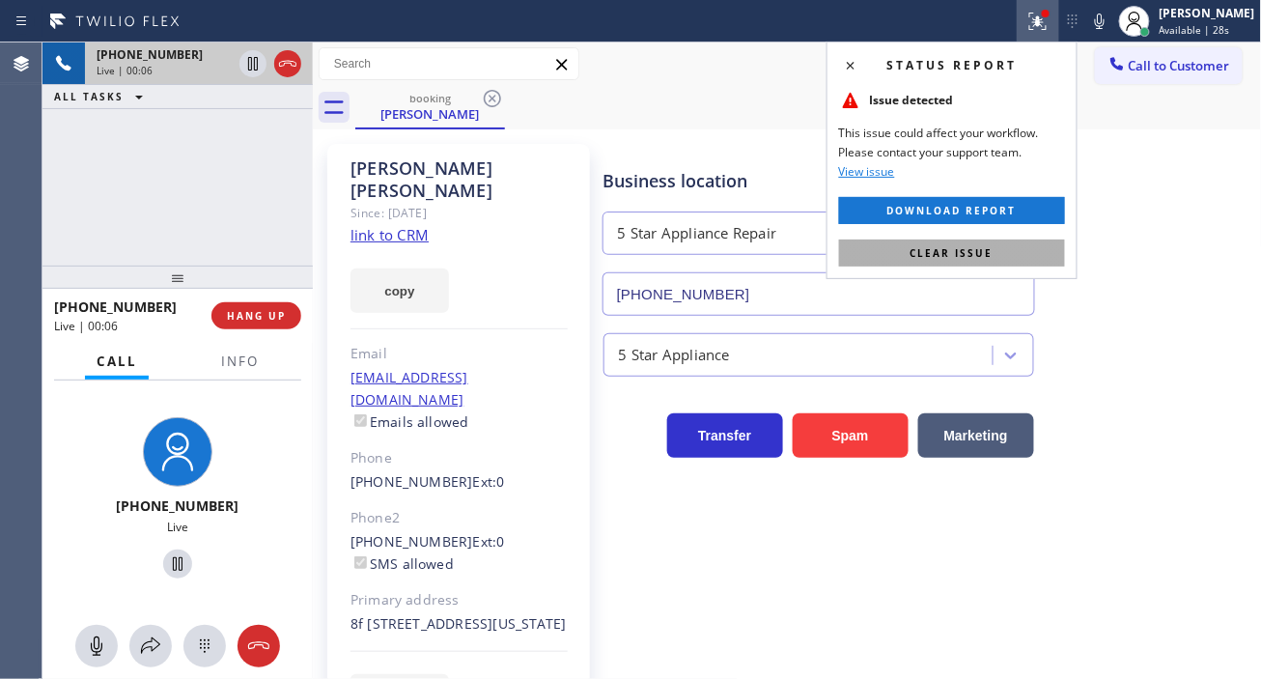
click at [996, 243] on button "Clear issue" at bounding box center [952, 252] width 226 height 27
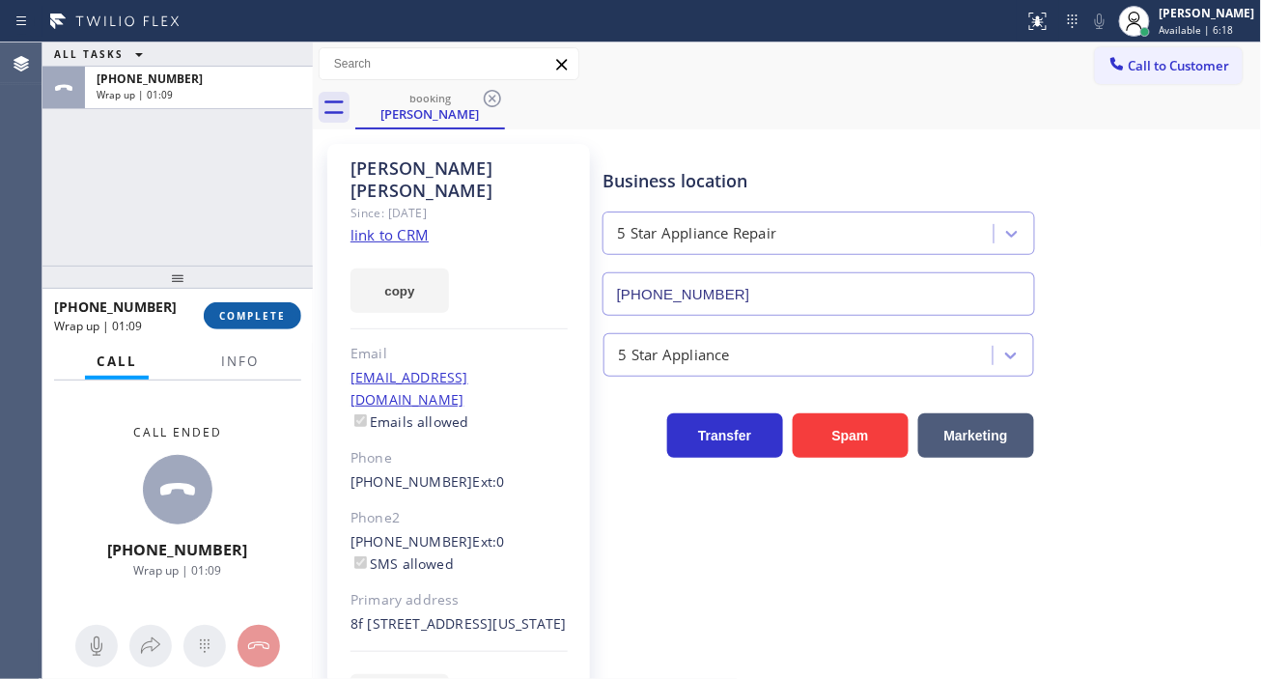
click at [236, 317] on span "COMPLETE" at bounding box center [252, 316] width 67 height 14
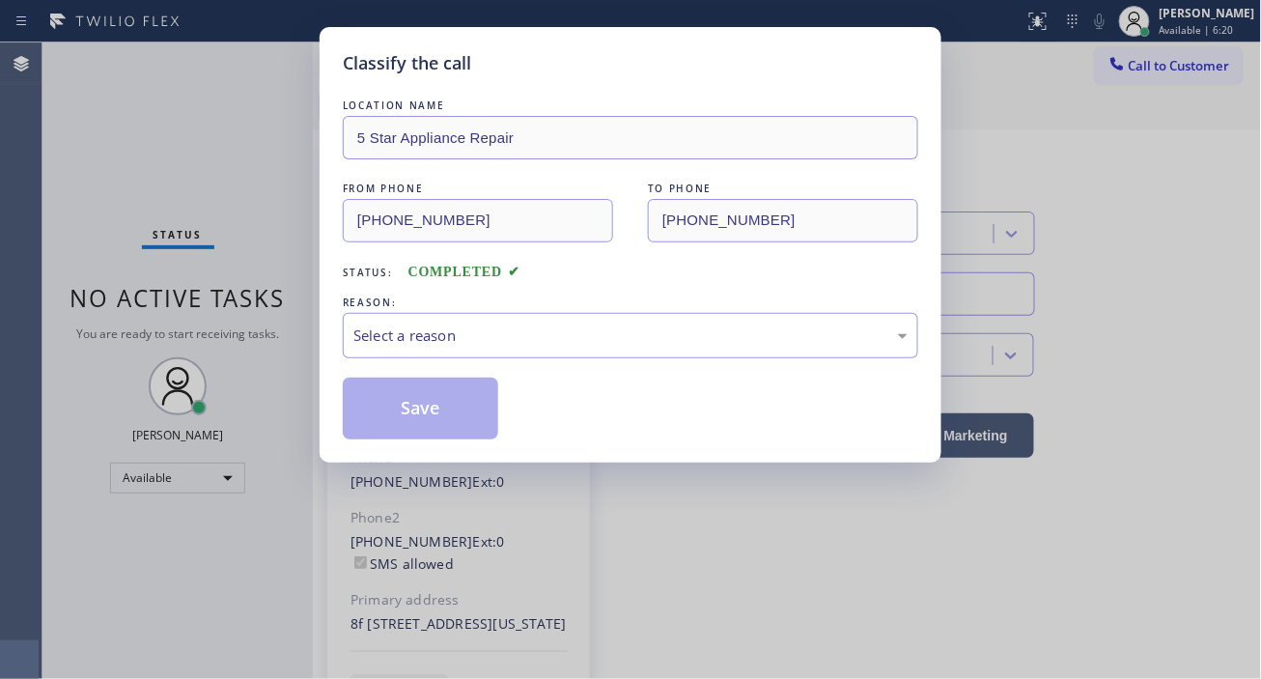
click at [476, 336] on div "Select a reason" at bounding box center [630, 335] width 554 height 22
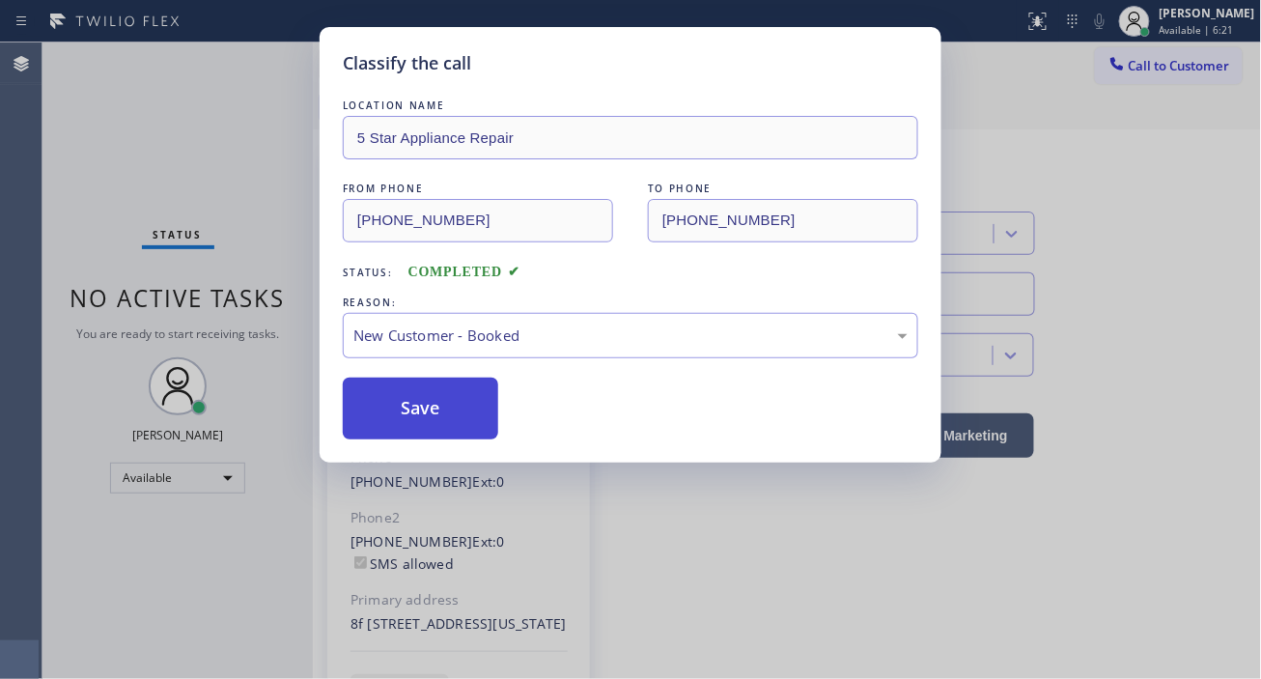
click at [431, 419] on button "Save" at bounding box center [420, 409] width 155 height 62
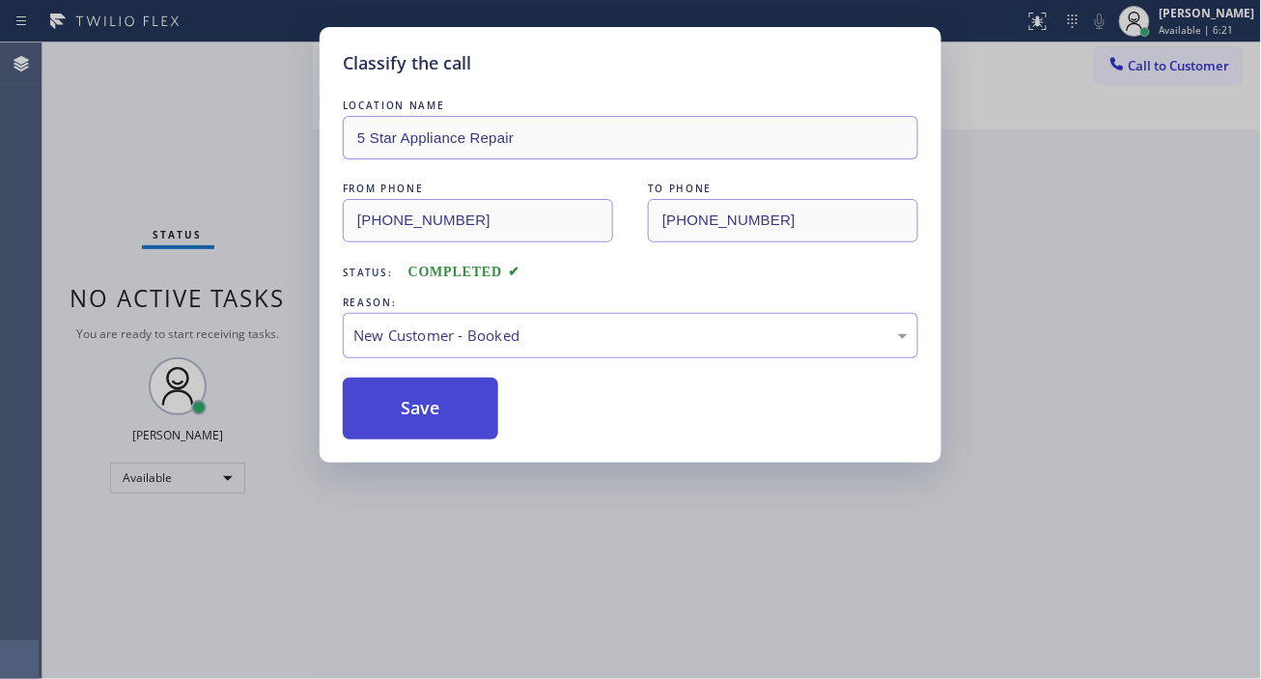
click at [431, 419] on button "Save" at bounding box center [420, 409] width 155 height 62
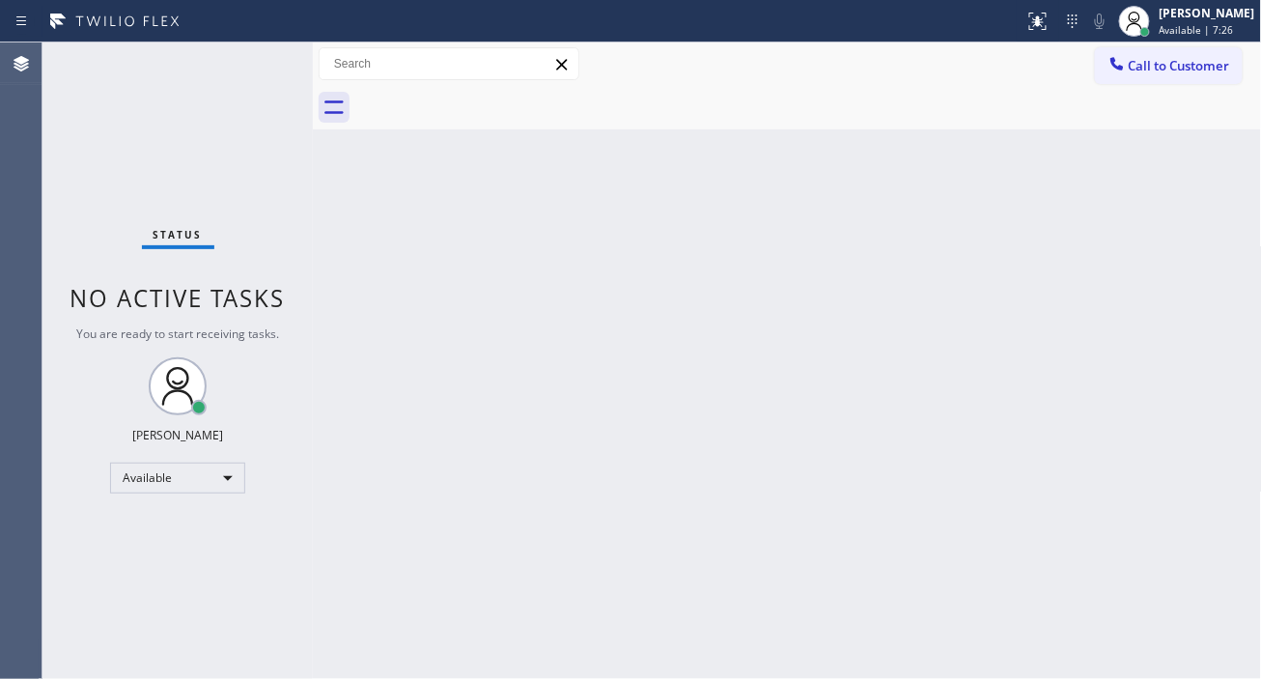
drag, startPoint x: 1214, startPoint y: 306, endPoint x: 1202, endPoint y: 295, distance: 16.4
click at [1214, 306] on div "Back to Dashboard Change Sender ID Customers Technicians Select a contact Outbo…" at bounding box center [787, 360] width 949 height 636
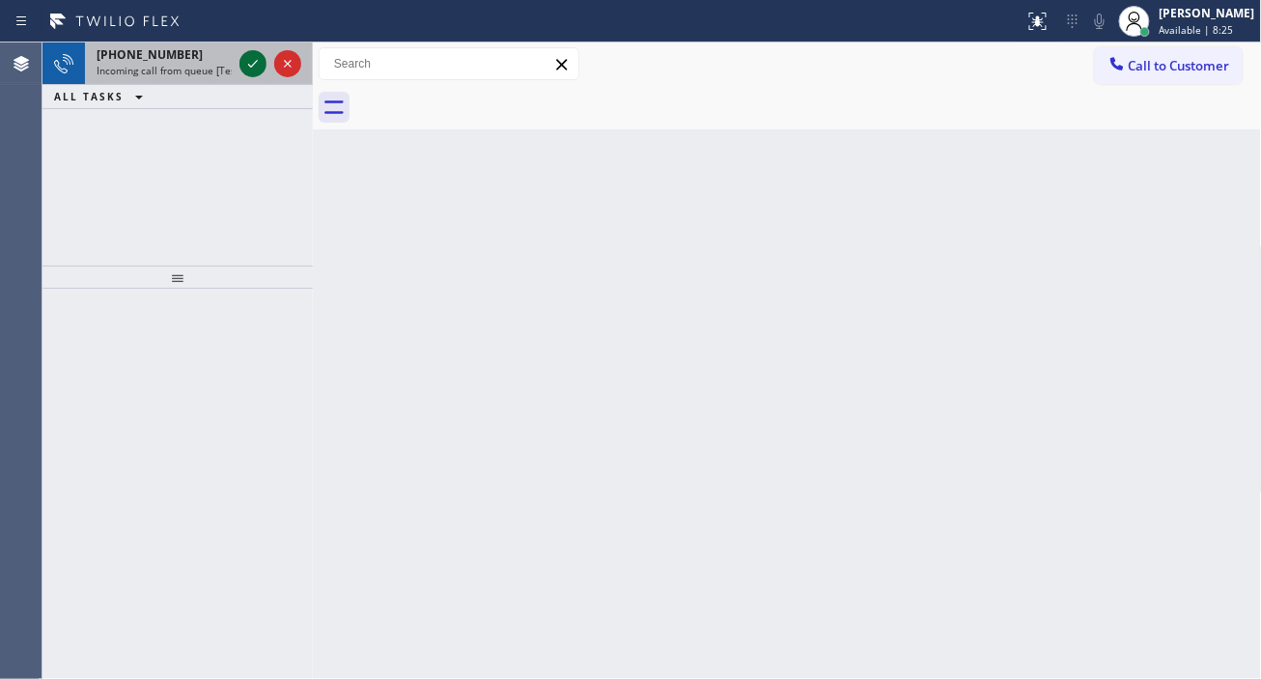
click at [253, 68] on icon at bounding box center [252, 63] width 23 height 23
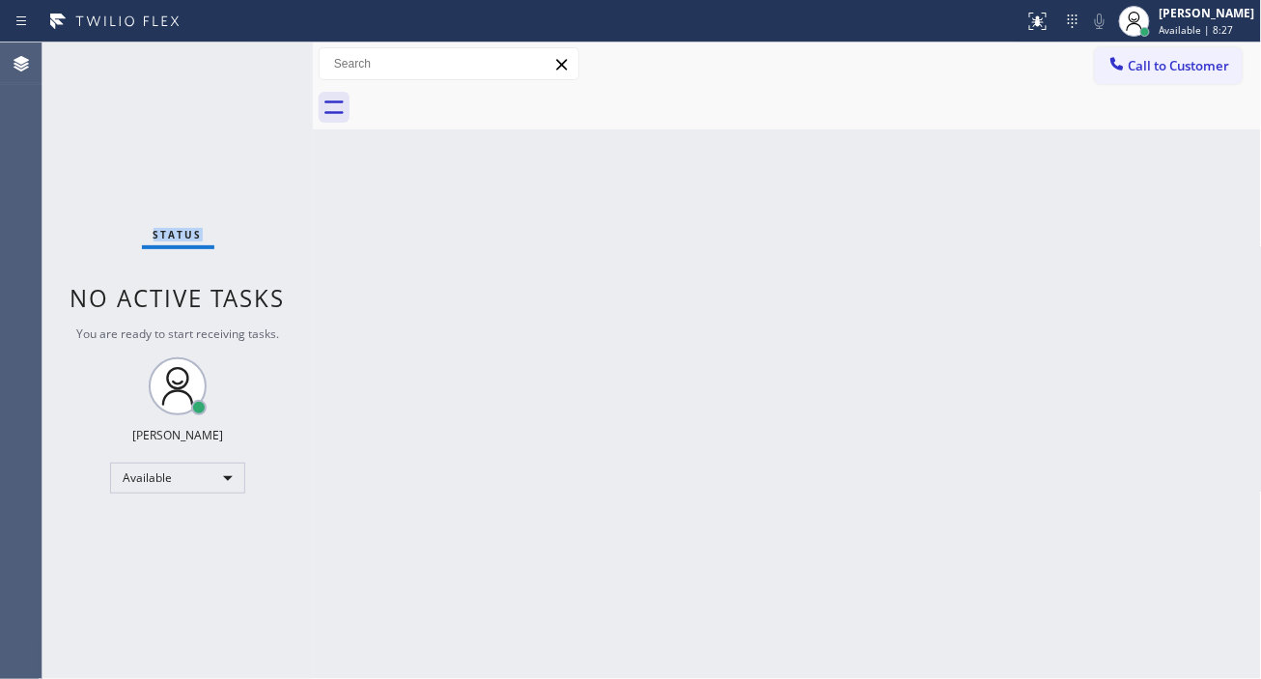
click at [253, 68] on div "Status No active tasks You are ready to start receiving tasks. [PERSON_NAME]" at bounding box center [177, 360] width 270 height 636
click at [253, 65] on div "Status No active tasks You are ready to start receiving tasks. [PERSON_NAME]" at bounding box center [177, 360] width 270 height 636
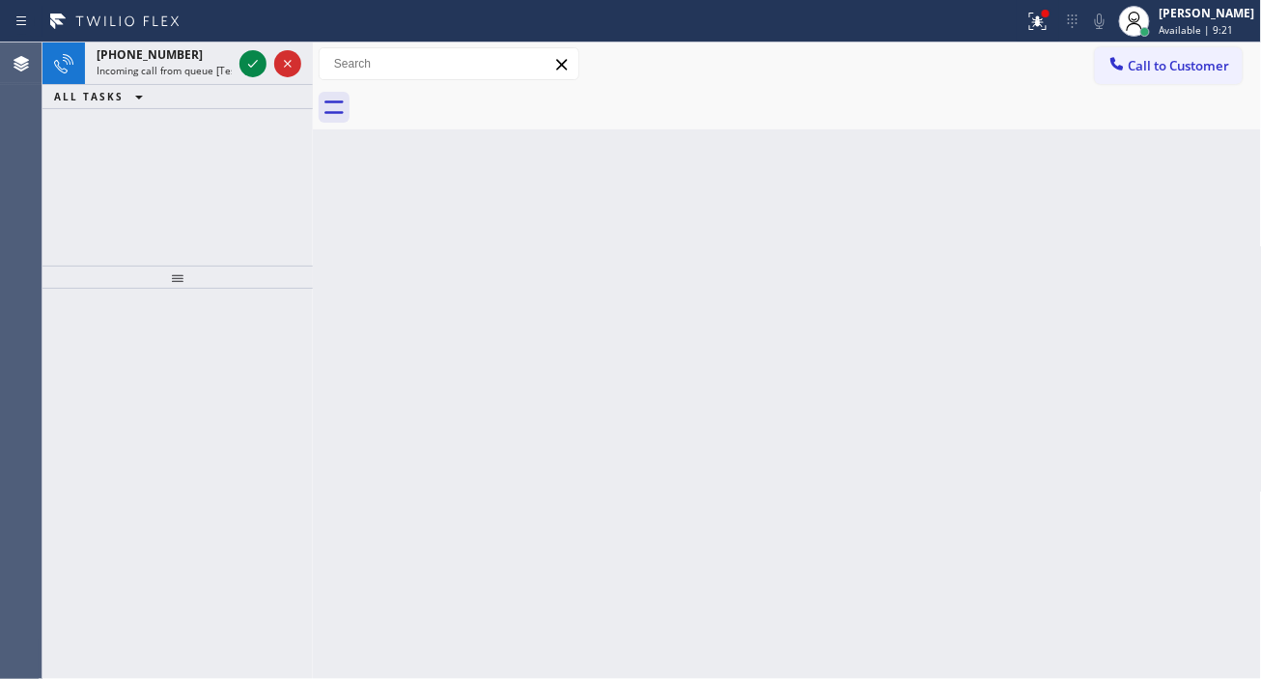
drag, startPoint x: 1252, startPoint y: 258, endPoint x: 1241, endPoint y: 255, distance: 11.9
click at [1251, 257] on div "Back to Dashboard Change Sender ID Customers Technicians Select a contact Outbo…" at bounding box center [787, 360] width 949 height 636
click at [251, 69] on icon at bounding box center [252, 63] width 23 height 23
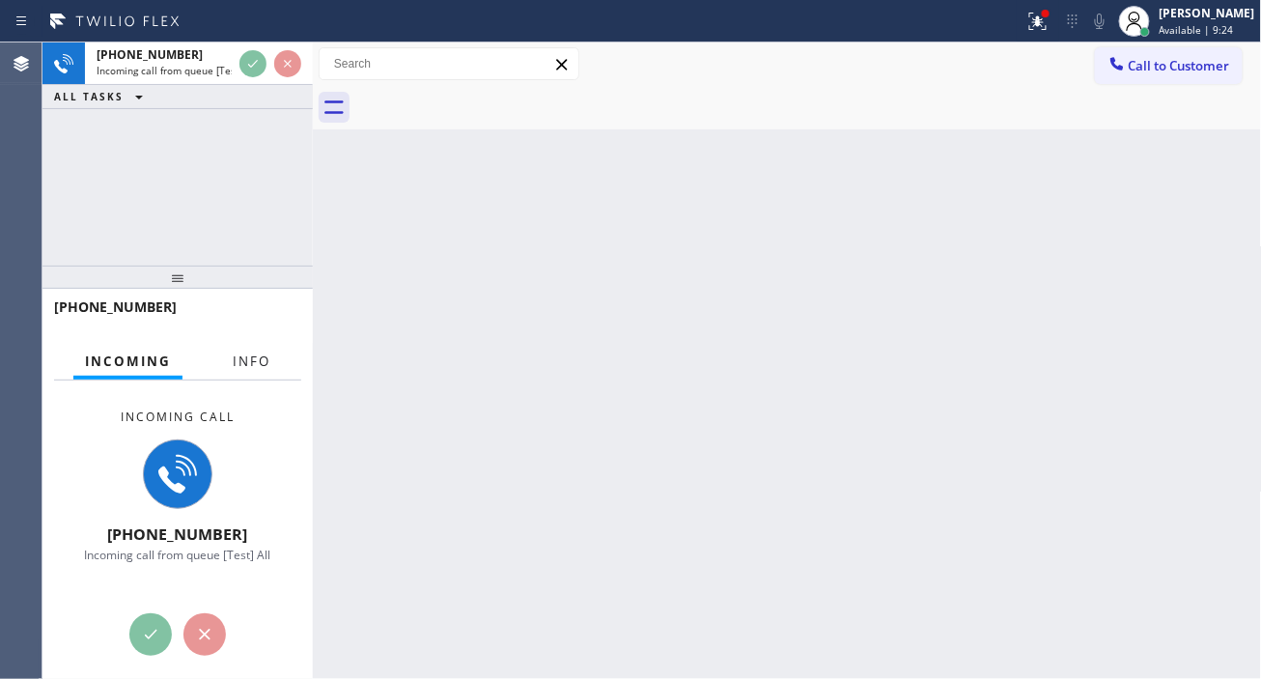
click at [251, 345] on button "Info" at bounding box center [251, 362] width 61 height 38
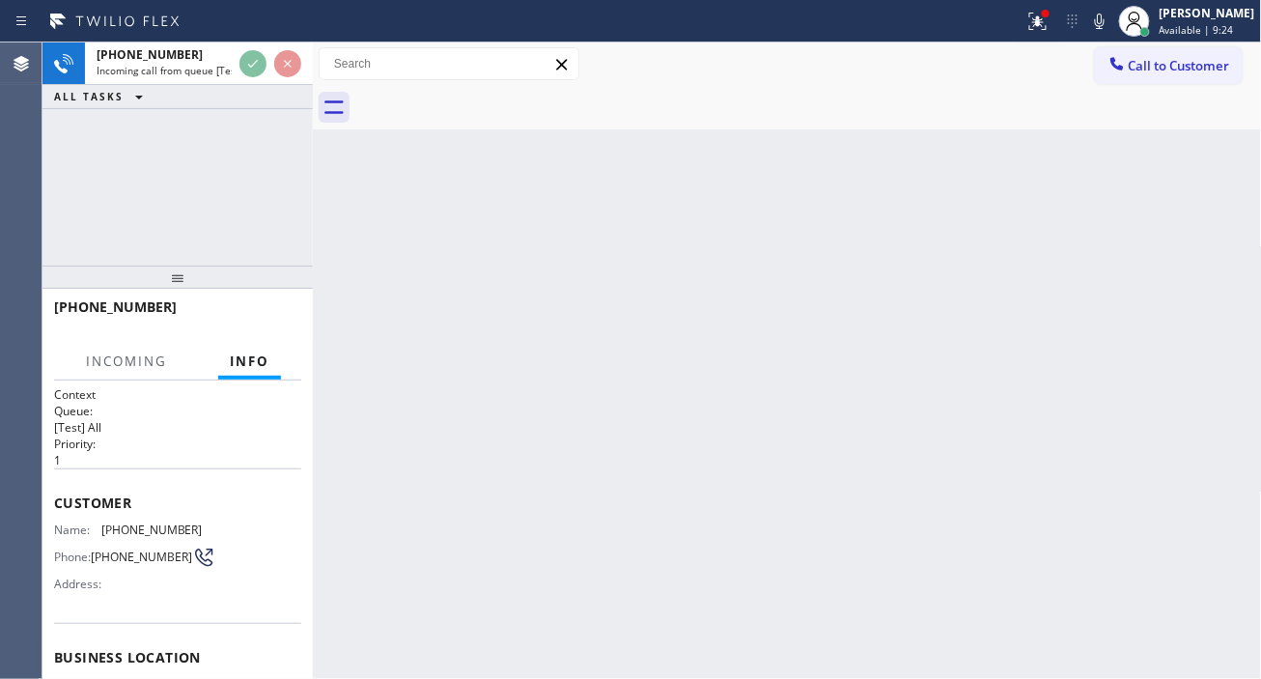
click at [251, 361] on span "Info" at bounding box center [250, 360] width 40 height 17
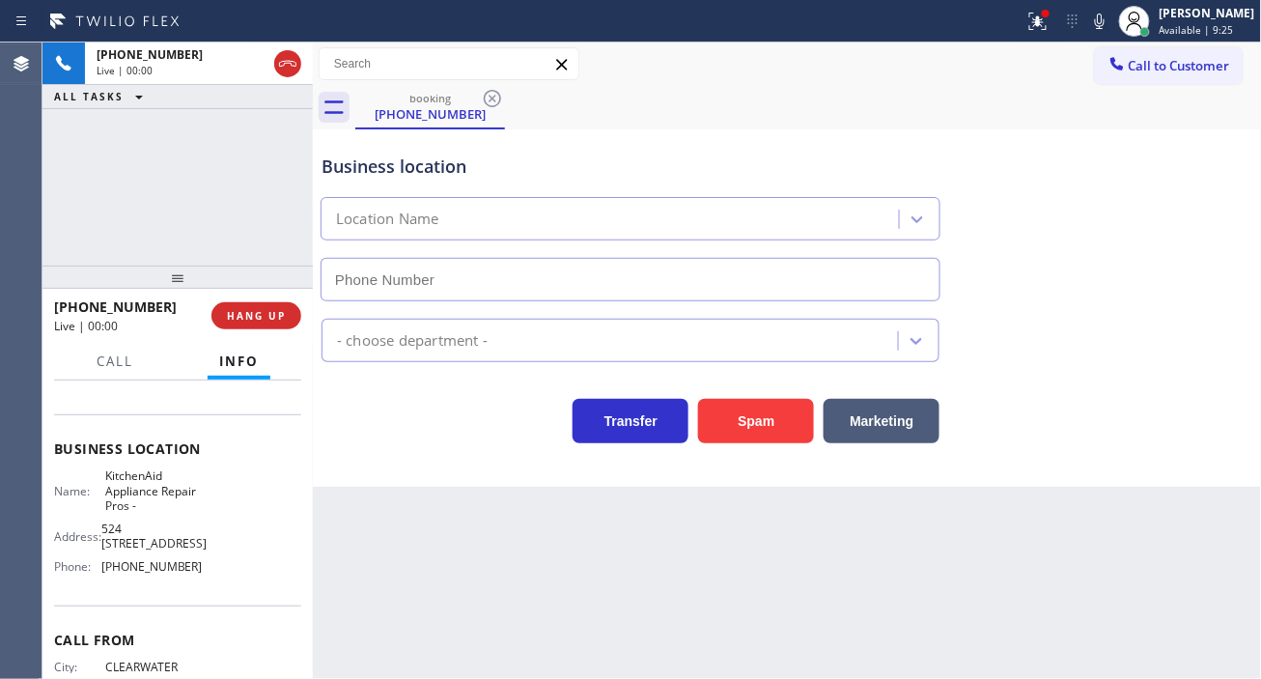
type input "(855) 213-9318"
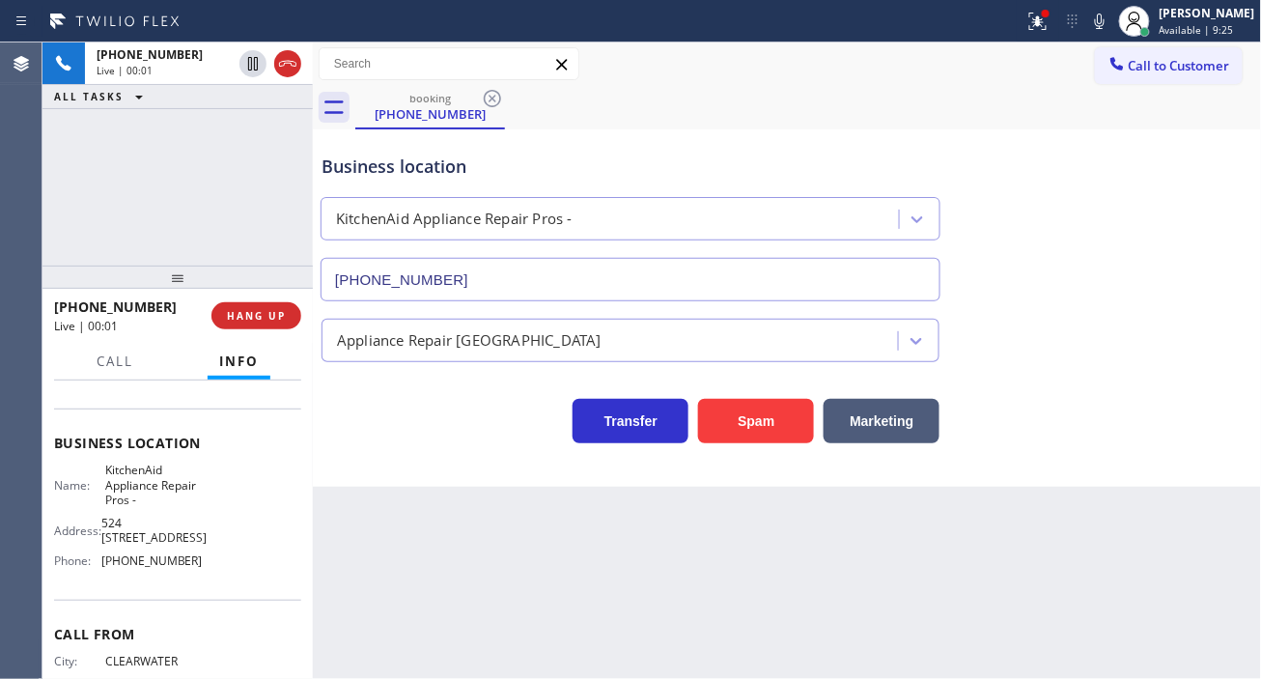
click at [121, 488] on span "KitchenAid Appliance Repair Pros -" at bounding box center [153, 485] width 97 height 44
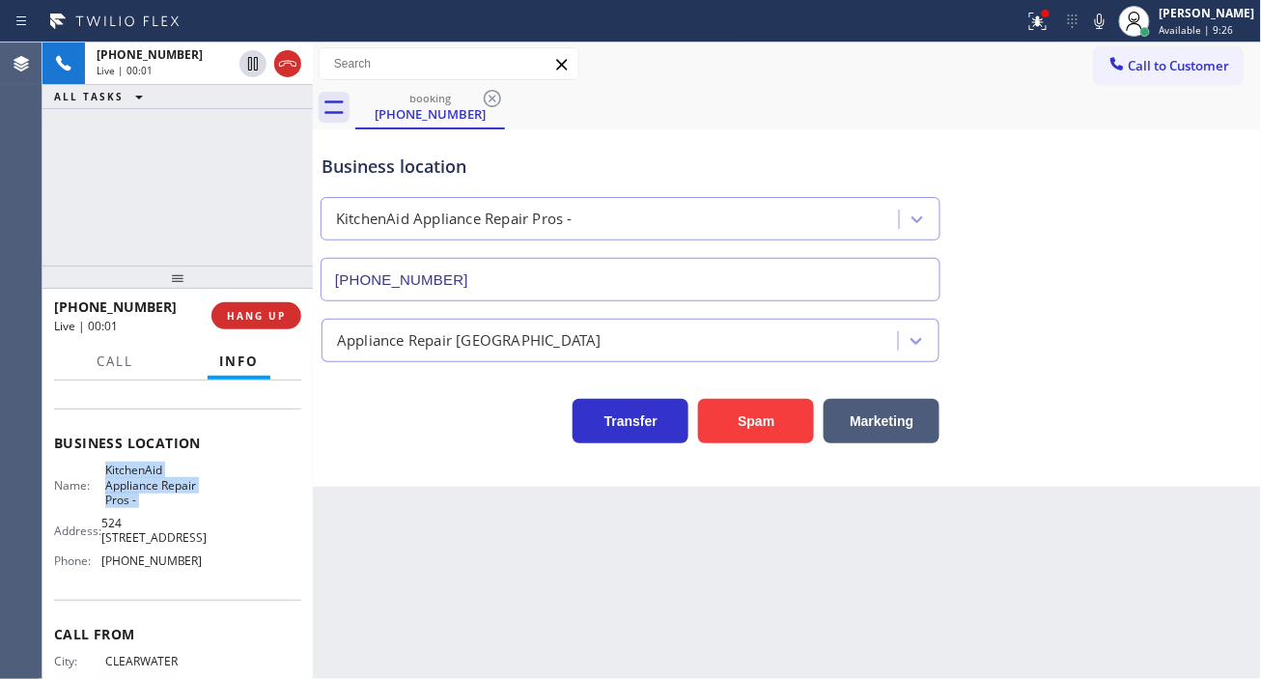
click at [121, 488] on span "KitchenAid Appliance Repair Pros -" at bounding box center [153, 485] width 97 height 44
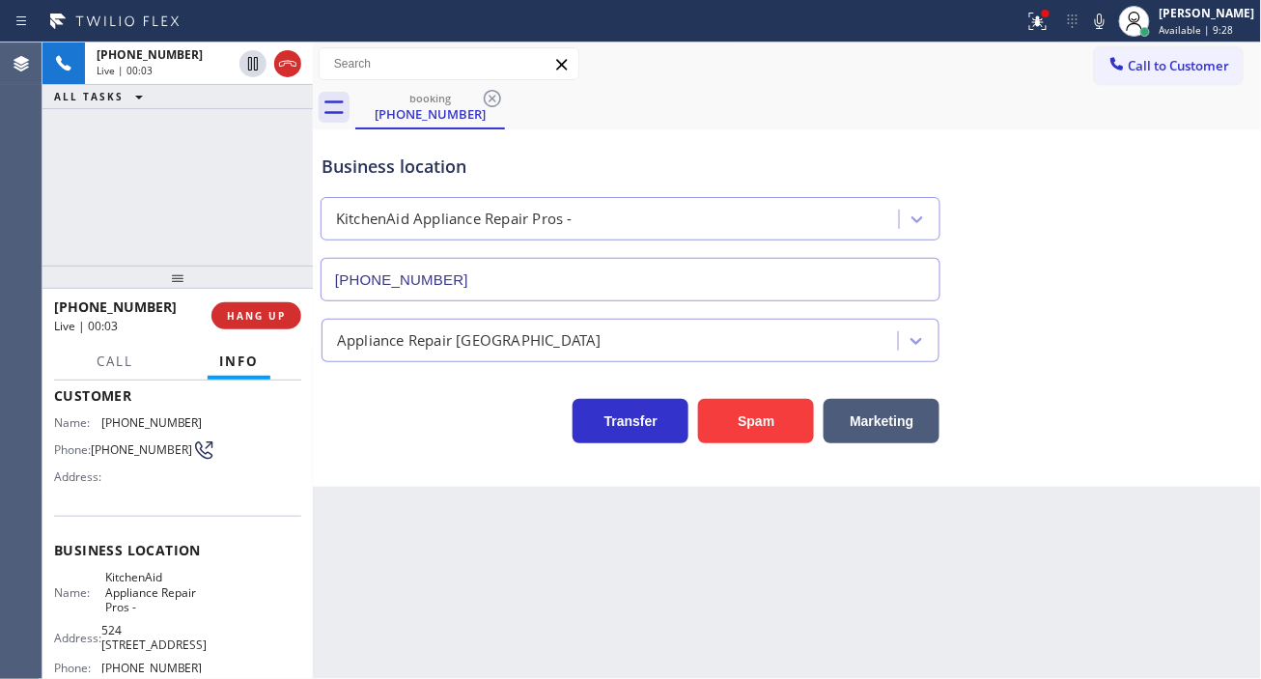
click at [110, 457] on span "(727) 804-6387" at bounding box center [141, 449] width 101 height 14
copy div "(727) 804-6387"
click at [526, 547] on div "Back to Dashboard Change Sender ID Customers Technicians Select a contact Outbo…" at bounding box center [787, 360] width 949 height 636
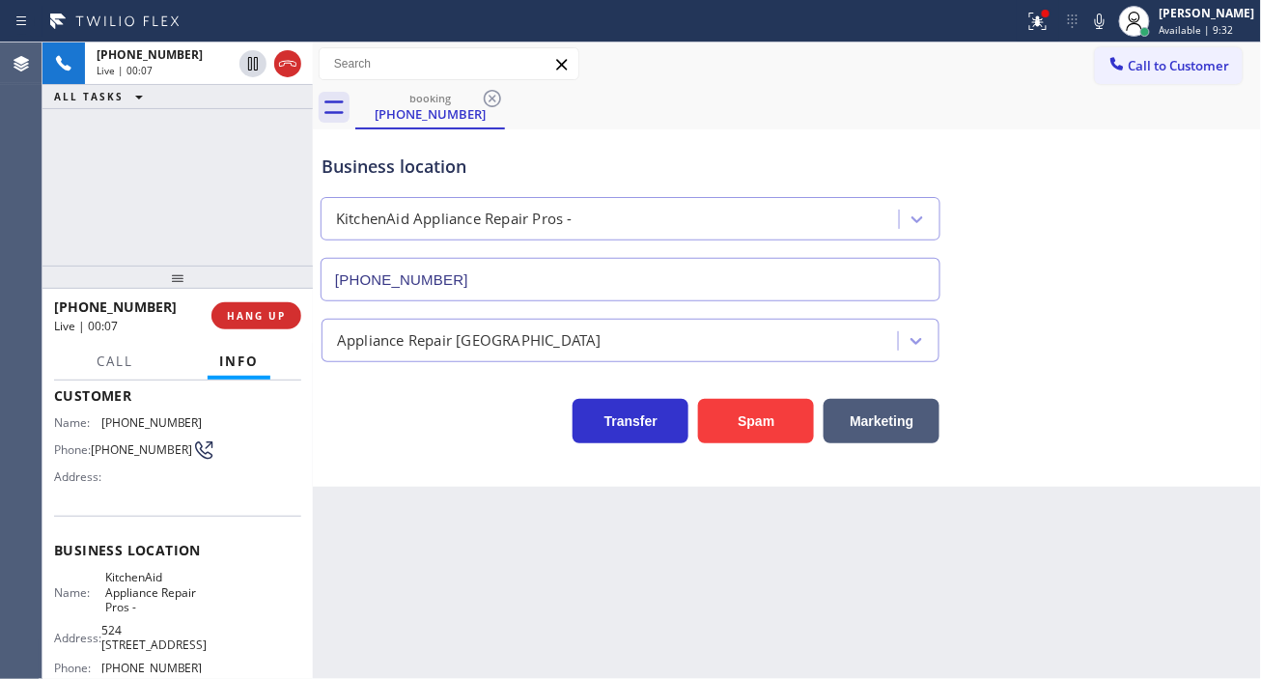
click at [141, 605] on span "KitchenAid Appliance Repair Pros -" at bounding box center [153, 592] width 97 height 44
copy span "KitchenAid Appliance Repair Pros -"
click at [567, 554] on div "Back to Dashboard Change Sender ID Customers Technicians Select a contact Outbo…" at bounding box center [787, 360] width 949 height 636
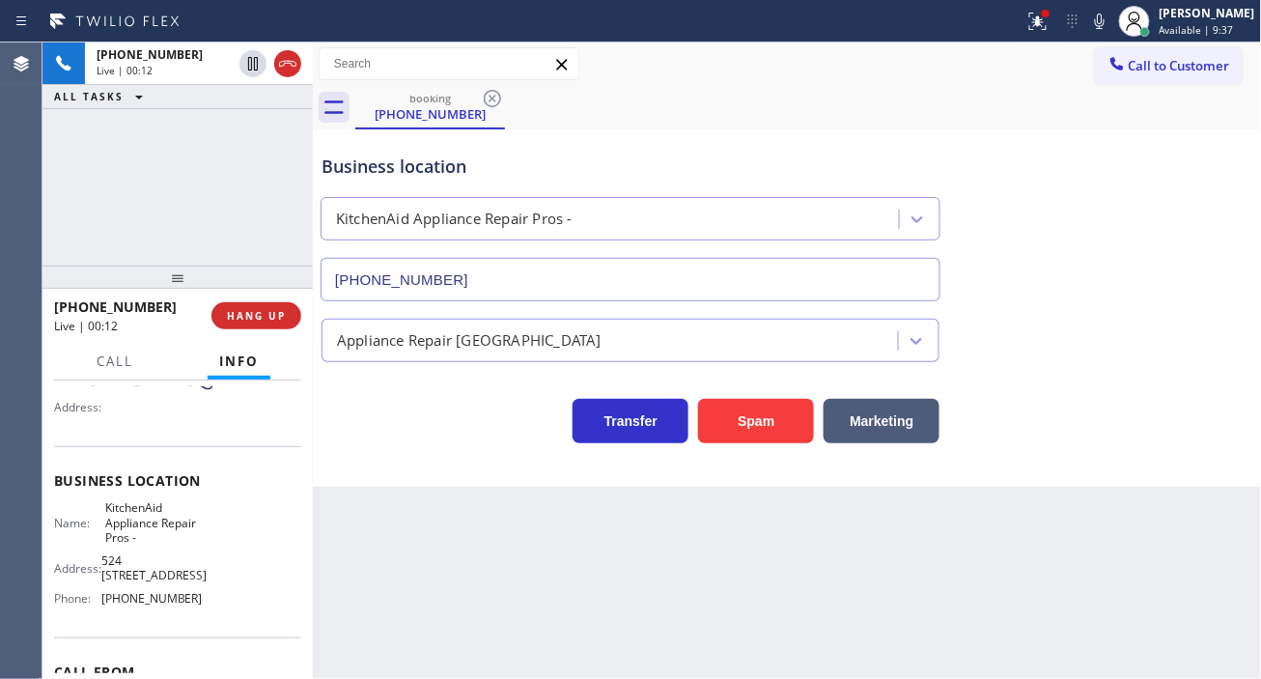
scroll to position [214, 0]
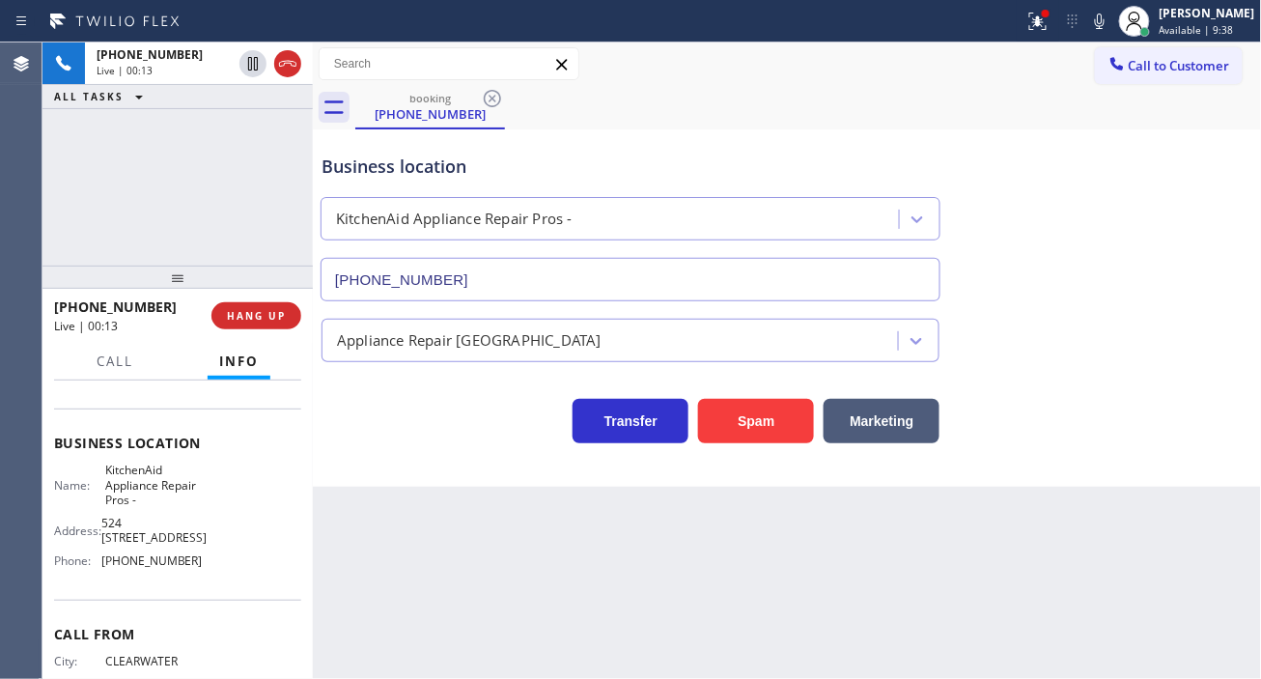
click at [156, 564] on span "(855) 213-9318" at bounding box center [151, 560] width 101 height 14
copy span "(855) 213-9318"
click at [1052, 14] on div at bounding box center [1046, 14] width 12 height 12
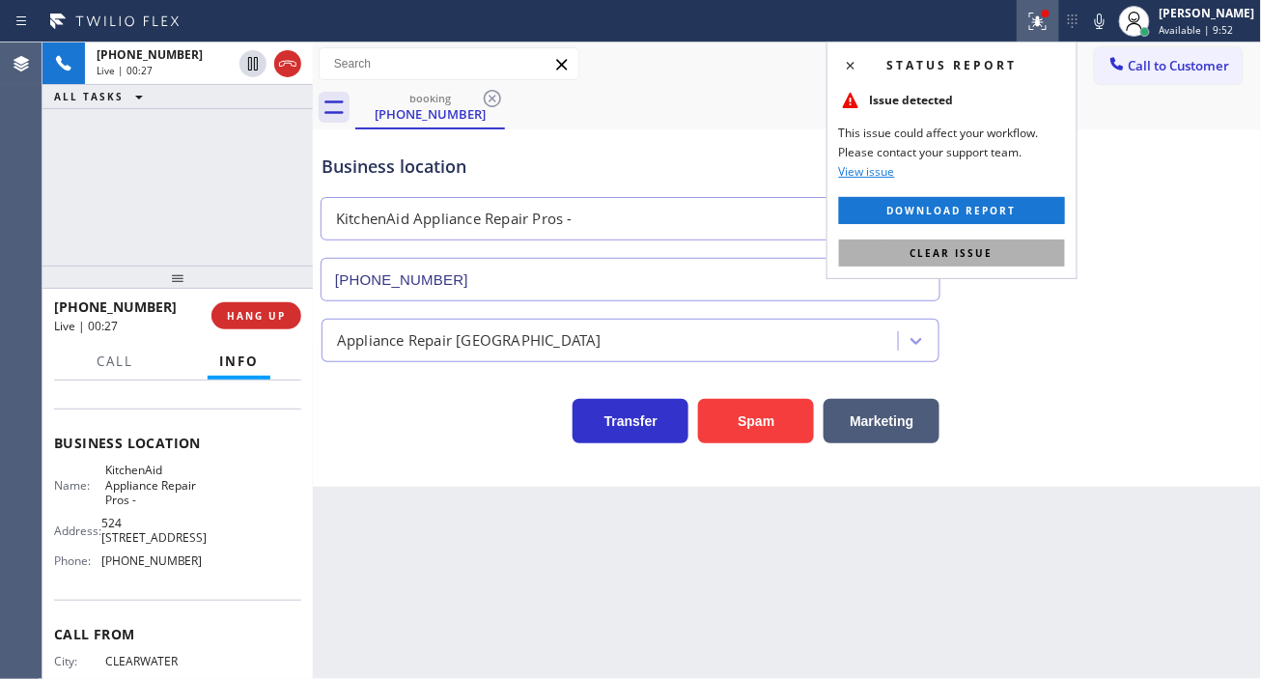
click at [1043, 257] on button "Clear issue" at bounding box center [952, 252] width 226 height 27
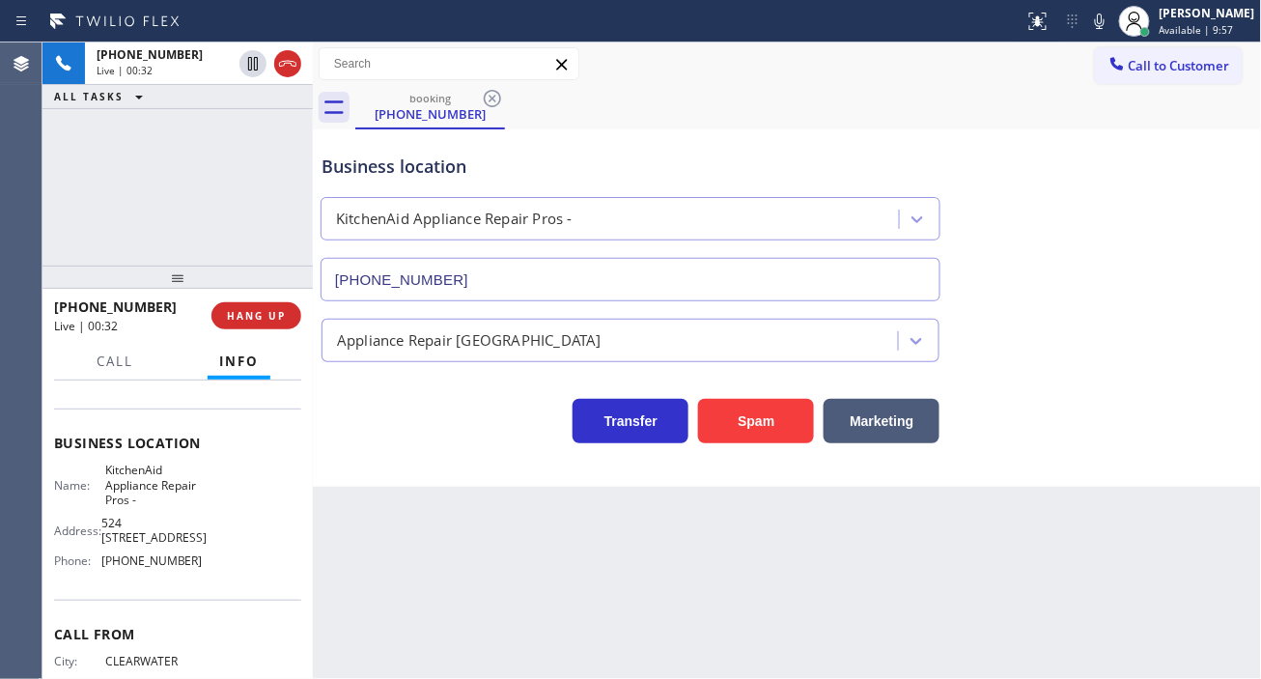
scroll to position [292, 0]
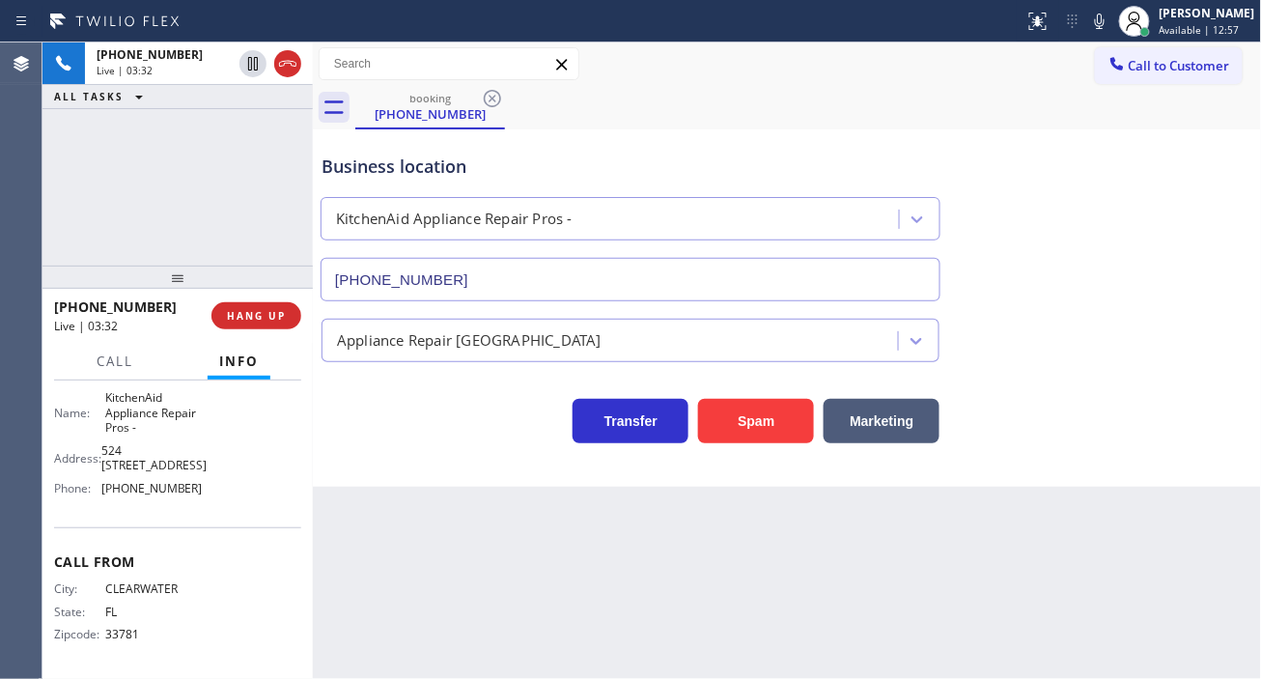
click at [232, 151] on div "+17278046387 Live | 03:32 ALL TASKS ALL TASKS ACTIVE TASKS TASKS IN WRAP UP" at bounding box center [177, 153] width 270 height 223
click at [644, 166] on div "Business location" at bounding box center [631, 167] width 618 height 26
click at [198, 138] on div "+17278046387 Live | 03:41 ALL TASKS ALL TASKS ACTIVE TASKS TASKS IN WRAP UP" at bounding box center [177, 153] width 270 height 223
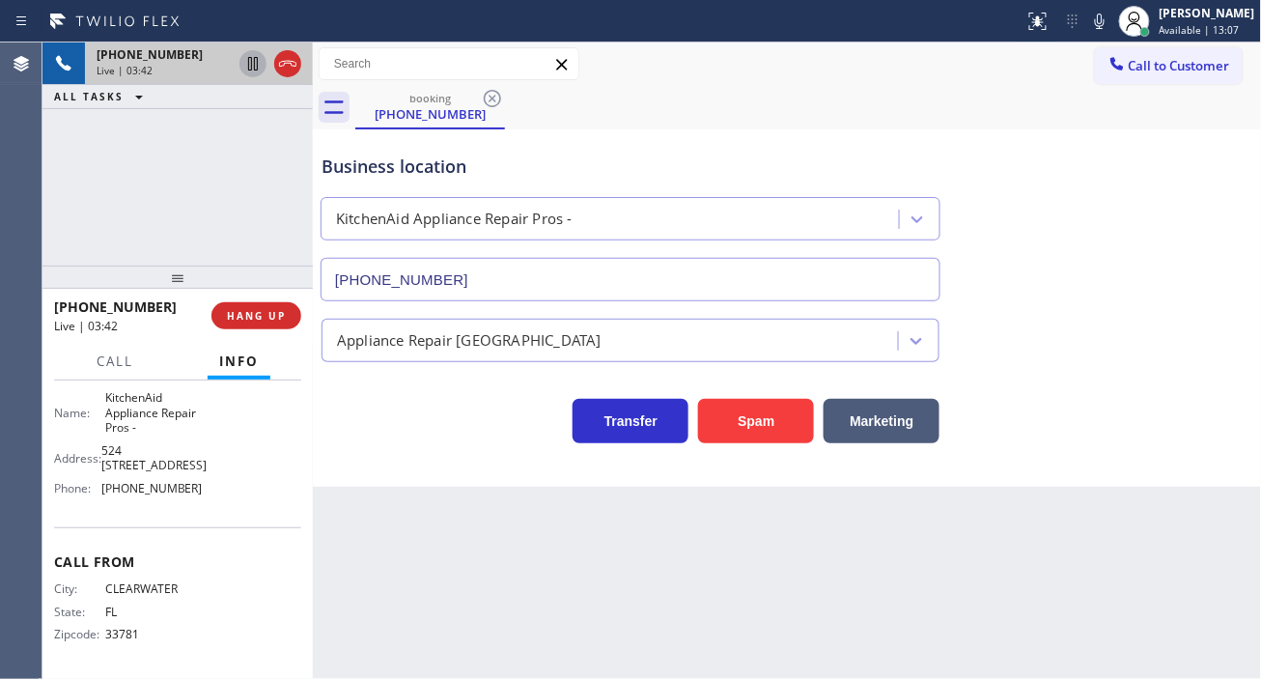
click at [249, 72] on icon at bounding box center [252, 63] width 23 height 23
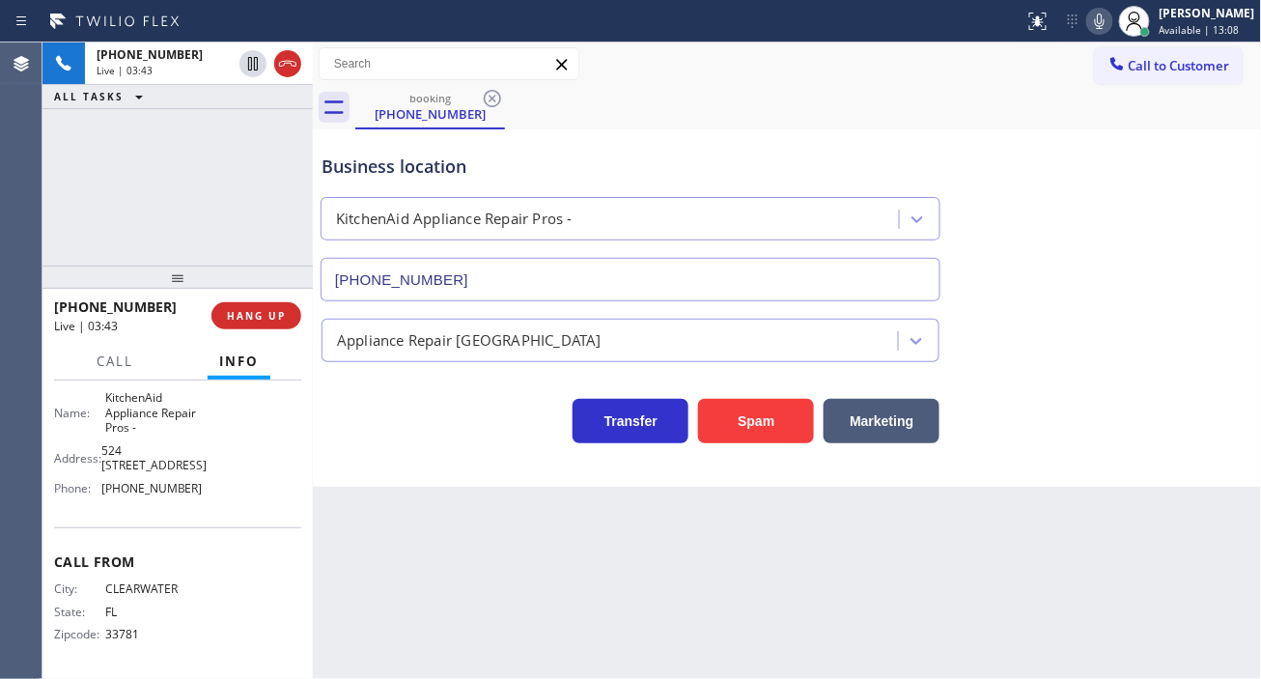
click at [1110, 26] on icon at bounding box center [1099, 21] width 23 height 23
click at [1203, 324] on div "Appliance Repair [GEOGRAPHIC_DATA]" at bounding box center [788, 336] width 940 height 51
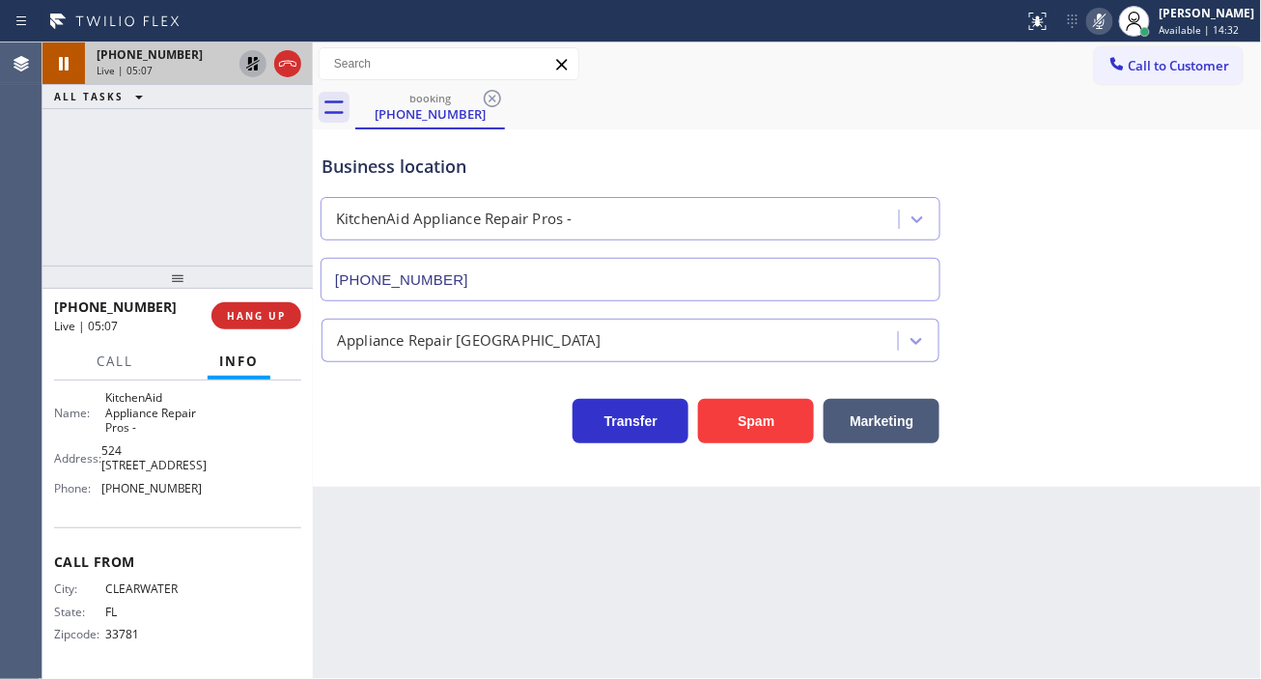
click at [252, 70] on icon at bounding box center [252, 63] width 23 height 23
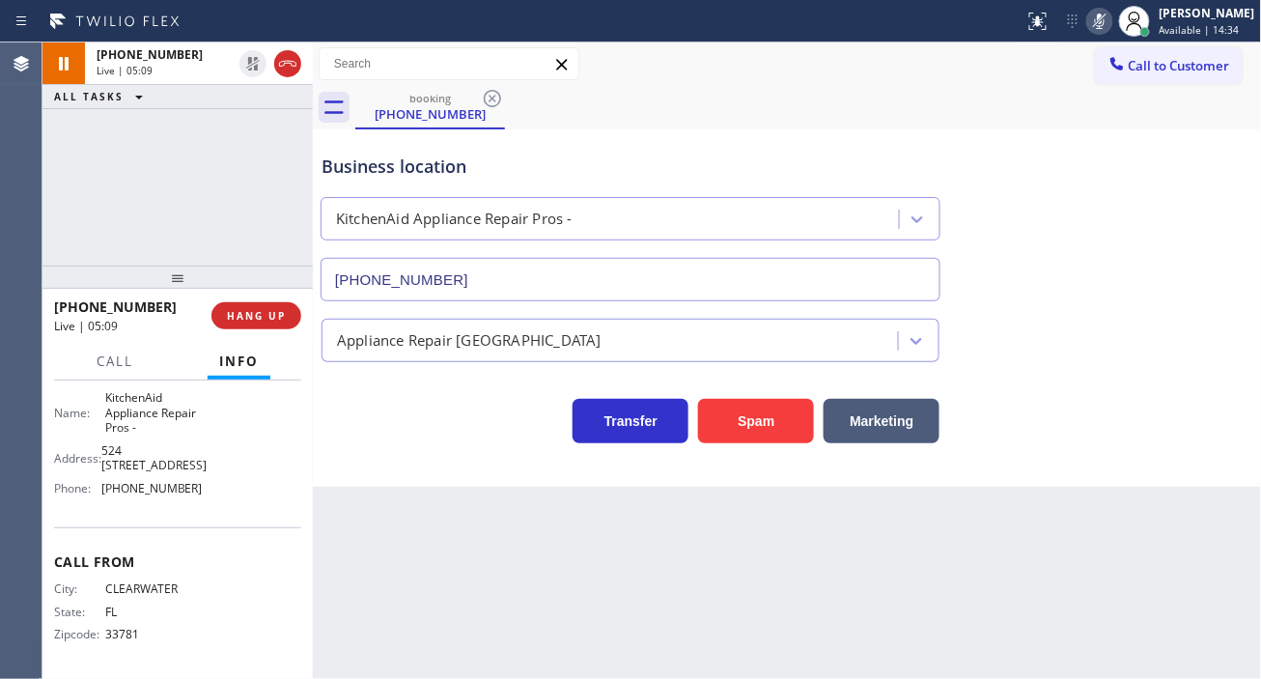
click at [1111, 24] on icon at bounding box center [1099, 21] width 23 height 23
click at [238, 197] on div "+17278046387 Live | 11:51 ALL TASKS ALL TASKS ACTIVE TASKS TASKS IN WRAP UP" at bounding box center [177, 153] width 270 height 223
click at [367, 181] on div "Business location KitchenAid Appliance Repair Pros - (855) 213-9318" at bounding box center [631, 217] width 626 height 167
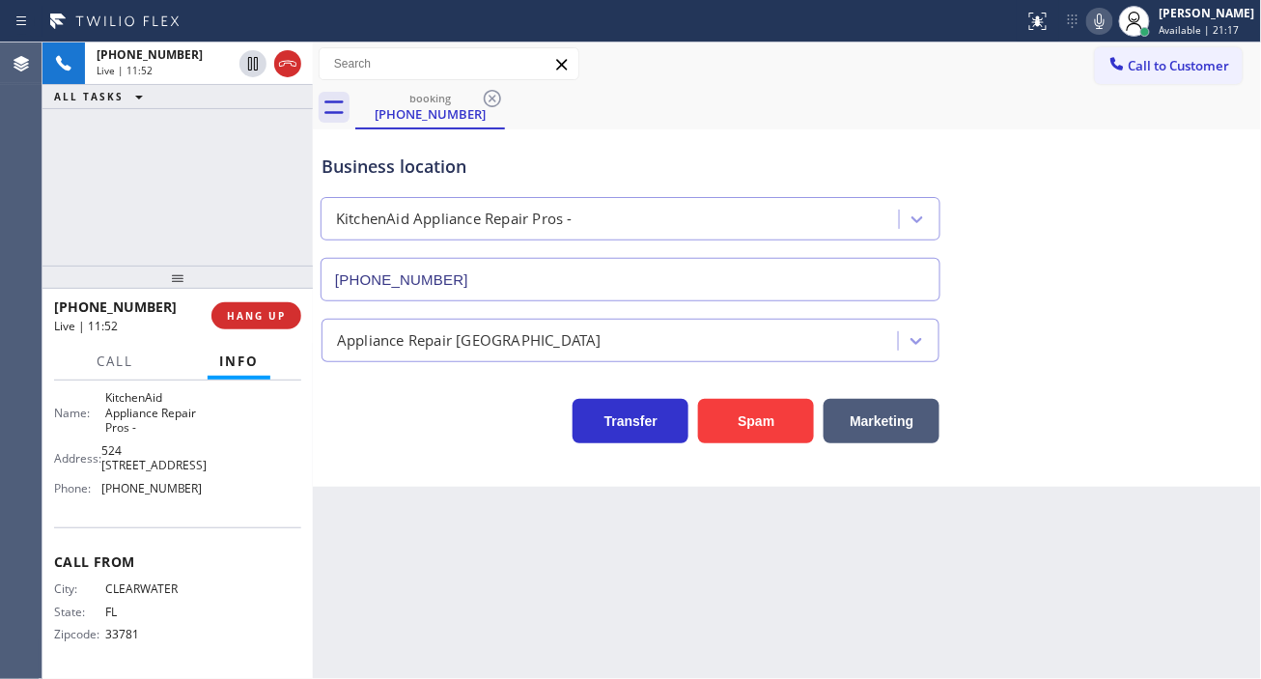
click at [367, 181] on div "Business location KitchenAid Appliance Repair Pros - (855) 213-9318" at bounding box center [631, 217] width 626 height 167
click at [291, 314] on button "HANG UP" at bounding box center [256, 315] width 90 height 27
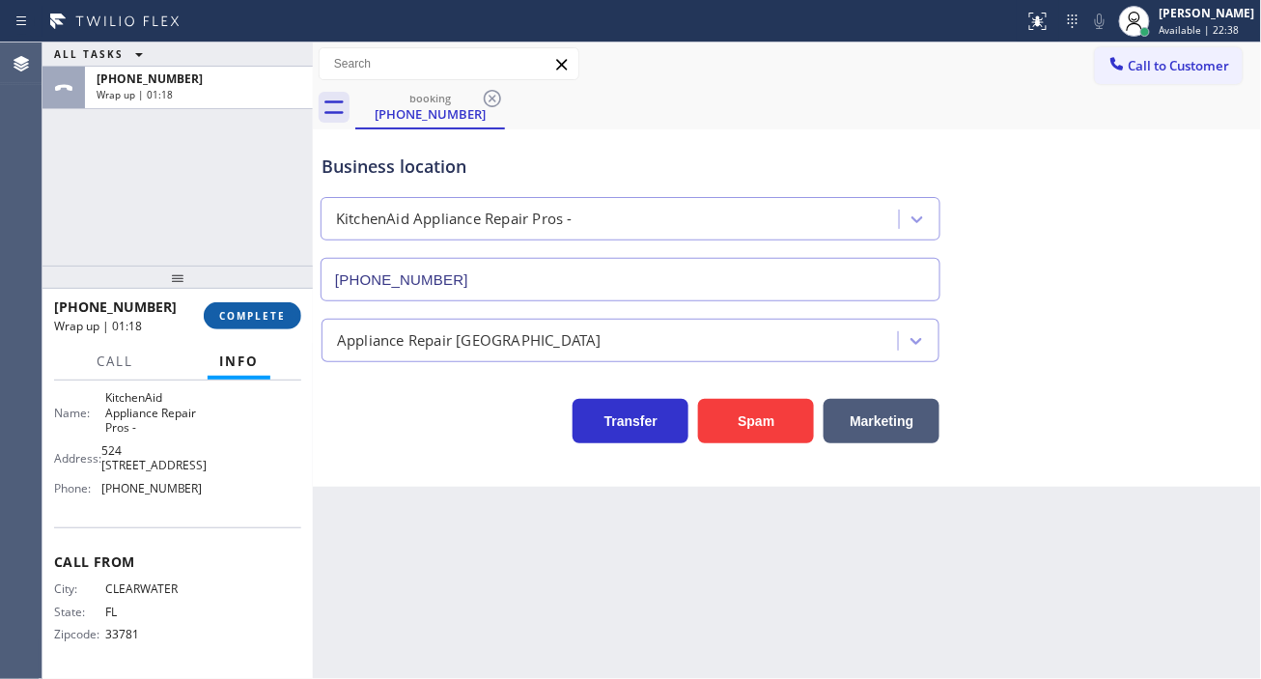
click at [262, 305] on button "COMPLETE" at bounding box center [253, 315] width 98 height 27
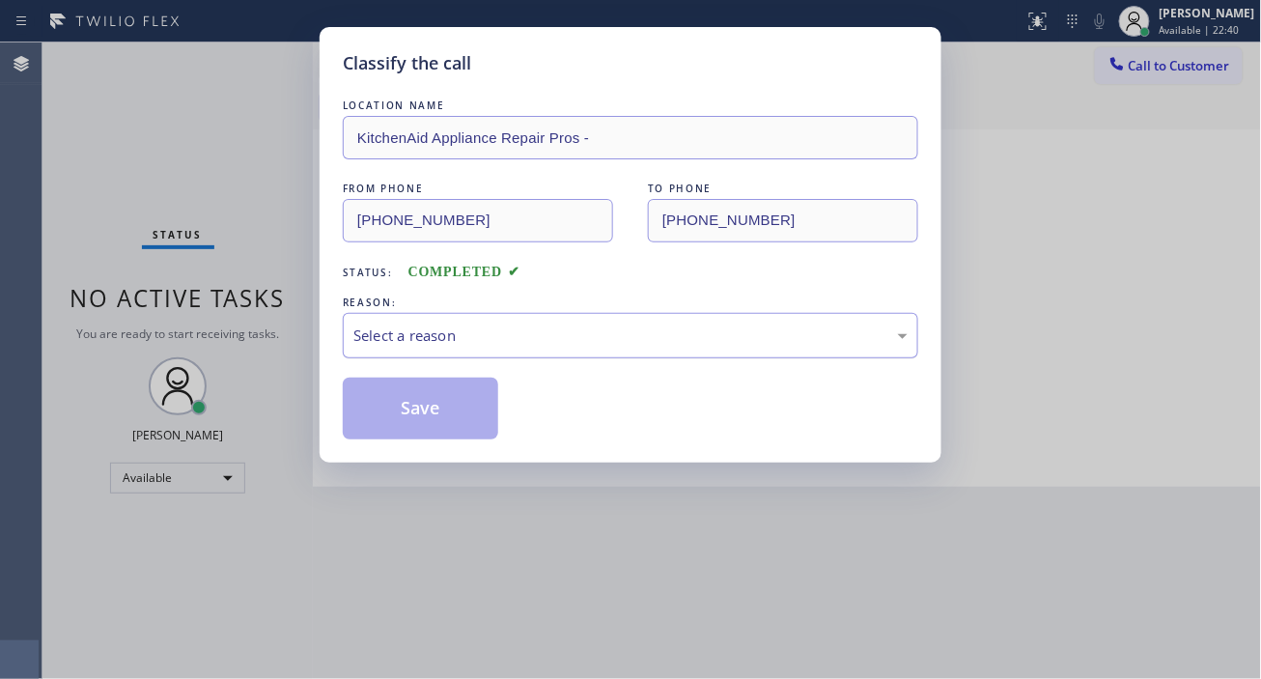
click at [372, 340] on div "Select a reason" at bounding box center [630, 335] width 554 height 22
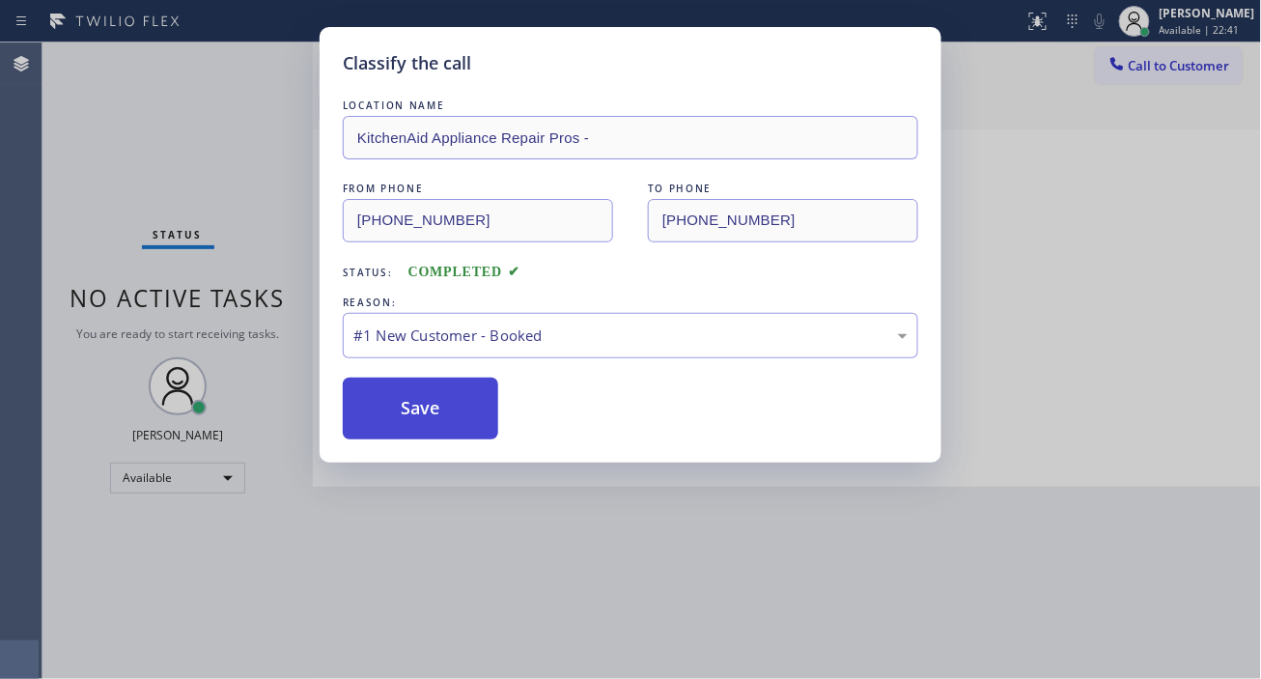
click at [448, 403] on button "Save" at bounding box center [420, 409] width 155 height 62
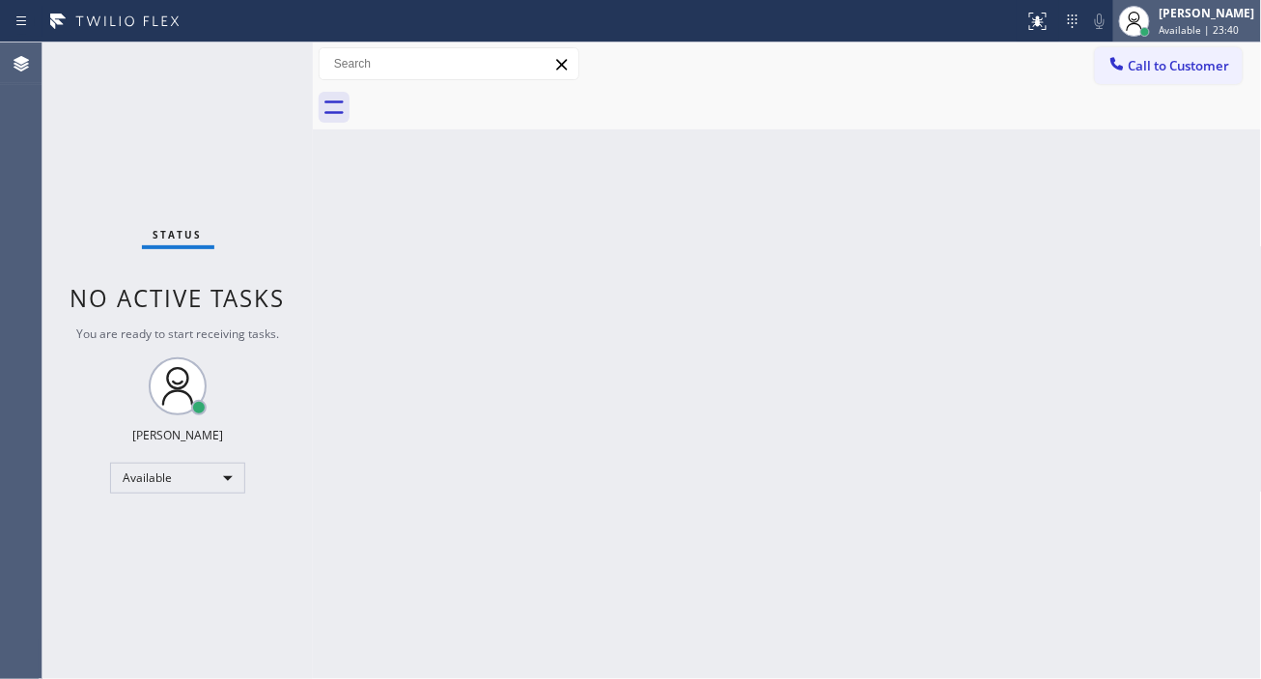
click at [1179, 36] on span "Available | 23:40" at bounding box center [1200, 30] width 80 height 14
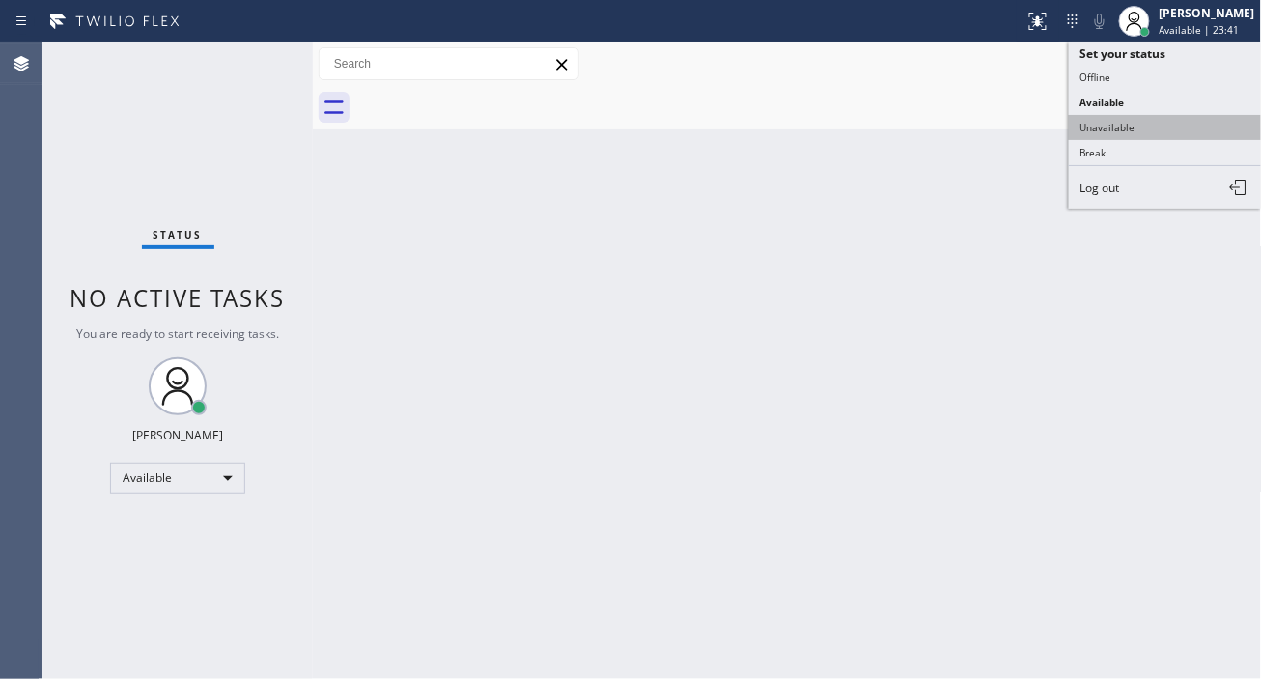
click at [1178, 126] on button "Unavailable" at bounding box center [1165, 127] width 193 height 25
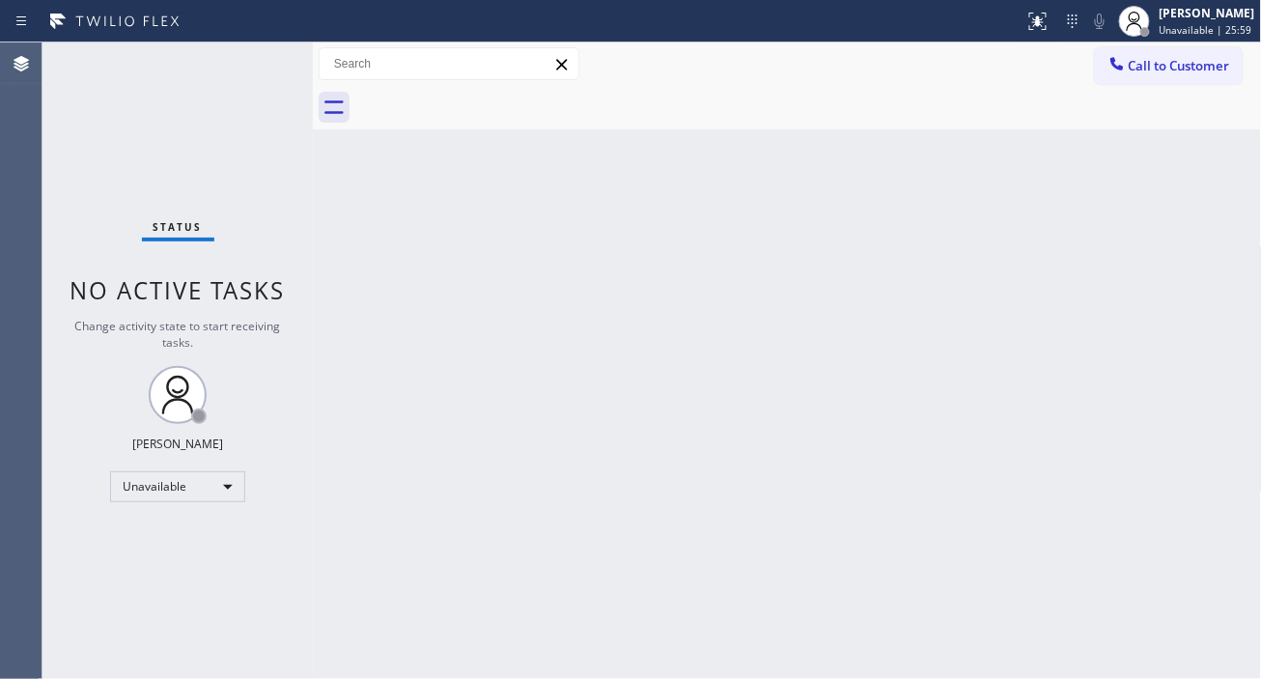
click at [1157, 183] on div "Back to Dashboard Change Sender ID Customers Technicians Select a contact Outbo…" at bounding box center [787, 360] width 949 height 636
click at [251, 128] on div "Status No active tasks Change activity state to start receiving tasks. Esmael J…" at bounding box center [177, 360] width 270 height 636
click at [1156, 37] on div at bounding box center [1134, 21] width 42 height 42
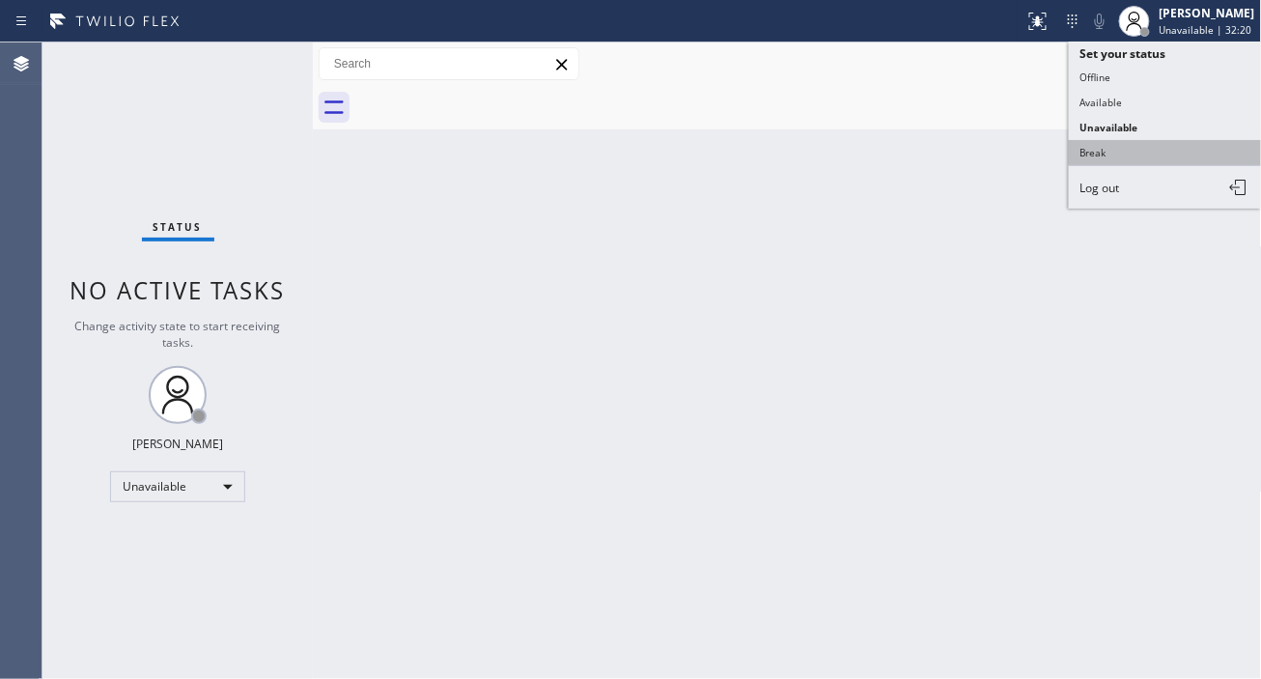
click at [1098, 161] on button "Break" at bounding box center [1165, 152] width 193 height 25
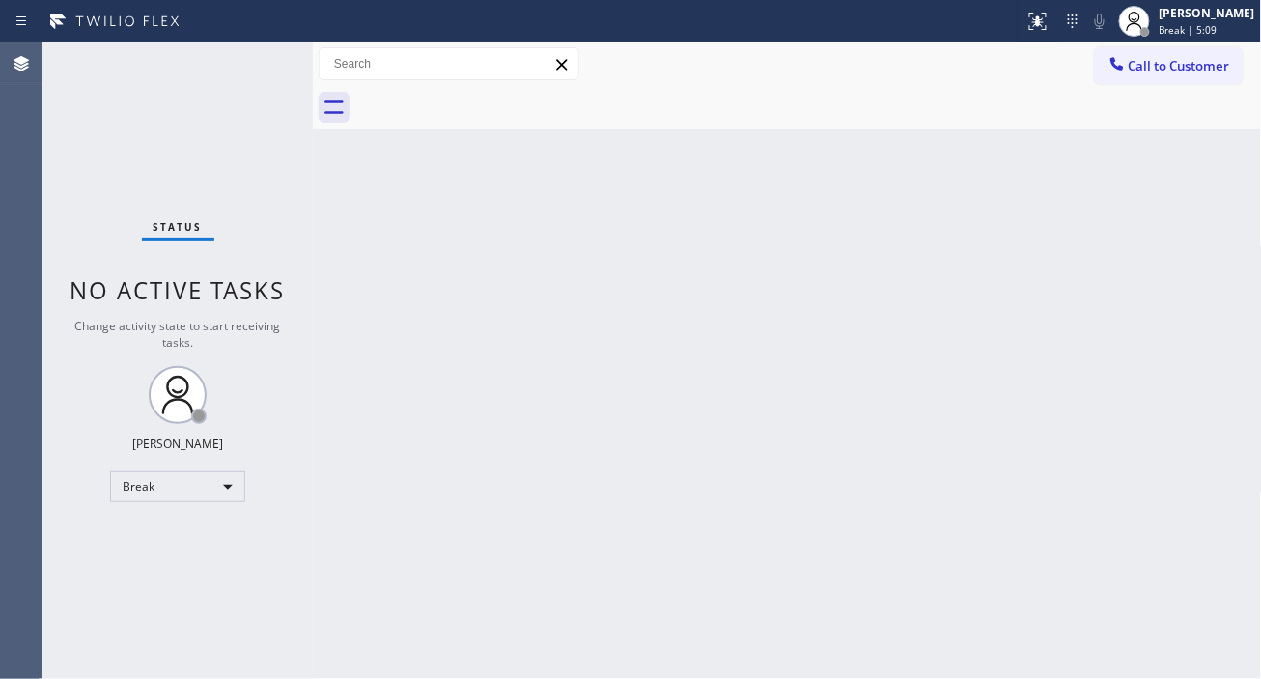
click at [1182, 186] on div "Back to Dashboard Change Sender ID Customers Technicians Select a contact Outbo…" at bounding box center [787, 360] width 949 height 636
